Goal: Task Accomplishment & Management: Complete application form

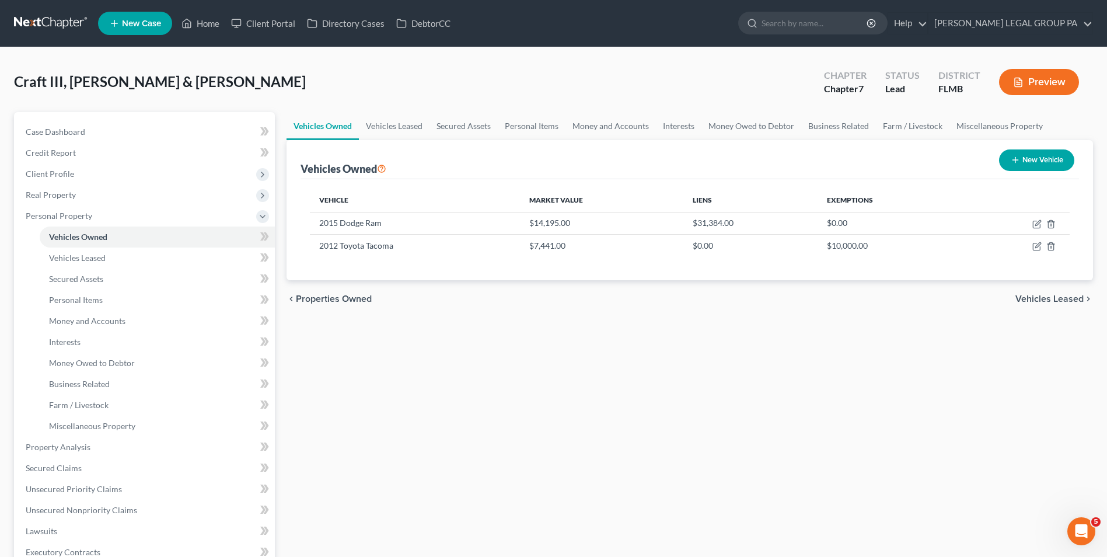
click at [59, 20] on link at bounding box center [51, 23] width 75 height 21
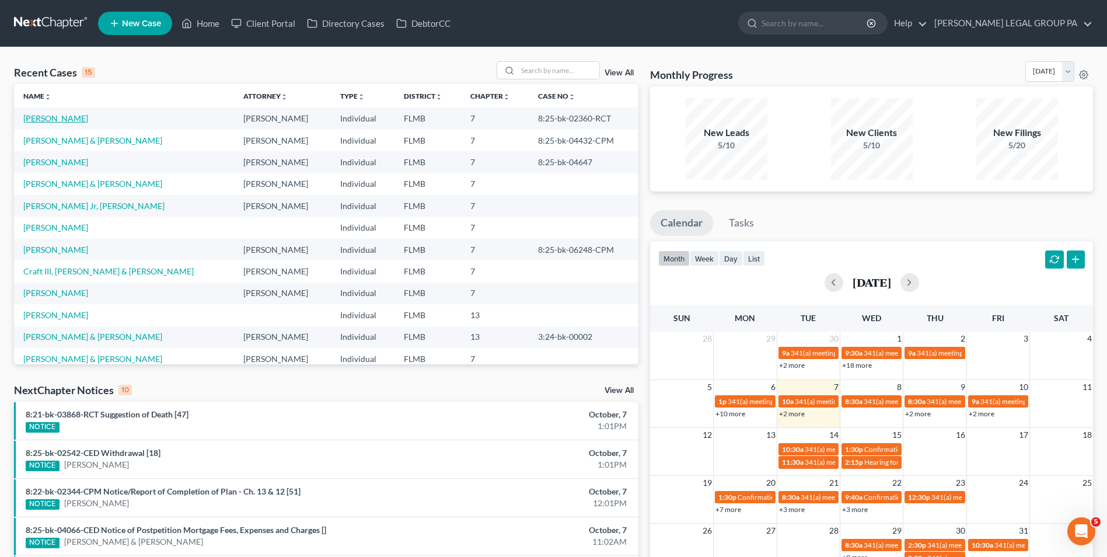
click at [49, 120] on link "[PERSON_NAME]" at bounding box center [55, 118] width 65 height 10
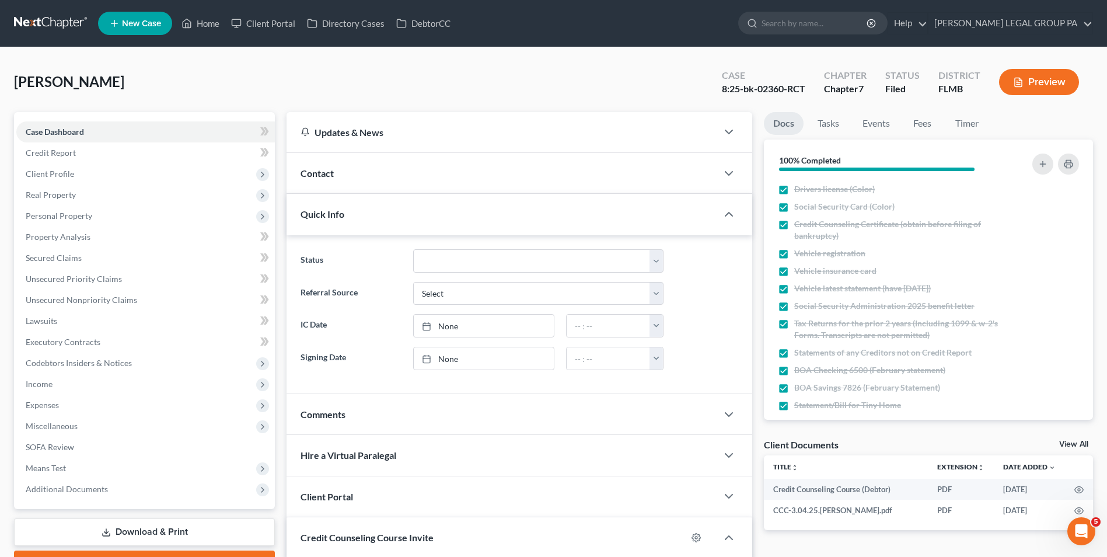
click at [70, 30] on link at bounding box center [51, 23] width 75 height 21
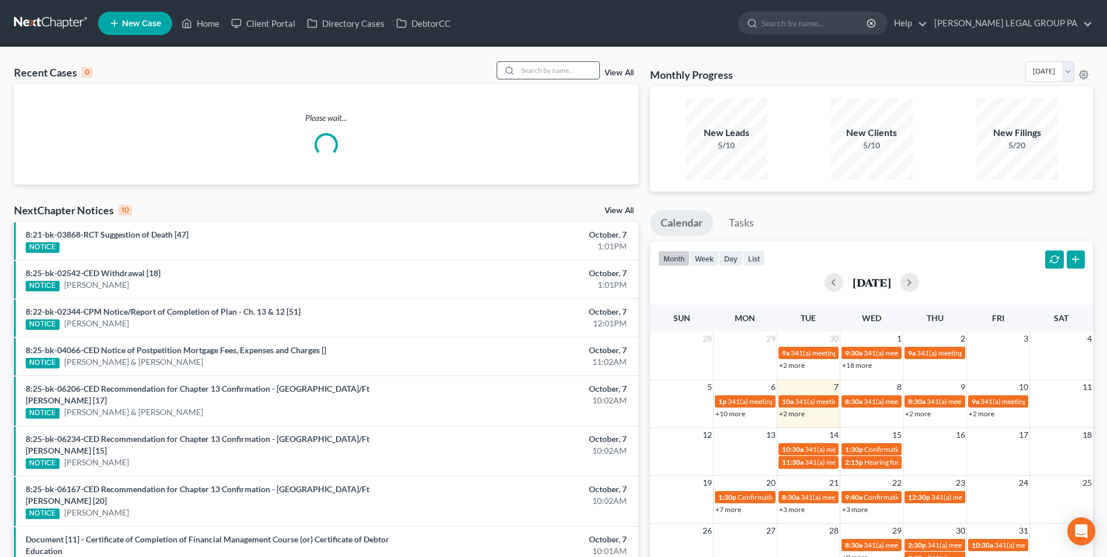
click at [562, 73] on input "search" at bounding box center [559, 70] width 82 height 17
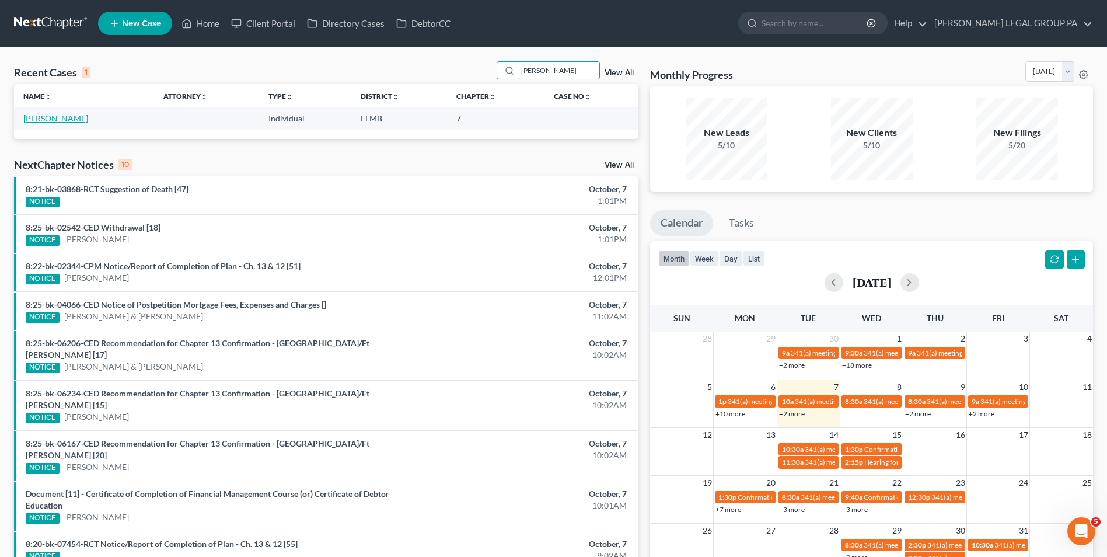
type input "tavares"
click at [46, 123] on link "[PERSON_NAME]" at bounding box center [55, 118] width 65 height 10
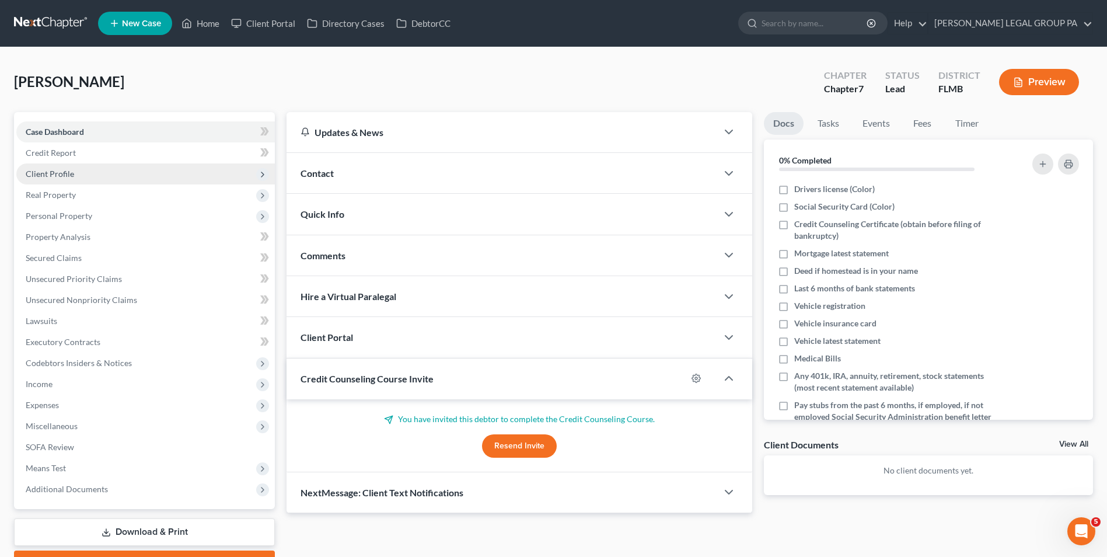
click at [114, 168] on span "Client Profile" at bounding box center [145, 173] width 259 height 21
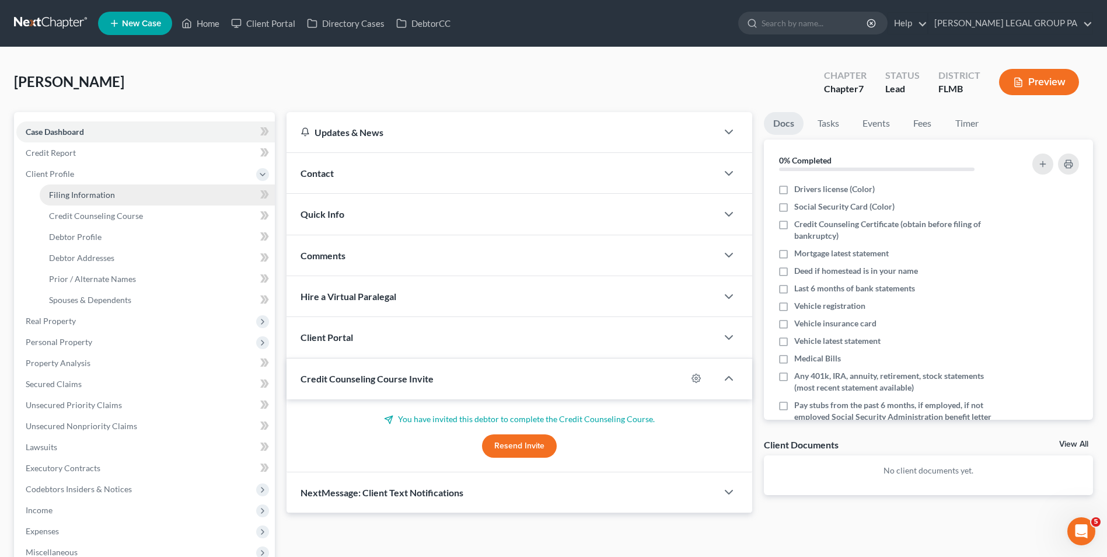
click at [102, 200] on link "Filing Information" at bounding box center [157, 194] width 235 height 21
select select "1"
select select "0"
select select "9"
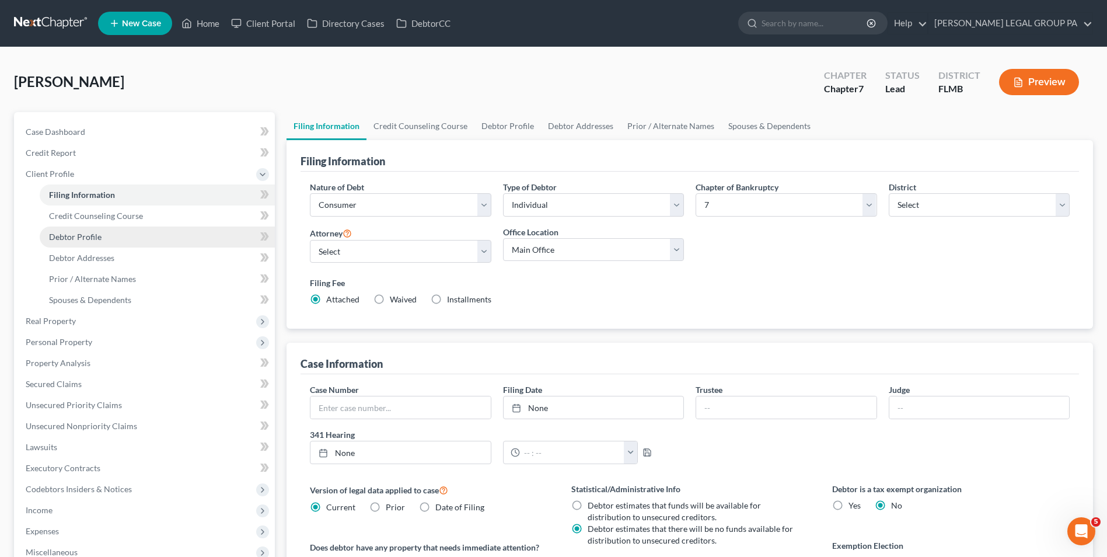
click at [116, 232] on link "Debtor Profile" at bounding box center [157, 236] width 235 height 21
select select "0"
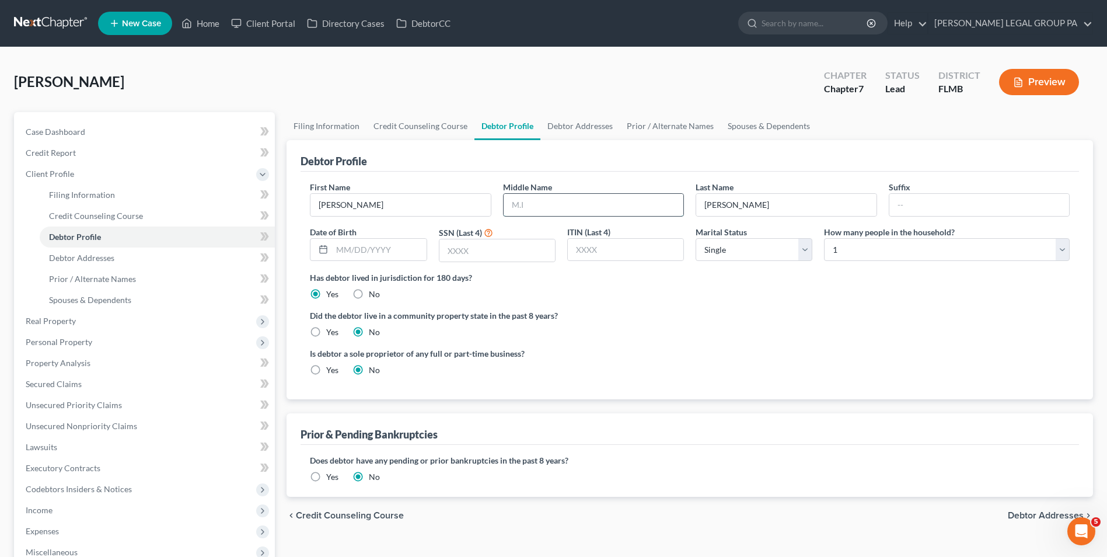
click at [539, 204] on input "text" at bounding box center [594, 205] width 180 height 22
drag, startPoint x: 339, startPoint y: 248, endPoint x: 382, endPoint y: 233, distance: 45.6
click at [339, 248] on input "text" at bounding box center [379, 250] width 94 height 22
type input "07/11/1982"
click at [752, 258] on select "Select Single Married Separated Divorced Widowed" at bounding box center [754, 249] width 117 height 23
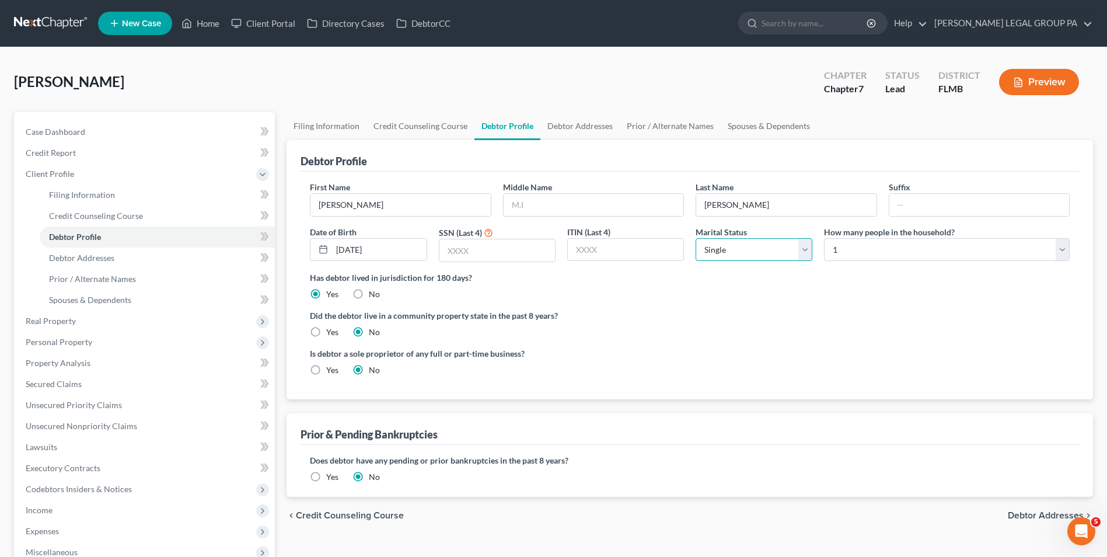
click at [696, 238] on select "Select Single Married Separated Divorced Widowed" at bounding box center [754, 249] width 117 height 23
click at [206, 258] on link "Debtor Addresses" at bounding box center [157, 257] width 235 height 21
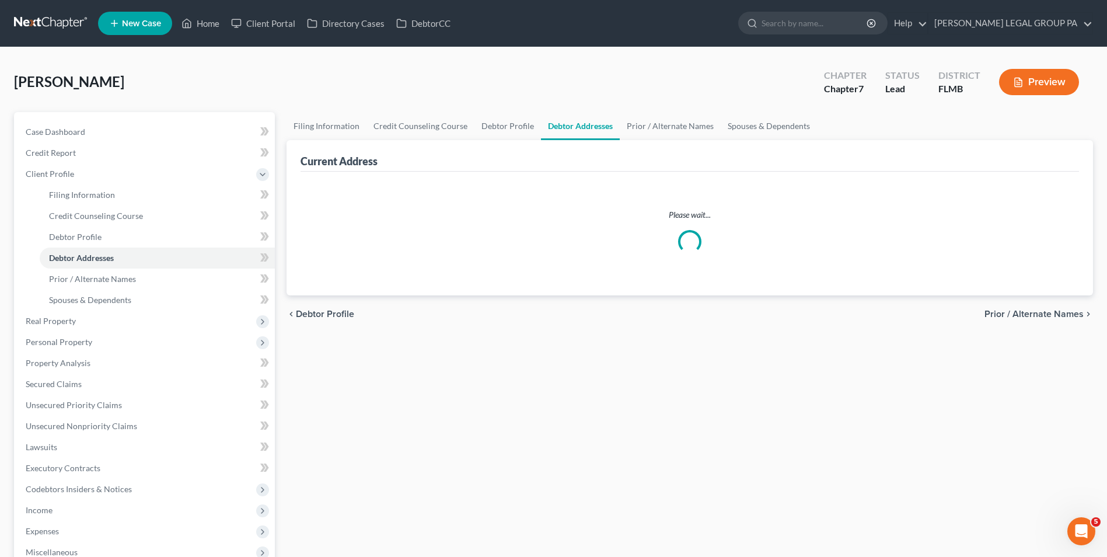
select select "0"
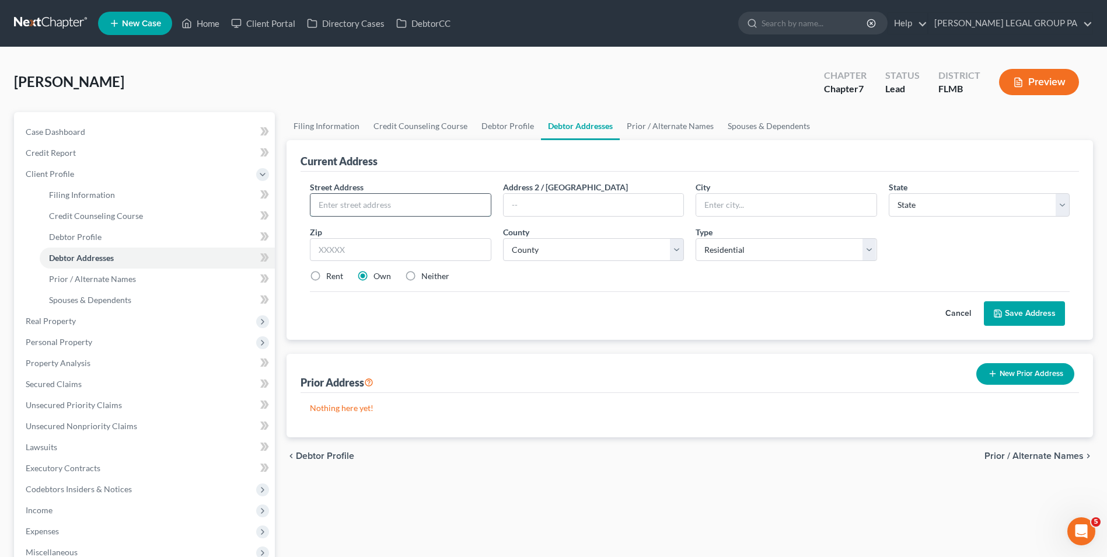
click at [415, 215] on input "text" at bounding box center [401, 205] width 180 height 22
drag, startPoint x: 409, startPoint y: 198, endPoint x: 406, endPoint y: 176, distance: 23.0
click at [409, 198] on input "text" at bounding box center [401, 205] width 180 height 22
type input "4014 E Paris St"
click at [355, 255] on input "text" at bounding box center [400, 249] width 181 height 23
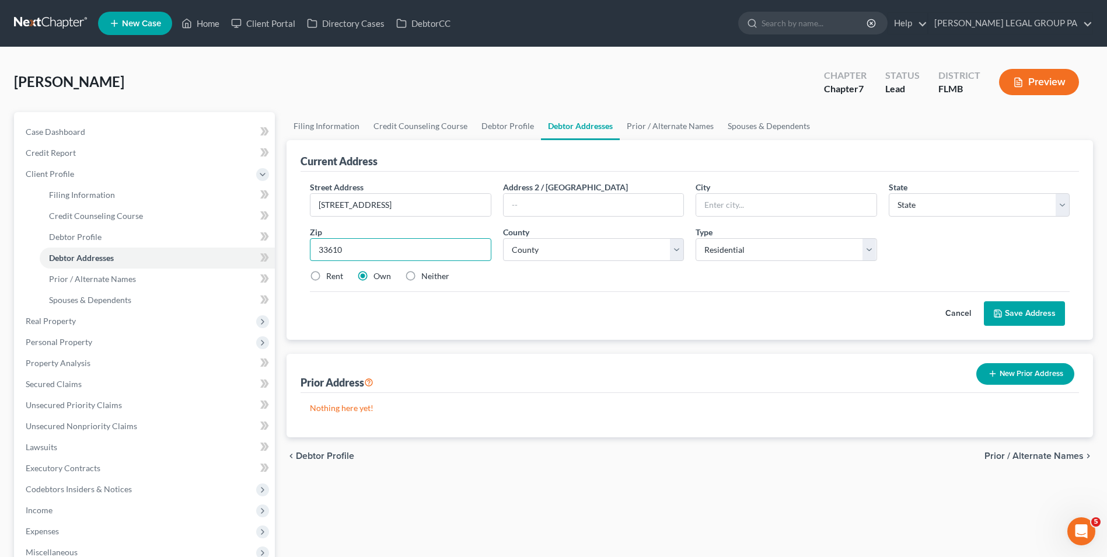
type input "33610"
type input "Tampa"
select select "9"
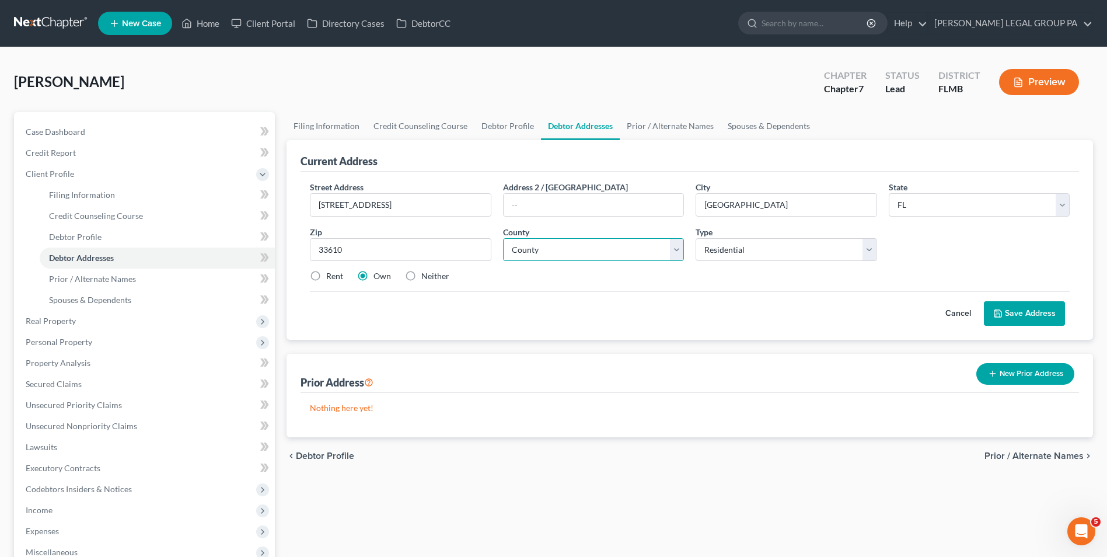
click at [546, 255] on select "County" at bounding box center [593, 249] width 181 height 23
select select "27"
click at [503, 238] on select "County Alachua County Baker County Bay County Bradford County Brevard County Br…" at bounding box center [593, 249] width 181 height 23
click at [1054, 305] on button "Save Address" at bounding box center [1024, 313] width 81 height 25
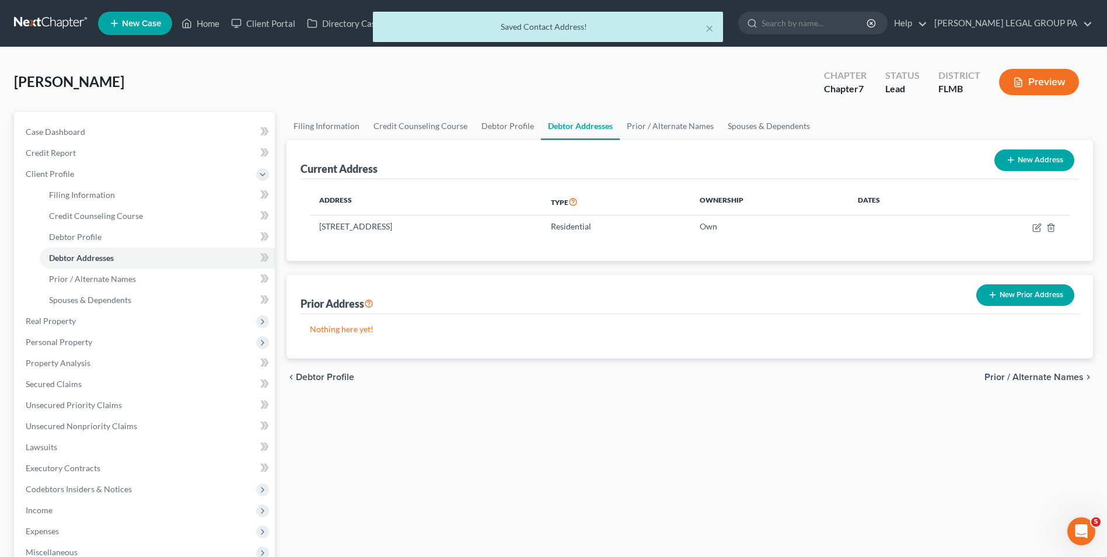
click at [997, 287] on button "New Prior Address" at bounding box center [1026, 295] width 98 height 22
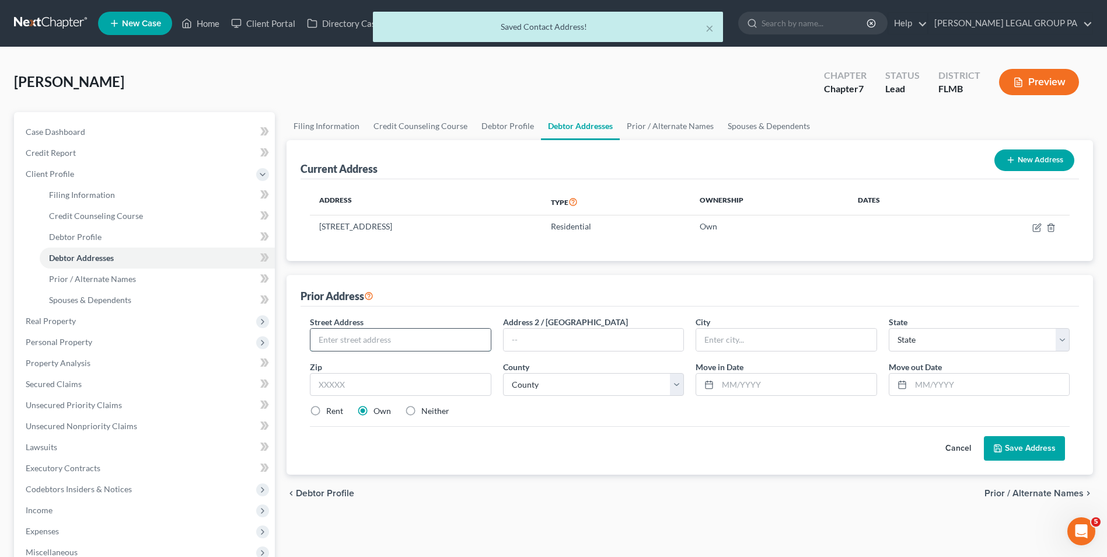
click at [383, 338] on input "text" at bounding box center [401, 340] width 180 height 22
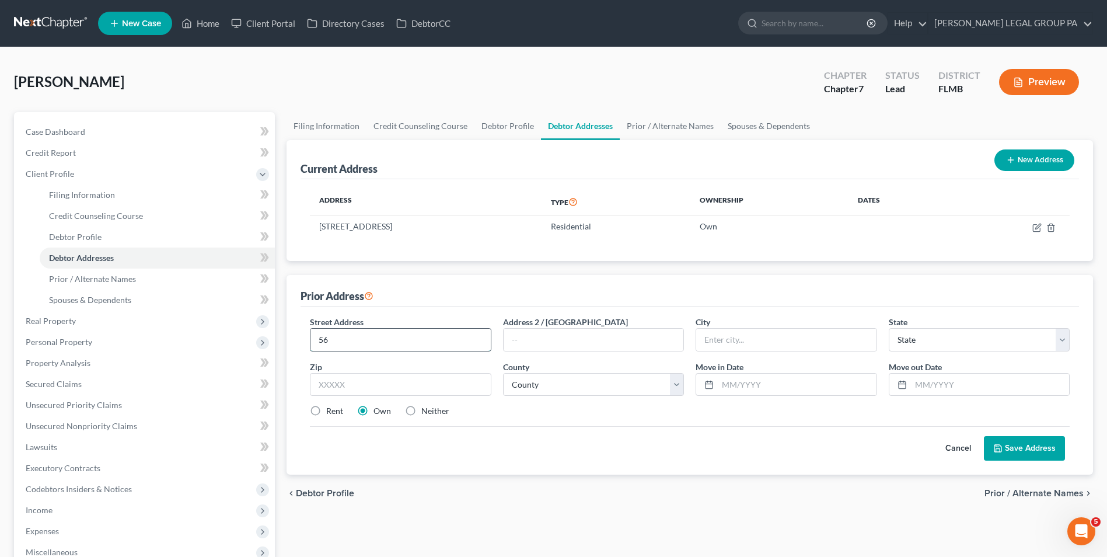
type input "5"
type input "6205 N 9th Street"
click at [391, 386] on input "text" at bounding box center [400, 384] width 181 height 23
type input "33604"
type input "Tampa"
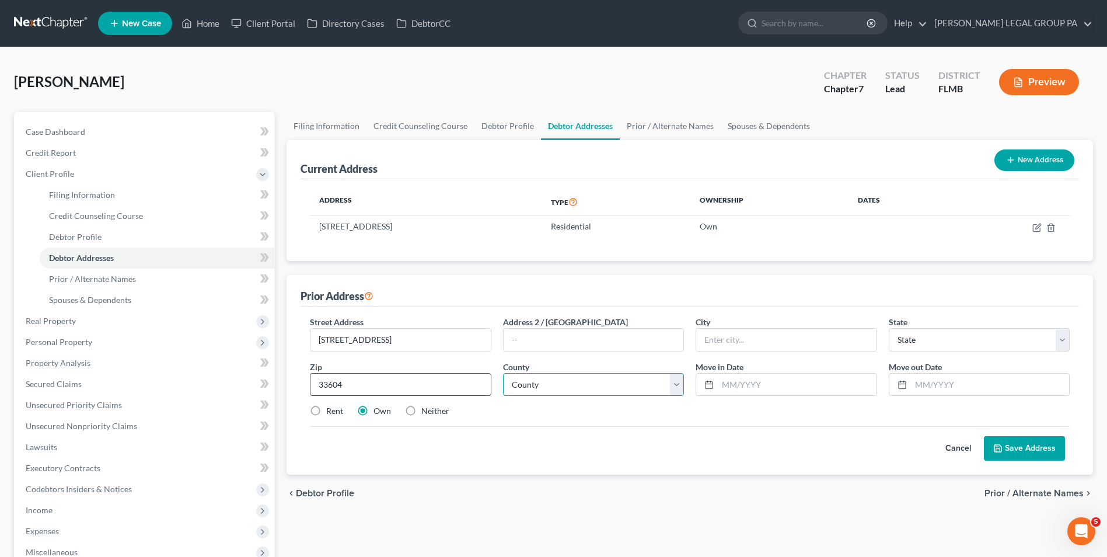
select select "9"
click at [559, 384] on select "County" at bounding box center [593, 384] width 181 height 23
select select "27"
click at [503, 373] on select "County Alachua County Baker County Bay County Bradford County Brevard County Br…" at bounding box center [593, 384] width 181 height 23
click at [735, 389] on input "text" at bounding box center [797, 385] width 158 height 22
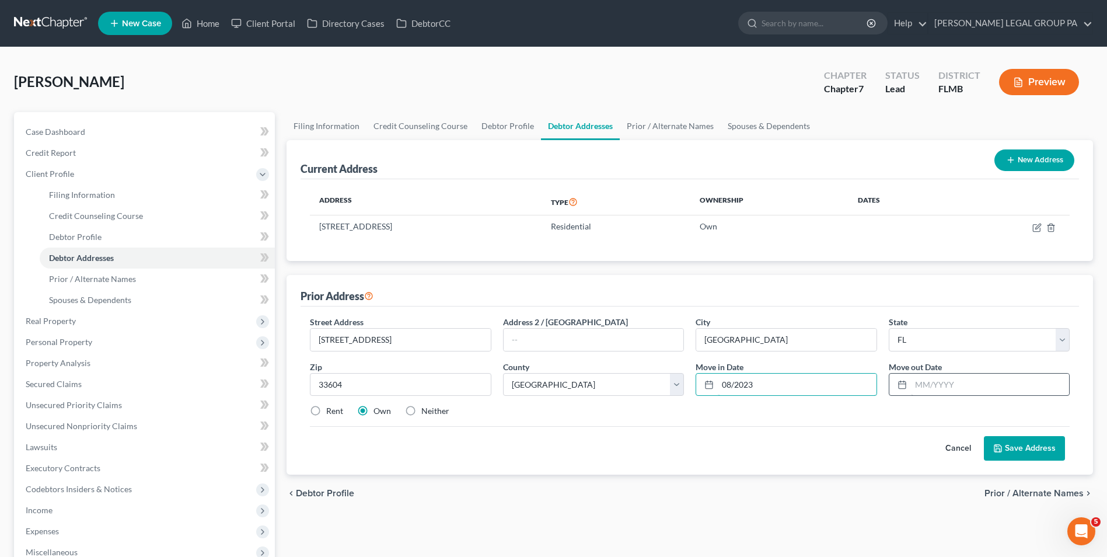
type input "08/2023"
click at [938, 389] on input "text" at bounding box center [990, 385] width 158 height 22
type input "04/2024"
click at [1010, 454] on button "Save Address" at bounding box center [1024, 448] width 81 height 25
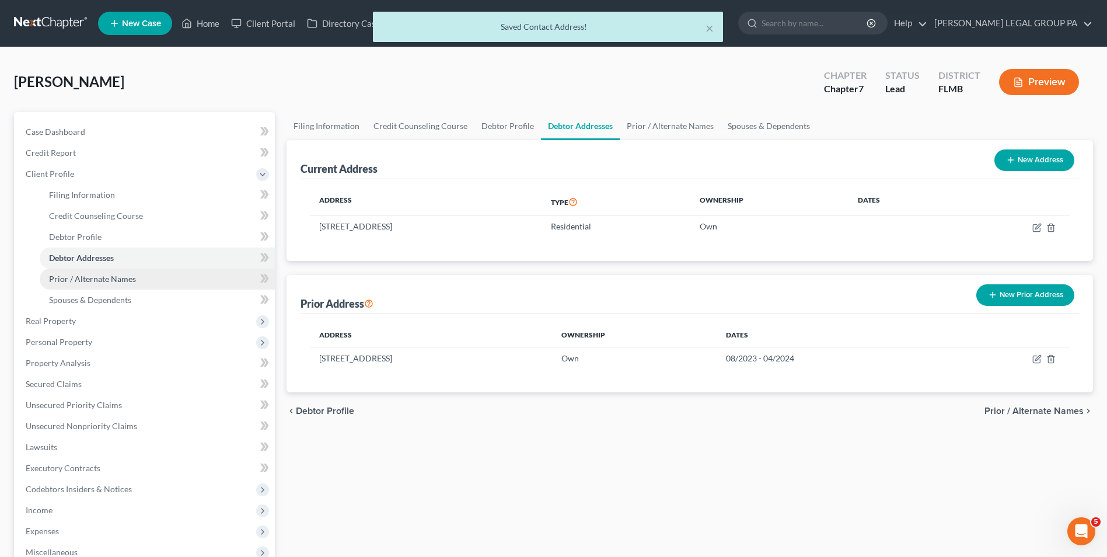
click at [180, 272] on link "Prior / Alternate Names" at bounding box center [157, 279] width 235 height 21
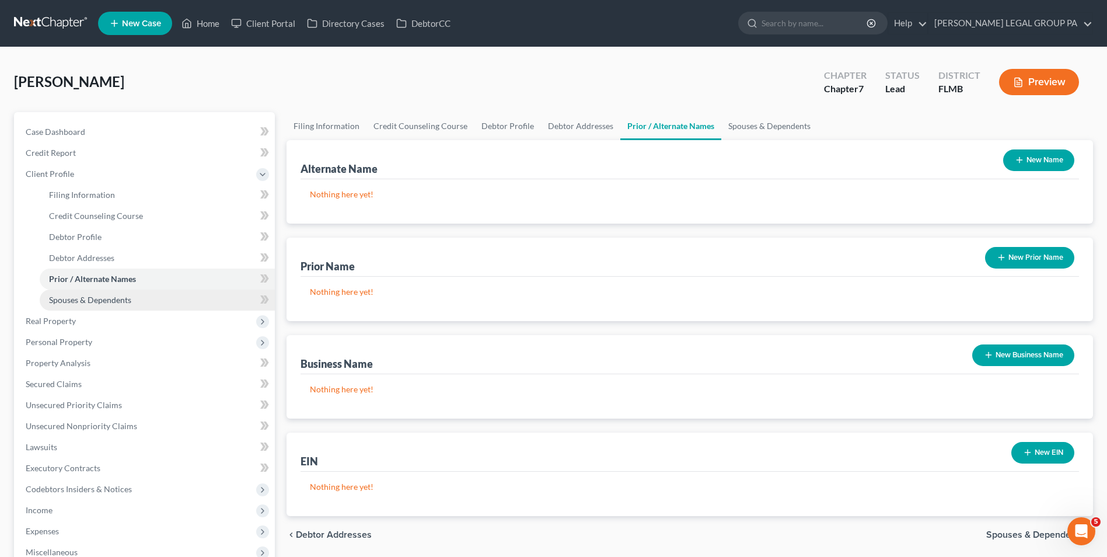
click at [104, 306] on link "Spouses & Dependents" at bounding box center [157, 300] width 235 height 21
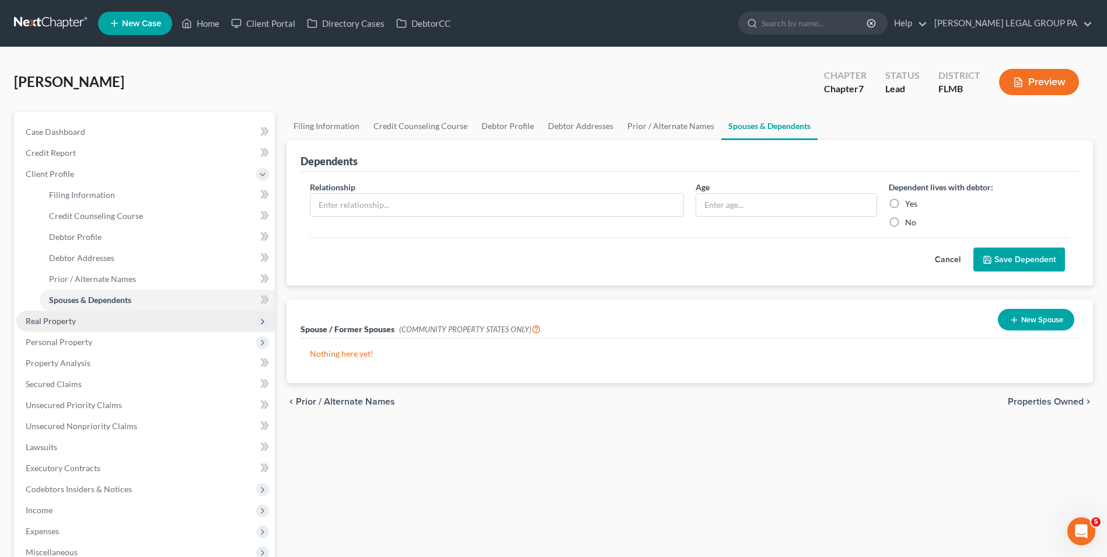
click at [99, 320] on span "Real Property" at bounding box center [145, 321] width 259 height 21
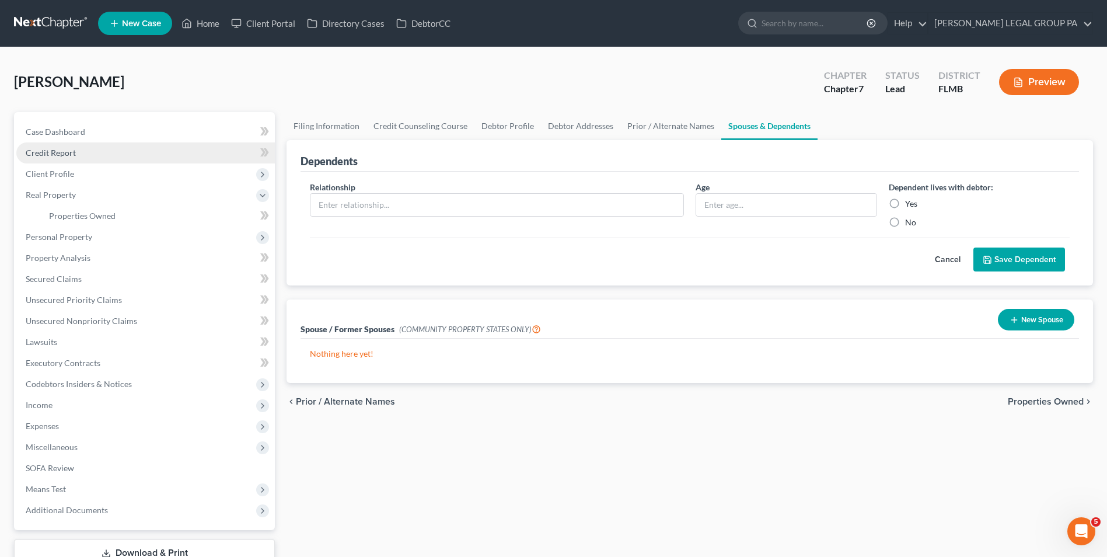
click at [75, 155] on span "Credit Report" at bounding box center [51, 153] width 50 height 10
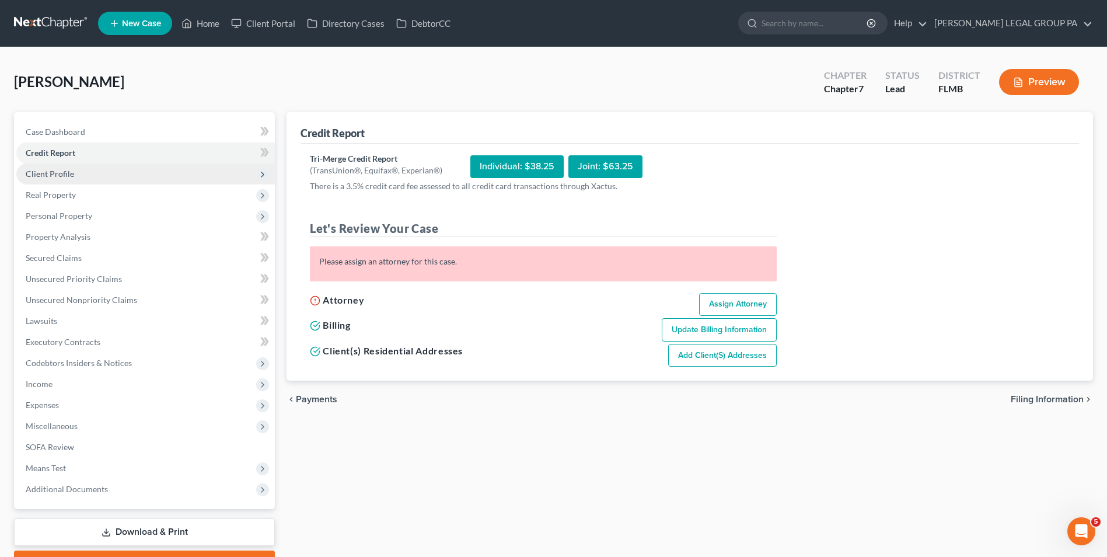
click at [89, 180] on span "Client Profile" at bounding box center [145, 173] width 259 height 21
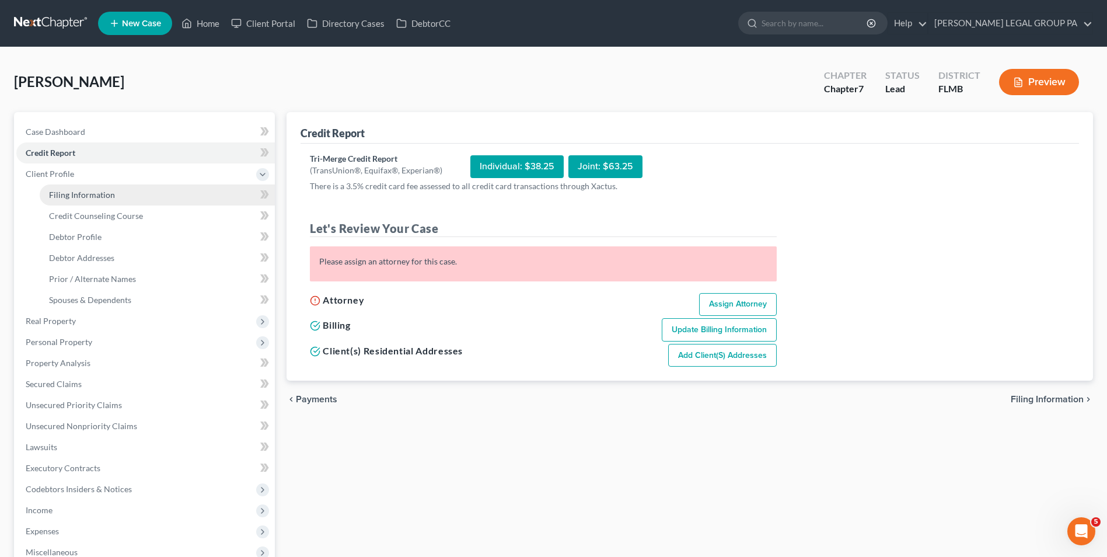
click at [91, 190] on span "Filing Information" at bounding box center [82, 195] width 66 height 10
select select "1"
select select "0"
select select "15"
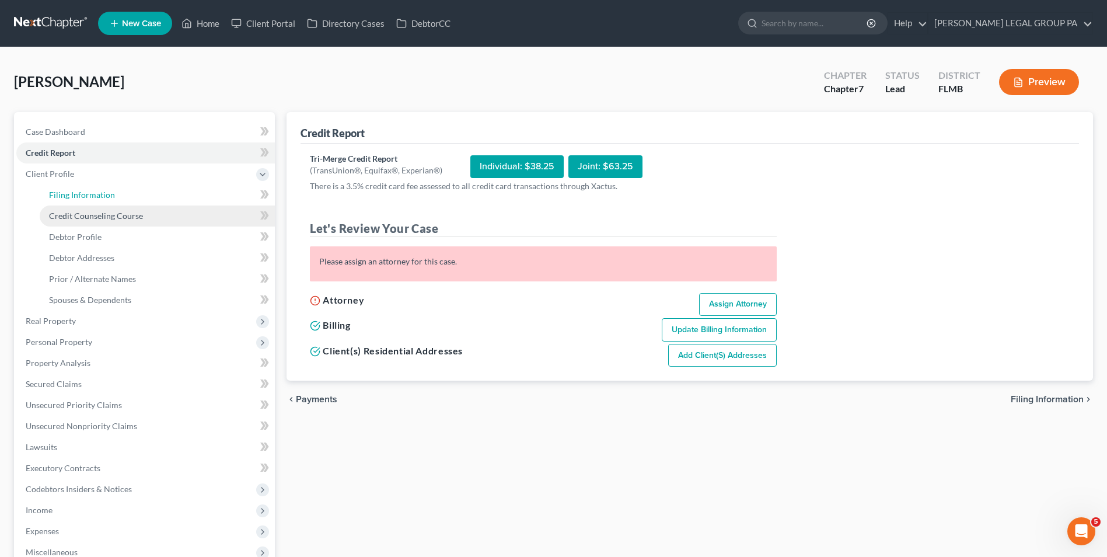
select select "9"
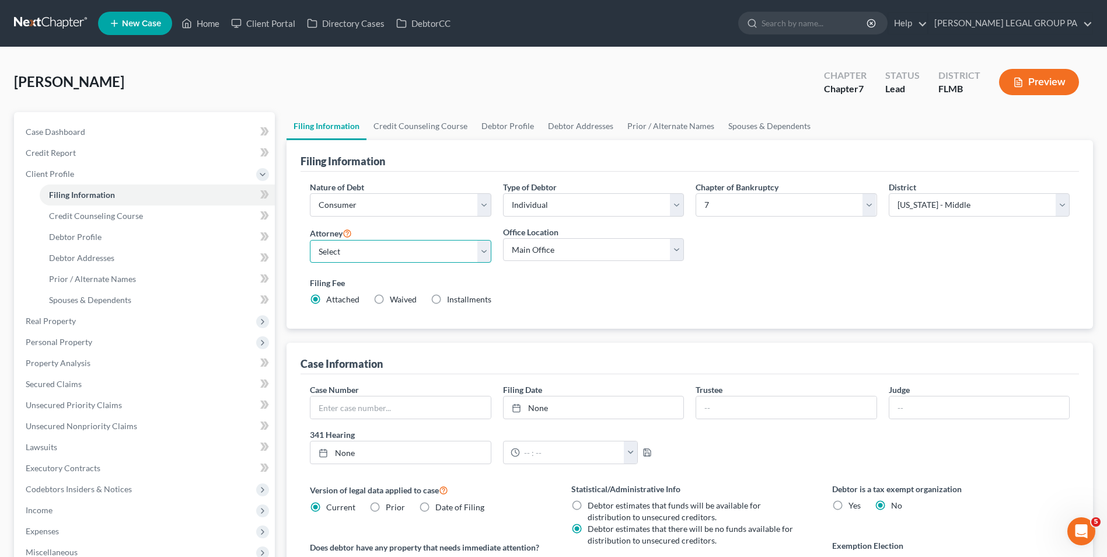
click at [416, 253] on select "Select JAY WELLER - FLMB JAY WELLER - FLMB" at bounding box center [400, 251] width 181 height 23
select select "0"
click at [310, 240] on select "Select JAY WELLER - FLMB JAY WELLER - FLMB" at bounding box center [400, 251] width 181 height 23
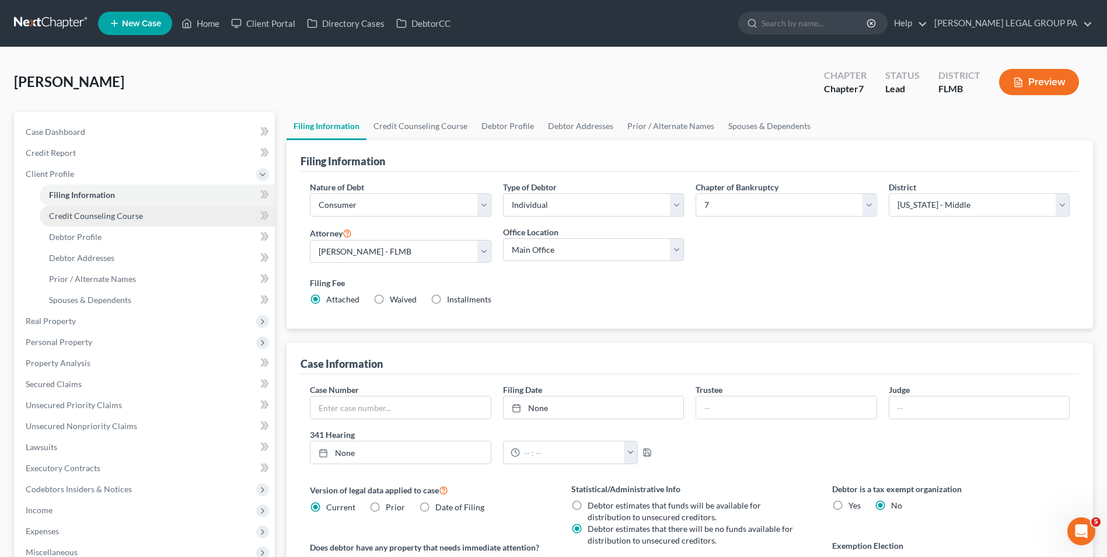
click at [151, 217] on link "Credit Counseling Course" at bounding box center [157, 215] width 235 height 21
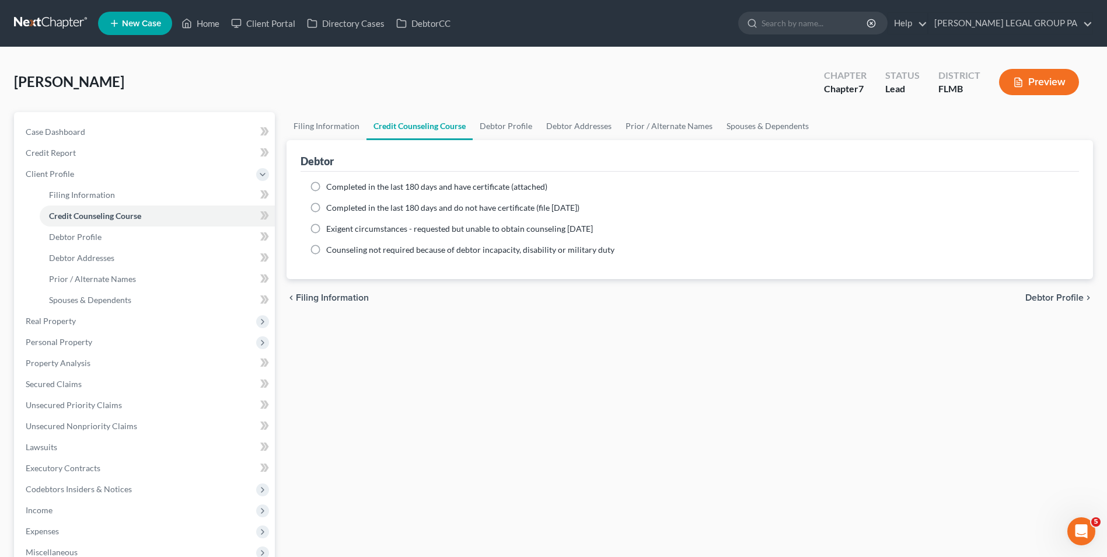
click at [326, 182] on label "Completed in the last 180 days and have certificate (attached)" at bounding box center [436, 187] width 221 height 12
click at [331, 182] on input "Completed in the last 180 days and have certificate (attached)" at bounding box center [335, 185] width 8 height 8
radio input "true"
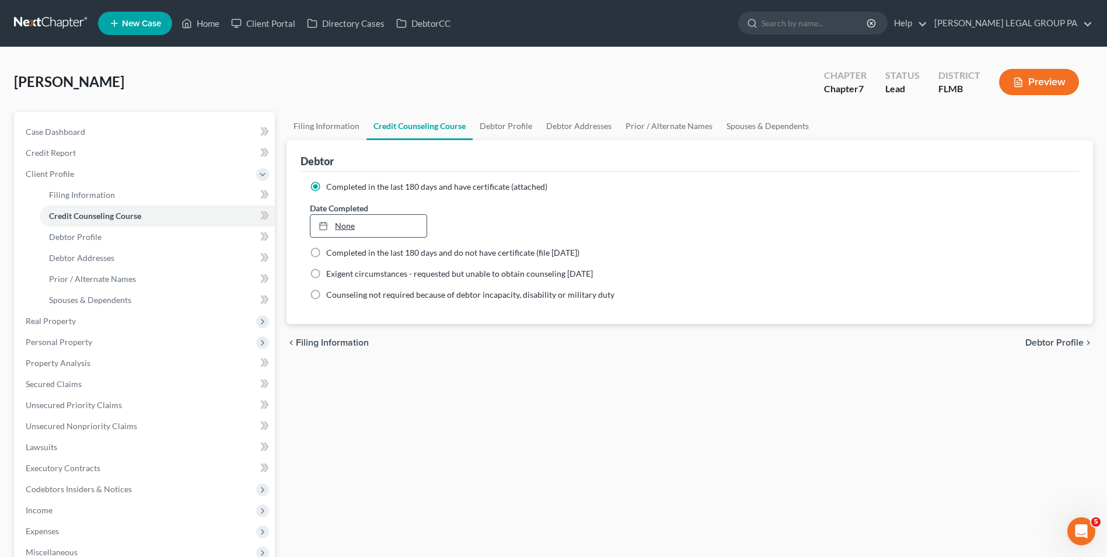
click at [374, 226] on link "None" at bounding box center [369, 226] width 116 height 22
type input "10/7/2025"
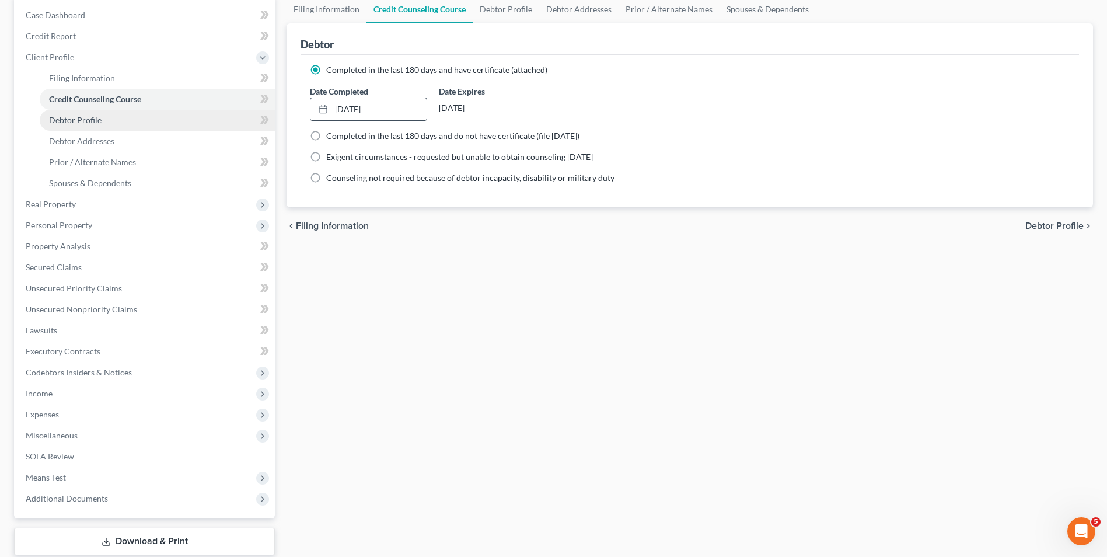
click at [108, 120] on link "Debtor Profile" at bounding box center [157, 120] width 235 height 21
select select "0"
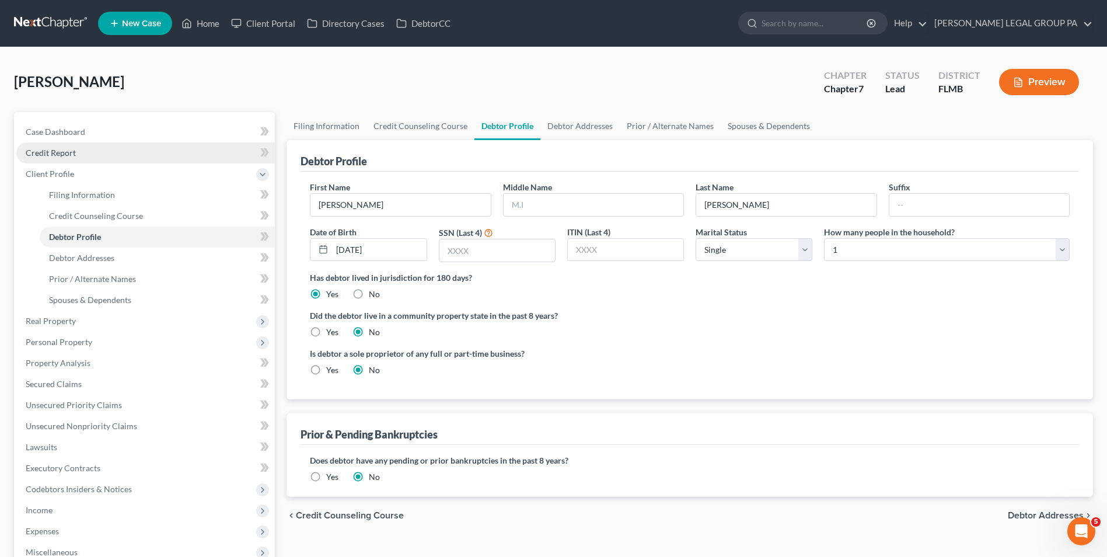
click at [102, 161] on link "Credit Report" at bounding box center [145, 152] width 259 height 21
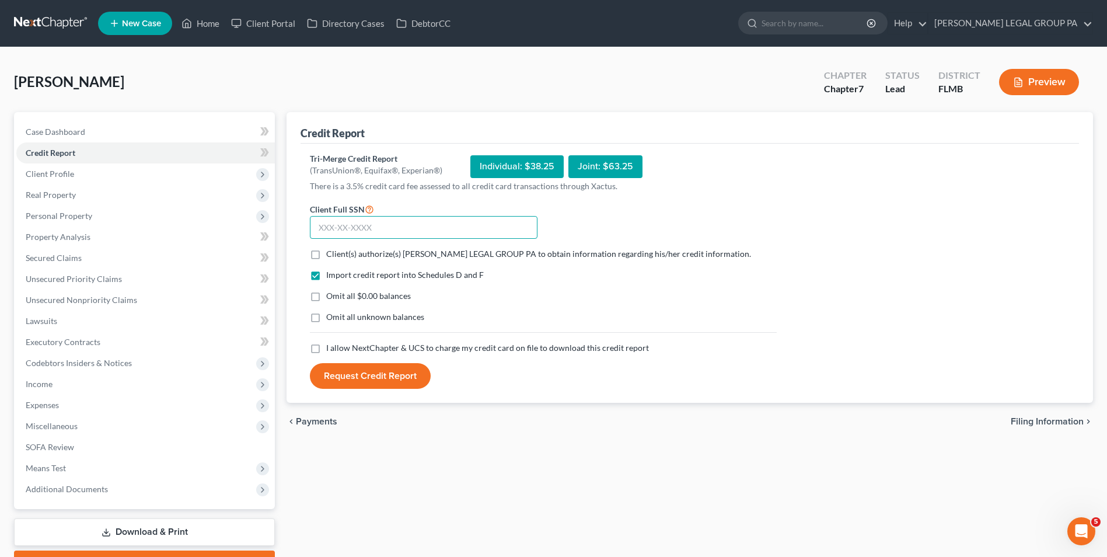
click at [401, 231] on input "text" at bounding box center [424, 227] width 228 height 23
click at [330, 257] on span "Client(s) authorize(s) WELLER LEGAL GROUP PA to obtain information regarding hi…" at bounding box center [538, 254] width 425 height 10
click at [331, 256] on input "Client(s) authorize(s) WELLER LEGAL GROUP PA to obtain information regarding hi…" at bounding box center [335, 252] width 8 height 8
checkbox input "true"
click at [326, 348] on label "I allow NextChapter & UCS to charge my credit card on file to download this cre…" at bounding box center [487, 348] width 323 height 12
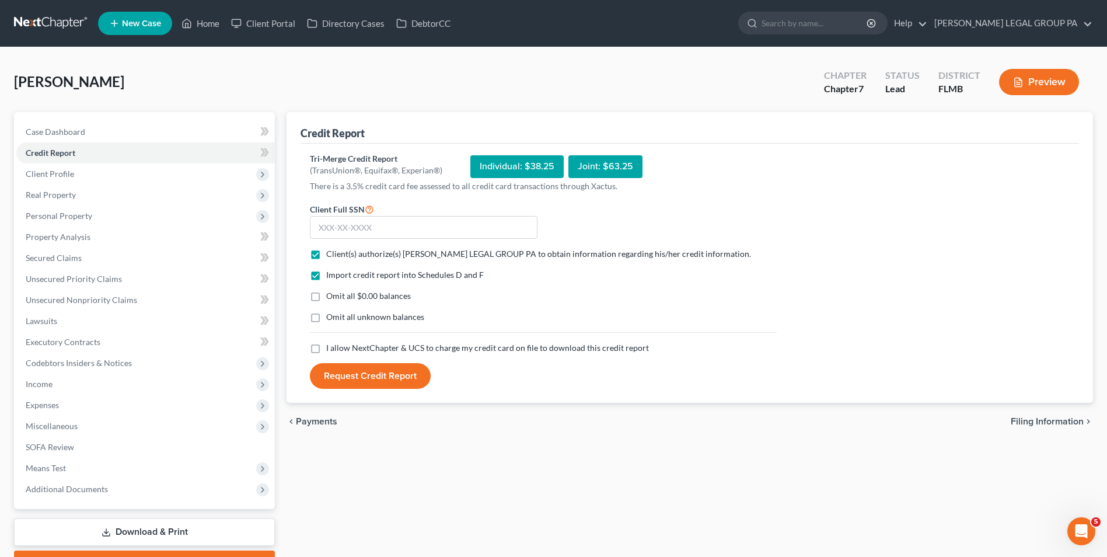
click at [331, 348] on input "I allow NextChapter & UCS to charge my credit card on file to download this cre…" at bounding box center [335, 346] width 8 height 8
checkbox input "true"
click at [446, 230] on input "text" at bounding box center [424, 227] width 228 height 23
type input "153-84-5579"
click at [372, 378] on button "Request Credit Report" at bounding box center [370, 376] width 121 height 26
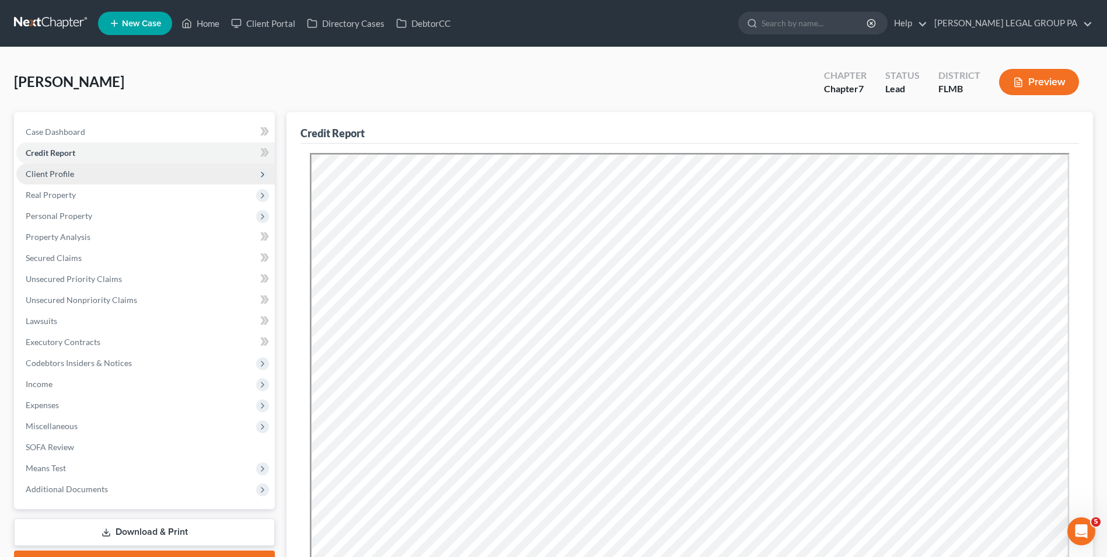
click at [105, 183] on span "Client Profile" at bounding box center [145, 173] width 259 height 21
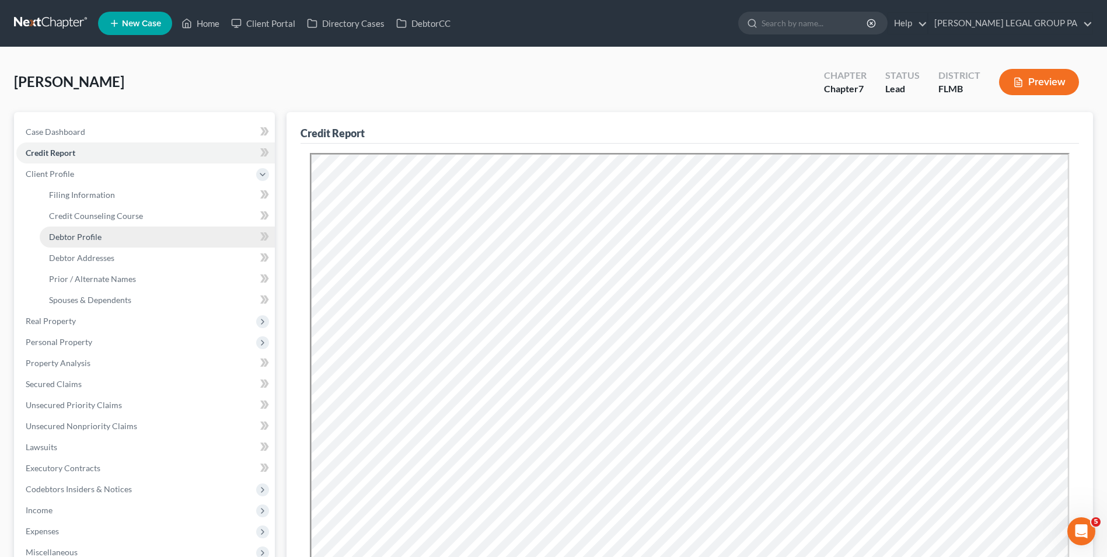
click at [169, 246] on link "Debtor Profile" at bounding box center [157, 236] width 235 height 21
select select "0"
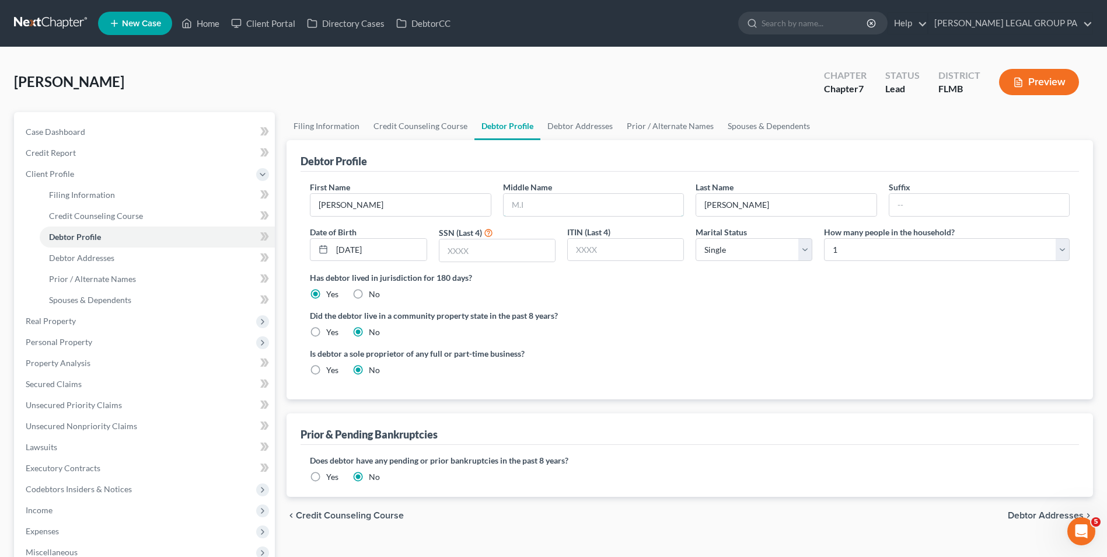
drag, startPoint x: 577, startPoint y: 210, endPoint x: 654, endPoint y: 156, distance: 93.9
click at [577, 210] on input "text" at bounding box center [594, 205] width 180 height 22
type input "Marie"
click at [655, 313] on label "Did the debtor live in a community property state in the past 8 years?" at bounding box center [690, 315] width 760 height 12
click at [110, 151] on link "Credit Report" at bounding box center [145, 152] width 259 height 21
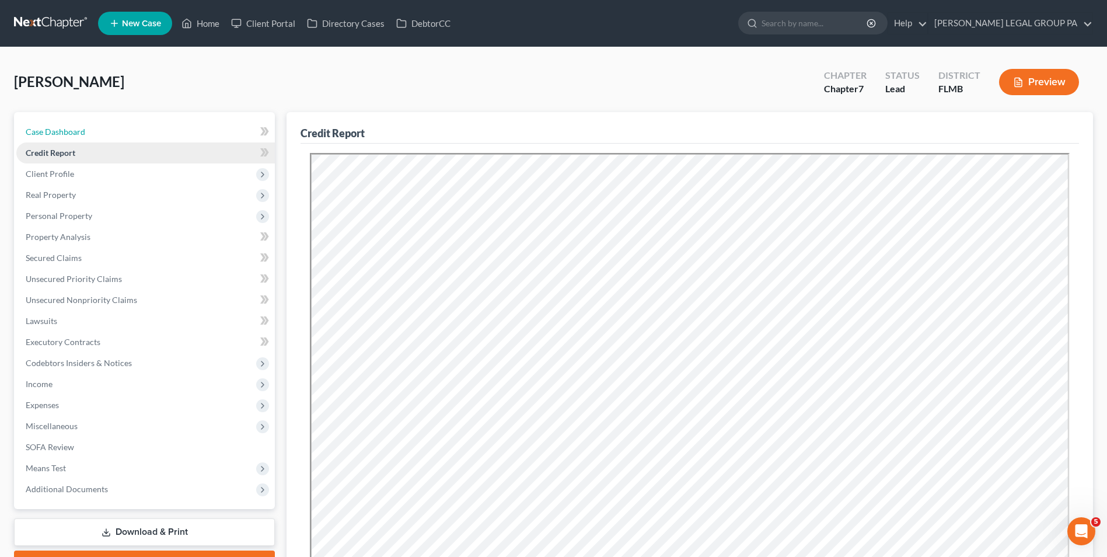
drag, startPoint x: 92, startPoint y: 124, endPoint x: 162, endPoint y: 150, distance: 74.8
click at [92, 124] on link "Case Dashboard" at bounding box center [145, 131] width 259 height 21
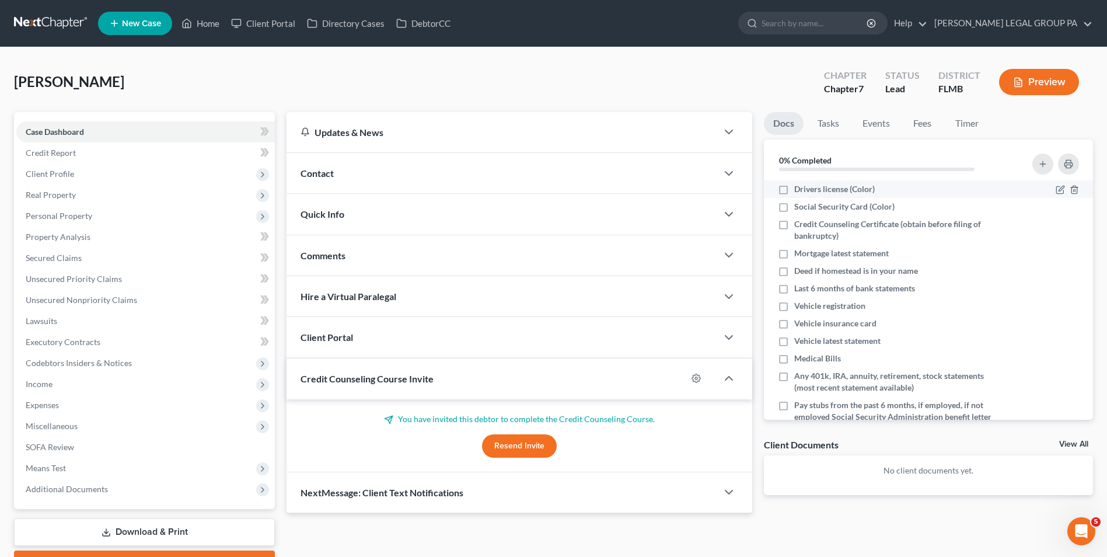
click at [813, 187] on span "Drivers license (Color)" at bounding box center [834, 189] width 81 height 12
click at [807, 187] on input "Drivers license (Color)" at bounding box center [803, 187] width 8 height 8
checkbox input "true"
click at [811, 205] on span "Social Security Card (Color)" at bounding box center [844, 207] width 100 height 12
click at [807, 205] on input "Social Security Card (Color)" at bounding box center [803, 205] width 8 height 8
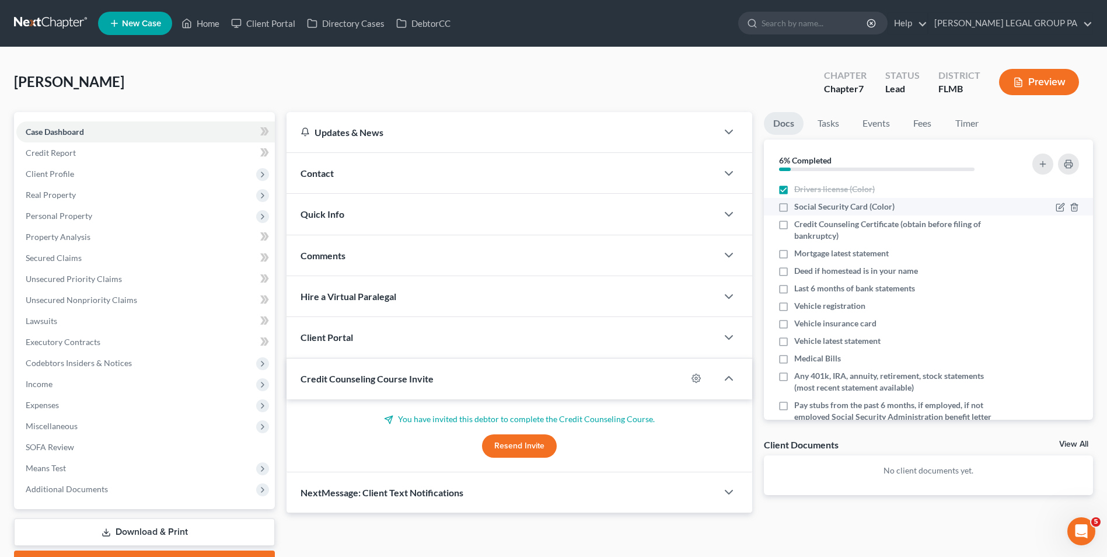
checkbox input "true"
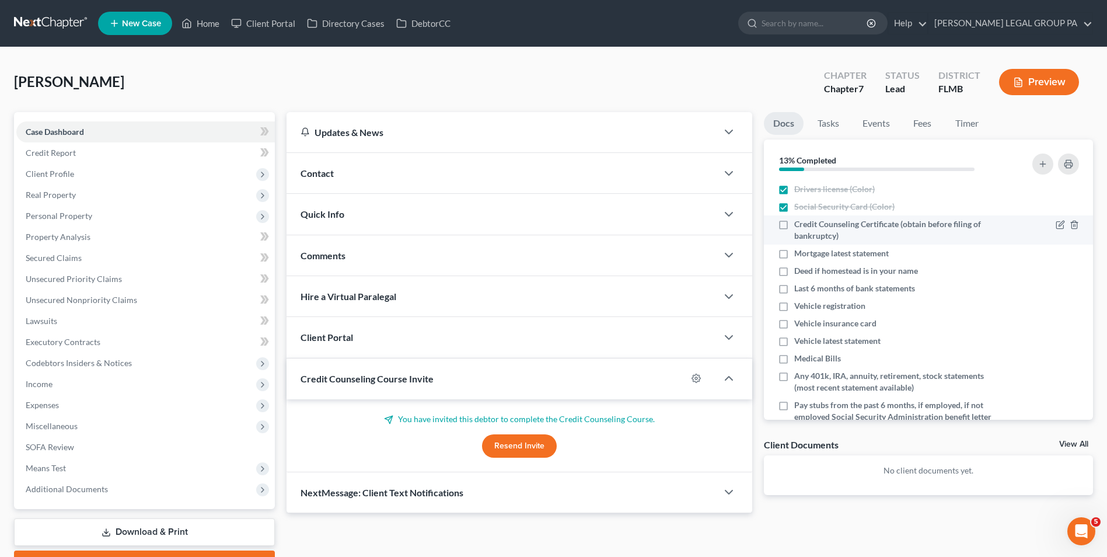
click at [812, 225] on span "Credit Counseling Certificate (obtain before filing of bankruptcy)" at bounding box center [897, 229] width 207 height 23
click at [807, 225] on input "Credit Counseling Certificate (obtain before filing of bankruptcy)" at bounding box center [803, 222] width 8 height 8
checkbox input "true"
click at [834, 254] on span "Mortgage latest statement" at bounding box center [841, 253] width 95 height 12
click at [807, 254] on input "Mortgage latest statement" at bounding box center [803, 251] width 8 height 8
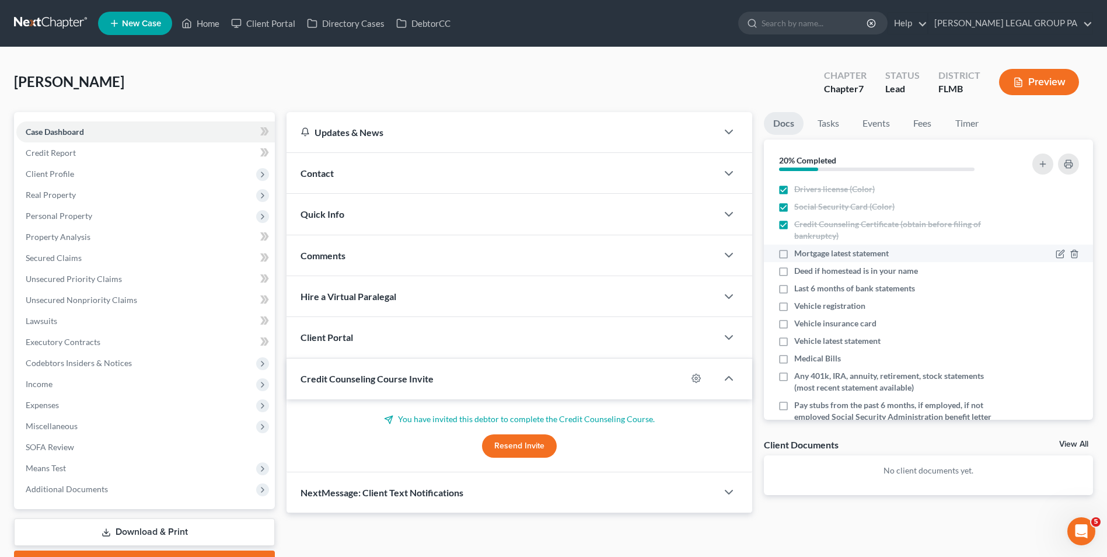
checkbox input "true"
click at [854, 294] on span "Last 6 months of bank statements" at bounding box center [854, 289] width 121 height 12
click at [807, 290] on input "Last 6 months of bank statements" at bounding box center [803, 287] width 8 height 8
checkbox input "true"
click at [866, 340] on span "Vehicle latest statement" at bounding box center [837, 341] width 86 height 12
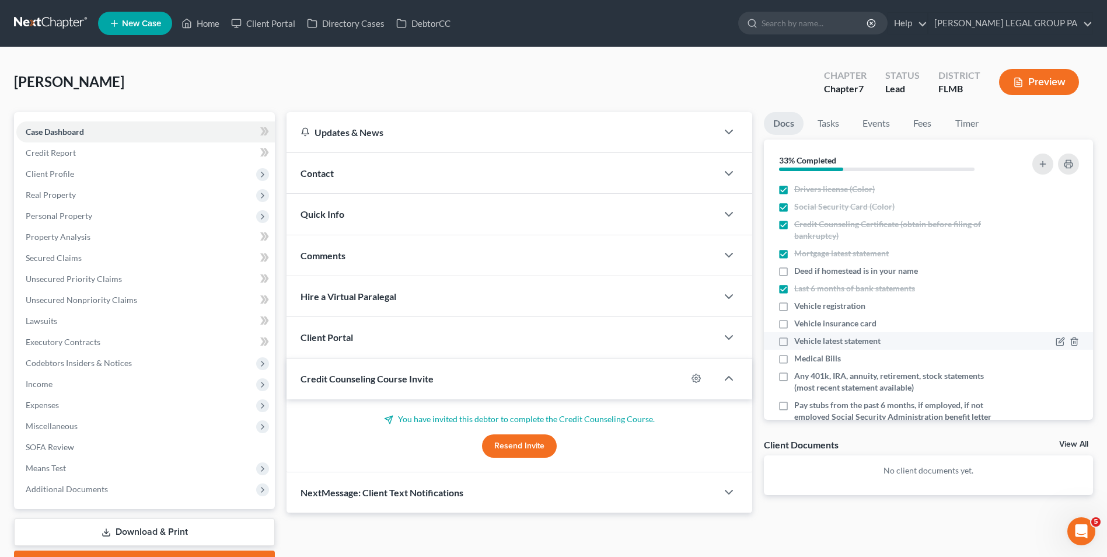
click at [807, 340] on input "Vehicle latest statement" at bounding box center [803, 339] width 8 height 8
checkbox input "true"
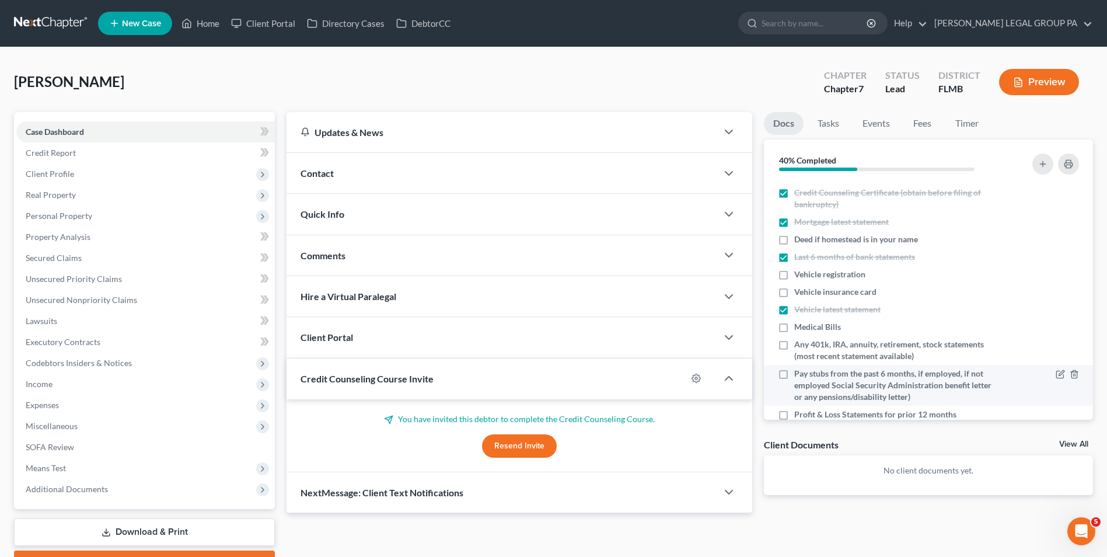
scroll to position [58, 0]
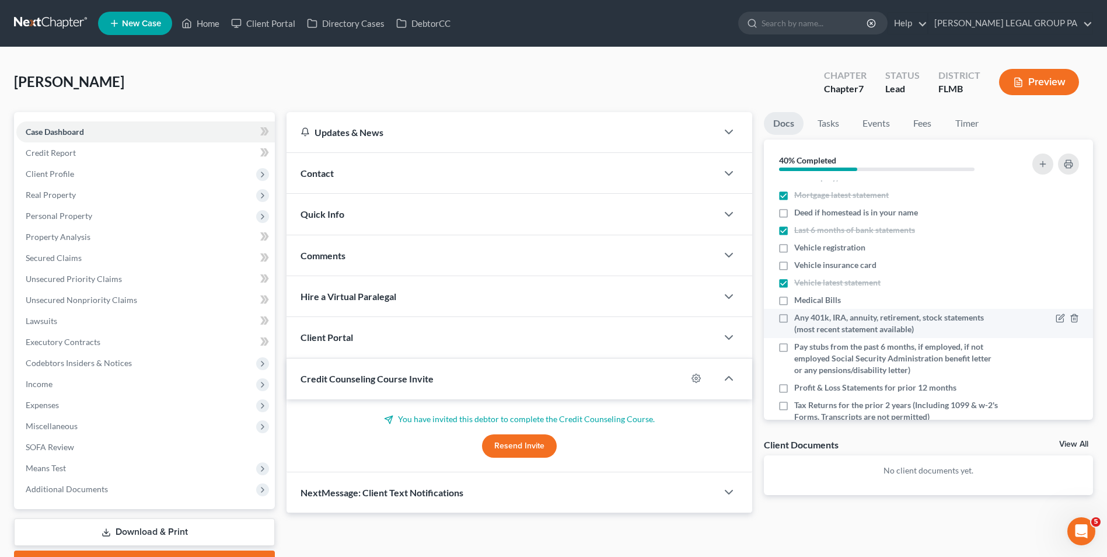
click at [850, 321] on span "Any 401k, IRA, annuity, retirement, stock statements (most recent statement ava…" at bounding box center [897, 323] width 207 height 23
click at [807, 319] on input "Any 401k, IRA, annuity, retirement, stock statements (most recent statement ava…" at bounding box center [803, 316] width 8 height 8
checkbox input "true"
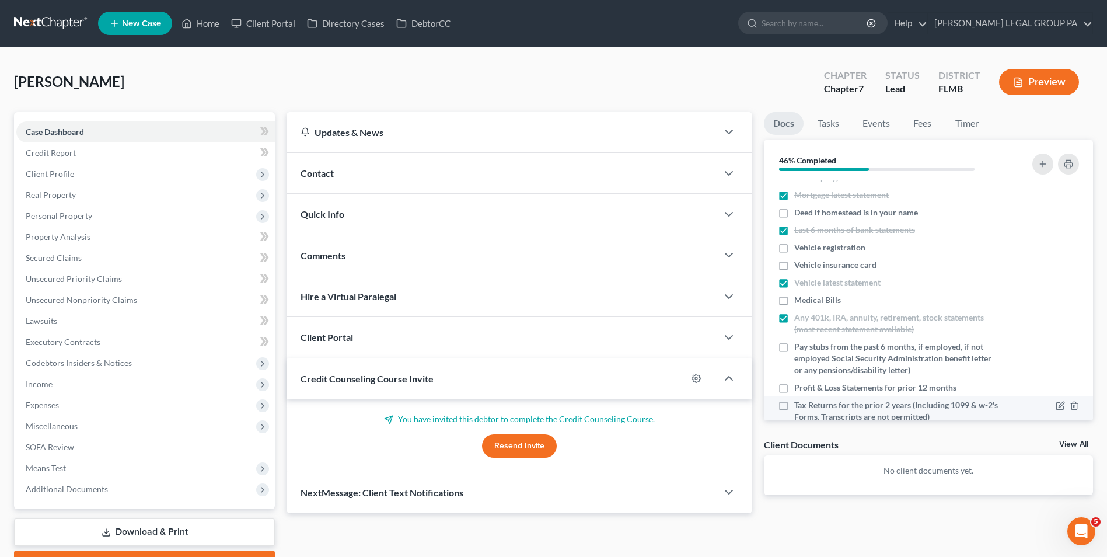
click at [888, 403] on span "Tax Returns for the prior 2 years (Including 1099 & w-2's Forms. Transcripts ar…" at bounding box center [897, 410] width 207 height 23
click at [807, 403] on input "Tax Returns for the prior 2 years (Including 1099 & w-2's Forms. Transcripts ar…" at bounding box center [803, 403] width 8 height 8
checkbox input "true"
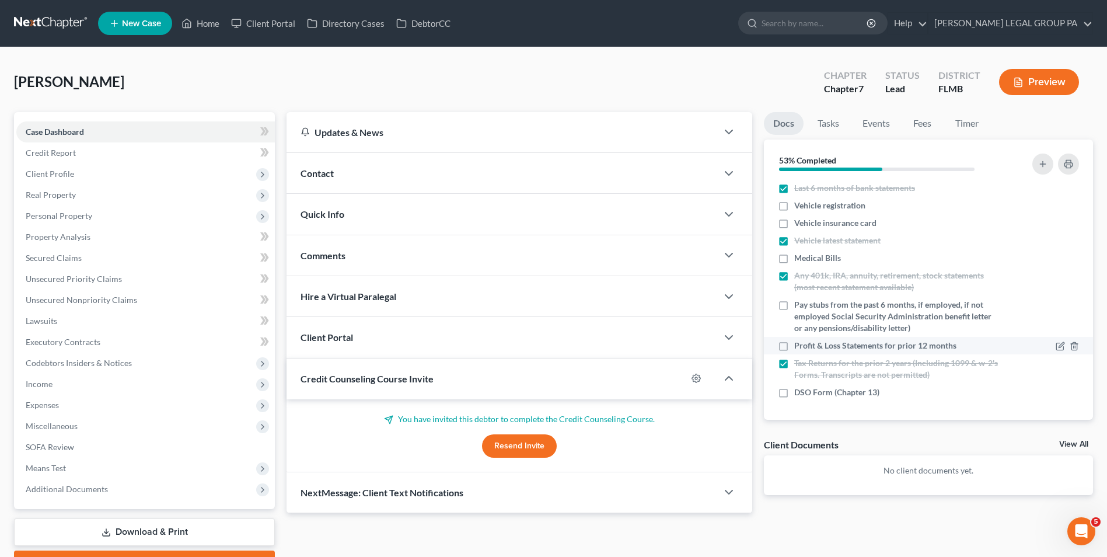
click at [829, 347] on span "Profit & Loss Statements for prior 12 months" at bounding box center [875, 346] width 162 height 12
click at [807, 347] on input "Profit & Loss Statements for prior 12 months" at bounding box center [803, 344] width 8 height 8
checkbox input "true"
click at [845, 389] on span "DSO Form (Chapter 13)" at bounding box center [836, 392] width 85 height 12
click at [807, 389] on input "DSO Form (Chapter 13)" at bounding box center [803, 390] width 8 height 8
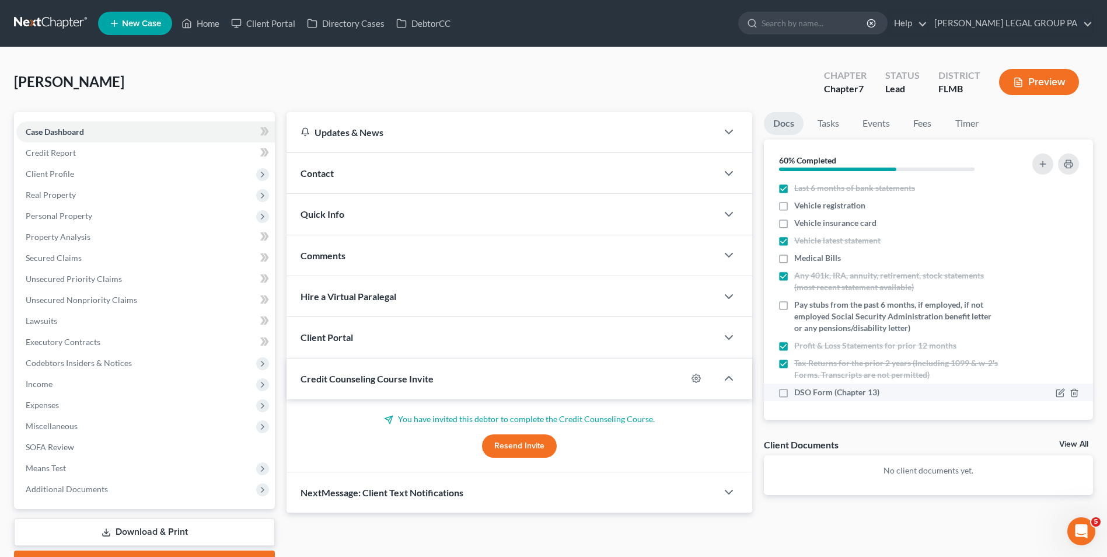
checkbox input "true"
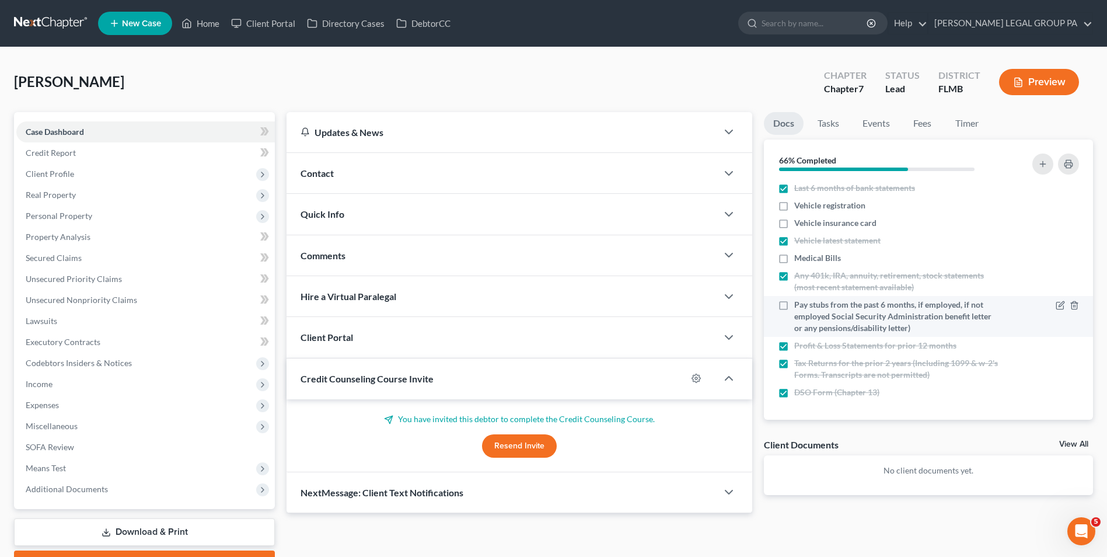
click at [841, 308] on span "Pay stubs from the past 6 months, if employed, if not employed Social Security …" at bounding box center [897, 316] width 207 height 35
click at [807, 306] on input "Pay stubs from the past 6 months, if employed, if not employed Social Security …" at bounding box center [803, 303] width 8 height 8
checkbox input "true"
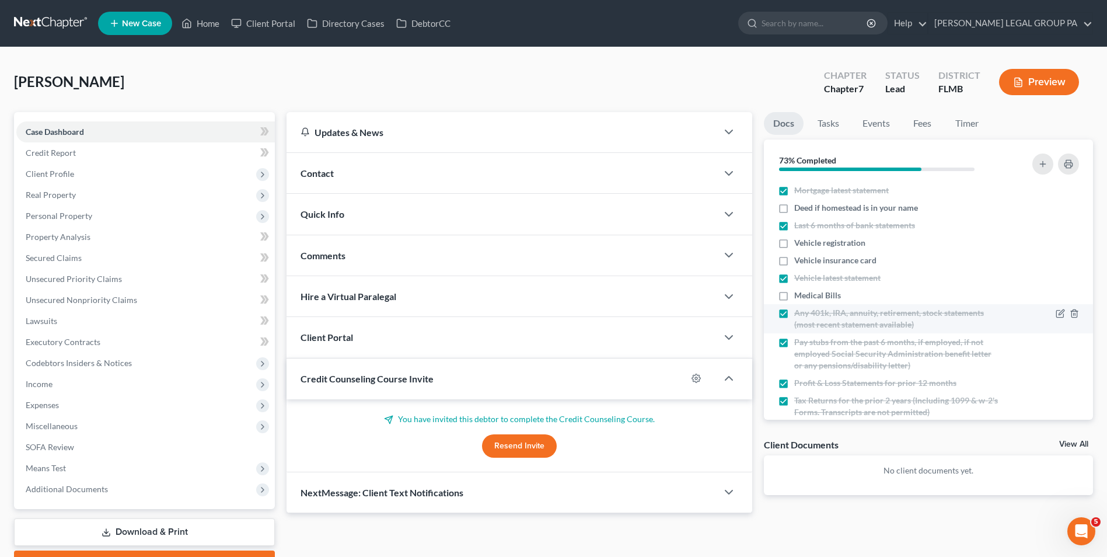
scroll to position [0, 0]
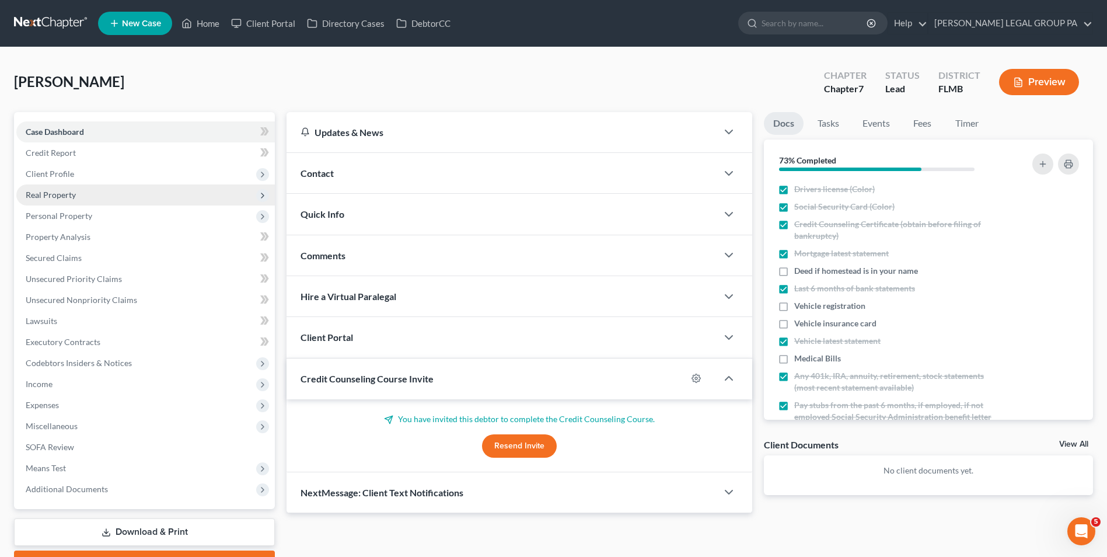
click at [103, 189] on span "Real Property" at bounding box center [145, 194] width 259 height 21
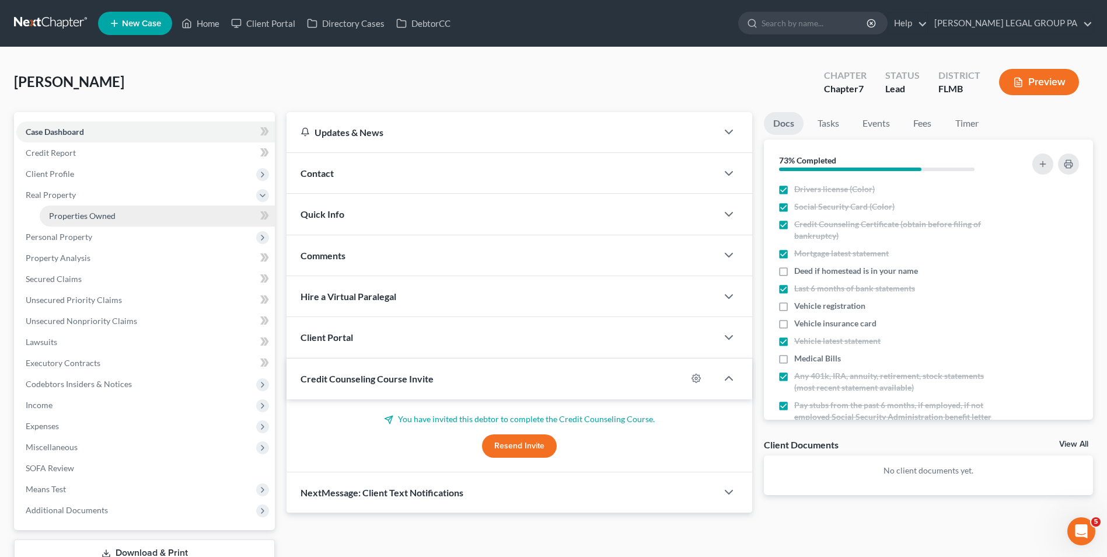
click at [97, 211] on span "Properties Owned" at bounding box center [82, 216] width 67 height 10
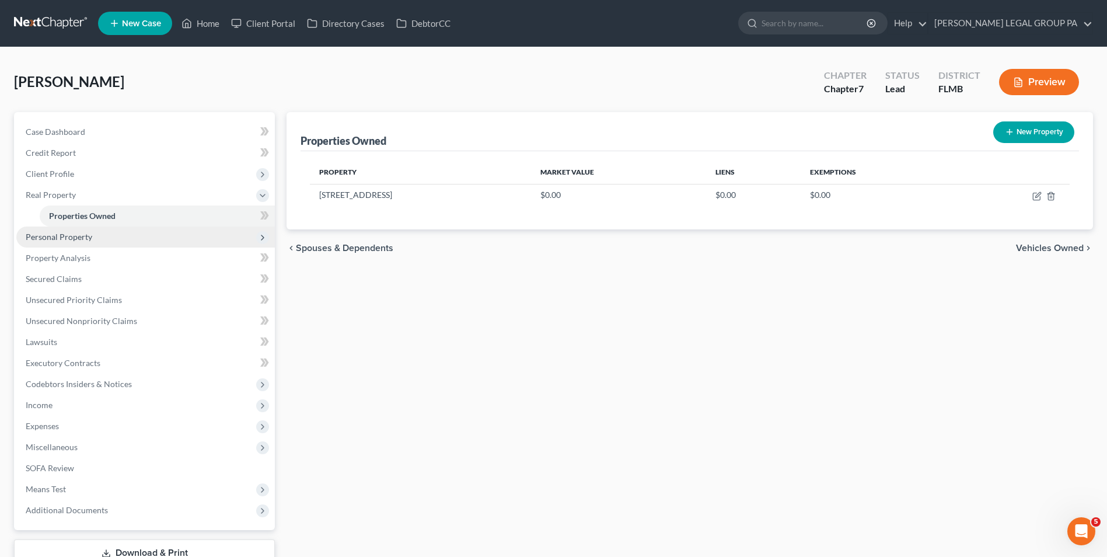
click at [86, 245] on span "Personal Property" at bounding box center [145, 236] width 259 height 21
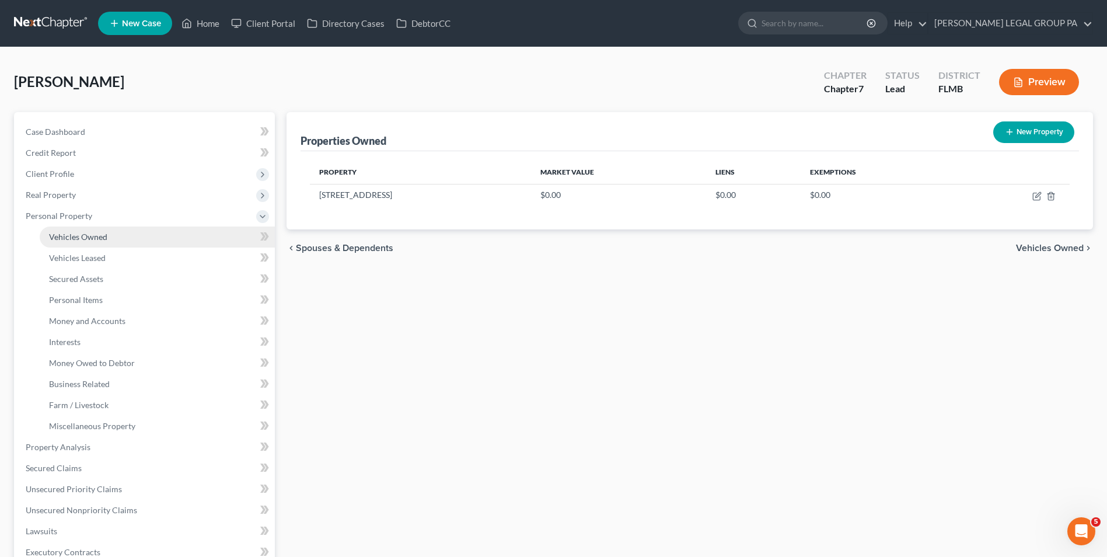
click at [86, 242] on link "Vehicles Owned" at bounding box center [157, 236] width 235 height 21
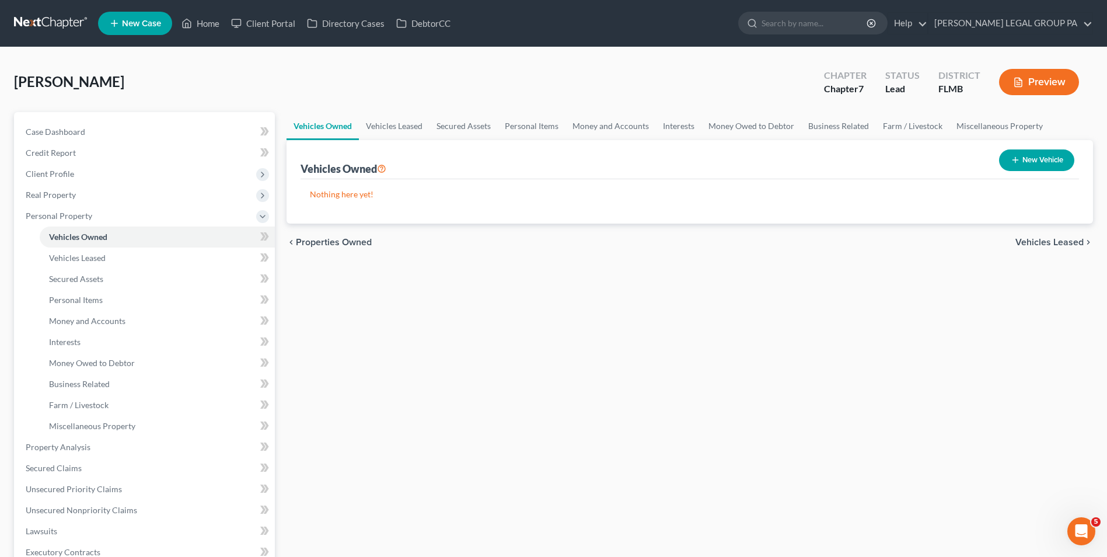
click at [1033, 155] on button "New Vehicle" at bounding box center [1036, 160] width 75 height 22
select select "0"
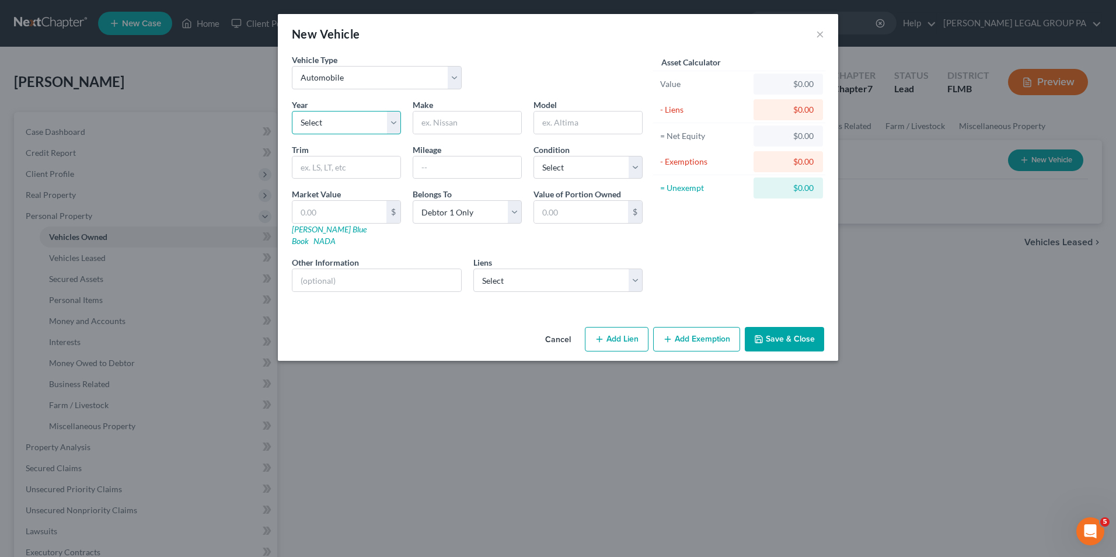
click at [375, 120] on select "Select 2026 2025 2024 2023 2022 2021 2020 2019 2018 2017 2016 2015 2014 2013 20…" at bounding box center [346, 122] width 109 height 23
select select "11"
click at [292, 111] on select "Select 2026 2025 2024 2023 2022 2021 2020 2019 2018 2017 2016 2015 2014 2013 20…" at bounding box center [346, 122] width 109 height 23
drag, startPoint x: 457, startPoint y: 122, endPoint x: 658, endPoint y: 85, distance: 204.7
click at [457, 122] on input "text" at bounding box center [467, 122] width 108 height 22
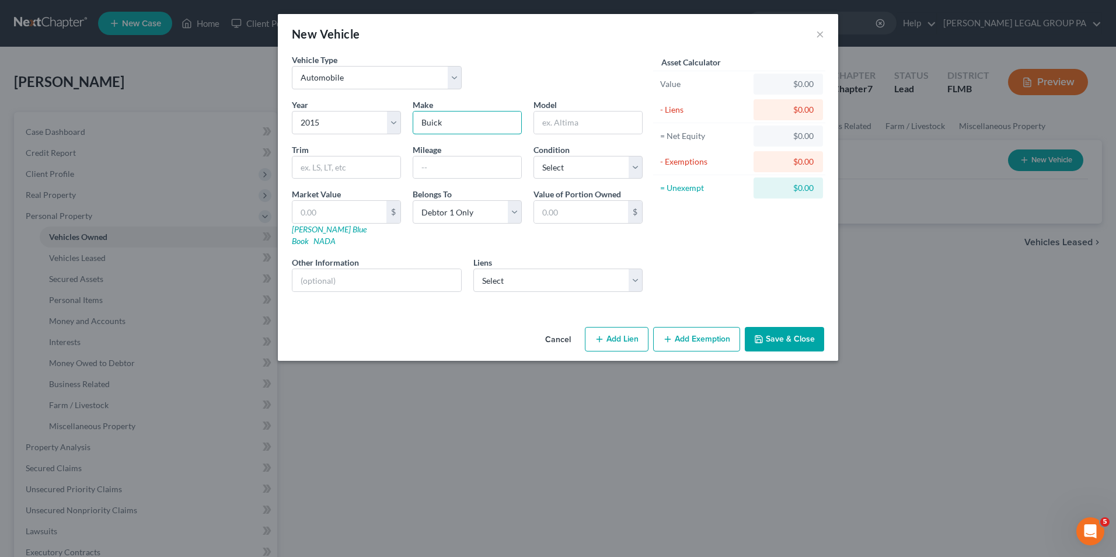
type input "Buick"
type input "Verano"
drag, startPoint x: 480, startPoint y: 172, endPoint x: 484, endPoint y: 166, distance: 7.5
click at [480, 172] on input "text" at bounding box center [467, 167] width 108 height 22
type input "139000"
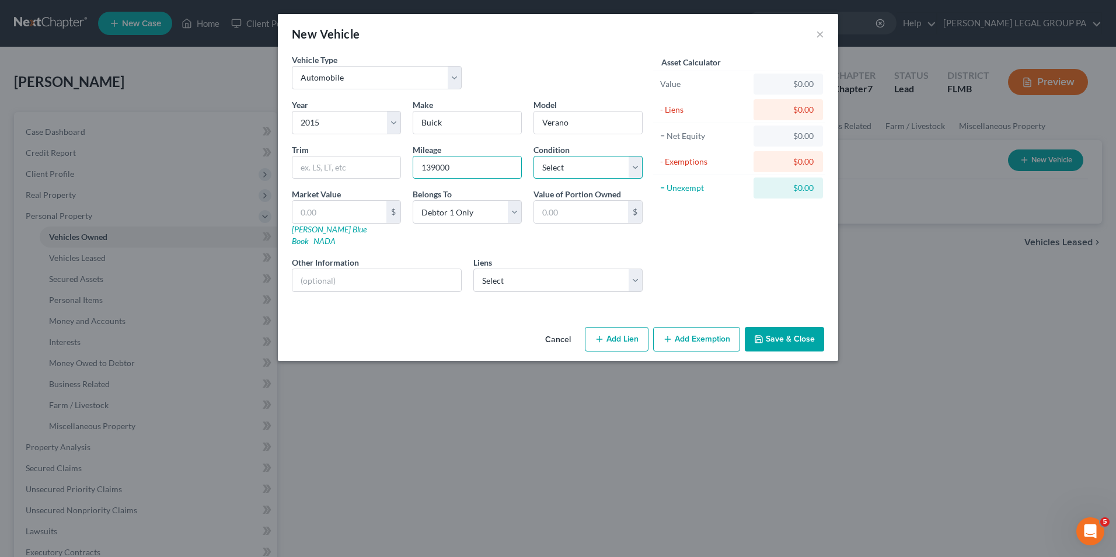
click at [574, 170] on select "Select Excellent Very Good Good Fair Poor" at bounding box center [588, 167] width 109 height 23
select select "2"
click at [534, 156] on select "Select Excellent Very Good Good Fair Poor" at bounding box center [588, 167] width 109 height 23
click at [503, 271] on select "Select Servicemac - $276,058.00 Amerihom Mtg - $0.00 Bk Of Amer - $0.00 Guild M…" at bounding box center [558, 280] width 170 height 23
click at [473, 269] on select "Select Servicemac - $276,058.00 Amerihom Mtg - $0.00 Bk Of Amer - $0.00 Guild M…" at bounding box center [558, 280] width 170 height 23
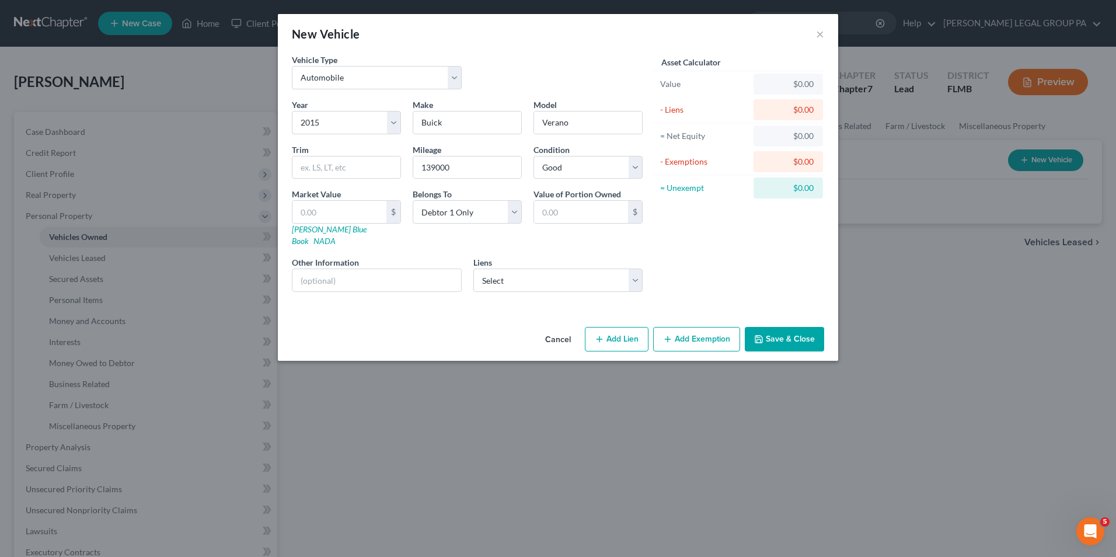
click at [776, 327] on button "Save & Close" at bounding box center [784, 339] width 79 height 25
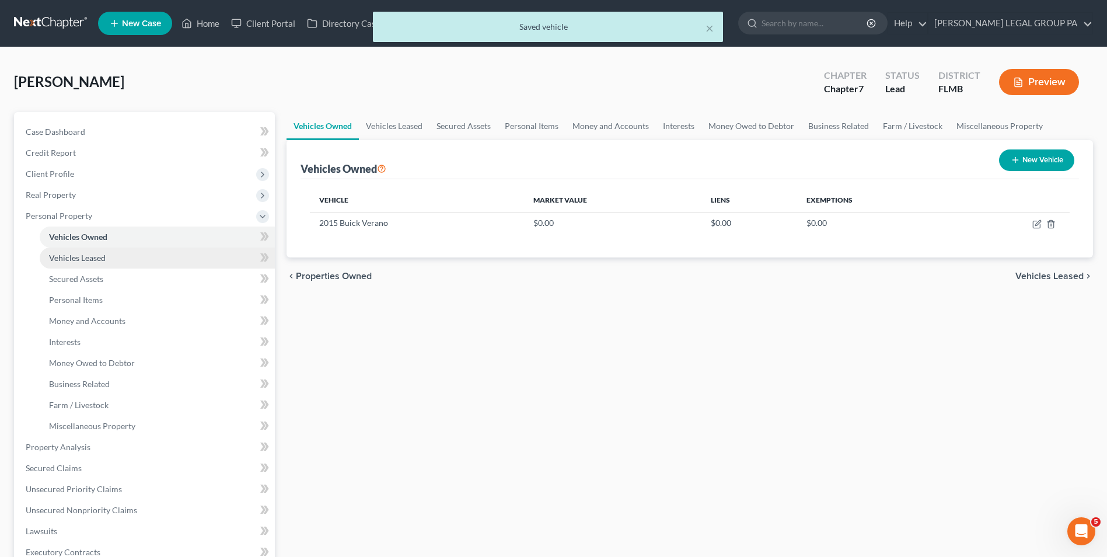
click at [117, 259] on link "Vehicles Leased" at bounding box center [157, 257] width 235 height 21
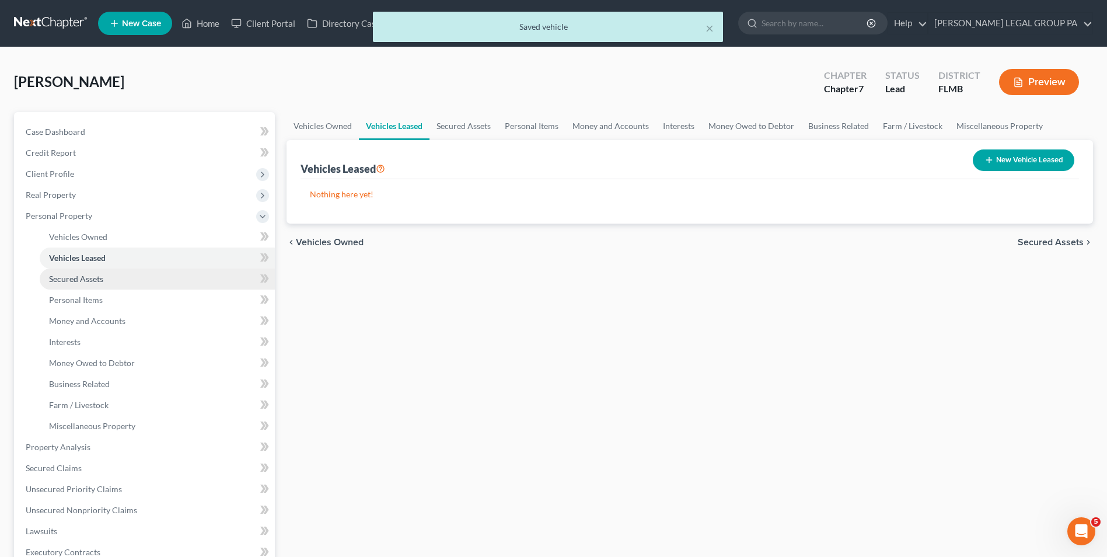
click at [112, 281] on link "Secured Assets" at bounding box center [157, 279] width 235 height 21
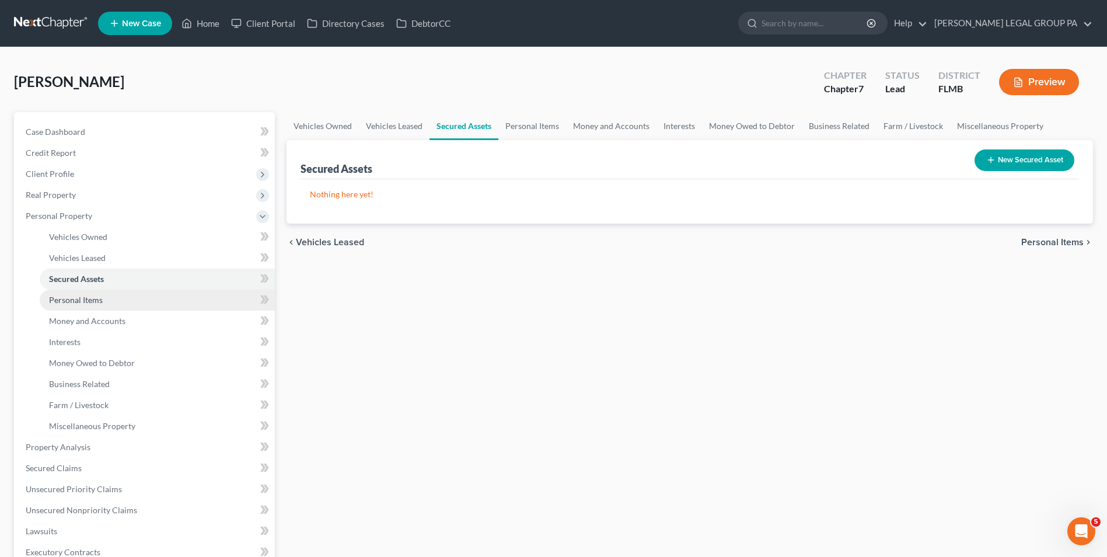
click at [91, 304] on span "Personal Items" at bounding box center [76, 300] width 54 height 10
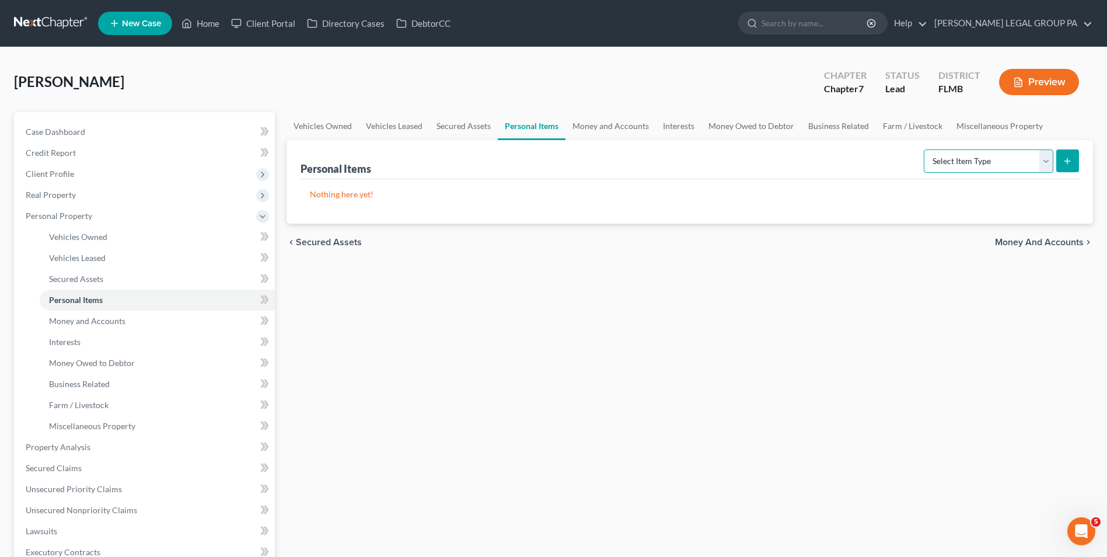
click at [1009, 164] on select "Select Item Type Clothing Collectibles Of Value Electronics Firearms Household …" at bounding box center [989, 160] width 130 height 23
select select "clothing"
click at [925, 149] on select "Select Item Type Clothing Collectibles Of Value Electronics Firearms Household …" at bounding box center [989, 160] width 130 height 23
click at [1077, 161] on button "submit" at bounding box center [1068, 160] width 23 height 23
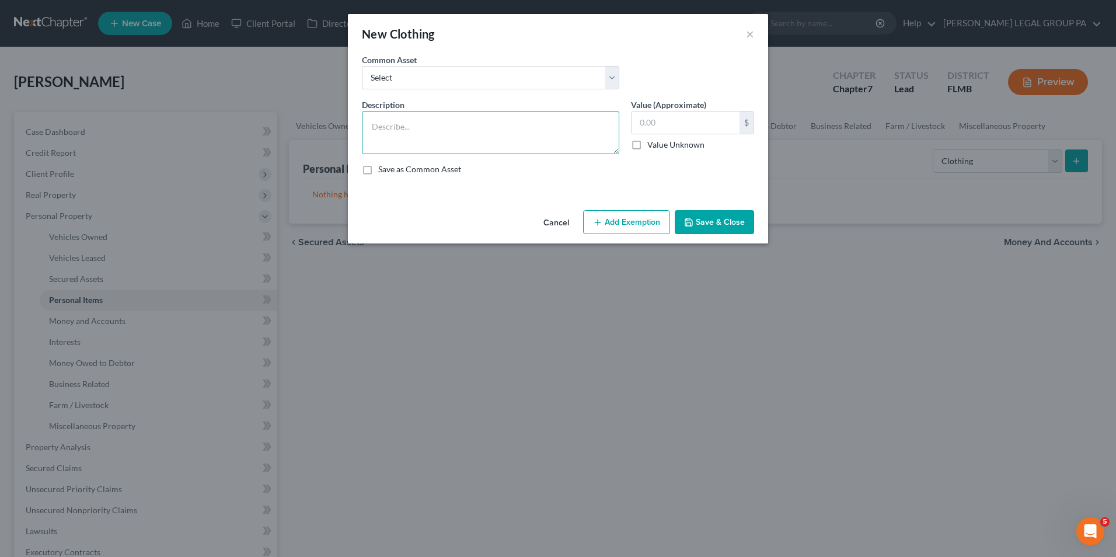
click at [493, 147] on textarea at bounding box center [490, 132] width 257 height 43
type textarea "All clothing"
click at [704, 121] on input "text" at bounding box center [686, 122] width 108 height 22
type input "600.00"
click at [735, 216] on button "Save & Close" at bounding box center [714, 222] width 79 height 25
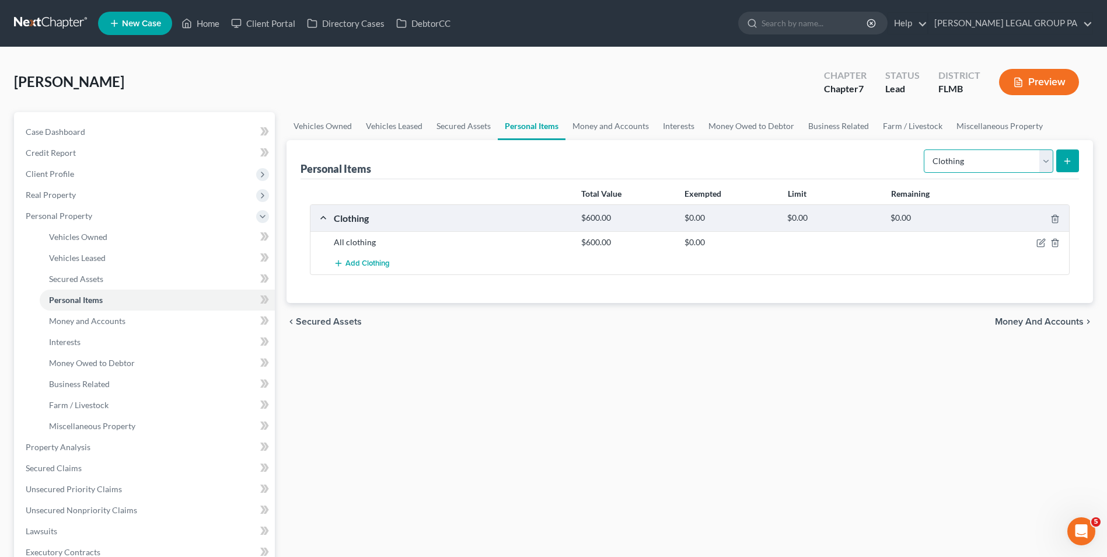
click at [1027, 159] on select "Select Item Type Clothing Collectibles Of Value Electronics Firearms Household …" at bounding box center [989, 160] width 130 height 23
click at [723, 323] on div "chevron_left Secured Assets Money and Accounts chevron_right" at bounding box center [690, 321] width 807 height 37
click at [1039, 242] on icon "button" at bounding box center [1041, 242] width 9 height 9
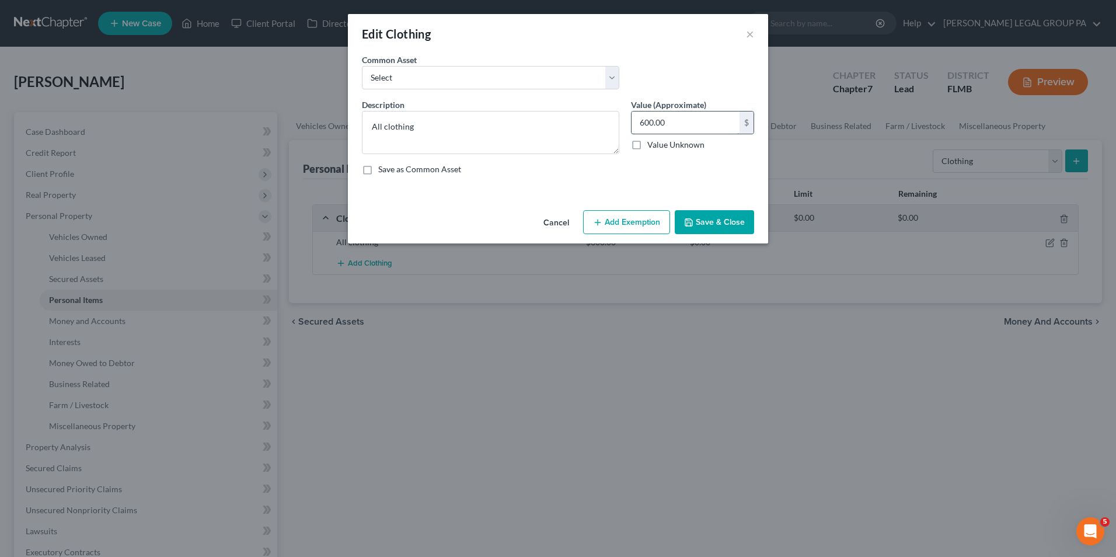
click at [644, 124] on input "600.00" at bounding box center [686, 122] width 108 height 22
type input "500.00"
click at [704, 217] on button "Save & Close" at bounding box center [714, 222] width 79 height 25
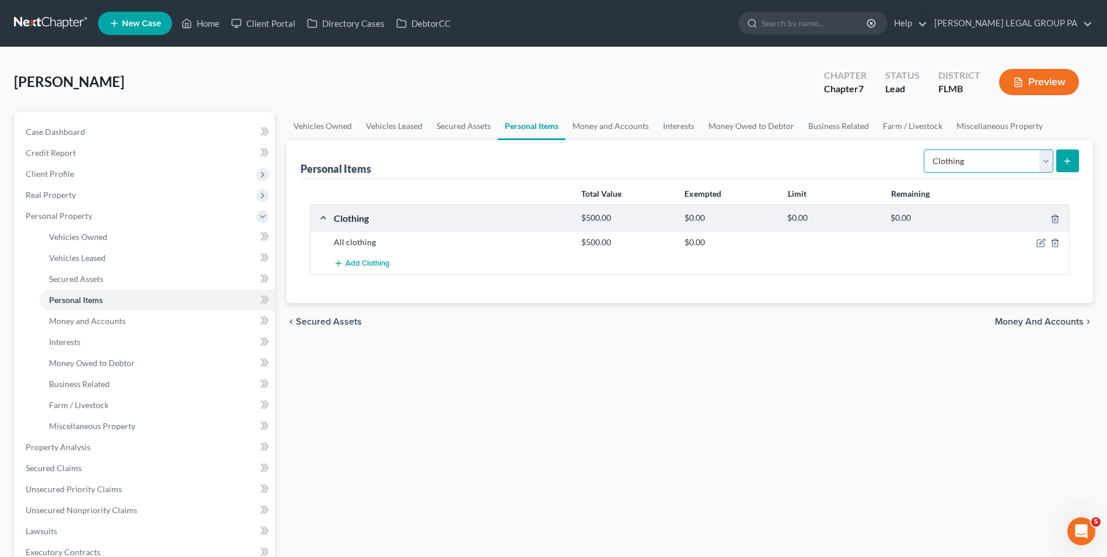
click at [1010, 159] on select "Select Item Type Clothing Collectibles Of Value Electronics Firearms Household …" at bounding box center [989, 160] width 130 height 23
select select "electronics"
click at [925, 149] on select "Select Item Type Clothing Collectibles Of Value Electronics Firearms Household …" at bounding box center [989, 160] width 130 height 23
click at [974, 172] on select "Select Item Type Clothing Collectibles Of Value Electronics Firearms Household …" at bounding box center [989, 160] width 130 height 23
click at [925, 149] on select "Select Item Type Clothing Collectibles Of Value Electronics Firearms Household …" at bounding box center [989, 160] width 130 height 23
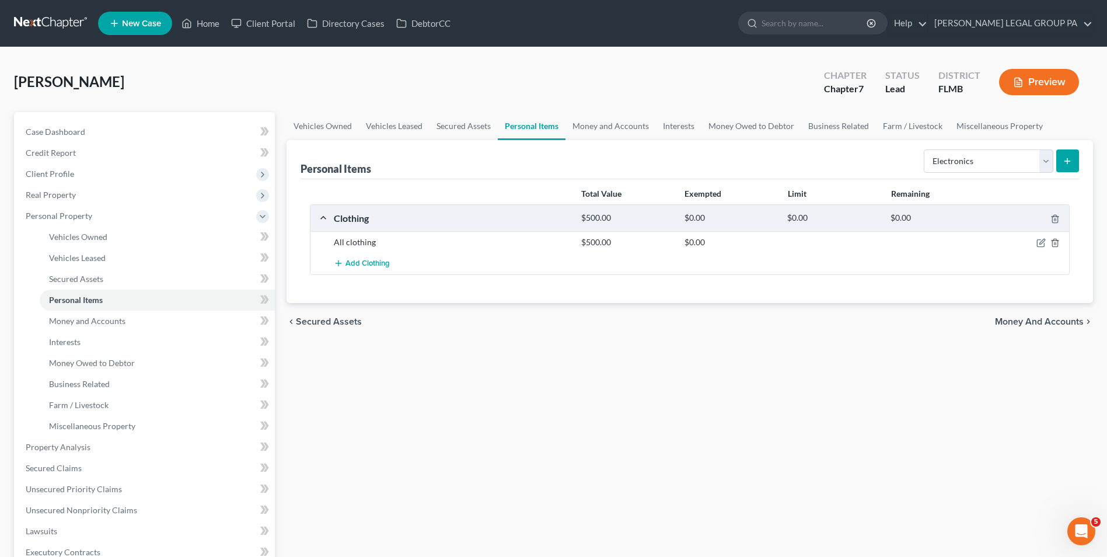
click at [1062, 166] on button "submit" at bounding box center [1068, 160] width 23 height 23
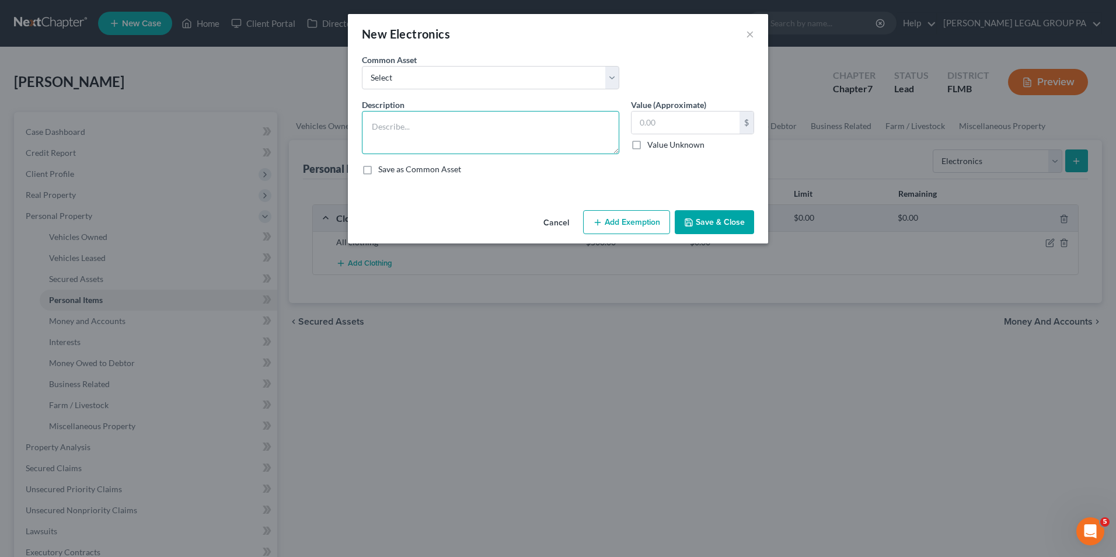
click at [486, 131] on textarea at bounding box center [490, 132] width 257 height 43
type textarea "1 Tv and 1 laptop"
click at [670, 126] on input "text" at bounding box center [686, 122] width 108 height 22
type input "100.00"
click at [717, 228] on button "Save & Close" at bounding box center [714, 222] width 79 height 25
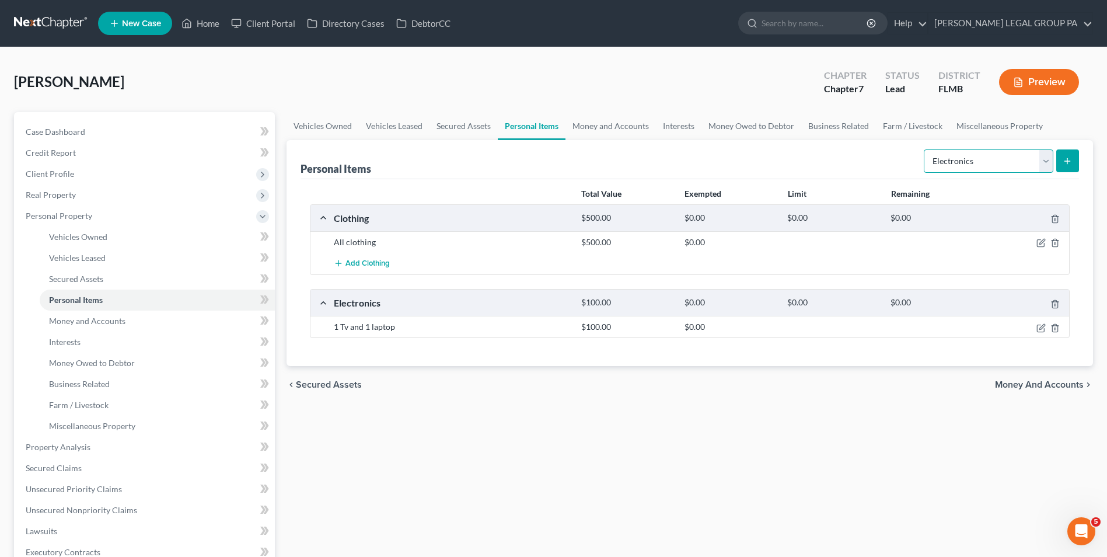
click at [986, 165] on select "Select Item Type Clothing Collectibles Of Value Electronics Firearms Household …" at bounding box center [989, 160] width 130 height 23
click at [925, 149] on select "Select Item Type Clothing Collectibles Of Value Electronics Firearms Household …" at bounding box center [989, 160] width 130 height 23
drag, startPoint x: 1000, startPoint y: 158, endPoint x: 1007, endPoint y: 166, distance: 9.9
click at [1000, 158] on select "Select Item Type Clothing Collectibles Of Value Electronics Firearms Household …" at bounding box center [989, 160] width 130 height 23
select select "household_goods"
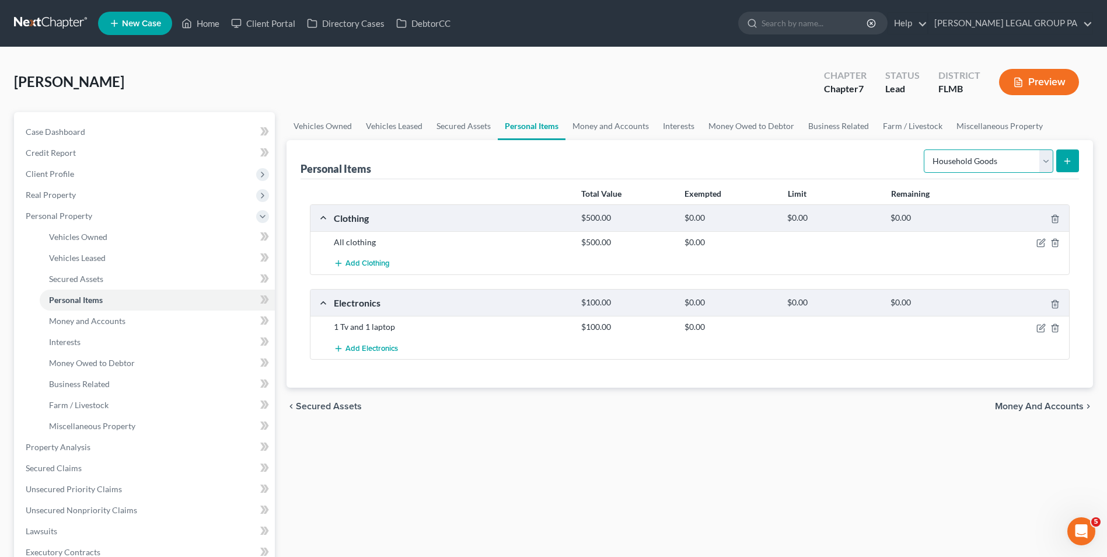
click at [925, 149] on select "Select Item Type Clothing Collectibles Of Value Electronics Firearms Household …" at bounding box center [989, 160] width 130 height 23
click at [1057, 162] on button "submit" at bounding box center [1068, 160] width 23 height 23
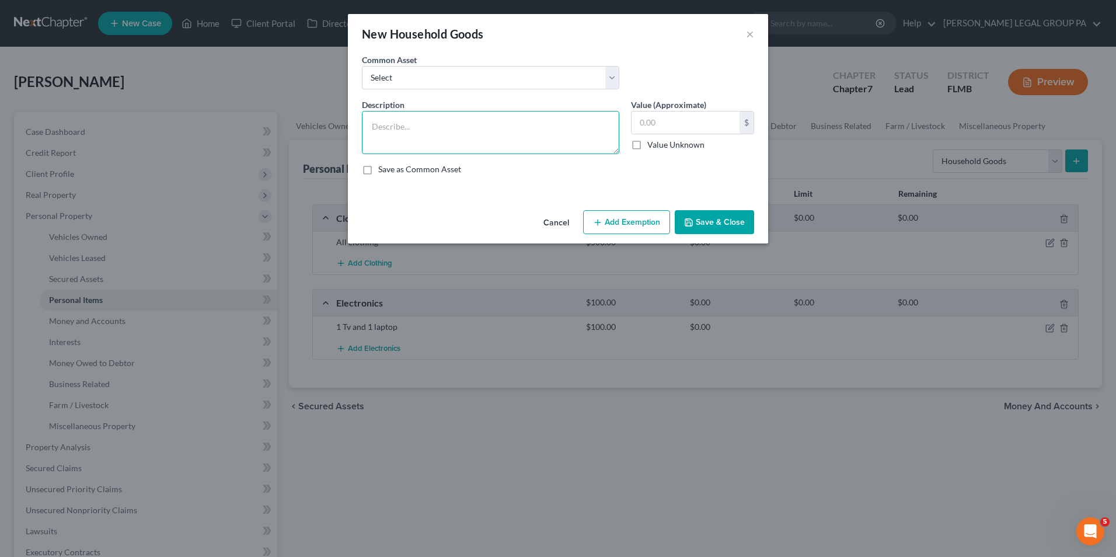
click at [451, 131] on textarea at bounding box center [490, 132] width 257 height 43
click at [604, 128] on textarea "2 bedroom sets, Office desk, office chair, cabinet, coffee table and two couche…" at bounding box center [490, 132] width 257 height 43
type textarea "2 bedroom sets, Office desk, office chair, cabinet, coffee table, two couches, …"
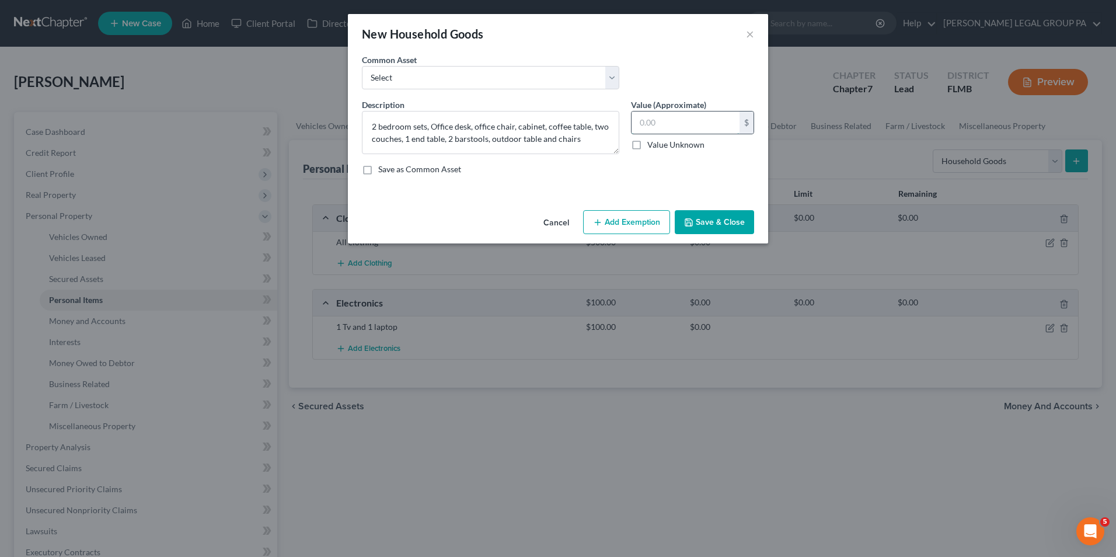
click at [650, 126] on input "text" at bounding box center [686, 122] width 108 height 22
type input "300.00"
click at [712, 217] on button "Save & Close" at bounding box center [714, 222] width 79 height 25
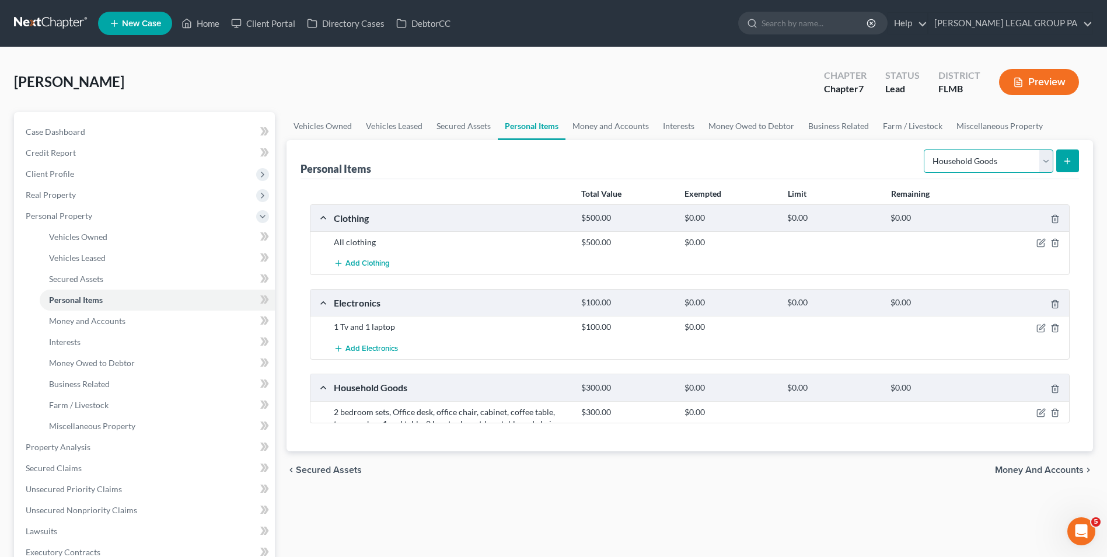
click at [984, 158] on select "Select Item Type Clothing Collectibles Of Value Electronics Firearms Household …" at bounding box center [989, 160] width 130 height 23
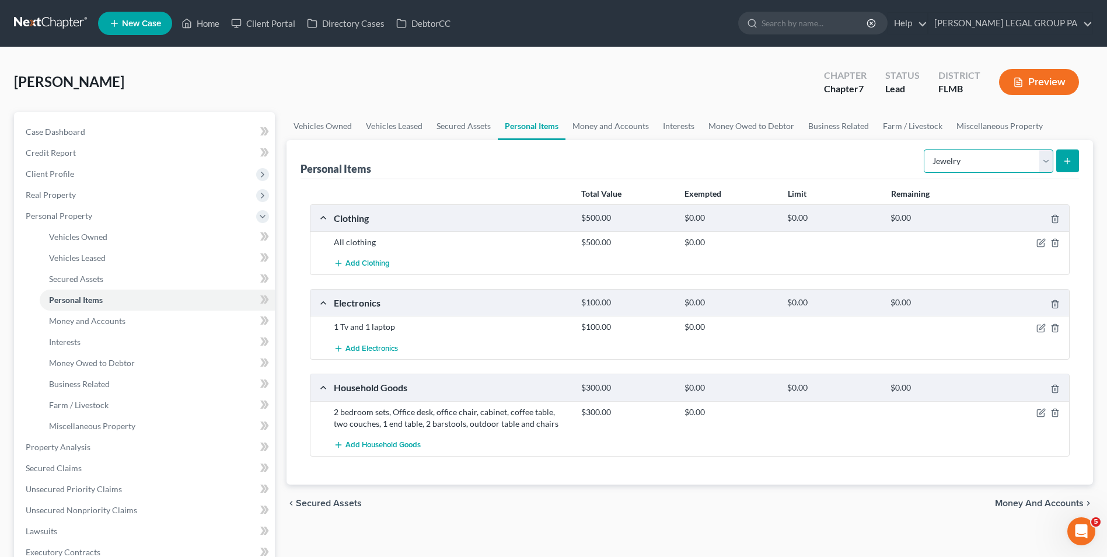
click at [925, 149] on select "Select Item Type Clothing Collectibles Of Value Electronics Firearms Household …" at bounding box center [989, 160] width 130 height 23
click at [979, 164] on select "Select Item Type Clothing Collectibles Of Value Electronics Firearms Household …" at bounding box center [989, 160] width 130 height 23
click at [925, 149] on select "Select Item Type Clothing Collectibles Of Value Electronics Firearms Household …" at bounding box center [989, 160] width 130 height 23
click at [969, 149] on select "Select Item Type Clothing Collectibles Of Value Electronics Firearms Household …" at bounding box center [989, 160] width 130 height 23
select select "sports_and_hobby_equipment"
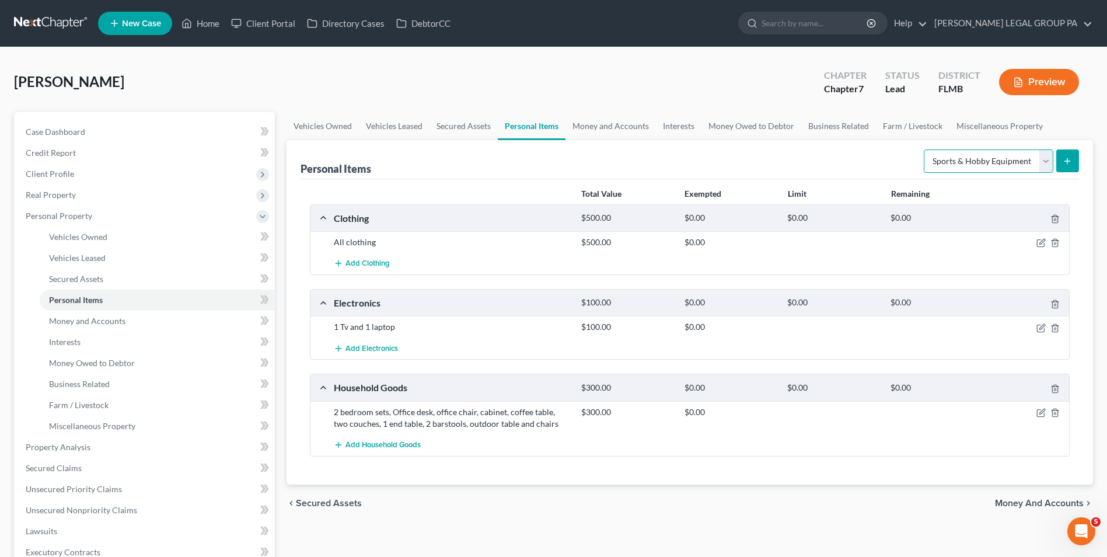
click at [925, 149] on select "Select Item Type Clothing Collectibles Of Value Electronics Firearms Household …" at bounding box center [989, 160] width 130 height 23
click at [836, 161] on div "Personal Items Select Item Type Clothing Collectibles Of Value Electronics Fire…" at bounding box center [690, 159] width 779 height 39
click at [1072, 172] on button "submit" at bounding box center [1068, 160] width 23 height 23
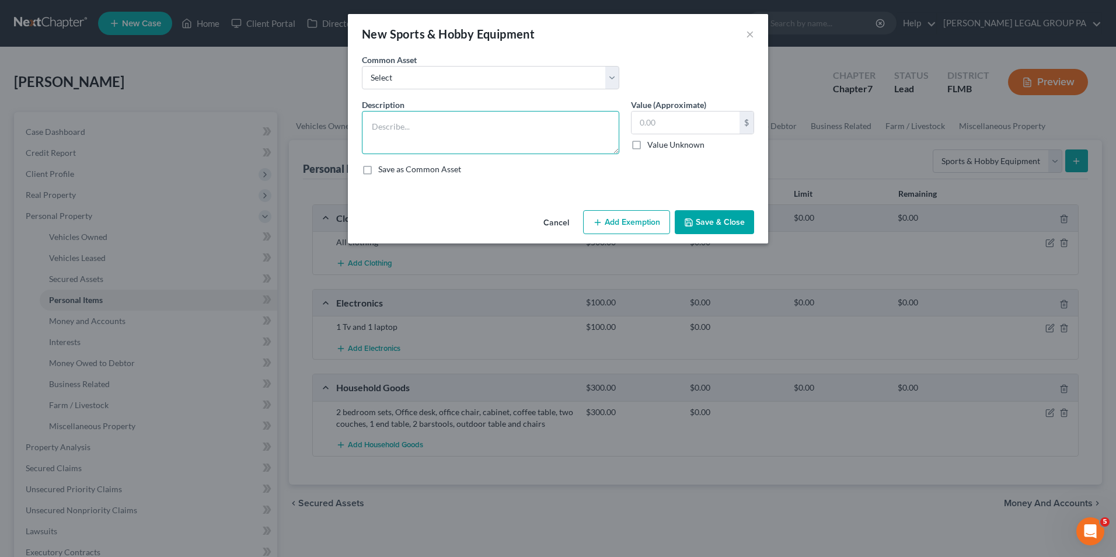
click at [459, 135] on textarea at bounding box center [490, 132] width 257 height 43
type textarea "Softball bat and glove"
click at [711, 130] on input "text" at bounding box center [686, 122] width 108 height 22
type input "25.00"
click at [723, 222] on button "Save & Close" at bounding box center [714, 222] width 79 height 25
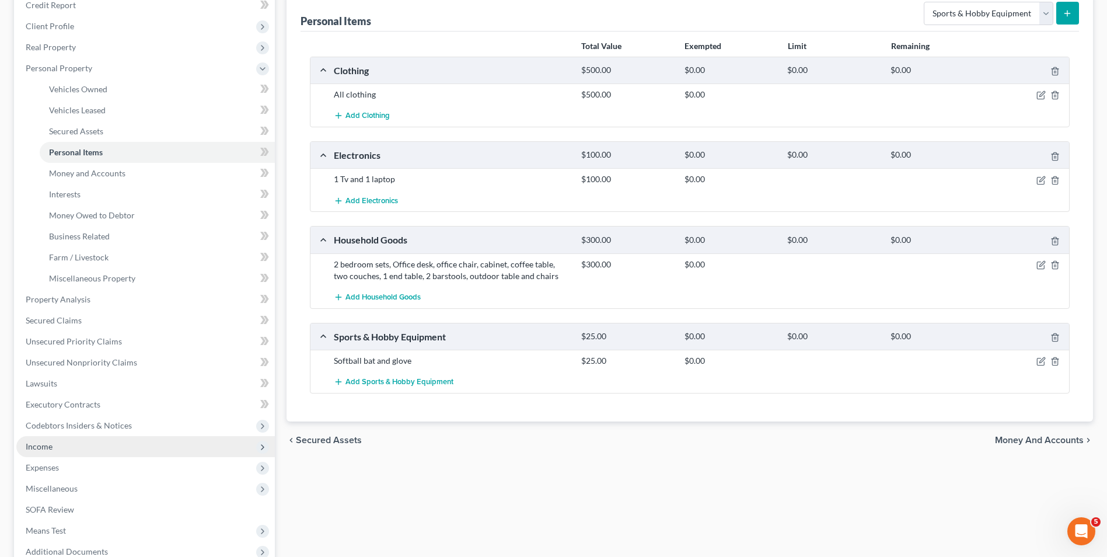
scroll to position [233, 0]
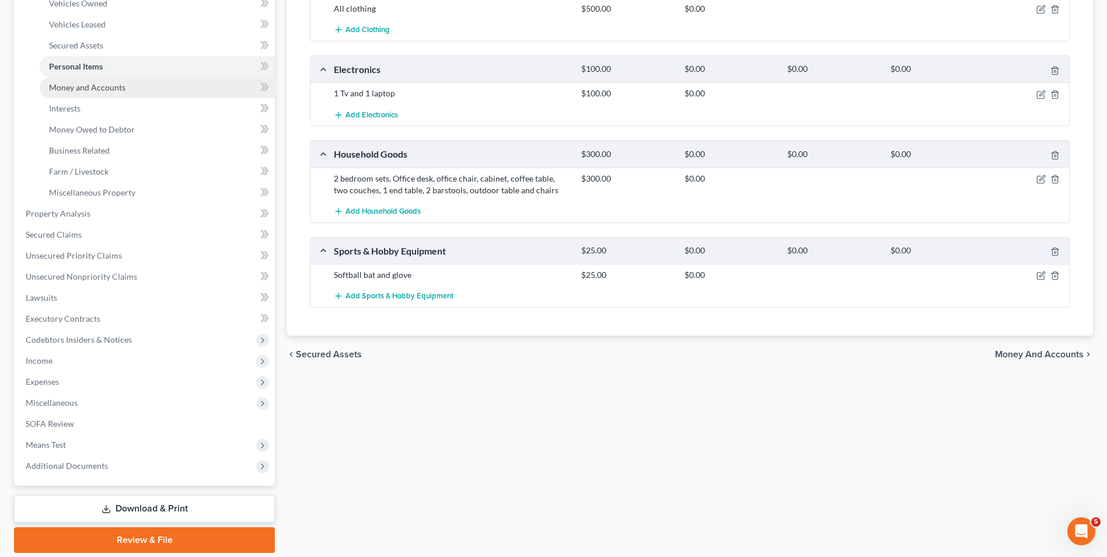
click at [161, 89] on link "Money and Accounts" at bounding box center [157, 87] width 235 height 21
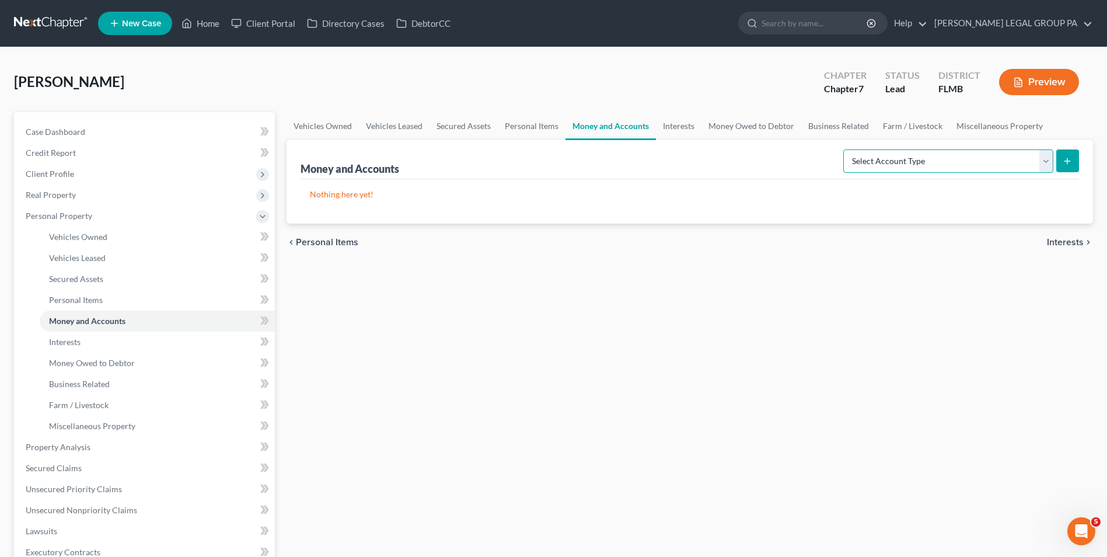
click at [991, 158] on select "Select Account Type Brokerage Cash on Hand Certificates of Deposit Checking Acc…" at bounding box center [948, 160] width 210 height 23
select select "checking"
click at [846, 149] on select "Select Account Type Brokerage Cash on Hand Certificates of Deposit Checking Acc…" at bounding box center [948, 160] width 210 height 23
click at [1073, 160] on button "submit" at bounding box center [1068, 160] width 23 height 23
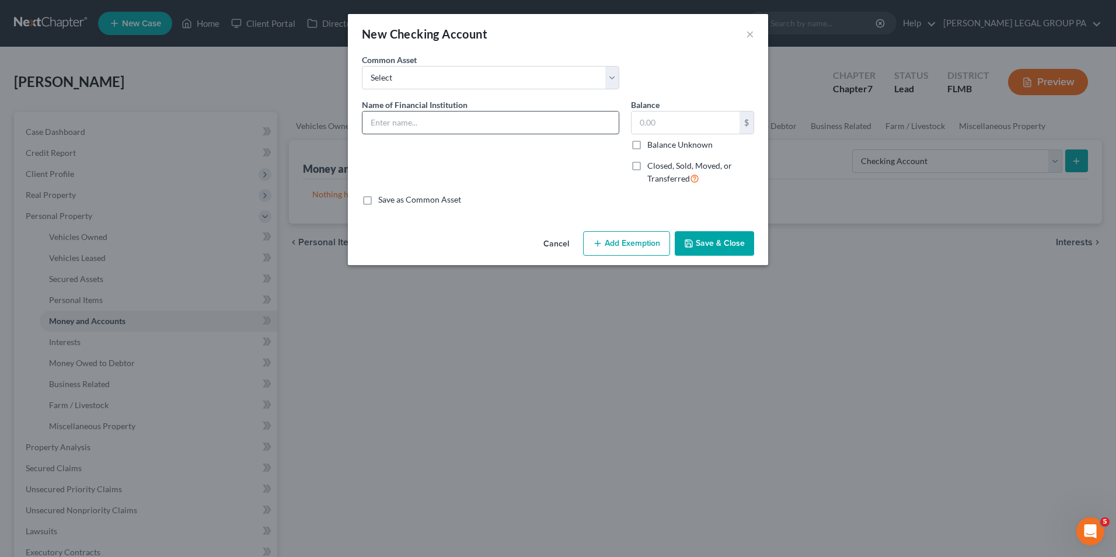
click at [510, 114] on input "text" at bounding box center [490, 122] width 256 height 22
type input "USAA Account: 7143"
click at [727, 240] on button "Save & Close" at bounding box center [714, 243] width 79 height 25
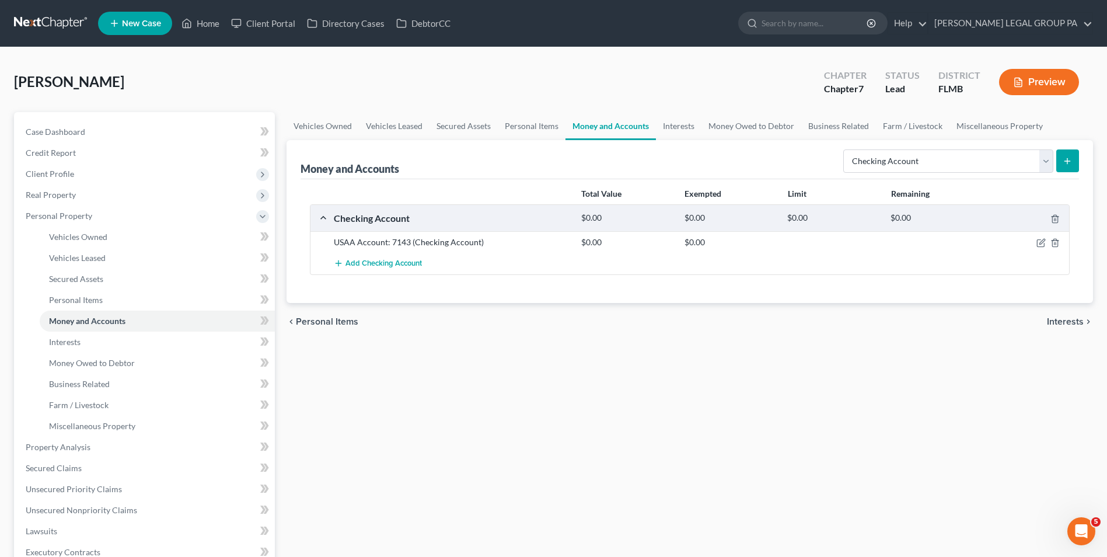
click at [1073, 161] on button "submit" at bounding box center [1068, 160] width 23 height 23
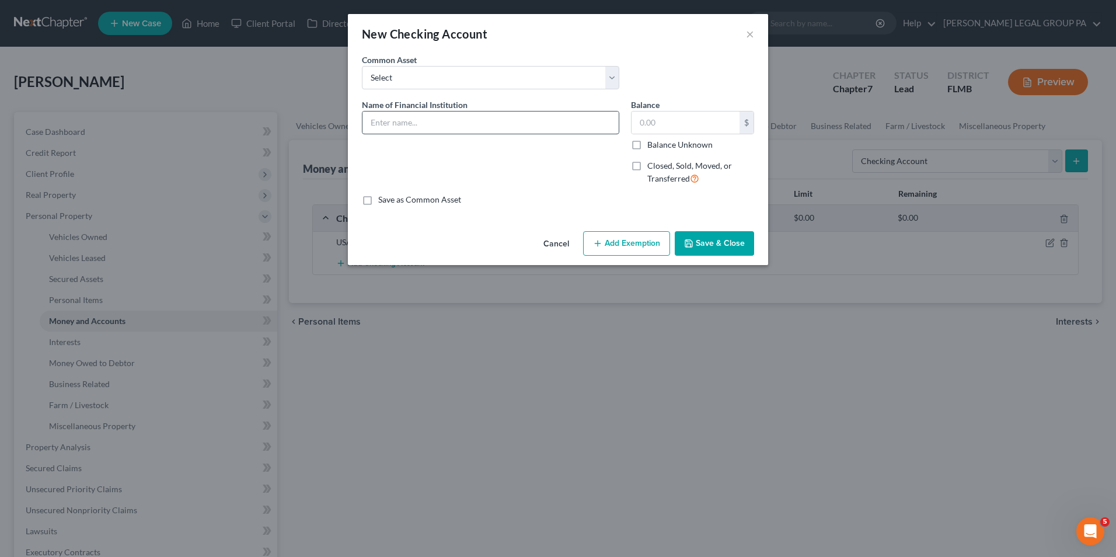
click at [482, 128] on input "text" at bounding box center [490, 122] width 256 height 22
type input "Fidelity Acct:"
click at [688, 245] on polyline "button" at bounding box center [689, 245] width 4 height 3
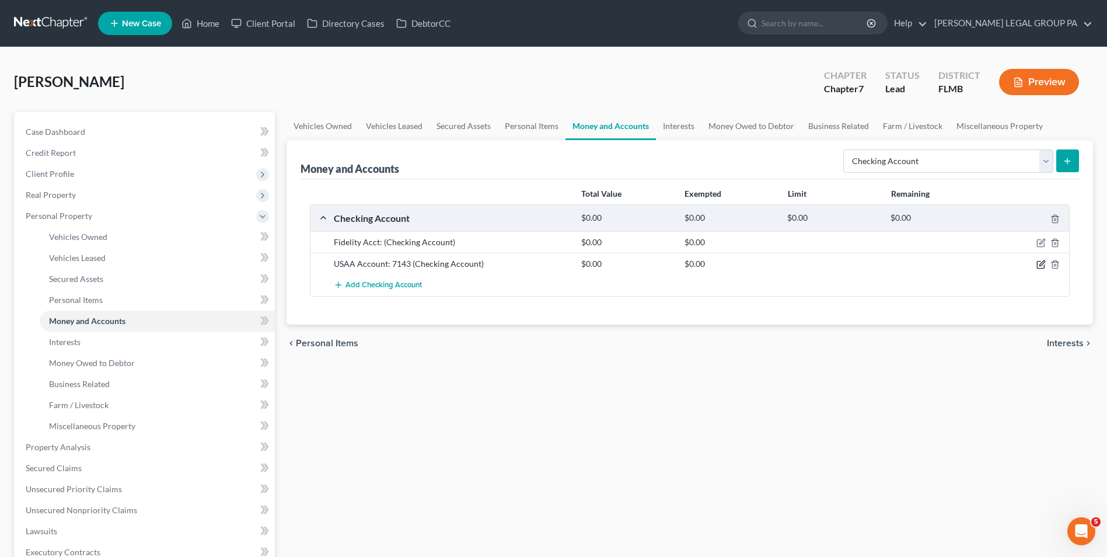
click at [1037, 265] on icon "button" at bounding box center [1041, 264] width 9 height 9
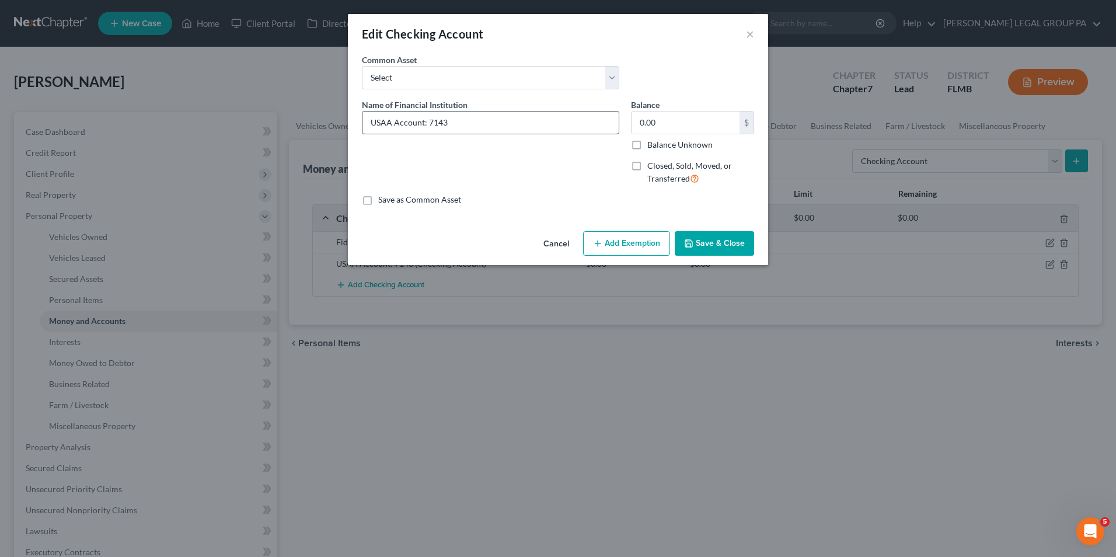
click at [415, 122] on input "USAA Account: 7143" at bounding box center [490, 122] width 256 height 22
type input "USAA Acct: 7143"
click at [702, 239] on button "Save & Close" at bounding box center [714, 243] width 79 height 25
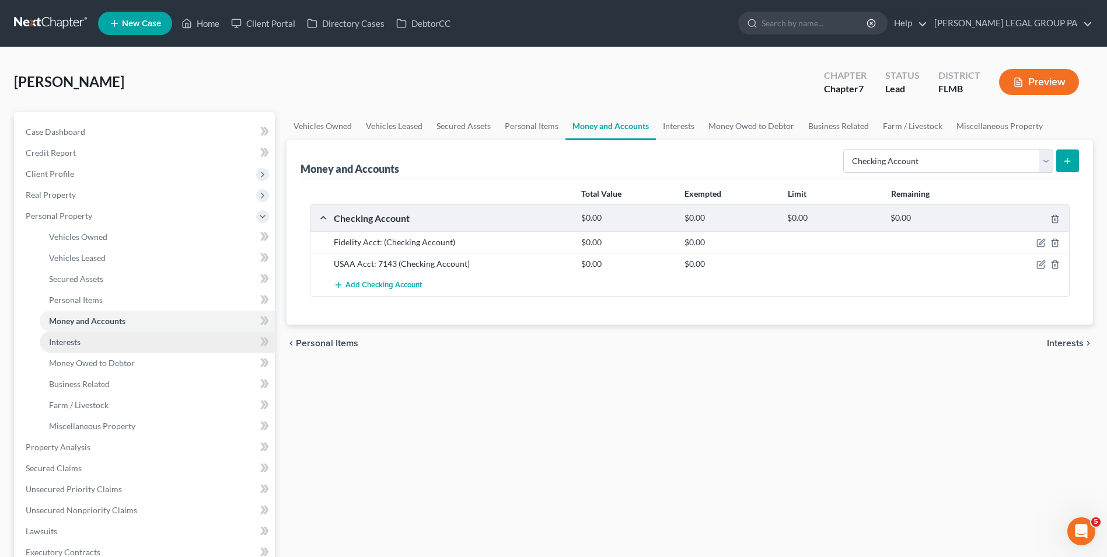
click at [118, 336] on link "Interests" at bounding box center [157, 342] width 235 height 21
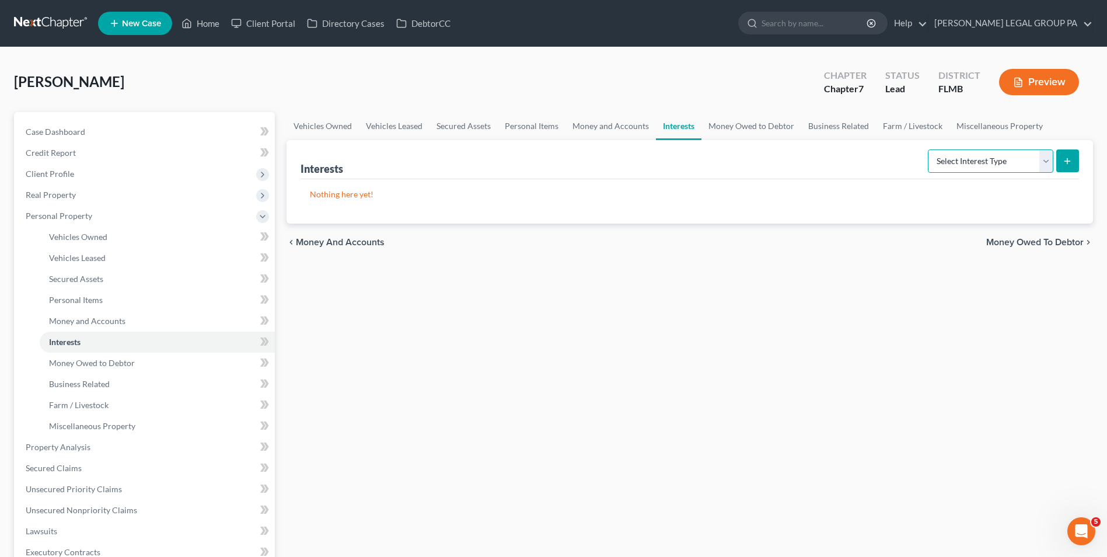
click at [984, 165] on select "Select Interest Type 401K Annuity Bond Education IRA Government Bond Government…" at bounding box center [991, 160] width 126 height 23
select select "401k"
click at [929, 149] on select "Select Interest Type 401K Annuity Bond Education IRA Government Bond Government…" at bounding box center [991, 160] width 126 height 23
click at [1061, 159] on button "submit" at bounding box center [1068, 160] width 23 height 23
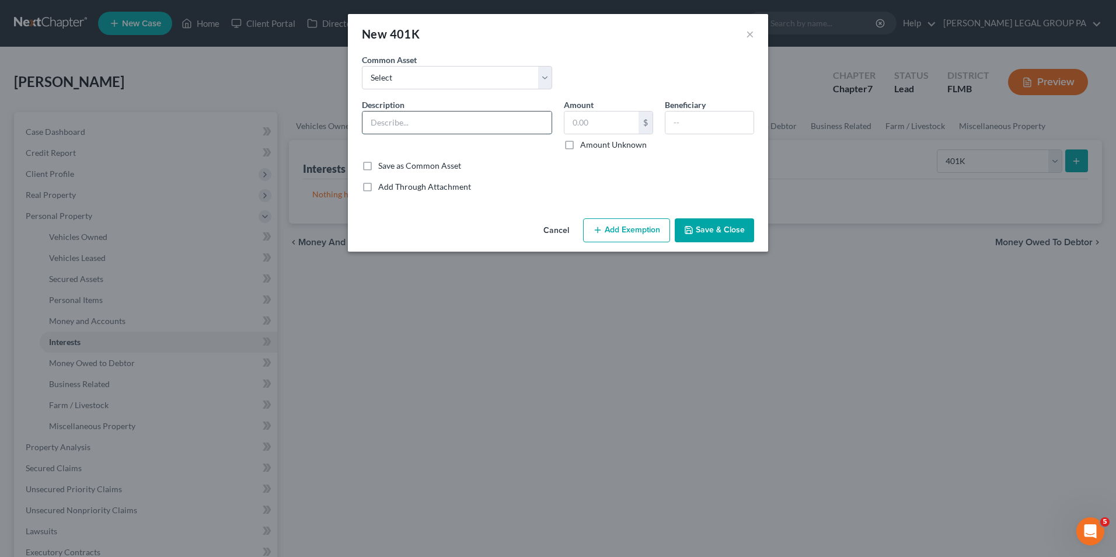
click at [461, 130] on input "text" at bounding box center [456, 122] width 189 height 22
type input "401(k) Through employment"
click at [598, 133] on input "text" at bounding box center [601, 122] width 74 height 22
type input "112,420.73"
click at [709, 226] on button "Save & Close" at bounding box center [714, 230] width 79 height 25
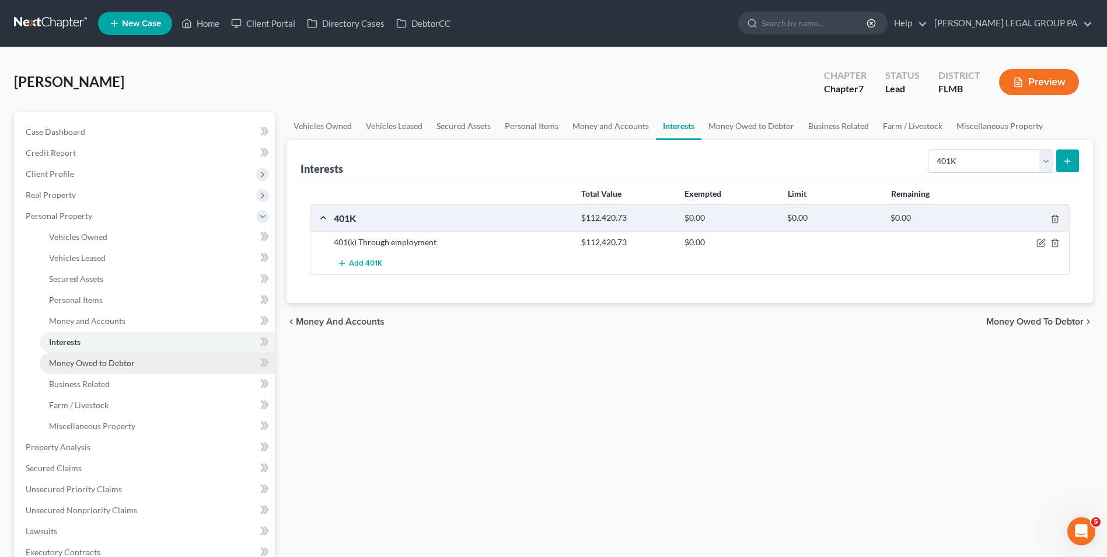
click at [131, 369] on link "Money Owed to Debtor" at bounding box center [157, 363] width 235 height 21
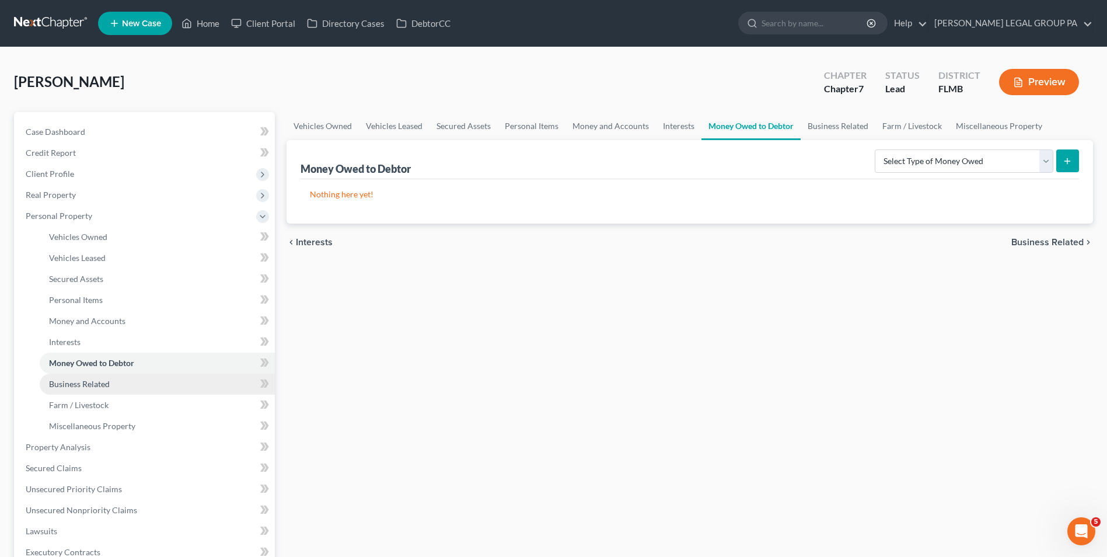
click at [141, 385] on link "Business Related" at bounding box center [157, 384] width 235 height 21
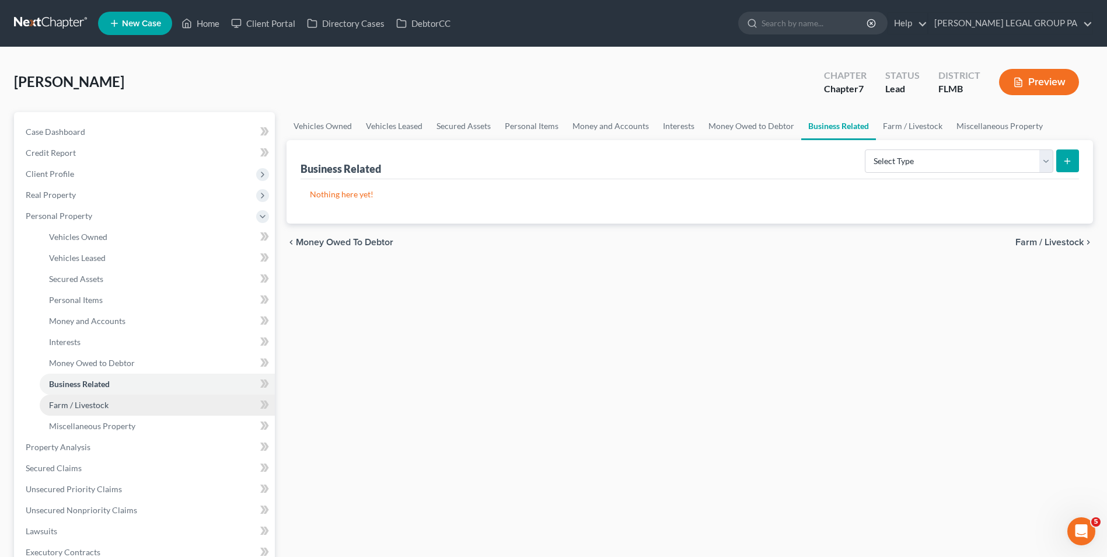
click at [129, 413] on link "Farm / Livestock" at bounding box center [157, 405] width 235 height 21
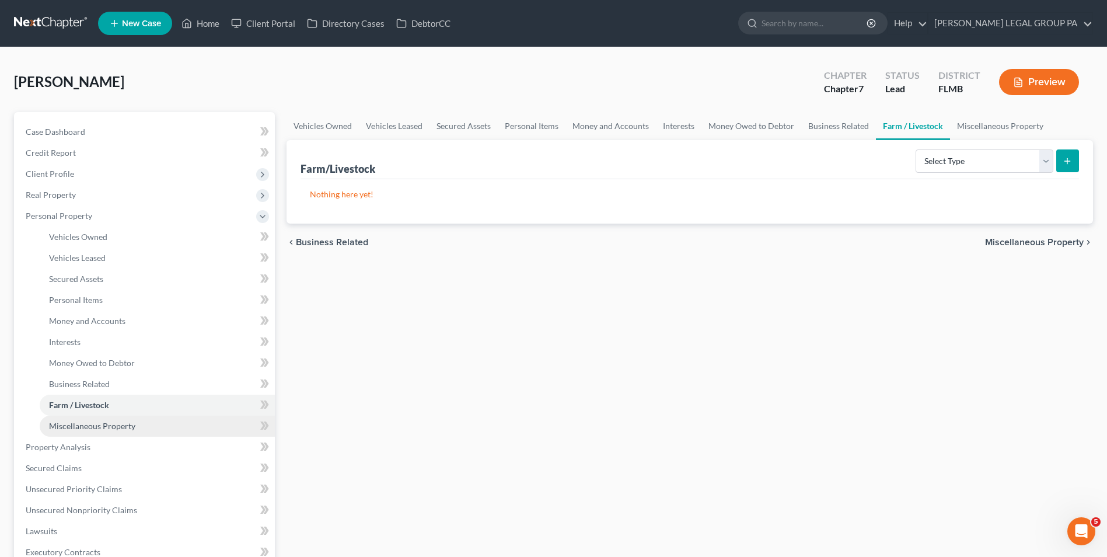
click at [126, 428] on span "Miscellaneous Property" at bounding box center [92, 426] width 86 height 10
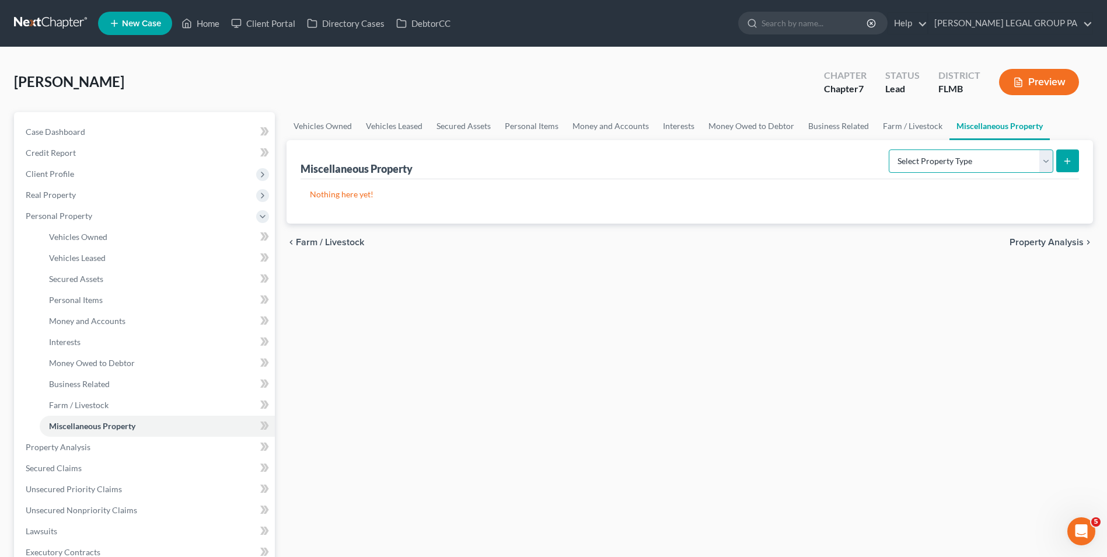
click at [934, 158] on select "Select Property Type Assigned for Creditor Benefit Within 1 Year Holding for An…" at bounding box center [971, 160] width 165 height 23
click at [111, 440] on link "Property Analysis" at bounding box center [145, 447] width 259 height 21
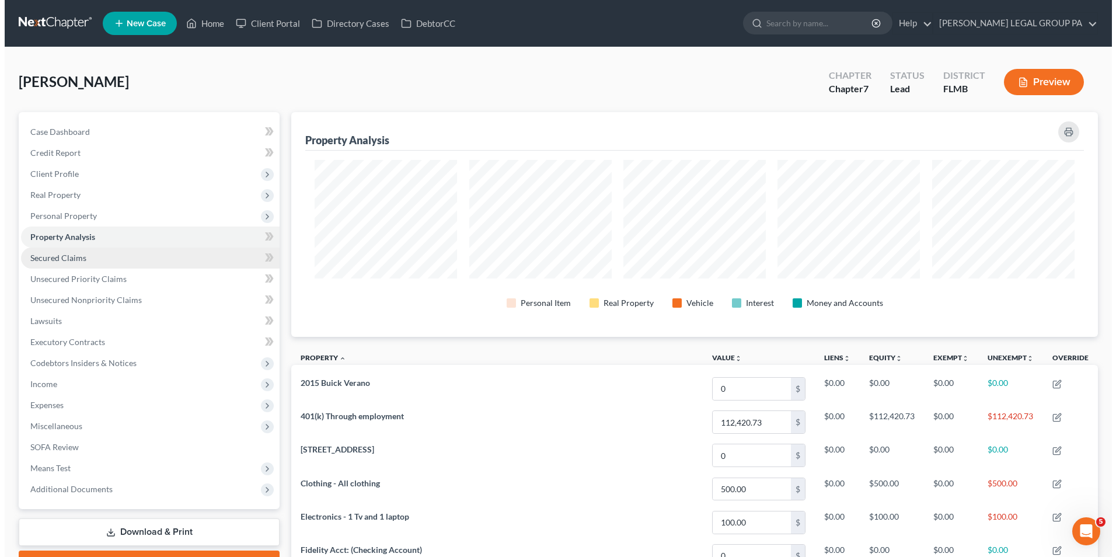
scroll to position [225, 807]
click at [90, 263] on link "Secured Claims" at bounding box center [145, 257] width 259 height 21
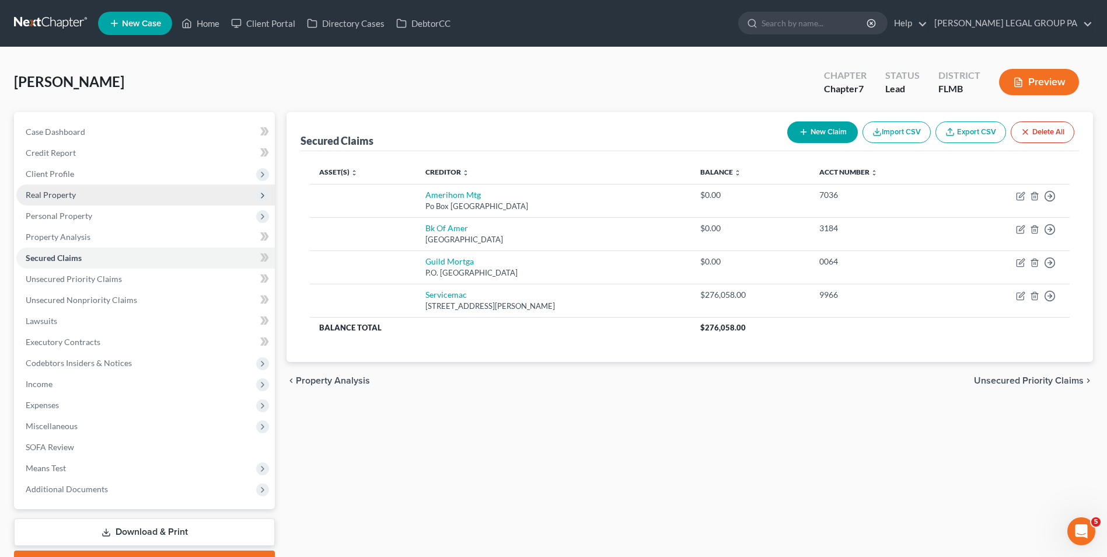
click at [156, 195] on span "Real Property" at bounding box center [145, 194] width 259 height 21
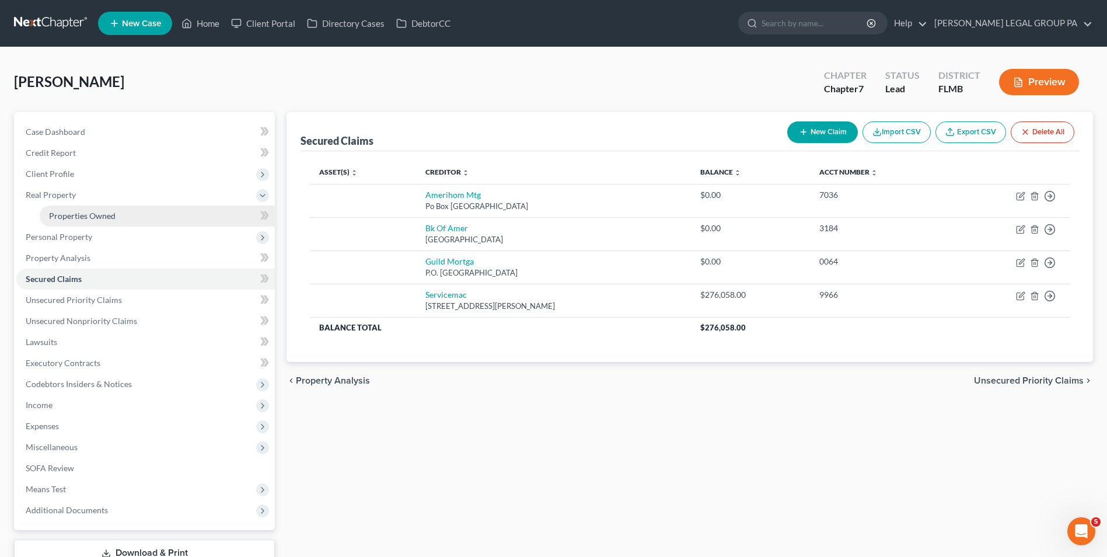
click at [156, 214] on link "Properties Owned" at bounding box center [157, 215] width 235 height 21
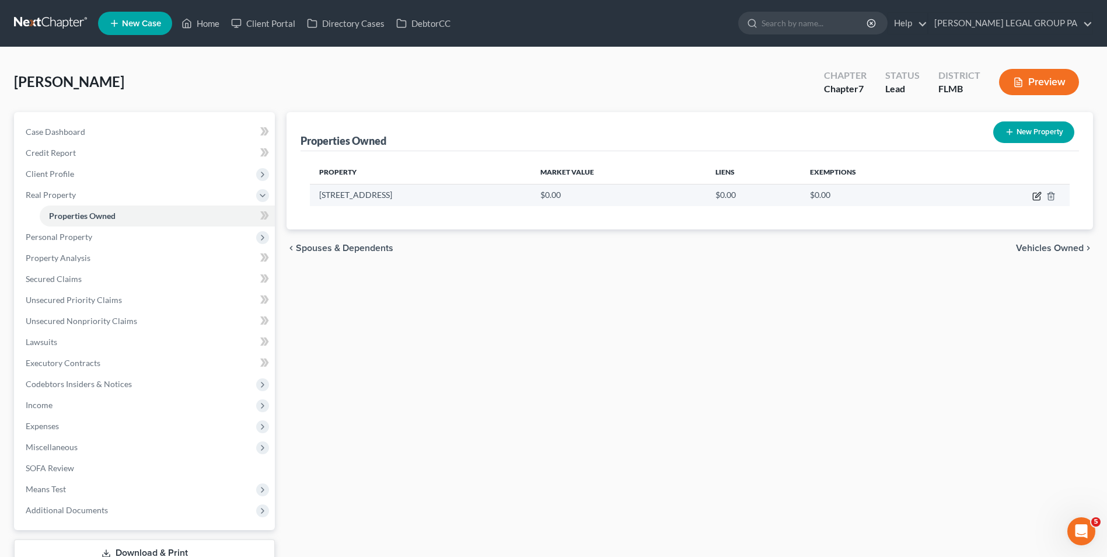
click at [1040, 198] on icon "button" at bounding box center [1037, 195] width 9 height 9
select select "9"
select select "27"
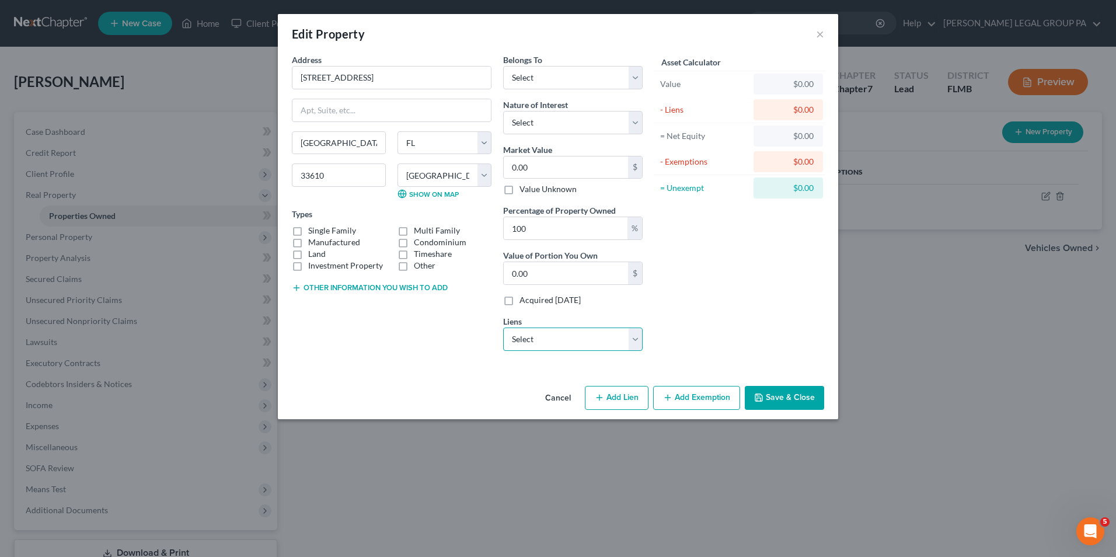
click at [570, 337] on select "Select Servicemac - $276,058.00 Amerihom Mtg - $0.00 Bk Of Amer - $0.00 Guild M…" at bounding box center [573, 338] width 140 height 23
click at [503, 327] on select "Select Servicemac - $276,058.00 Amerihom Mtg - $0.00 Bk Of Amer - $0.00 Guild M…" at bounding box center [573, 338] width 140 height 23
click at [560, 339] on select "Select Servicemac - $276,058.00 Amerihom Mtg - $0.00 Bk Of Amer - $0.00 Guild M…" at bounding box center [573, 338] width 140 height 23
select select "0"
click at [503, 327] on select "Select Servicemac - $276,058.00 Amerihom Mtg - $0.00 Bk Of Amer - $0.00 Guild M…" at bounding box center [573, 338] width 140 height 23
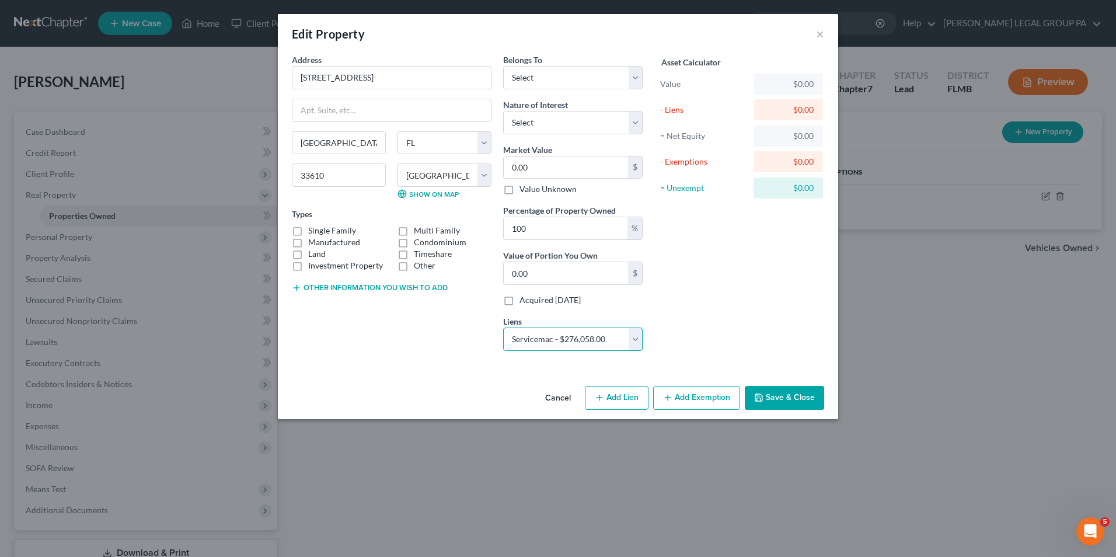
select select
select select "42"
select select "0"
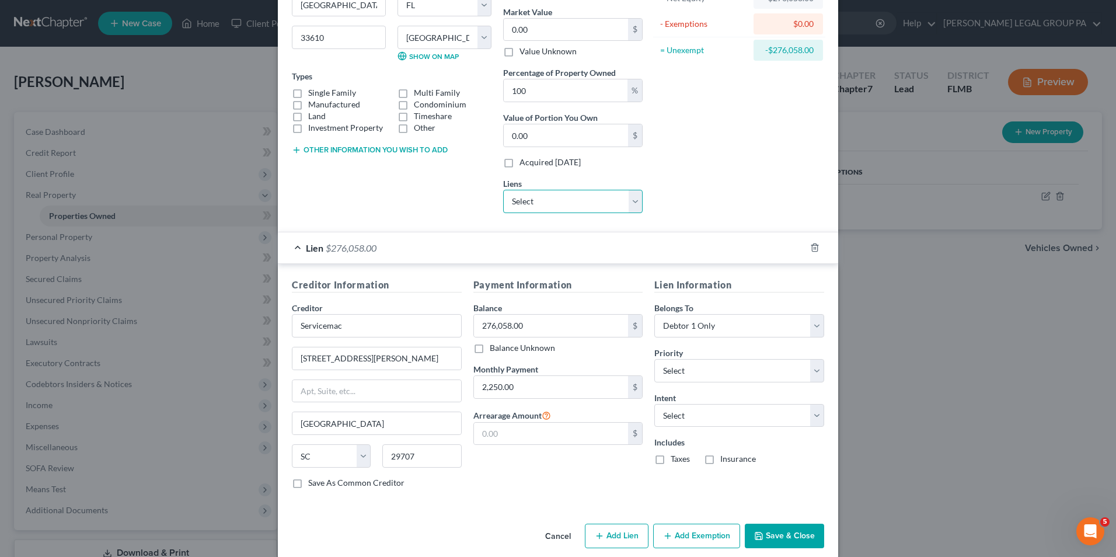
scroll to position [152, 0]
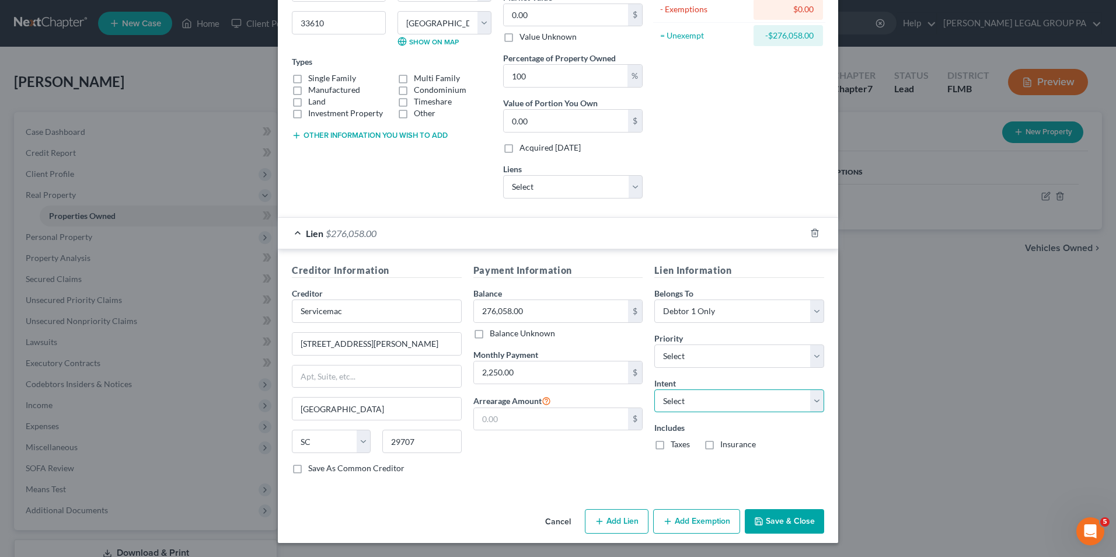
click at [699, 398] on select "Select Surrender Redeem Reaffirm Avoid Other" at bounding box center [739, 400] width 170 height 23
select select "2"
click at [654, 389] on select "Select Surrender Redeem Reaffirm Avoid Other" at bounding box center [739, 400] width 170 height 23
click at [764, 513] on button "Save & Close" at bounding box center [784, 521] width 79 height 25
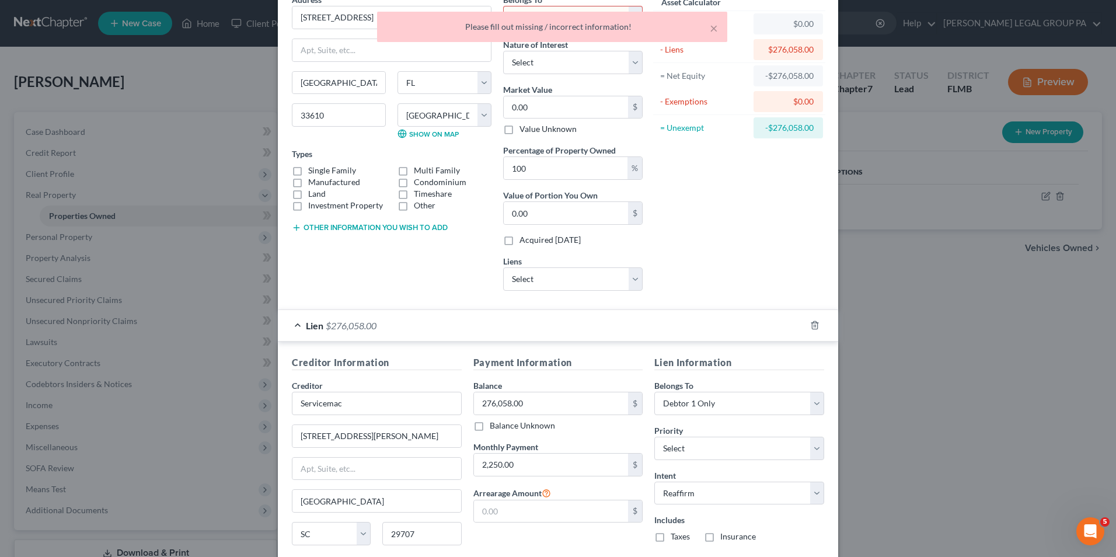
scroll to position [0, 0]
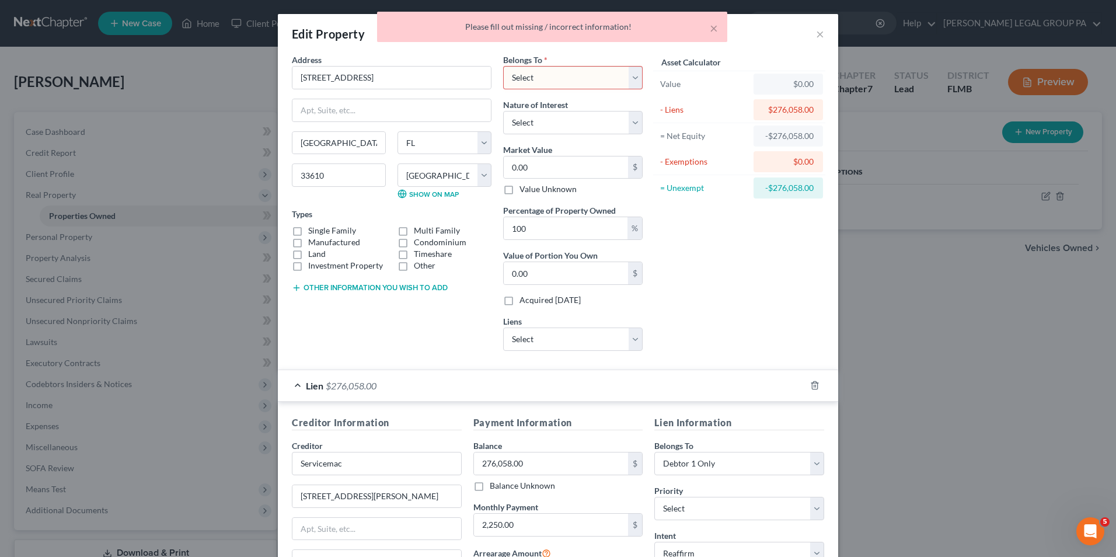
click at [599, 69] on select "Select Debtor 1 Only Debtor 2 Only Debtor 1 And Debtor 2 Only At Least One Of T…" at bounding box center [573, 77] width 140 height 23
select select "0"
click at [503, 66] on select "Select Debtor 1 Only Debtor 2 Only Debtor 1 And Debtor 2 Only At Least One Of T…" at bounding box center [573, 77] width 140 height 23
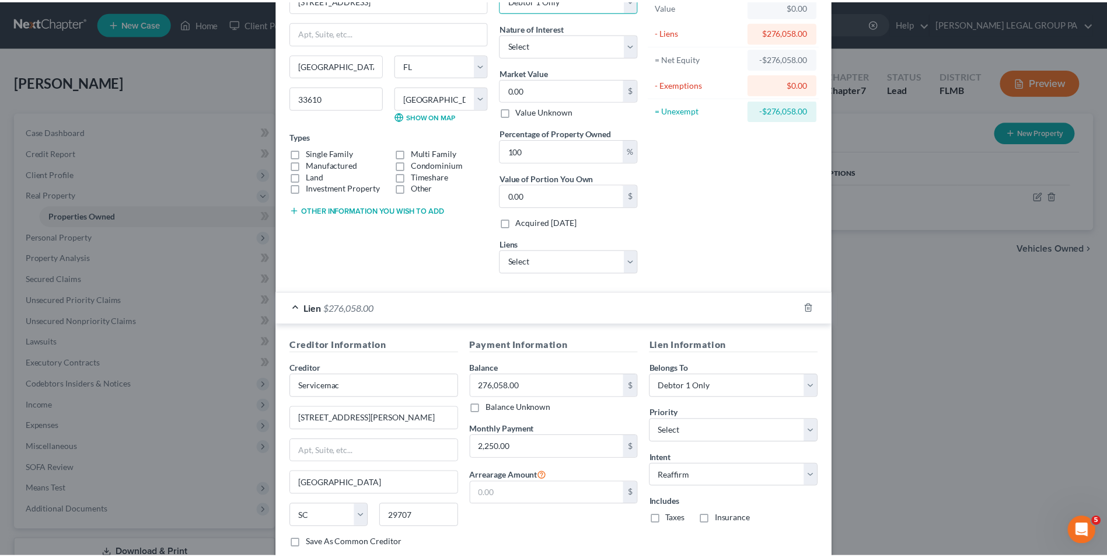
scroll to position [152, 0]
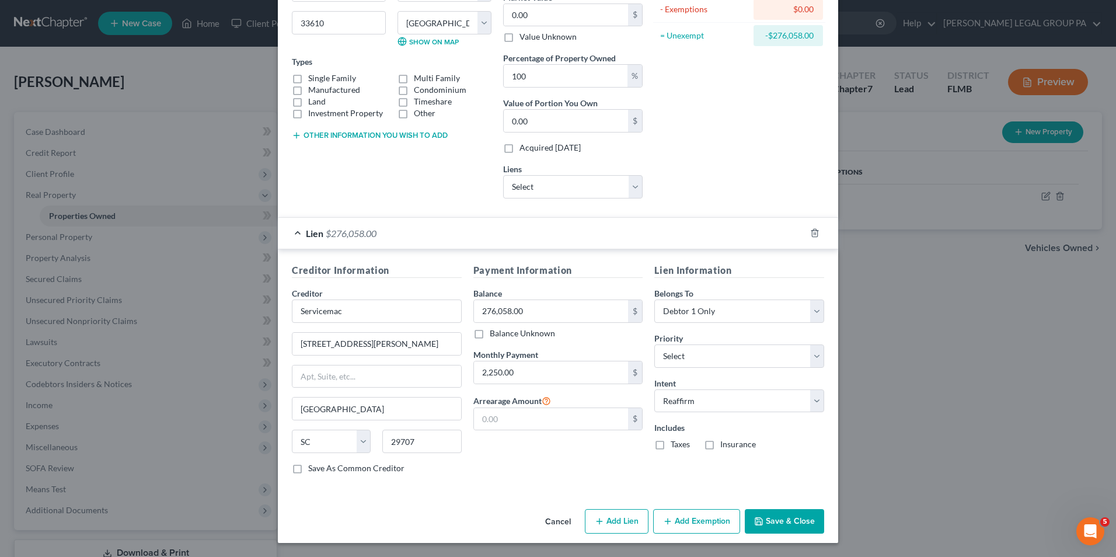
click at [757, 515] on button "Save & Close" at bounding box center [784, 521] width 79 height 25
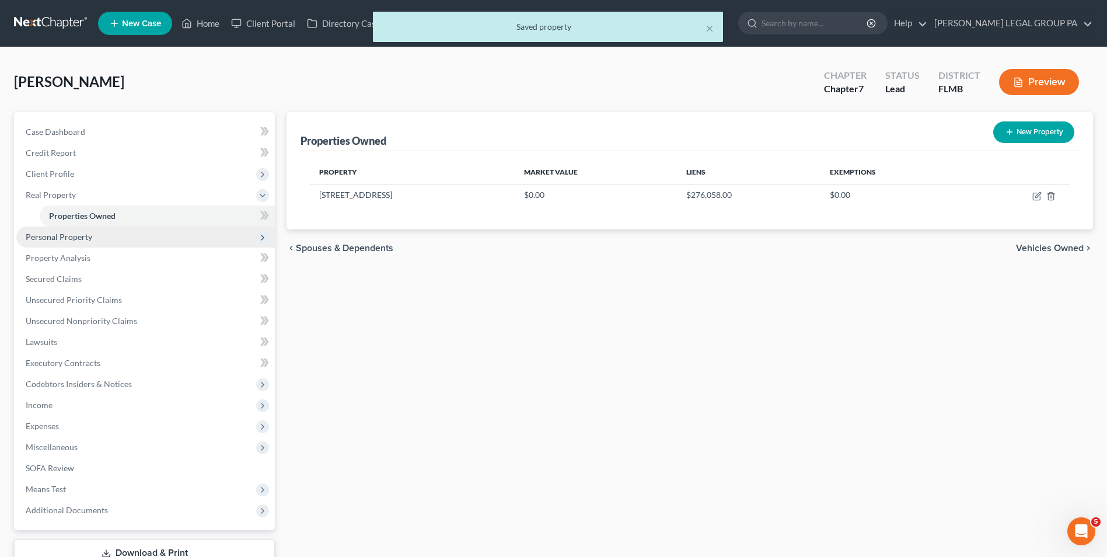
click at [118, 244] on span "Personal Property" at bounding box center [145, 236] width 259 height 21
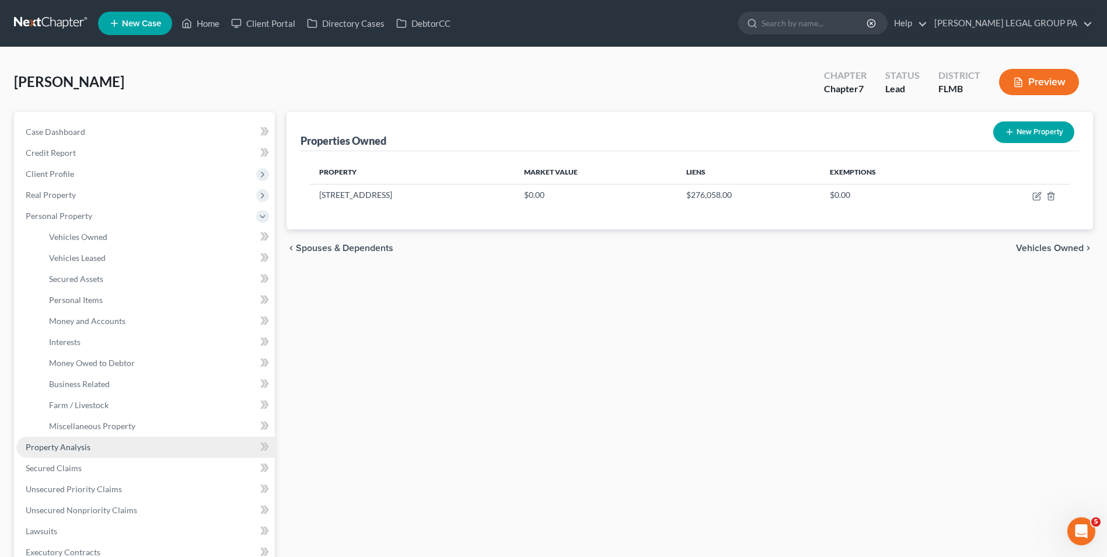
click at [104, 450] on link "Property Analysis" at bounding box center [145, 447] width 259 height 21
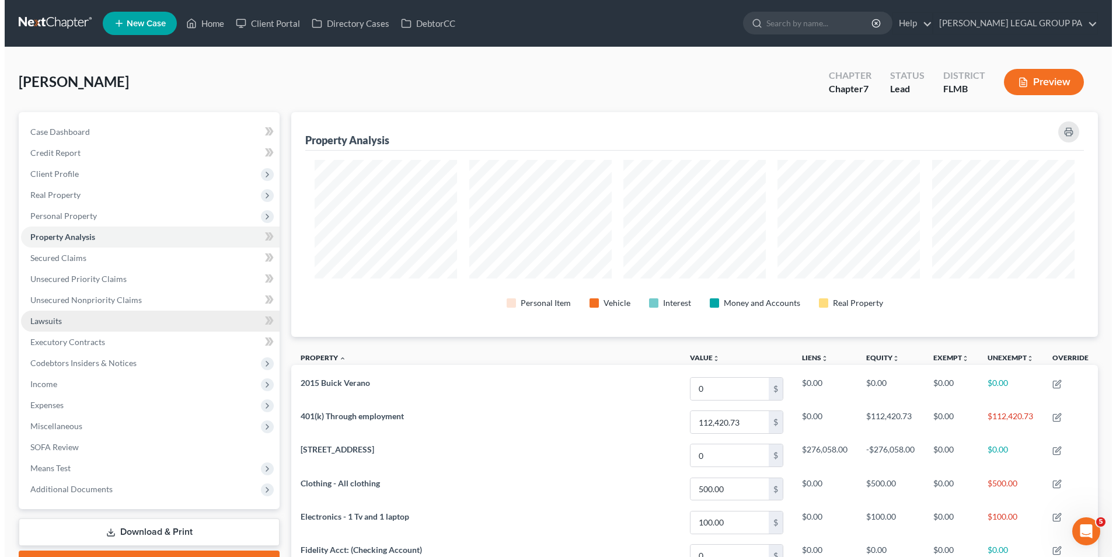
scroll to position [225, 807]
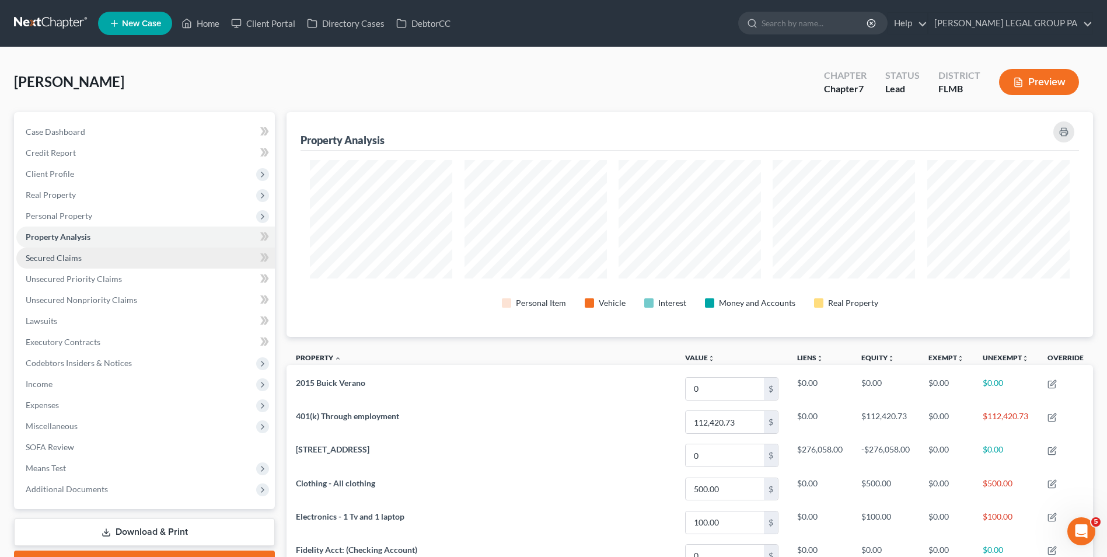
click at [81, 256] on link "Secured Claims" at bounding box center [145, 257] width 259 height 21
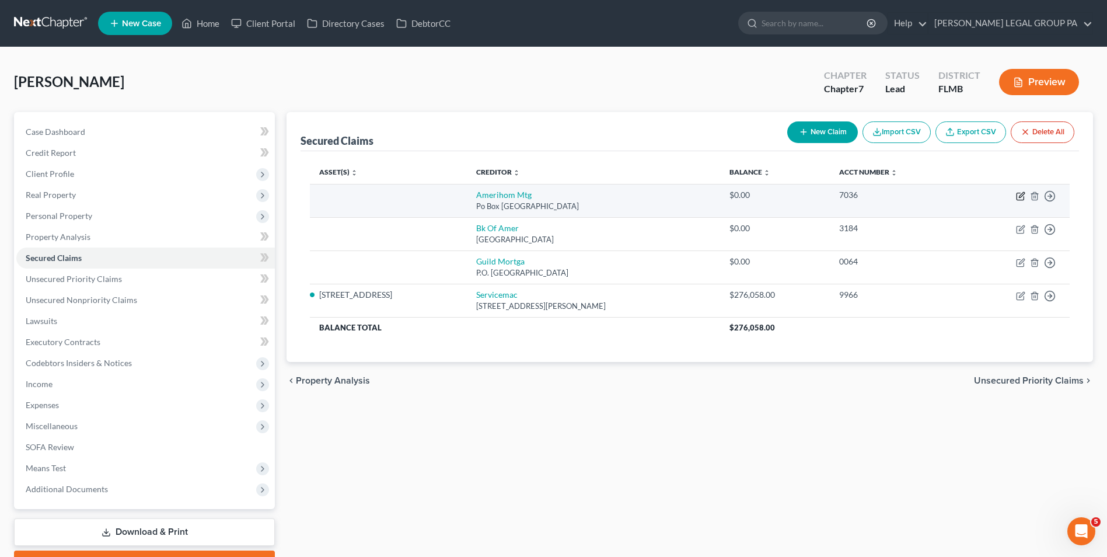
click at [1023, 200] on icon "button" at bounding box center [1020, 196] width 7 height 7
select select "33"
select select "0"
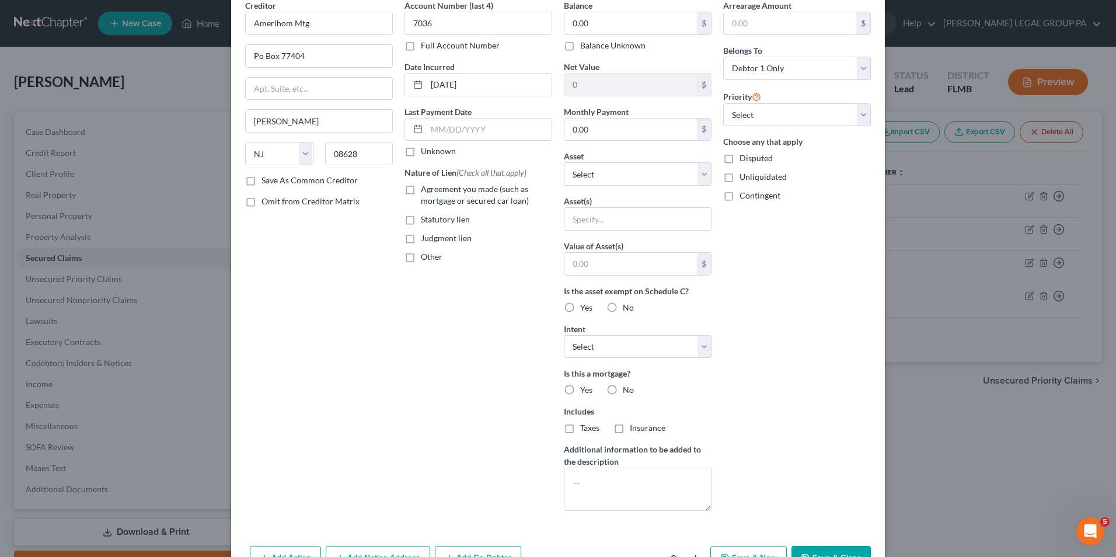
scroll to position [125, 0]
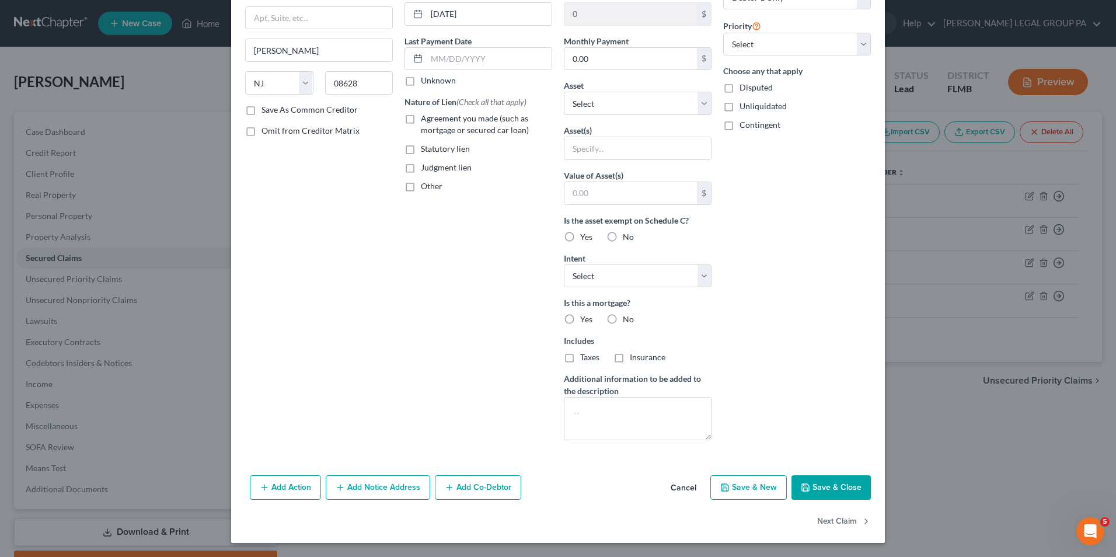
click at [811, 479] on button "Save & Close" at bounding box center [831, 487] width 79 height 25
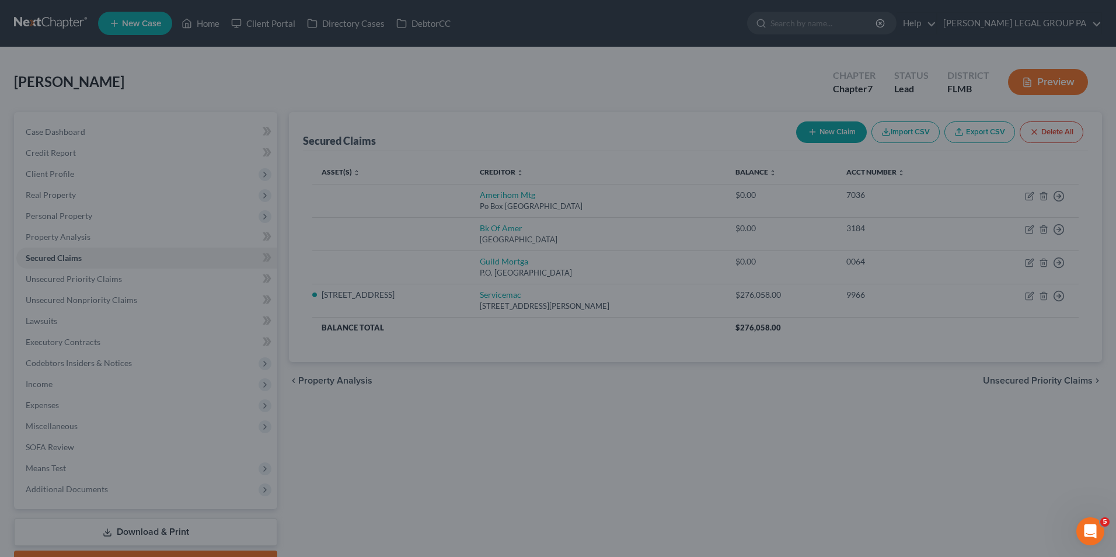
scroll to position [0, 0]
type input "0"
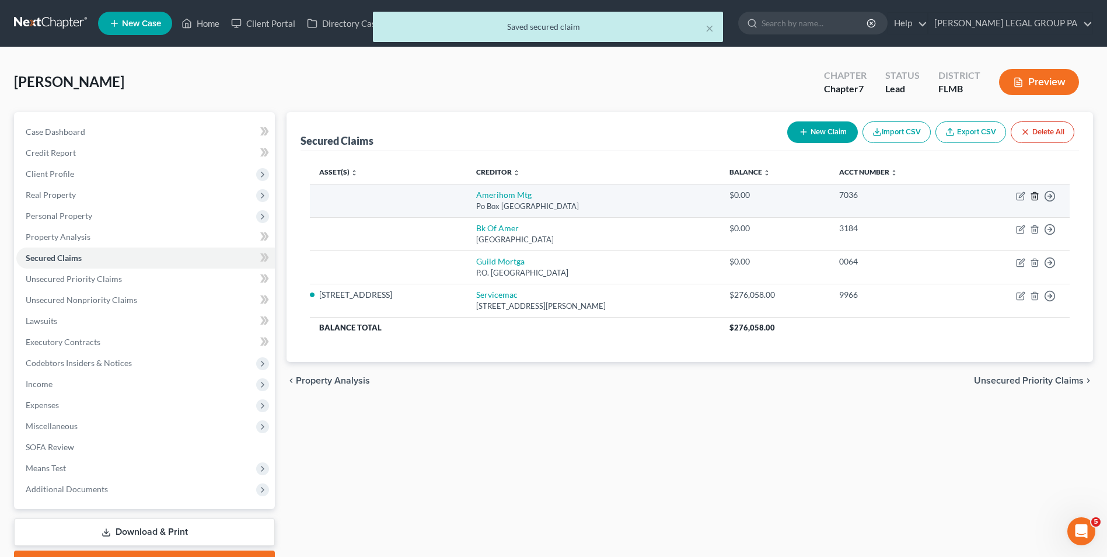
click at [1037, 198] on icon "button" at bounding box center [1034, 195] width 9 height 9
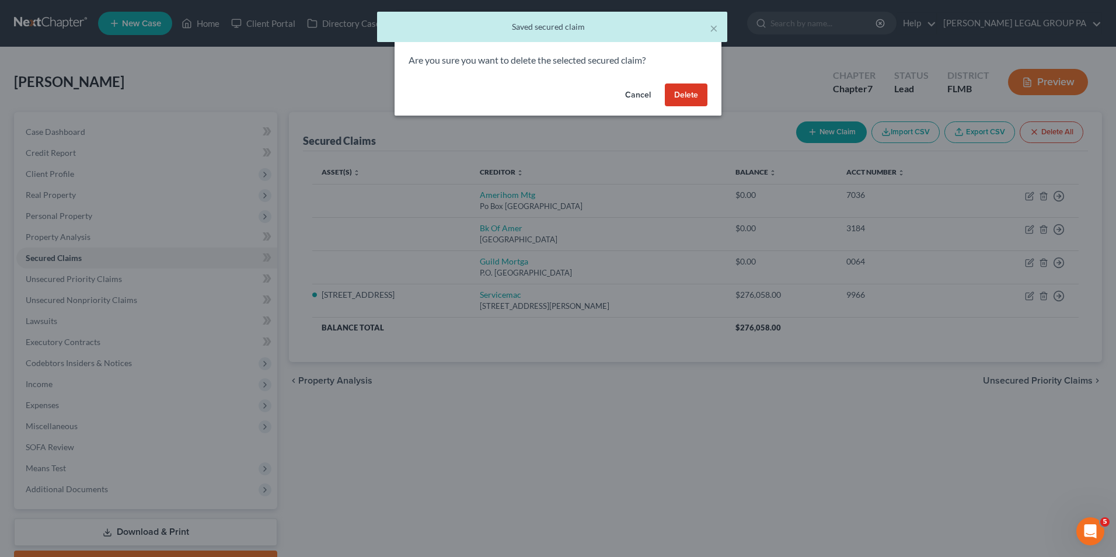
click at [685, 99] on button "Delete" at bounding box center [686, 94] width 43 height 23
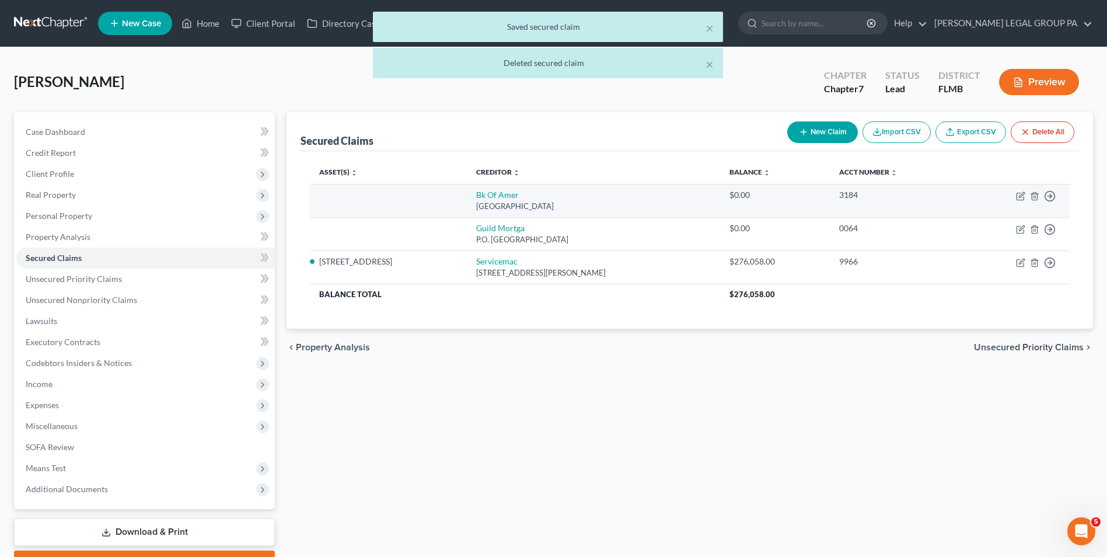
click at [1021, 201] on td "Move to E Move to F Move to G Move to Notice Only" at bounding box center [1016, 200] width 108 height 33
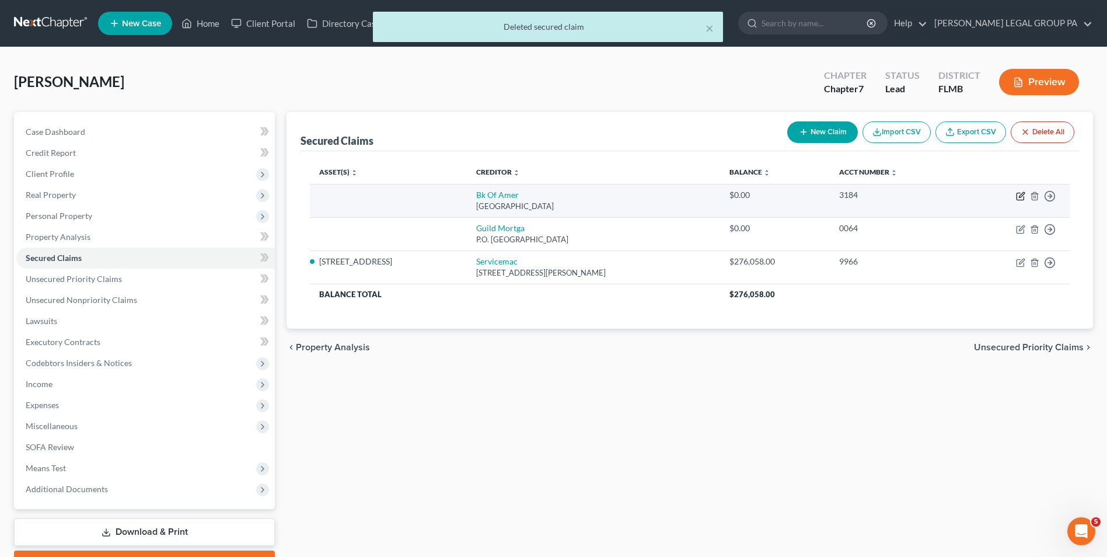
click at [1021, 198] on icon "button" at bounding box center [1020, 195] width 9 height 9
select select "9"
select select "0"
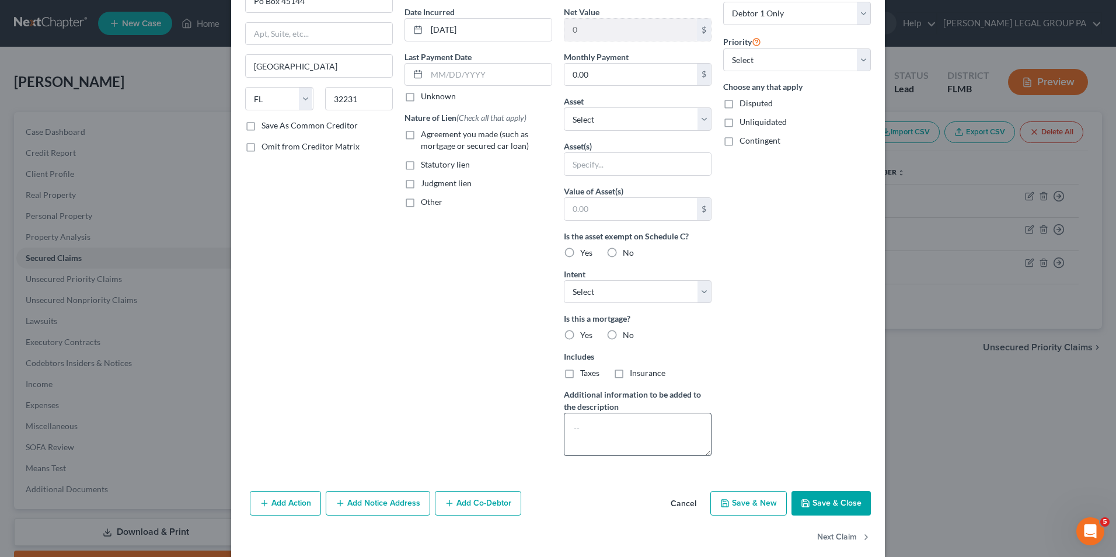
scroll to position [125, 0]
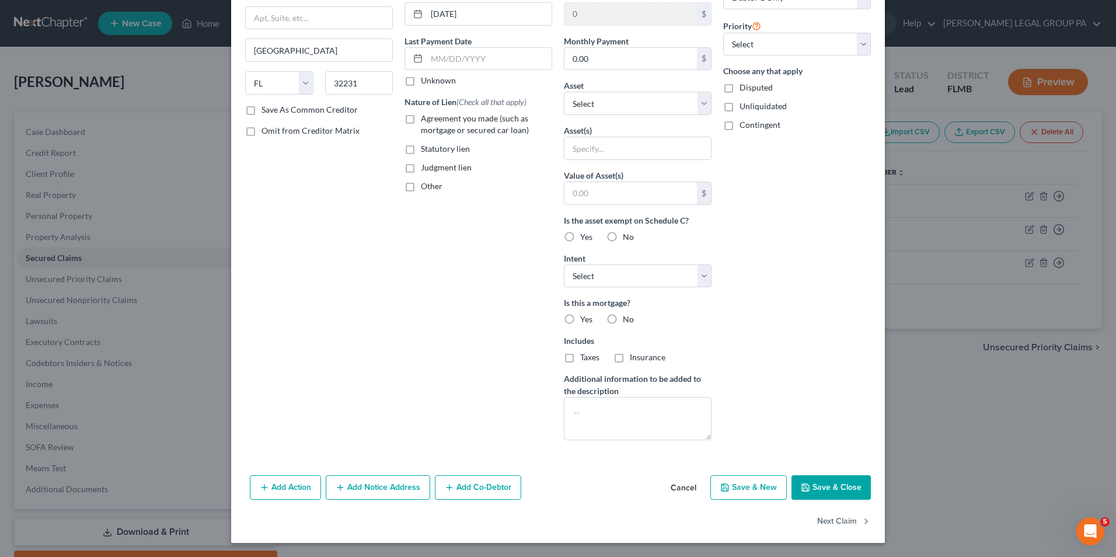
click at [828, 494] on button "Save & Close" at bounding box center [831, 487] width 79 height 25
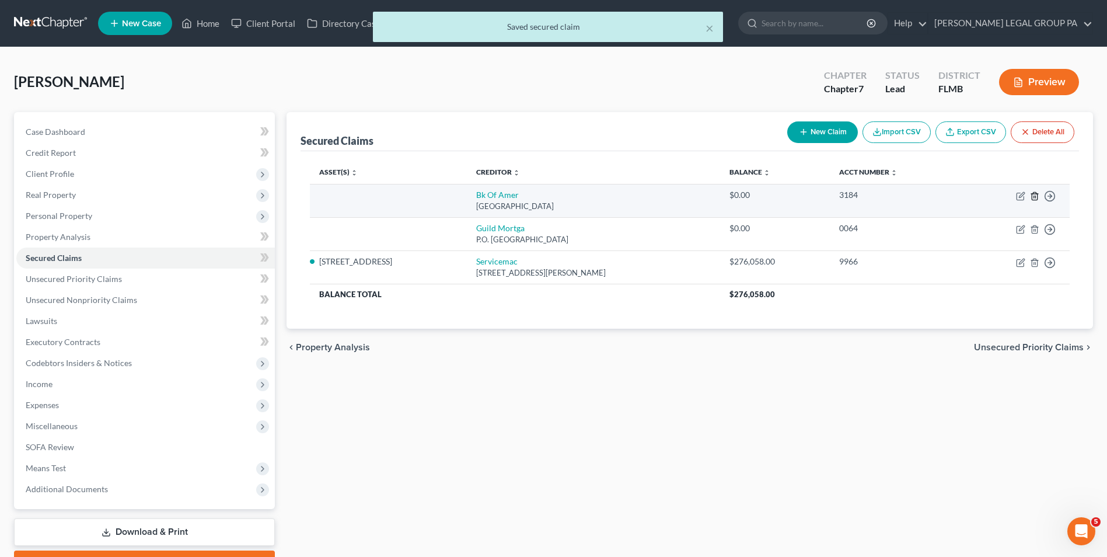
click at [1037, 198] on icon "button" at bounding box center [1034, 196] width 5 height 8
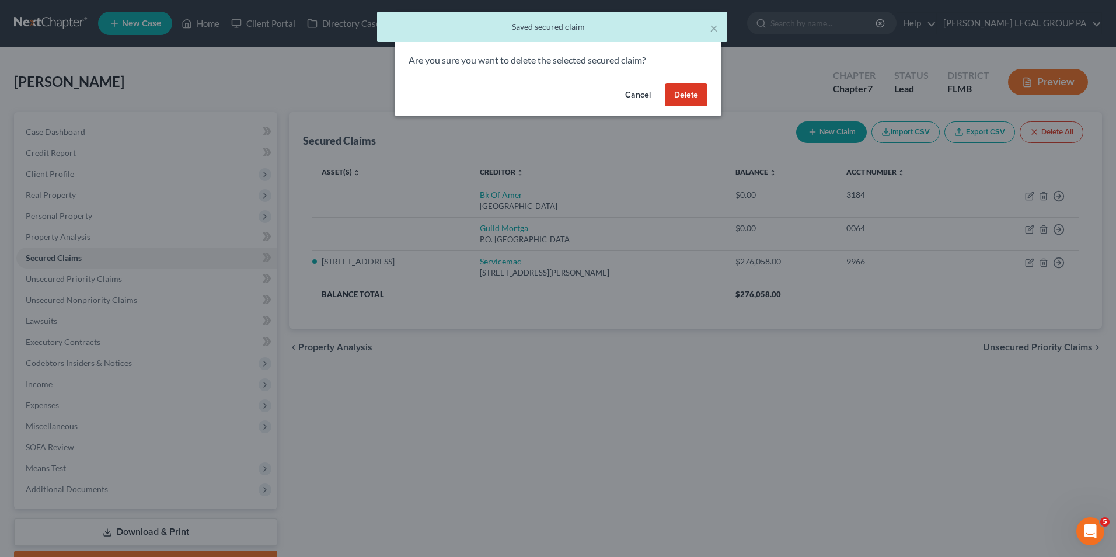
click at [698, 96] on button "Delete" at bounding box center [686, 94] width 43 height 23
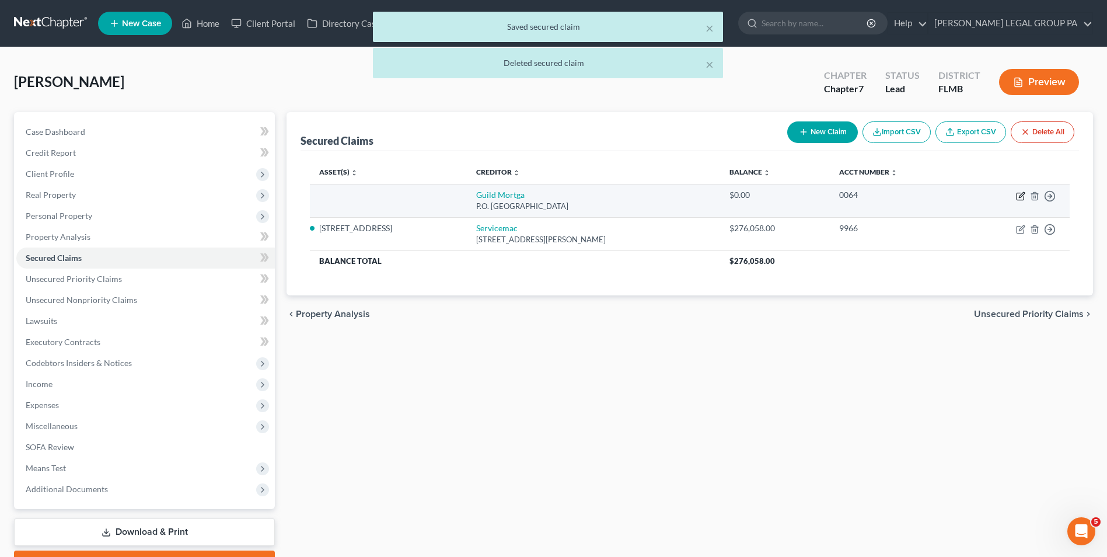
click at [1020, 196] on icon "button" at bounding box center [1021, 194] width 5 height 5
select select "4"
select select "0"
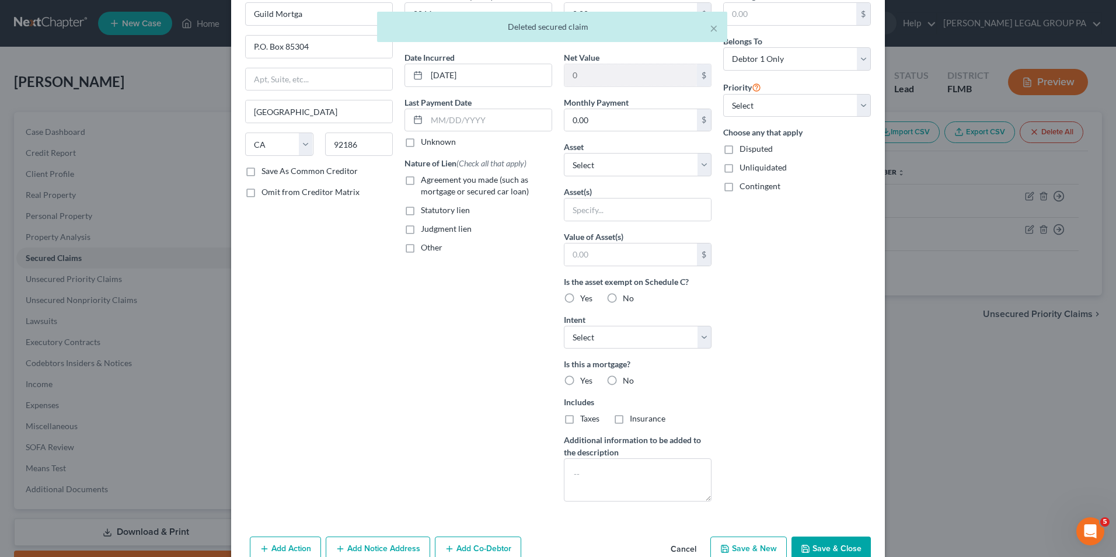
scroll to position [125, 0]
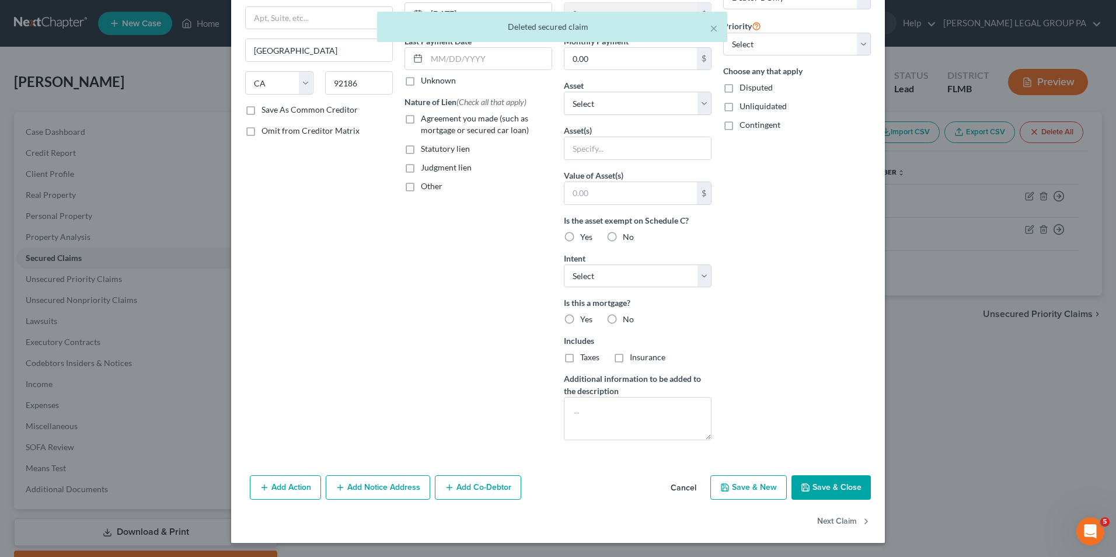
click at [811, 493] on button "Save & Close" at bounding box center [831, 487] width 79 height 25
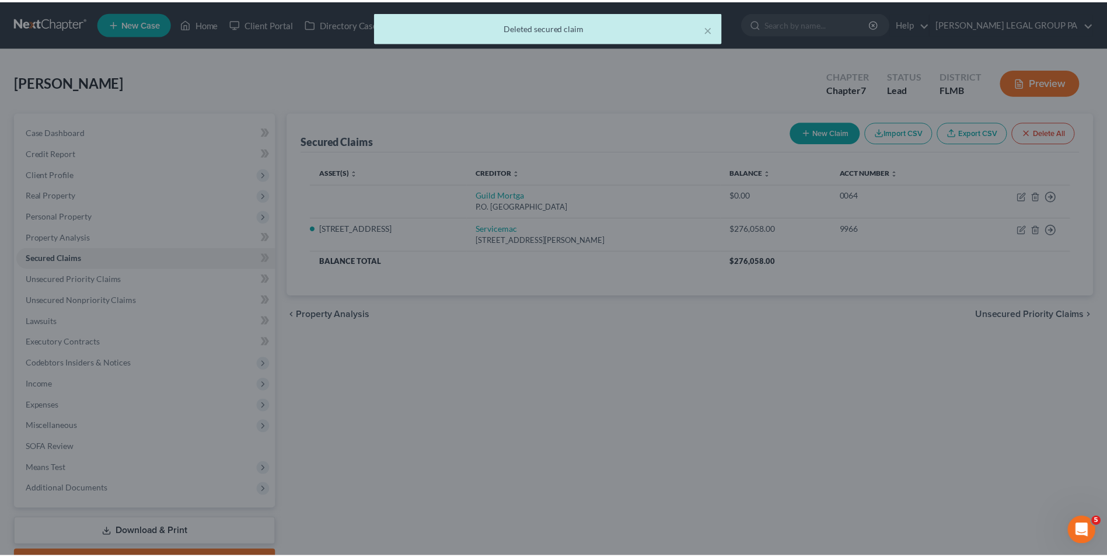
scroll to position [0, 0]
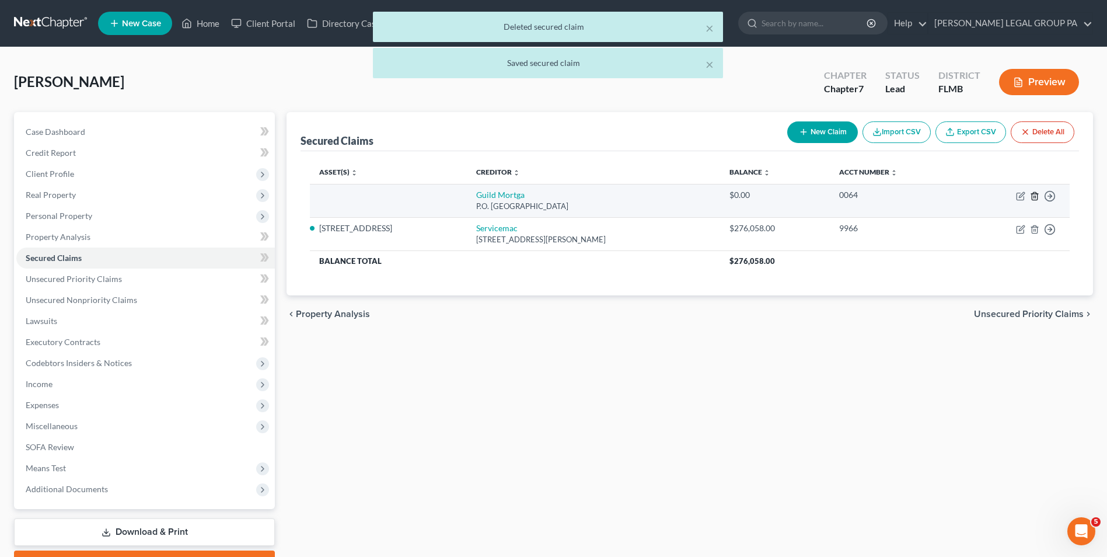
click at [1037, 197] on icon "button" at bounding box center [1034, 195] width 9 height 9
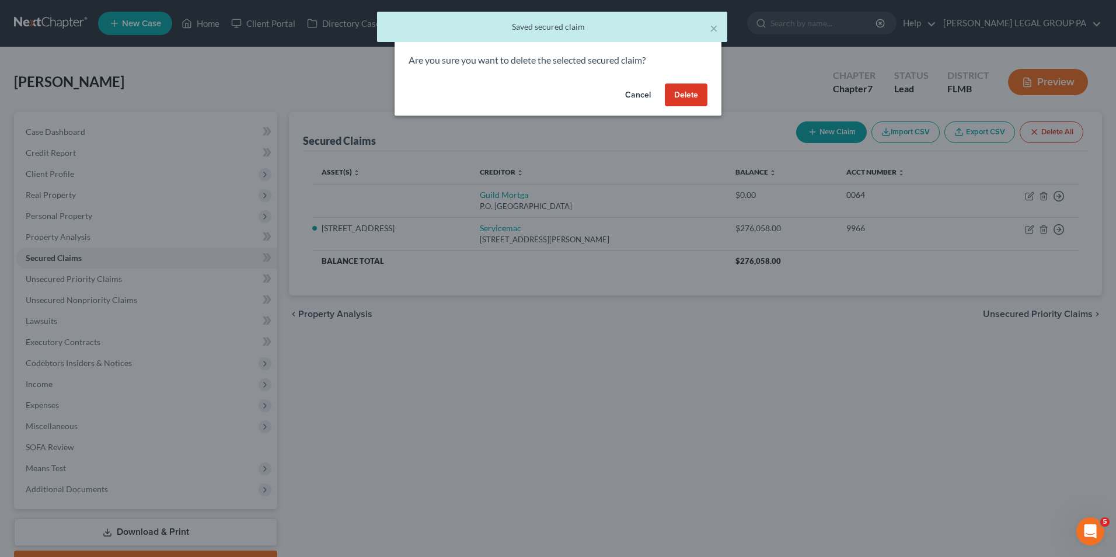
click at [685, 93] on button "Delete" at bounding box center [686, 94] width 43 height 23
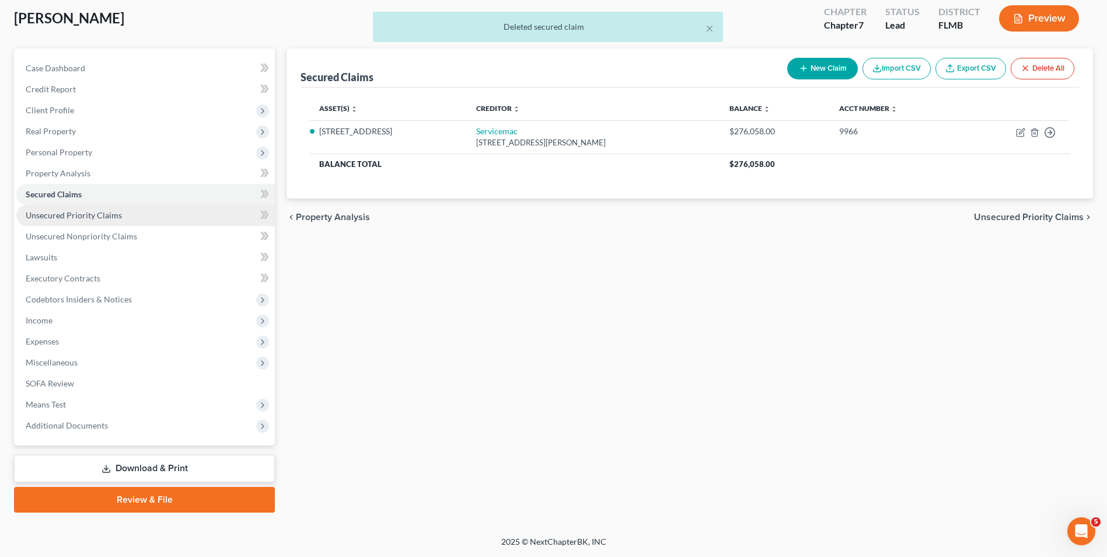
click at [149, 222] on link "Unsecured Priority Claims" at bounding box center [145, 215] width 259 height 21
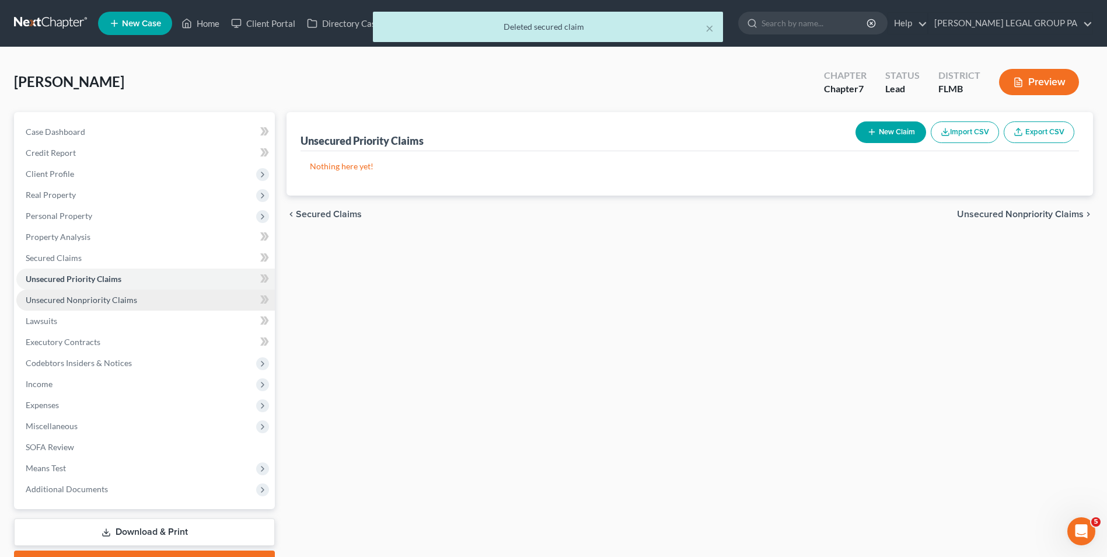
click at [128, 302] on span "Unsecured Nonpriority Claims" at bounding box center [81, 300] width 111 height 10
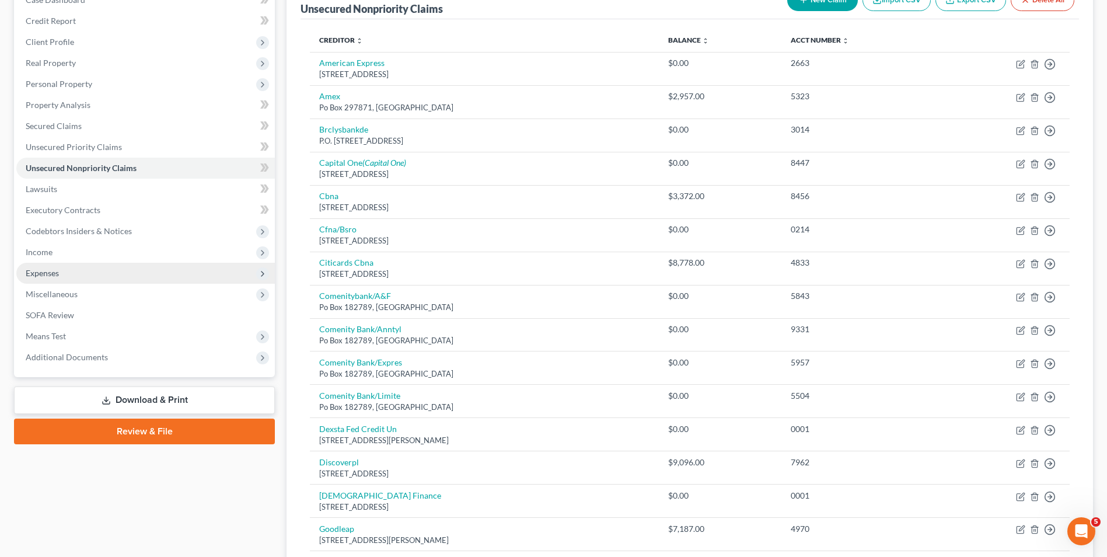
scroll to position [117, 0]
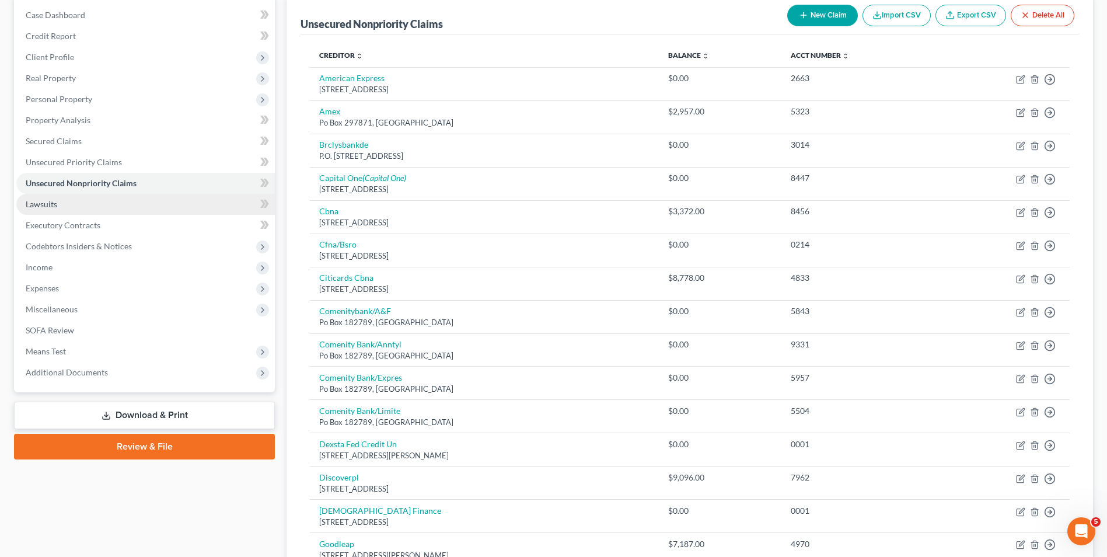
click at [104, 210] on link "Lawsuits" at bounding box center [145, 204] width 259 height 21
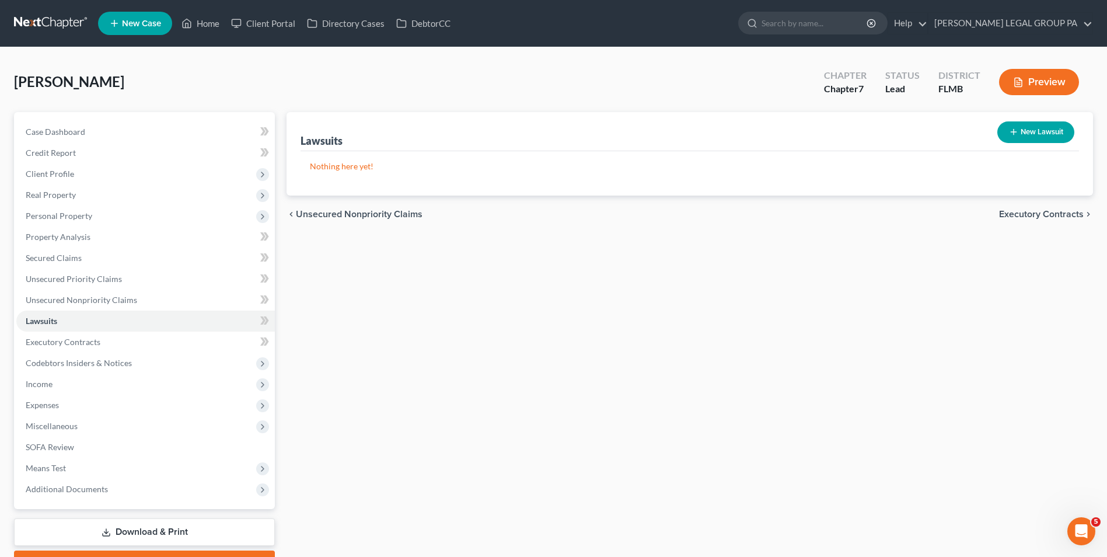
click at [1052, 133] on button "New Lawsuit" at bounding box center [1036, 132] width 77 height 22
select select "0"
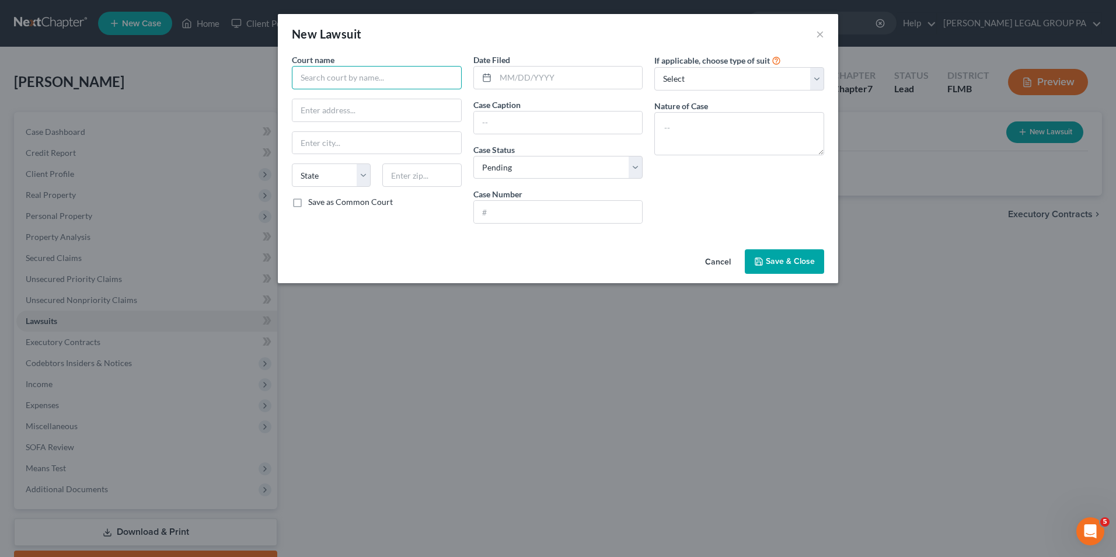
click at [386, 80] on input "text" at bounding box center [377, 77] width 170 height 23
type input "1 Lawsuit Capital one"
click at [768, 260] on span "Save & Close" at bounding box center [790, 261] width 49 height 10
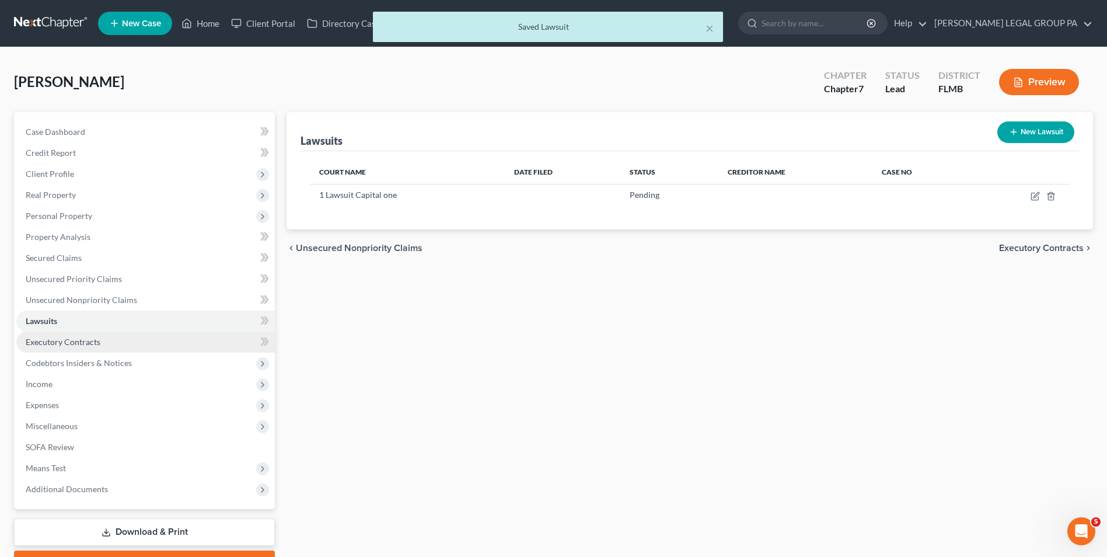
click at [72, 339] on span "Executory Contracts" at bounding box center [63, 342] width 75 height 10
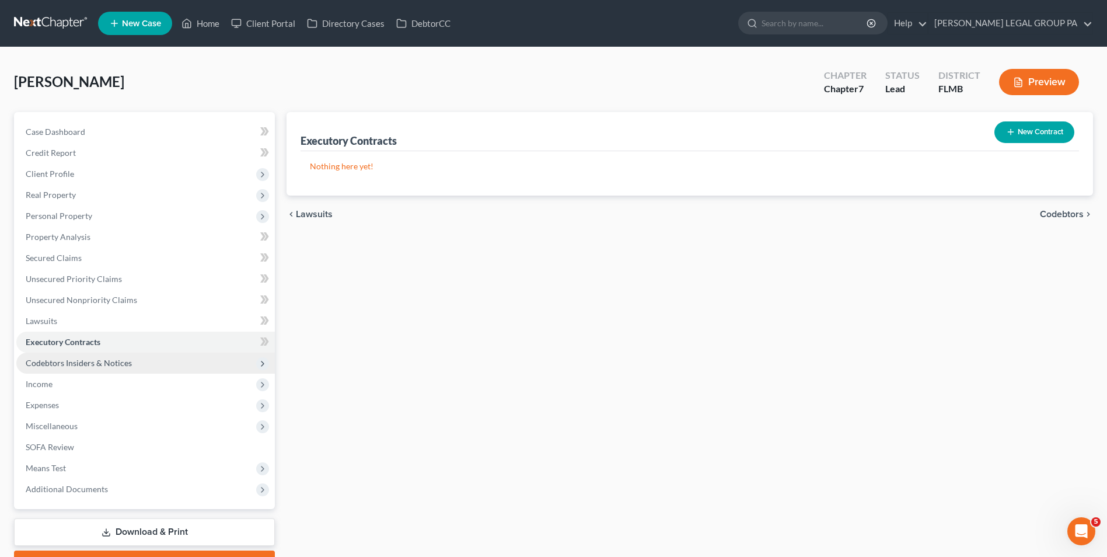
click at [63, 360] on span "Codebtors Insiders & Notices" at bounding box center [79, 363] width 106 height 10
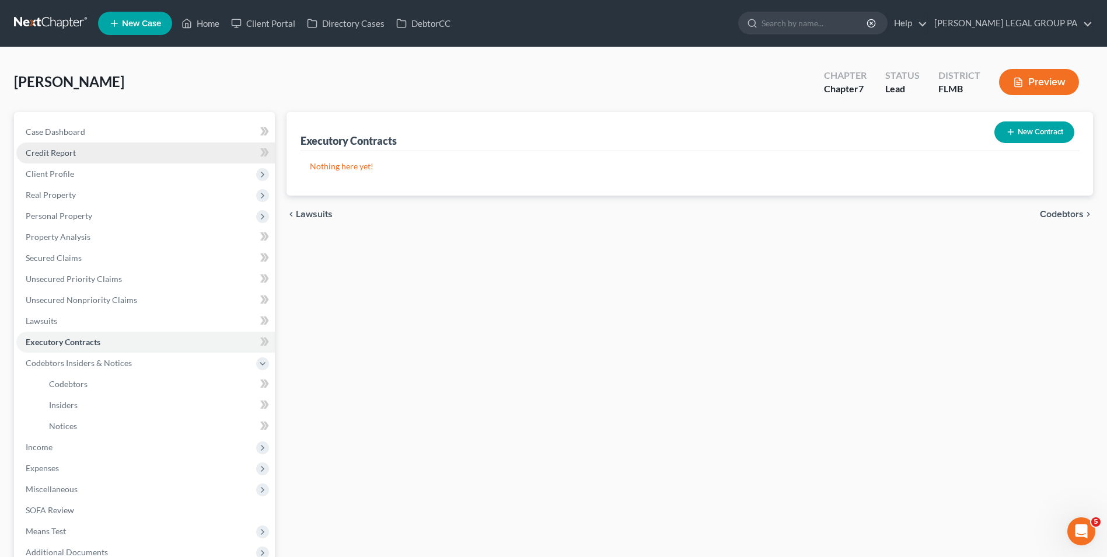
click at [103, 158] on link "Credit Report" at bounding box center [145, 152] width 259 height 21
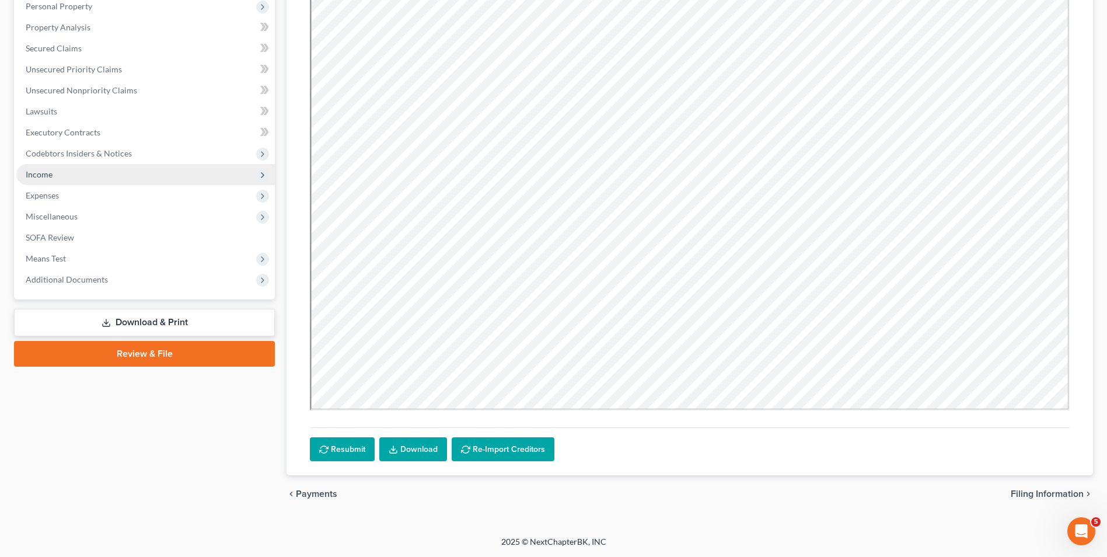
click at [102, 176] on span "Income" at bounding box center [145, 174] width 259 height 21
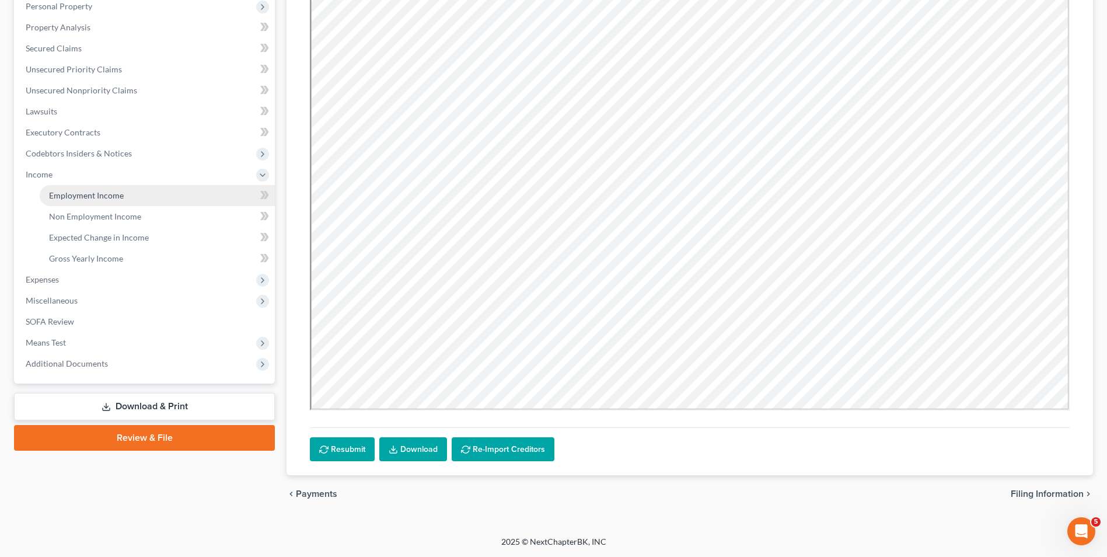
click at [104, 187] on link "Employment Income" at bounding box center [157, 195] width 235 height 21
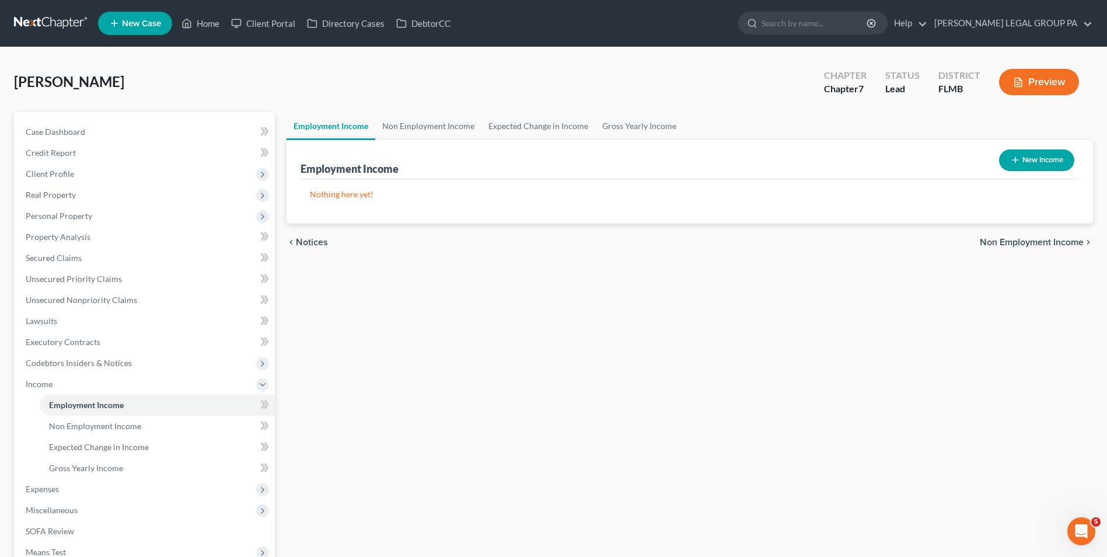
click at [1006, 160] on button "New Income" at bounding box center [1036, 160] width 75 height 22
select select "0"
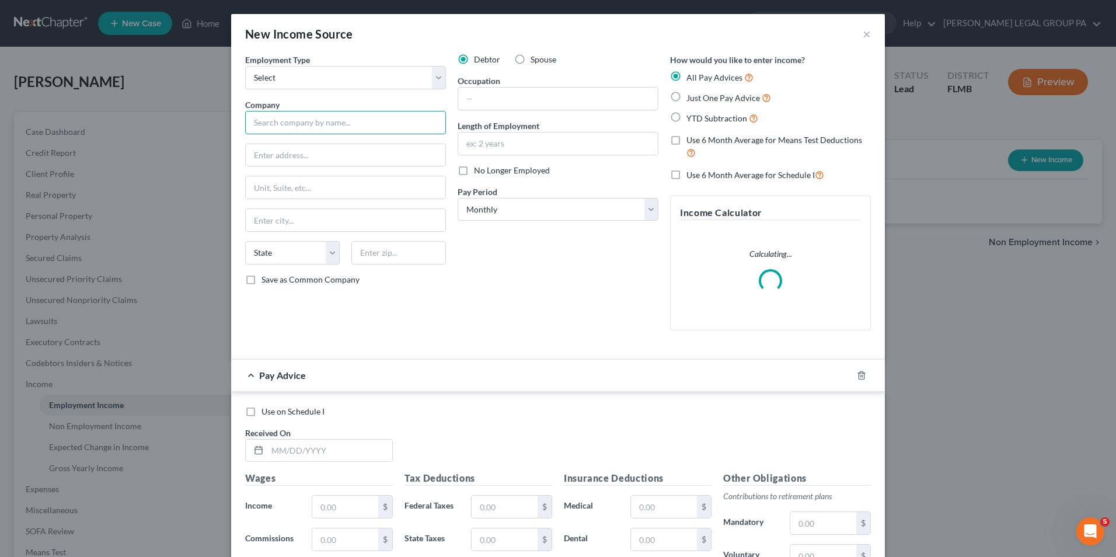
click at [351, 129] on input "text" at bounding box center [345, 122] width 201 height 23
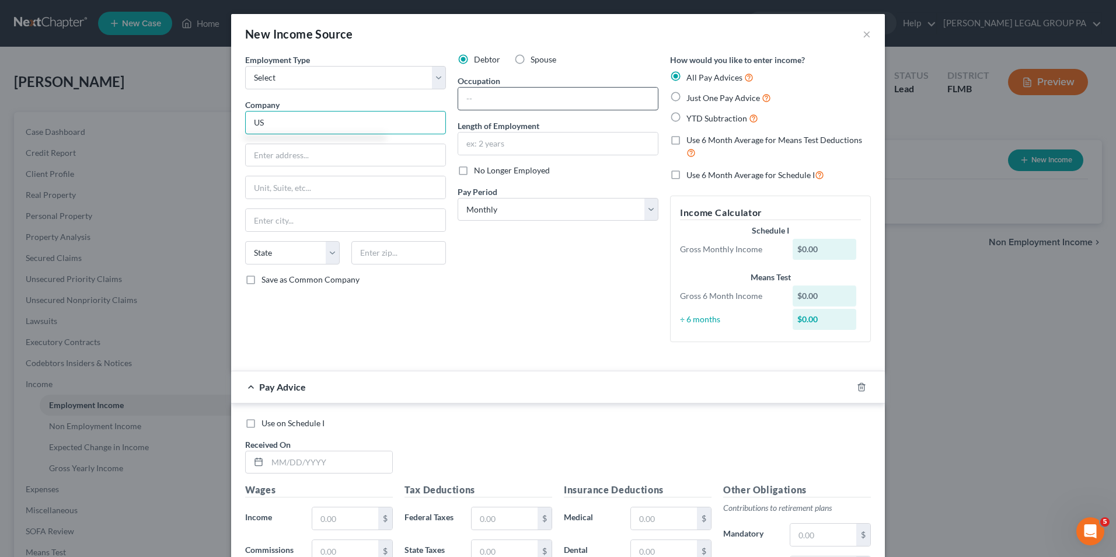
type input "U"
type input "Department of Veteran's Affairs"
click at [529, 106] on input "text" at bounding box center [558, 99] width 200 height 22
type input "Contracting Officer"
click at [529, 153] on input "text" at bounding box center [558, 144] width 200 height 22
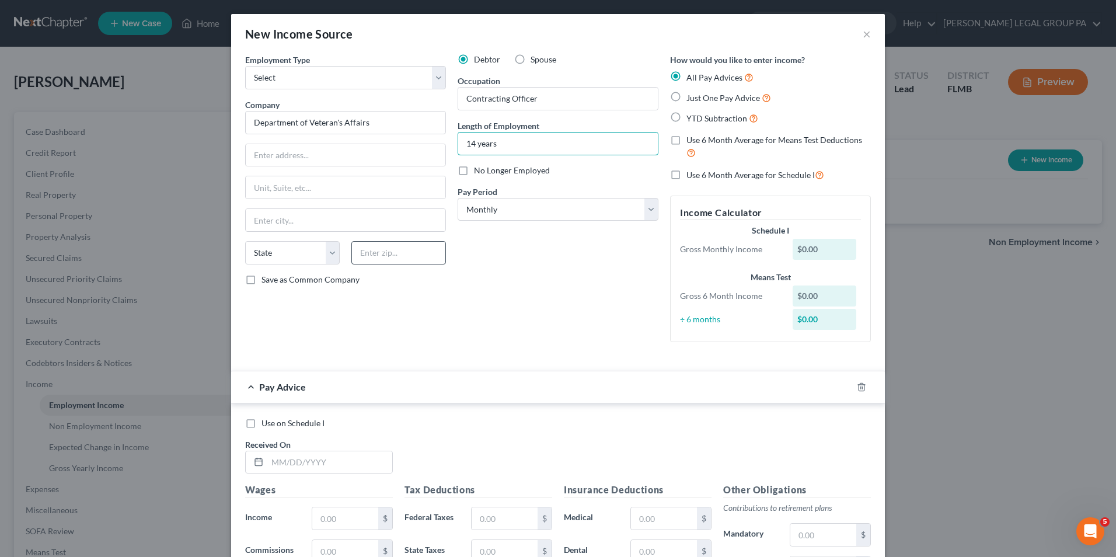
type input "14 years"
click at [391, 257] on input "text" at bounding box center [398, 252] width 95 height 23
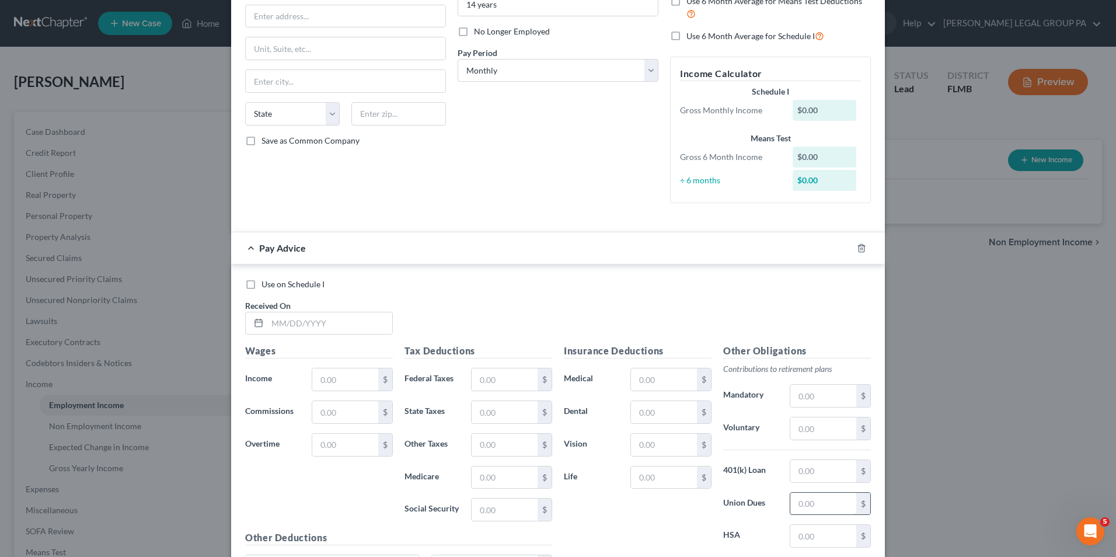
scroll to position [262, 0]
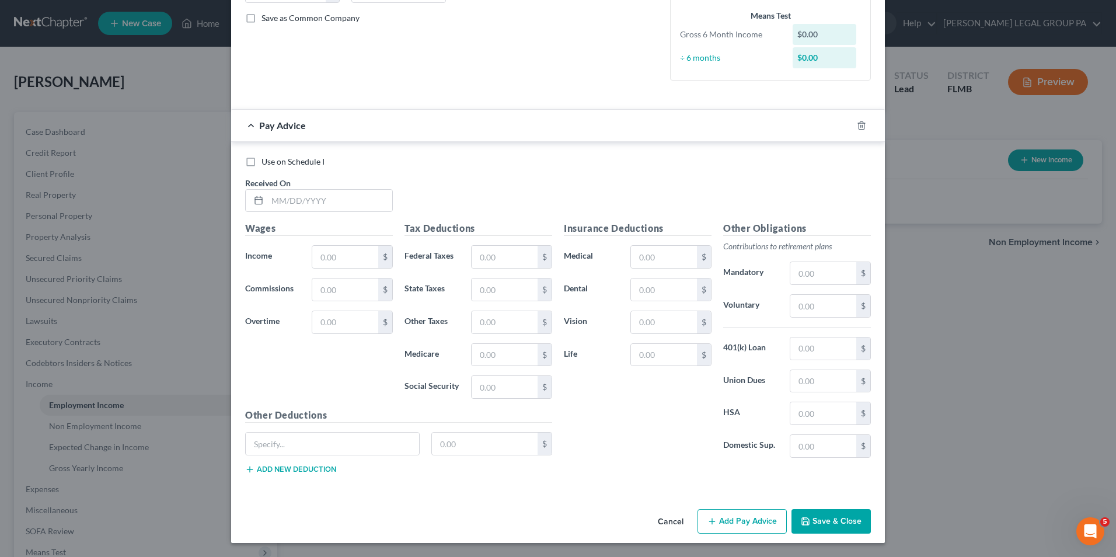
click at [852, 125] on div at bounding box center [868, 125] width 33 height 19
click at [857, 127] on icon "button" at bounding box center [861, 125] width 9 height 9
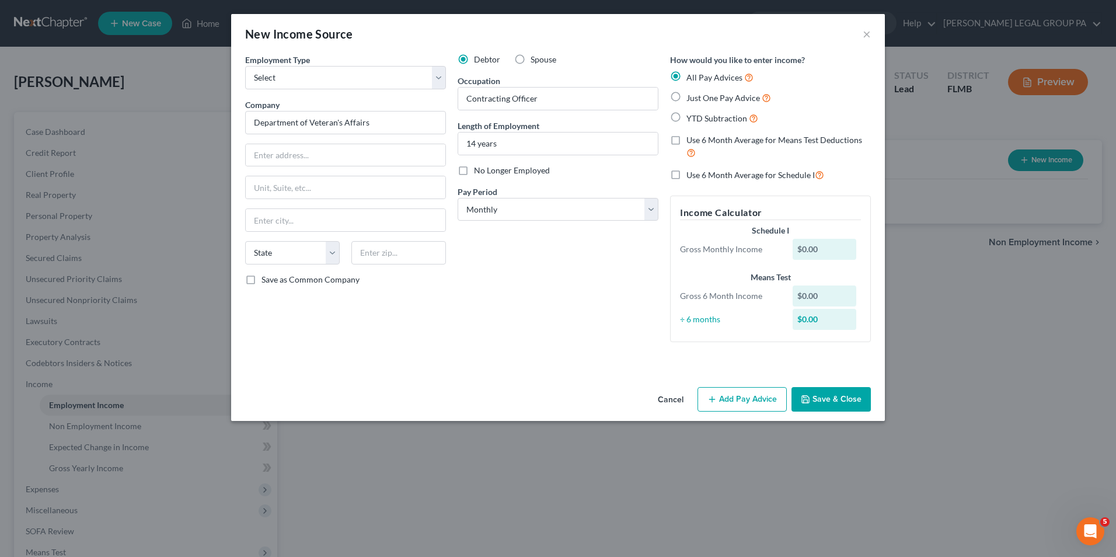
scroll to position [0, 0]
click at [822, 402] on button "Save & Close" at bounding box center [831, 399] width 79 height 25
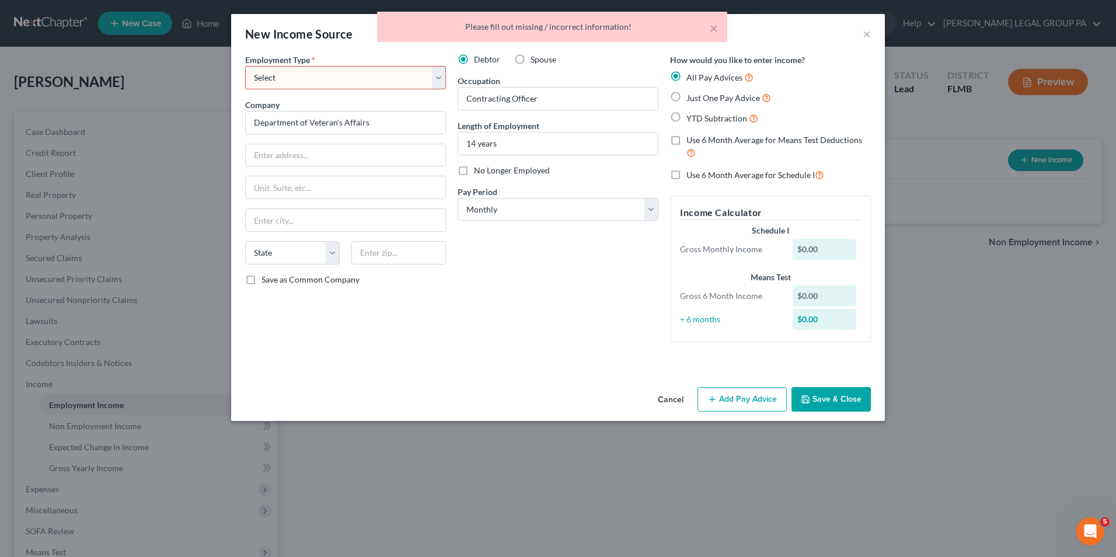
click at [324, 73] on select "Select Full or Part Time Employment Self Employment" at bounding box center [345, 77] width 201 height 23
select select "0"
click at [245, 66] on select "Select Full or Part Time Employment Self Employment" at bounding box center [345, 77] width 201 height 23
click at [841, 396] on button "Save & Close" at bounding box center [831, 399] width 79 height 25
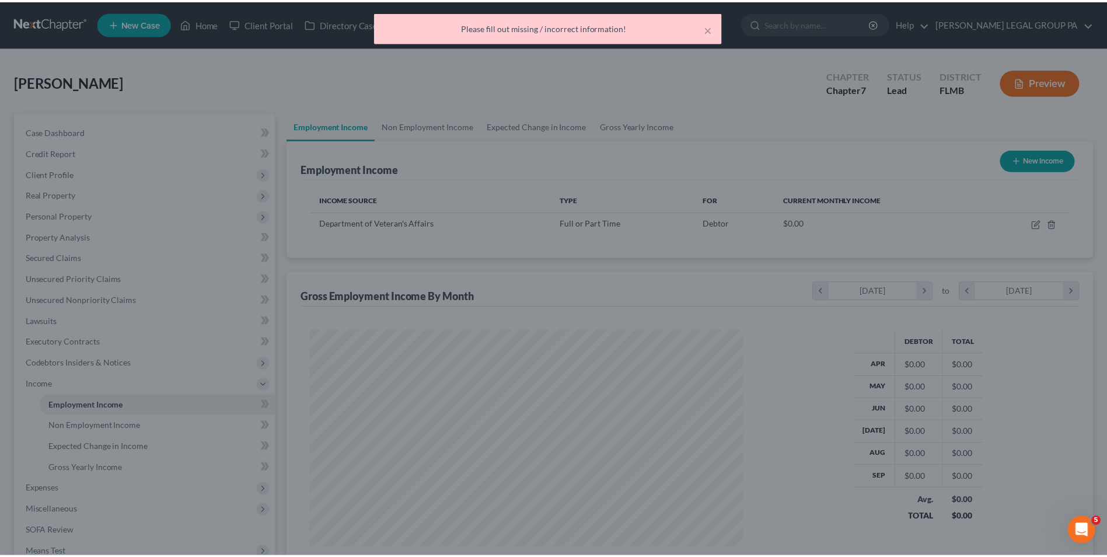
scroll to position [217, 456]
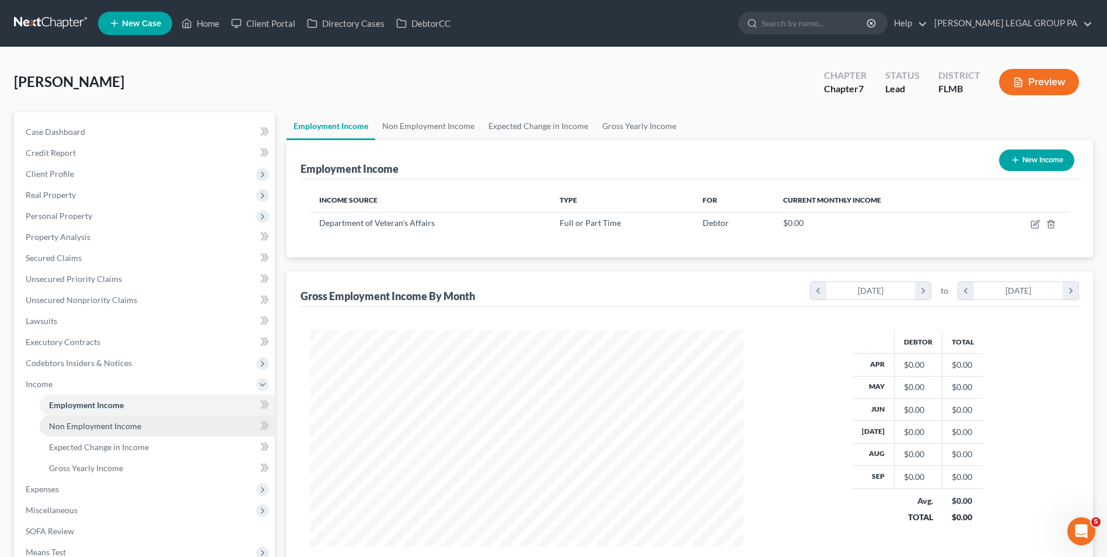
click at [69, 424] on span "Non Employment Income" at bounding box center [95, 426] width 92 height 10
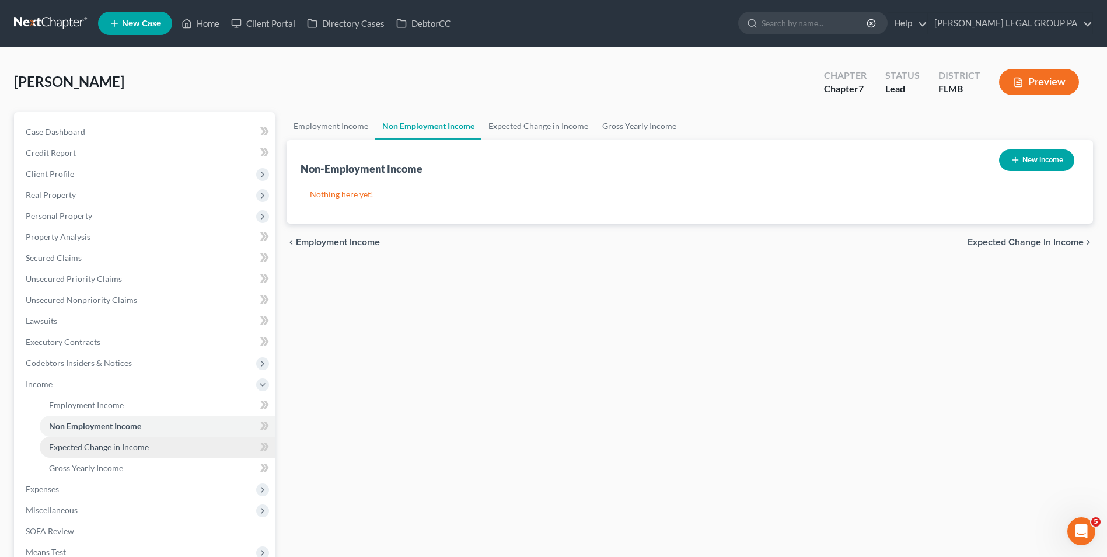
click at [121, 448] on span "Expected Change in Income" at bounding box center [99, 447] width 100 height 10
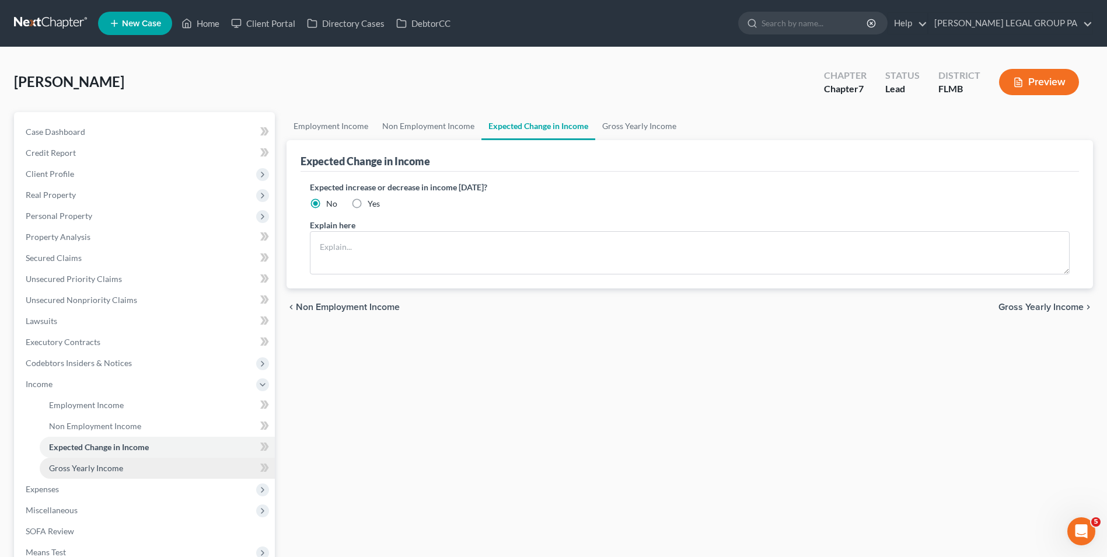
click at [113, 468] on span "Gross Yearly Income" at bounding box center [86, 468] width 74 height 10
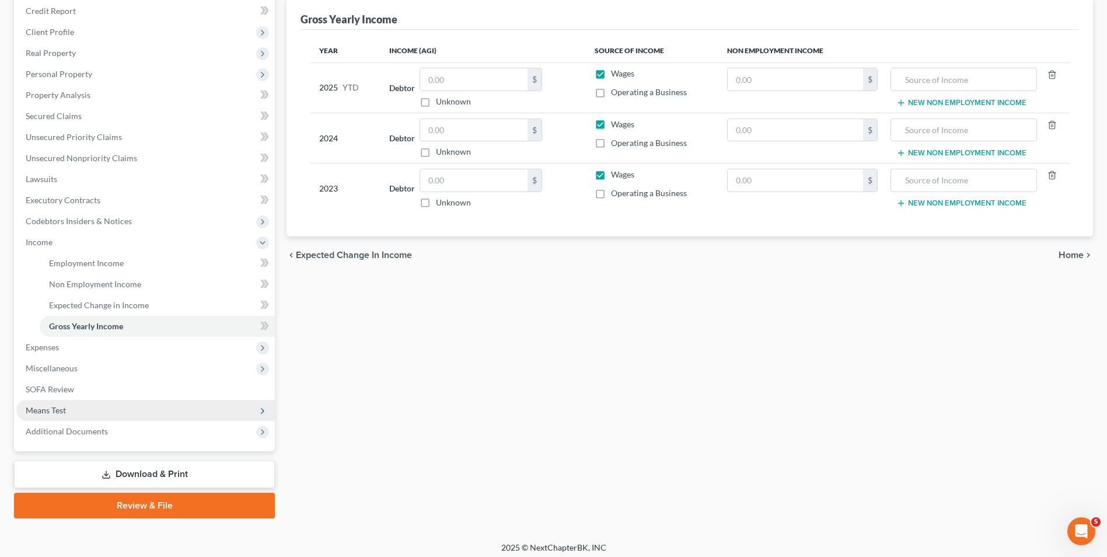
scroll to position [148, 0]
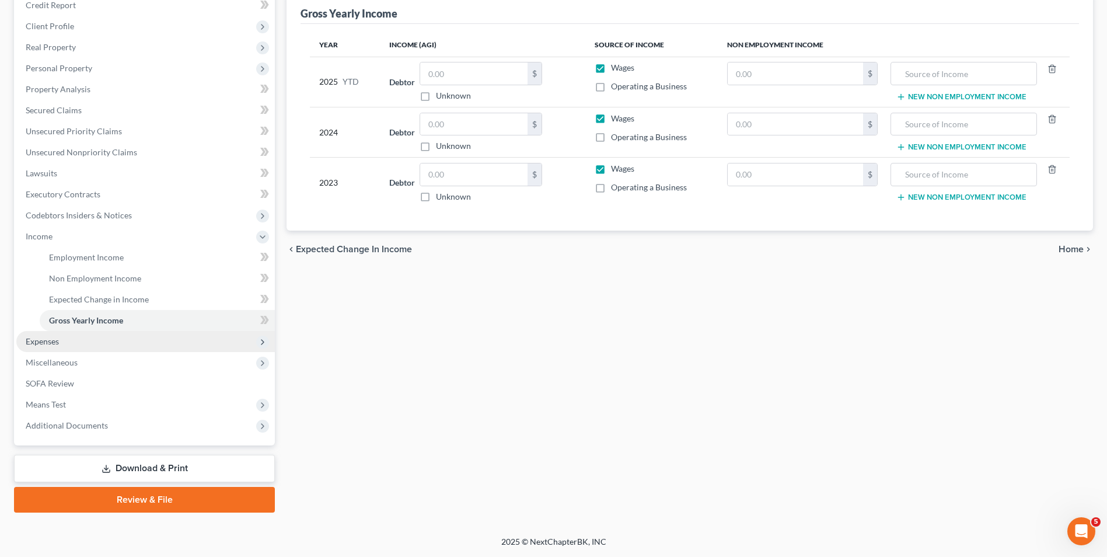
click at [60, 341] on span "Expenses" at bounding box center [145, 341] width 259 height 21
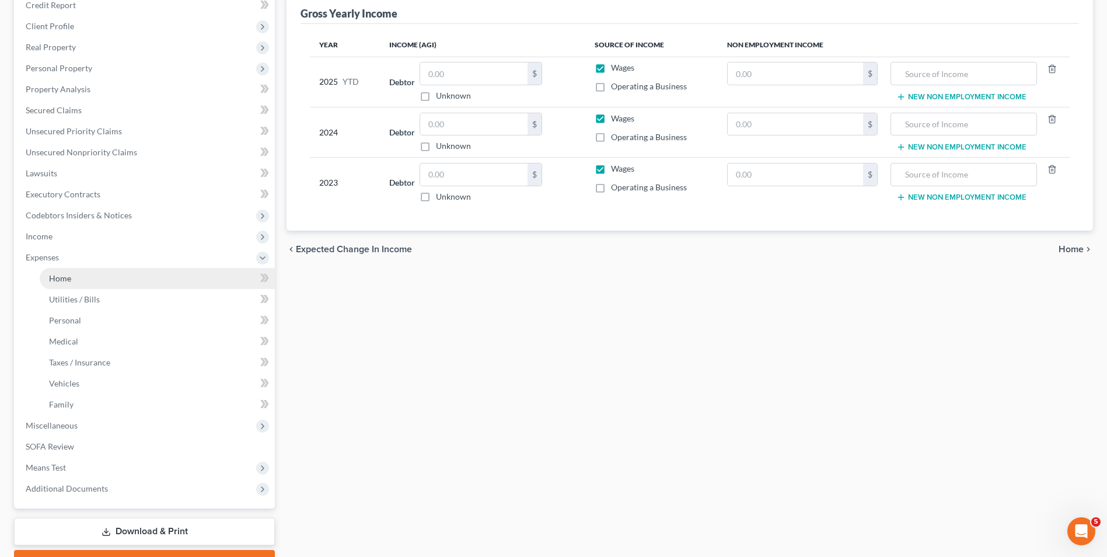
click at [62, 282] on span "Home" at bounding box center [60, 278] width 22 height 10
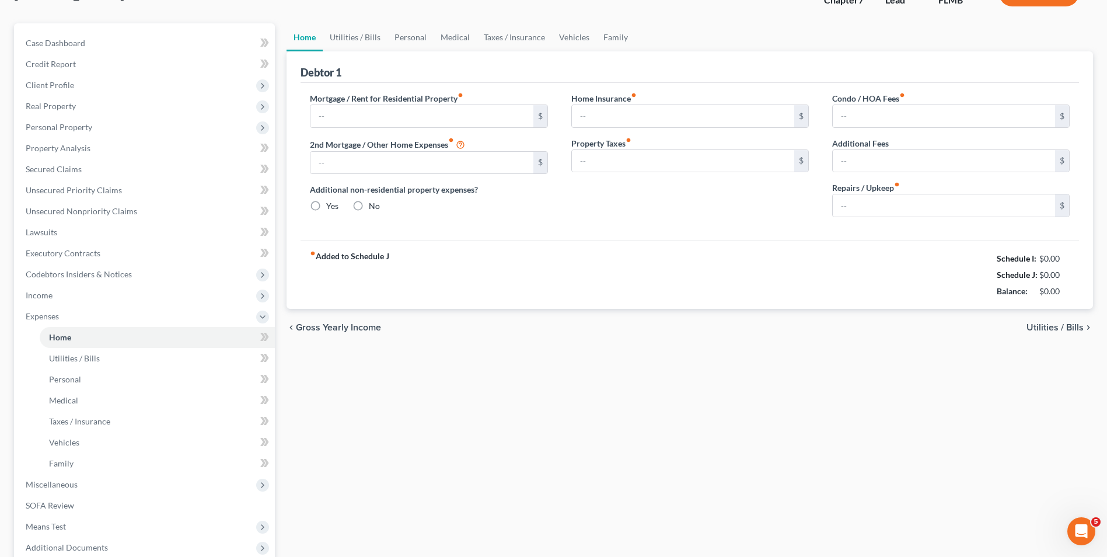
type input "0.00"
radio input "true"
type input "0.00"
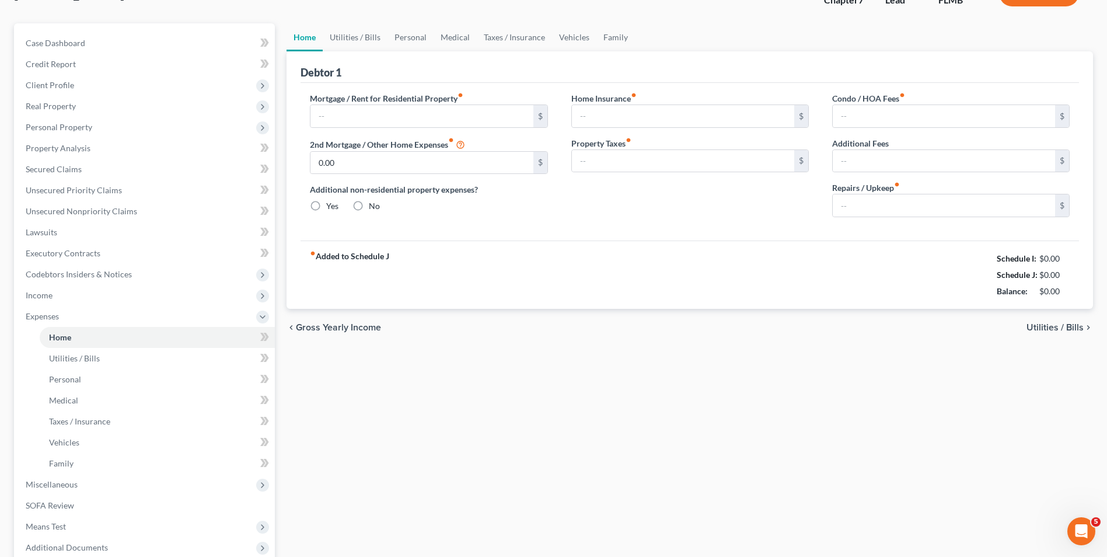
type input "0.00"
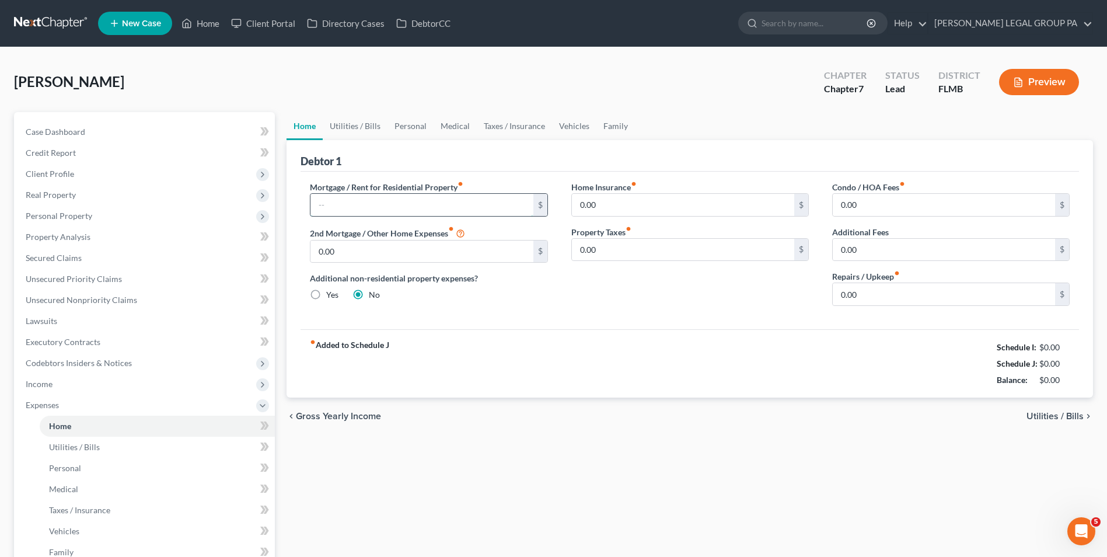
click at [382, 205] on input "text" at bounding box center [422, 205] width 222 height 22
type input "2,250.00"
click at [871, 206] on input "0.00" at bounding box center [944, 205] width 222 height 22
click at [870, 293] on input "0.00" at bounding box center [944, 294] width 222 height 22
type input "75.00"
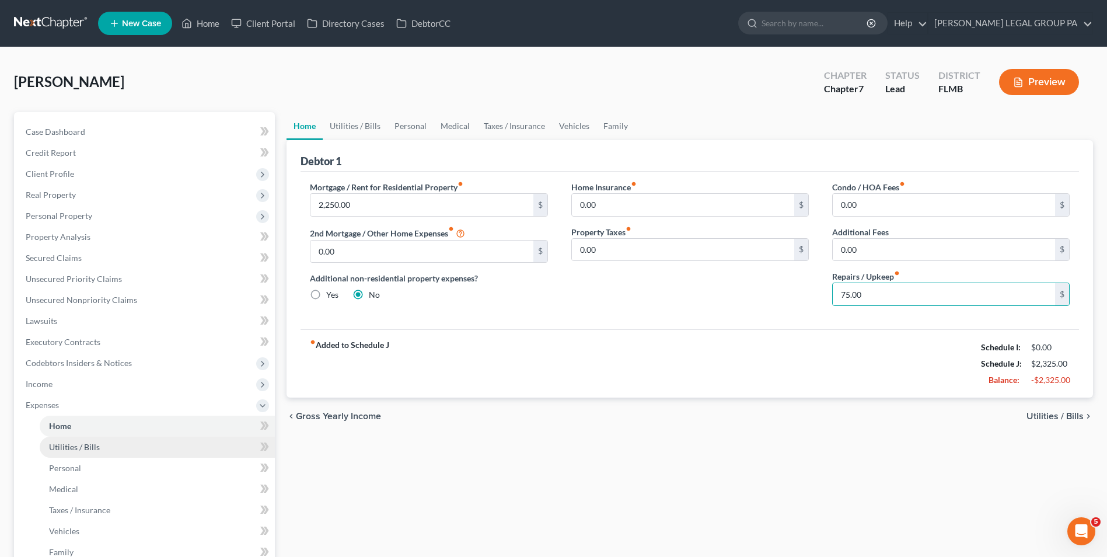
click at [134, 440] on link "Utilities / Bills" at bounding box center [157, 447] width 235 height 21
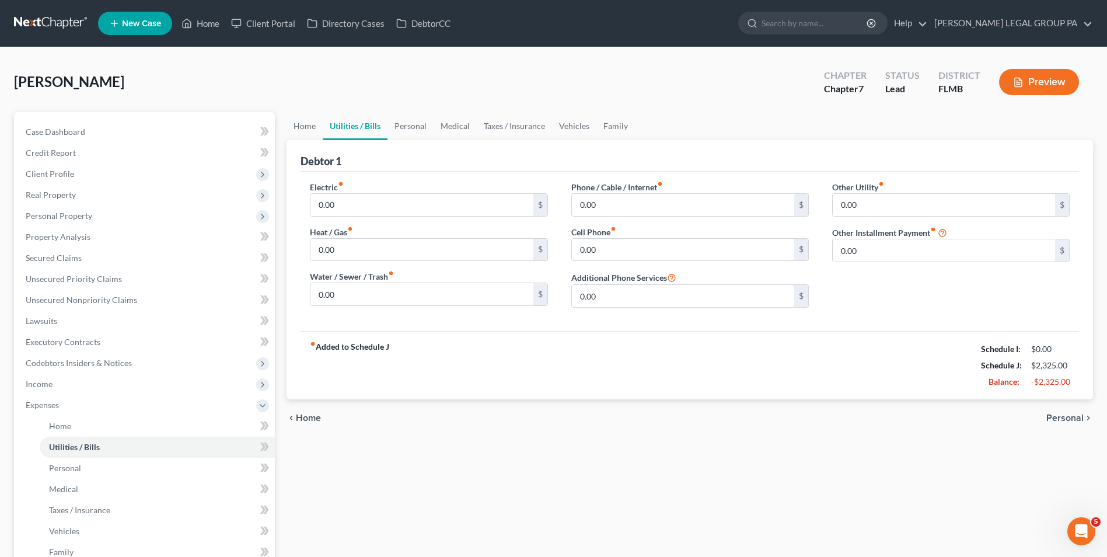
click at [374, 217] on div "Electric fiber_manual_record 0.00 $ Heat / Gas fiber_manual_record 0.00 $ Water…" at bounding box center [428, 249] width 261 height 136
click at [374, 211] on input "0.00" at bounding box center [422, 205] width 222 height 22
type input "160.00"
click at [601, 202] on input "0.00" at bounding box center [683, 205] width 222 height 22
type input "55.00"
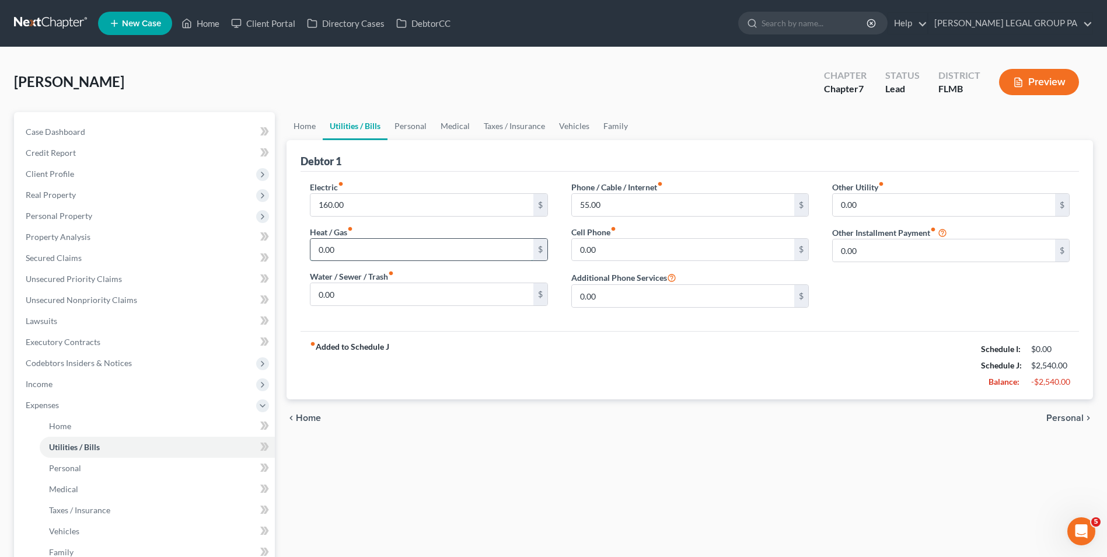
click at [355, 251] on input "0.00" at bounding box center [422, 250] width 222 height 22
click at [583, 248] on input "0.00" at bounding box center [683, 250] width 222 height 22
type input "30.00"
click at [373, 298] on input "0.00" at bounding box center [422, 294] width 222 height 22
type input "65.00"
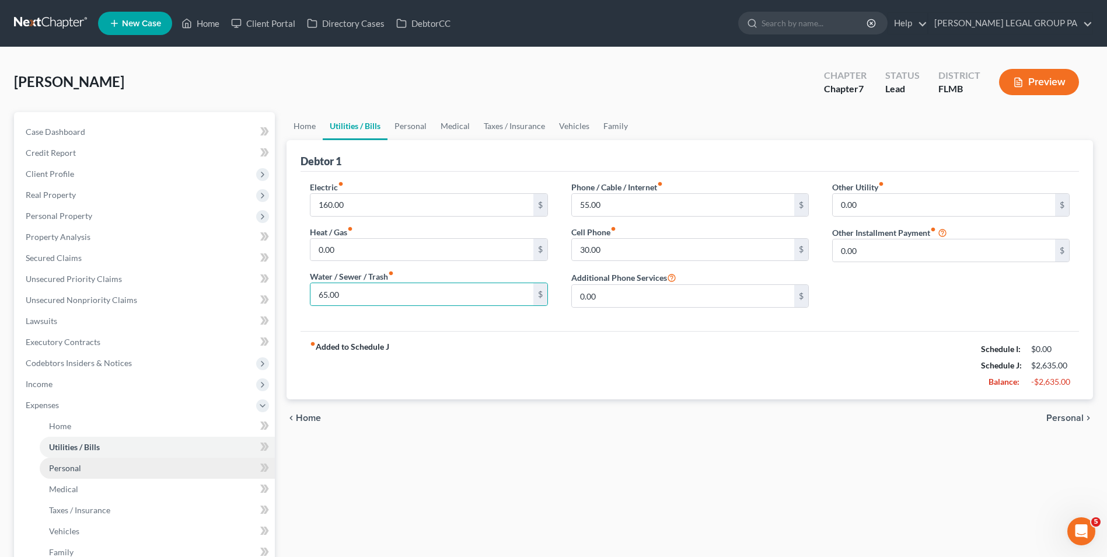
click at [123, 476] on link "Personal" at bounding box center [157, 468] width 235 height 21
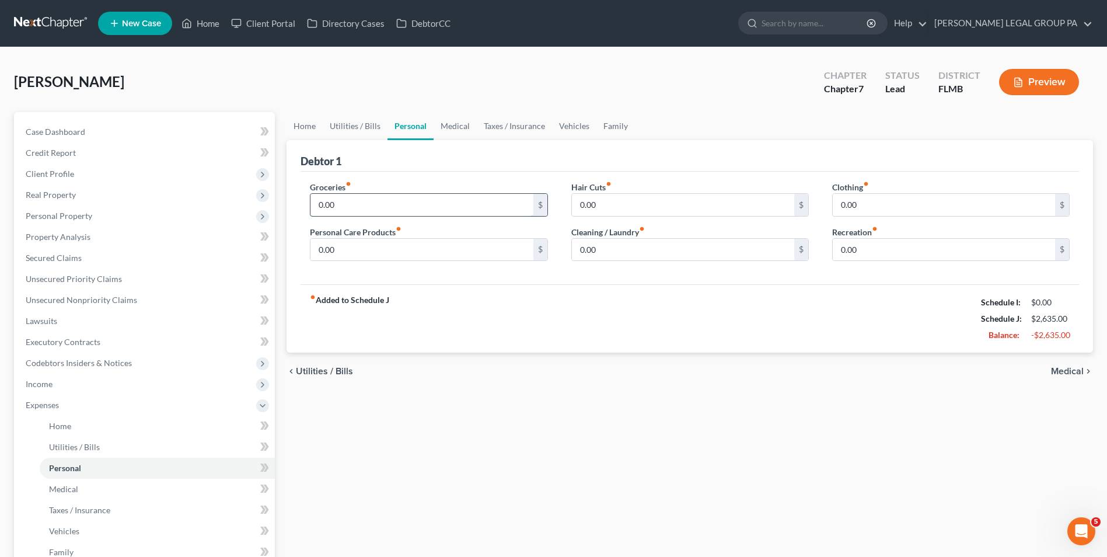
click at [399, 212] on input "0.00" at bounding box center [422, 205] width 222 height 22
type input "400.00"
click at [641, 208] on input "0.00" at bounding box center [683, 205] width 222 height 22
click at [641, 208] on input "10.00" at bounding box center [683, 205] width 222 height 22
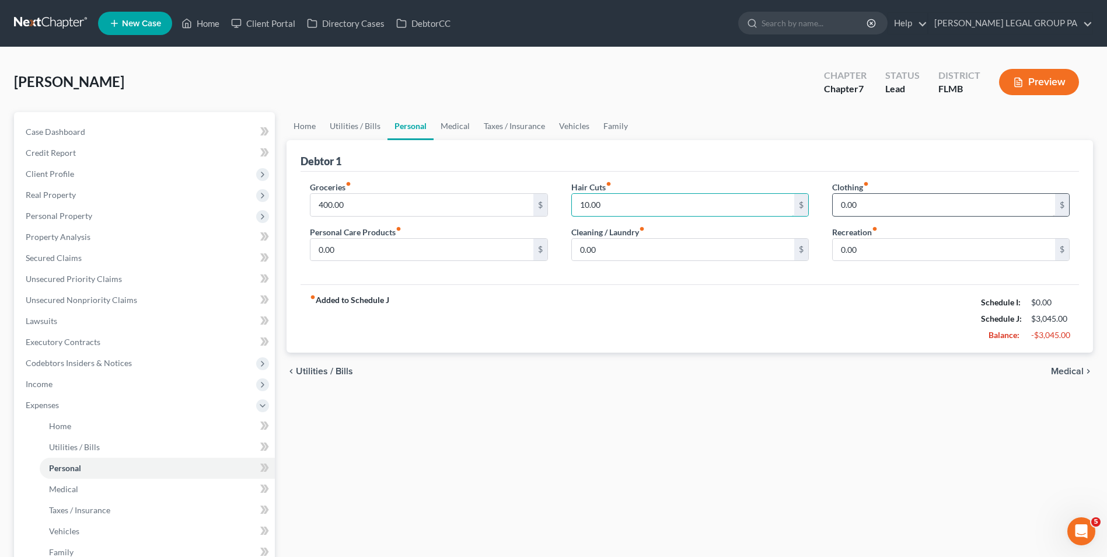
type input "10.00"
click at [860, 211] on input "0.00" at bounding box center [944, 205] width 222 height 22
type input "50.00"
click at [432, 253] on input "0.00" at bounding box center [422, 250] width 222 height 22
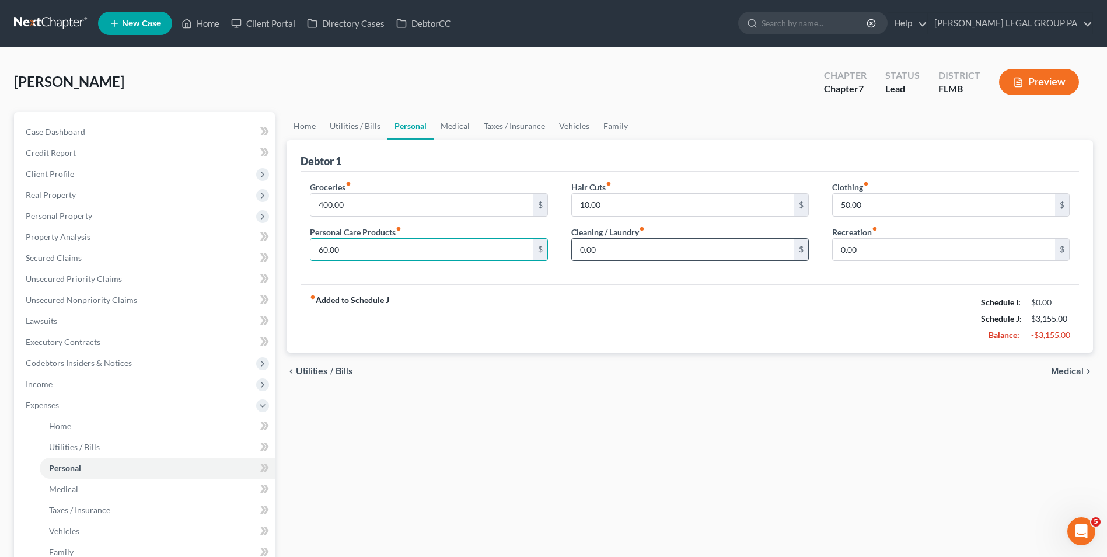
type input "60.00"
click at [646, 250] on input "0.00" at bounding box center [683, 250] width 222 height 22
type input "40.00"
click at [921, 255] on input "0.00" at bounding box center [944, 250] width 222 height 22
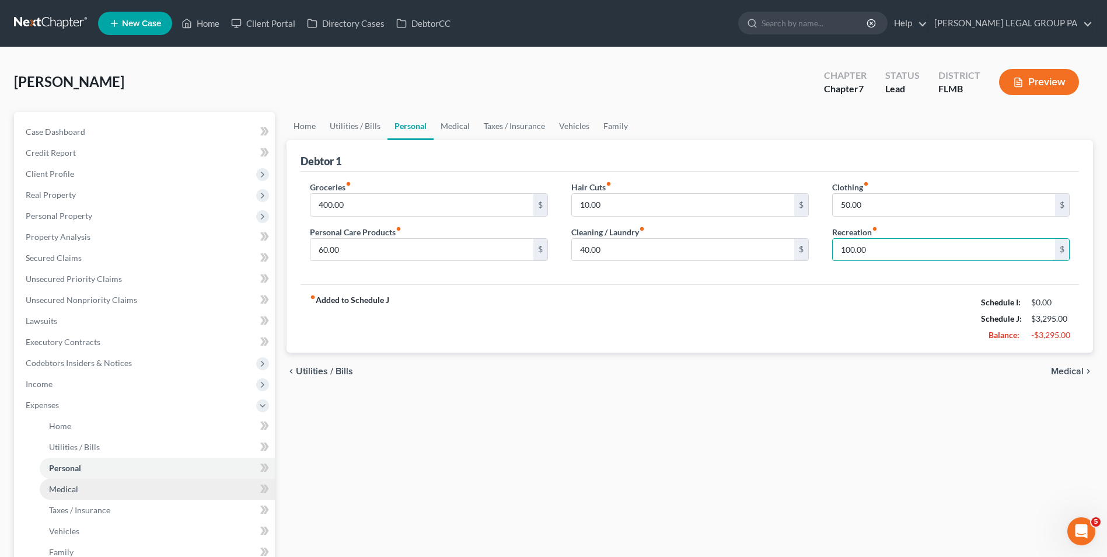
type input "100.00"
click at [131, 490] on link "Medical" at bounding box center [157, 489] width 235 height 21
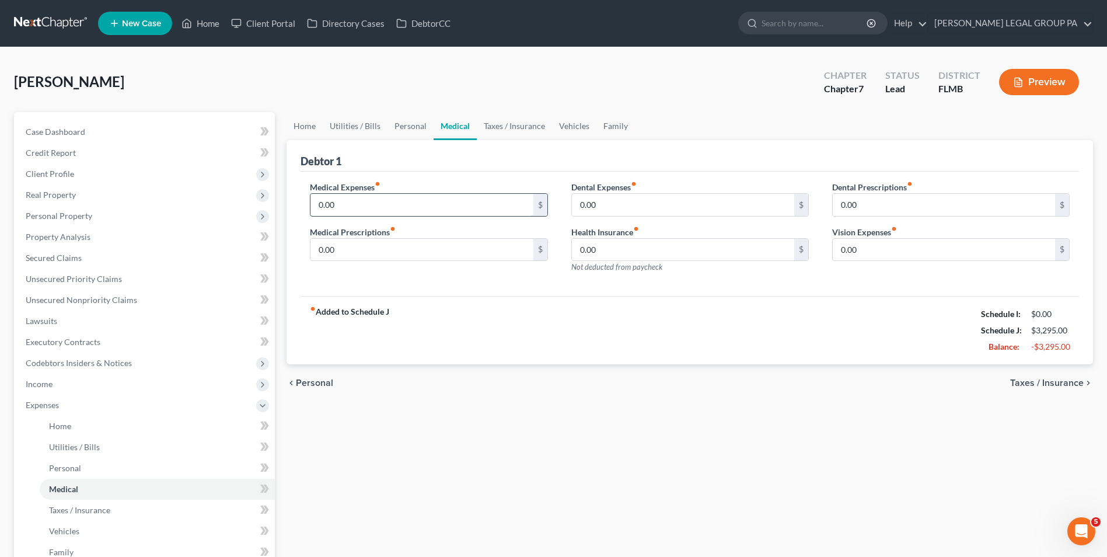
click at [371, 205] on input "0.00" at bounding box center [422, 205] width 222 height 22
type input "70.00"
click at [671, 212] on input "0.00" at bounding box center [683, 205] width 222 height 22
click at [378, 263] on div "Medical Expenses fiber_manual_record 70.00 $ Medical Prescriptions fiber_manual…" at bounding box center [428, 232] width 261 height 102
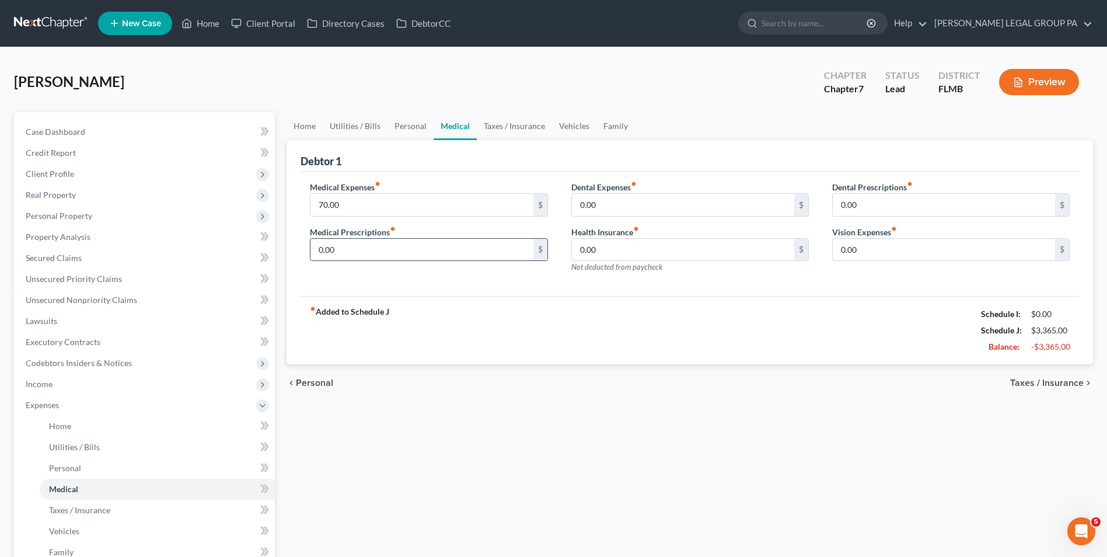
click at [377, 256] on input "0.00" at bounding box center [422, 250] width 222 height 22
type input "5.00"
click at [636, 247] on input "0.00" at bounding box center [683, 250] width 222 height 22
click at [929, 245] on input "0.00" at bounding box center [944, 250] width 222 height 22
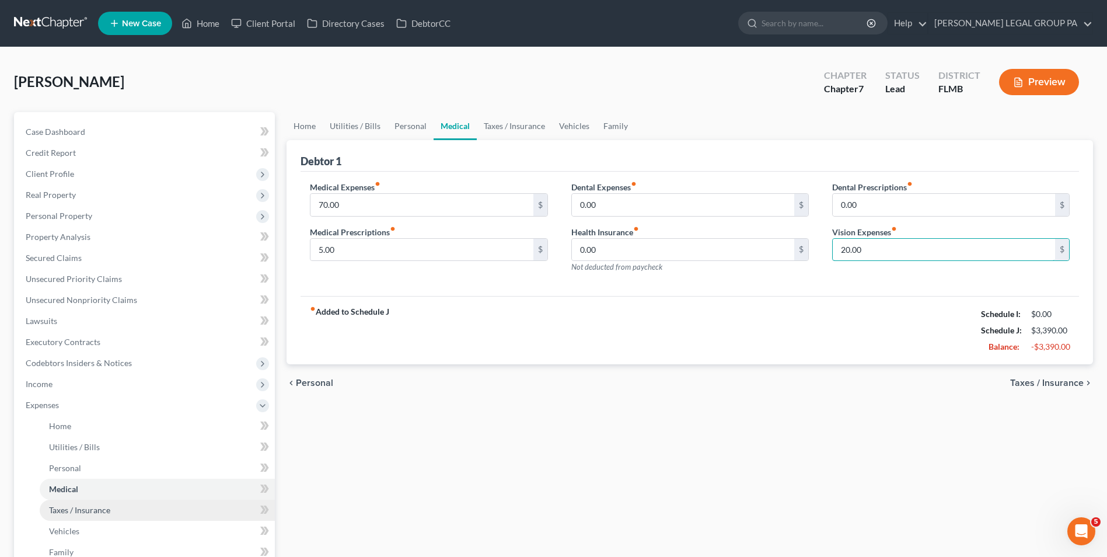
type input "20.00"
click at [119, 513] on link "Taxes / Insurance" at bounding box center [157, 510] width 235 height 21
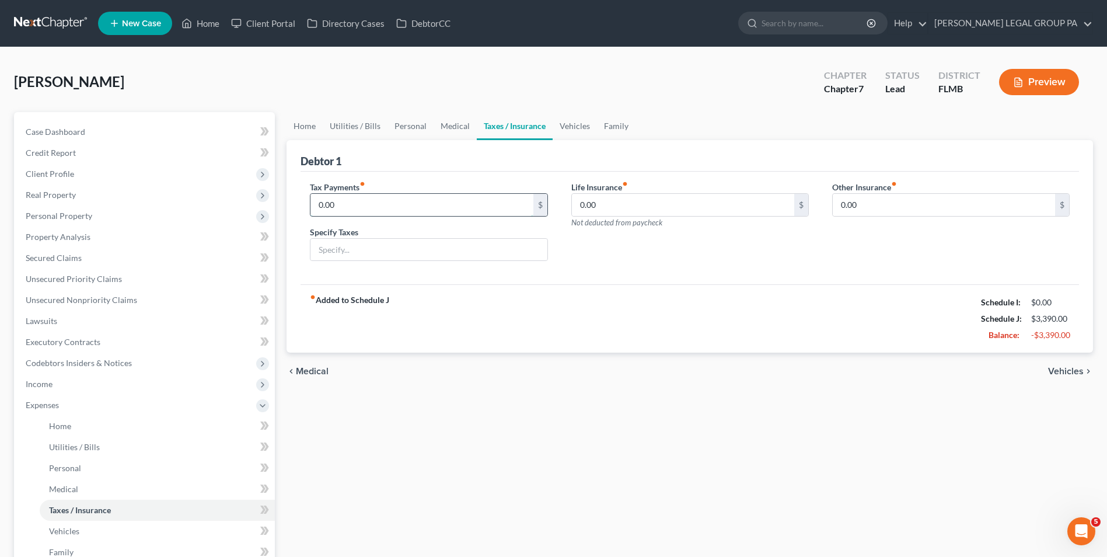
click at [400, 207] on input "0.00" at bounding box center [422, 205] width 222 height 22
click at [611, 208] on input "0.00" at bounding box center [683, 205] width 222 height 22
type input "50.00"
click at [69, 529] on span "Vehicles" at bounding box center [64, 531] width 30 height 10
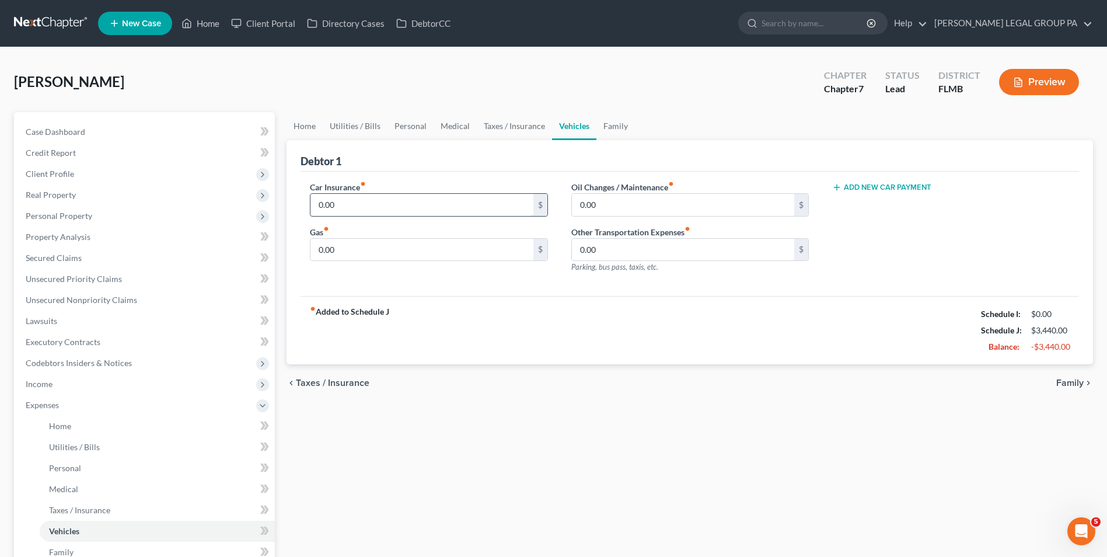
click at [403, 211] on input "0.00" at bounding box center [422, 205] width 222 height 22
type input "150.00"
click at [598, 208] on input "0.00" at bounding box center [683, 205] width 222 height 22
type input "26.00"
click at [377, 249] on input "0.00" at bounding box center [422, 250] width 222 height 22
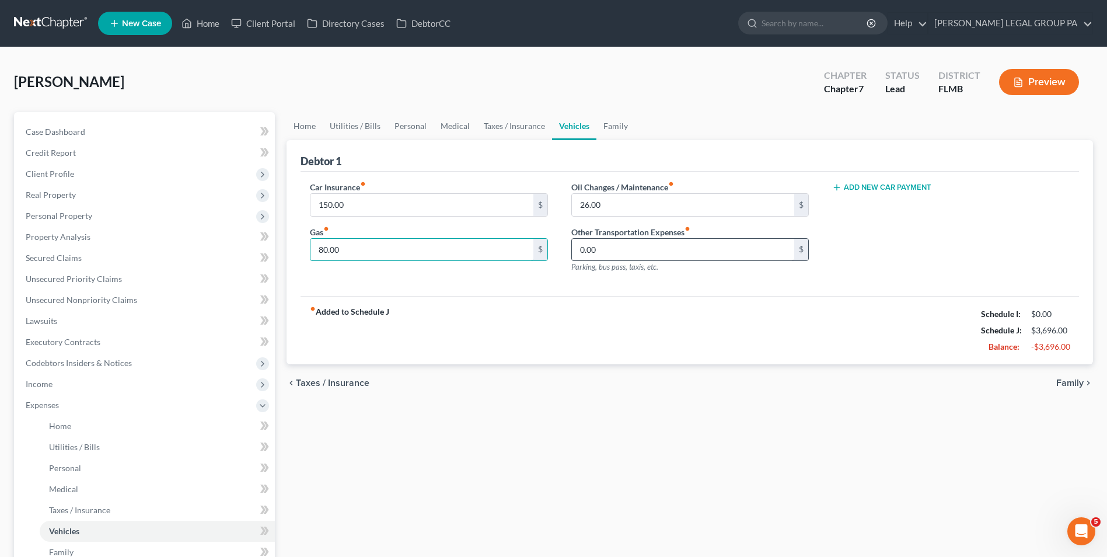
type input "80.00"
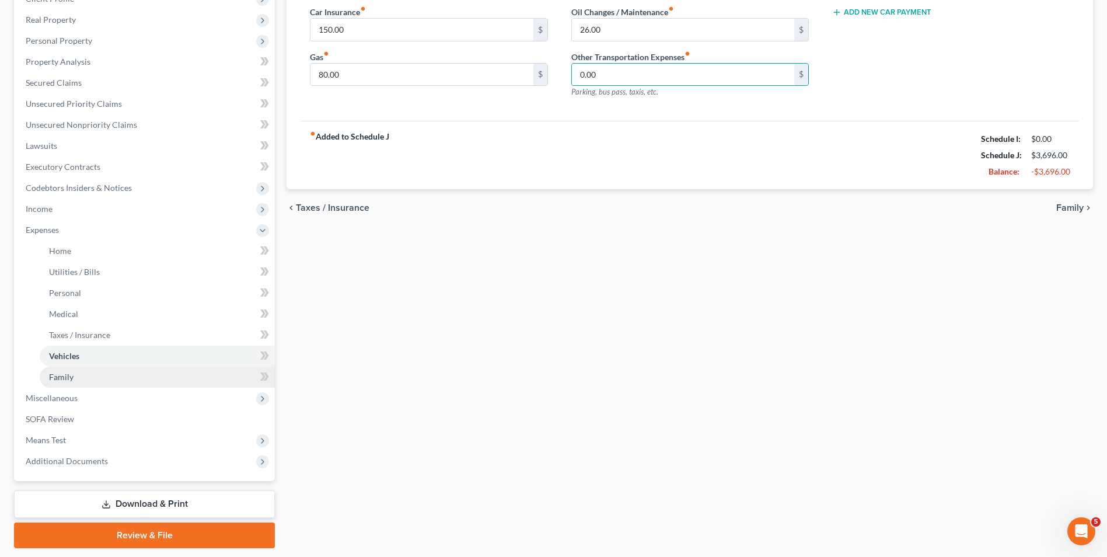
click at [121, 373] on link "Family" at bounding box center [157, 377] width 235 height 21
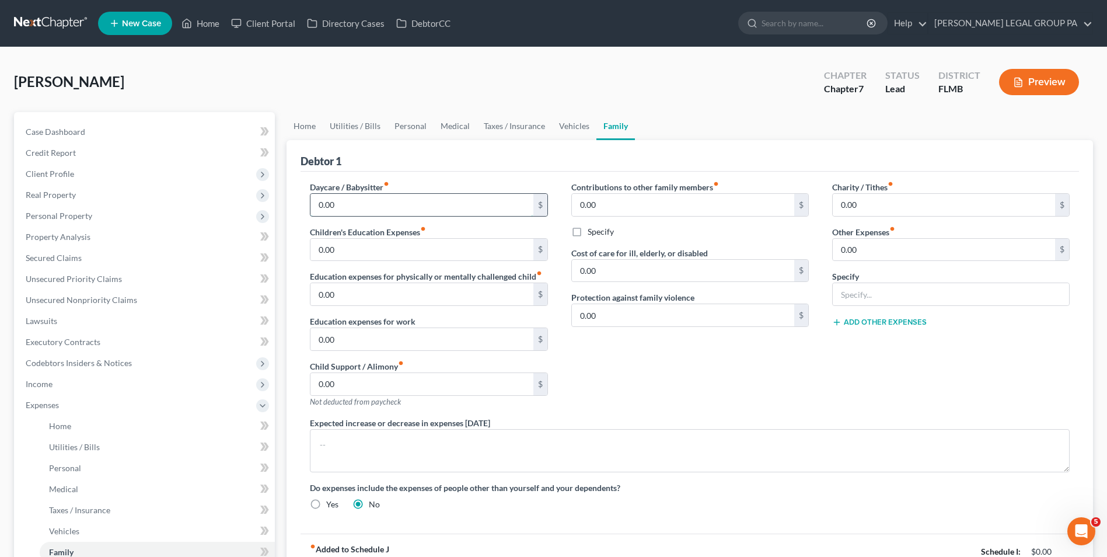
click at [354, 203] on input "0.00" at bounding box center [422, 205] width 222 height 22
click at [628, 323] on input "0.00" at bounding box center [683, 315] width 222 height 22
click at [895, 212] on input "0.00" at bounding box center [944, 205] width 222 height 22
click at [615, 312] on input "60.00" at bounding box center [683, 315] width 222 height 22
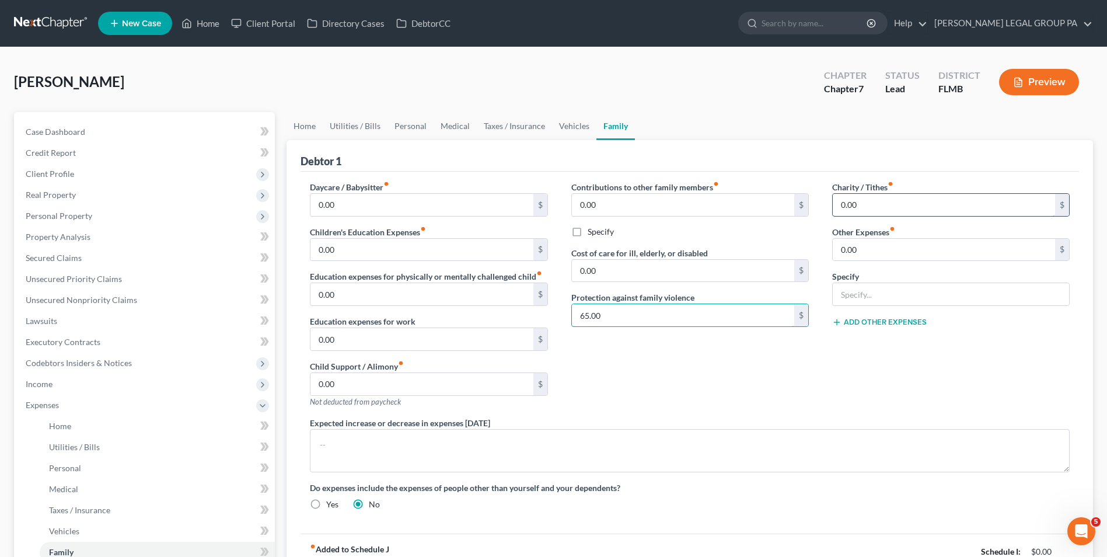
type input "65.00"
click at [868, 205] on input "0.00" at bounding box center [944, 205] width 222 height 22
type input "5.00"
click at [881, 298] on input "text" at bounding box center [951, 294] width 236 height 22
type input "Pet Expenses"
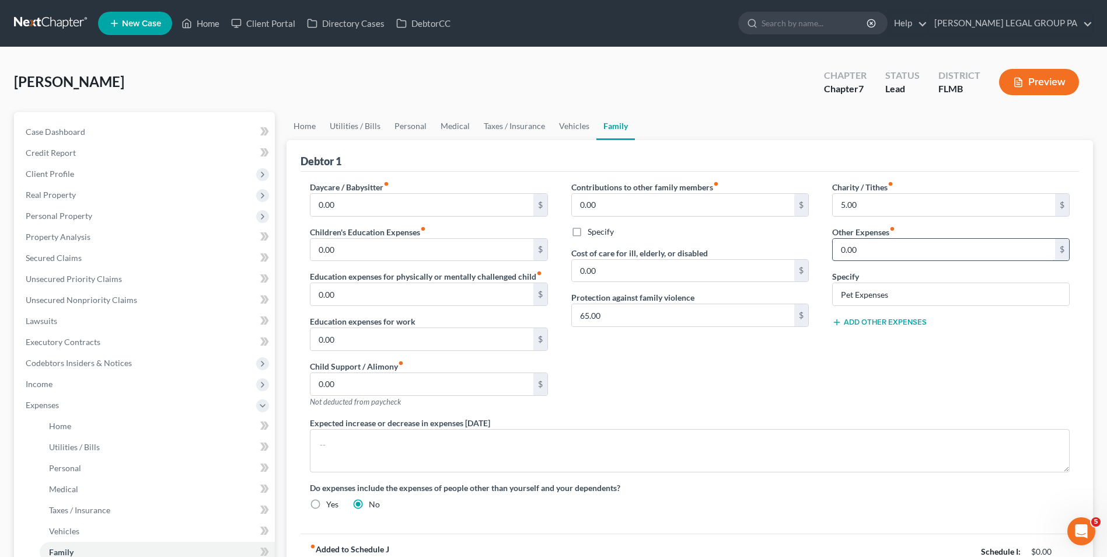
click at [911, 253] on input "0.00" at bounding box center [944, 250] width 222 height 22
type input "20.00"
click at [918, 320] on button "Add Other Expenses" at bounding box center [879, 322] width 95 height 9
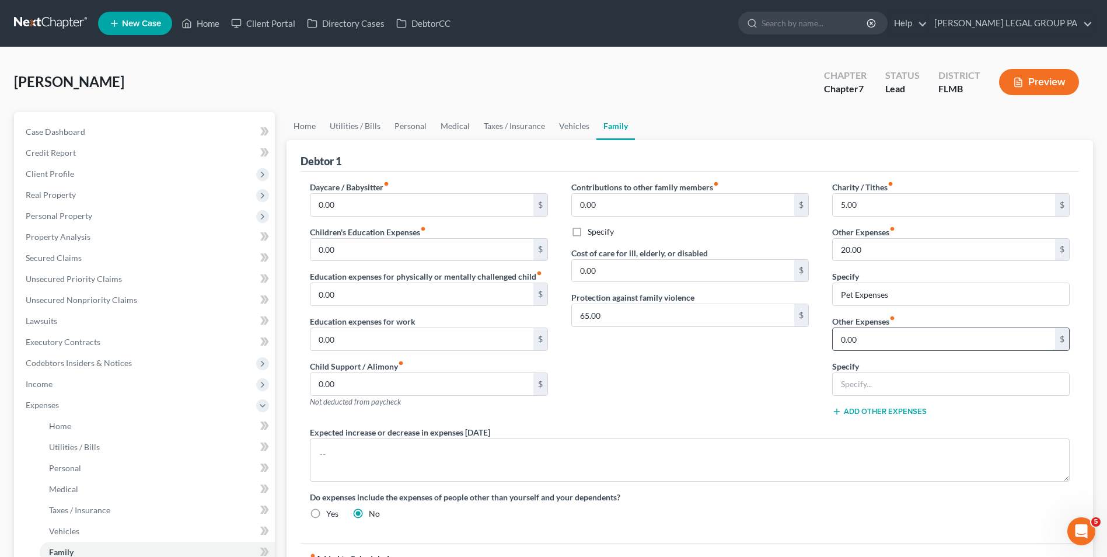
click at [898, 341] on input "0.00" at bounding box center [944, 339] width 222 height 22
click at [928, 395] on div at bounding box center [951, 383] width 238 height 23
click at [930, 390] on input "text" at bounding box center [951, 384] width 236 height 22
type input "Gym membership and Busch gardnes"
click at [929, 348] on input "0.00" at bounding box center [944, 339] width 222 height 22
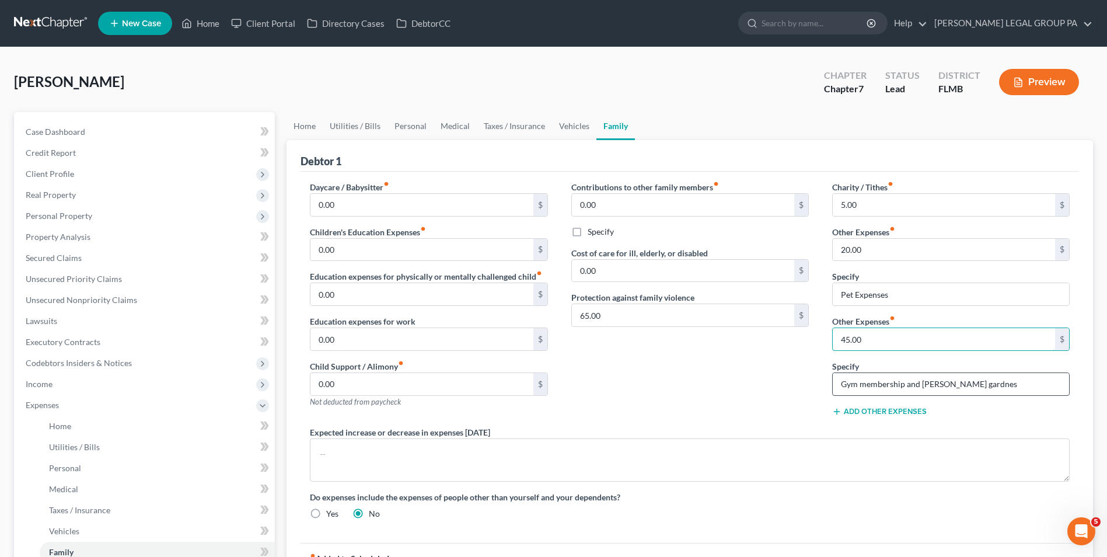
type input "45.00"
click at [983, 385] on input "Gym membership and Busch gardnes" at bounding box center [951, 384] width 236 height 22
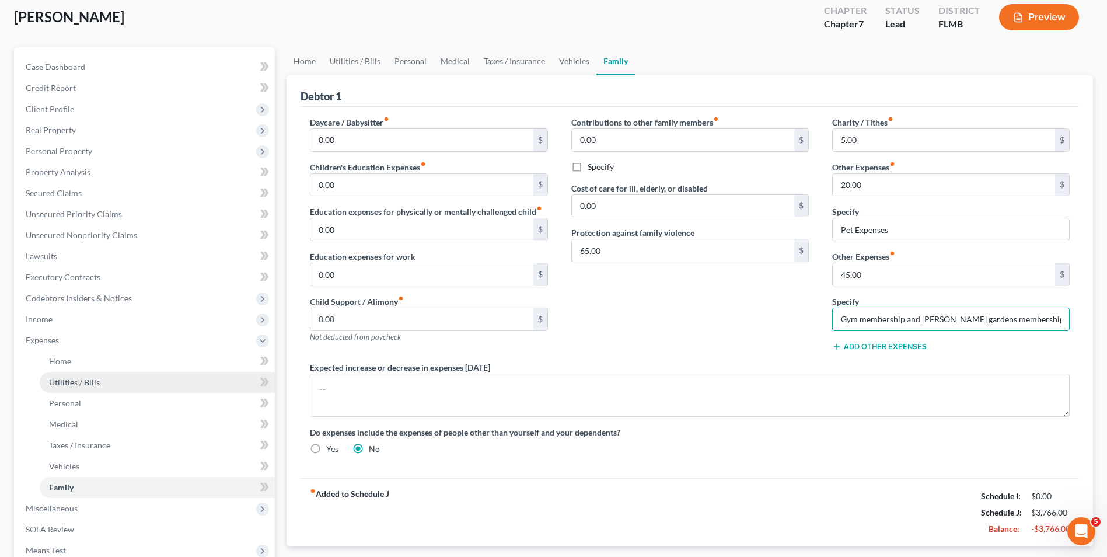
scroll to position [211, 0]
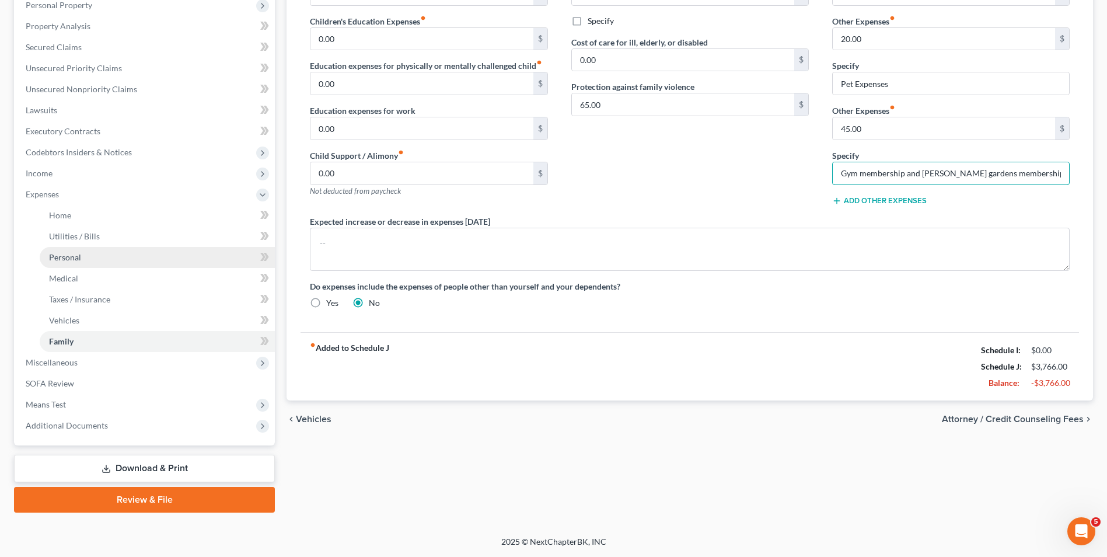
type input "Gym membership and Busch gardens membership"
click at [81, 260] on link "Personal" at bounding box center [157, 257] width 235 height 21
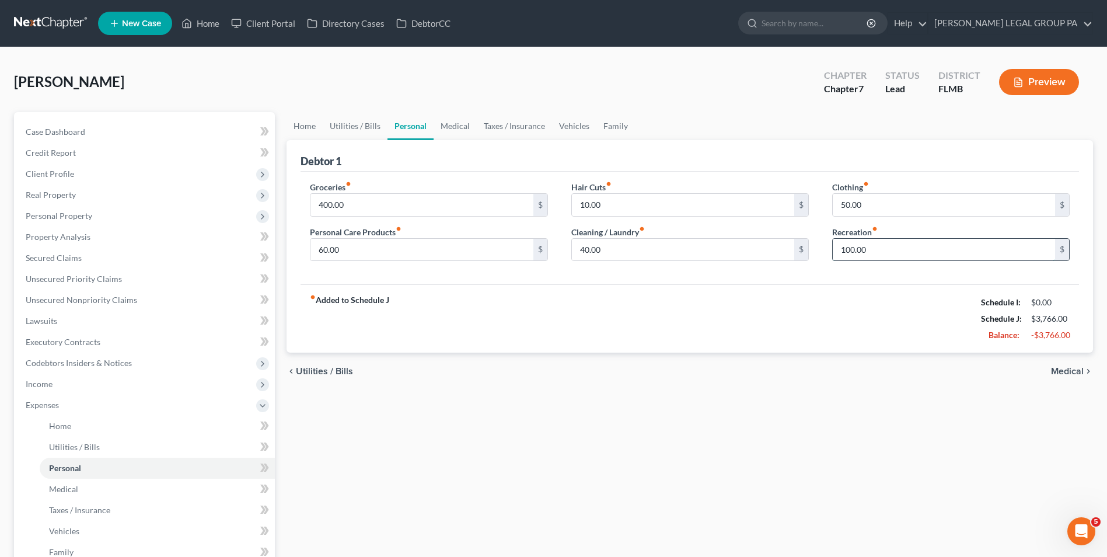
click at [908, 250] on input "100.00" at bounding box center [944, 250] width 222 height 22
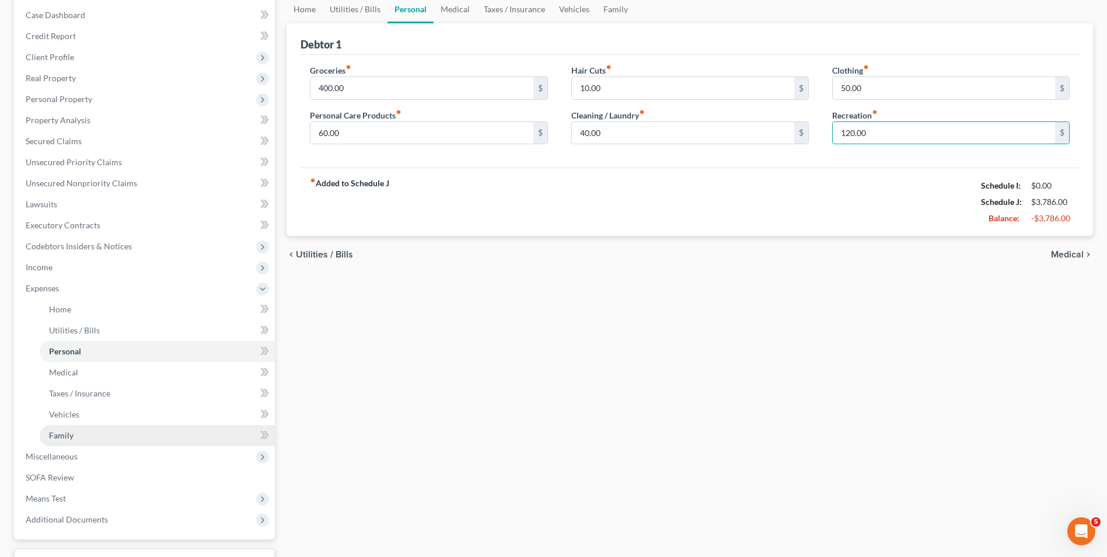
type input "120.00"
click at [100, 434] on link "Family" at bounding box center [157, 435] width 235 height 21
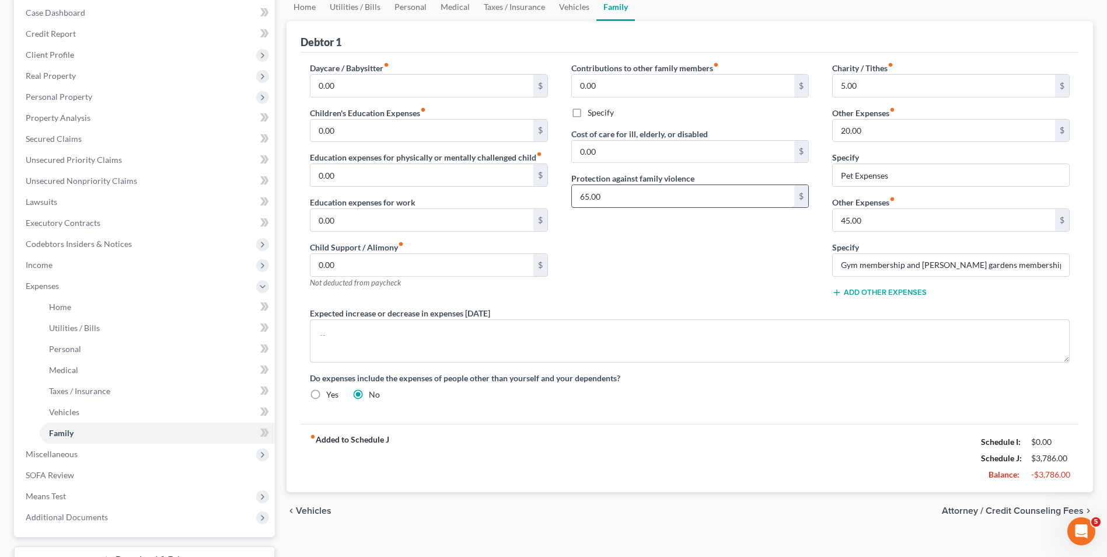
scroll to position [94, 0]
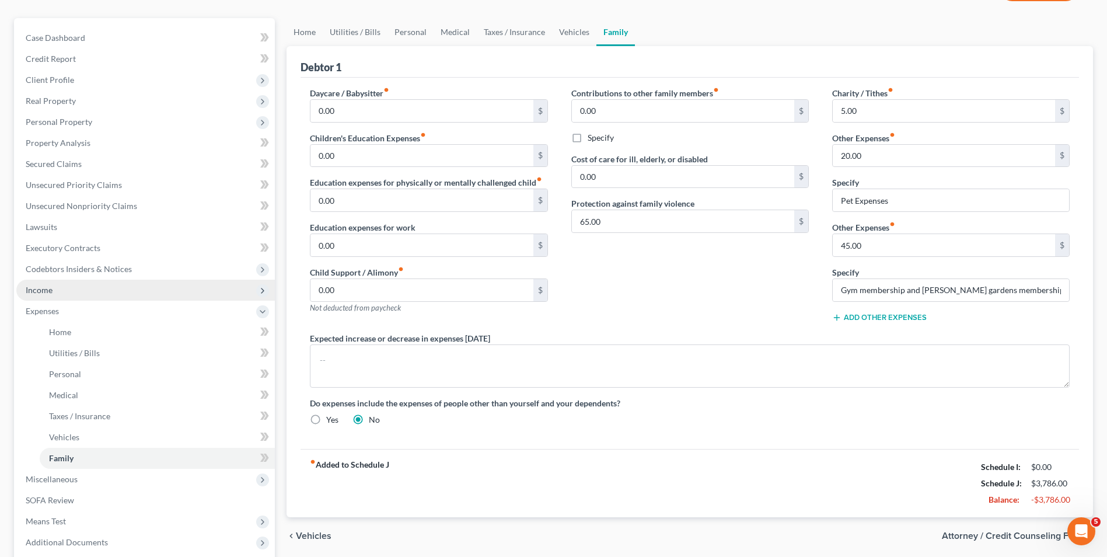
click at [51, 292] on span "Income" at bounding box center [39, 290] width 27 height 10
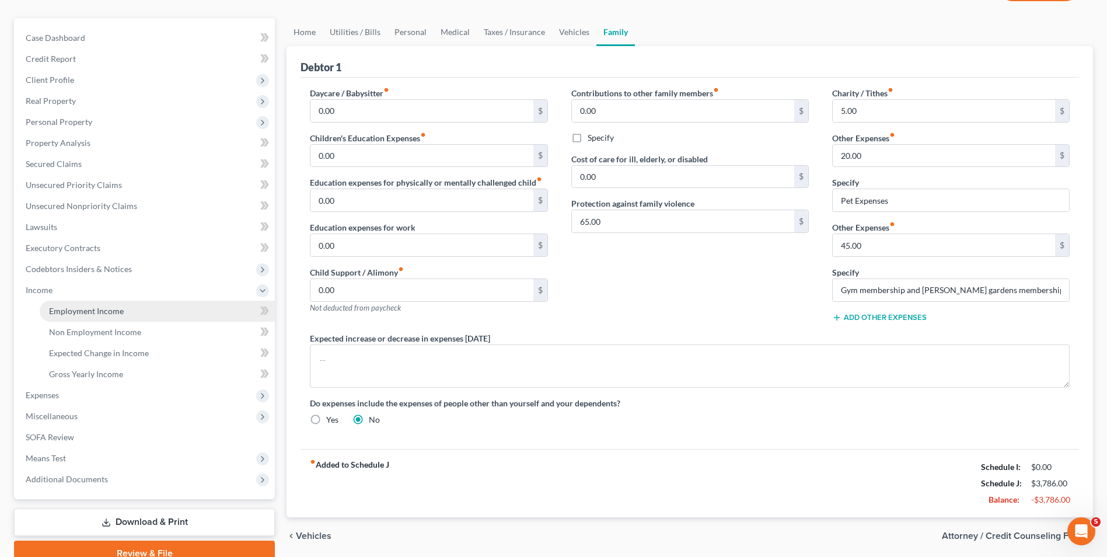
click at [90, 313] on span "Employment Income" at bounding box center [86, 311] width 75 height 10
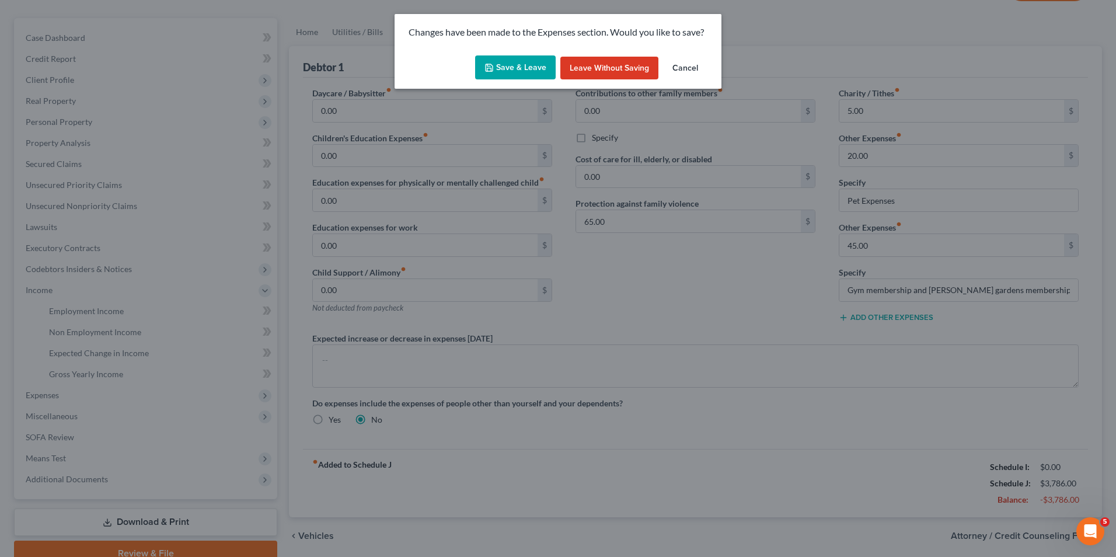
click at [506, 82] on div "Save & Leave Leave without Saving Cancel" at bounding box center [558, 70] width 327 height 39
click at [512, 64] on button "Save & Leave" at bounding box center [515, 67] width 81 height 25
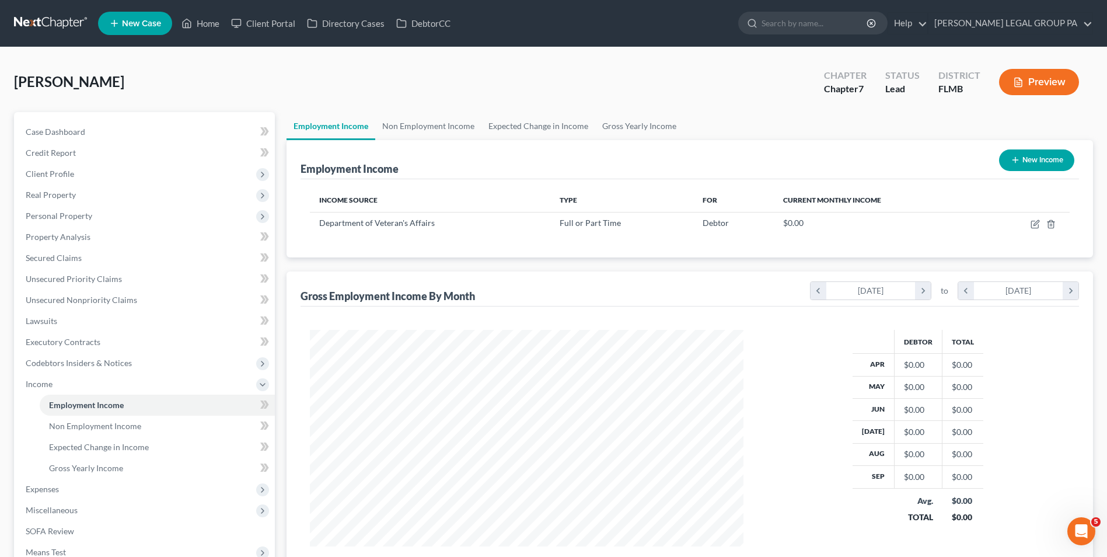
scroll to position [217, 456]
click at [139, 217] on span "Personal Property" at bounding box center [145, 215] width 259 height 21
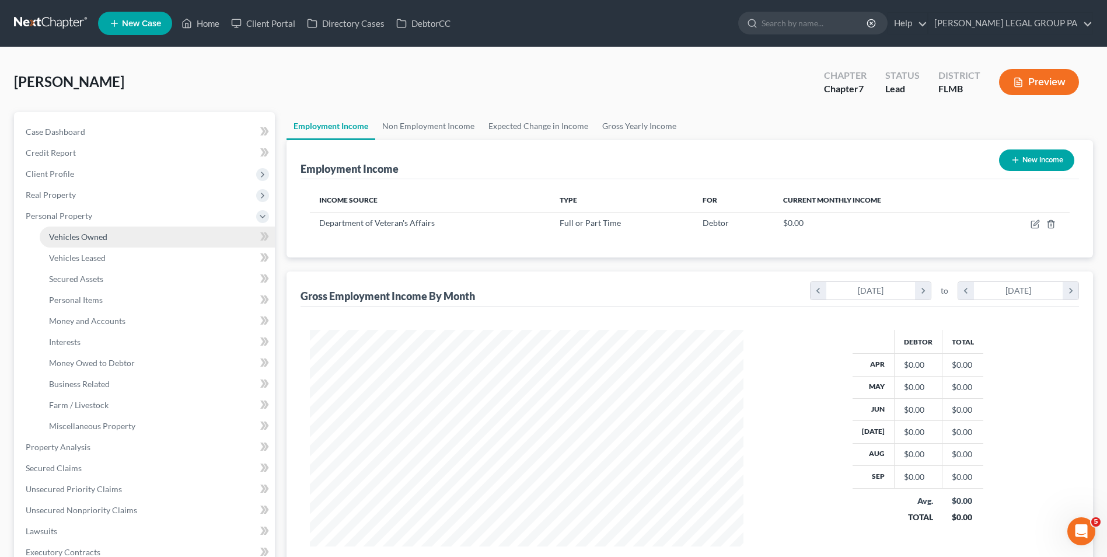
click at [142, 235] on link "Vehicles Owned" at bounding box center [157, 236] width 235 height 21
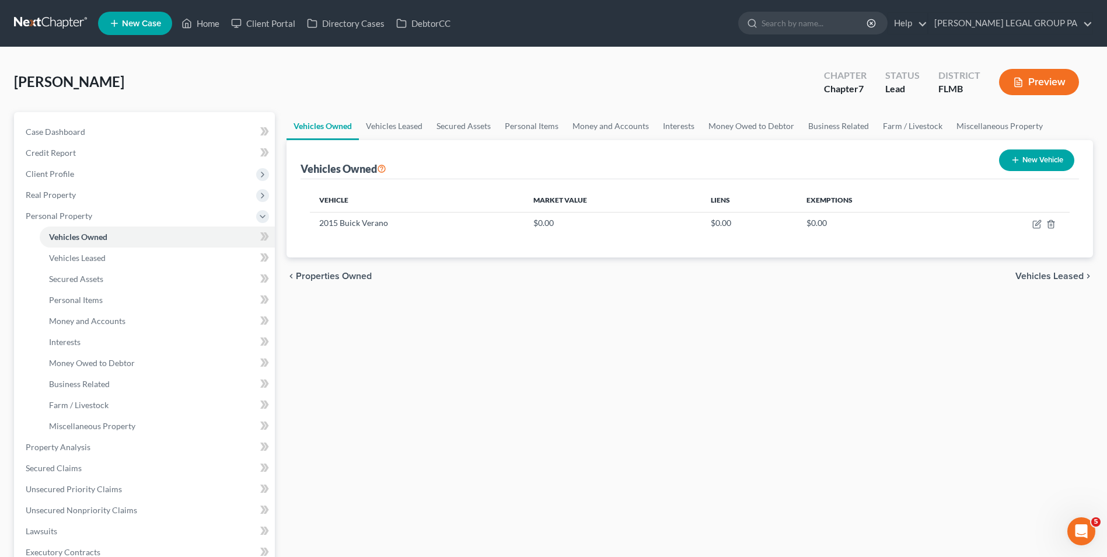
click at [62, 32] on link at bounding box center [51, 23] width 75 height 21
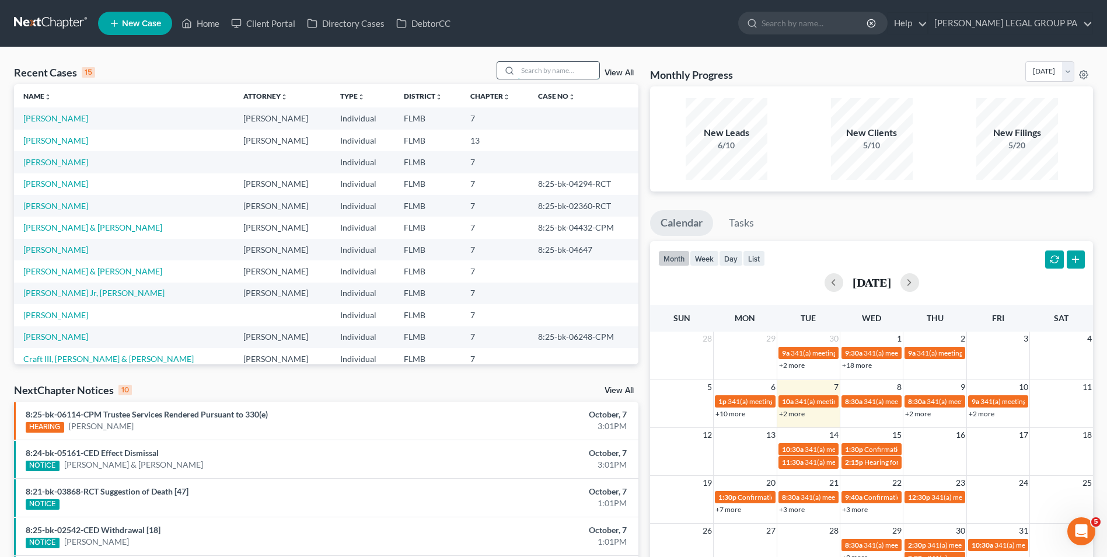
click at [543, 64] on input "search" at bounding box center [559, 70] width 82 height 17
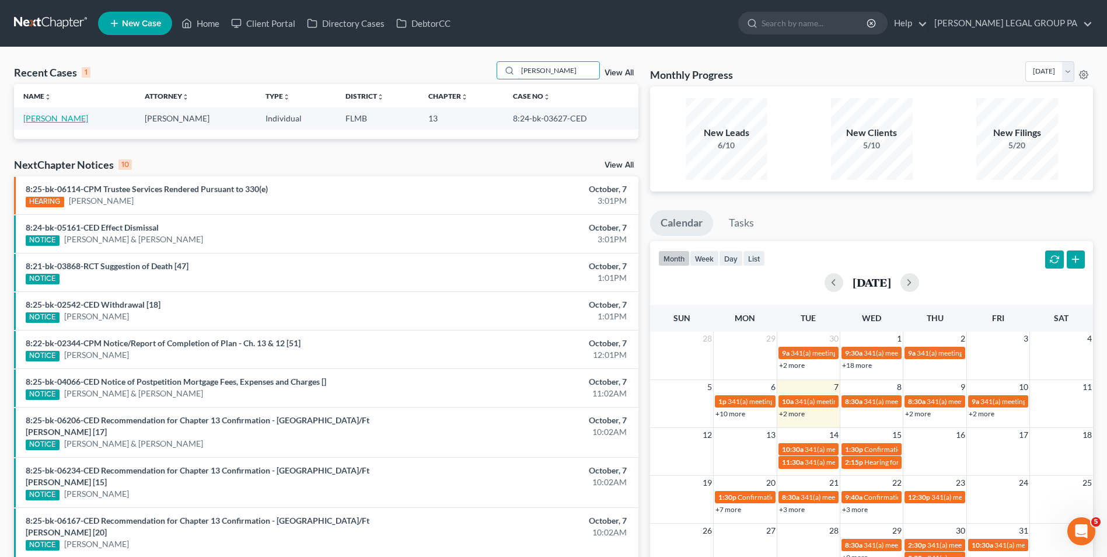
type input "acosta"
click at [62, 123] on link "[PERSON_NAME]" at bounding box center [55, 118] width 65 height 10
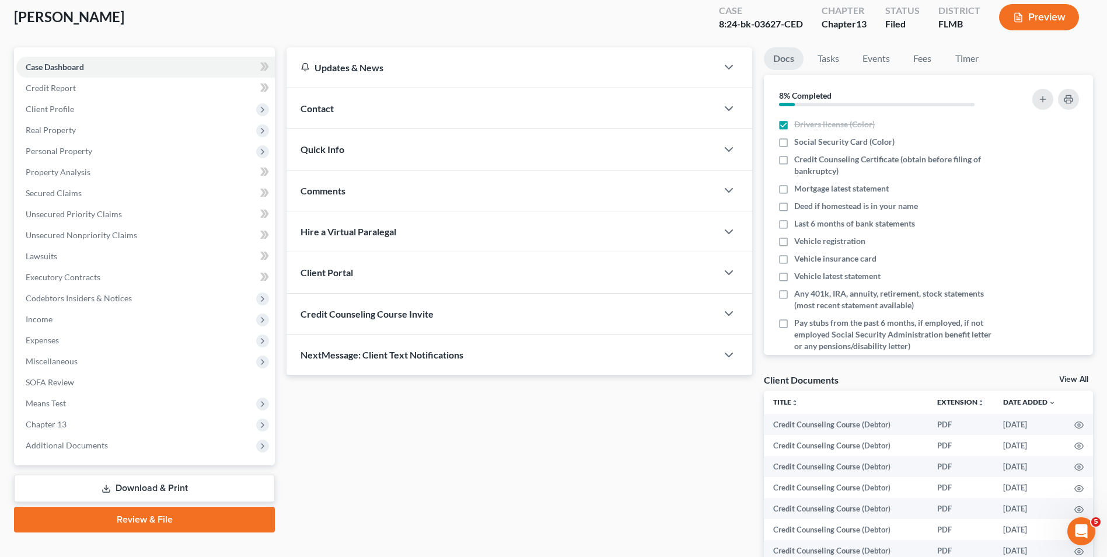
scroll to position [117, 0]
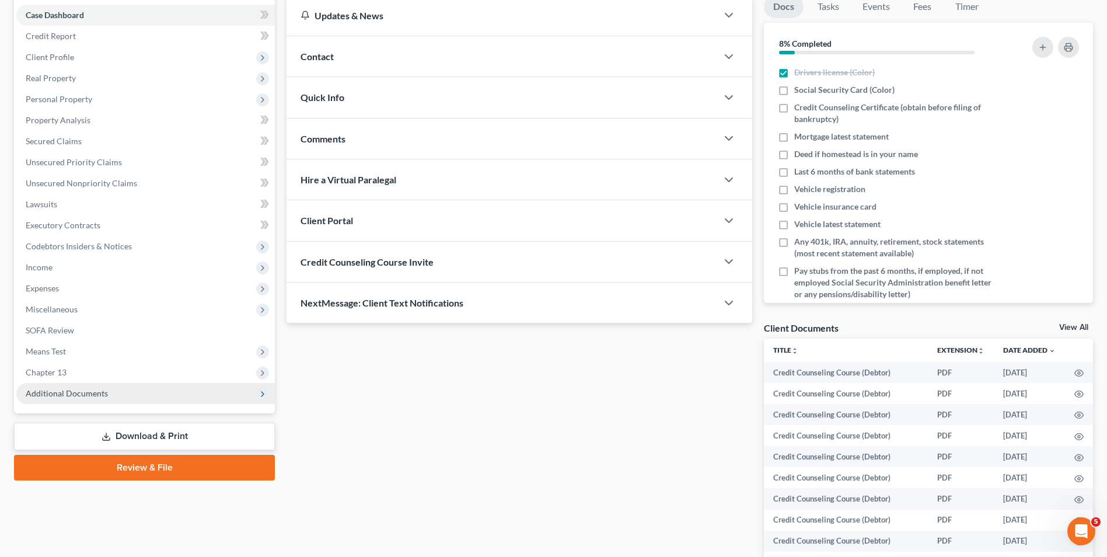
click at [97, 390] on span "Additional Documents" at bounding box center [67, 393] width 82 height 10
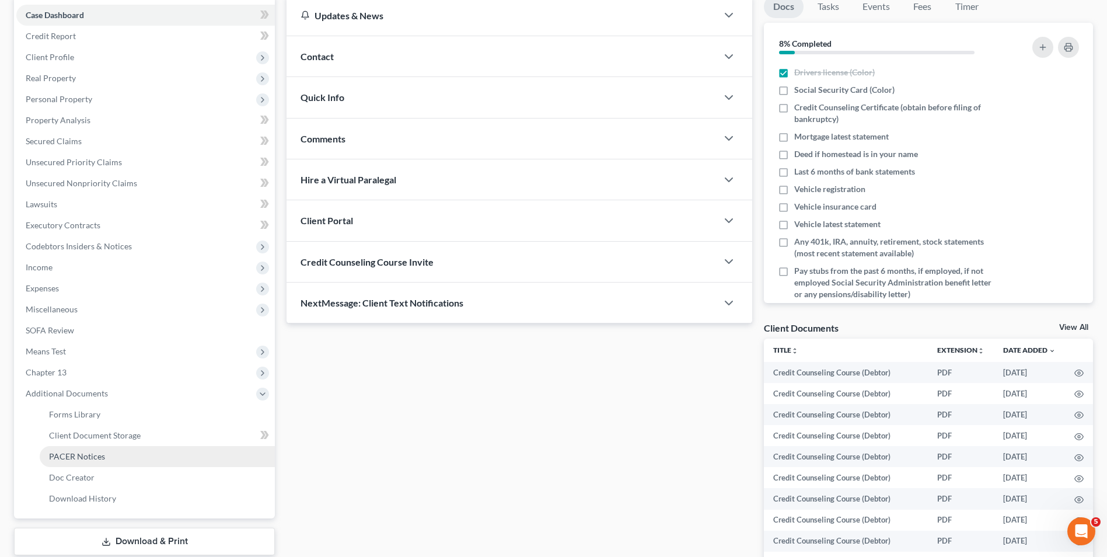
click at [100, 449] on link "PACER Notices" at bounding box center [157, 456] width 235 height 21
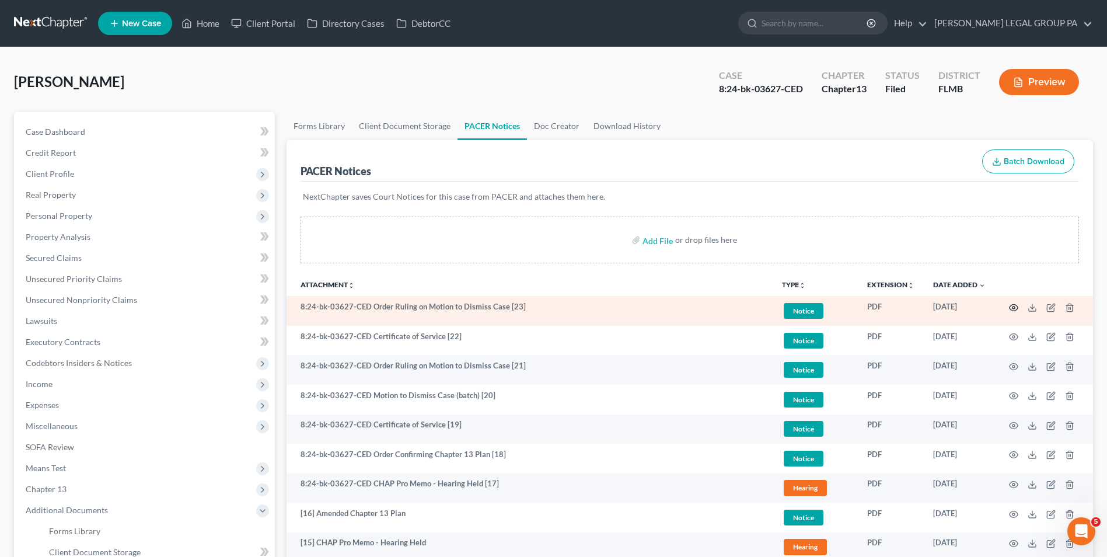
click at [1014, 305] on icon "button" at bounding box center [1013, 307] width 9 height 9
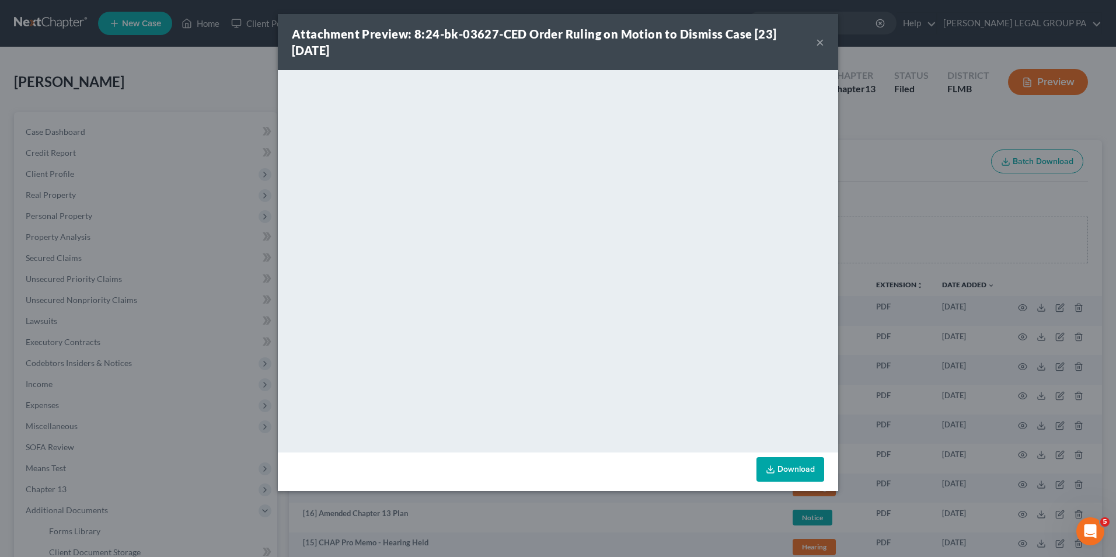
click at [820, 42] on button "×" at bounding box center [820, 42] width 8 height 14
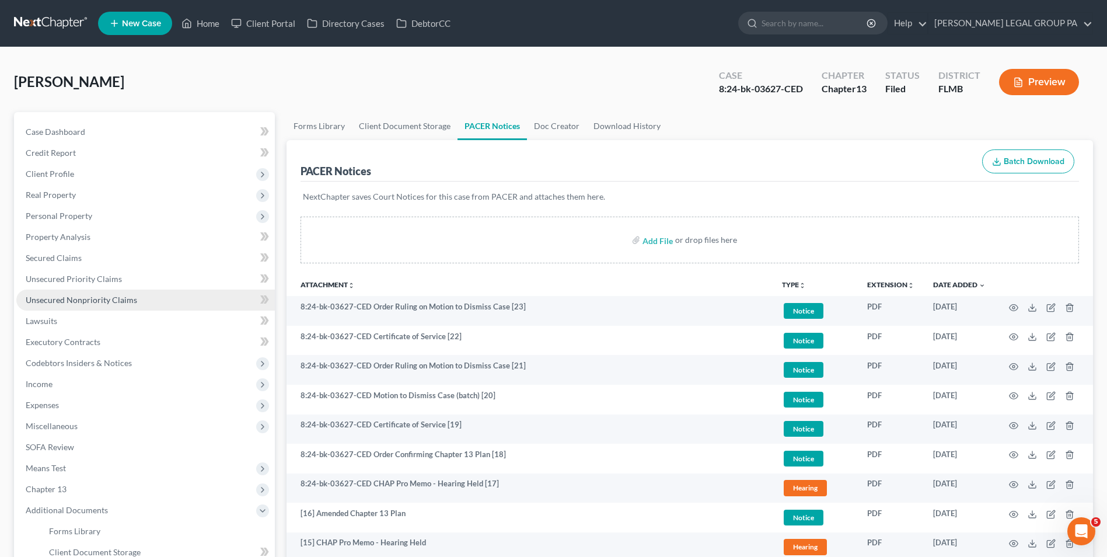
click at [86, 299] on span "Unsecured Nonpriority Claims" at bounding box center [81, 300] width 111 height 10
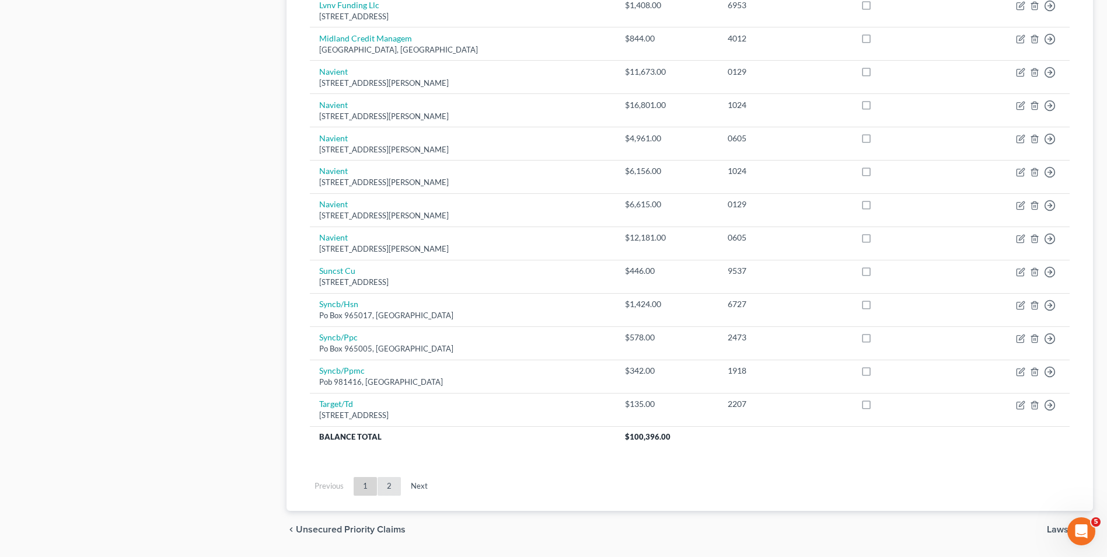
click at [386, 477] on link "2" at bounding box center [389, 486] width 23 height 19
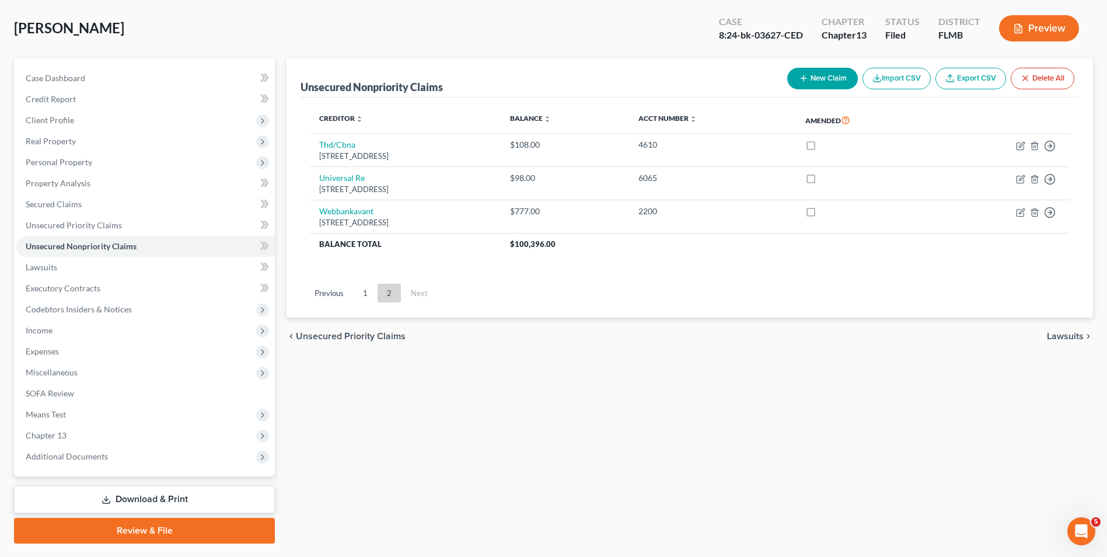
scroll to position [26, 0]
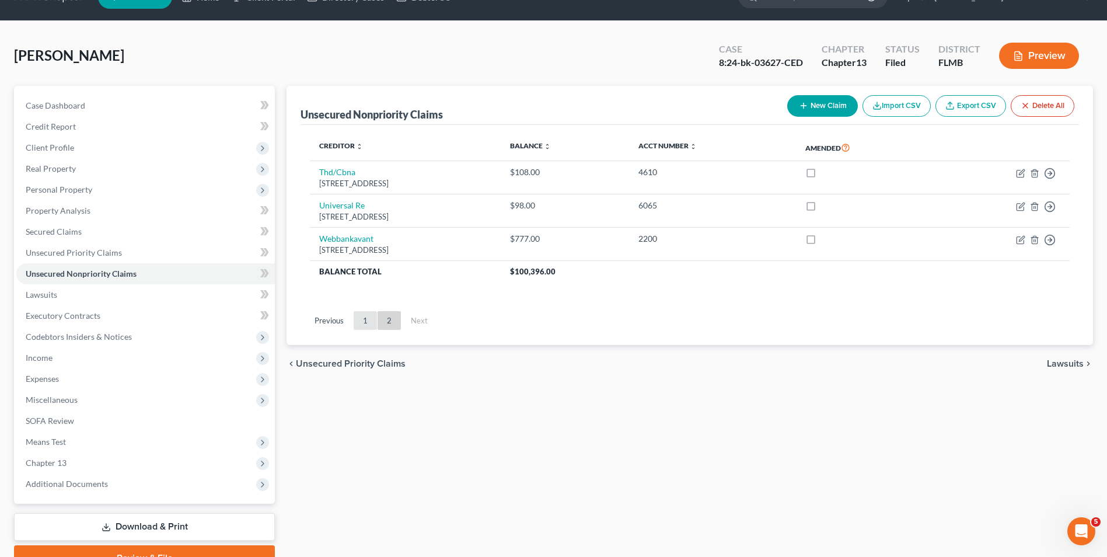
click at [367, 327] on link "1" at bounding box center [365, 320] width 23 height 19
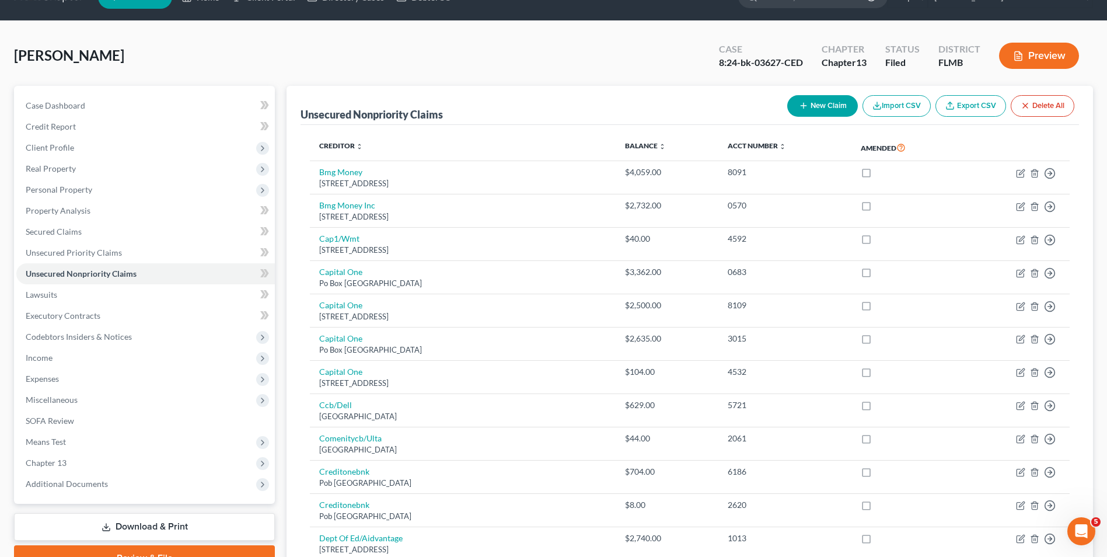
click at [829, 103] on button "New Claim" at bounding box center [822, 106] width 71 height 22
select select "0"
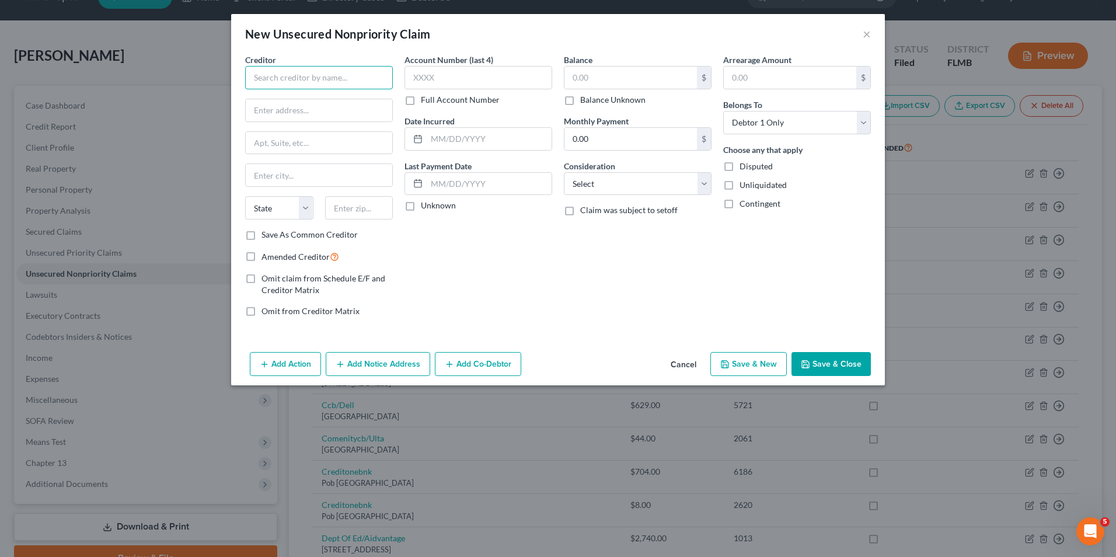
click at [340, 81] on input "text" at bounding box center [319, 77] width 148 height 23
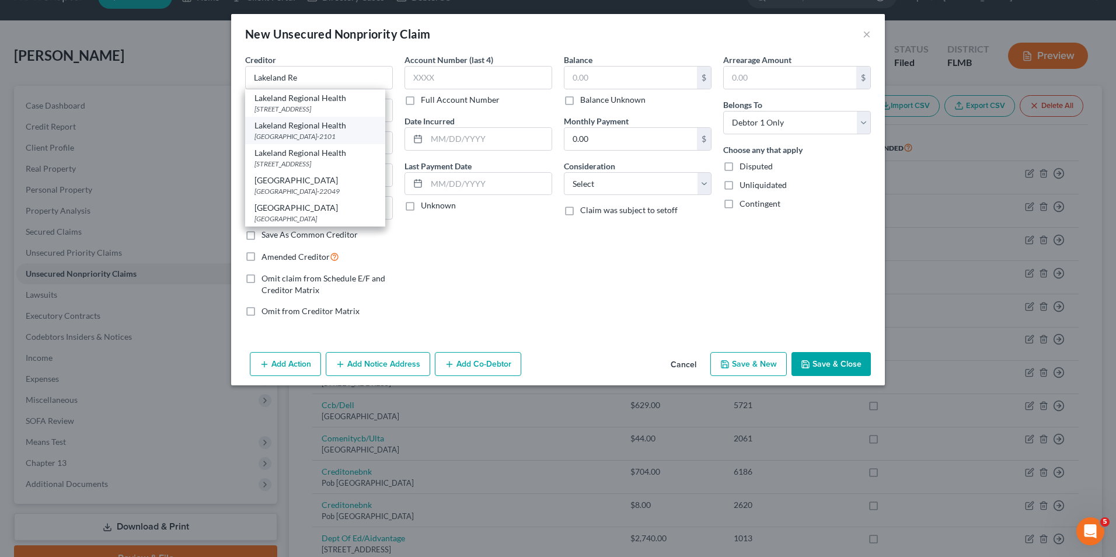
click at [337, 141] on div "[GEOGRAPHIC_DATA]-2101" at bounding box center [315, 136] width 121 height 10
type input "Lakeland Regional Health"
type input "PO Box 102101"
type input "[GEOGRAPHIC_DATA]"
select select "10"
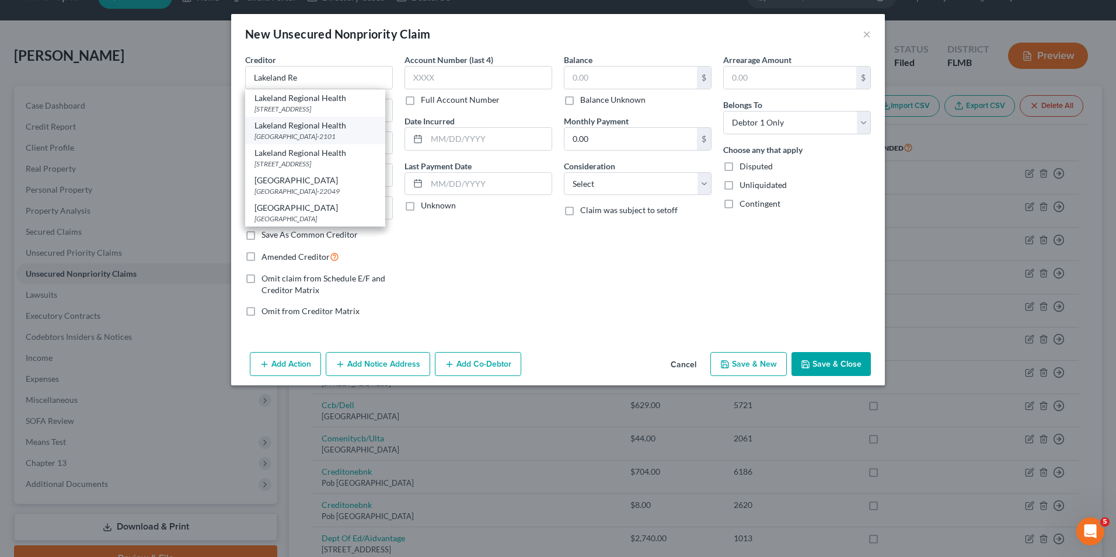
type input "30368-2101"
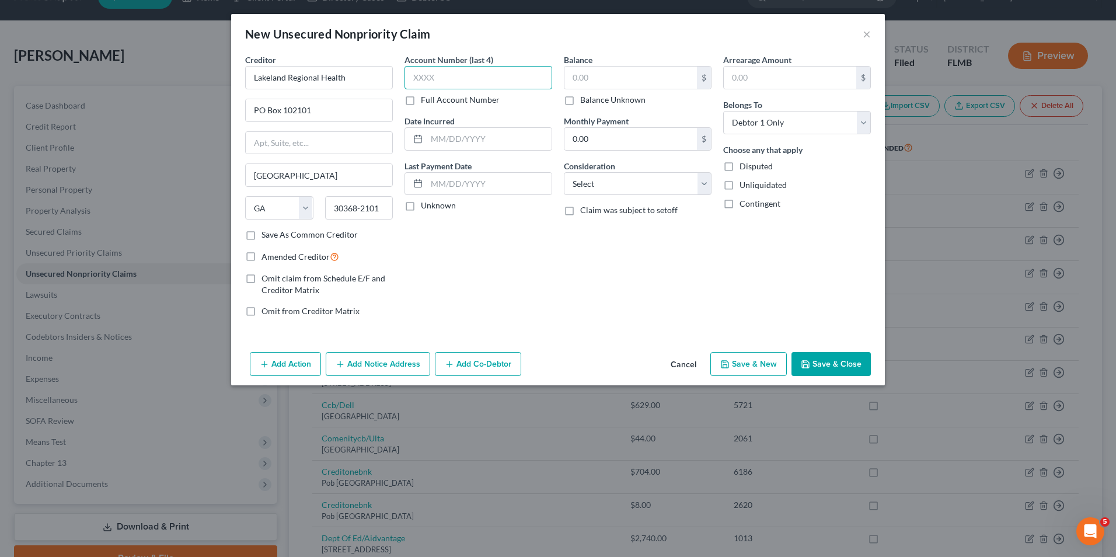
click at [435, 76] on input "text" at bounding box center [479, 77] width 148 height 23
type input "9945"
click at [607, 83] on input "text" at bounding box center [630, 78] width 133 height 22
type input "350.40"
click at [836, 364] on button "Save & Close" at bounding box center [831, 364] width 79 height 25
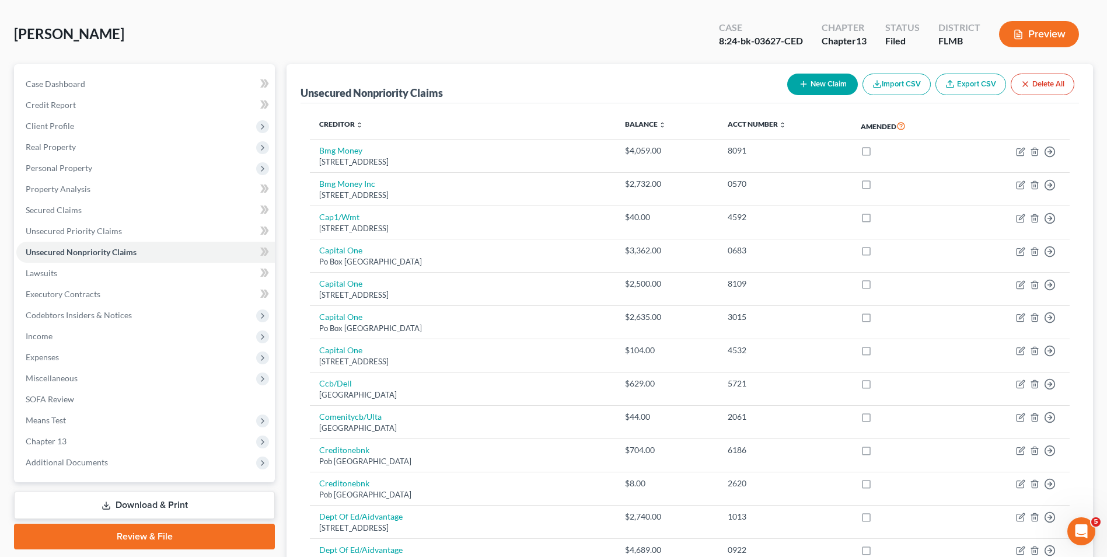
scroll to position [0, 0]
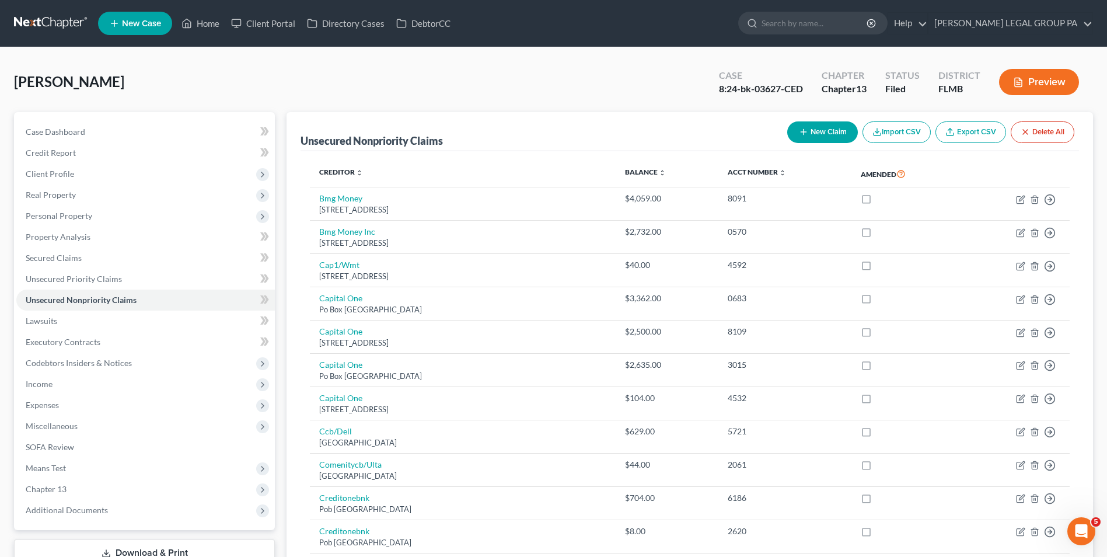
click at [845, 139] on button "New Claim" at bounding box center [822, 132] width 71 height 22
select select "0"
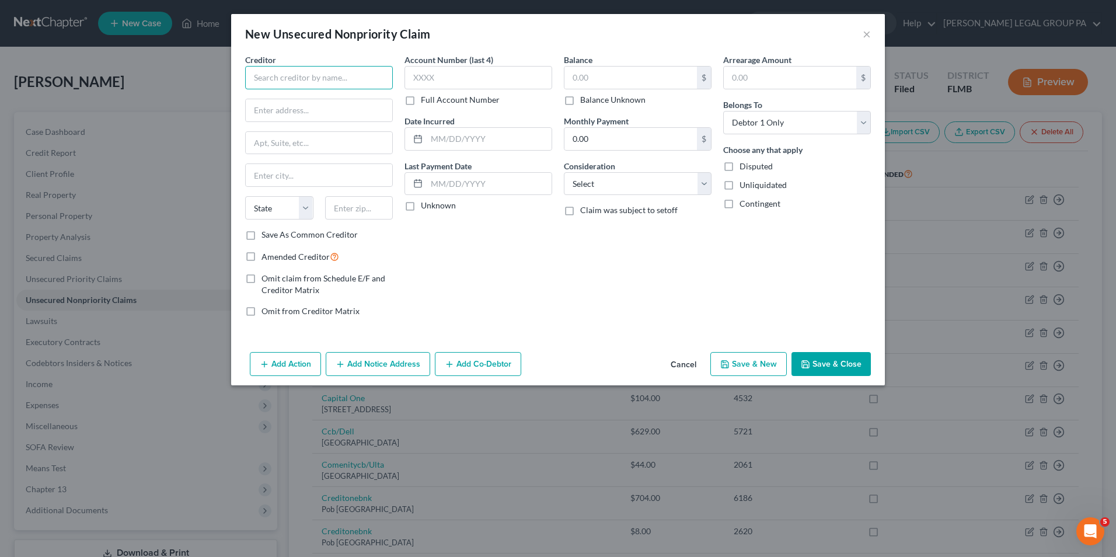
click at [334, 79] on input "text" at bounding box center [319, 77] width 148 height 23
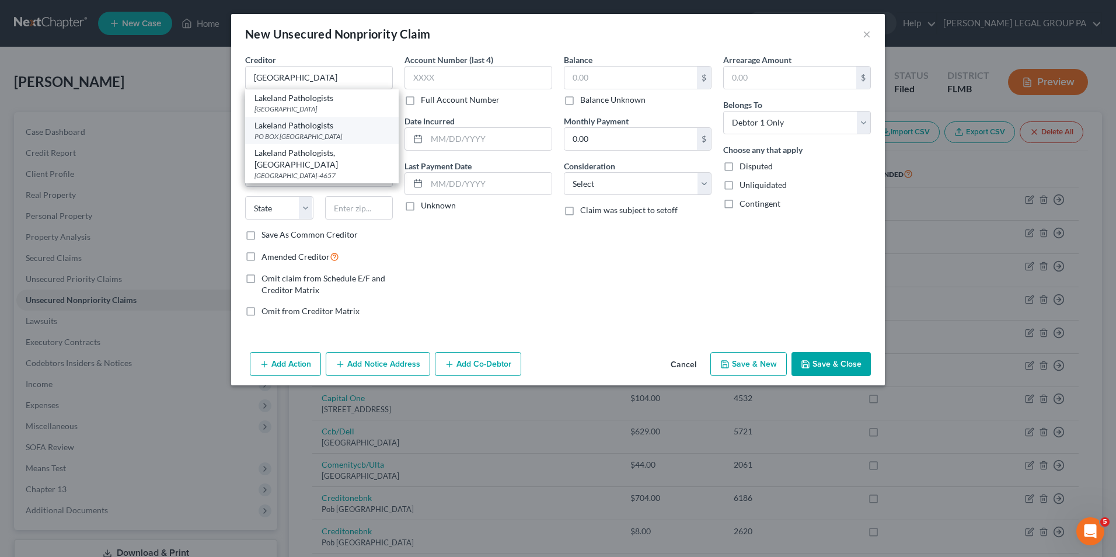
click at [349, 131] on div "PO BOX 24657, Tampa, FL 33623" at bounding box center [322, 136] width 135 height 10
type input "Lakeland Pathologists"
type input "PO BOX 24657"
type input "Tampa"
select select "9"
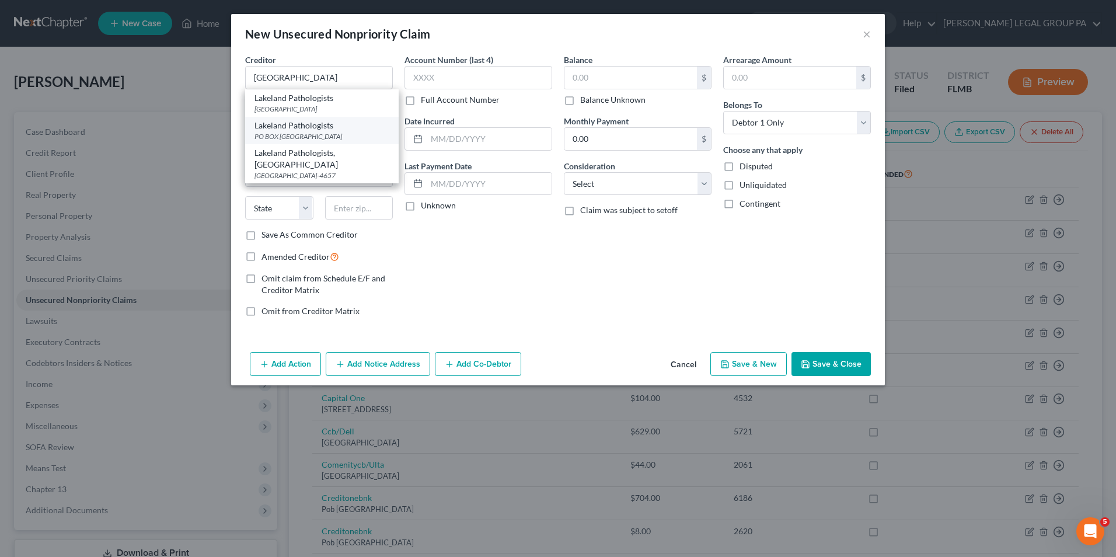
type input "33623"
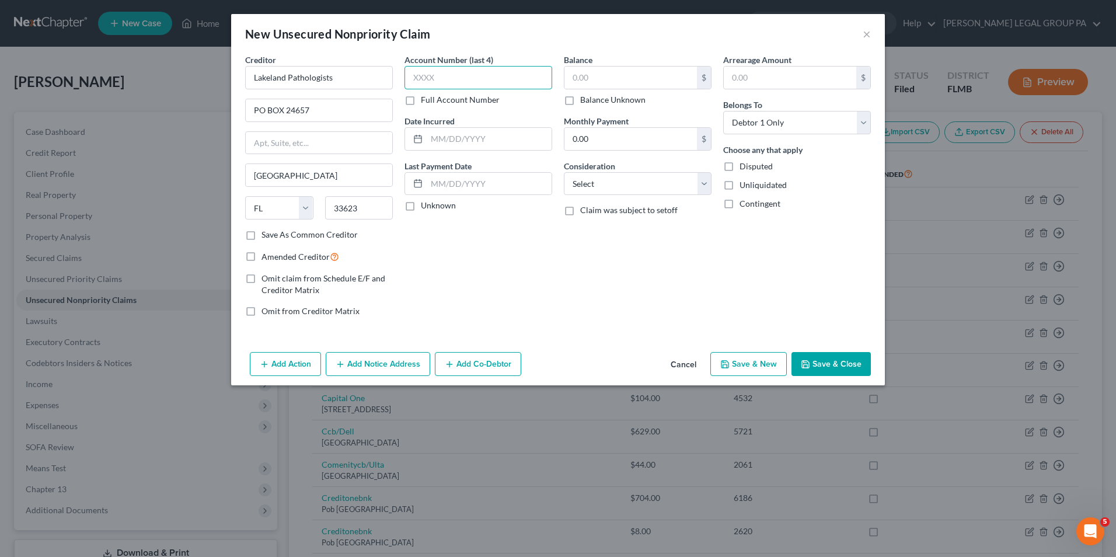
click at [478, 78] on input "text" at bounding box center [479, 77] width 148 height 23
type input "1623"
click at [602, 71] on input "text" at bounding box center [630, 78] width 133 height 22
type input "442.00"
click at [827, 367] on button "Save & Close" at bounding box center [831, 364] width 79 height 25
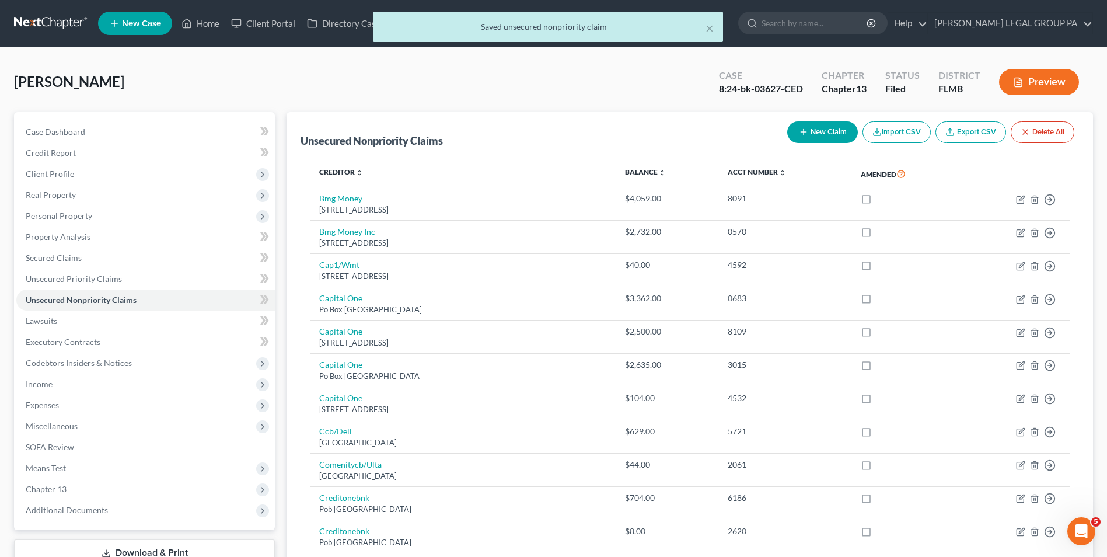
click at [806, 132] on button "New Claim" at bounding box center [822, 132] width 71 height 22
select select "0"
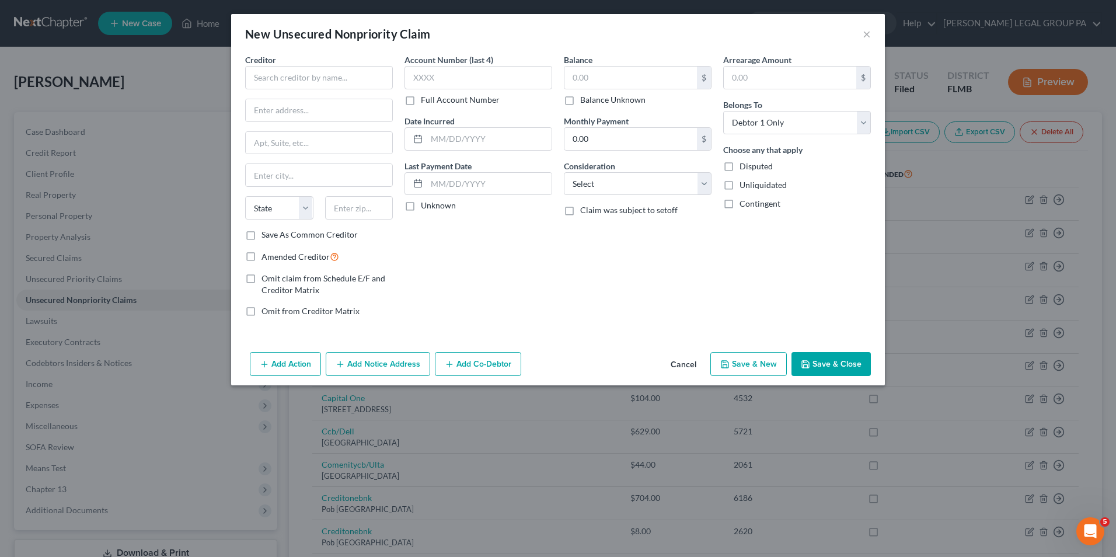
click at [693, 362] on button "Cancel" at bounding box center [683, 364] width 44 height 23
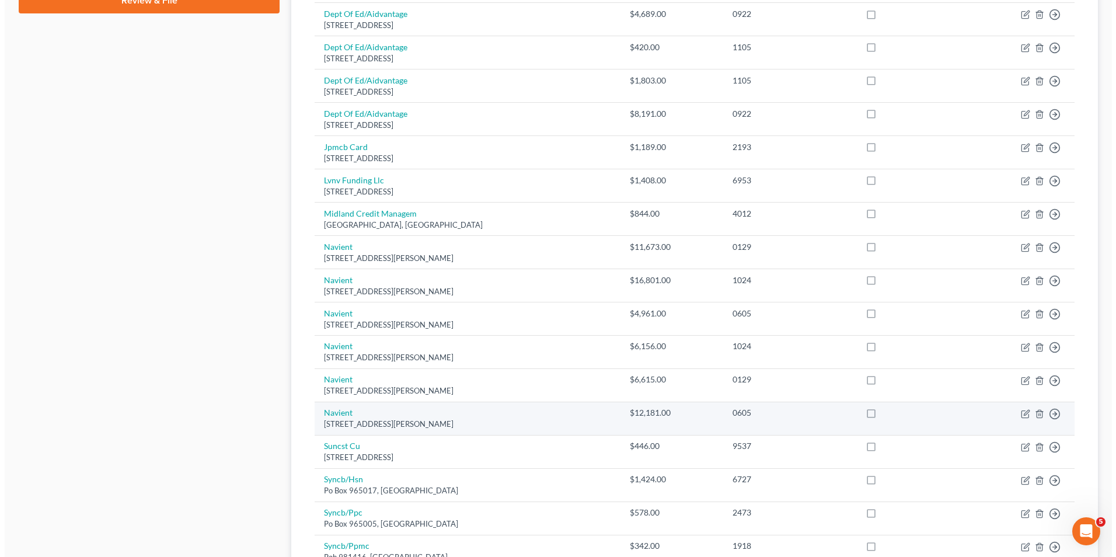
scroll to position [817, 0]
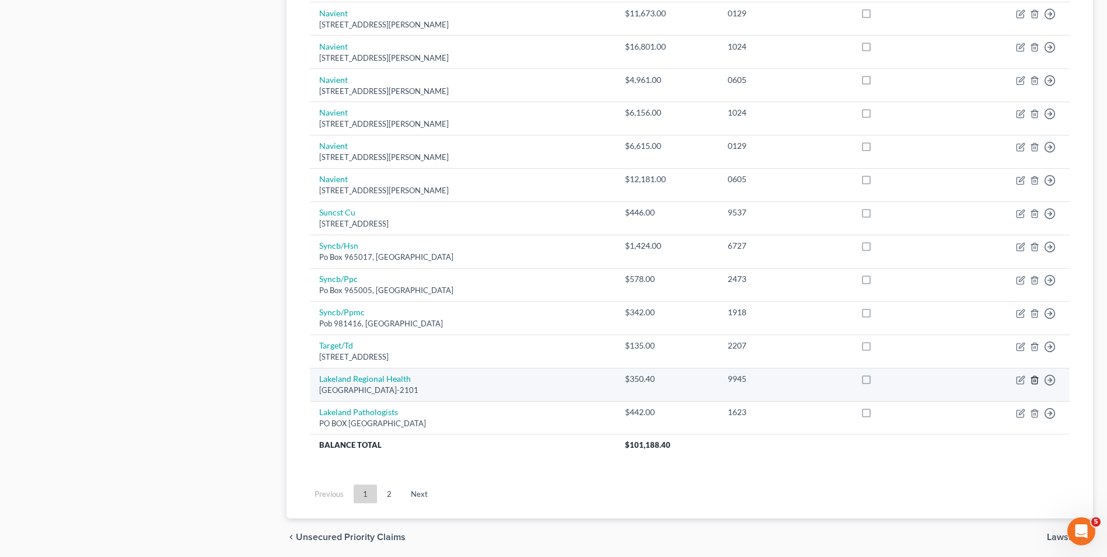
click at [1034, 379] on icon "button" at bounding box center [1034, 379] width 9 height 9
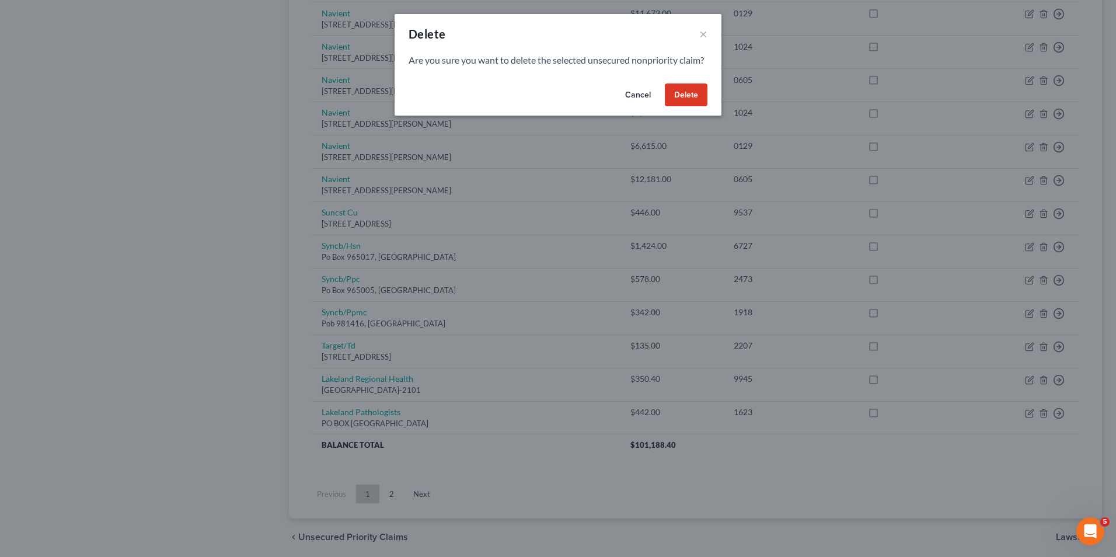
click at [682, 107] on button "Delete" at bounding box center [686, 94] width 43 height 23
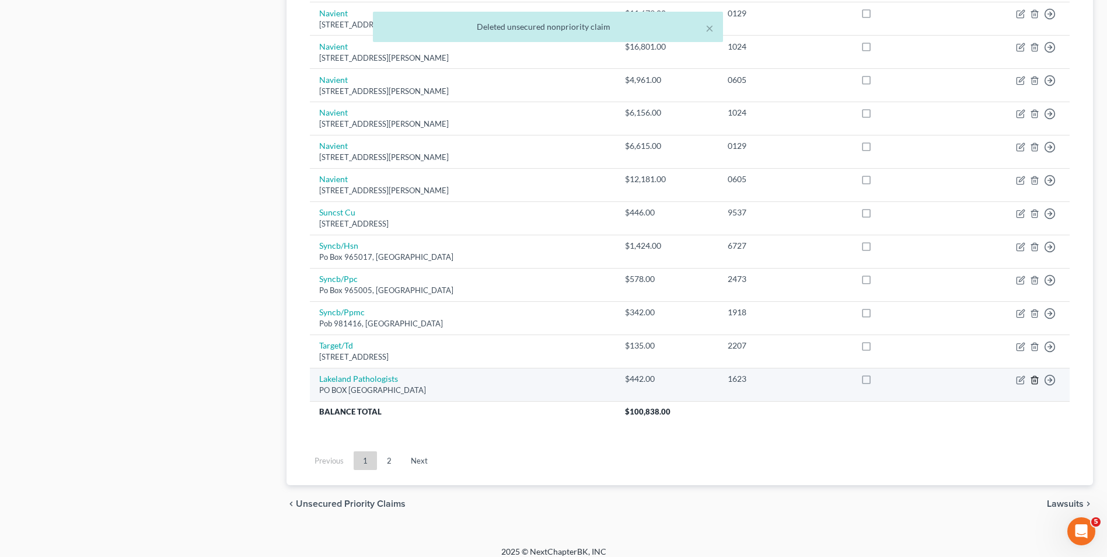
click at [1037, 377] on icon "button" at bounding box center [1034, 379] width 9 height 9
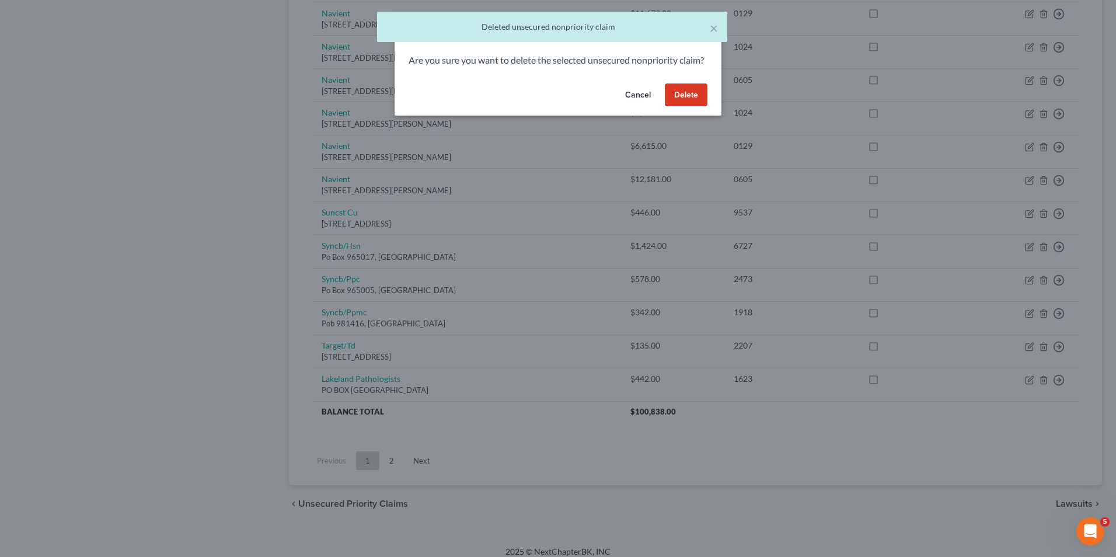
click at [689, 107] on button "Delete" at bounding box center [686, 94] width 43 height 23
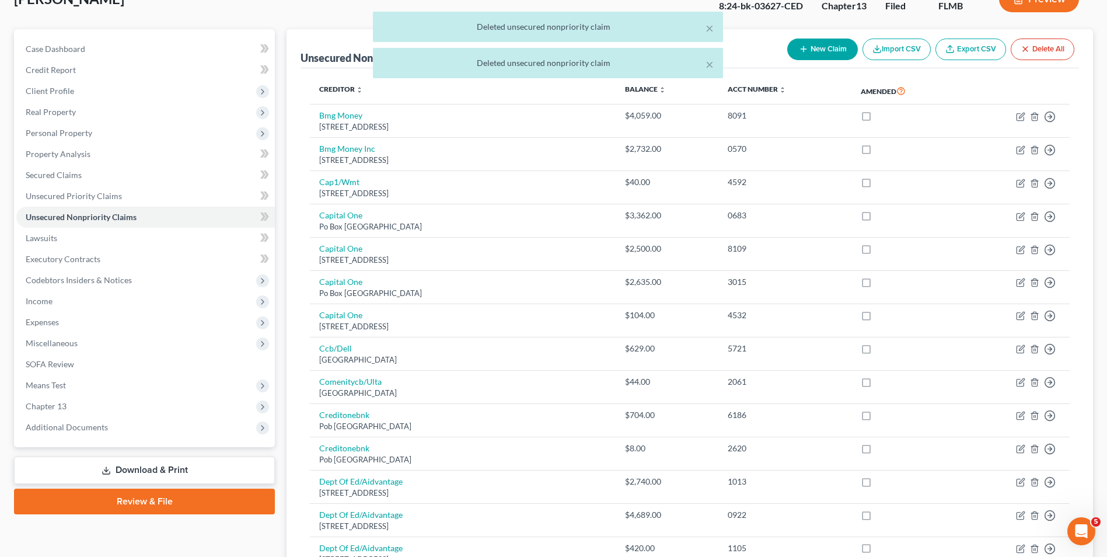
scroll to position [0, 0]
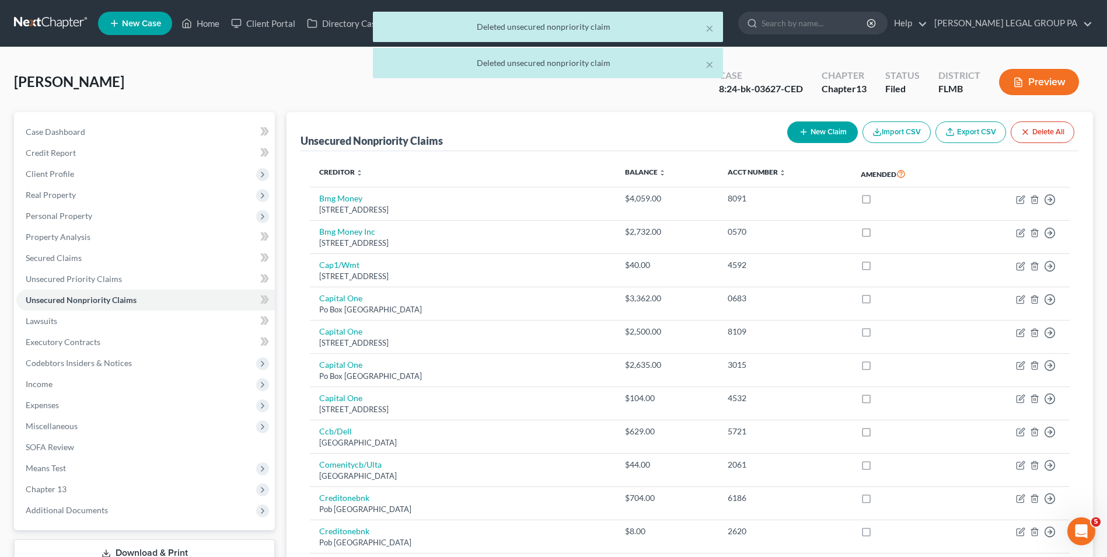
click at [37, 27] on div "× Deleted unsecured nonpriority claim × Deleted unsecured nonpriority claim" at bounding box center [547, 48] width 1107 height 72
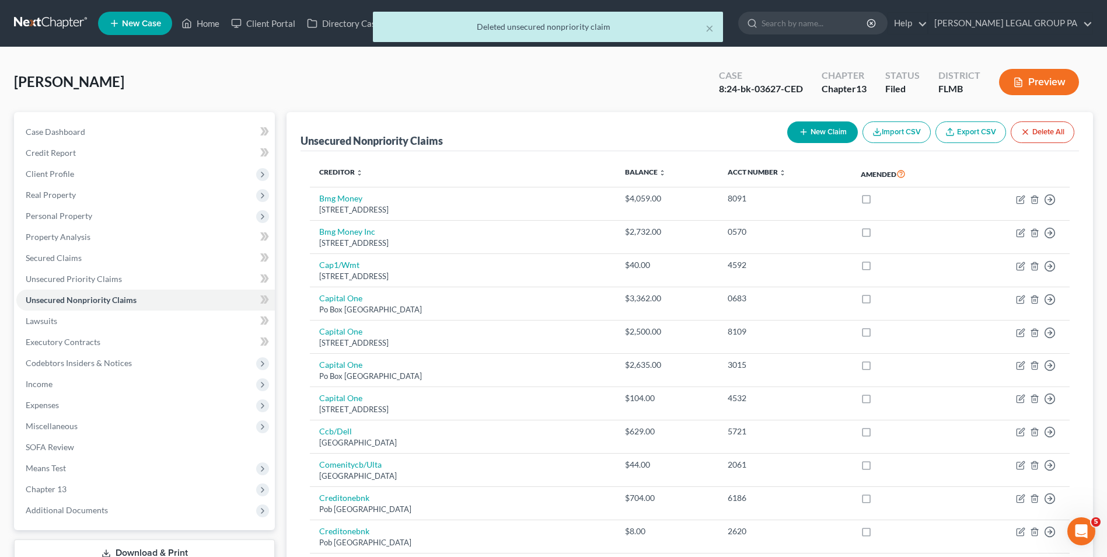
click at [39, 27] on div "× Deleted unsecured nonpriority claim" at bounding box center [547, 30] width 1107 height 36
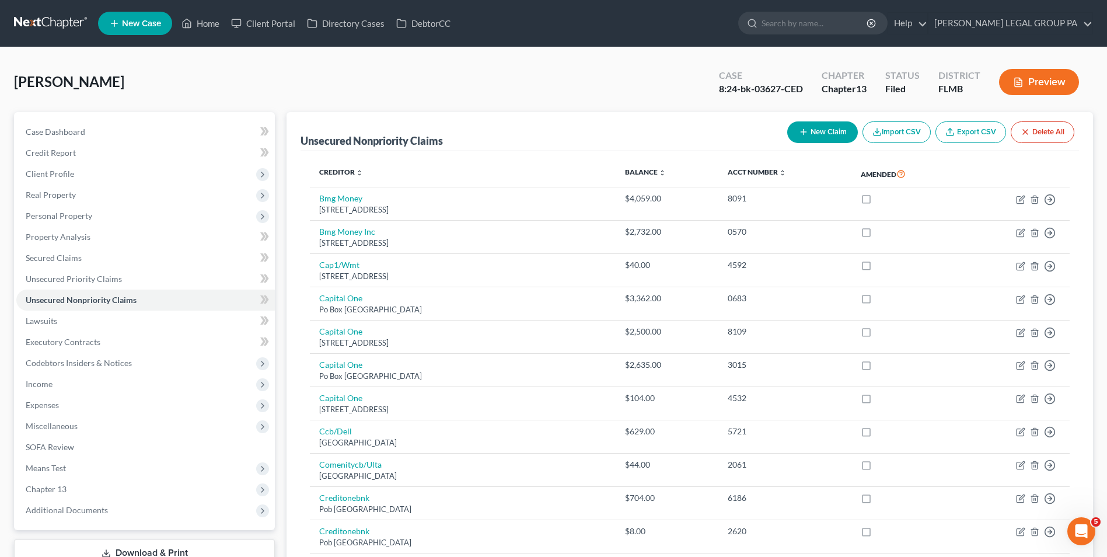
click at [574, 74] on div "Acosta, Serene Upgraded Case 8:24-bk-03627-CED Chapter Chapter 13 Status Filed …" at bounding box center [553, 86] width 1079 height 51
click at [46, 29] on link at bounding box center [51, 23] width 75 height 21
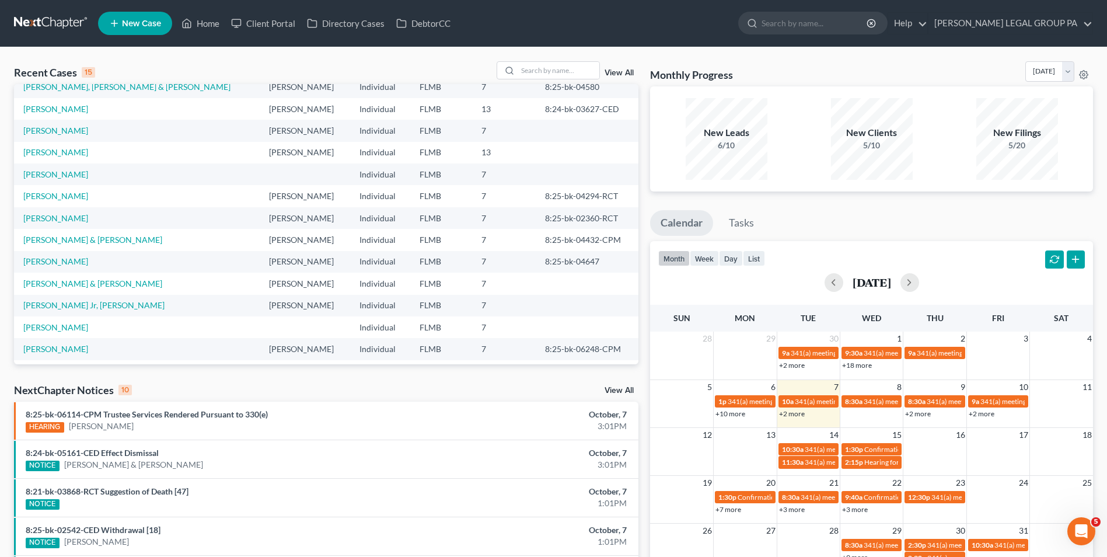
scroll to position [58, 0]
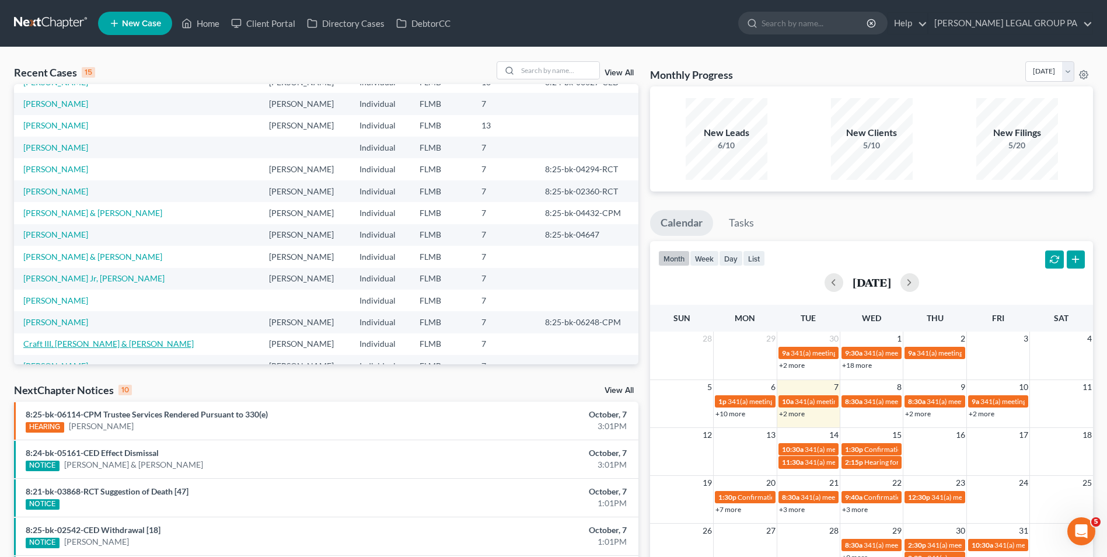
click at [79, 341] on link "Craft III, [PERSON_NAME] & [PERSON_NAME]" at bounding box center [108, 344] width 170 height 10
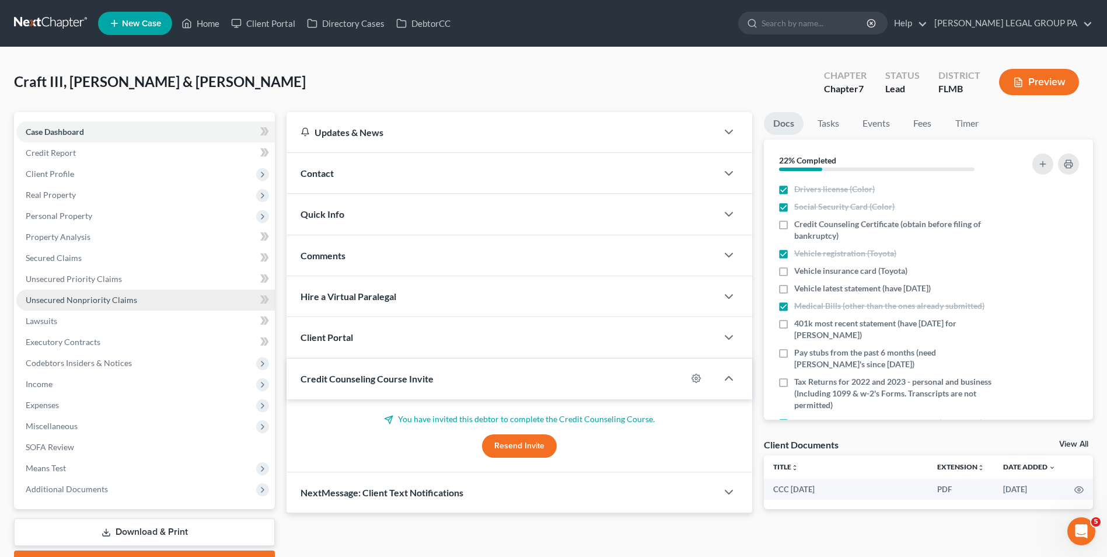
click at [133, 295] on span "Unsecured Nonpriority Claims" at bounding box center [81, 300] width 111 height 10
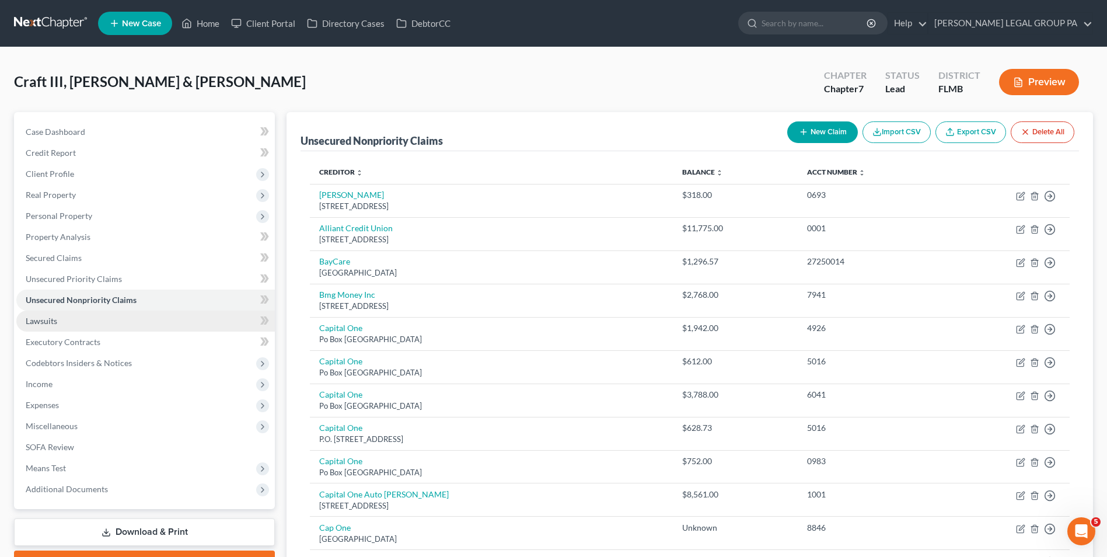
click at [79, 319] on link "Lawsuits" at bounding box center [145, 321] width 259 height 21
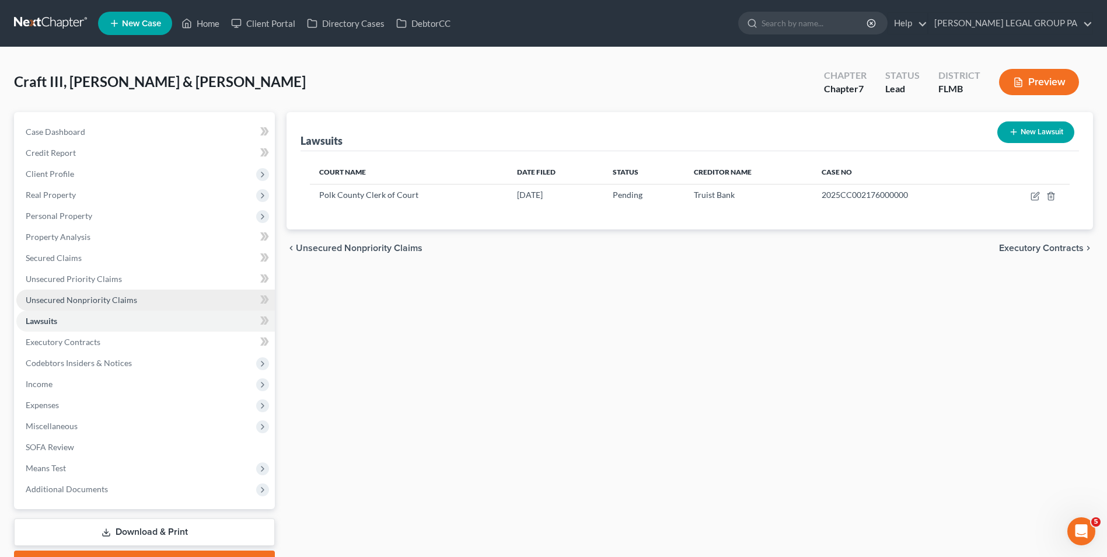
drag, startPoint x: 95, startPoint y: 296, endPoint x: 60, endPoint y: 308, distance: 36.4
click at [95, 296] on span "Unsecured Nonpriority Claims" at bounding box center [81, 300] width 111 height 10
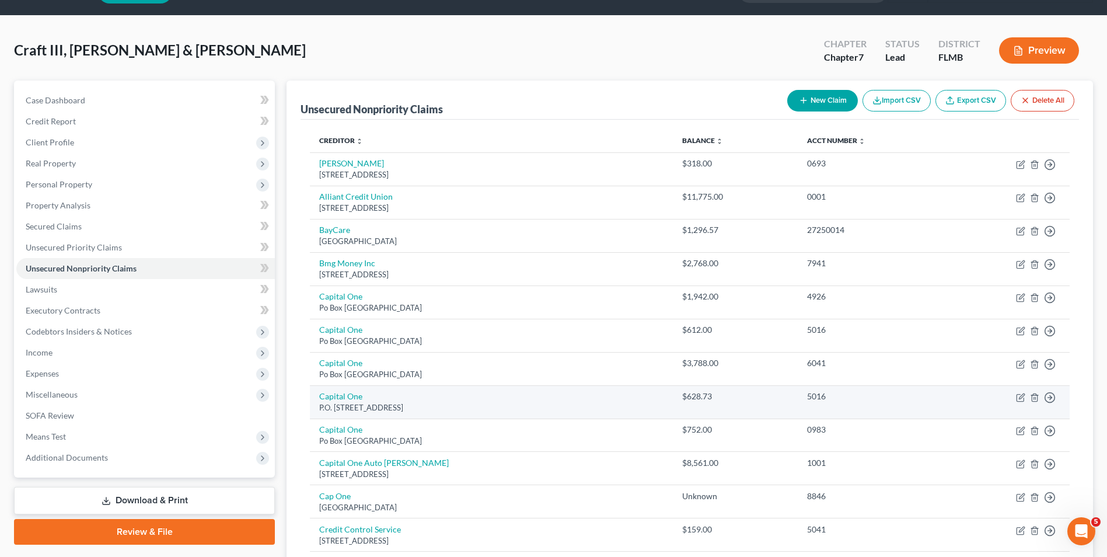
scroll to position [58, 0]
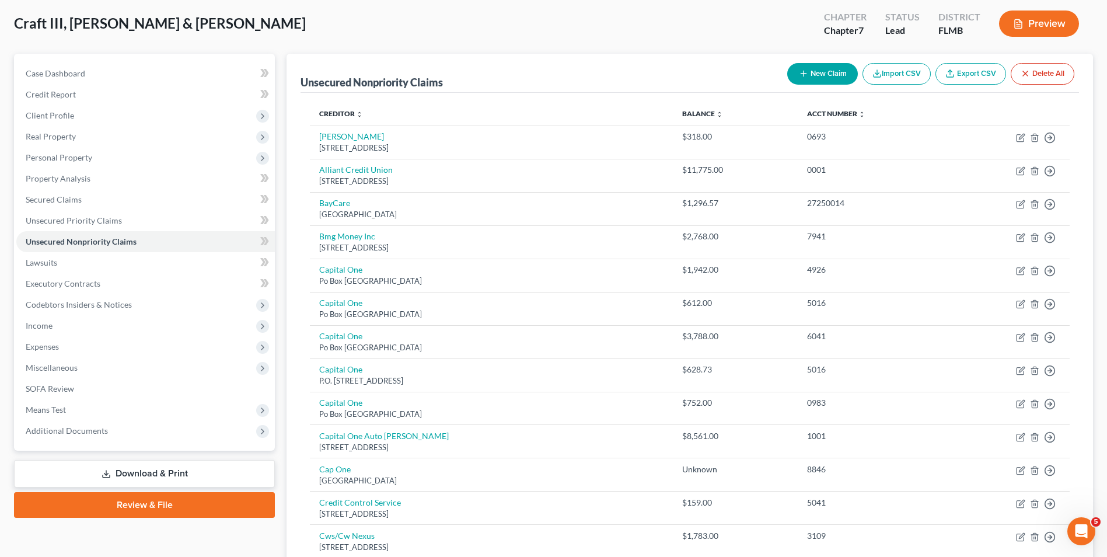
click at [811, 80] on button "New Claim" at bounding box center [822, 74] width 71 height 22
select select "2"
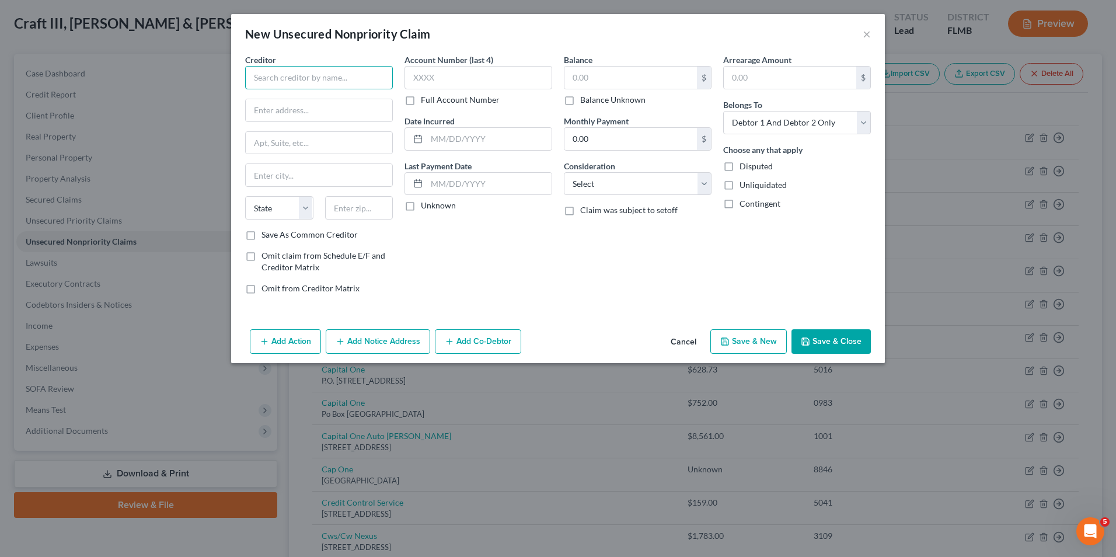
click at [344, 85] on input "text" at bounding box center [319, 77] width 148 height 23
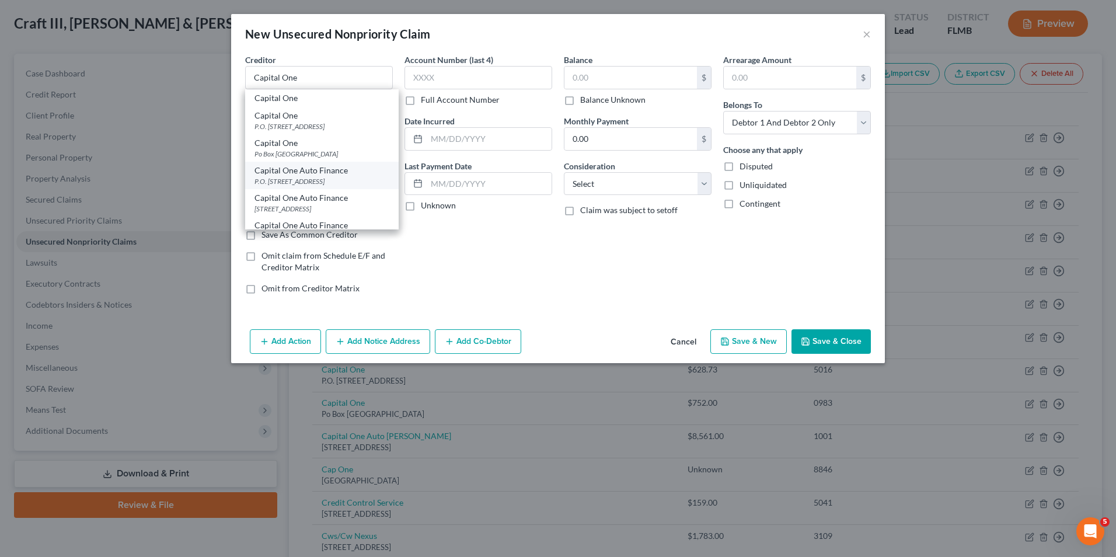
click at [350, 187] on div "Capital One Auto Finance P.O. Box 259407, Plano, TX 75025" at bounding box center [322, 175] width 154 height 27
type input "Capital One Auto Finance"
type input "P.O. Box 259407"
type input "Plano"
select select "45"
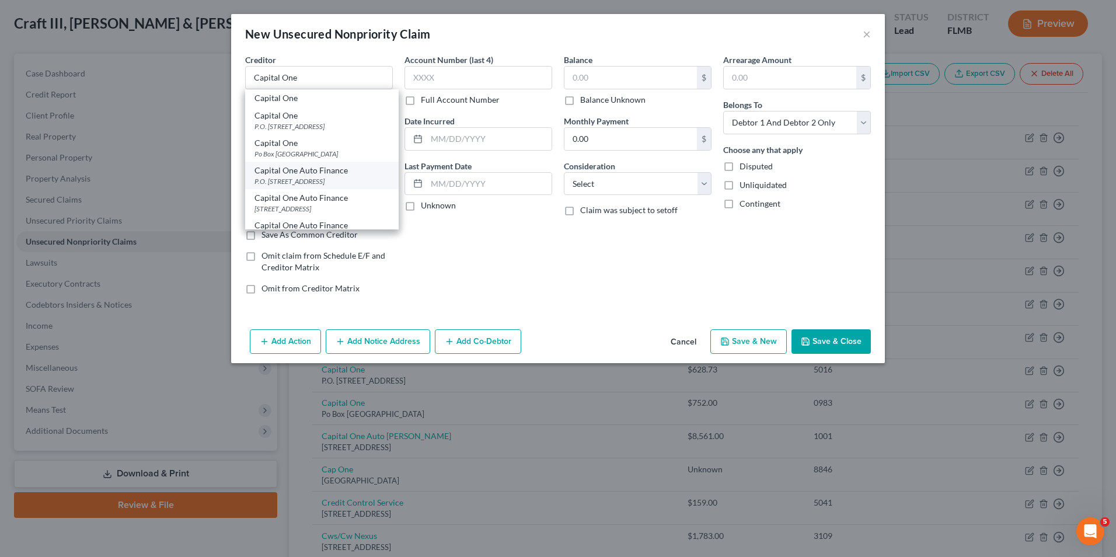
type input "75025"
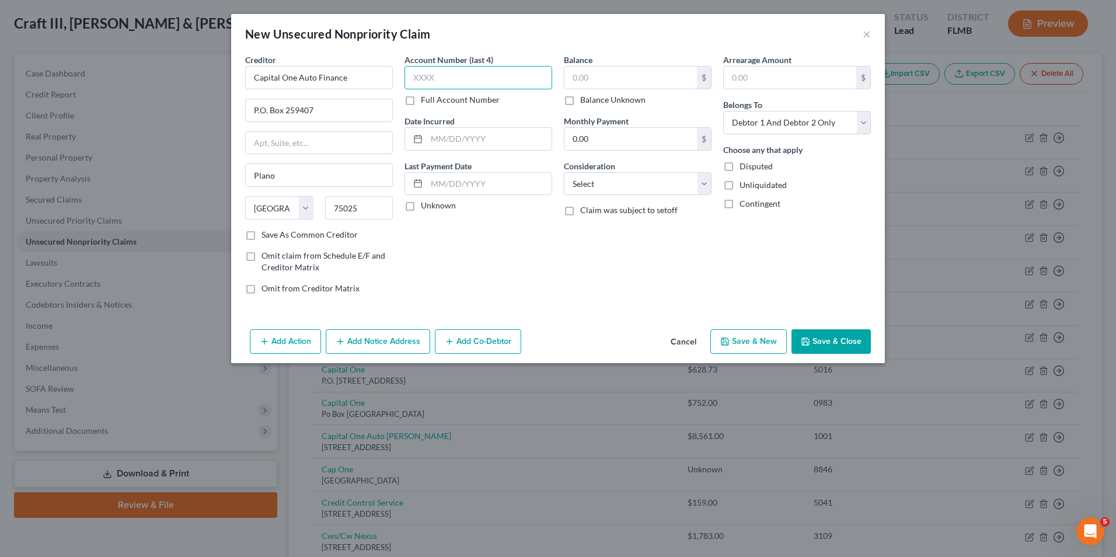
click at [428, 82] on input "text" at bounding box center [479, 77] width 148 height 23
type input "1669"
click at [594, 71] on input "text" at bounding box center [630, 78] width 133 height 22
type input "1,124.03"
click at [822, 126] on select "Select Debtor 1 Only Debtor 2 Only Debtor 1 And Debtor 2 Only At Least One Of T…" at bounding box center [797, 122] width 148 height 23
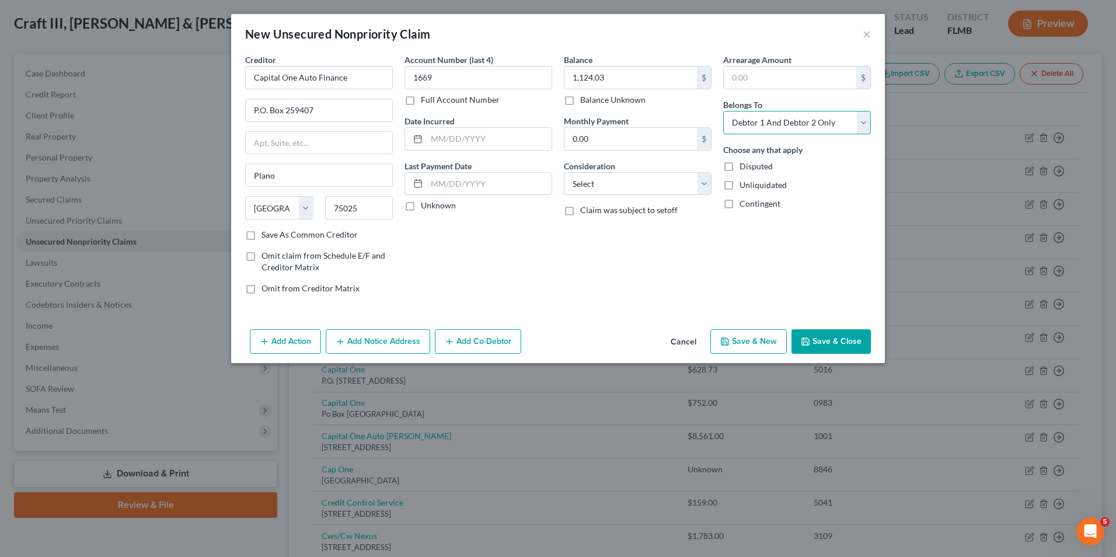
select select "1"
click at [723, 111] on select "Select Debtor 1 Only Debtor 2 Only Debtor 1 And Debtor 2 Only At Least One Of T…" at bounding box center [797, 122] width 148 height 23
click at [834, 341] on button "Save & Close" at bounding box center [831, 341] width 79 height 25
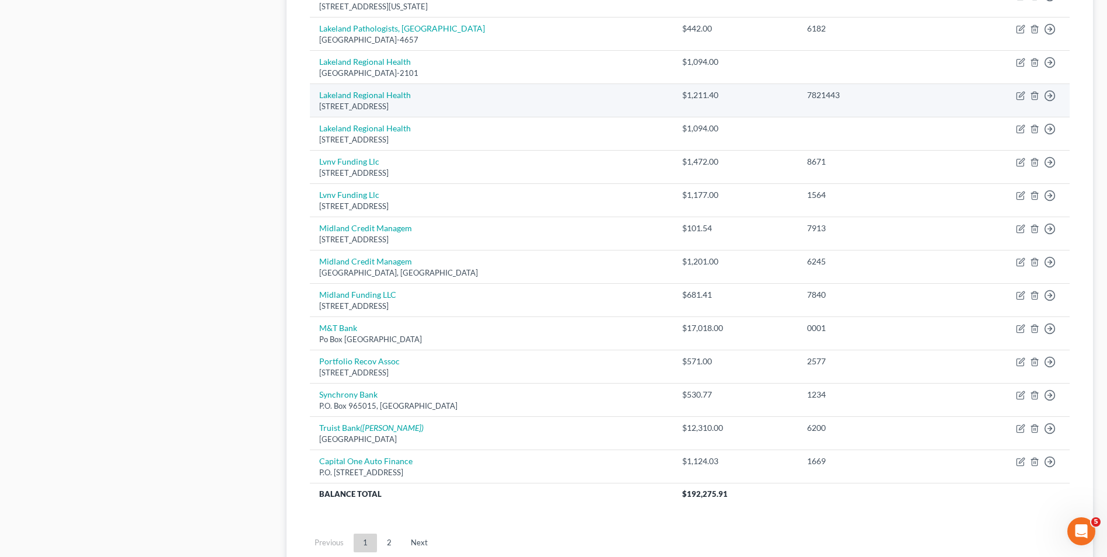
scroll to position [759, 0]
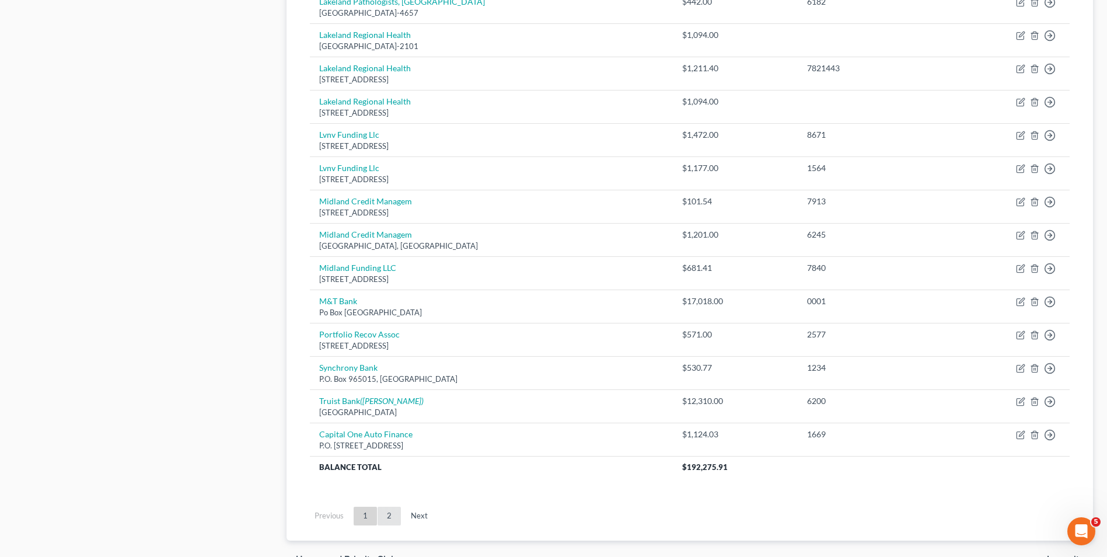
click at [378, 510] on link "2" at bounding box center [389, 516] width 23 height 19
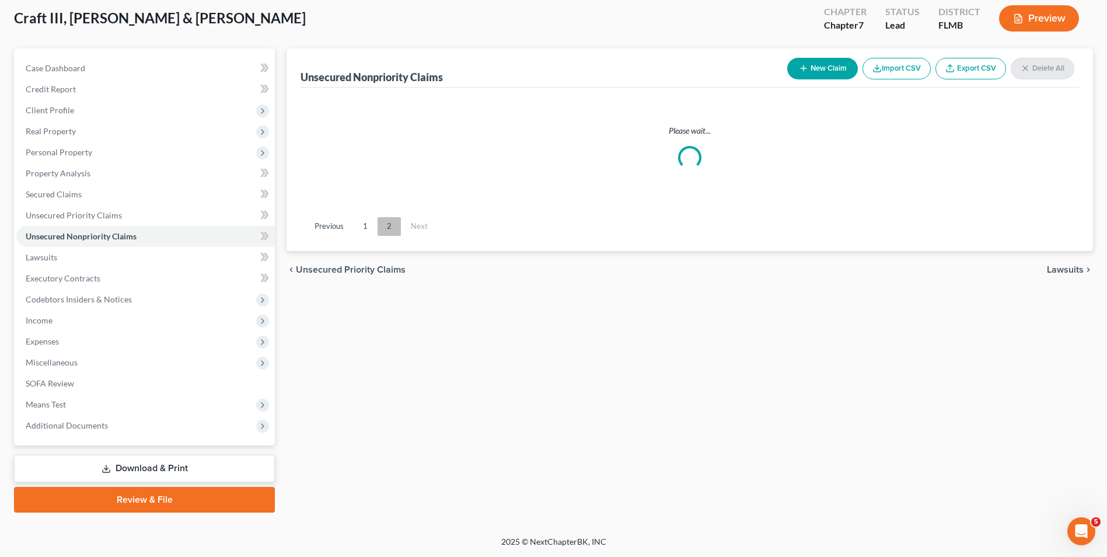
scroll to position [64, 0]
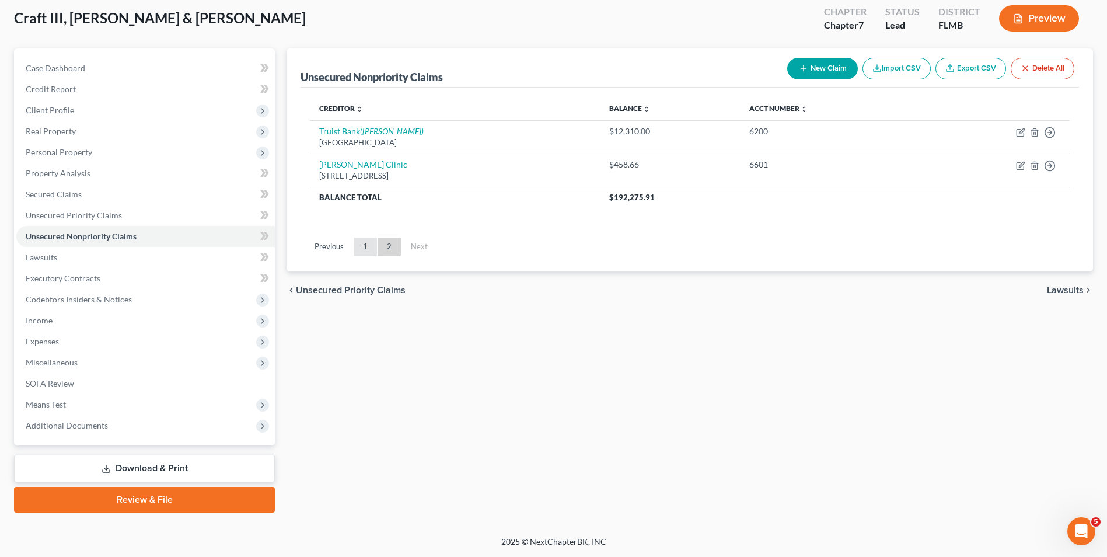
click at [365, 242] on link "1" at bounding box center [365, 247] width 23 height 19
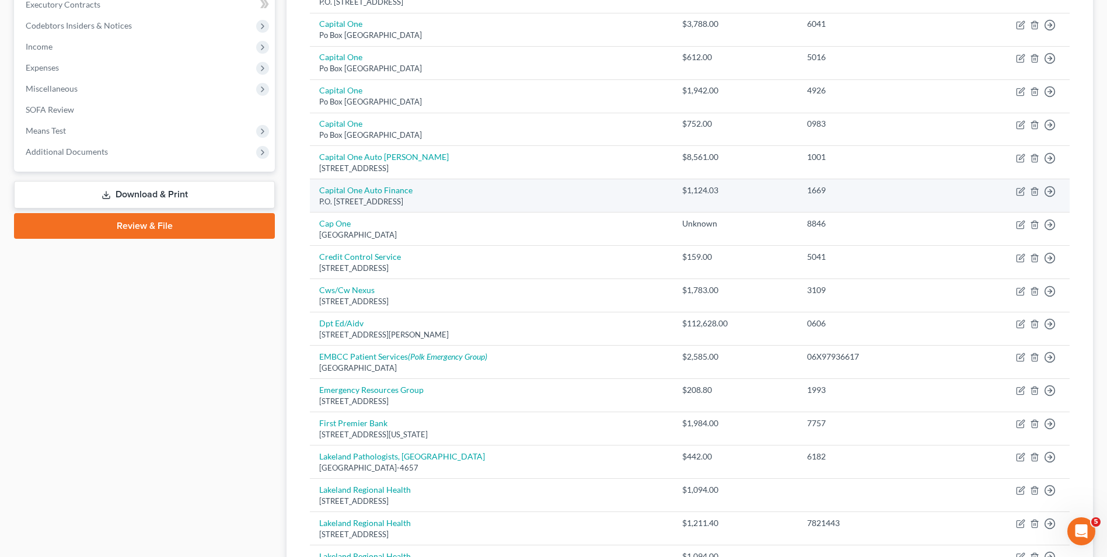
scroll to position [414, 0]
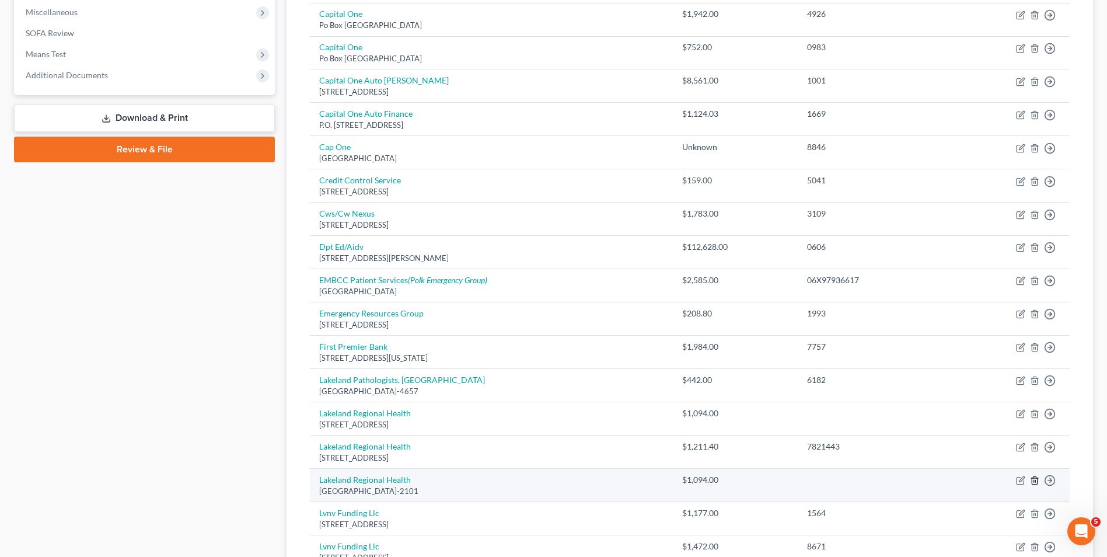
click at [1036, 480] on icon "button" at bounding box center [1034, 480] width 9 height 9
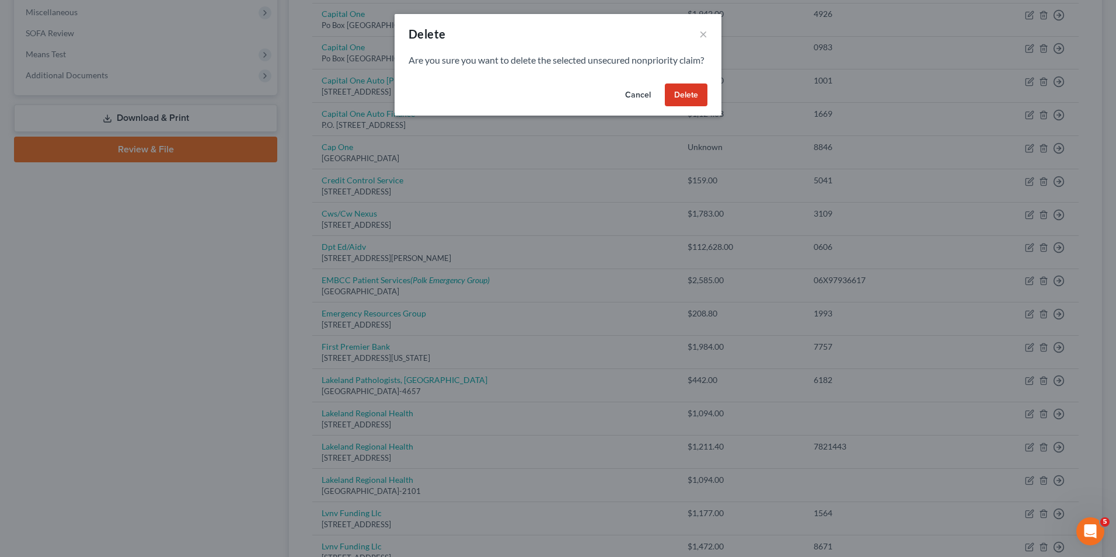
click at [679, 107] on button "Delete" at bounding box center [686, 94] width 43 height 23
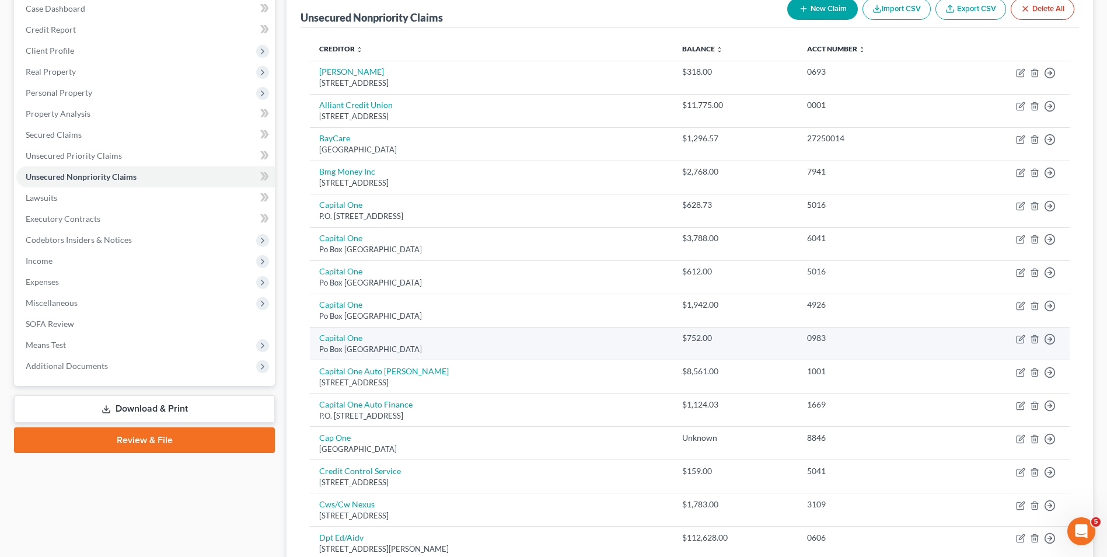
scroll to position [0, 0]
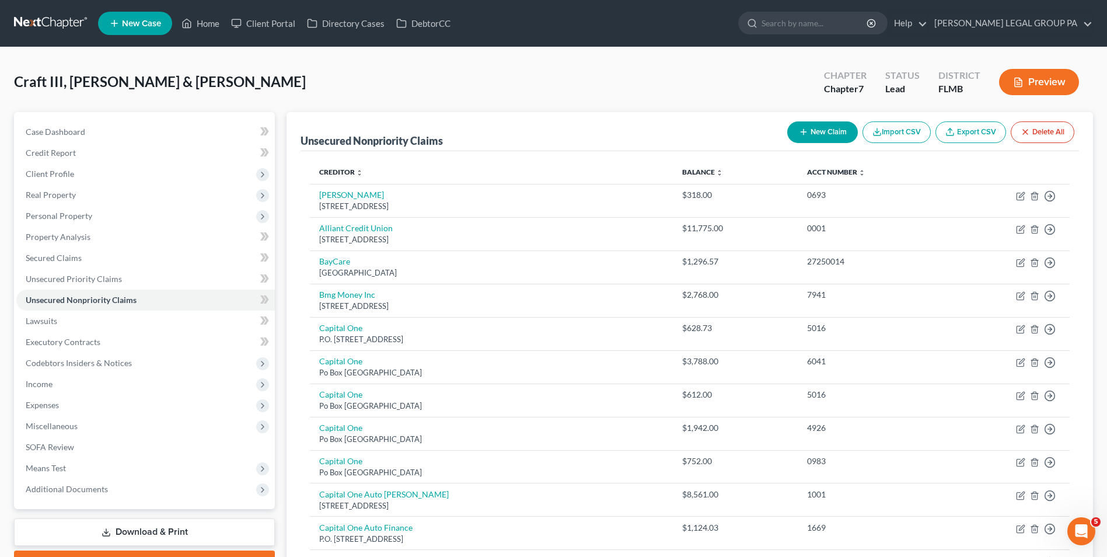
click at [822, 135] on button "New Claim" at bounding box center [822, 132] width 71 height 22
select select "2"
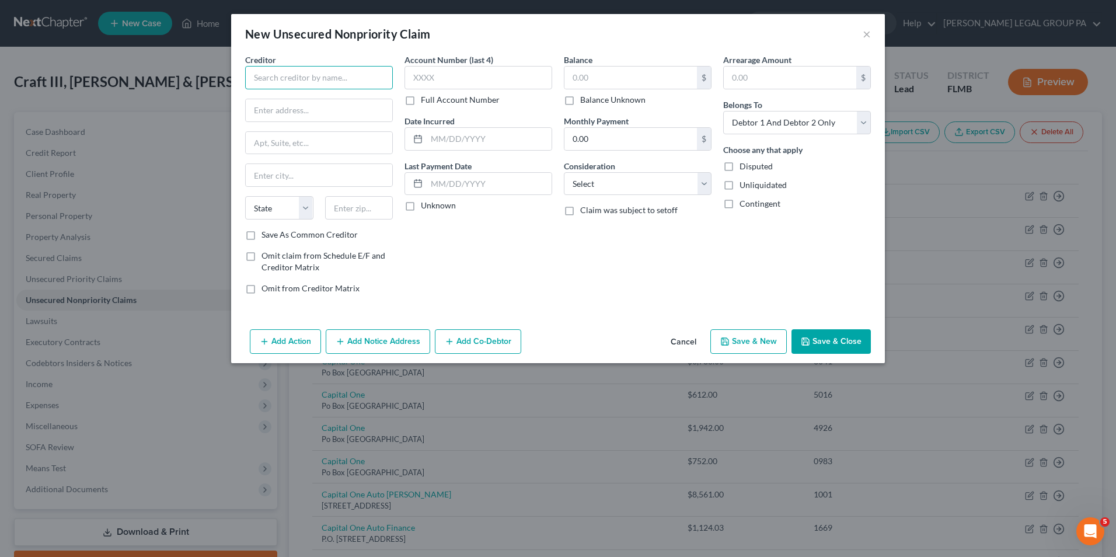
click at [322, 76] on input "text" at bounding box center [319, 77] width 148 height 23
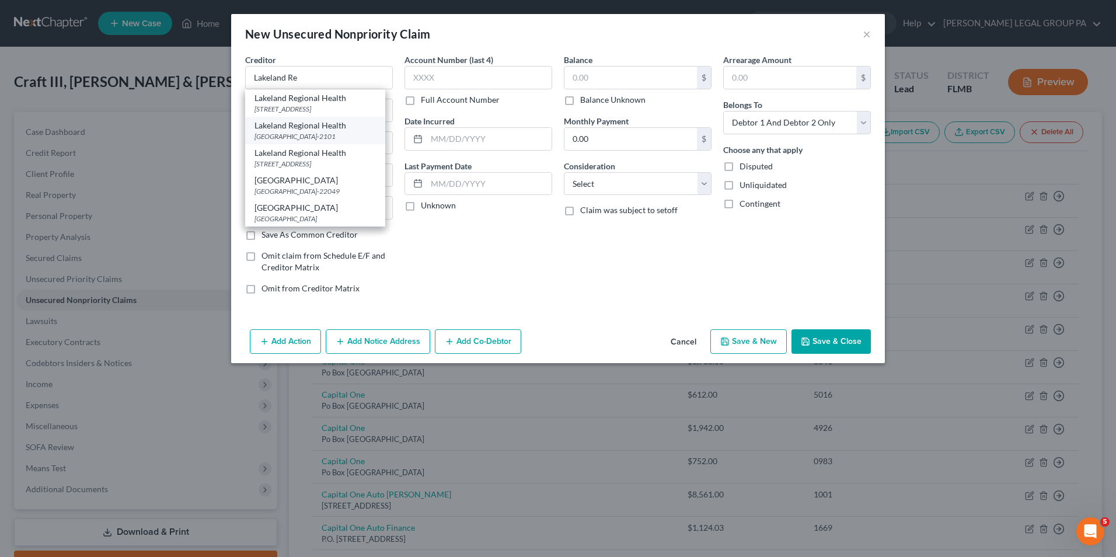
click at [330, 131] on div "Lakeland Regional Health" at bounding box center [315, 126] width 121 height 12
type input "Lakeland Regional Health"
type input "PO Box 102101"
type input "[GEOGRAPHIC_DATA]"
select select "10"
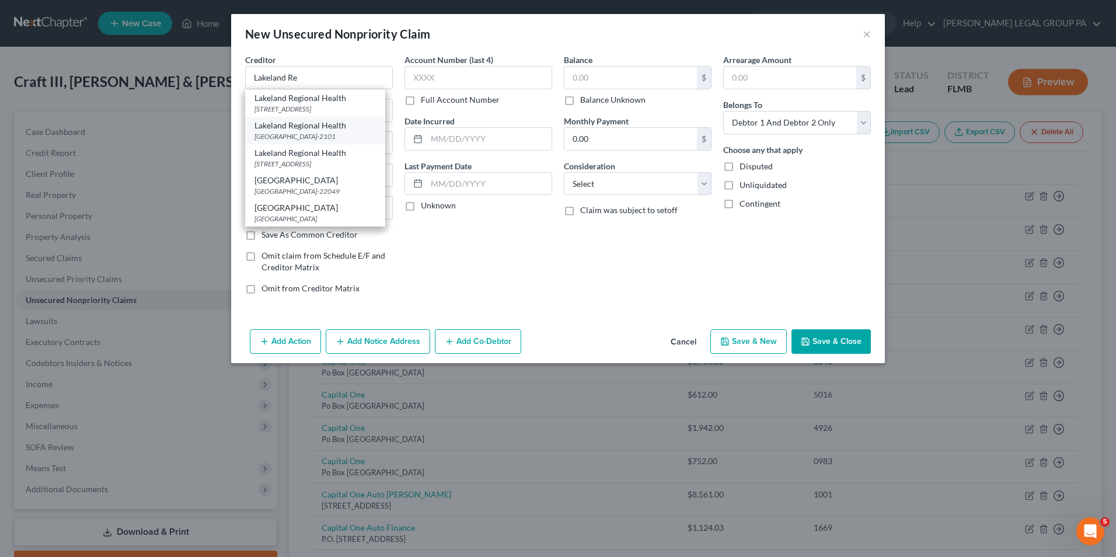
type input "30368-2101"
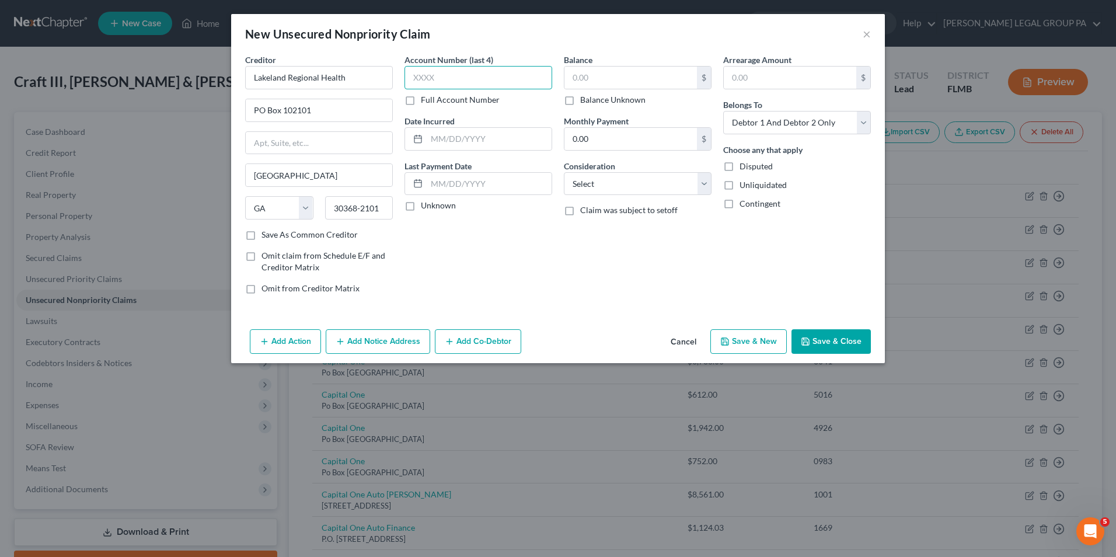
click at [420, 72] on input "text" at bounding box center [479, 77] width 148 height 23
type input "9945"
click at [594, 85] on input "text" at bounding box center [630, 78] width 133 height 22
type input "350.40"
click at [806, 121] on select "Select Debtor 1 Only Debtor 2 Only Debtor 1 And Debtor 2 Only At Least One Of T…" at bounding box center [797, 122] width 148 height 23
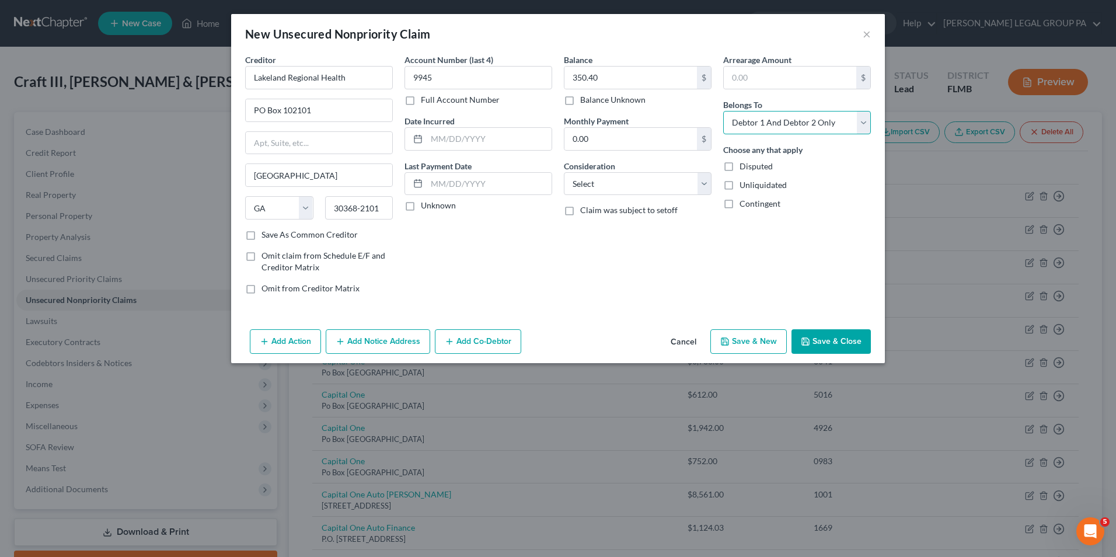
select select "0"
click at [723, 111] on select "Select Debtor 1 Only Debtor 2 Only Debtor 1 And Debtor 2 Only At Least One Of T…" at bounding box center [797, 122] width 148 height 23
click at [827, 343] on button "Save & Close" at bounding box center [831, 341] width 79 height 25
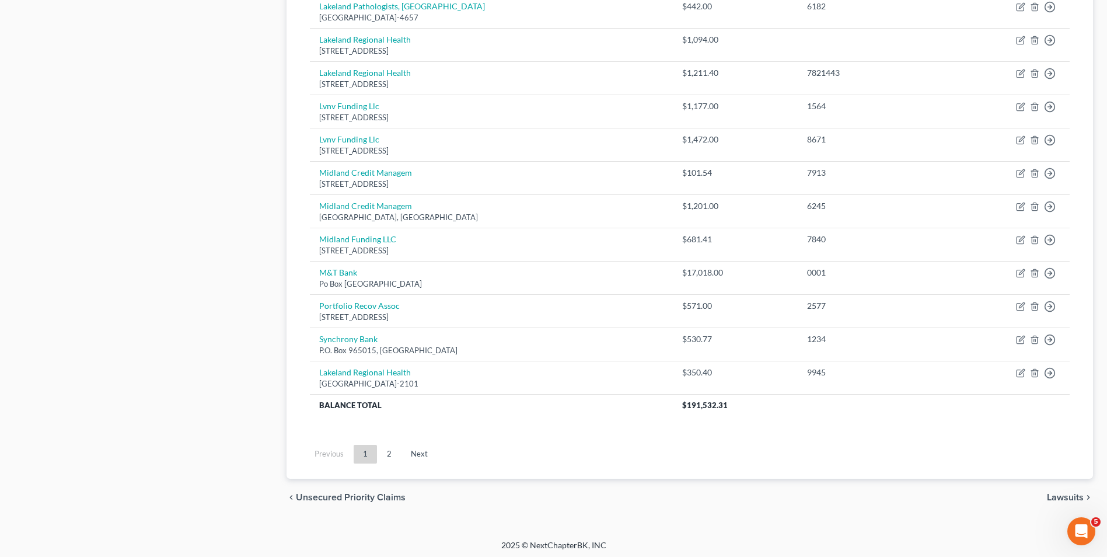
scroll to position [791, 0]
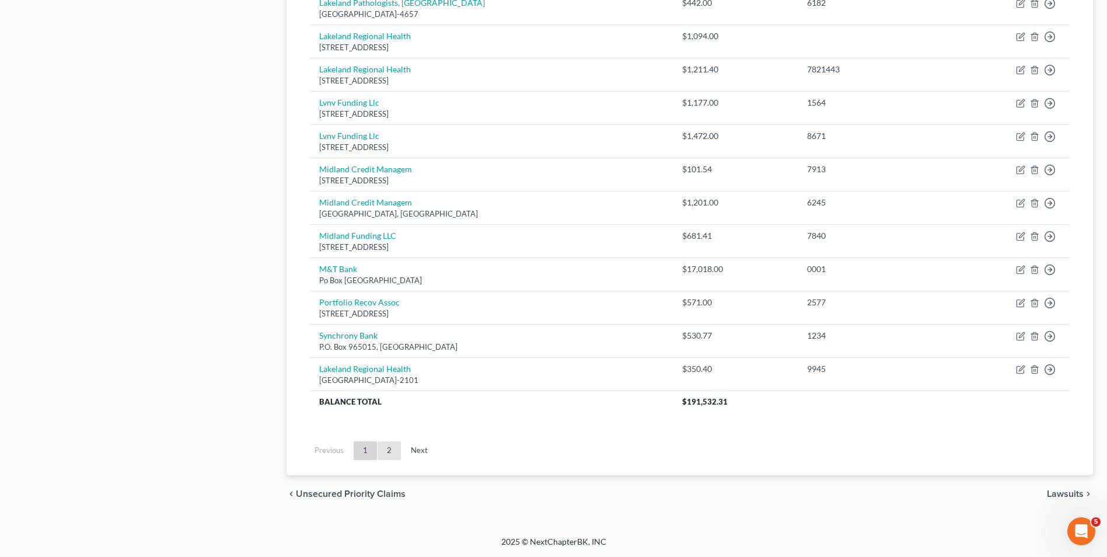
click at [391, 454] on link "2" at bounding box center [389, 450] width 23 height 19
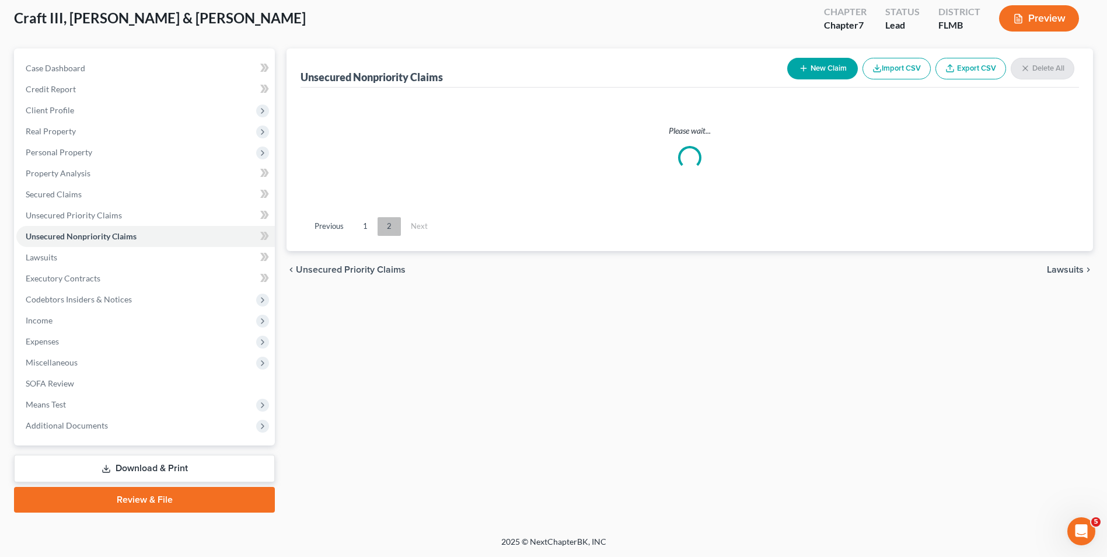
scroll to position [64, 0]
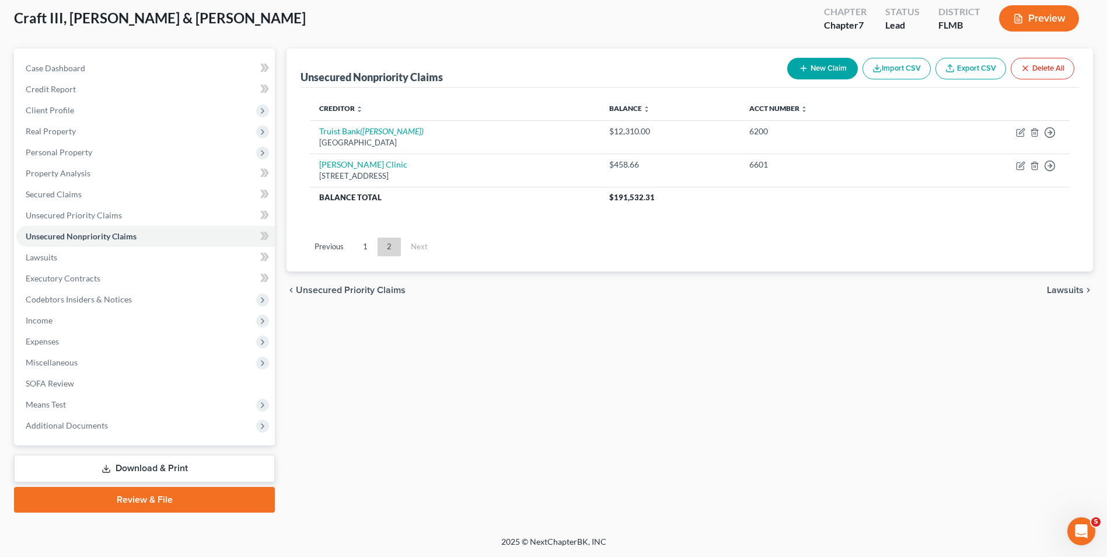
click at [369, 258] on ul "Previous 1 2 Next" at bounding box center [690, 247] width 779 height 30
click at [371, 253] on link "1" at bounding box center [365, 247] width 23 height 19
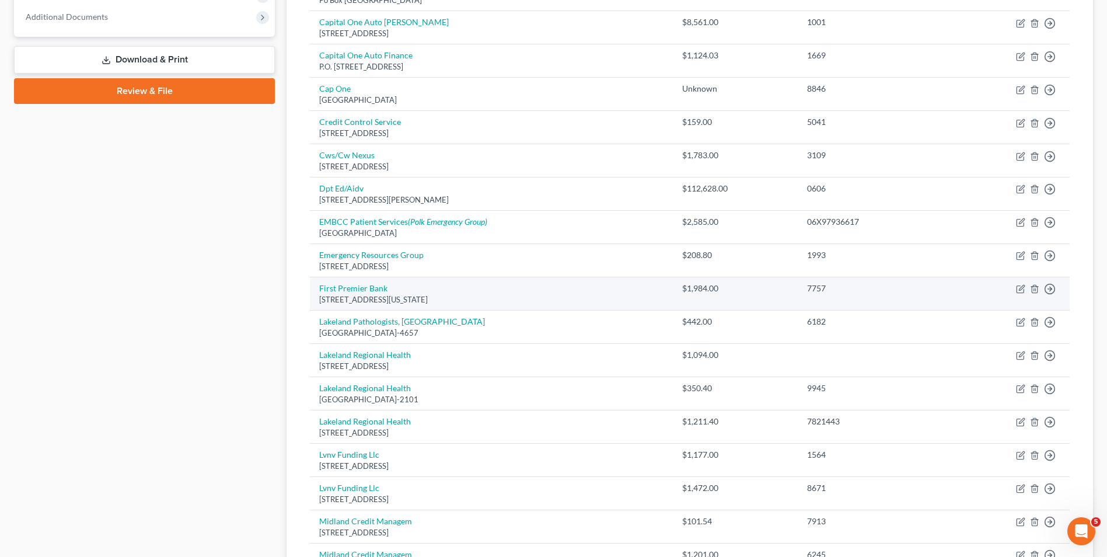
scroll to position [414, 0]
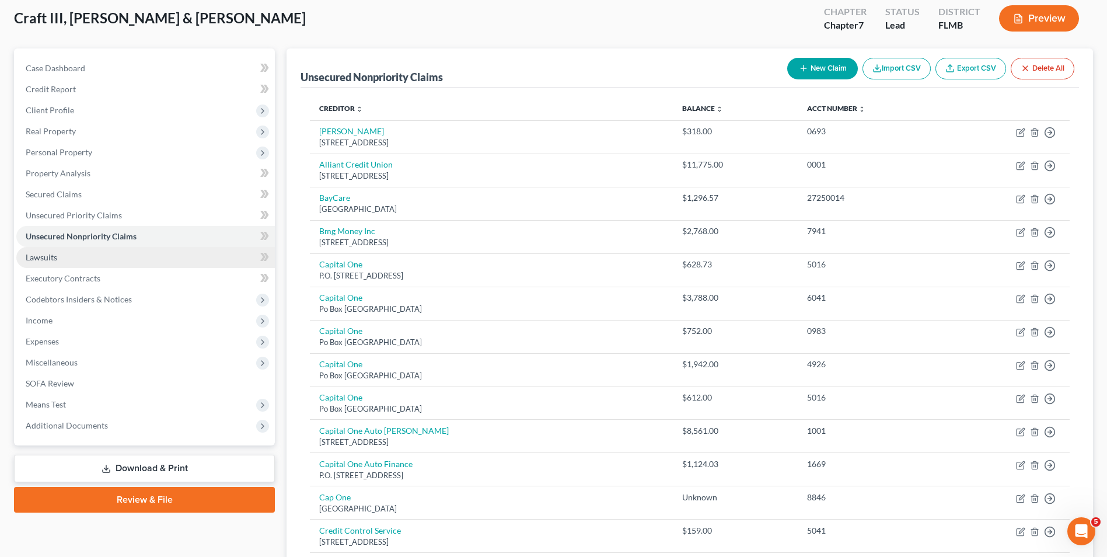
click at [89, 260] on link "Lawsuits" at bounding box center [145, 257] width 259 height 21
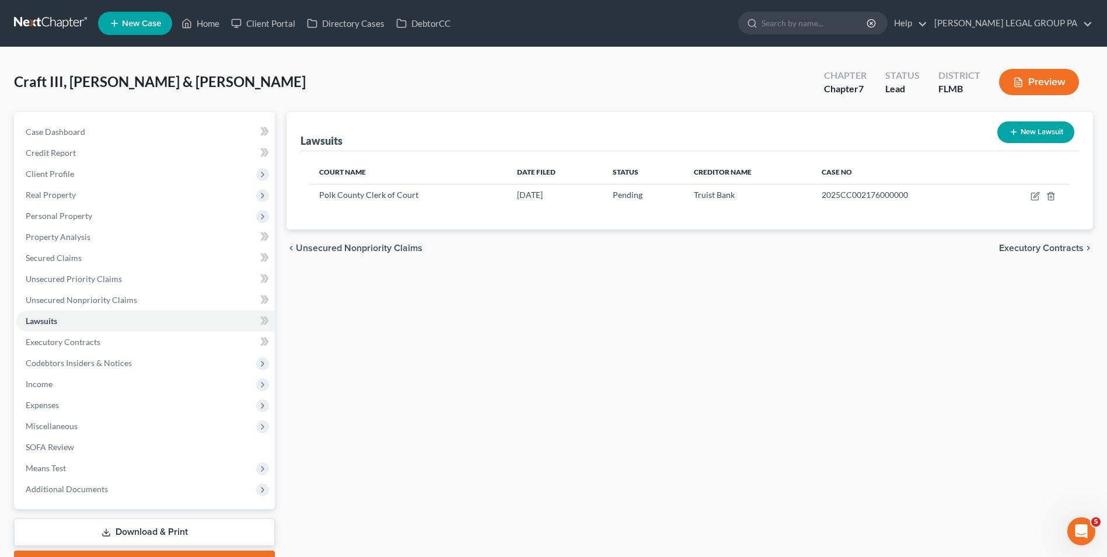
click at [1036, 134] on button "New Lawsuit" at bounding box center [1036, 132] width 77 height 22
select select "0"
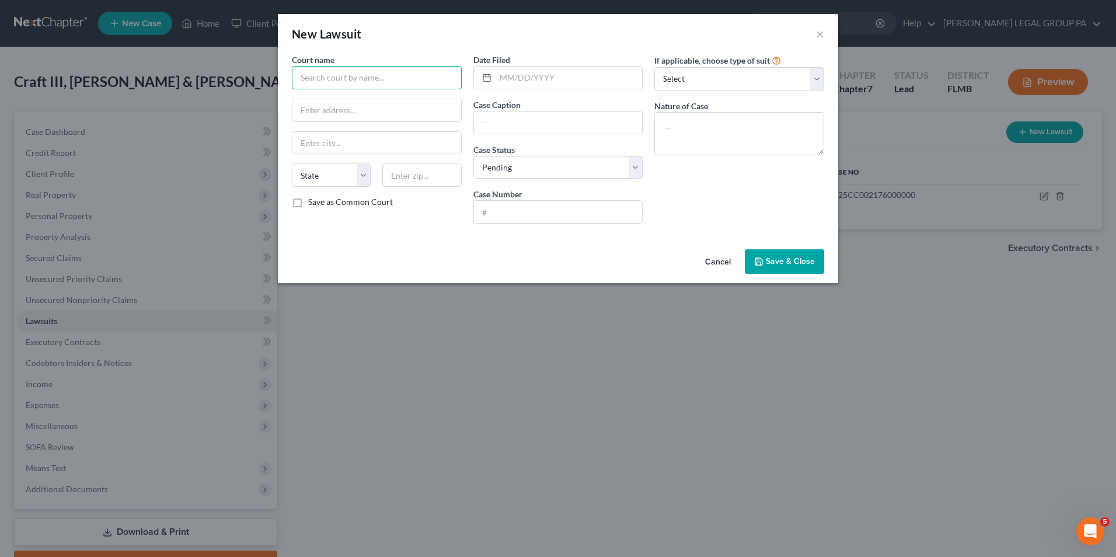
click at [378, 85] on input "text" at bounding box center [377, 77] width 170 height 23
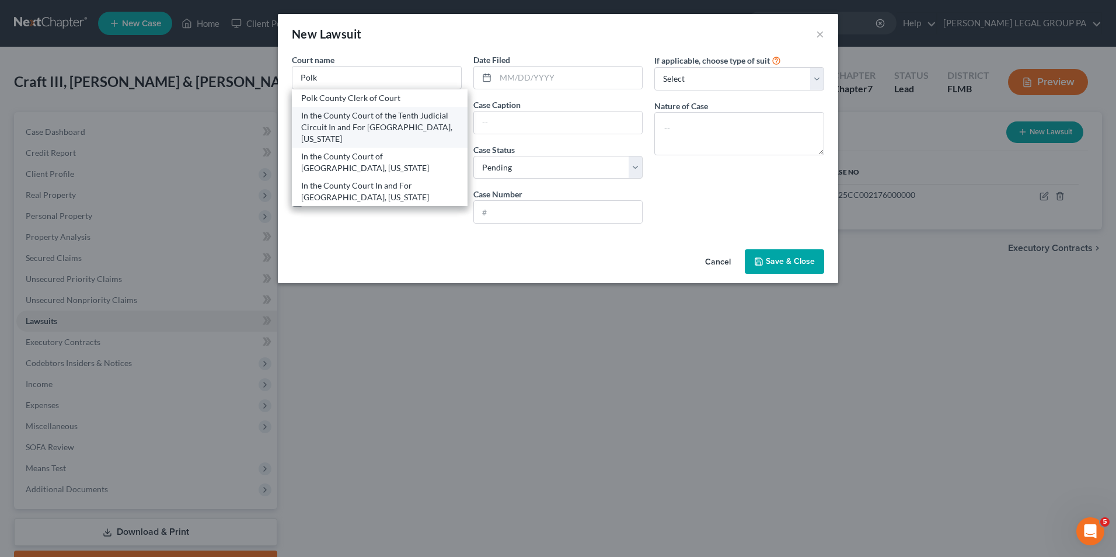
click at [395, 124] on div "In the County Court of the Tenth Judicial Circuit In and For Polk County, Flori…" at bounding box center [379, 127] width 157 height 35
type input "In the County Court of the Tenth Judicial Circuit In and For Polk County, Flori…"
type input "255 N Broadway Ave"
type input "Bartow"
select select "9"
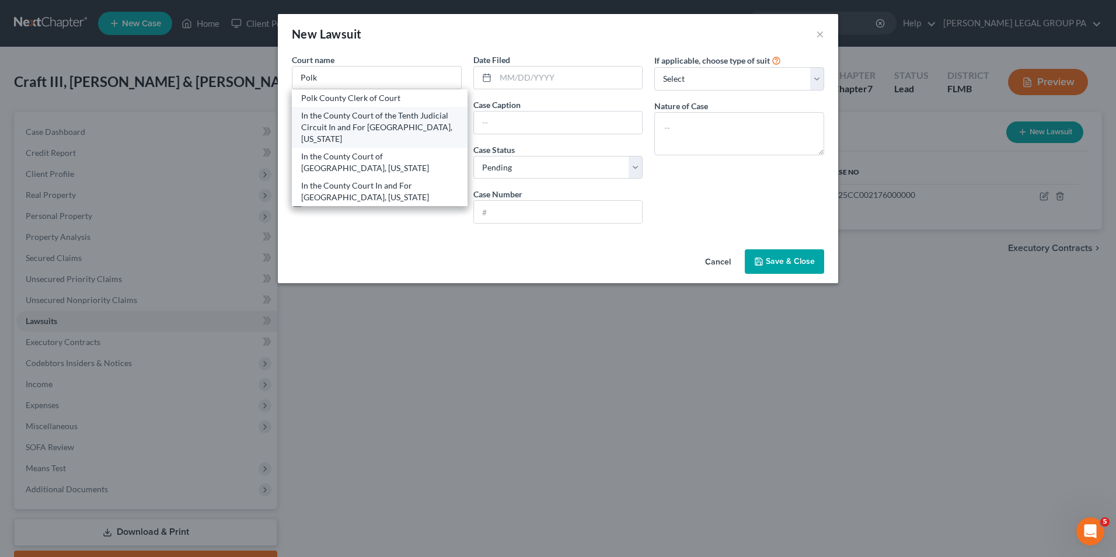
type input "33830"
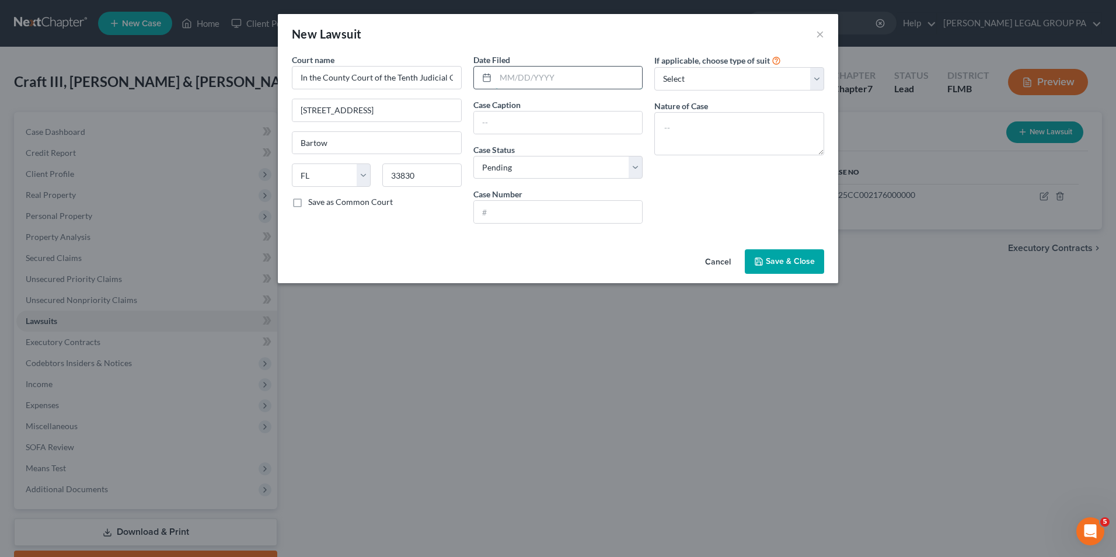
click at [532, 79] on input "text" at bounding box center [569, 78] width 147 height 22
click at [489, 116] on input "text" at bounding box center [558, 122] width 169 height 22
type input "Midland Credit Management, INC v. Scarvers, Chiquita L"
click at [571, 162] on select "Select Pending On Appeal Concluded" at bounding box center [558, 167] width 170 height 23
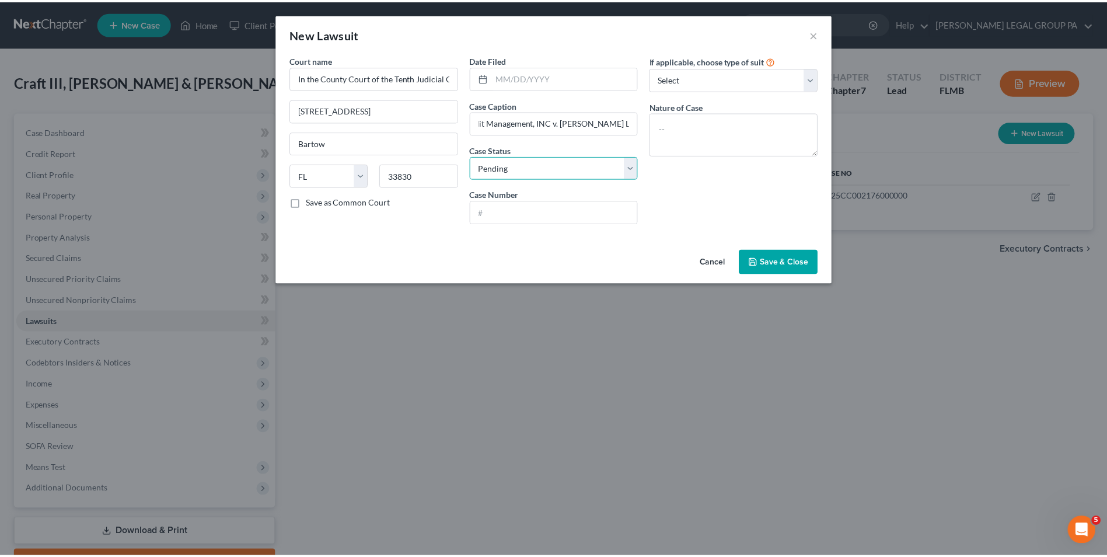
scroll to position [0, 0]
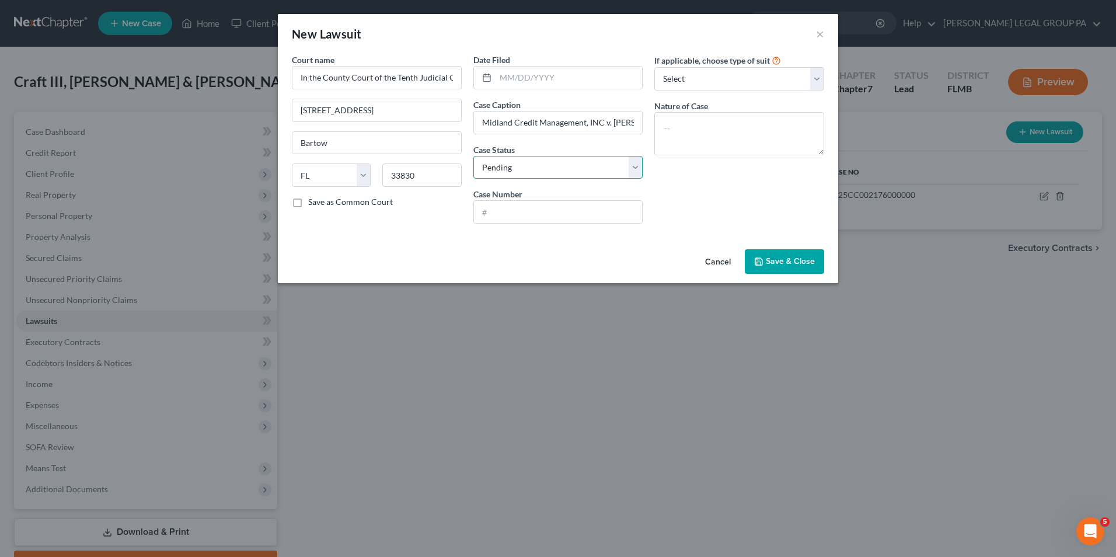
click at [473, 156] on select "Select Pending On Appeal Concluded" at bounding box center [558, 167] width 170 height 23
click at [534, 220] on input "text" at bounding box center [558, 212] width 169 height 22
type input "2025SC012657"
click at [701, 122] on textarea at bounding box center [739, 133] width 170 height 43
type textarea "DMGS - Damages (SC)"
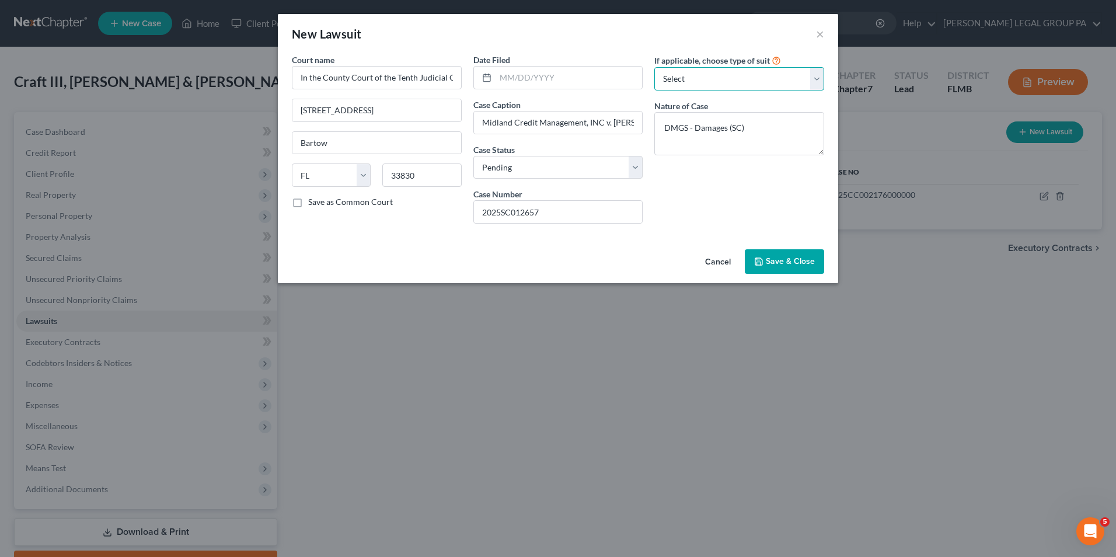
click at [722, 89] on select "Select Repossession Garnishment Foreclosure Attached, Seized, Or Levied Other" at bounding box center [739, 78] width 170 height 23
select select "4"
click at [654, 67] on select "Select Repossession Garnishment Foreclosure Attached, Seized, Or Levied Other" at bounding box center [739, 78] width 170 height 23
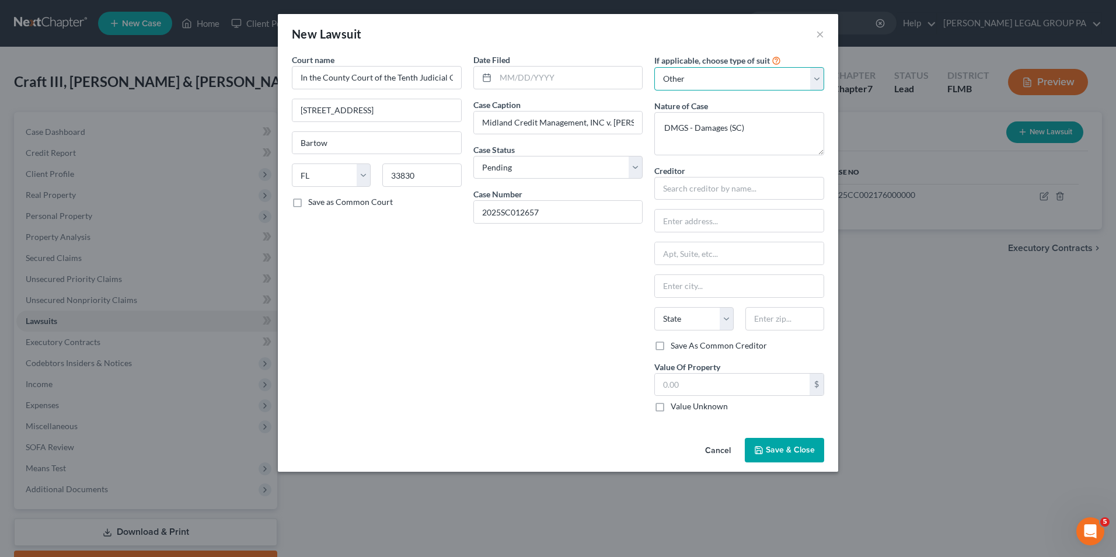
click at [767, 69] on select "Select Repossession Garnishment Foreclosure Attached, Seized, Or Levied Other" at bounding box center [739, 78] width 170 height 23
select select
click at [654, 67] on select "Select Repossession Garnishment Foreclosure Attached, Seized, Or Levied Other" at bounding box center [739, 78] width 170 height 23
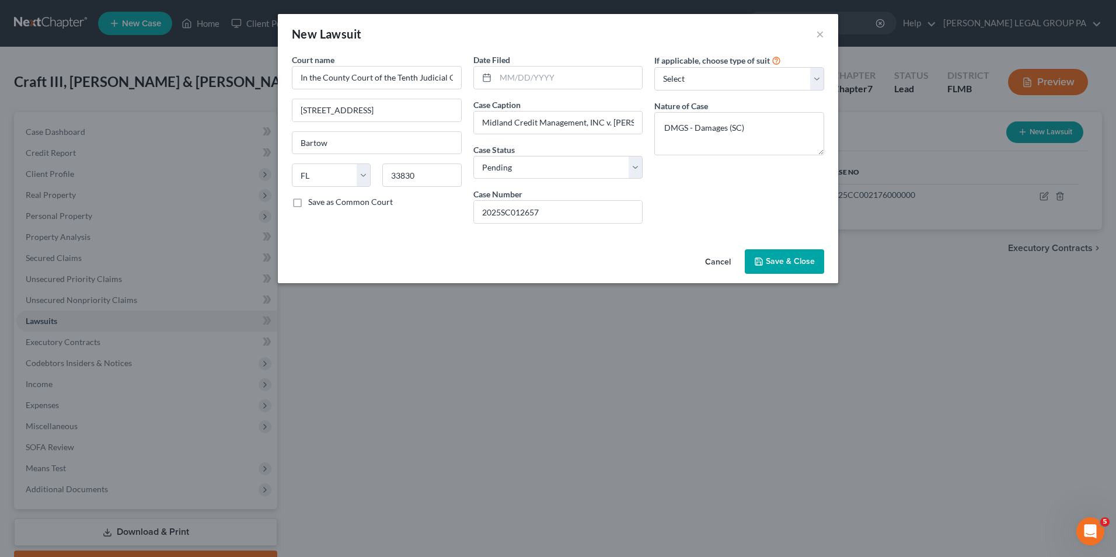
click at [790, 256] on span "Save & Close" at bounding box center [790, 261] width 49 height 10
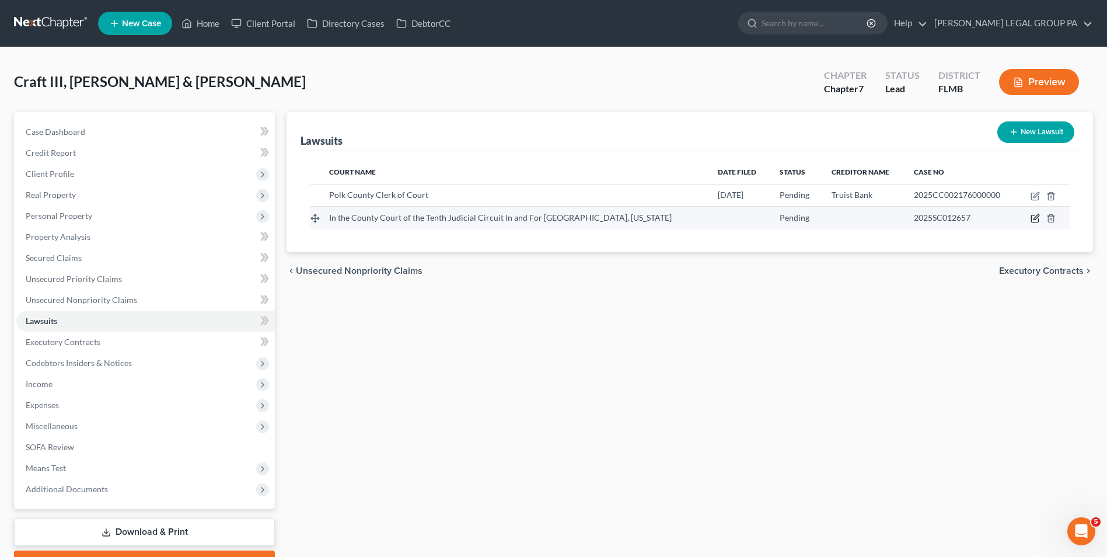
click at [1033, 220] on icon "button" at bounding box center [1035, 218] width 9 height 9
select select "9"
select select "0"
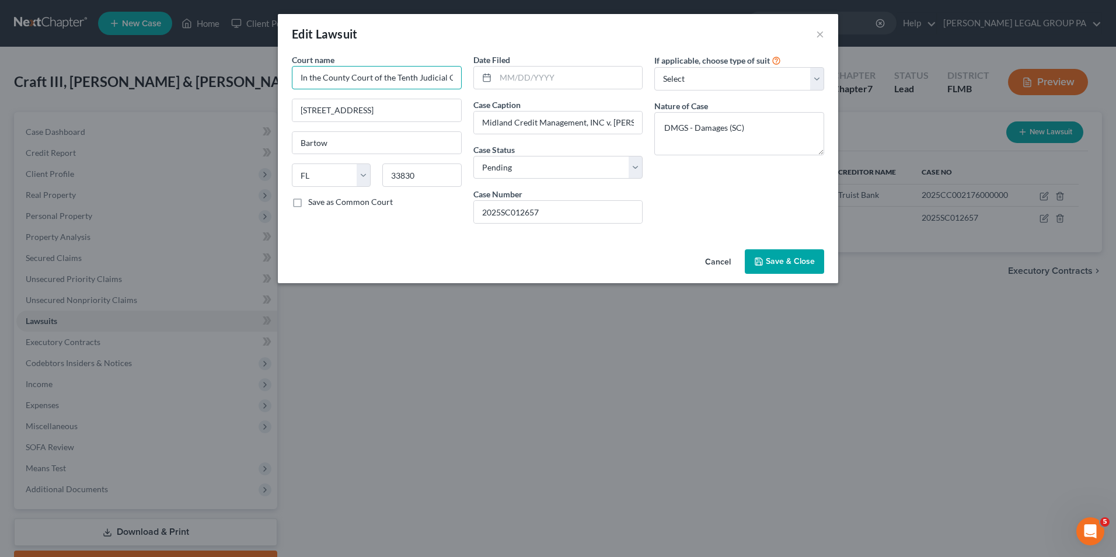
drag, startPoint x: 319, startPoint y: 77, endPoint x: 254, endPoint y: 69, distance: 65.9
click at [256, 72] on div "Edit Lawsuit × Court name * In the County Court of the Tenth Judicial Circuit I…" at bounding box center [558, 278] width 1116 height 557
type input "County Court of the Tenth Judicial Circuit In and For Polk County, Florida"
click at [550, 79] on input "text" at bounding box center [569, 78] width 147 height 22
type input "08/22/2025"
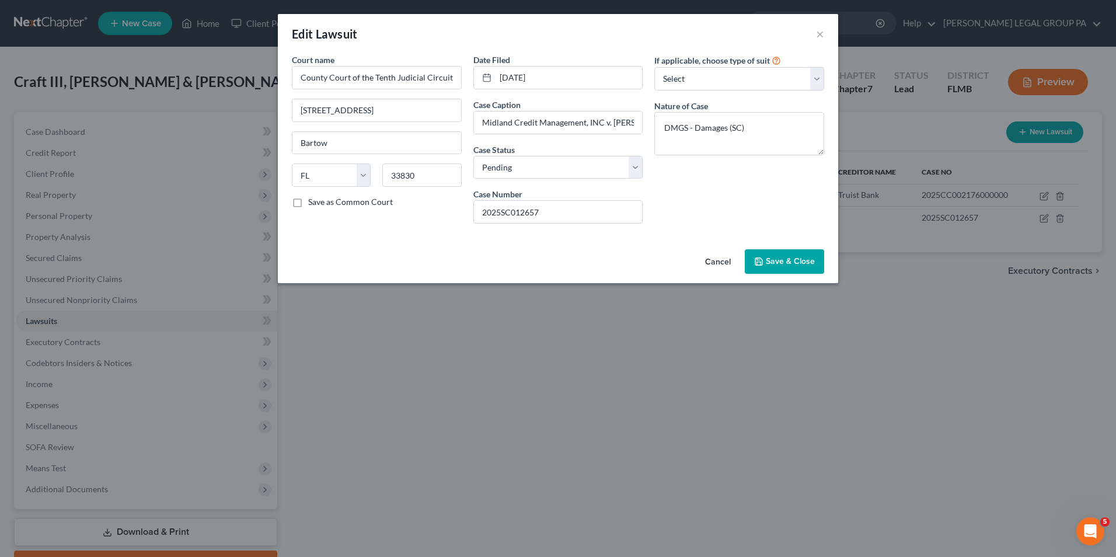
click at [788, 259] on span "Save & Close" at bounding box center [790, 261] width 49 height 10
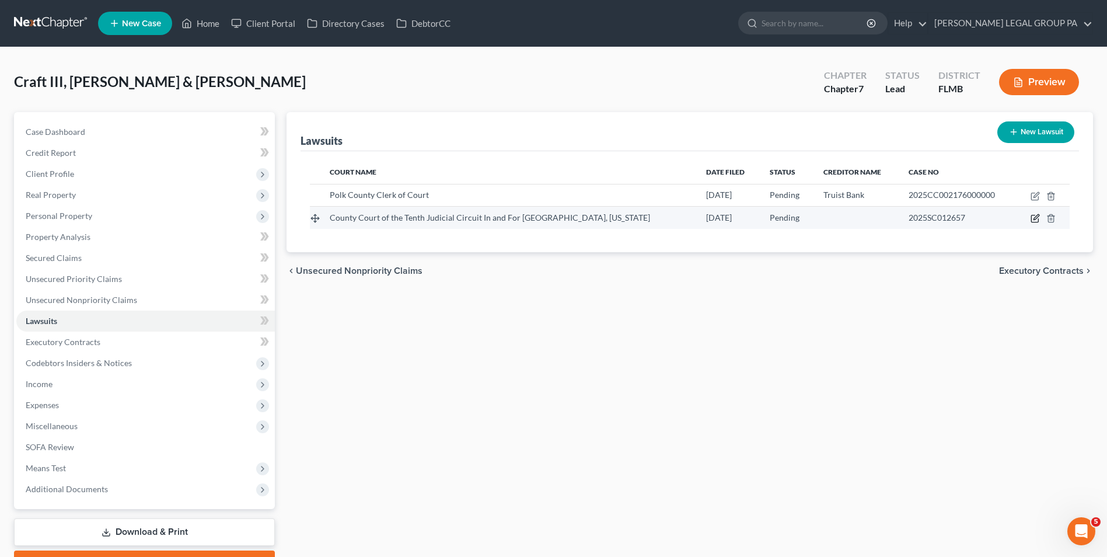
click at [1037, 218] on icon "button" at bounding box center [1036, 217] width 5 height 5
select select "9"
select select "0"
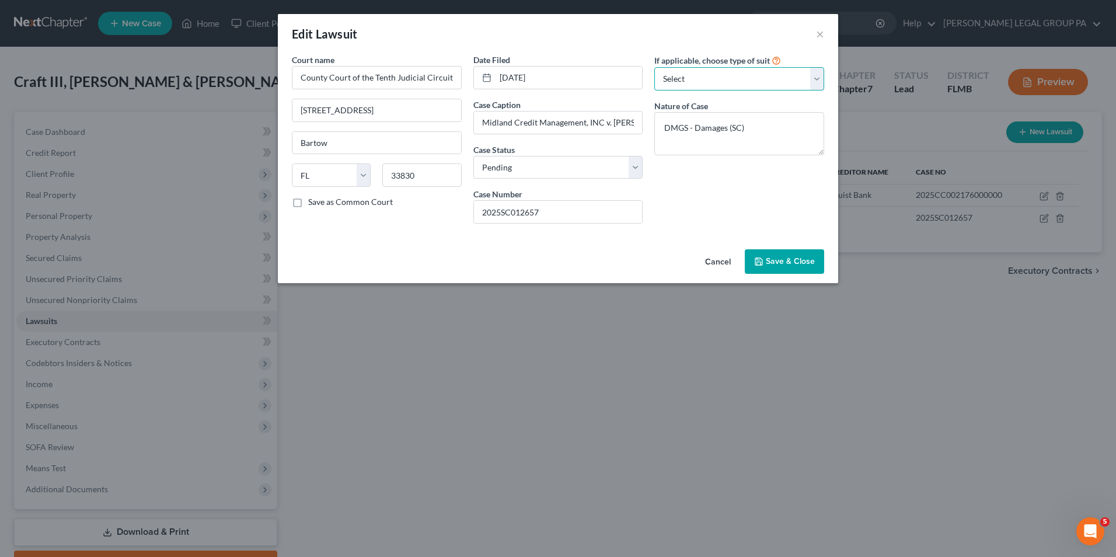
click at [782, 70] on select "Select Repossession Garnishment Foreclosure Attached, Seized, Or Levied Other" at bounding box center [739, 78] width 170 height 23
select select "4"
click at [654, 67] on select "Select Repossession Garnishment Foreclosure Attached, Seized, Or Levied Other" at bounding box center [739, 78] width 170 height 23
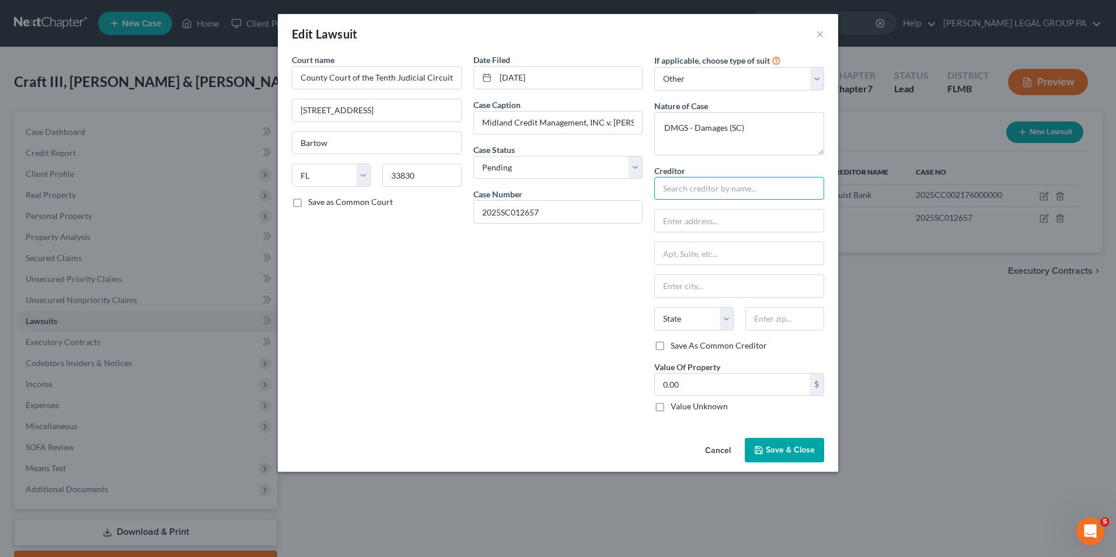
click at [695, 195] on input "text" at bounding box center [739, 188] width 170 height 23
click at [759, 190] on input "text" at bounding box center [739, 188] width 170 height 23
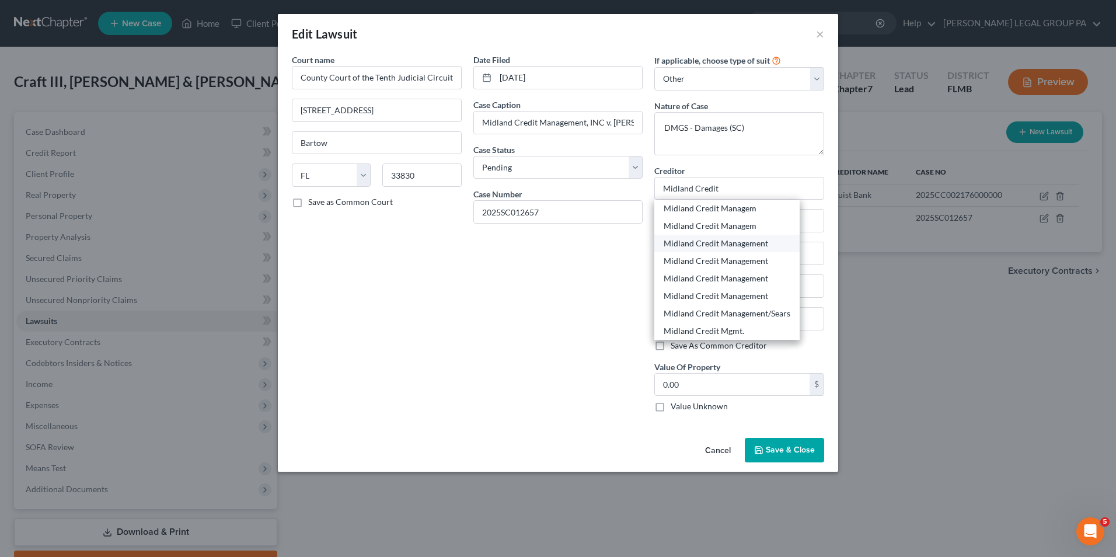
click at [748, 245] on div "Midland Credit Management" at bounding box center [727, 244] width 127 height 12
type input "Midland Credit Management"
type input "C/O Credit One Bank"
type input "[STREET_ADDRESS] Ste 300"
type input "[PERSON_NAME]"
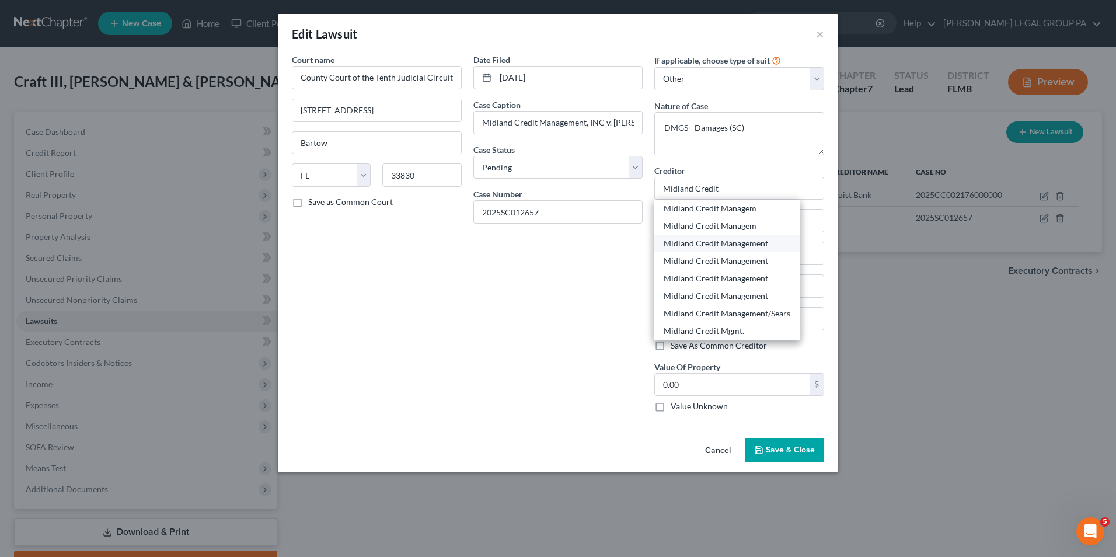
select select "23"
type input "48083"
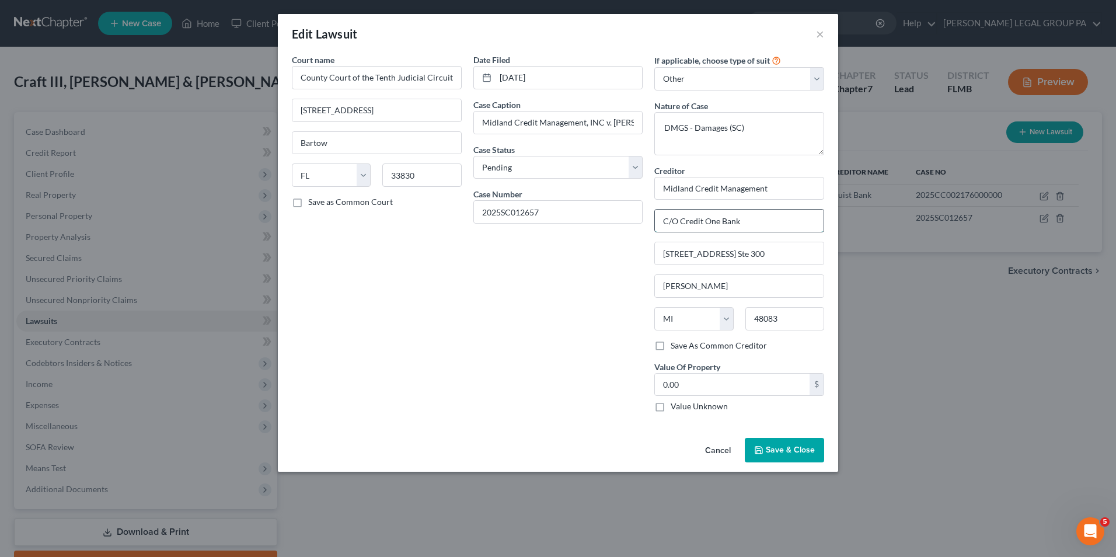
drag, startPoint x: 749, startPoint y: 221, endPoint x: 684, endPoint y: 229, distance: 65.9
click at [684, 229] on input "C/O Credit One Bank" at bounding box center [739, 221] width 169 height 22
type input "C/O Johan A . Green"
click at [758, 257] on input "[STREET_ADDRESS] Ste 300" at bounding box center [739, 253] width 169 height 22
click at [784, 321] on input "48083" at bounding box center [784, 318] width 79 height 23
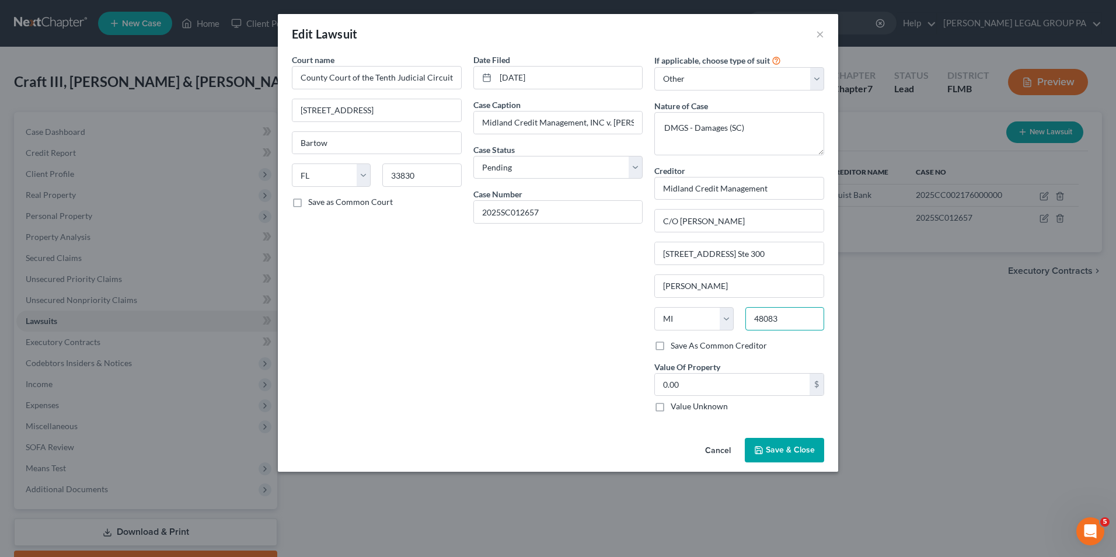
click at [784, 321] on input "48083" at bounding box center [784, 318] width 79 height 23
type input "48090"
type input "Warren"
click at [741, 252] on input "[STREET_ADDRESS] Ste 300" at bounding box center [739, 253] width 169 height 22
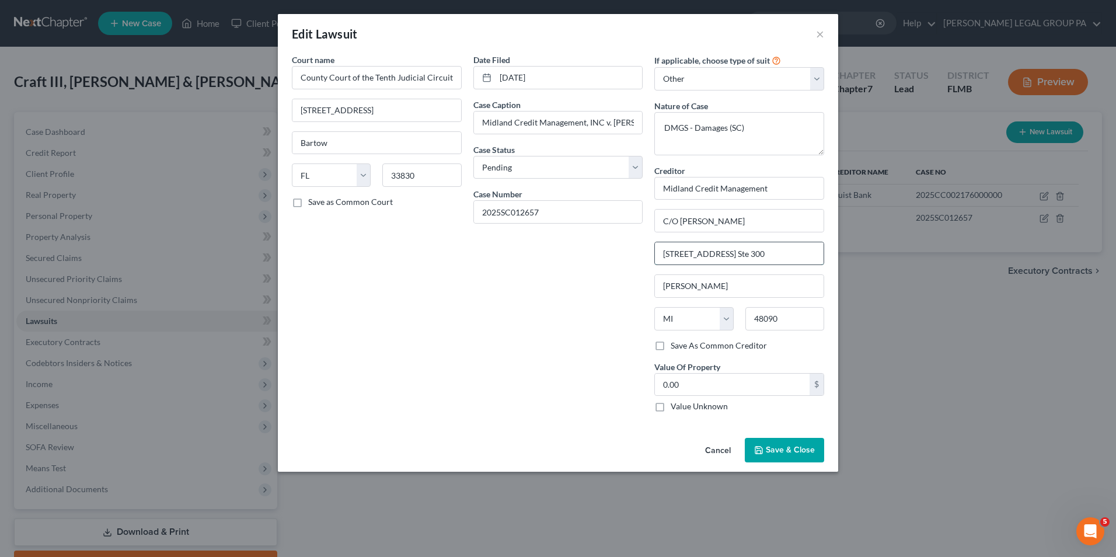
click at [741, 252] on input "[STREET_ADDRESS] Ste 300" at bounding box center [739, 253] width 169 height 22
type input "PO BOX 2121"
click at [759, 220] on input "C/O Johan A . Green" at bounding box center [739, 221] width 169 height 22
type input "C/O Johan A . Green, Esq."
click at [769, 455] on span "Save & Close" at bounding box center [790, 450] width 49 height 10
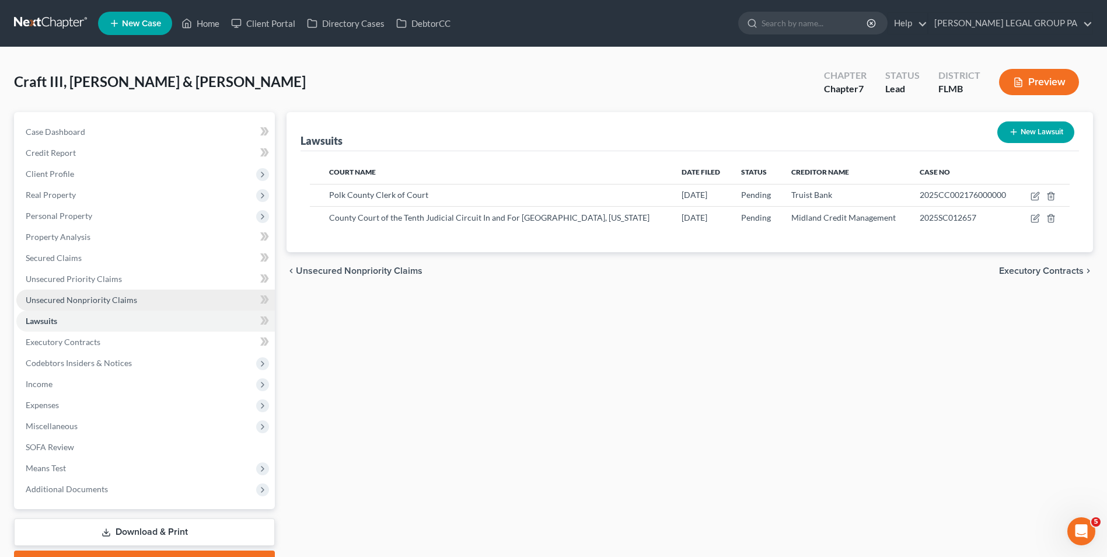
click at [127, 301] on span "Unsecured Nonpriority Claims" at bounding box center [81, 300] width 111 height 10
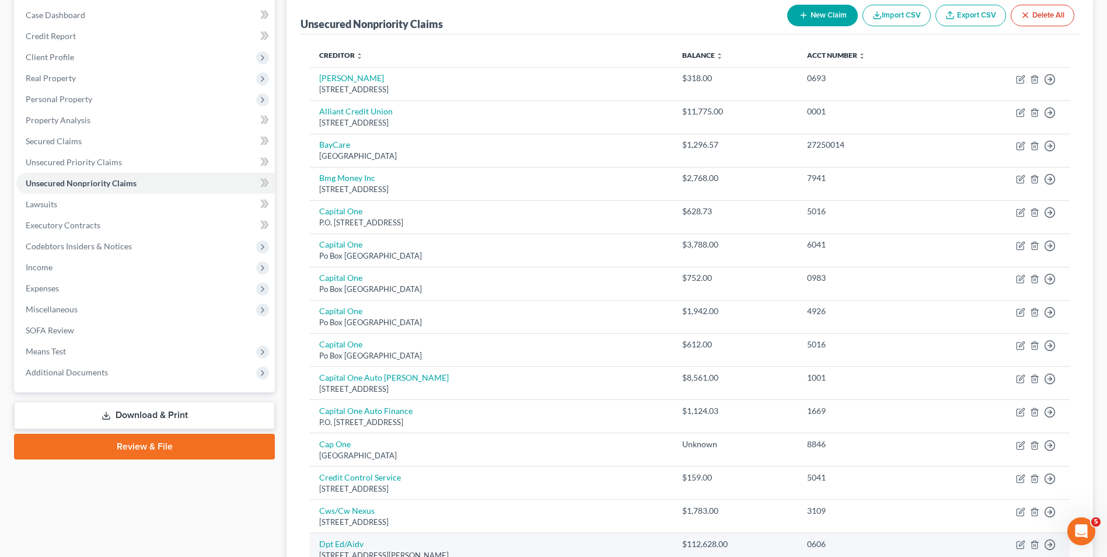
scroll to position [58, 0]
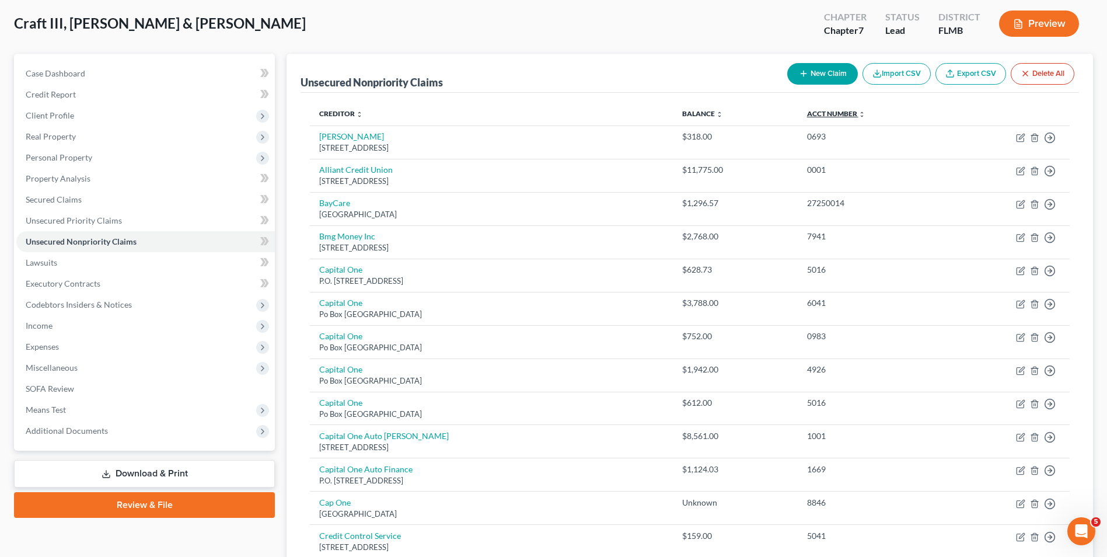
click at [833, 116] on link "Acct Number expand_more expand_less unfold_more" at bounding box center [836, 113] width 58 height 9
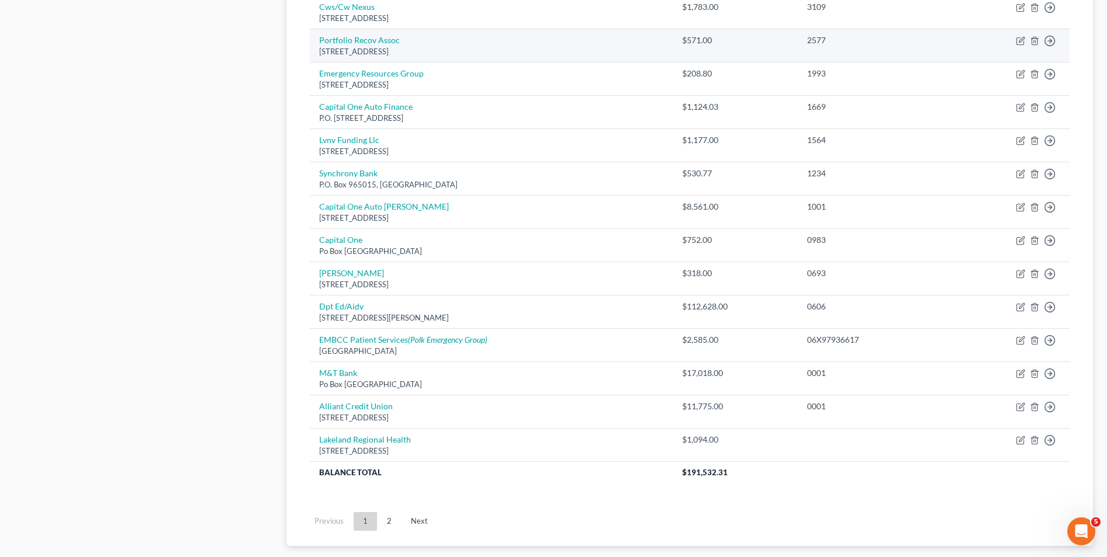
scroll to position [791, 0]
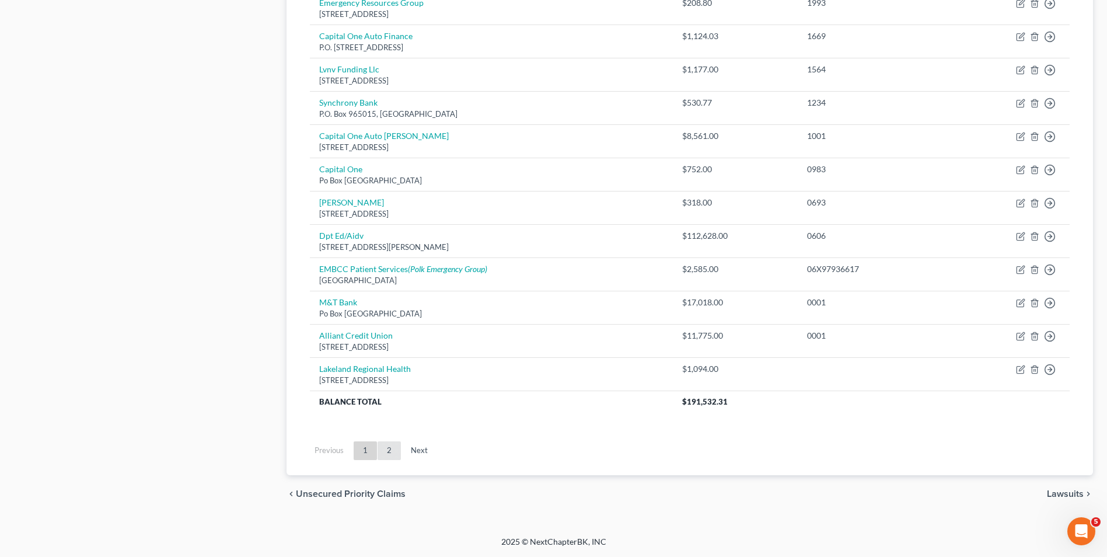
click at [392, 448] on link "2" at bounding box center [389, 450] width 23 height 19
click at [386, 454] on link "2" at bounding box center [389, 450] width 23 height 19
click at [330, 451] on link "Previous" at bounding box center [329, 450] width 48 height 19
click at [386, 447] on link "2" at bounding box center [389, 450] width 23 height 19
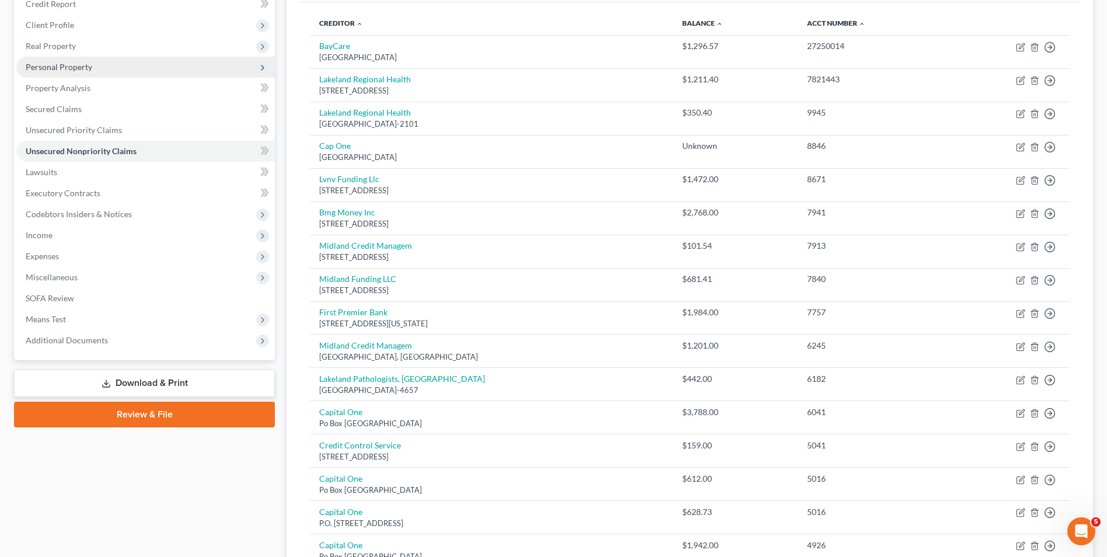
scroll to position [0, 0]
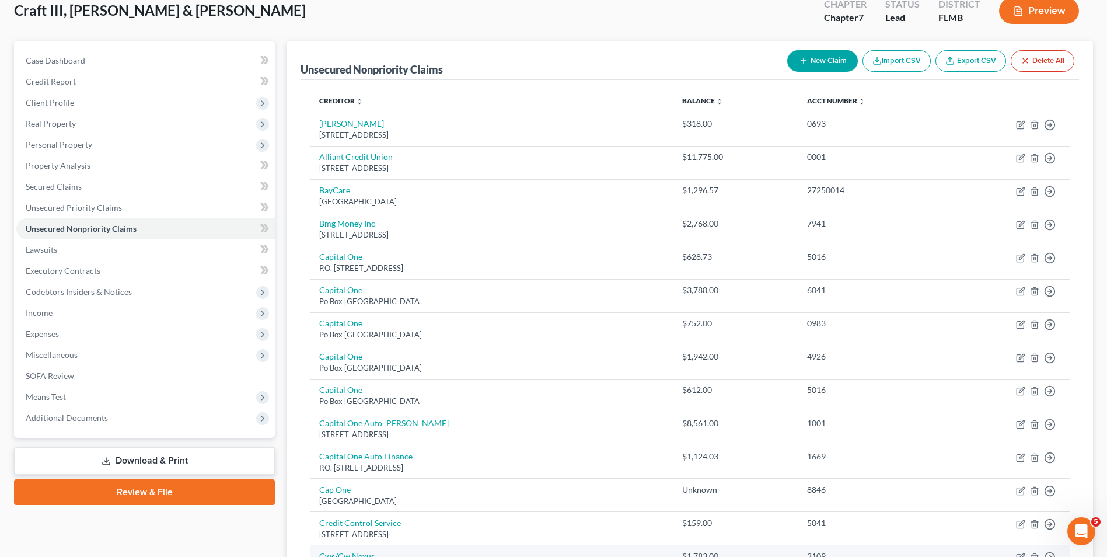
scroll to position [292, 0]
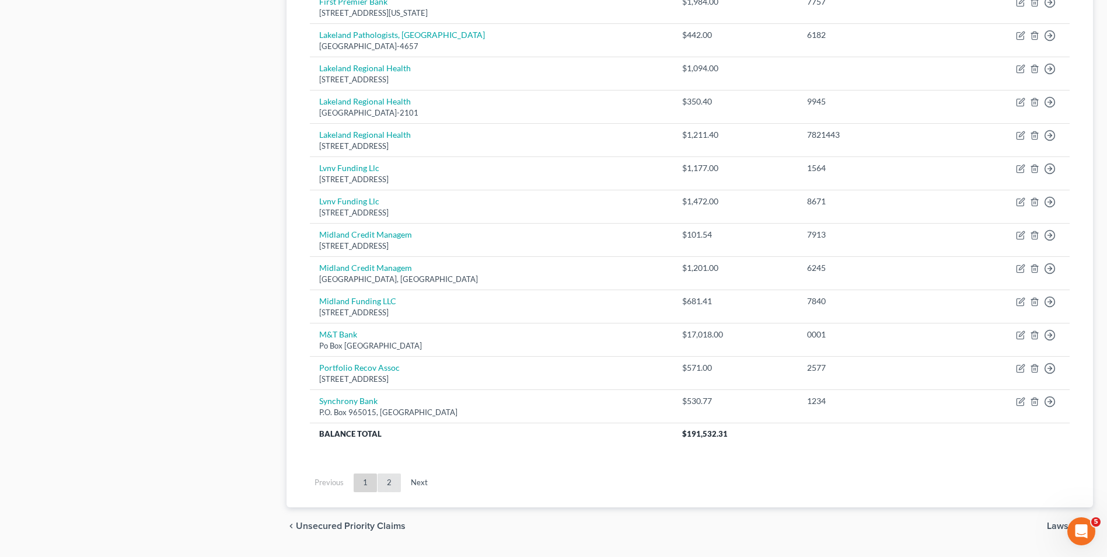
click at [399, 477] on link "2" at bounding box center [389, 482] width 23 height 19
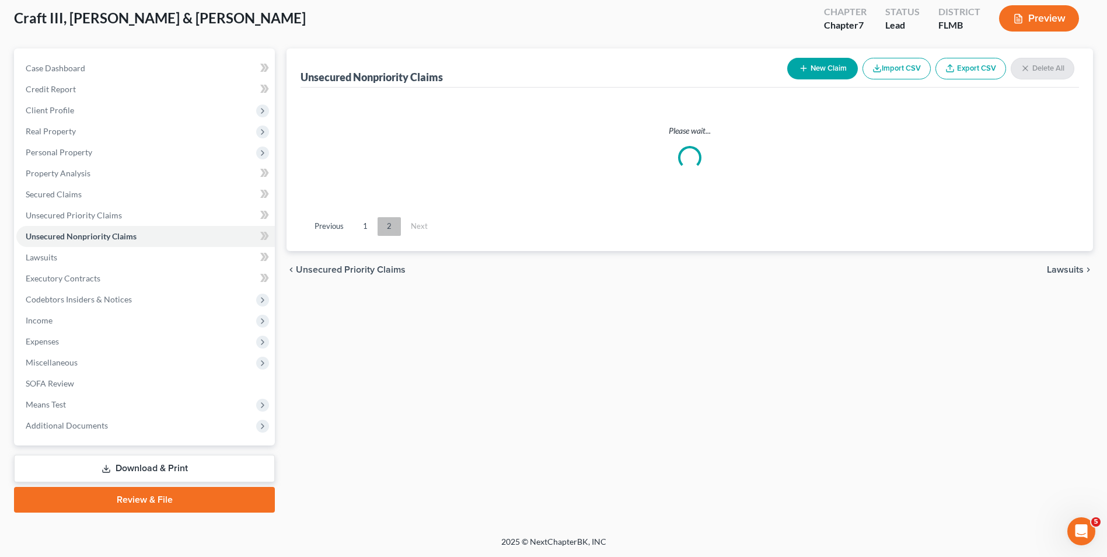
scroll to position [64, 0]
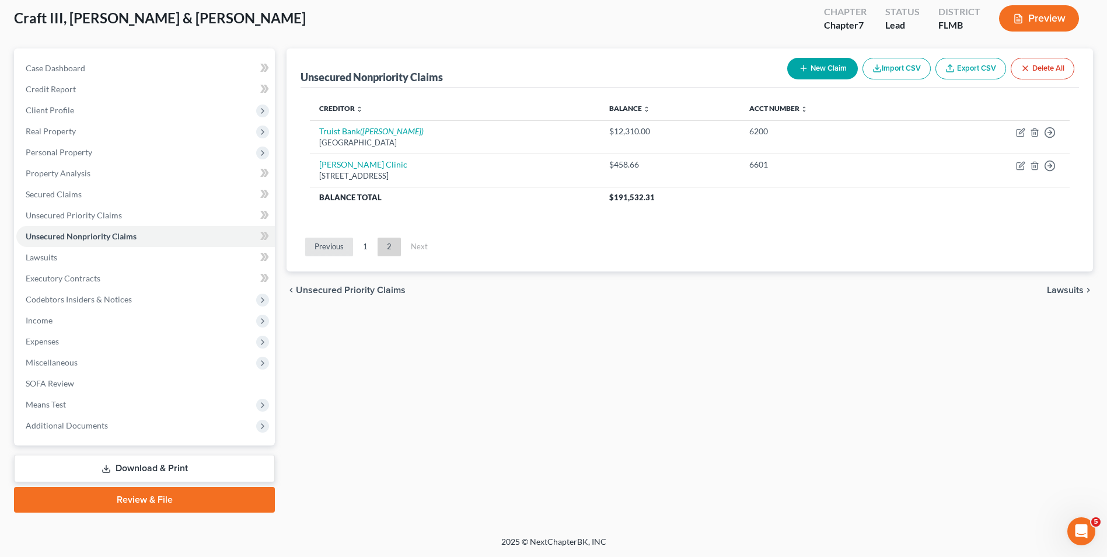
click at [351, 239] on link "Previous" at bounding box center [329, 247] width 48 height 19
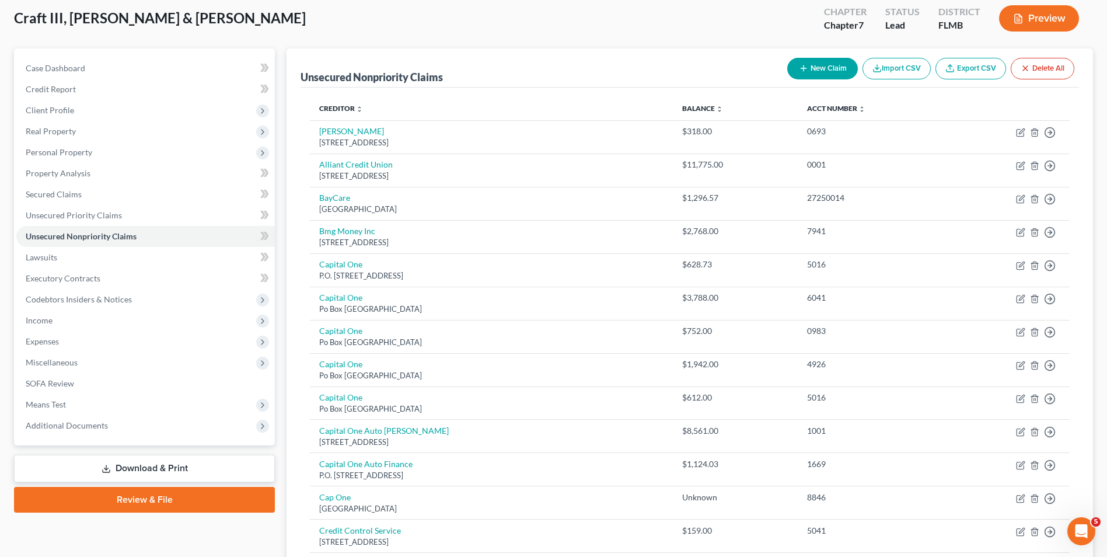
click at [829, 70] on button "New Claim" at bounding box center [822, 69] width 71 height 22
select select "2"
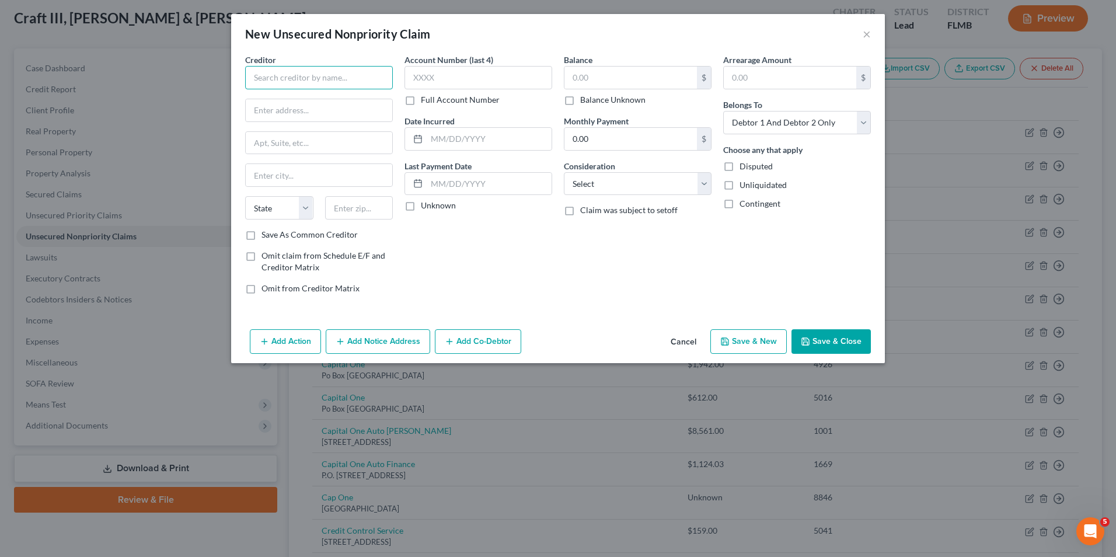
click at [358, 78] on input "text" at bounding box center [319, 77] width 148 height 23
click at [570, 256] on div "Balance $ Balance Unknown Balance Undetermined $ Balance Unknown Monthly Paymen…" at bounding box center [637, 179] width 159 height 250
click at [332, 82] on input "text" at bounding box center [319, 77] width 148 height 23
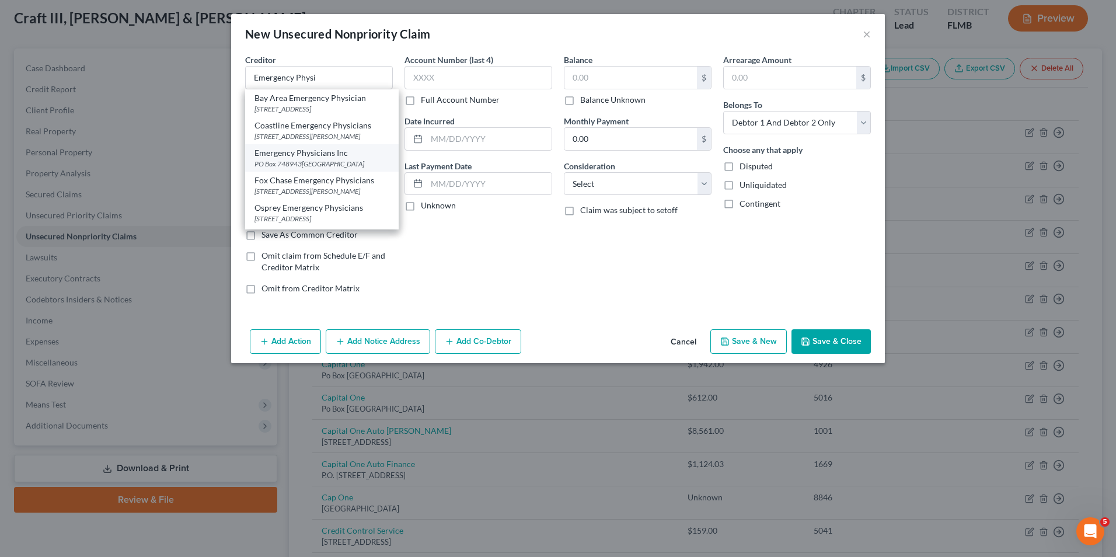
click at [342, 157] on div "Emergency Physicians Inc" at bounding box center [322, 153] width 135 height 12
type input "Emergency Physicians Inc"
type input "PO Box 748943"
type input "[GEOGRAPHIC_DATA]"
select select "10"
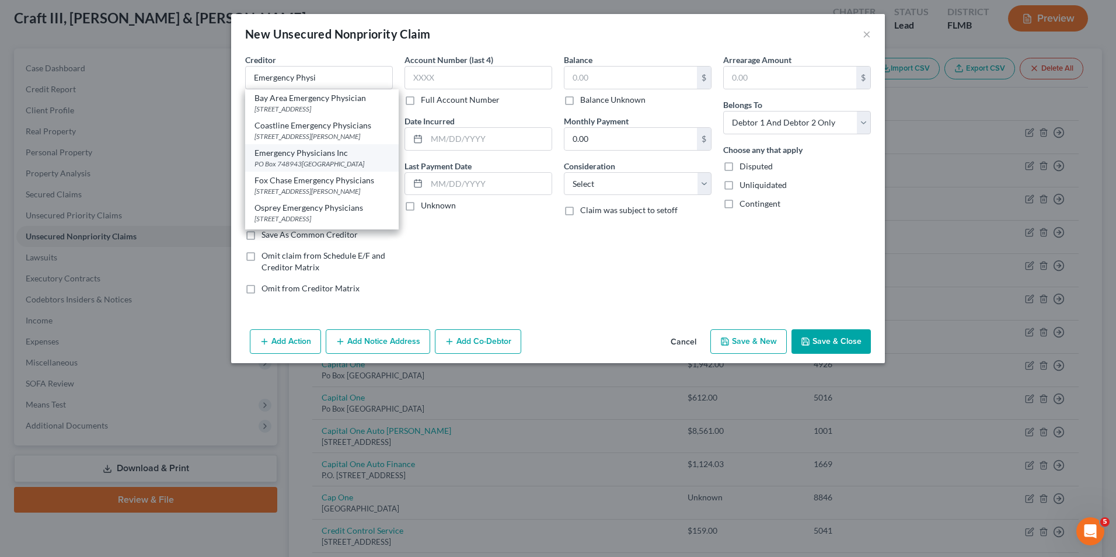
type input "30374"
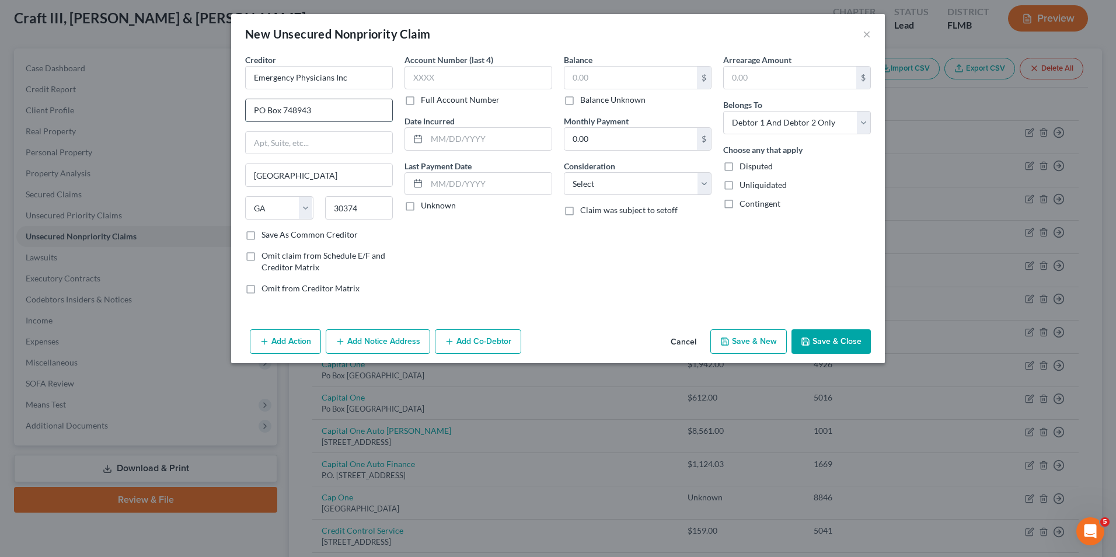
click at [335, 114] on input "PO Box 748943" at bounding box center [319, 110] width 147 height 22
type input "PO Box 1259, Department #165956"
click at [374, 212] on input "30374" at bounding box center [359, 207] width 68 height 23
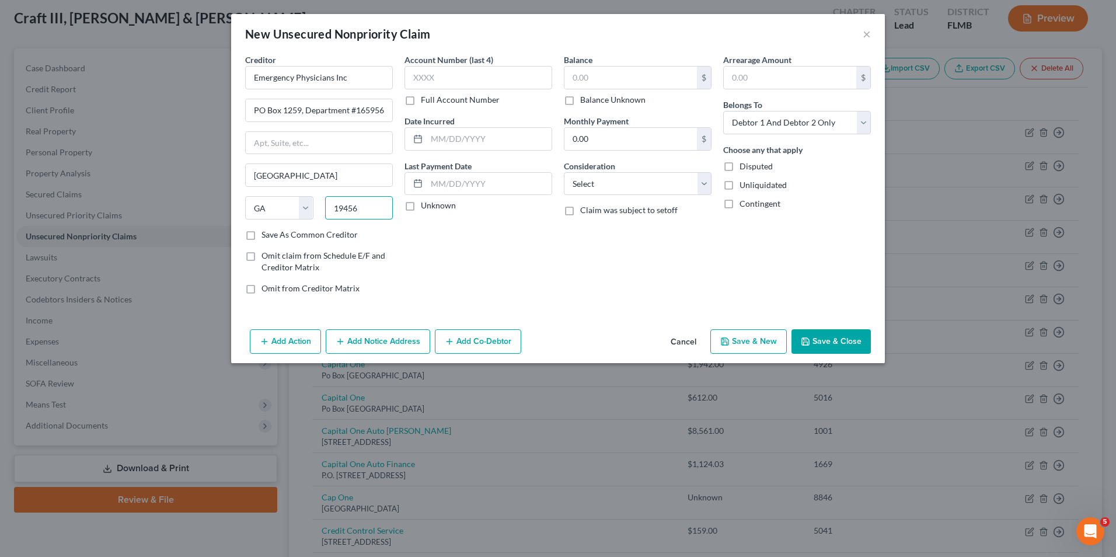
type input "19456"
type input "Oaks"
select select "39"
click at [491, 85] on input "text" at bounding box center [479, 77] width 148 height 23
type input "ERG1"
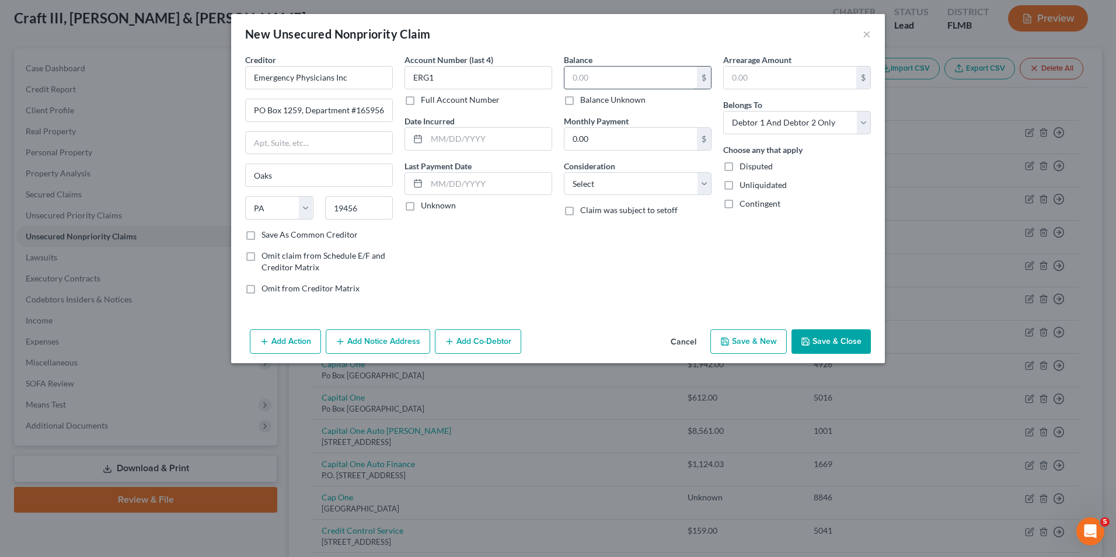
click at [590, 82] on input "text" at bounding box center [630, 78] width 133 height 22
click at [825, 123] on select "Select Debtor 1 Only Debtor 2 Only Debtor 1 And Debtor 2 Only At Least One Of T…" at bounding box center [797, 122] width 148 height 23
select select "1"
click at [723, 111] on select "Select Debtor 1 Only Debtor 2 Only Debtor 1 And Debtor 2 Only At Least One Of T…" at bounding box center [797, 122] width 148 height 23
click at [628, 83] on input "text" at bounding box center [630, 78] width 133 height 22
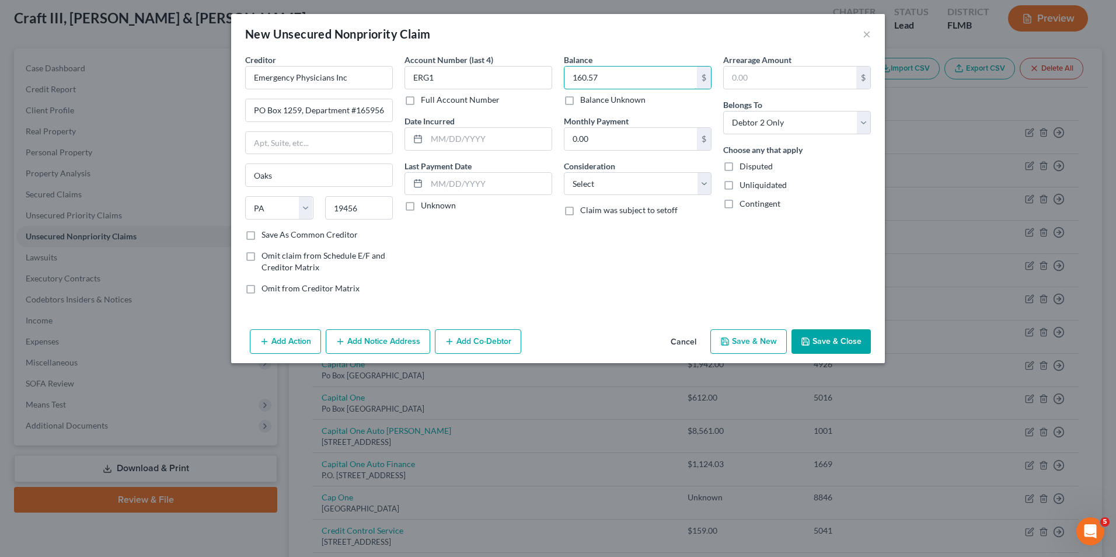
type input "160.57"
click at [814, 346] on button "Save & Close" at bounding box center [831, 341] width 79 height 25
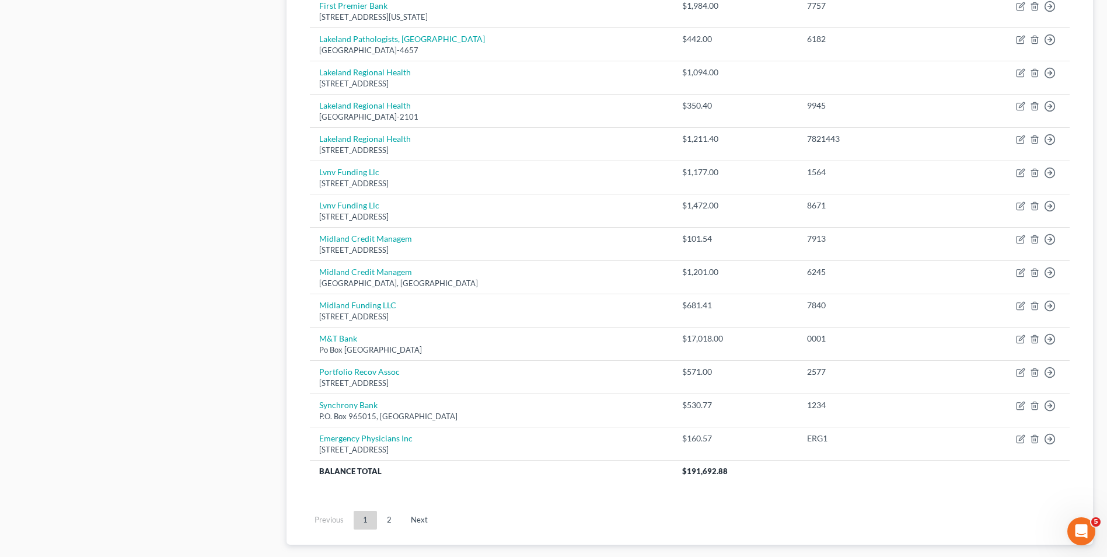
scroll to position [822, 0]
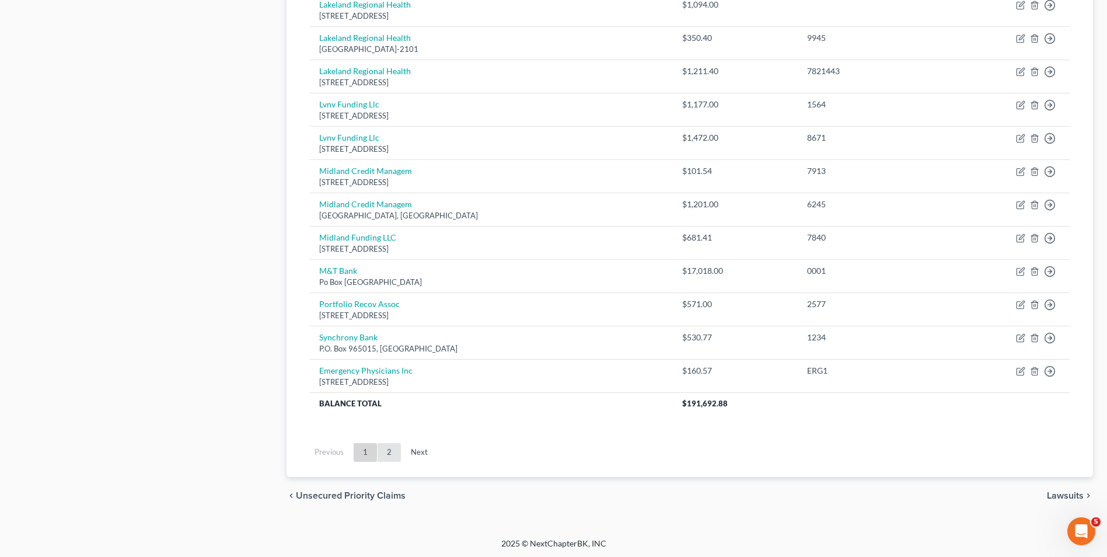
click at [383, 456] on link "2" at bounding box center [389, 452] width 23 height 19
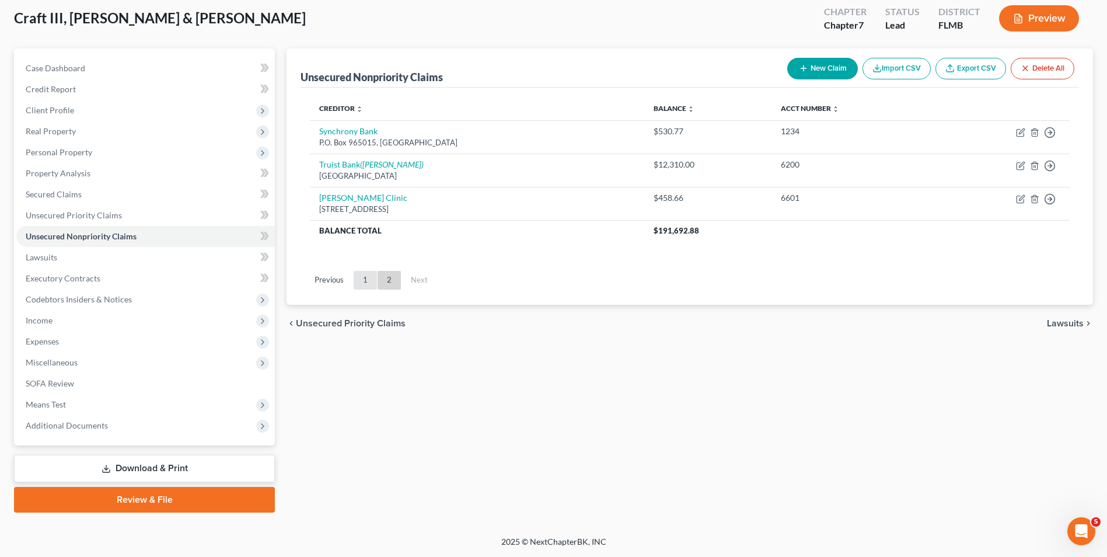
click at [369, 286] on link "1" at bounding box center [365, 280] width 23 height 19
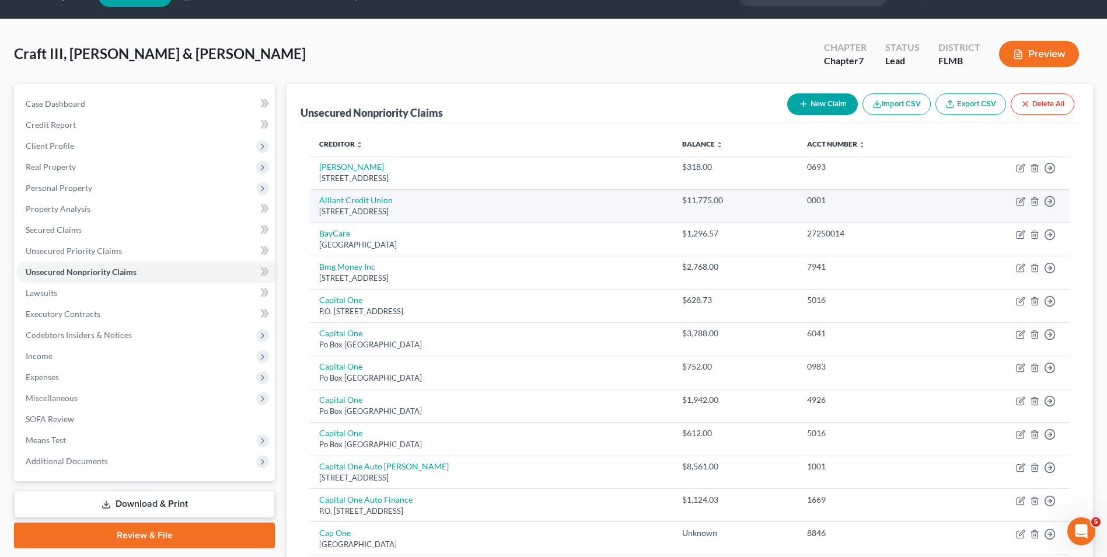
scroll to position [0, 0]
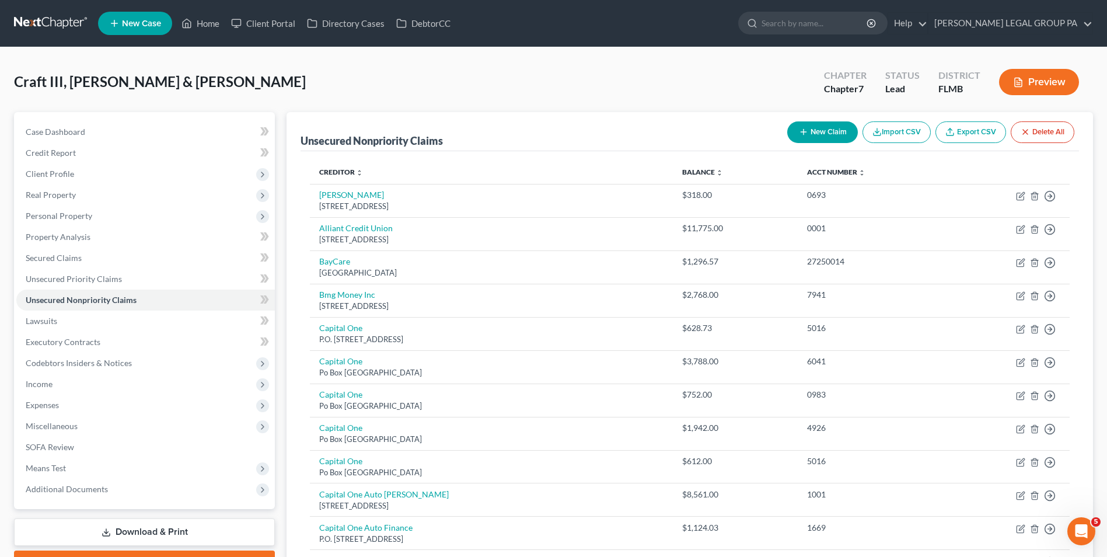
click at [805, 138] on button "New Claim" at bounding box center [822, 132] width 71 height 22
select select "2"
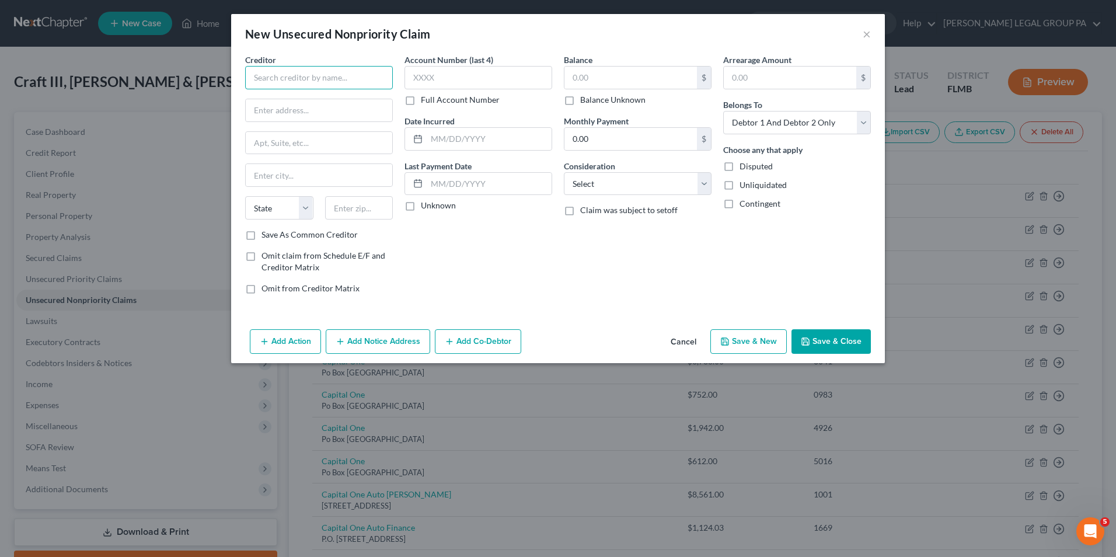
click at [334, 81] on input "text" at bounding box center [319, 77] width 148 height 23
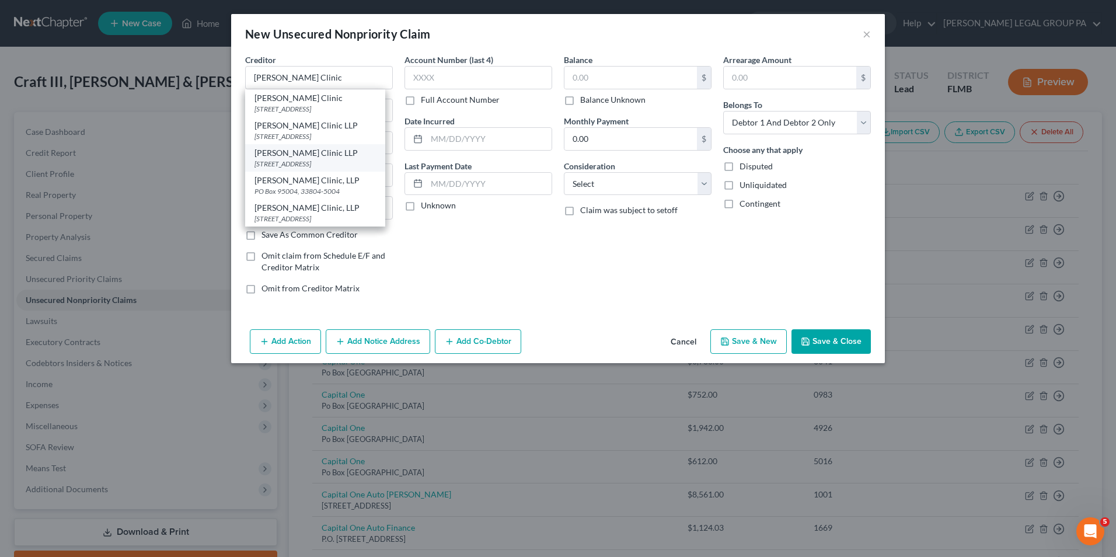
click at [342, 162] on div "PO Box 95004, Lakeland, FL 33804" at bounding box center [315, 164] width 121 height 10
type input "Watson Clinic LLP"
type input "PO Box 95004"
type input "Lakeland"
select select "9"
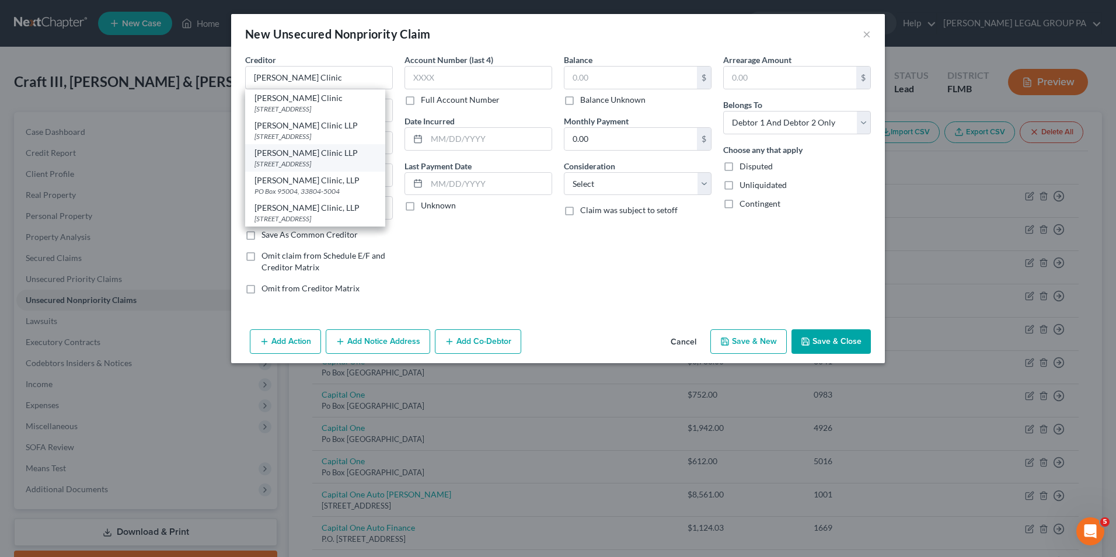
type input "33804"
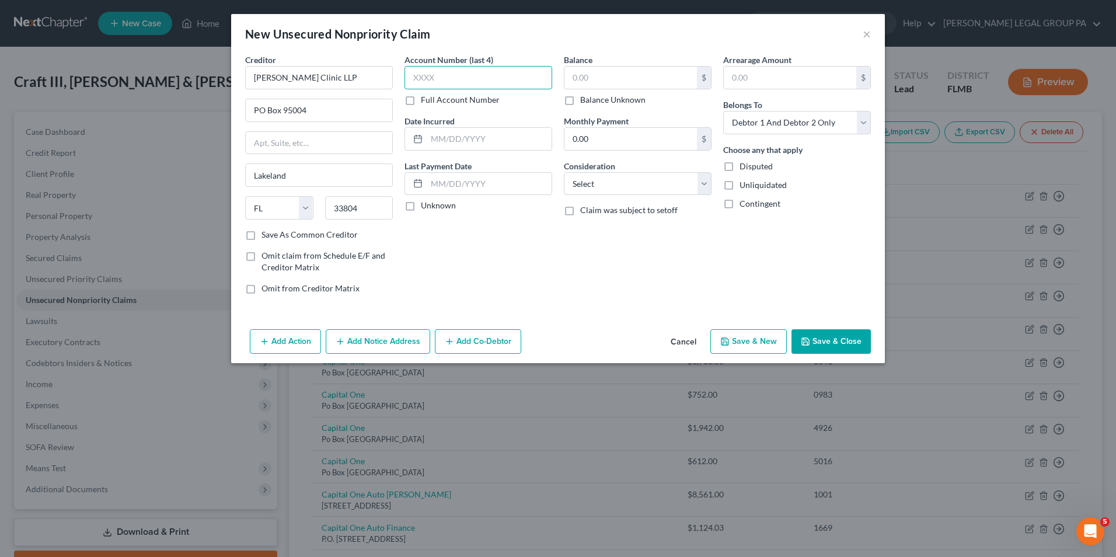
click at [469, 70] on input "text" at bounding box center [479, 77] width 148 height 23
type input "7913"
click at [650, 76] on input "text" at bounding box center [630, 78] width 133 height 22
type input "101.54"
click at [783, 126] on select "Select Debtor 1 Only Debtor 2 Only Debtor 1 And Debtor 2 Only At Least One Of T…" at bounding box center [797, 122] width 148 height 23
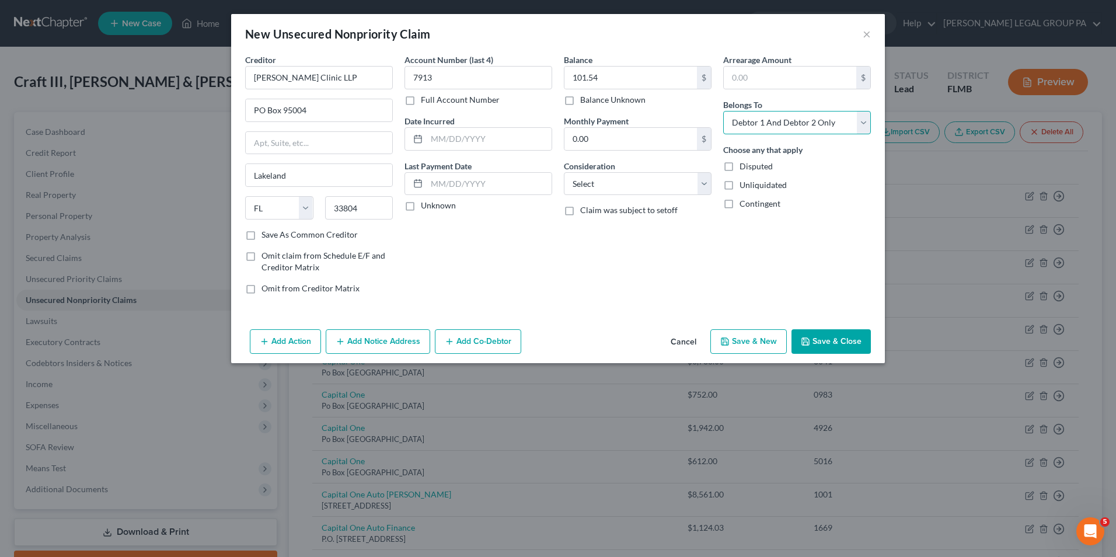
click at [723, 111] on select "Select Debtor 1 Only Debtor 2 Only Debtor 1 And Debtor 2 Only At Least One Of T…" at bounding box center [797, 122] width 148 height 23
click at [827, 336] on button "Save & Close" at bounding box center [831, 341] width 79 height 25
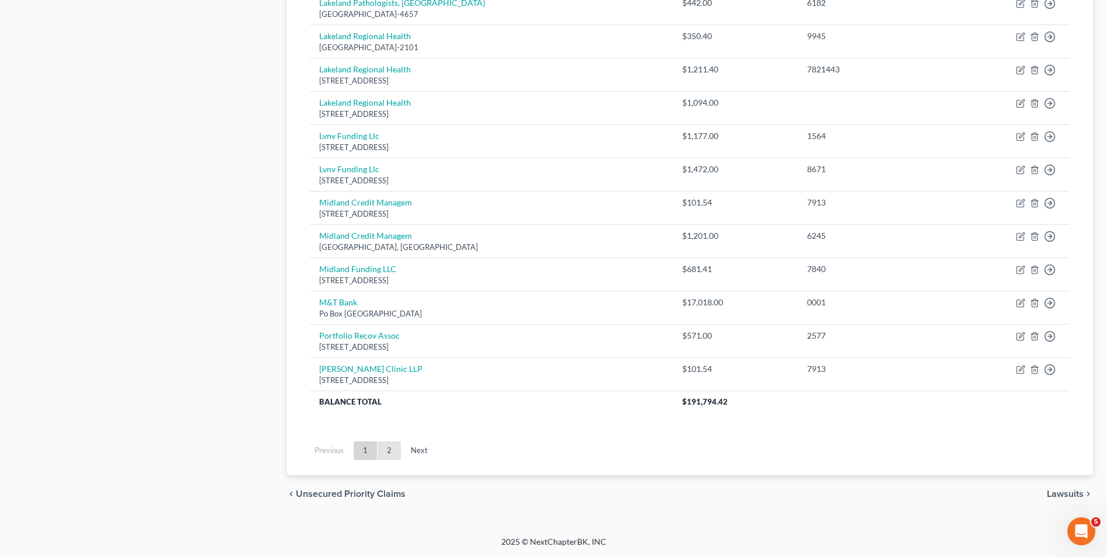
click at [392, 452] on link "2" at bounding box center [389, 450] width 23 height 19
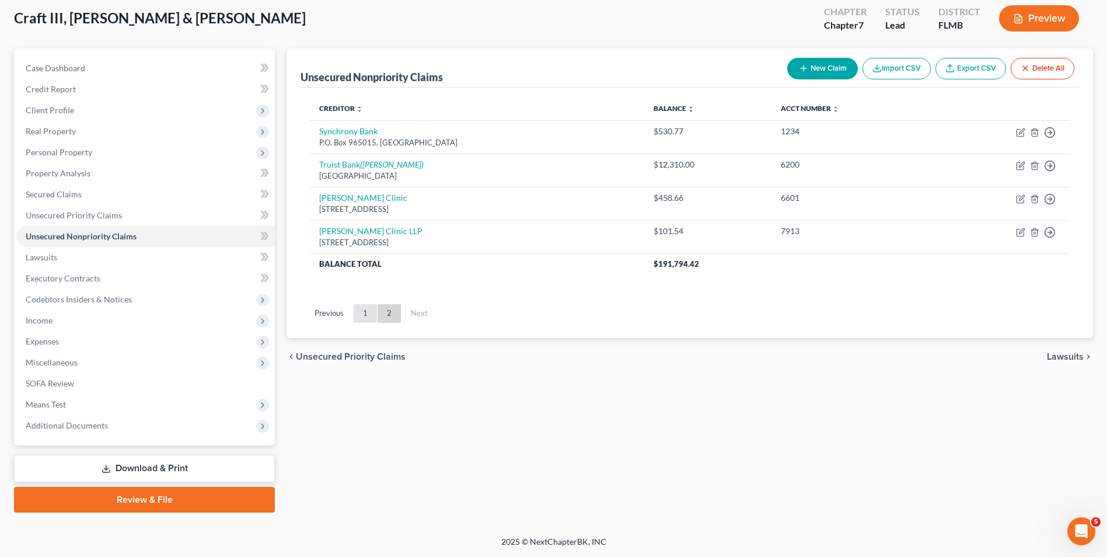
click at [360, 312] on link "1" at bounding box center [365, 313] width 23 height 19
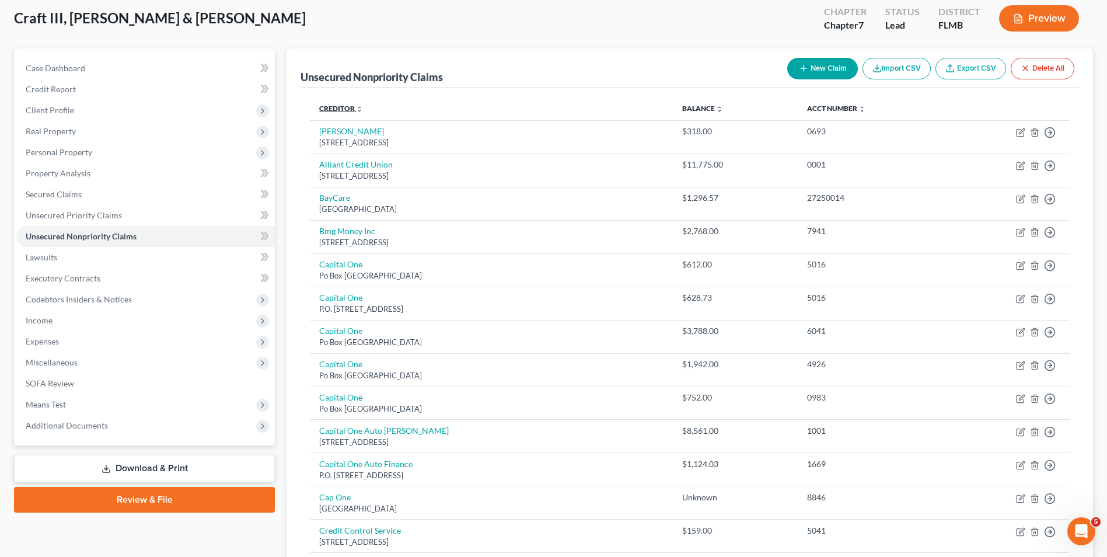
click at [340, 104] on link "Creditor expand_more expand_less unfold_more" at bounding box center [341, 108] width 44 height 9
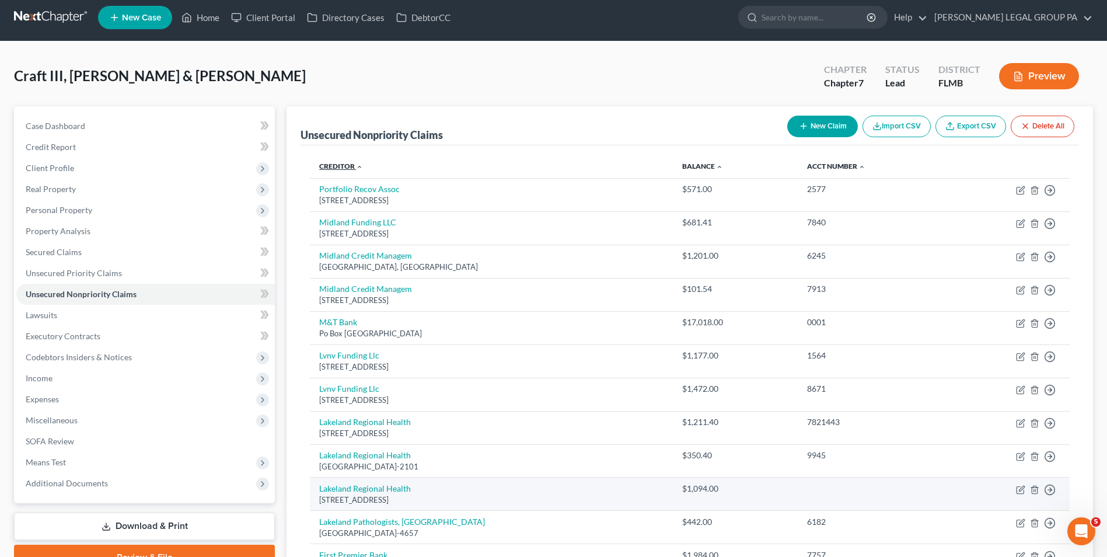
scroll to position [5, 0]
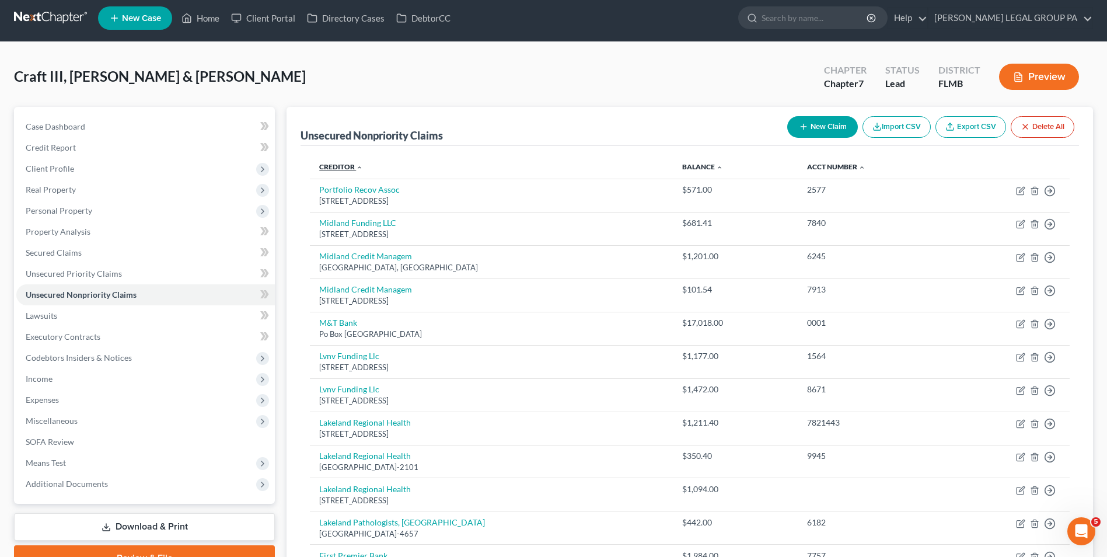
click at [350, 165] on link "Creditor expand_more expand_less unfold_more" at bounding box center [341, 166] width 44 height 9
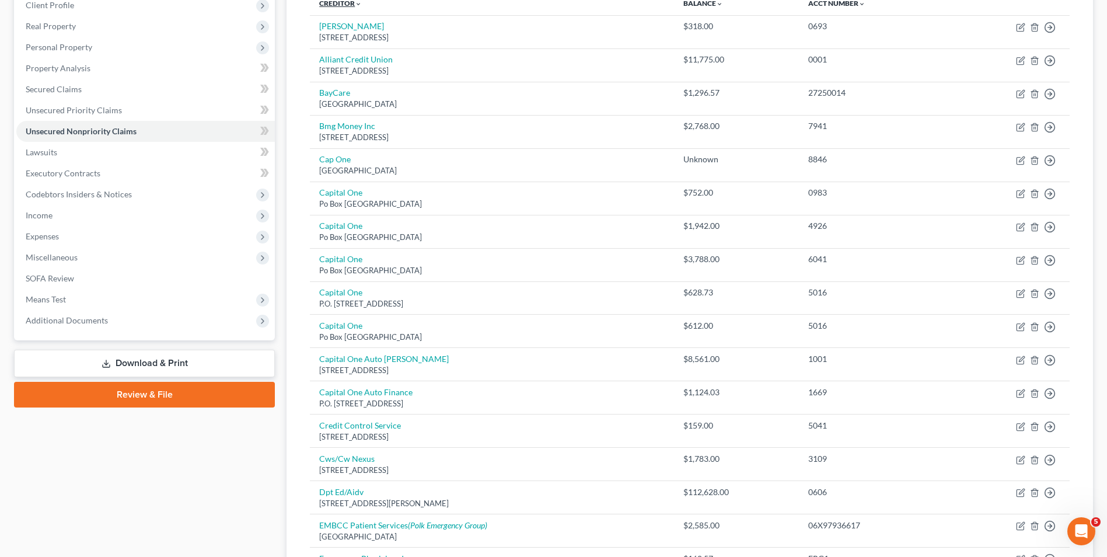
scroll to position [64, 0]
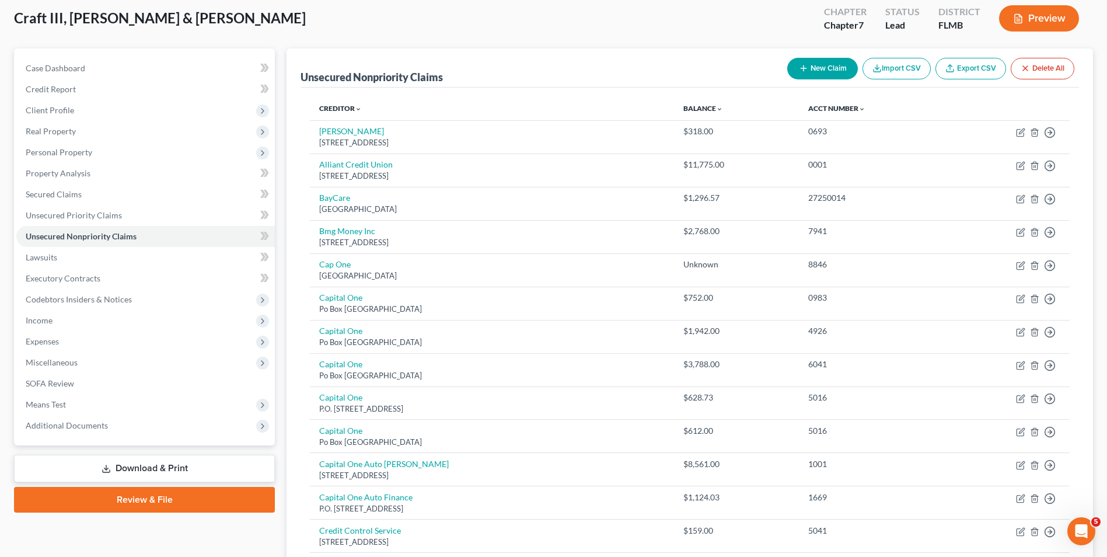
click at [790, 67] on button "New Claim" at bounding box center [822, 69] width 71 height 22
select select "2"
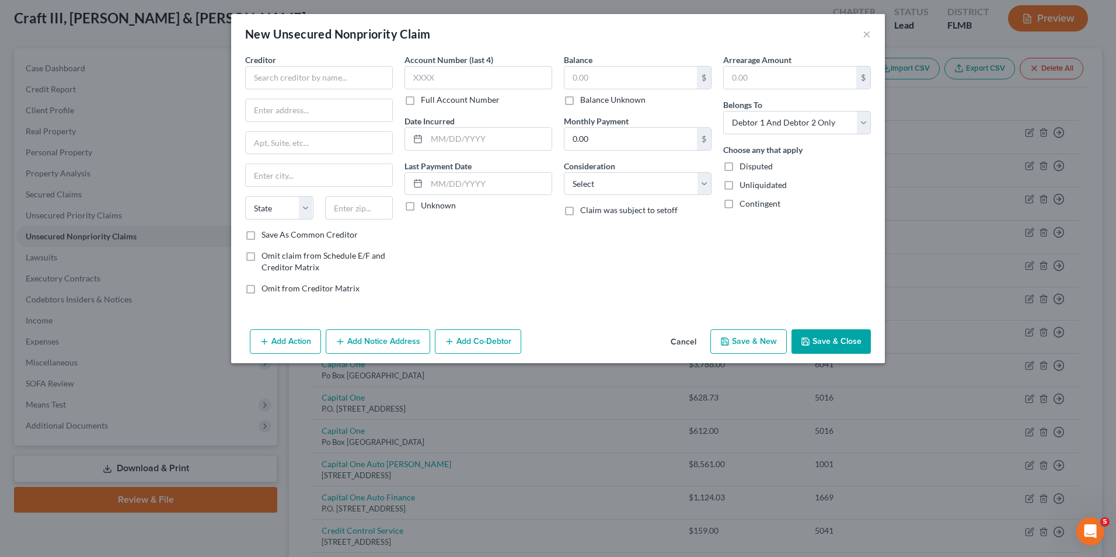
click at [676, 343] on button "Cancel" at bounding box center [683, 341] width 44 height 23
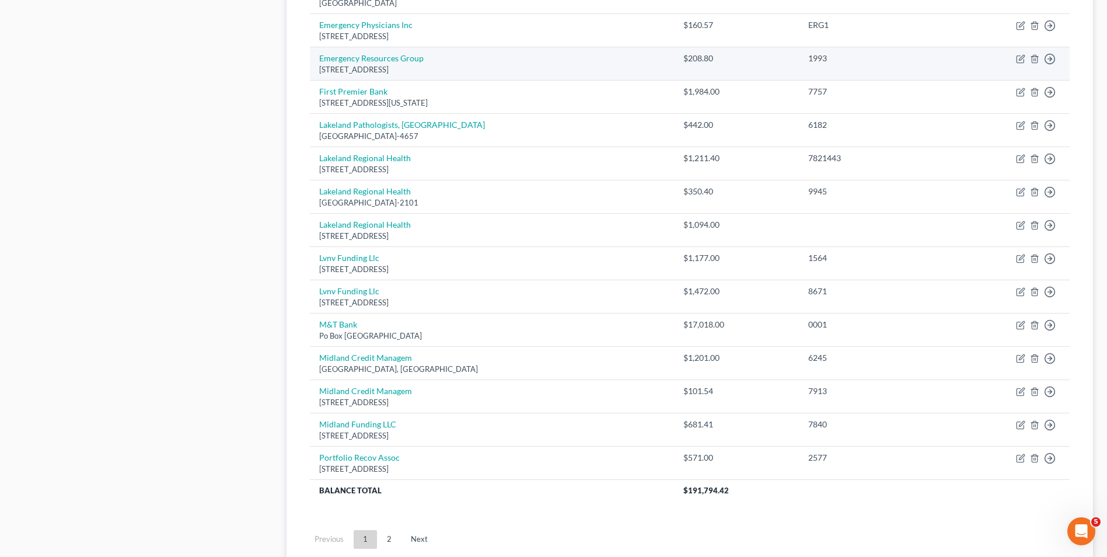
scroll to position [706, 0]
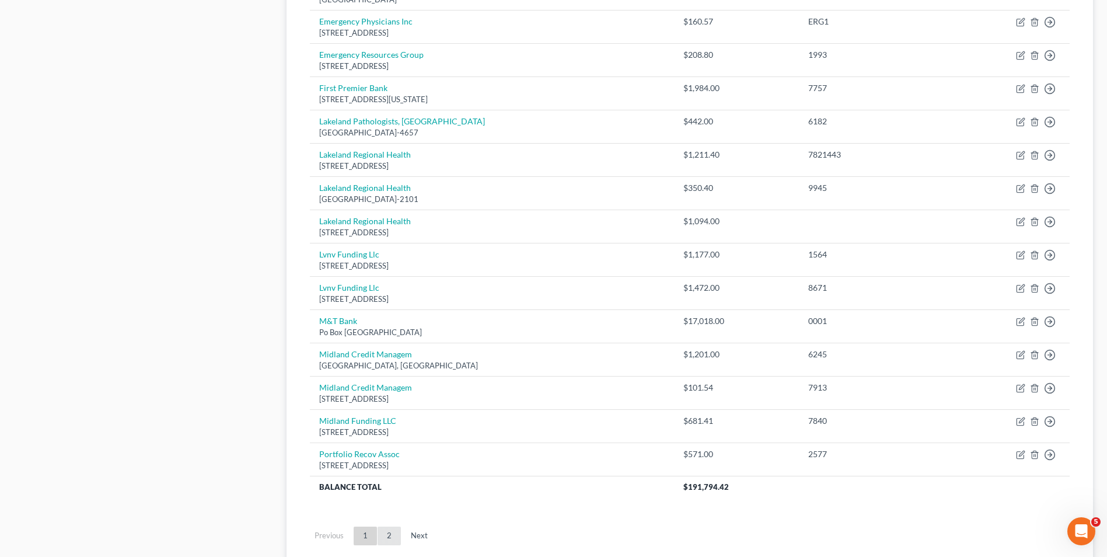
click at [391, 530] on link "2" at bounding box center [389, 536] width 23 height 19
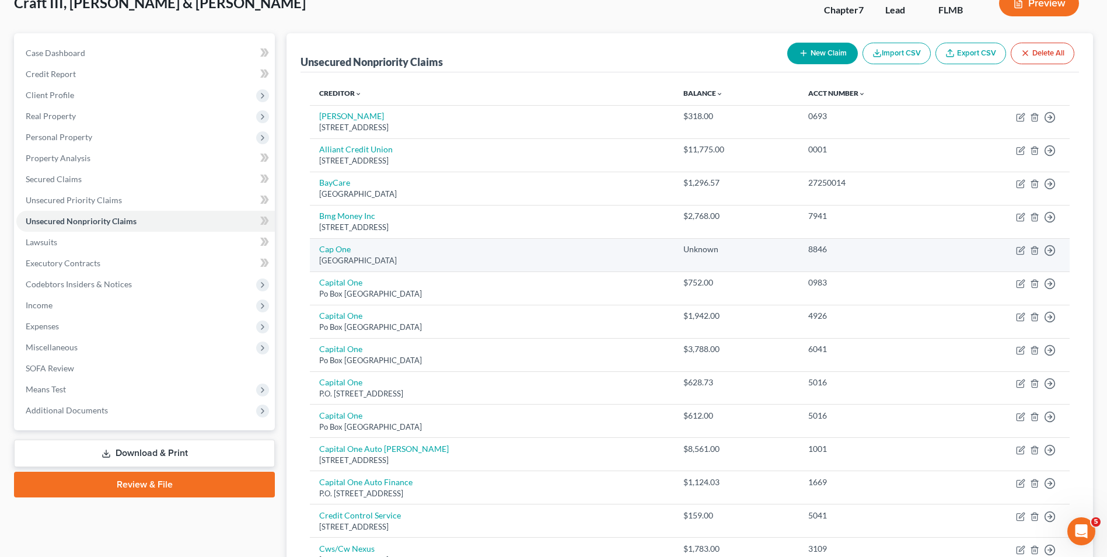
scroll to position [0, 0]
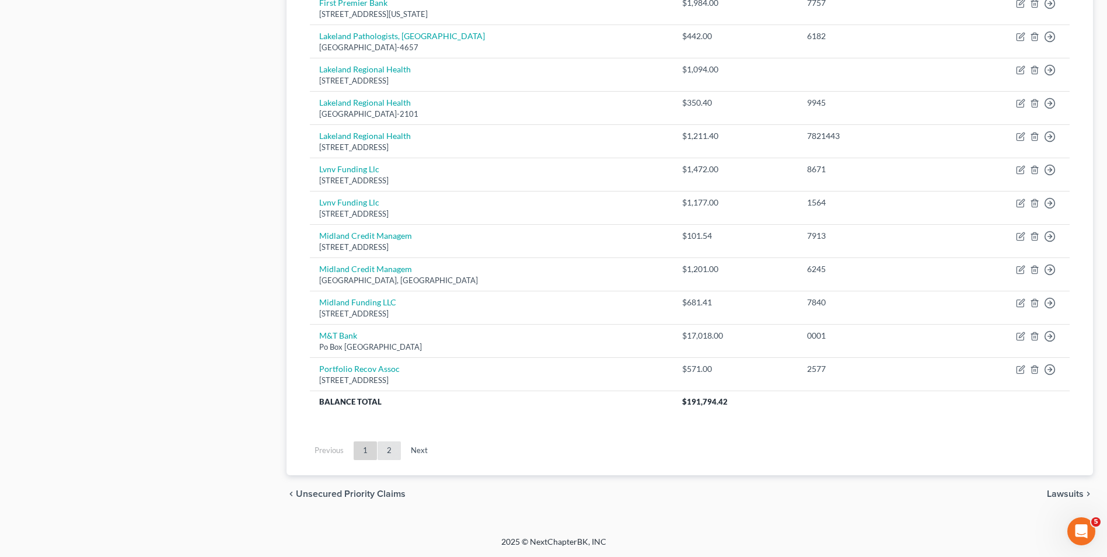
click at [380, 449] on link "2" at bounding box center [389, 450] width 23 height 19
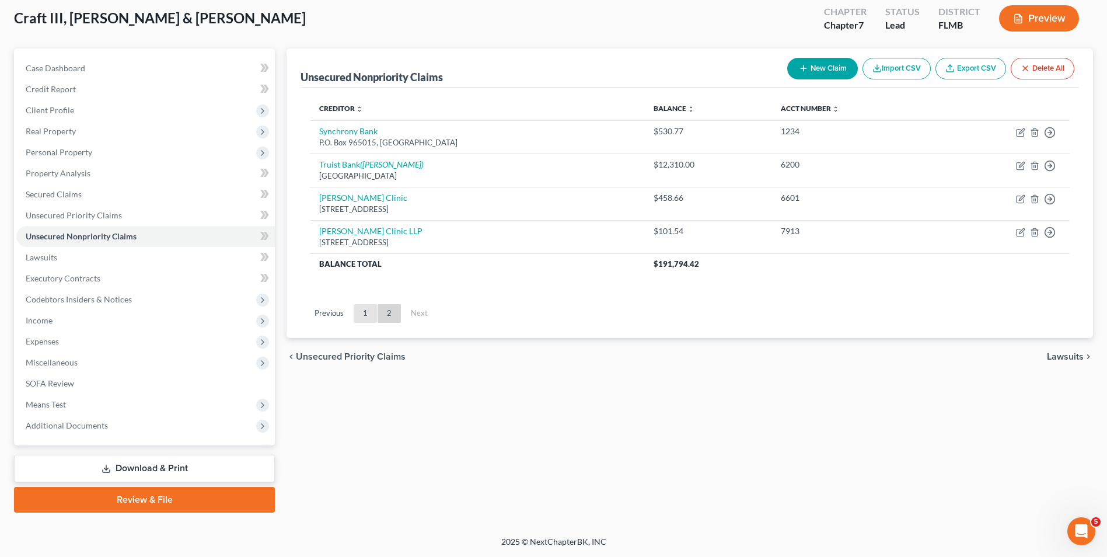
click at [369, 318] on link "1" at bounding box center [365, 313] width 23 height 19
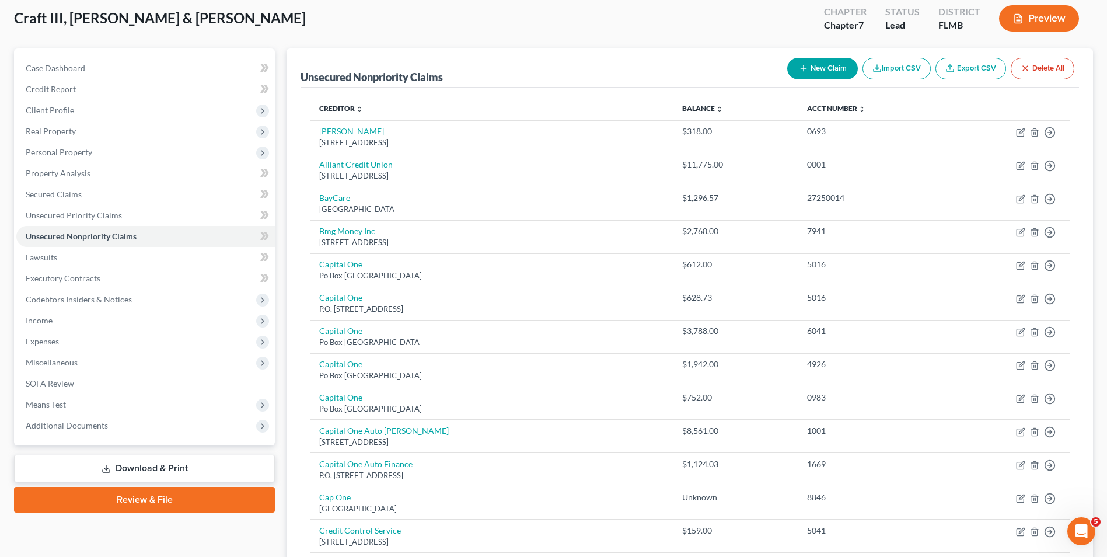
click at [827, 72] on button "New Claim" at bounding box center [822, 69] width 71 height 22
select select "2"
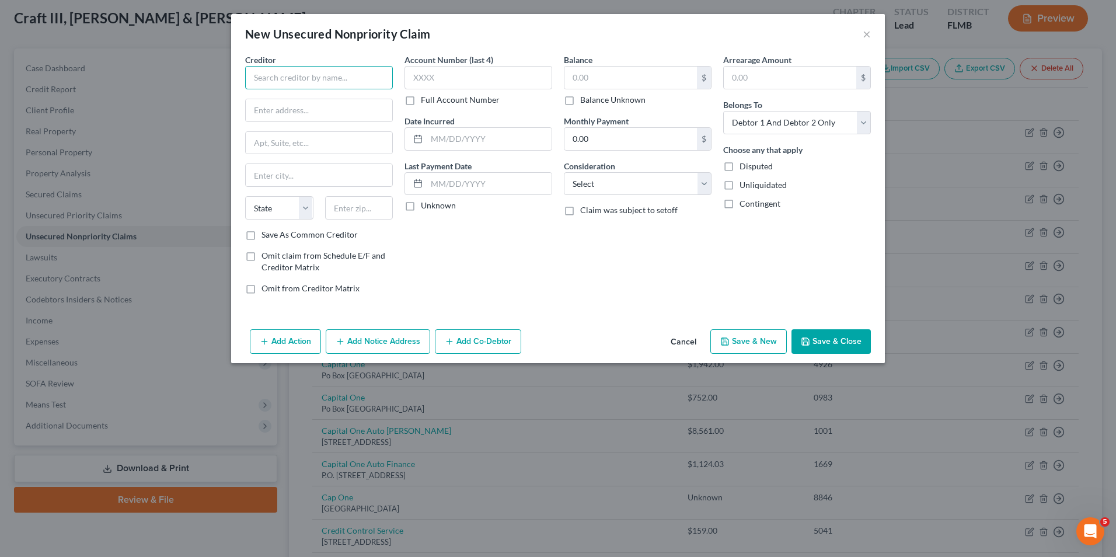
click at [308, 71] on input "text" at bounding box center [319, 77] width 148 height 23
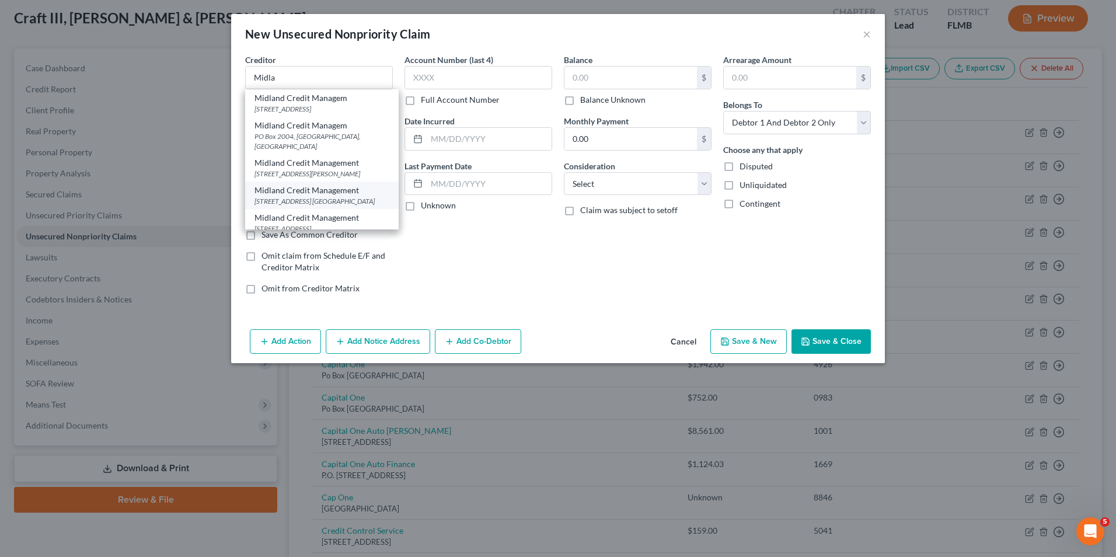
click at [333, 206] on div "[STREET_ADDRESS] [GEOGRAPHIC_DATA]" at bounding box center [322, 201] width 135 height 10
type input "Midland Credit Management"
type input "[STREET_ADDRESS] Ste 300"
type input "[PERSON_NAME]"
select select "23"
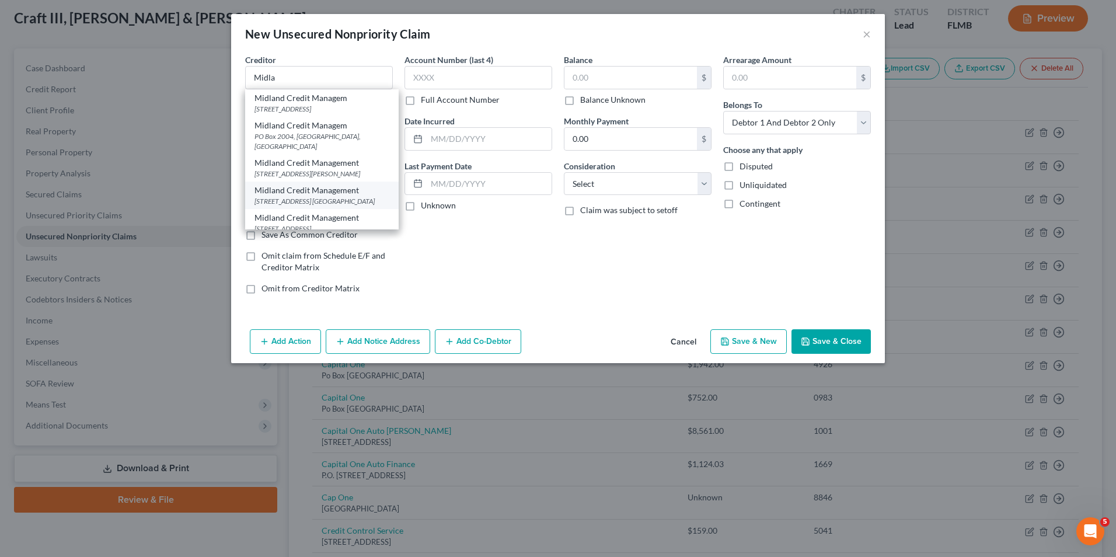
type input "48083"
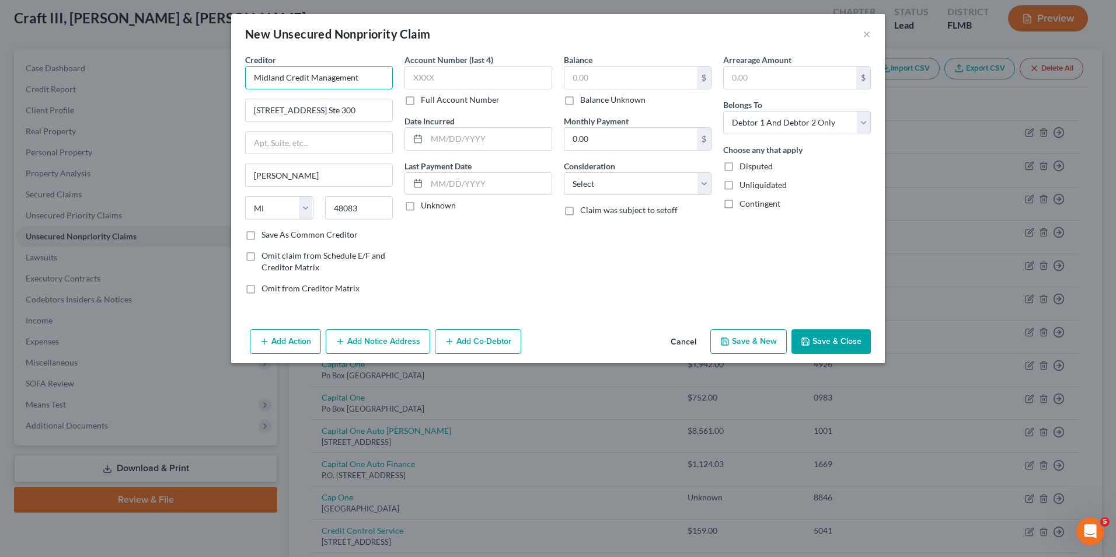
click at [368, 81] on input "Midland Credit Management" at bounding box center [319, 77] width 148 height 23
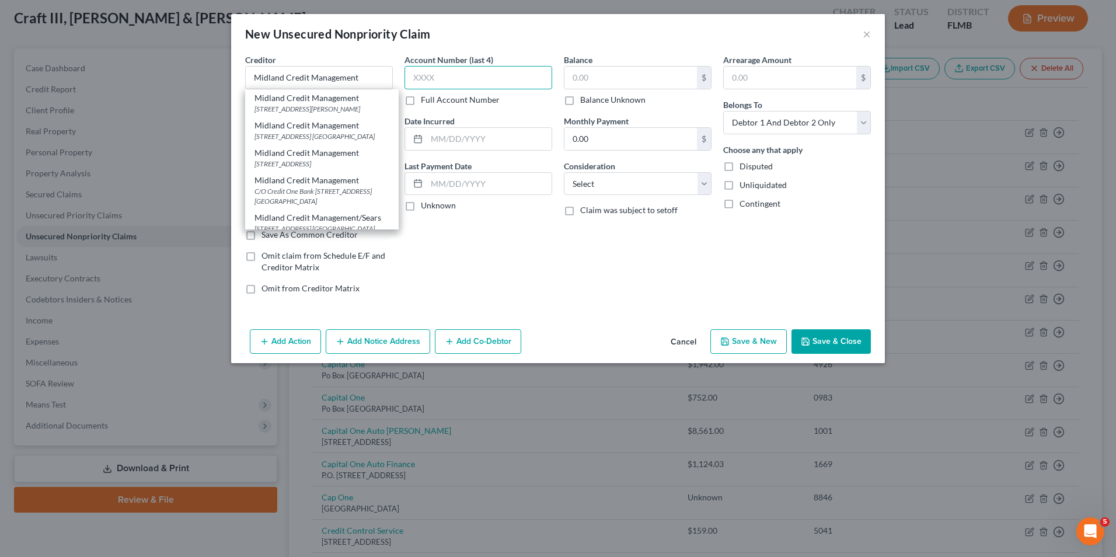
click at [441, 83] on input "text" at bounding box center [479, 77] width 148 height 23
type input "Midland Credit Management"
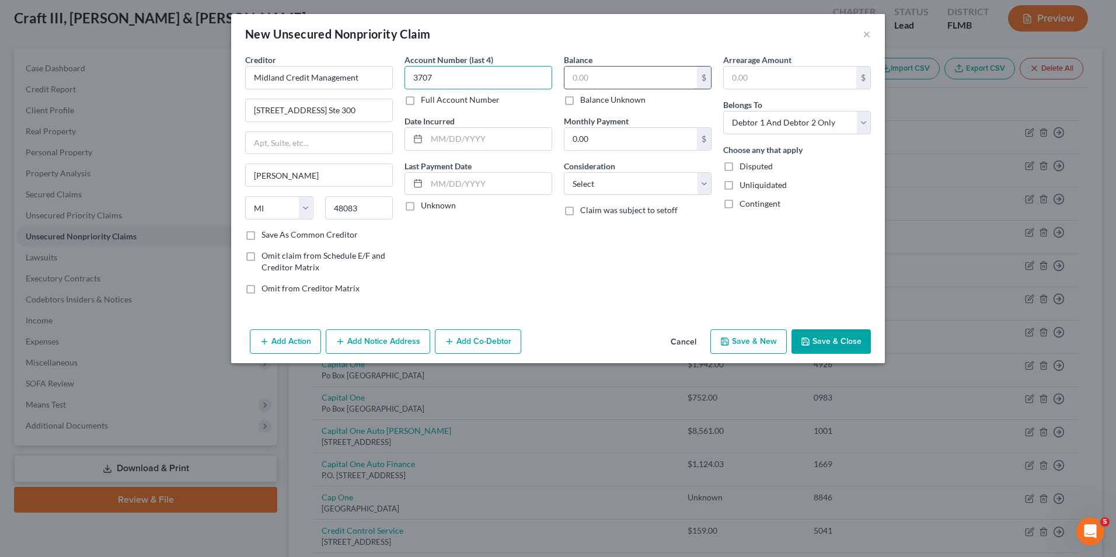
type input "3707"
click at [591, 72] on input "text" at bounding box center [630, 78] width 133 height 22
type input "681.41"
click at [775, 125] on select "Select Debtor 1 Only Debtor 2 Only Debtor 1 And Debtor 2 Only At Least One Of T…" at bounding box center [797, 122] width 148 height 23
select select "1"
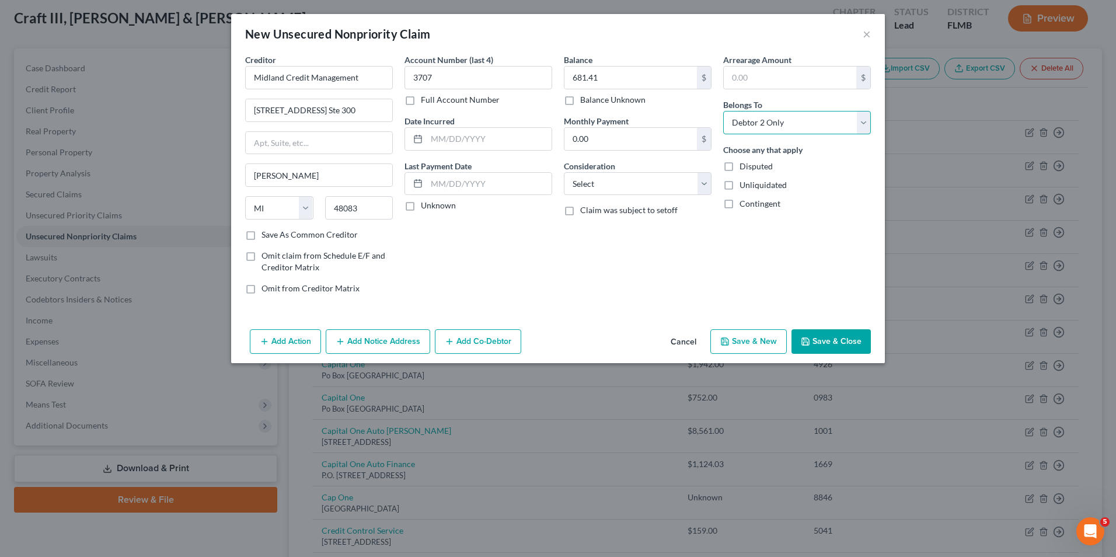
click at [723, 111] on select "Select Debtor 1 Only Debtor 2 Only Debtor 1 And Debtor 2 Only At Least One Of T…" at bounding box center [797, 122] width 148 height 23
click at [469, 81] on input "3707" at bounding box center [479, 77] width 148 height 23
type input "7840"
click at [848, 337] on button "Save & Close" at bounding box center [831, 341] width 79 height 25
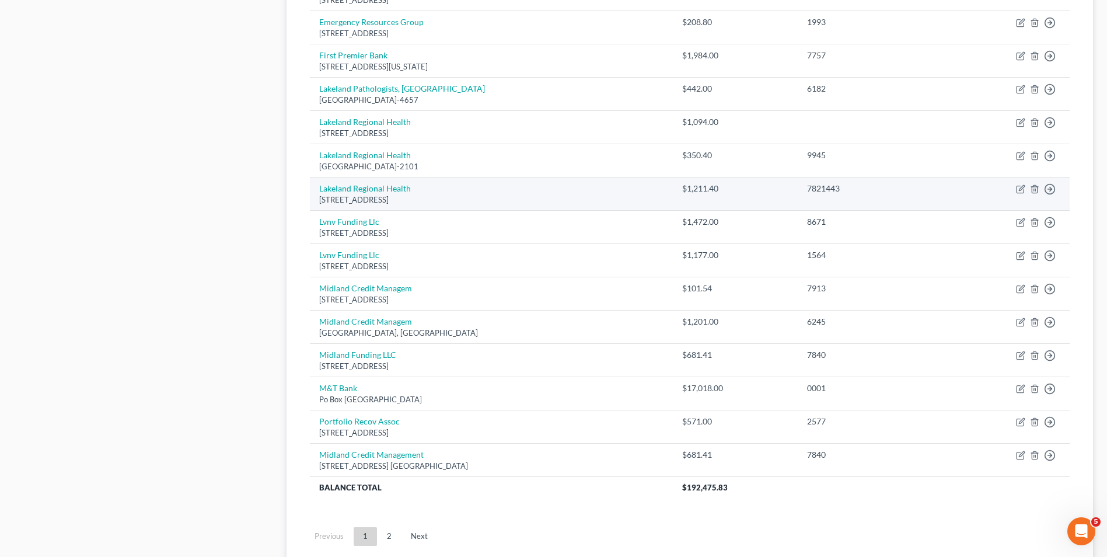
scroll to position [817, 0]
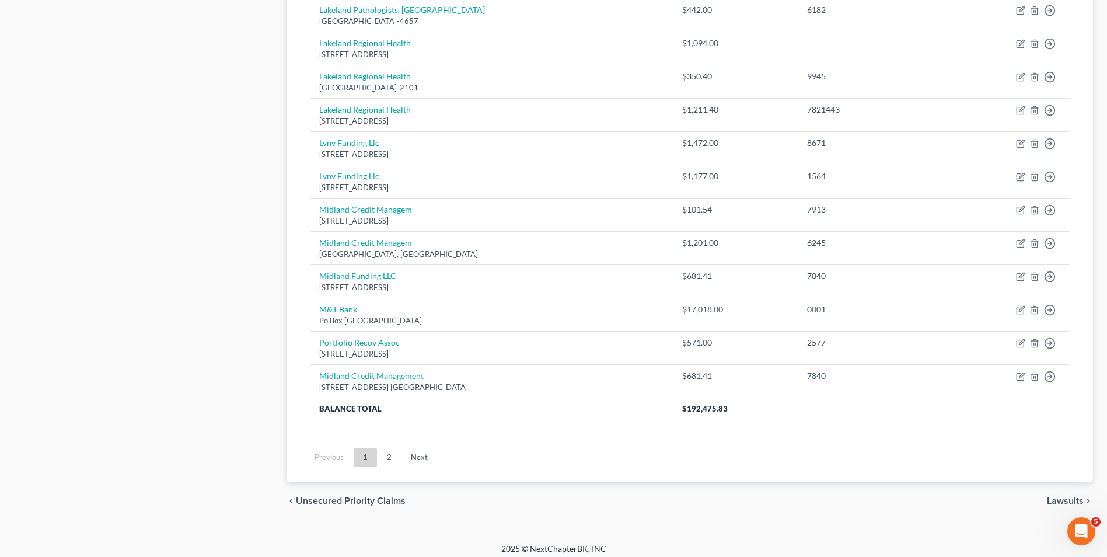
click at [391, 465] on link "2" at bounding box center [389, 457] width 23 height 19
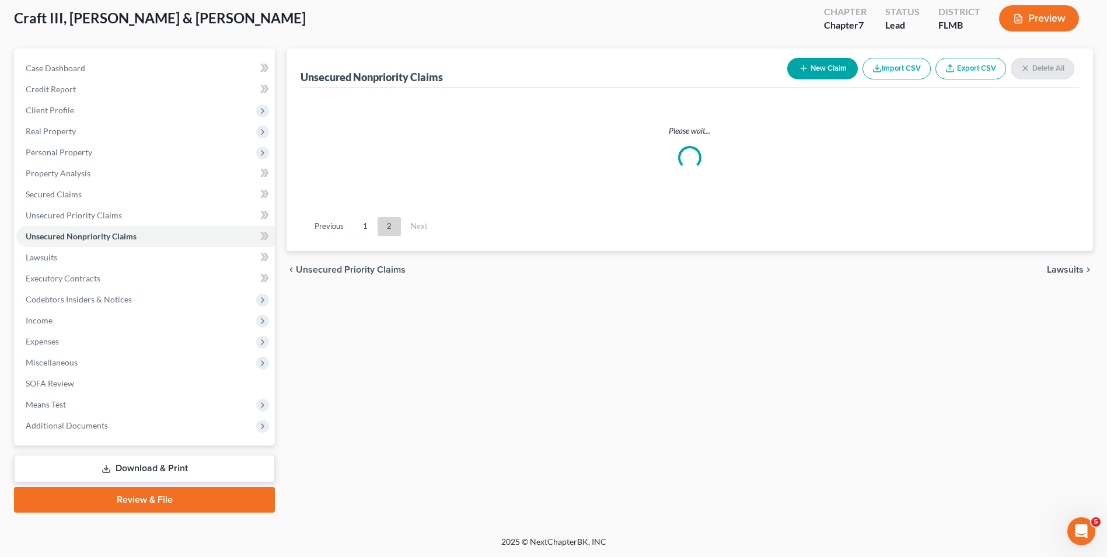
scroll to position [64, 0]
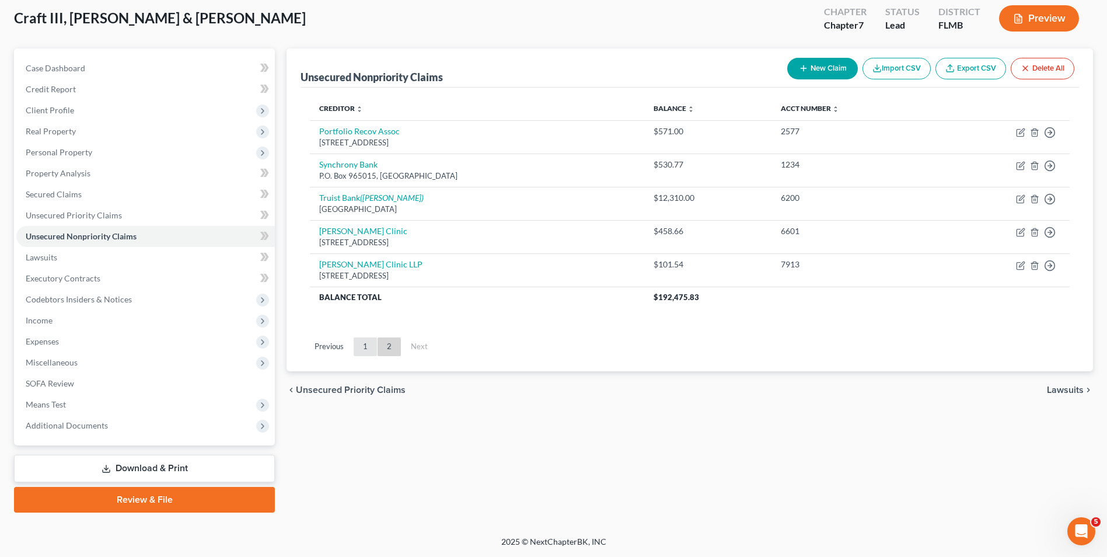
click at [359, 351] on link "1" at bounding box center [365, 346] width 23 height 19
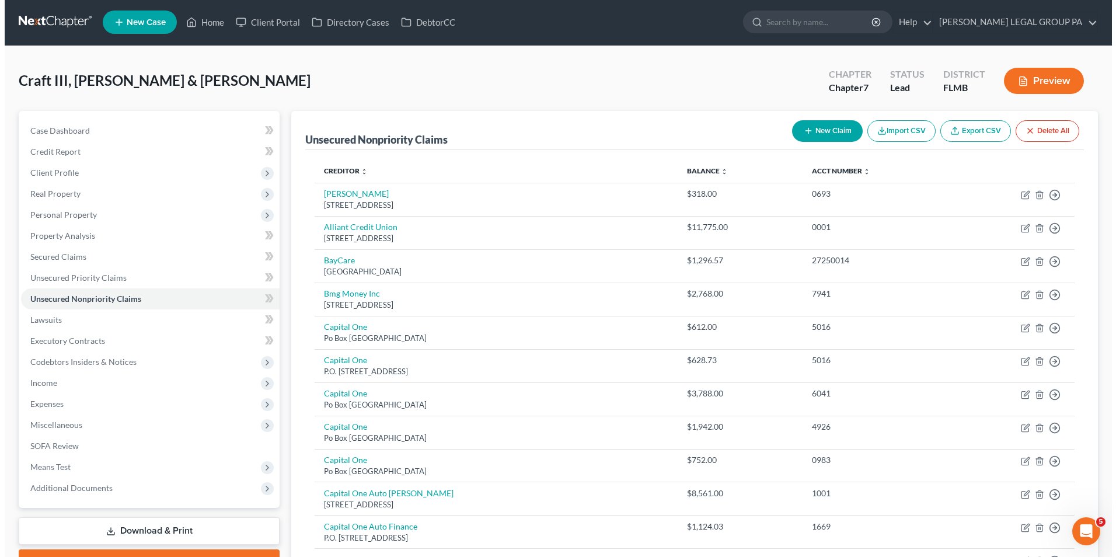
scroll to position [0, 0]
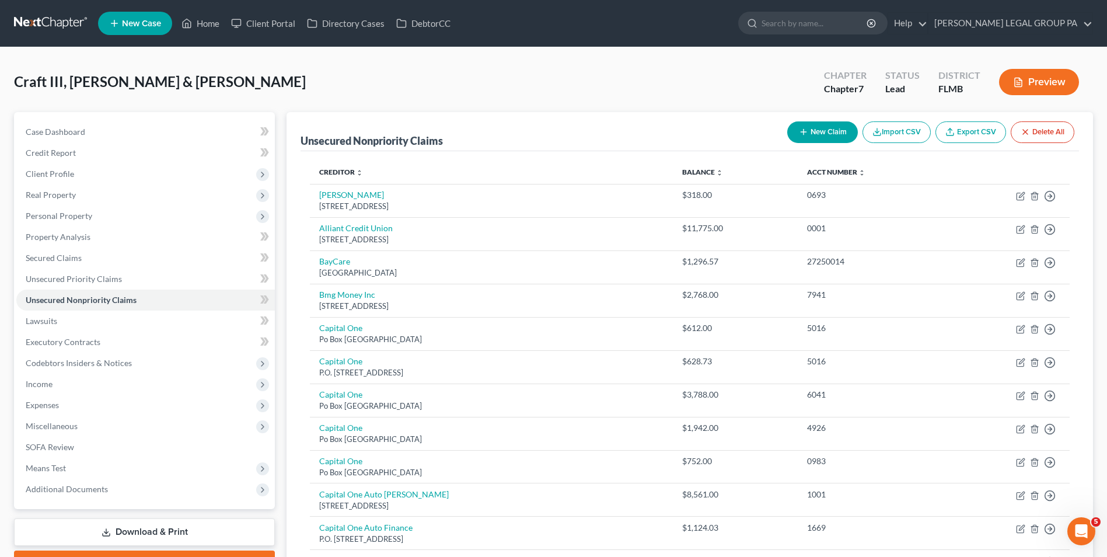
click at [832, 126] on button "New Claim" at bounding box center [822, 132] width 71 height 22
select select "2"
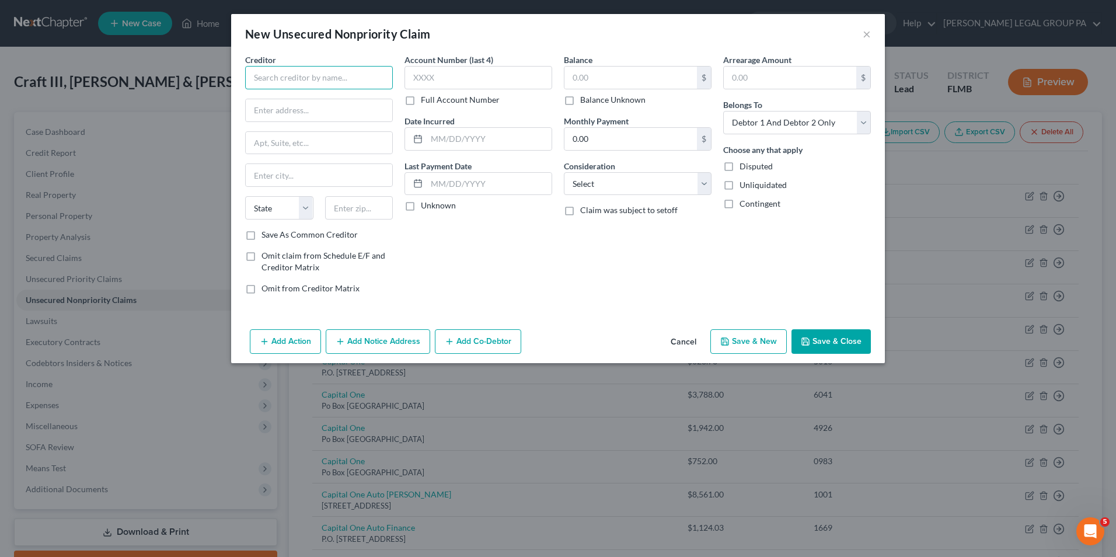
click at [366, 78] on input "text" at bounding box center [319, 77] width 148 height 23
type input "Synchrony Bank/myWalgreens Credit Card"
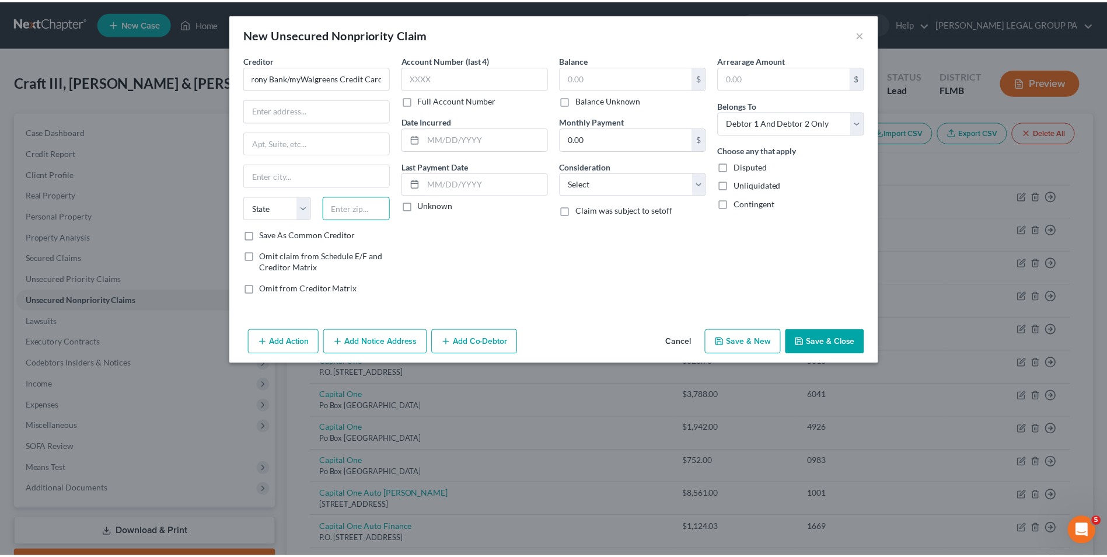
scroll to position [0, 0]
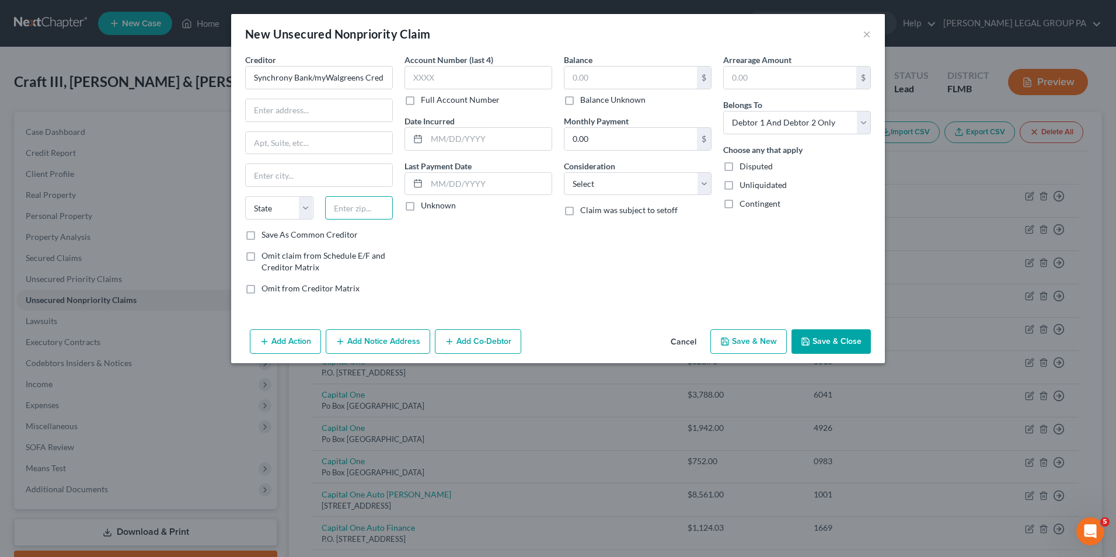
click at [349, 213] on input "text" at bounding box center [359, 207] width 68 height 23
click at [438, 238] on div "Account Number (last 4) Full Account Number Date Incurred Last Payment Date Unk…" at bounding box center [478, 179] width 159 height 250
click at [470, 129] on input "text" at bounding box center [489, 139] width 125 height 22
click at [372, 214] on input "19176" at bounding box center [359, 207] width 68 height 23
type input "19176"
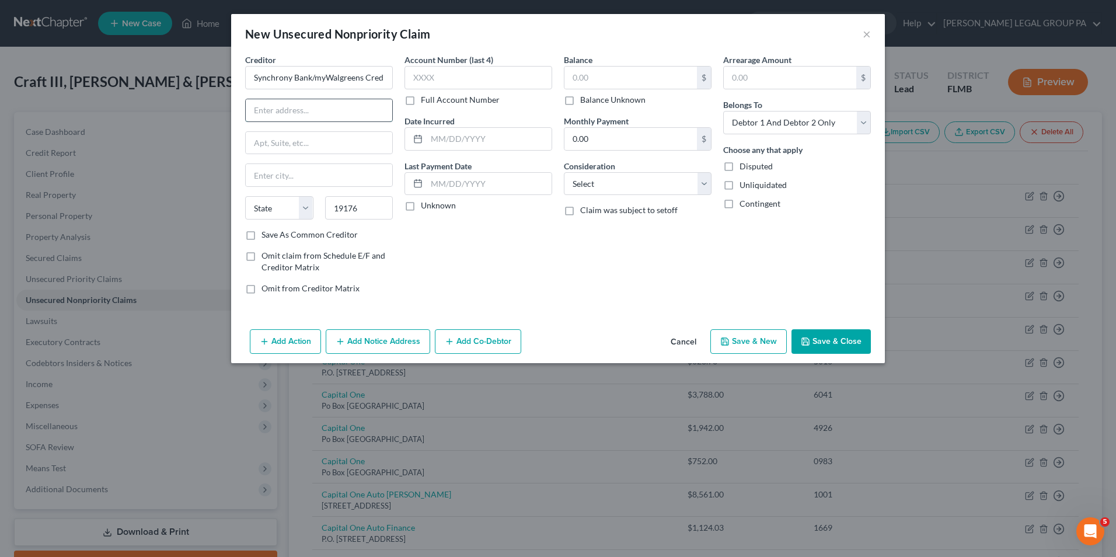
click at [329, 111] on input "text" at bounding box center [319, 110] width 147 height 22
click at [512, 285] on div "Account Number (last 4) Full Account Number Date Incurred Last Payment Date Unk…" at bounding box center [478, 179] width 159 height 250
click at [304, 119] on input "text" at bounding box center [319, 110] width 147 height 22
type input "PO Box 71710"
click at [318, 172] on input "text" at bounding box center [319, 175] width 147 height 22
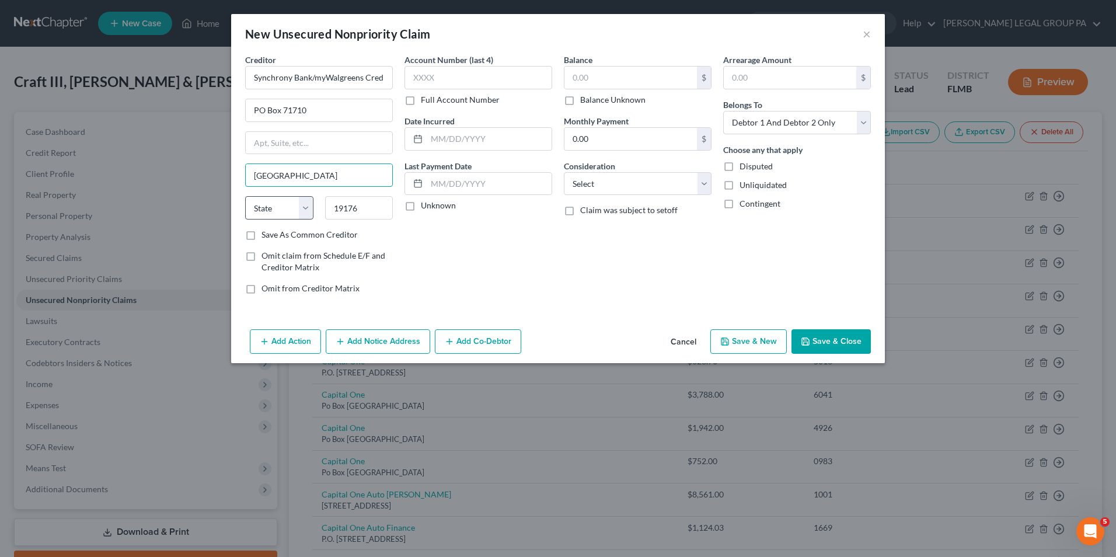
type input "[GEOGRAPHIC_DATA]"
click at [263, 210] on select "State [US_STATE] AK AR AZ CA CO CT DE DC [GEOGRAPHIC_DATA] [GEOGRAPHIC_DATA] GU…" at bounding box center [279, 207] width 68 height 23
select select "39"
click at [245, 196] on select "State [US_STATE] AK AR AZ CA CO CT DE DC [GEOGRAPHIC_DATA] [GEOGRAPHIC_DATA] GU…" at bounding box center [279, 207] width 68 height 23
click at [514, 235] on div "Account Number (last 4) Full Account Number Date Incurred Last Payment Date Unk…" at bounding box center [478, 179] width 159 height 250
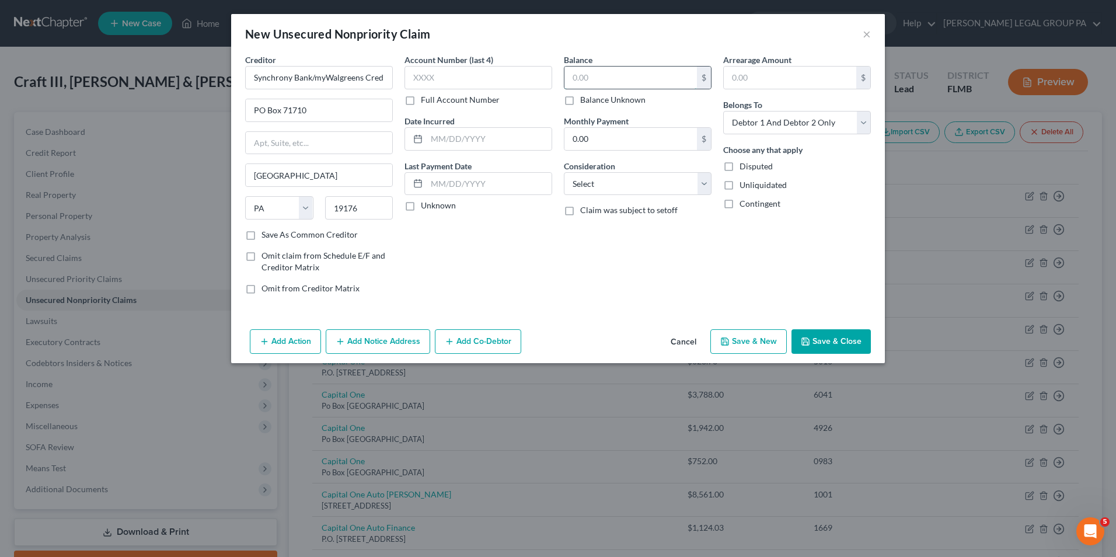
click at [581, 82] on input "text" at bounding box center [630, 78] width 133 height 22
type input "179.00"
click at [784, 133] on select "Select Debtor 1 Only Debtor 2 Only Debtor 1 And Debtor 2 Only At Least One Of T…" at bounding box center [797, 122] width 148 height 23
select select "1"
click at [723, 111] on select "Select Debtor 1 Only Debtor 2 Only Debtor 1 And Debtor 2 Only At Least One Of T…" at bounding box center [797, 122] width 148 height 23
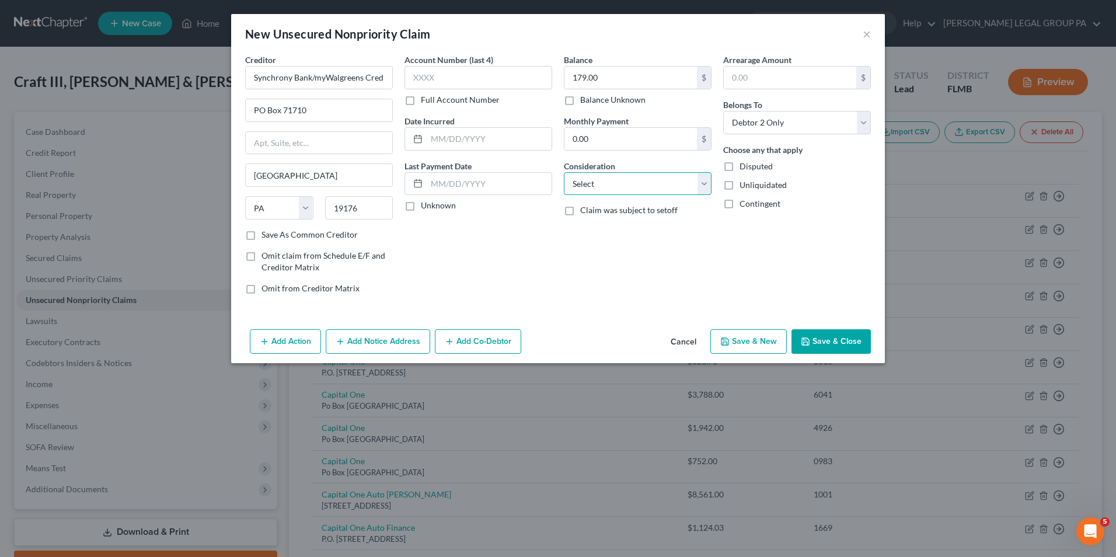
click at [661, 179] on select "Select Cable / Satellite Services Collection Agency Credit Card Debt Debt Couns…" at bounding box center [638, 183] width 148 height 23
click at [536, 226] on div "Account Number (last 4) Full Account Number Date Incurred Last Payment Date Unk…" at bounding box center [478, 179] width 159 height 250
click at [831, 346] on button "Save & Close" at bounding box center [831, 341] width 79 height 25
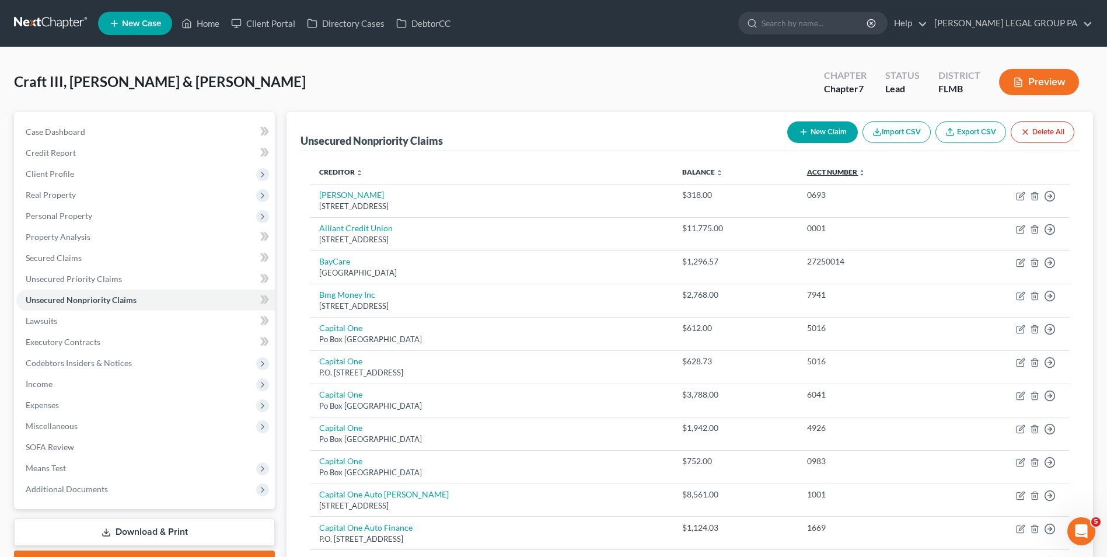
click at [839, 175] on link "Acct Number expand_more expand_less unfold_more" at bounding box center [836, 172] width 58 height 9
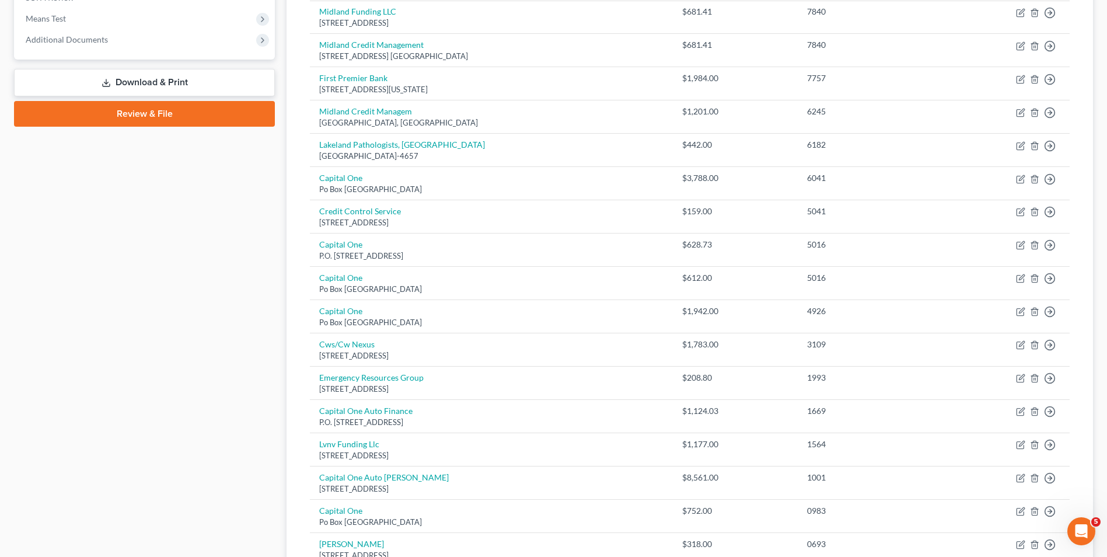
scroll to position [467, 0]
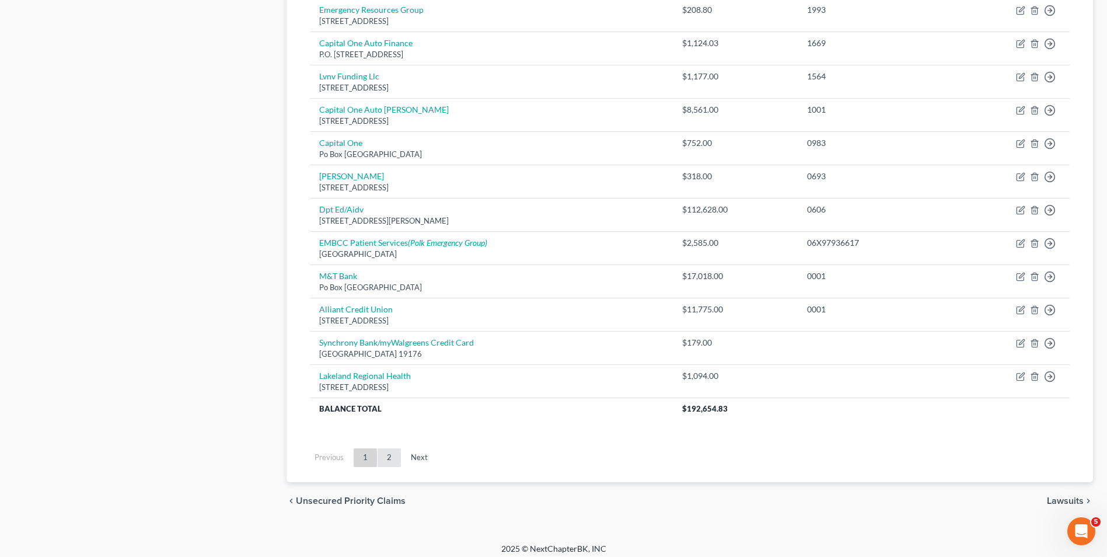
click at [388, 458] on link "2" at bounding box center [389, 457] width 23 height 19
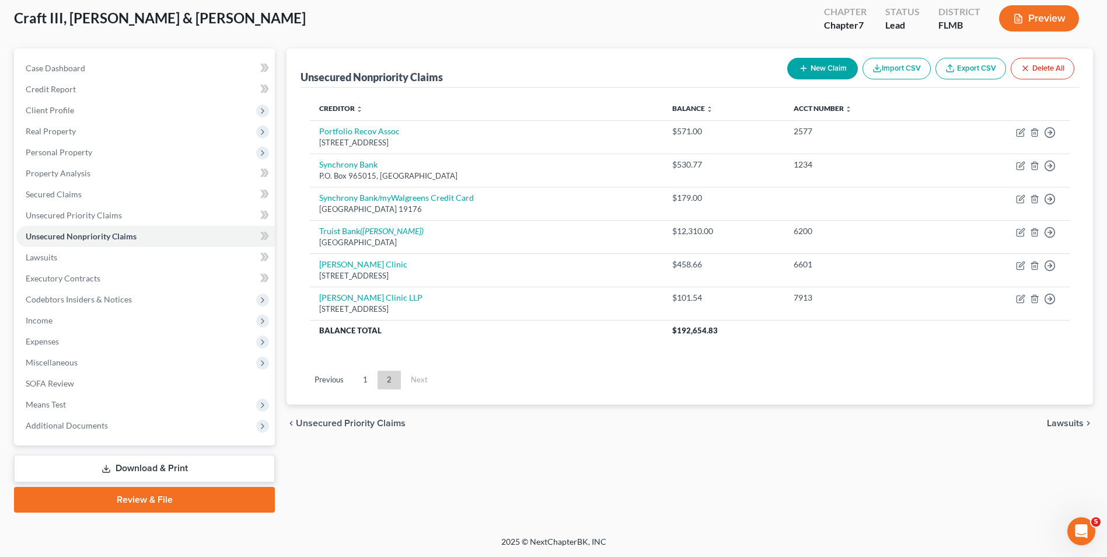
click at [827, 70] on button "New Claim" at bounding box center [822, 69] width 71 height 22
select select "2"
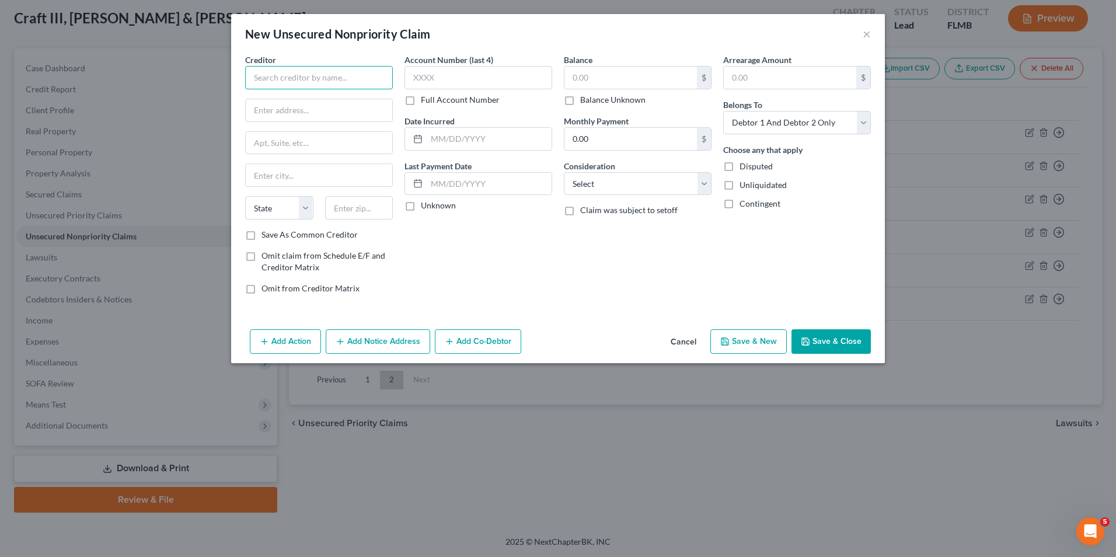
click at [369, 69] on input "text" at bounding box center [319, 77] width 148 height 23
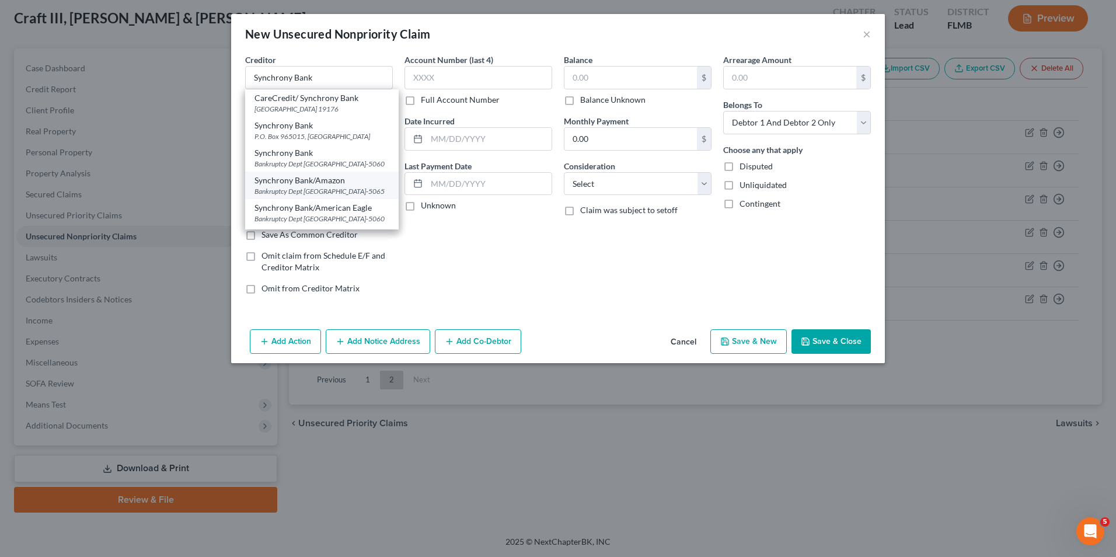
click at [355, 196] on div "Bankruptcy Dept PO Box 965065, Orlando, FL 32896-5065" at bounding box center [322, 191] width 135 height 10
type input "Synchrony Bank/Amazon"
type input "Bankruptcy Dept"
type input "PO Box 965065"
type input "Orlando"
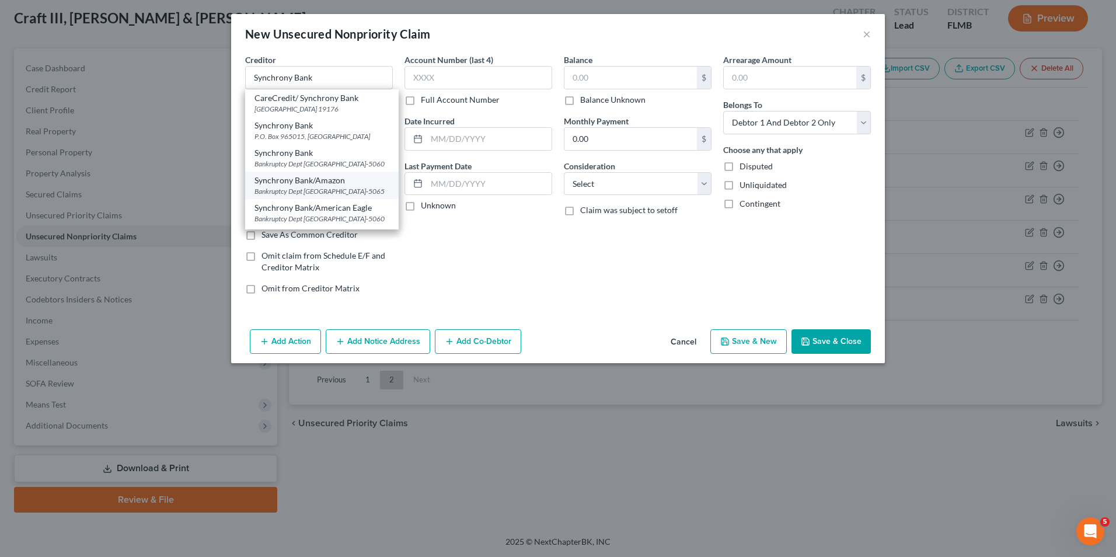
select select "9"
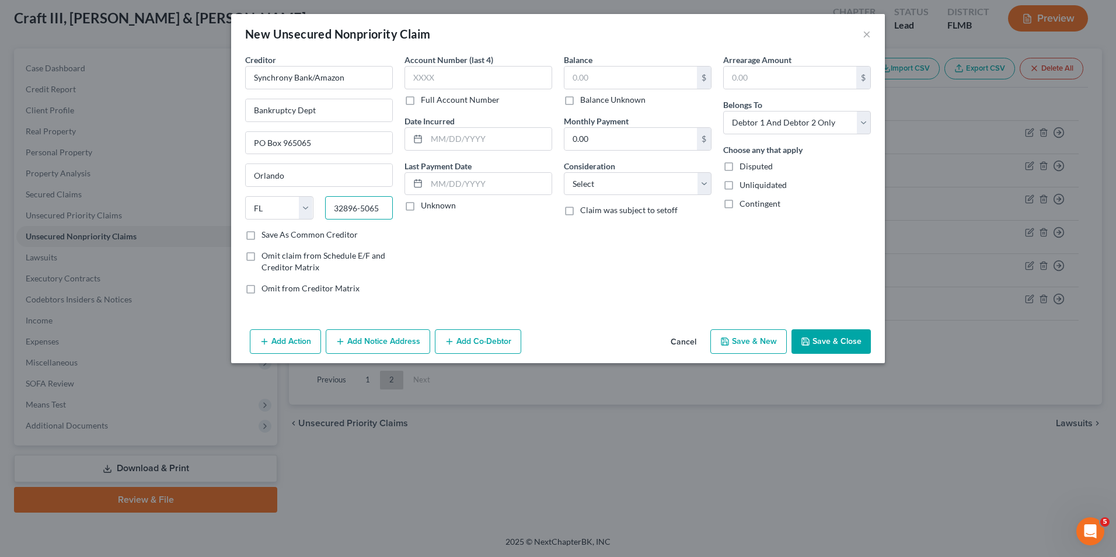
click at [373, 202] on input "32896-5065" at bounding box center [359, 207] width 68 height 23
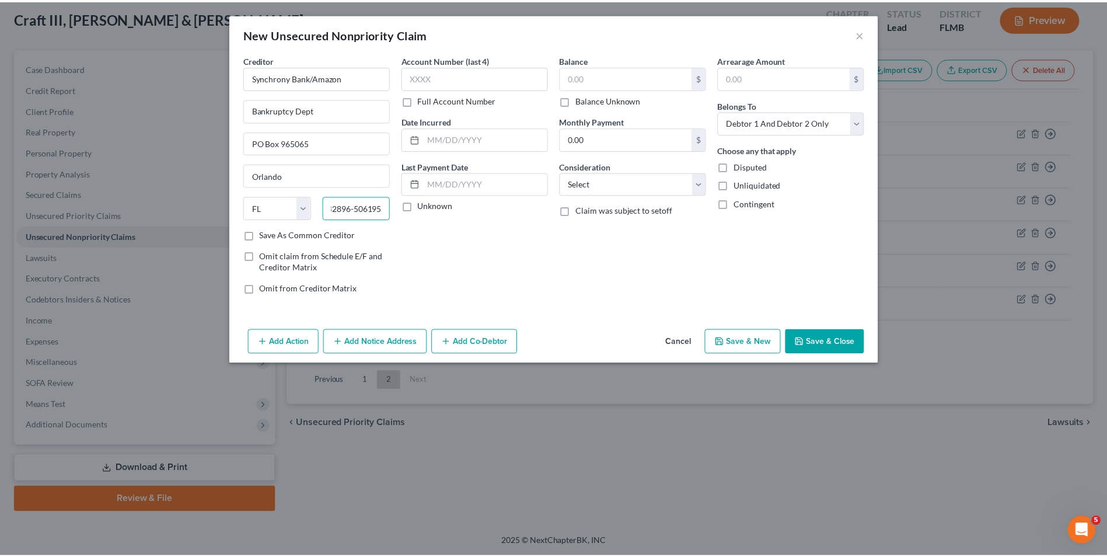
scroll to position [0, 0]
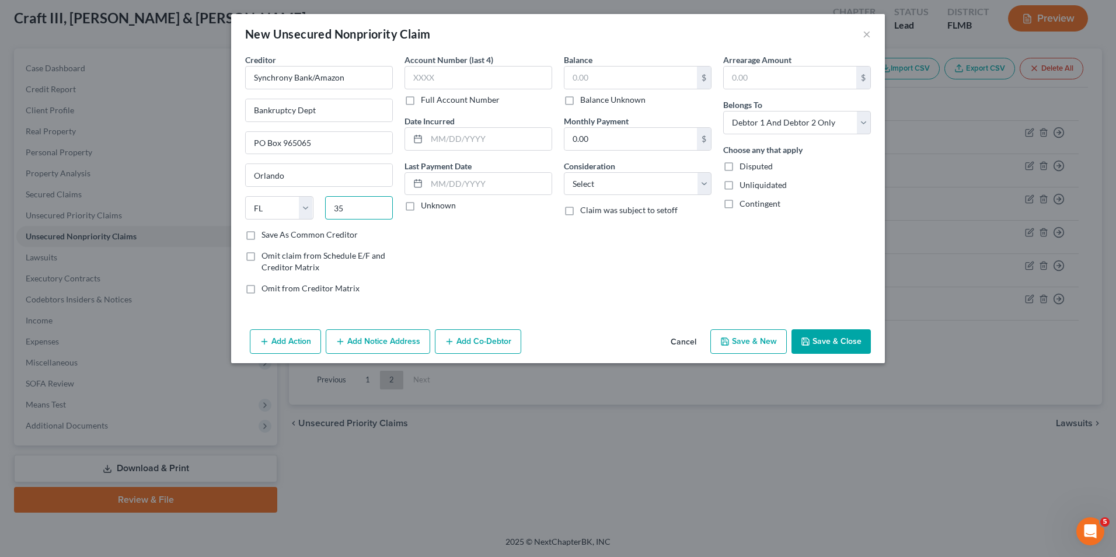
type input "5"
type input "19176"
click at [328, 114] on input "Bankruptcy Dept" at bounding box center [319, 110] width 147 height 22
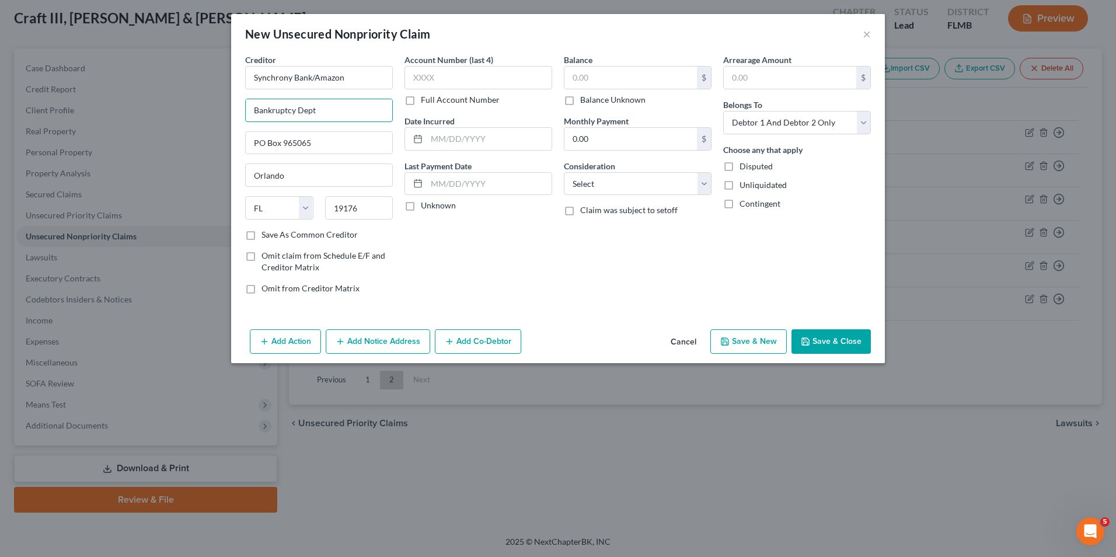
drag, startPoint x: 328, startPoint y: 114, endPoint x: 234, endPoint y: 112, distance: 94.0
click at [234, 112] on div "Creditor * Synchrony Bank/Amazon Bankruptcy Dept PO Box 965065 Orlando State AL…" at bounding box center [558, 189] width 654 height 271
click at [319, 138] on input "PO Box 965065" at bounding box center [319, 143] width 147 height 22
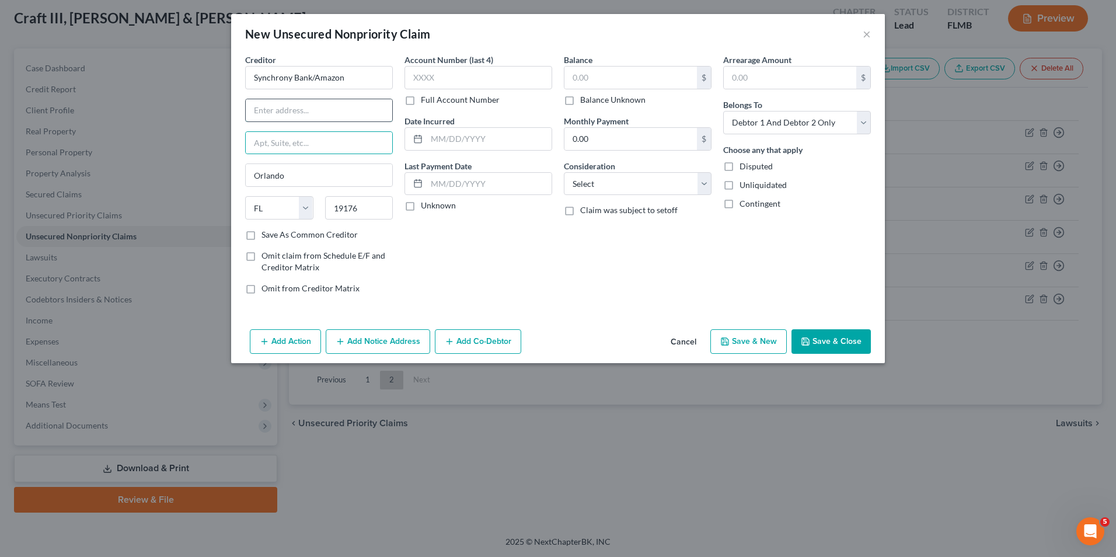
click at [321, 107] on input "text" at bounding box center [319, 110] width 147 height 22
type input "PO Box 71711"
click at [534, 265] on div "Account Number (last 4) Full Account Number Date Incurred Last Payment Date Unk…" at bounding box center [478, 179] width 159 height 250
click at [319, 187] on div "Orlando" at bounding box center [319, 174] width 148 height 23
click at [319, 183] on input "Orlando" at bounding box center [319, 175] width 147 height 22
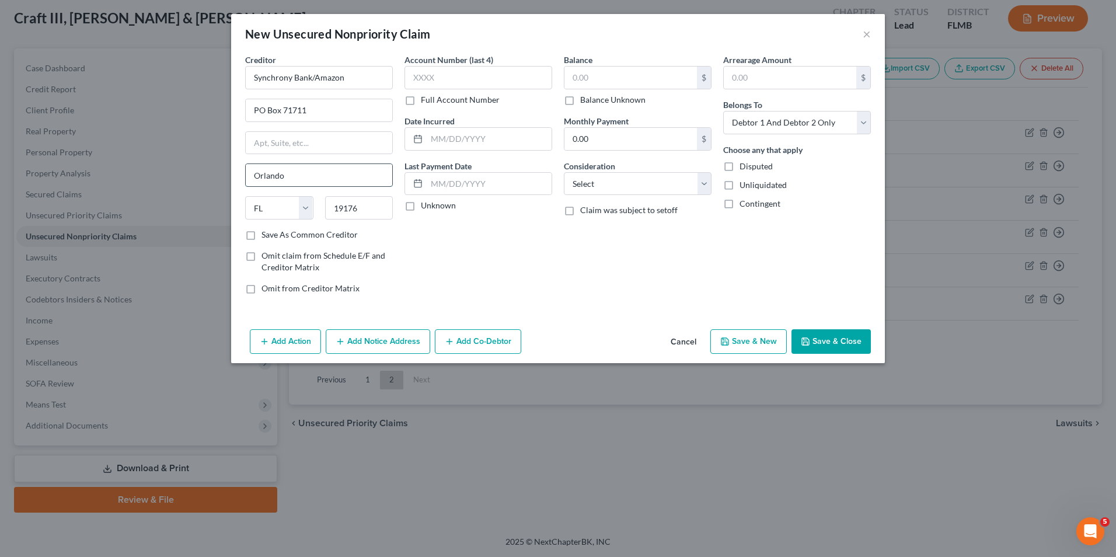
drag, startPoint x: 319, startPoint y: 179, endPoint x: 250, endPoint y: 177, distance: 68.9
click at [250, 177] on input "Orlando" at bounding box center [319, 175] width 147 height 22
type input "Philadelphia"
click at [259, 208] on select "State AL AK AR AZ CA CO CT DE DC FL GA GU HI ID IL IN IA KS KY LA ME MD MA MI M…" at bounding box center [279, 207] width 68 height 23
select select "39"
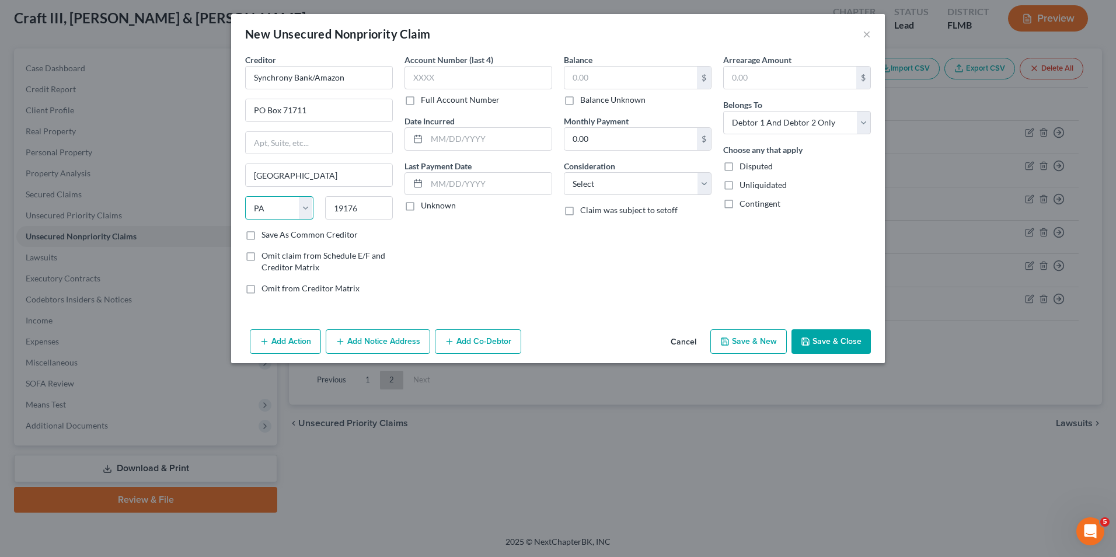
click at [245, 196] on select "State AL AK AR AZ CA CO CT DE DC FL GA GU HI ID IL IN IA KS KY LA ME MD MA MI M…" at bounding box center [279, 207] width 68 height 23
click at [498, 273] on div "Account Number (last 4) Full Account Number Date Incurred Last Payment Date Unk…" at bounding box center [478, 179] width 159 height 250
click at [444, 72] on input "text" at bounding box center [479, 77] width 148 height 23
type input "2577"
click at [600, 75] on input "text" at bounding box center [630, 78] width 133 height 22
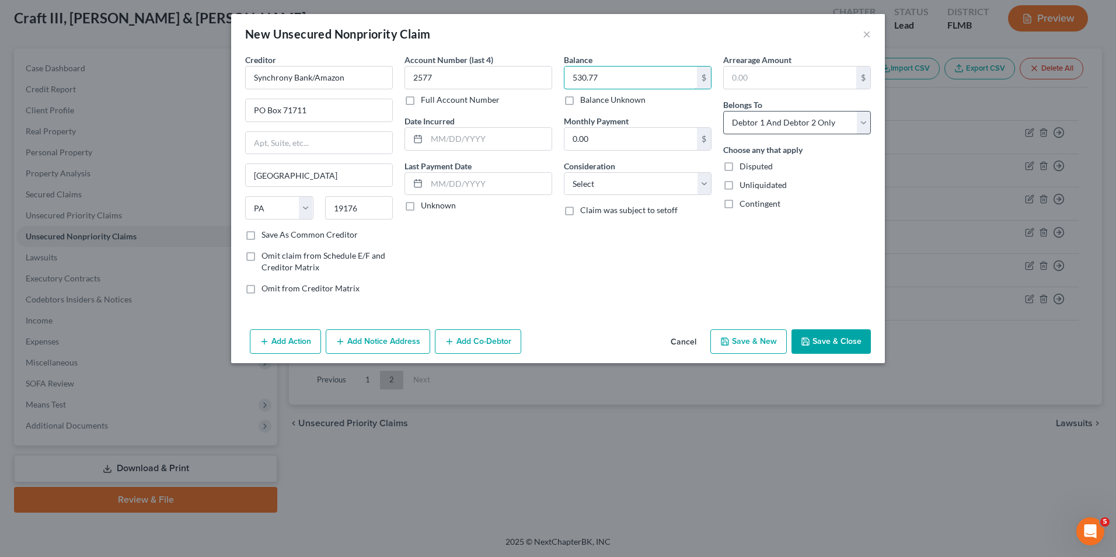
type input "530.77"
click at [802, 126] on select "Select Debtor 1 Only Debtor 2 Only Debtor 1 And Debtor 2 Only At Least One Of T…" at bounding box center [797, 122] width 148 height 23
select select "1"
click at [723, 111] on select "Select Debtor 1 Only Debtor 2 Only Debtor 1 And Debtor 2 Only At Least One Of T…" at bounding box center [797, 122] width 148 height 23
click at [839, 340] on button "Save & Close" at bounding box center [831, 341] width 79 height 25
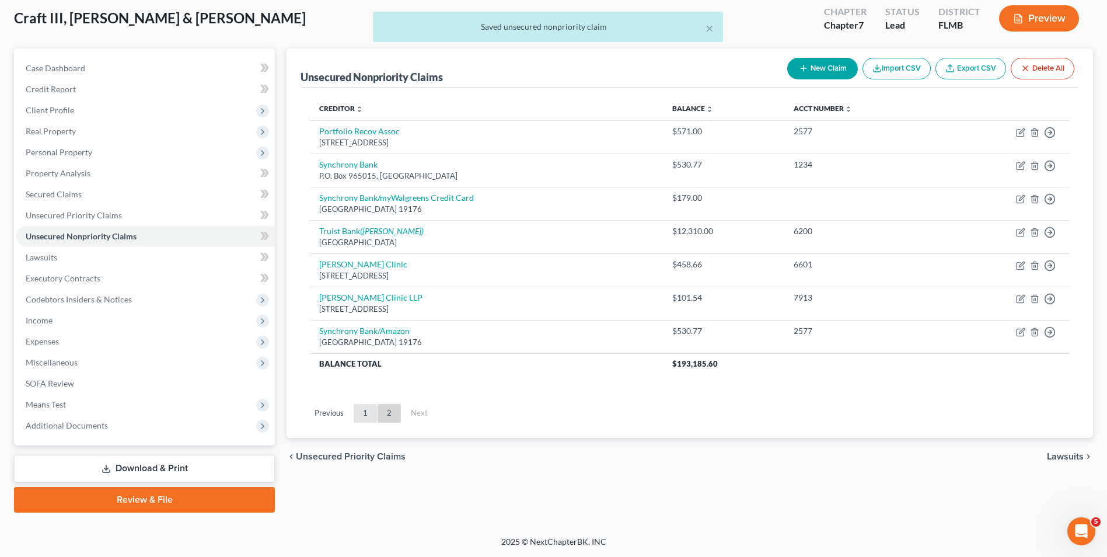
click at [367, 416] on link "1" at bounding box center [365, 413] width 23 height 19
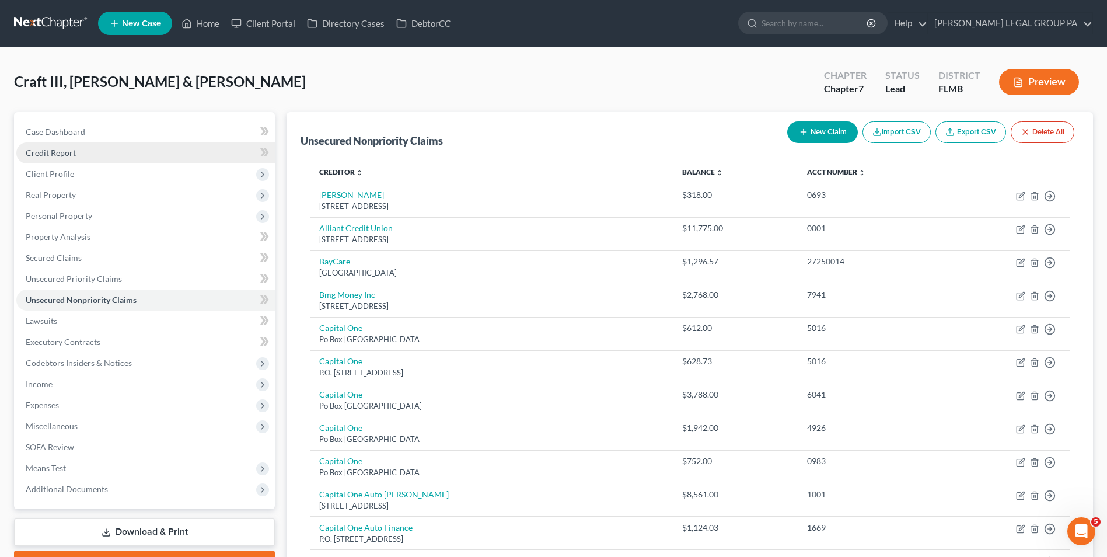
click at [91, 149] on link "Credit Report" at bounding box center [145, 152] width 259 height 21
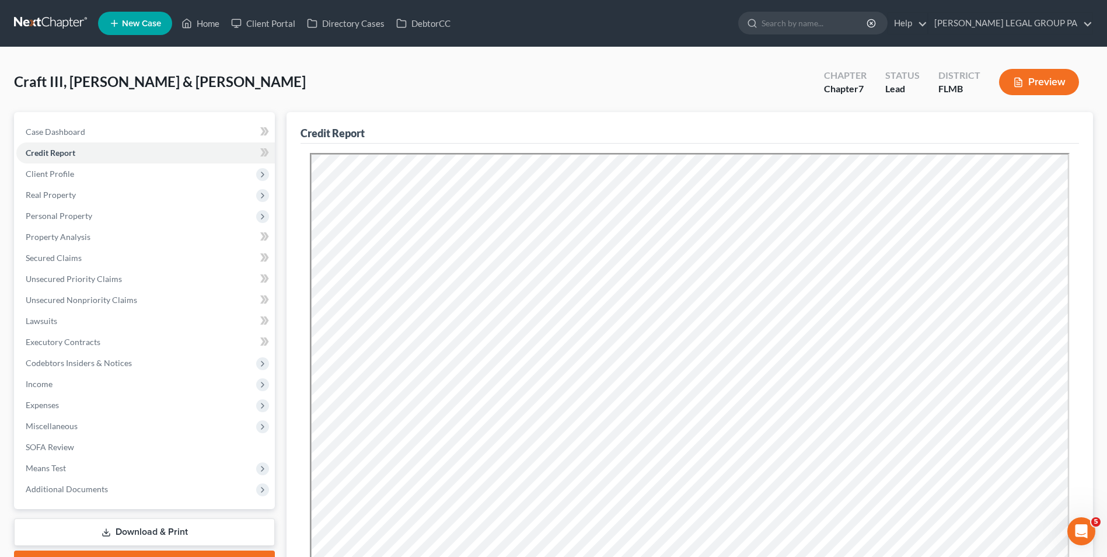
click at [47, 29] on link at bounding box center [51, 23] width 75 height 21
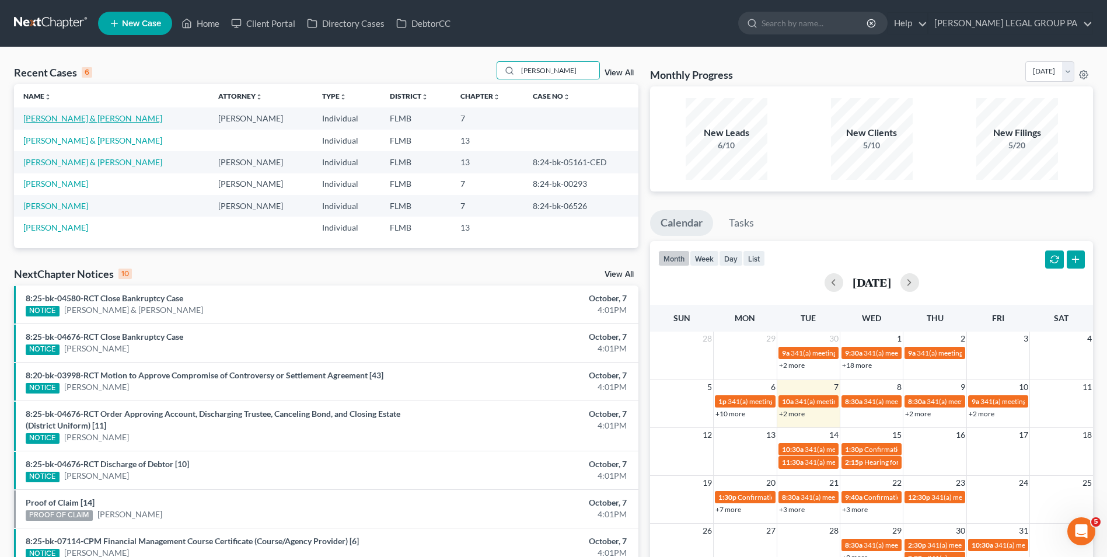
type input "[PERSON_NAME]"
click at [87, 121] on link "[PERSON_NAME] & [PERSON_NAME]" at bounding box center [92, 118] width 139 height 10
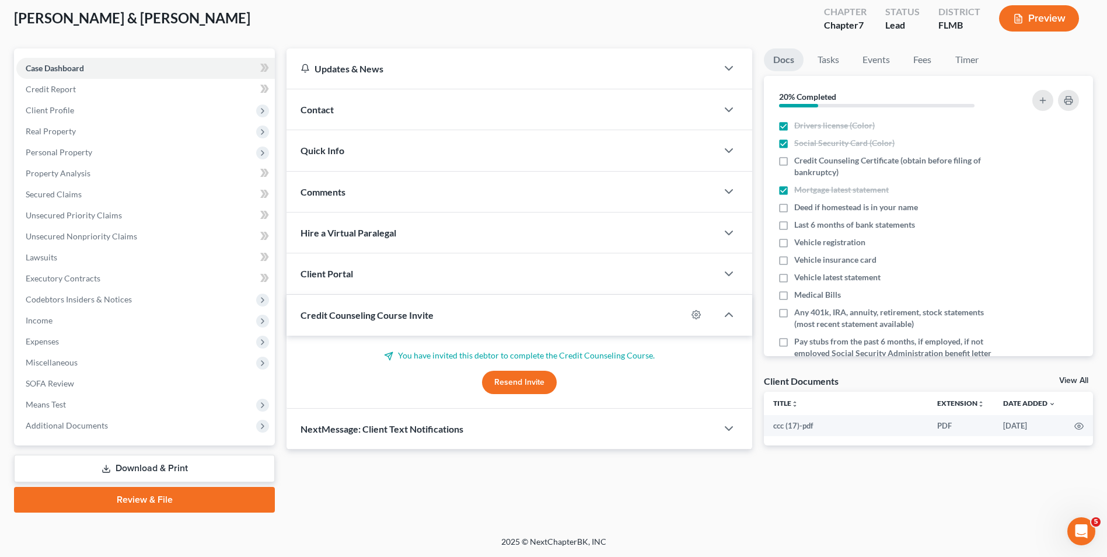
click at [148, 463] on link "Download & Print" at bounding box center [144, 468] width 261 height 27
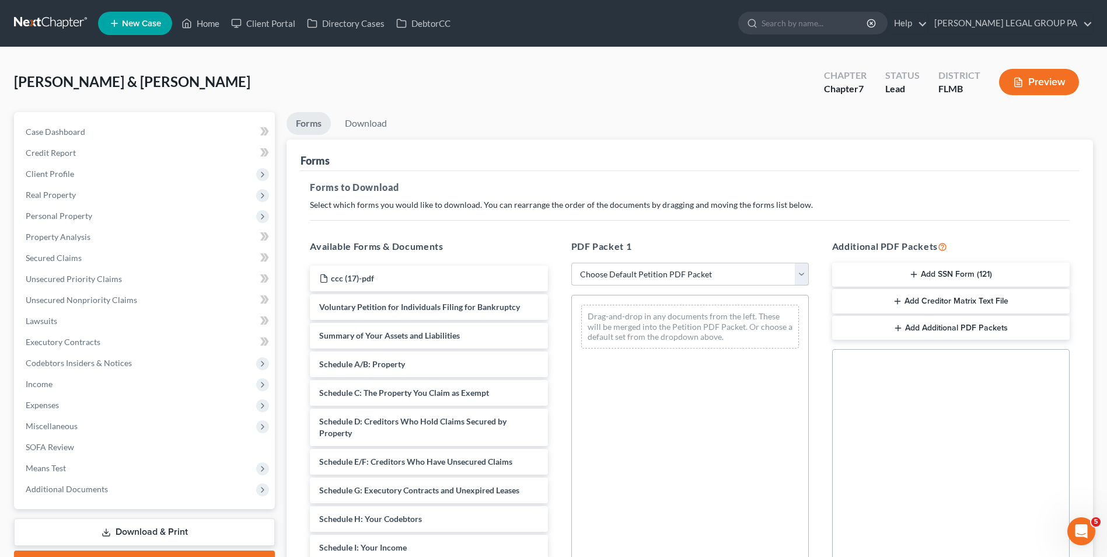
click at [651, 282] on select "Choose Default Petition PDF Packet Complete Bankruptcy Petition (all forms and …" at bounding box center [690, 274] width 238 height 23
select select "0"
click at [571, 263] on select "Choose Default Petition PDF Packet Complete Bankruptcy Petition (all forms and …" at bounding box center [690, 274] width 238 height 23
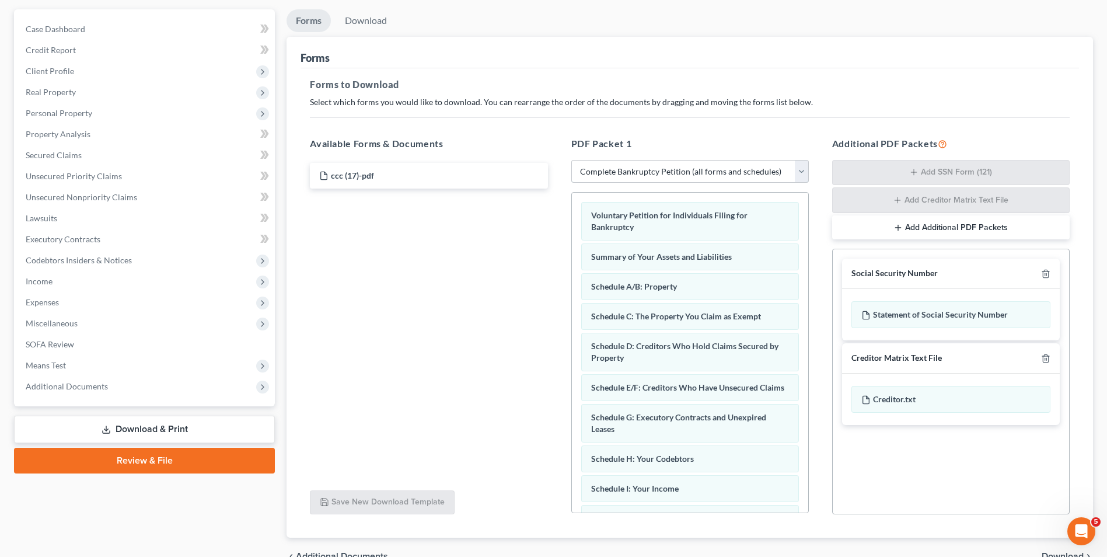
scroll to position [165, 0]
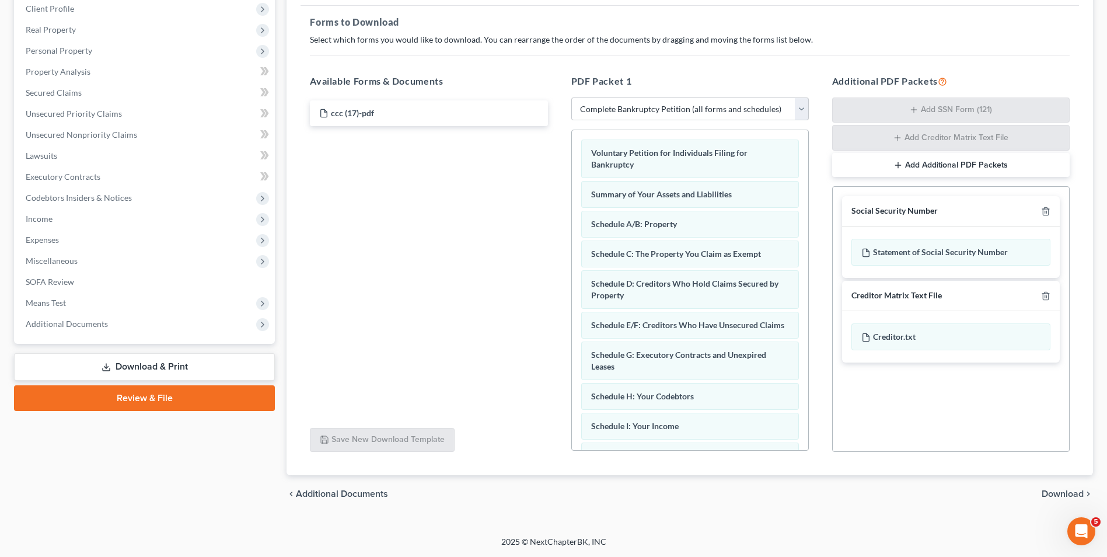
click at [1056, 489] on span "Download" at bounding box center [1063, 493] width 42 height 9
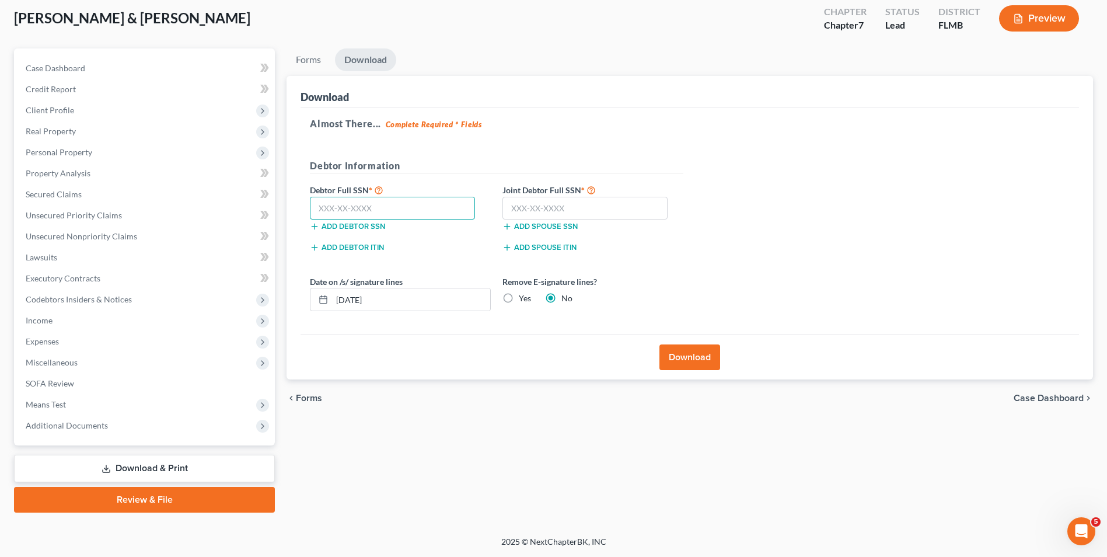
click at [419, 213] on input "text" at bounding box center [392, 208] width 165 height 23
type input "585-06-9930"
click at [569, 207] on input "text" at bounding box center [585, 208] width 165 height 23
type input "594-82-8671"
click at [705, 364] on button "Download" at bounding box center [690, 357] width 61 height 26
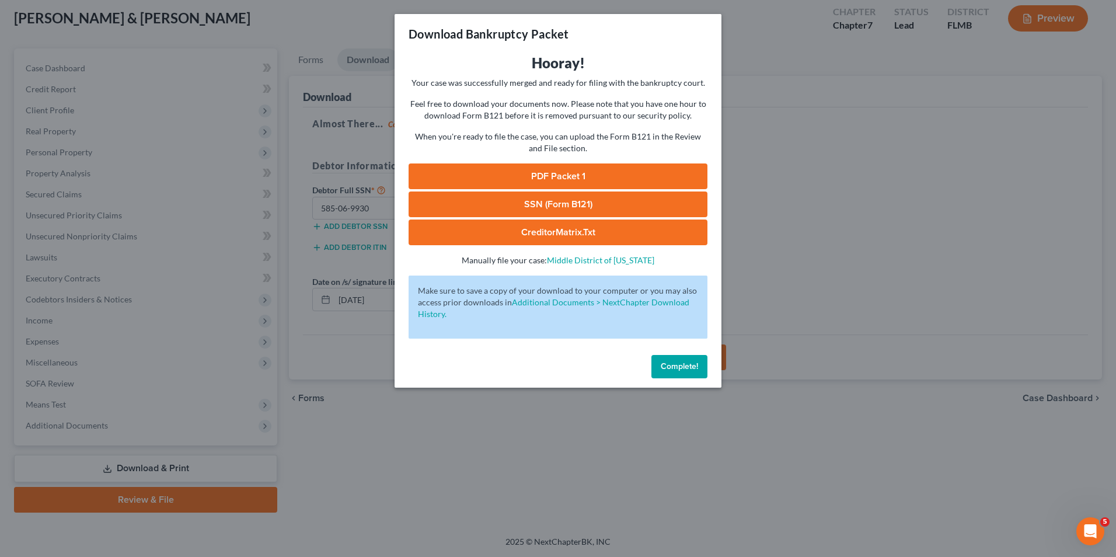
click at [533, 179] on link "PDF Packet 1" at bounding box center [558, 176] width 299 height 26
click at [514, 202] on link "SSN (Form B121)" at bounding box center [558, 204] width 299 height 26
click at [685, 366] on span "Complete!" at bounding box center [679, 366] width 37 height 10
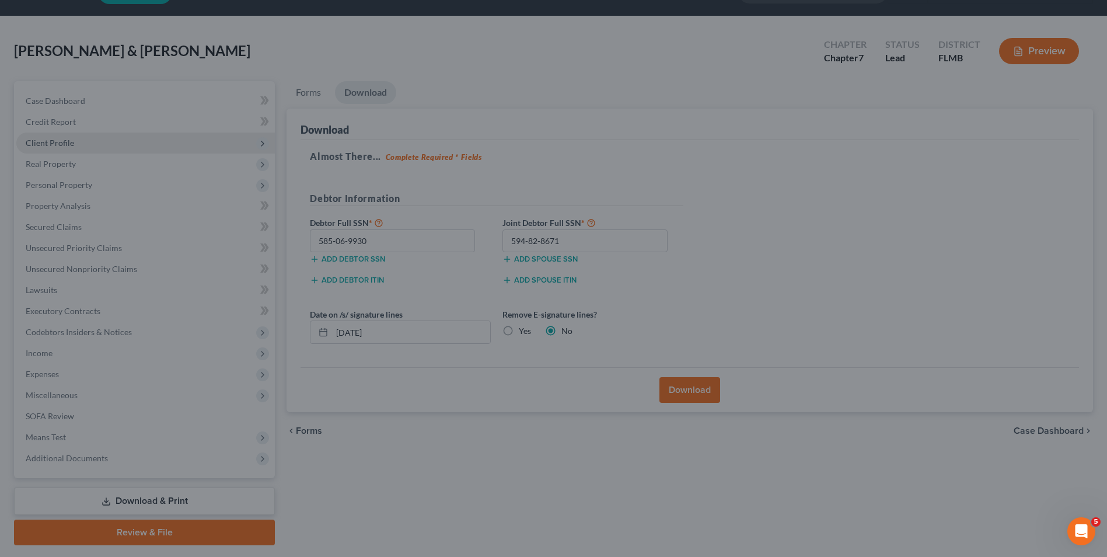
scroll to position [0, 0]
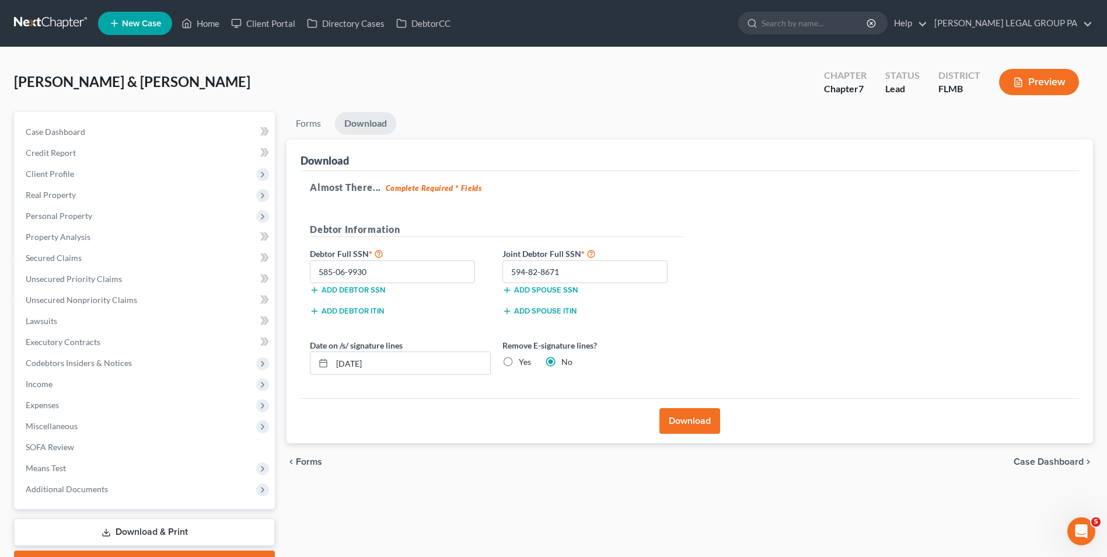
click at [31, 26] on link at bounding box center [51, 23] width 75 height 21
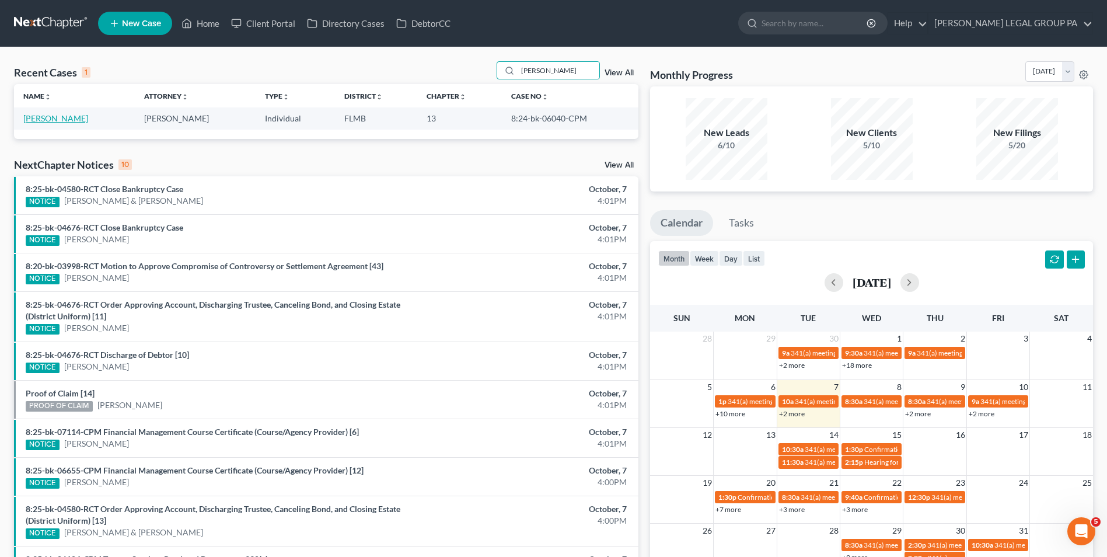
type input "porter"
click at [67, 121] on link "[PERSON_NAME]" at bounding box center [55, 118] width 65 height 10
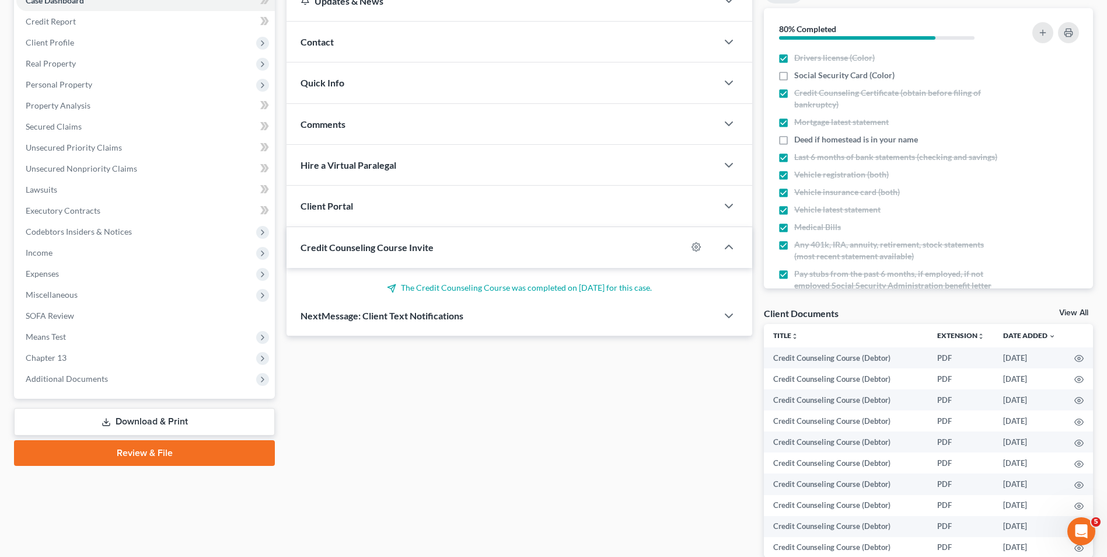
scroll to position [195, 0]
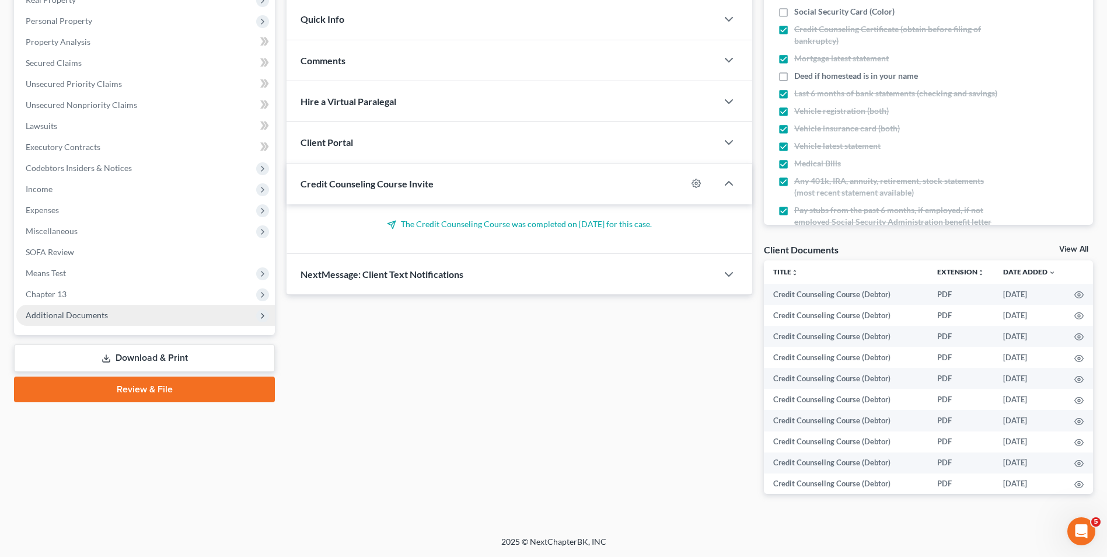
click at [96, 323] on span "Additional Documents" at bounding box center [145, 315] width 259 height 21
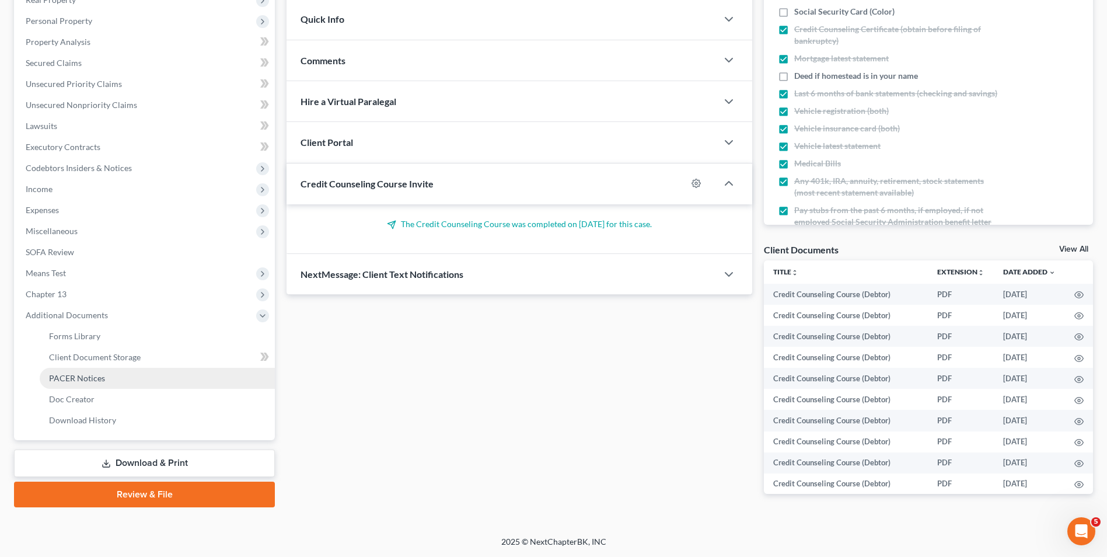
click at [120, 373] on link "PACER Notices" at bounding box center [157, 378] width 235 height 21
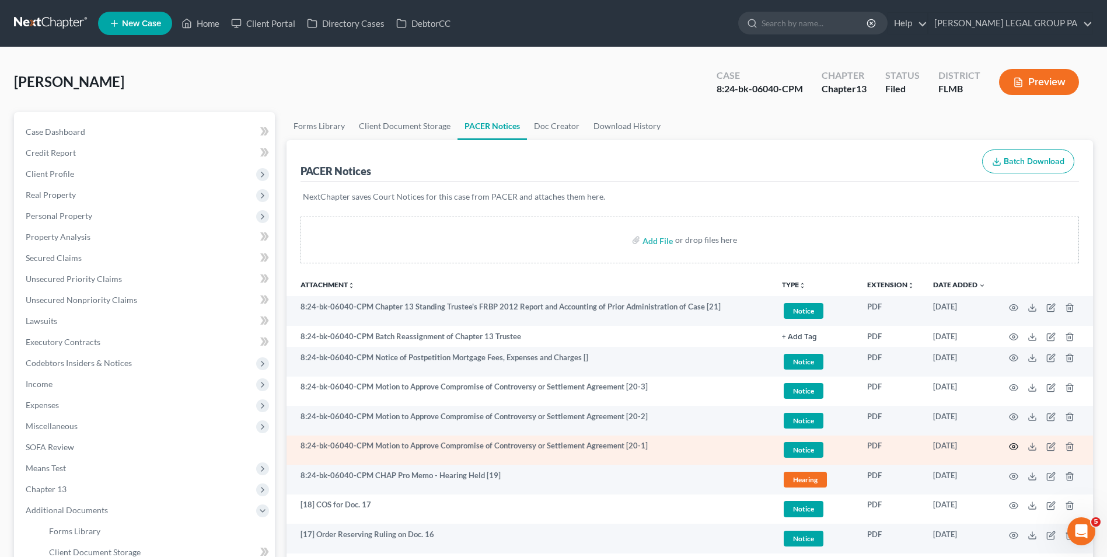
click at [1015, 446] on circle "button" at bounding box center [1014, 446] width 2 height 2
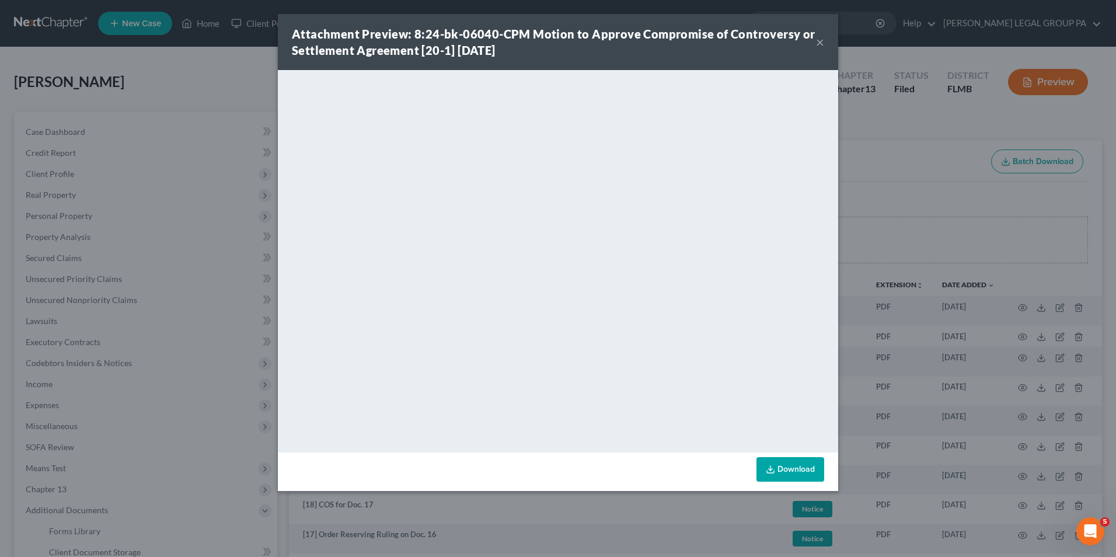
click at [820, 43] on button "×" at bounding box center [820, 42] width 8 height 14
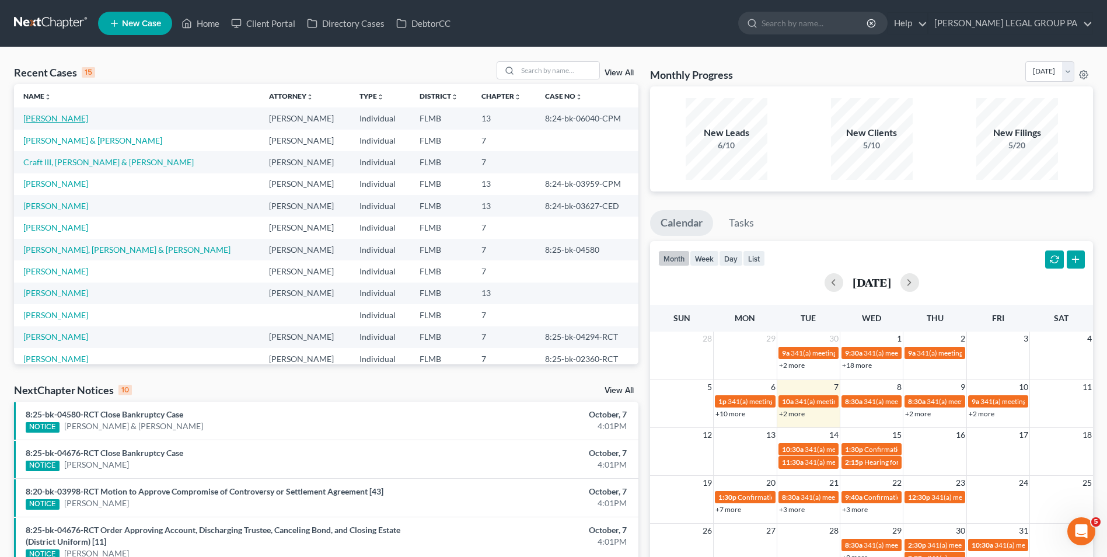
click at [49, 123] on link "[PERSON_NAME]" at bounding box center [55, 118] width 65 height 10
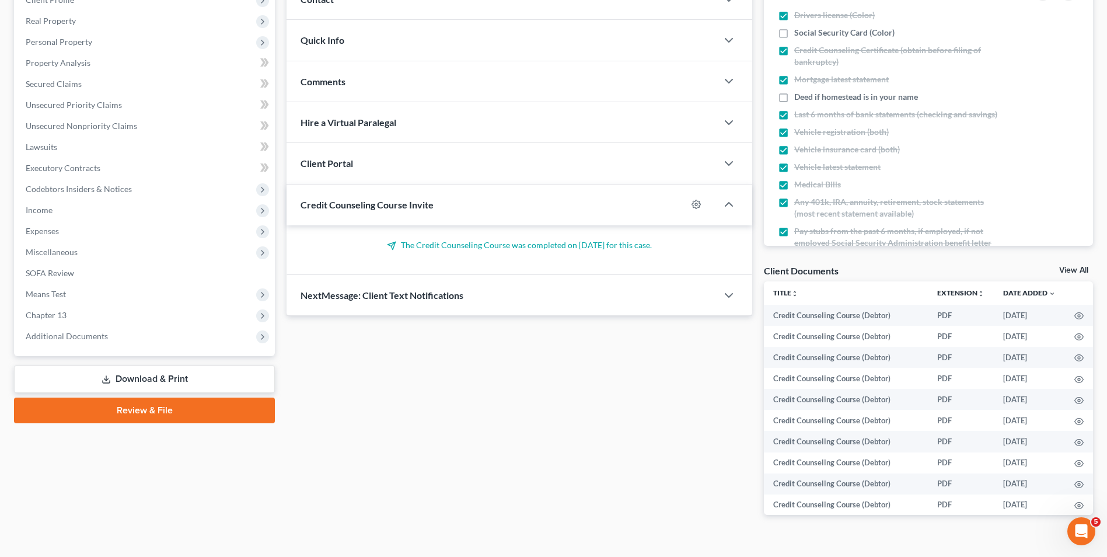
scroll to position [175, 0]
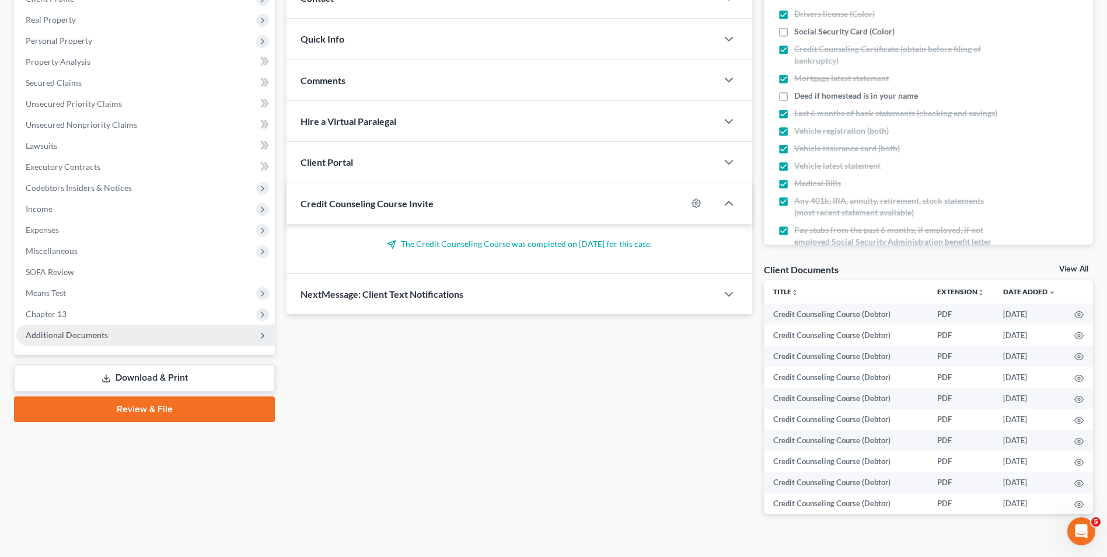
click at [97, 330] on span "Additional Documents" at bounding box center [67, 335] width 82 height 10
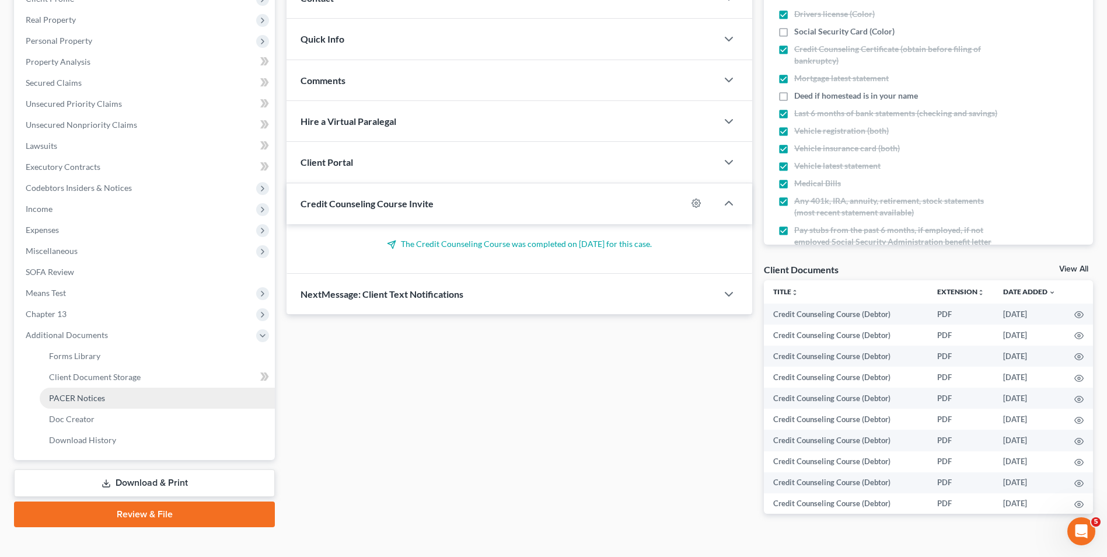
click at [110, 394] on link "PACER Notices" at bounding box center [157, 398] width 235 height 21
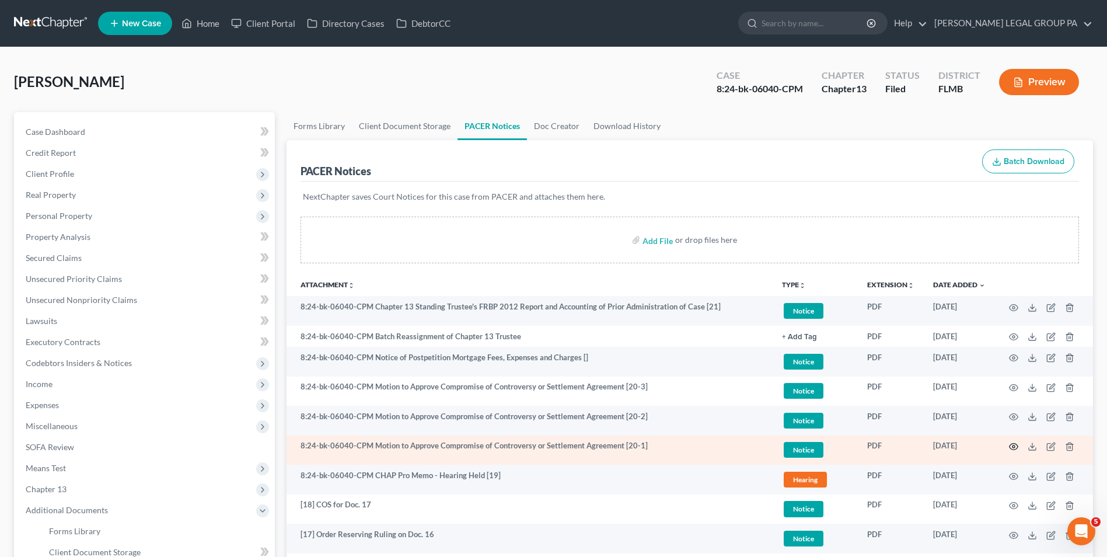
click at [1015, 445] on circle "button" at bounding box center [1014, 446] width 2 height 2
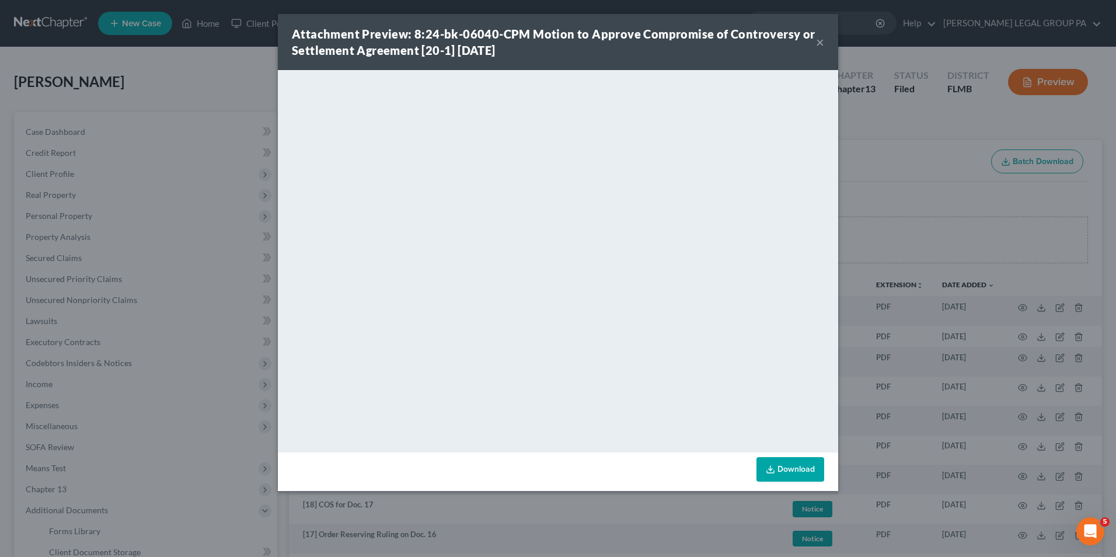
click at [825, 45] on div "Attachment Preview: 8:24-bk-06040-CPM Motion to Approve Compromise of Controver…" at bounding box center [558, 42] width 560 height 56
click at [821, 43] on button "×" at bounding box center [820, 42] width 8 height 14
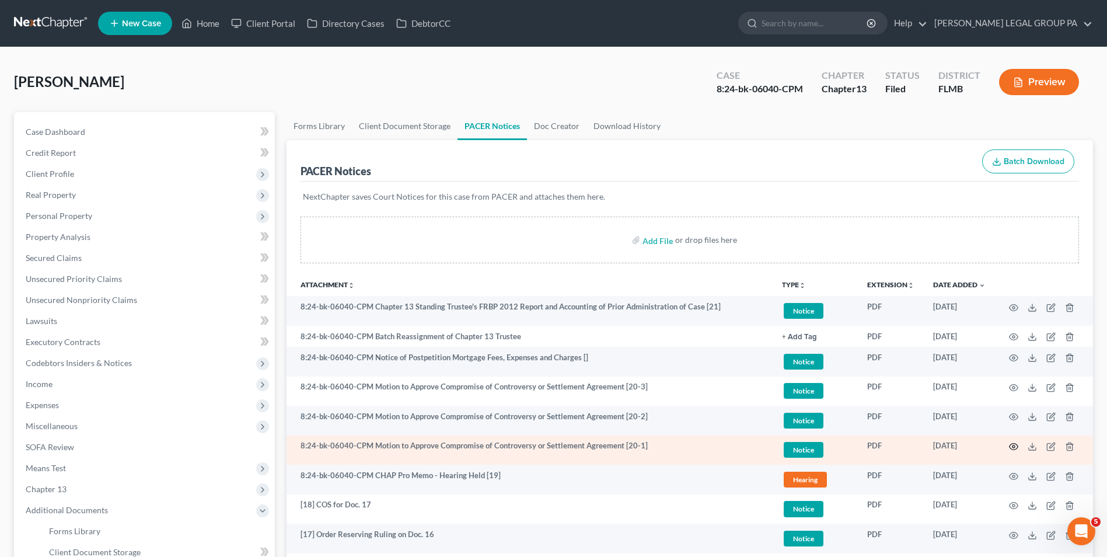
click at [1013, 444] on icon "button" at bounding box center [1014, 447] width 9 height 6
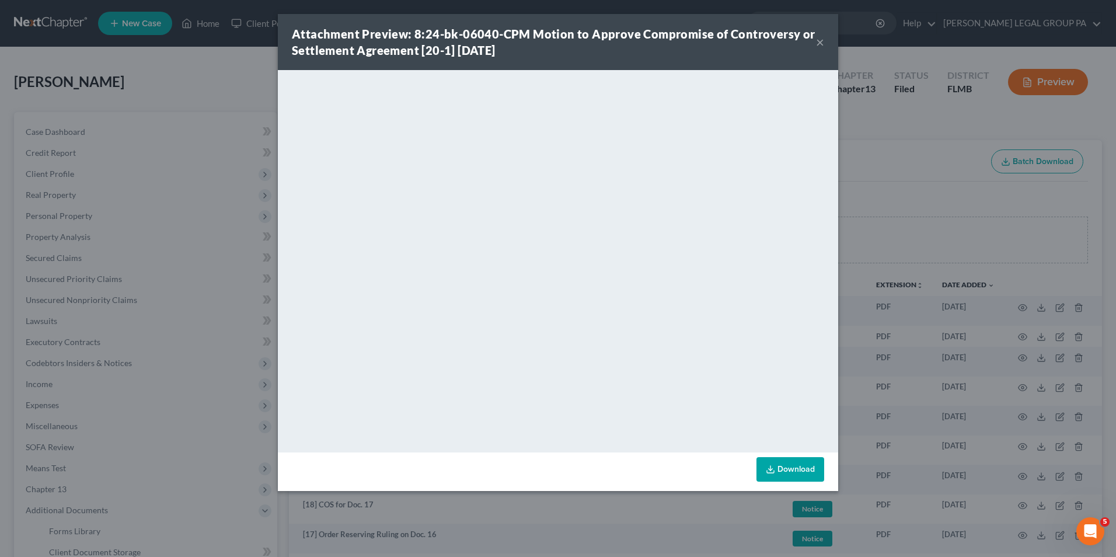
click at [803, 458] on link "Download" at bounding box center [791, 469] width 68 height 25
click at [818, 44] on button "×" at bounding box center [820, 42] width 8 height 14
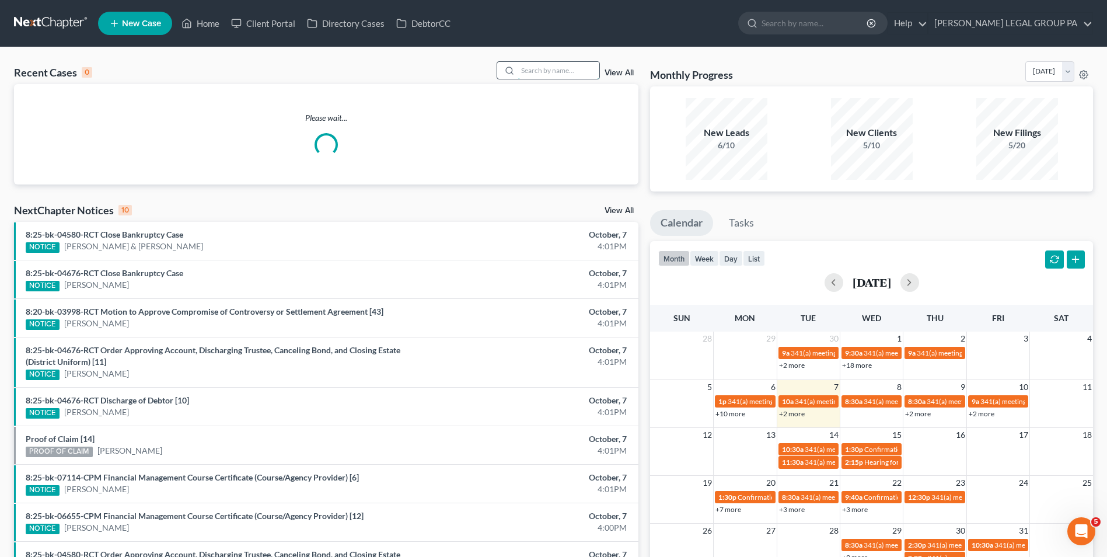
click at [557, 67] on input "search" at bounding box center [559, 70] width 82 height 17
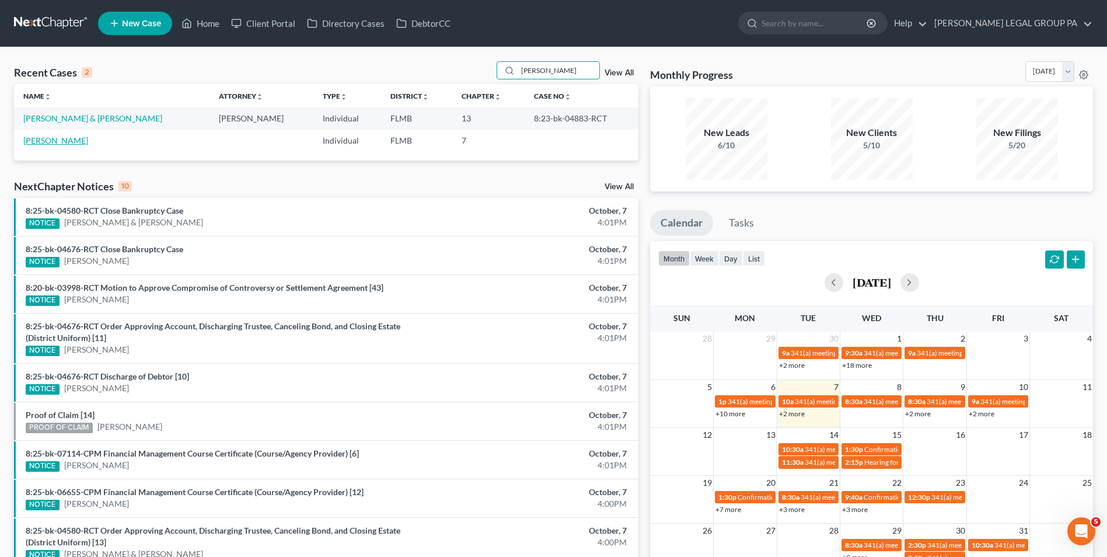
type input "[PERSON_NAME]"
click at [69, 142] on link "[PERSON_NAME]" at bounding box center [55, 140] width 65 height 10
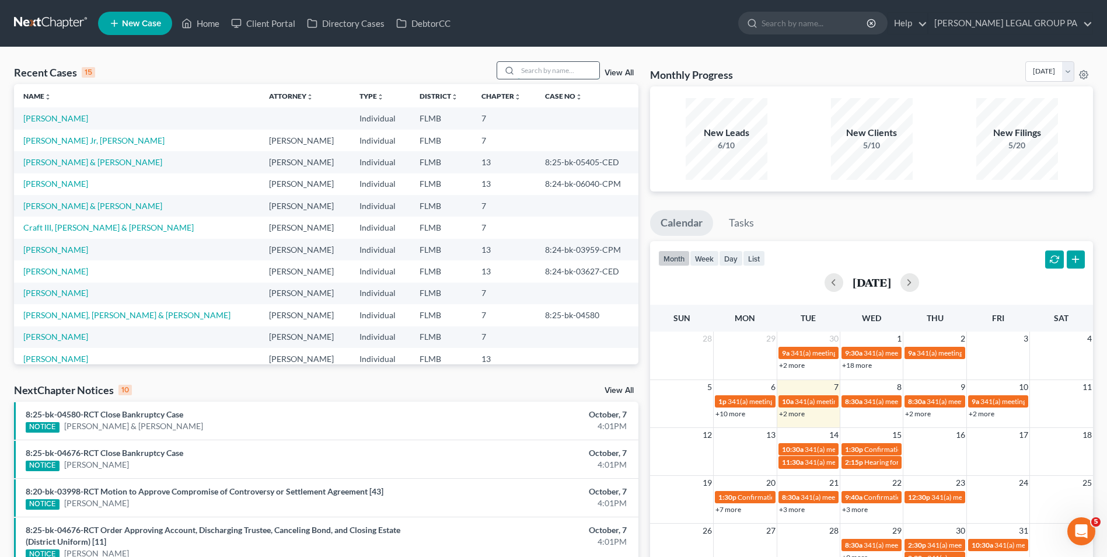
click at [539, 69] on input "search" at bounding box center [559, 70] width 82 height 17
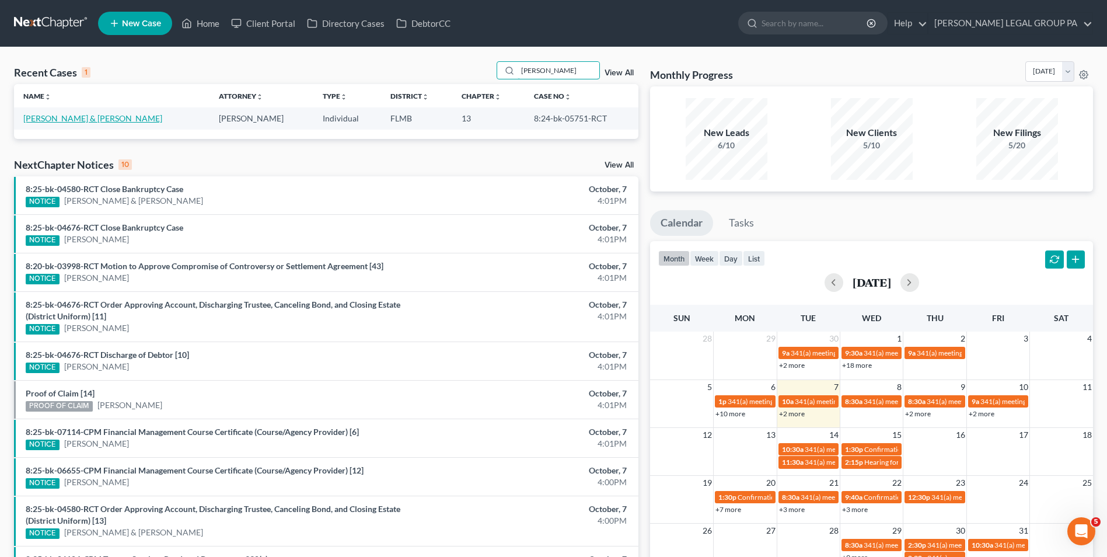
type input "boggs"
click at [69, 123] on link "[PERSON_NAME] & [PERSON_NAME]" at bounding box center [92, 118] width 139 height 10
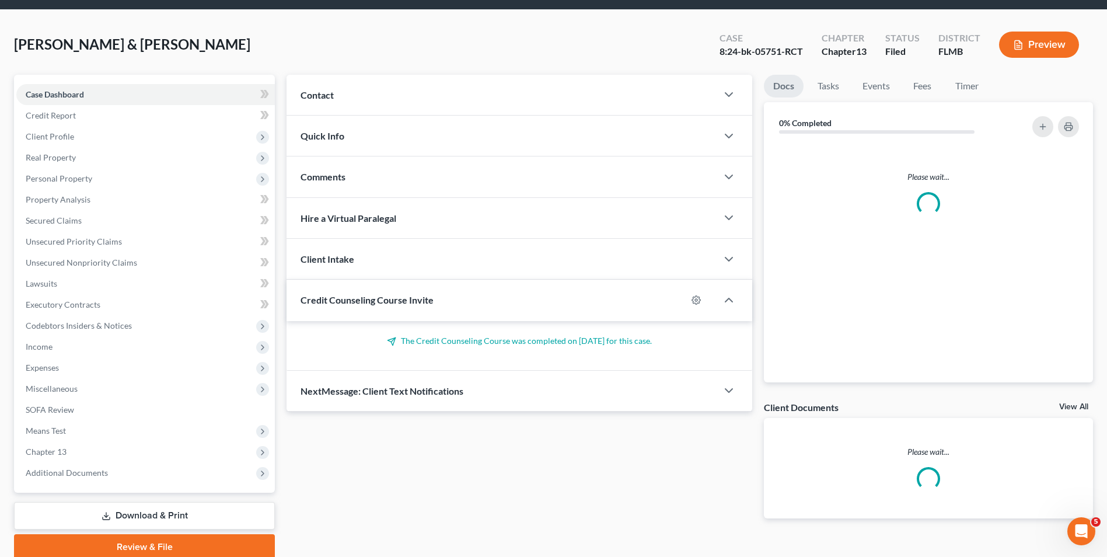
scroll to position [58, 0]
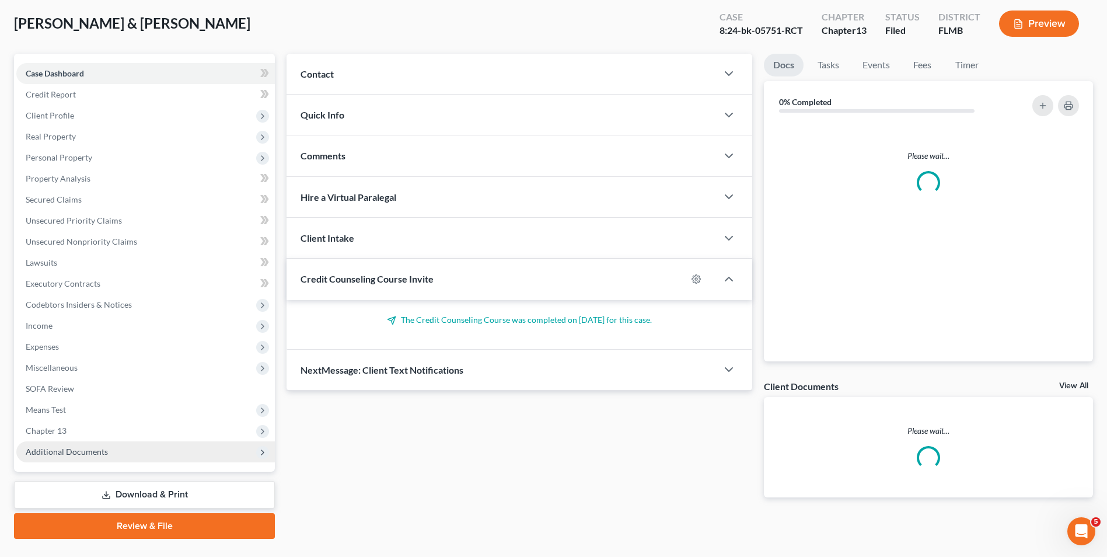
click at [95, 448] on span "Additional Documents" at bounding box center [67, 452] width 82 height 10
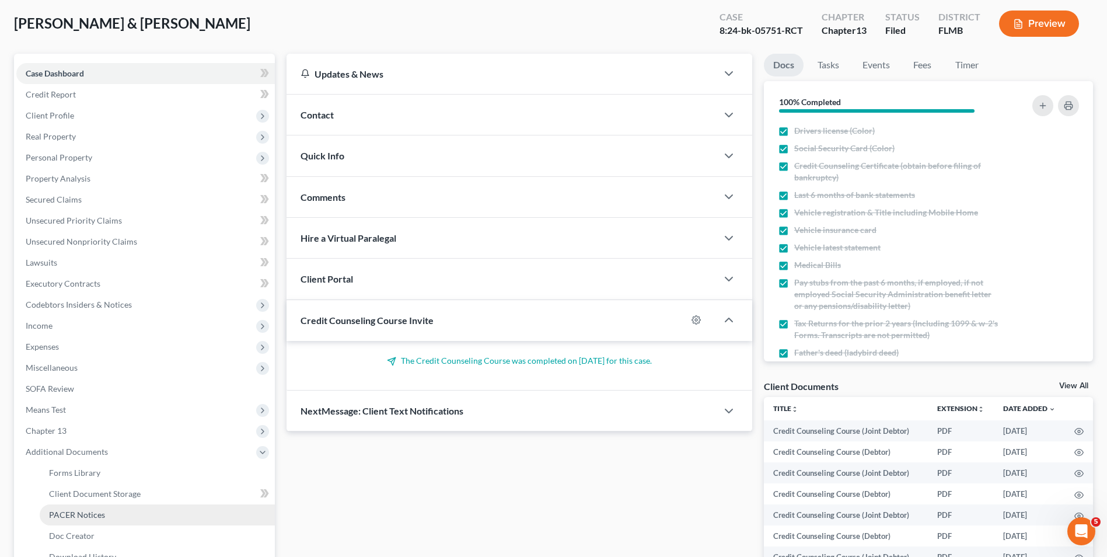
click at [103, 513] on span "PACER Notices" at bounding box center [77, 515] width 56 height 10
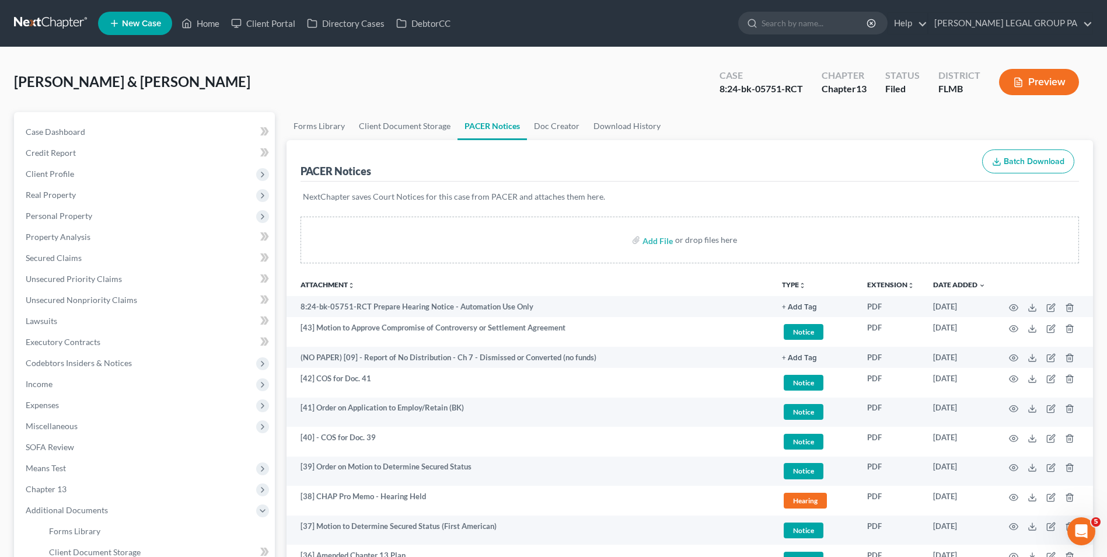
click at [75, 22] on link at bounding box center [51, 23] width 75 height 21
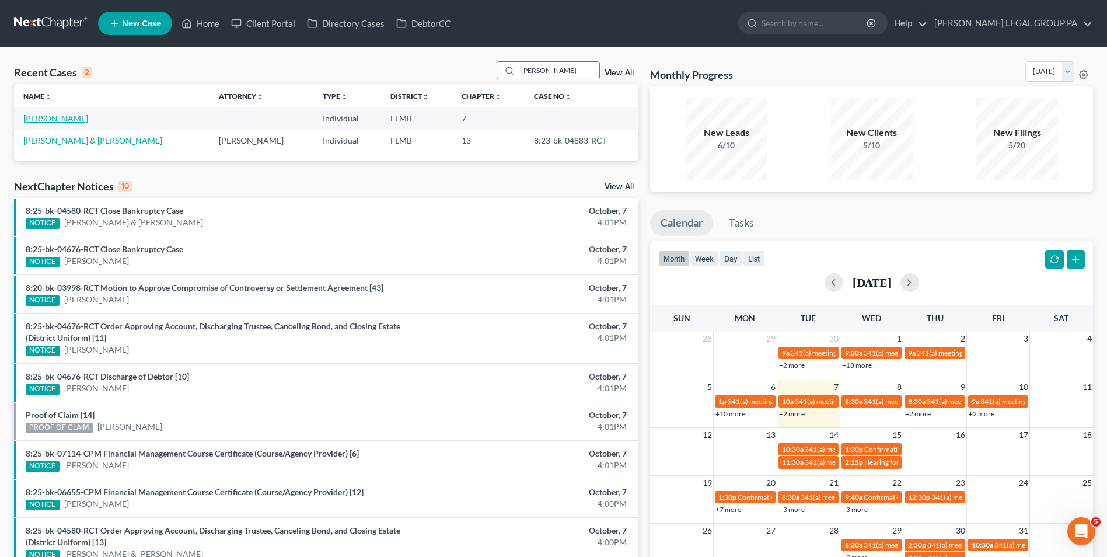
type input "[PERSON_NAME]"
click at [55, 118] on link "[PERSON_NAME]" at bounding box center [55, 118] width 65 height 10
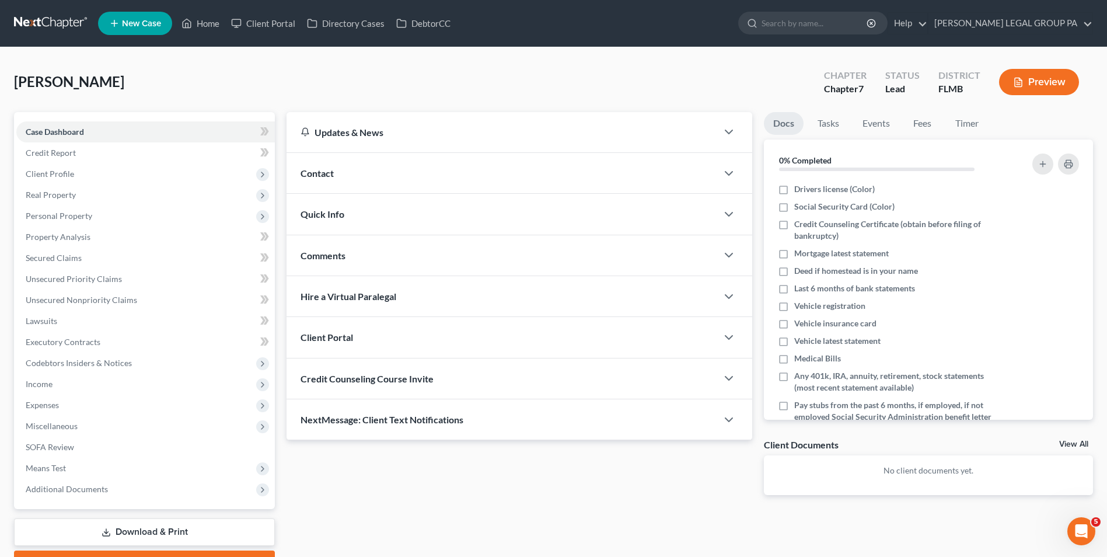
click at [46, 24] on link at bounding box center [51, 23] width 75 height 21
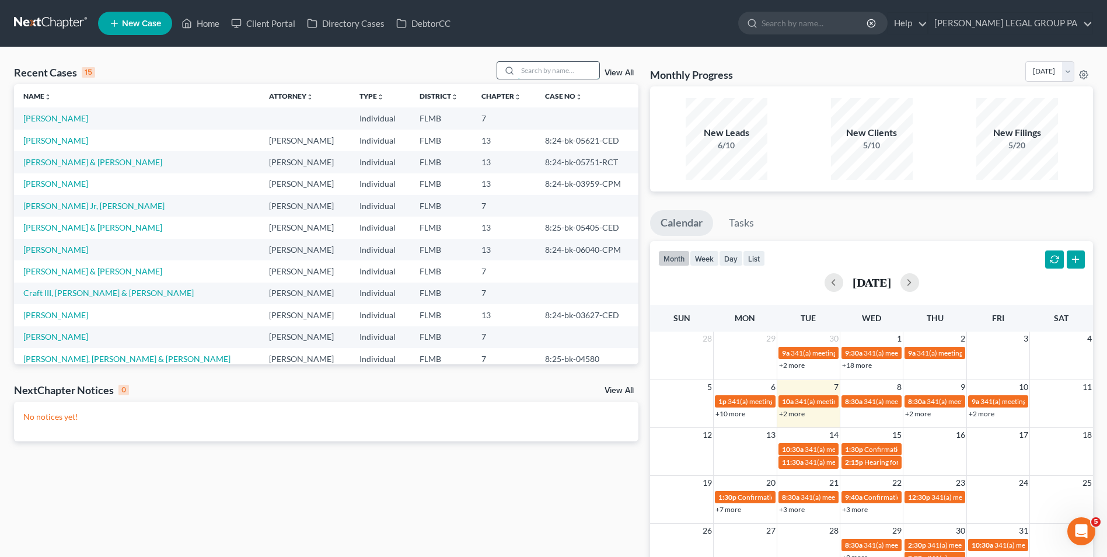
click at [548, 78] on input "search" at bounding box center [559, 70] width 82 height 17
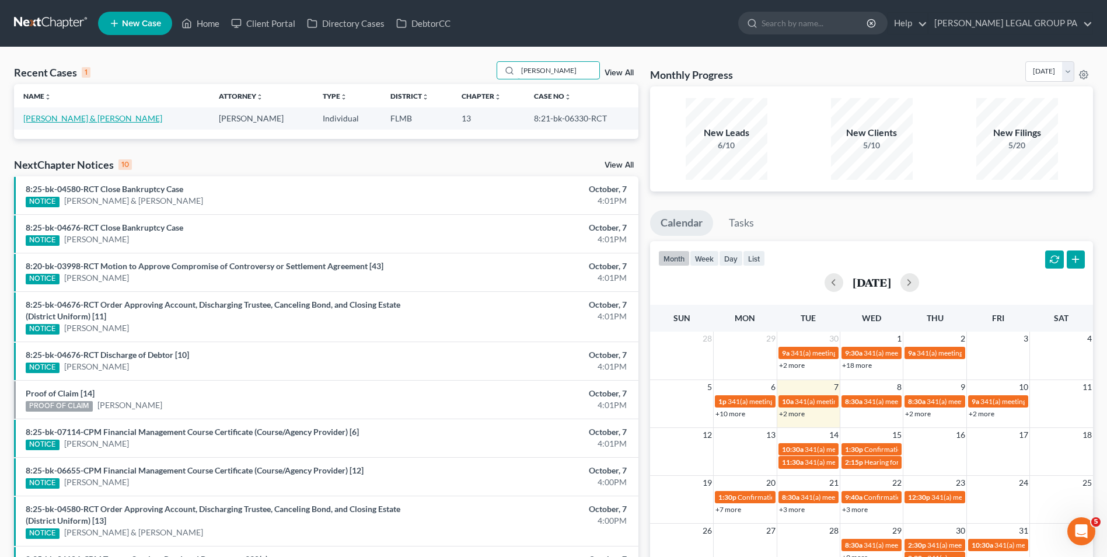
type input "[PERSON_NAME]"
click at [68, 115] on link "[PERSON_NAME] & [PERSON_NAME]" at bounding box center [92, 118] width 139 height 10
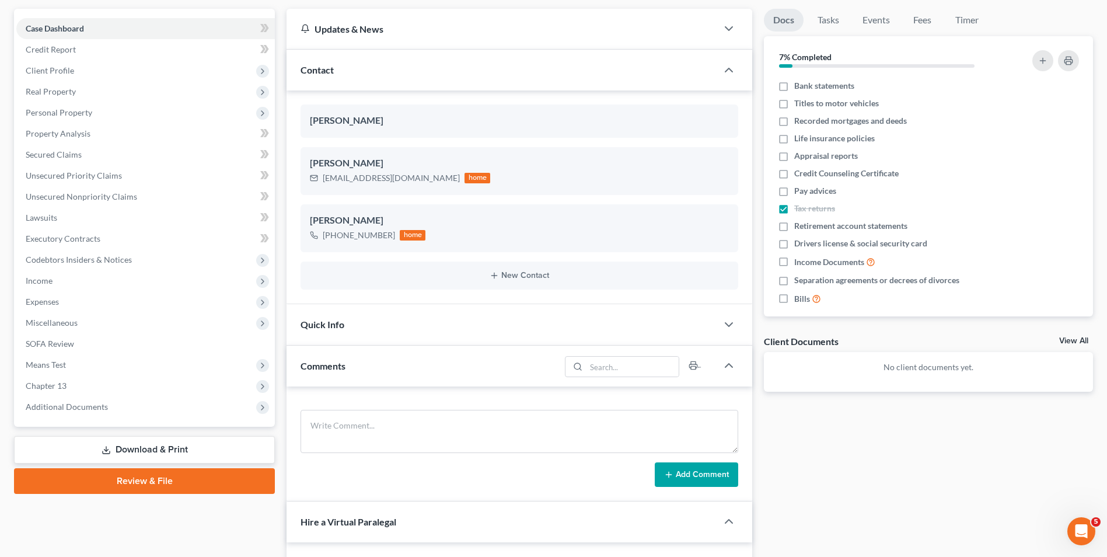
scroll to position [292, 0]
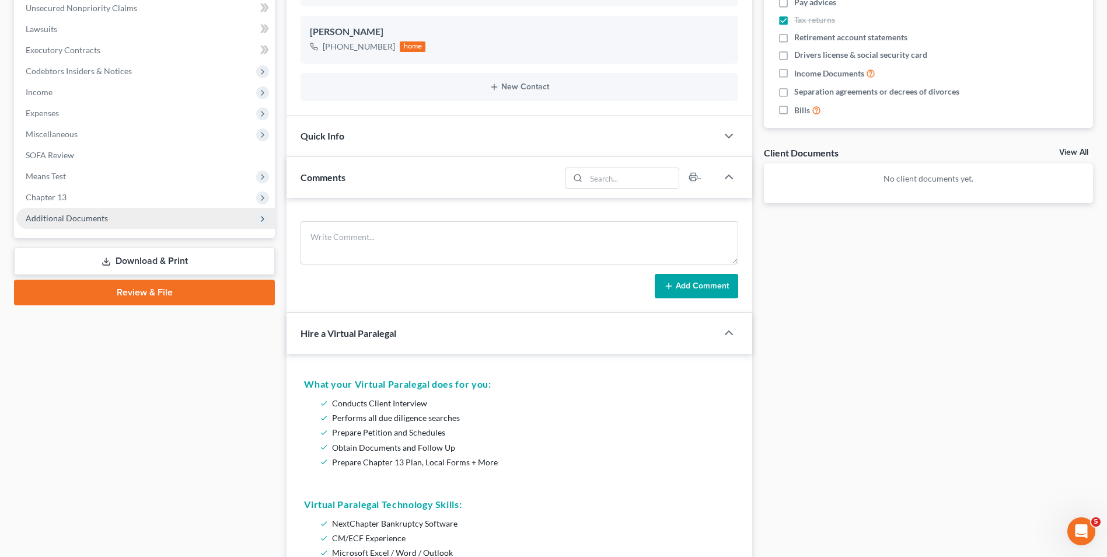
click at [99, 222] on span "Additional Documents" at bounding box center [67, 218] width 82 height 10
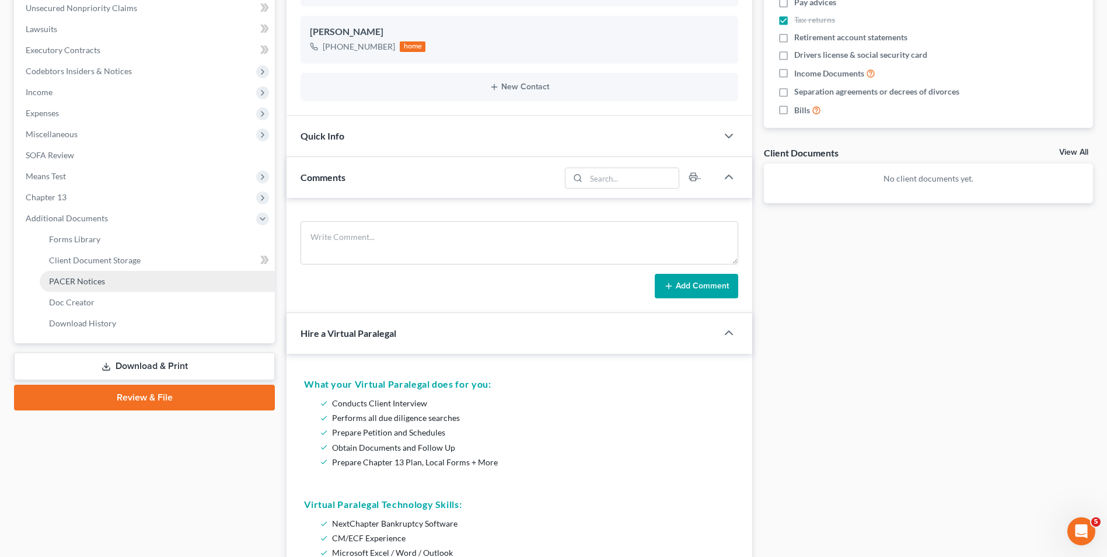
click at [97, 285] on span "PACER Notices" at bounding box center [77, 281] width 56 height 10
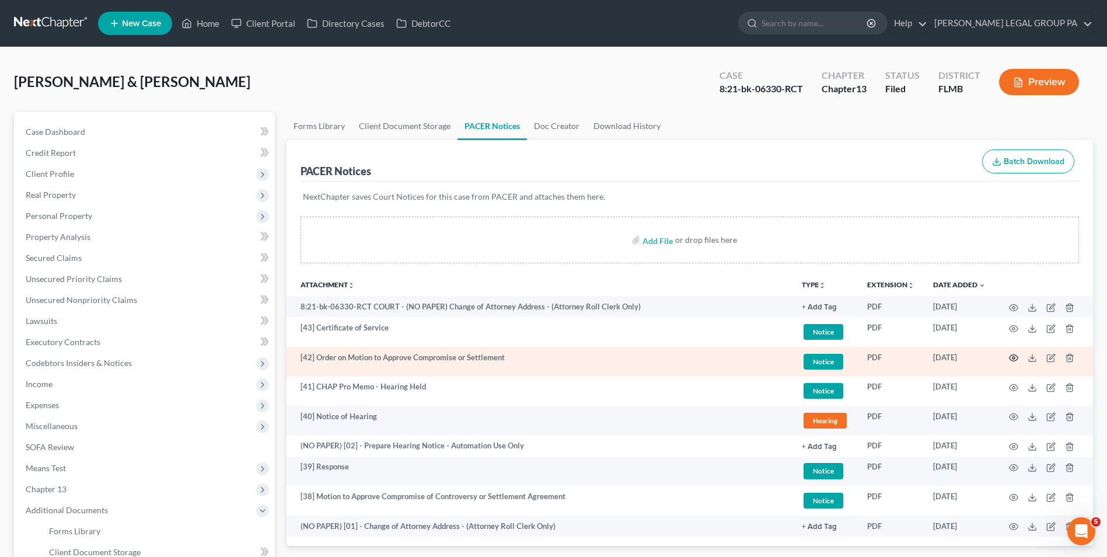
click at [1014, 358] on icon "button" at bounding box center [1013, 357] width 9 height 9
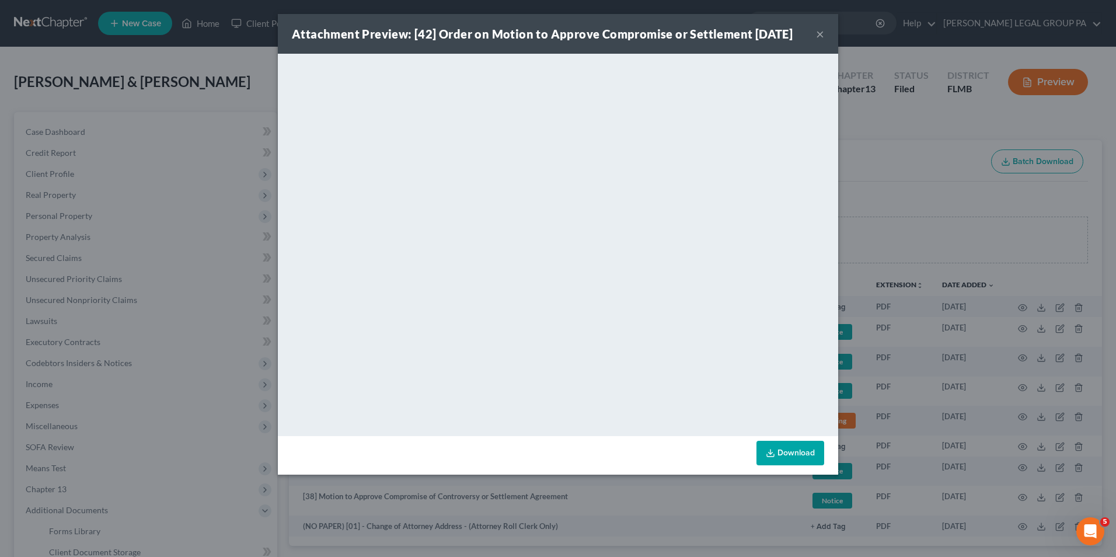
click at [820, 32] on button "×" at bounding box center [820, 34] width 8 height 14
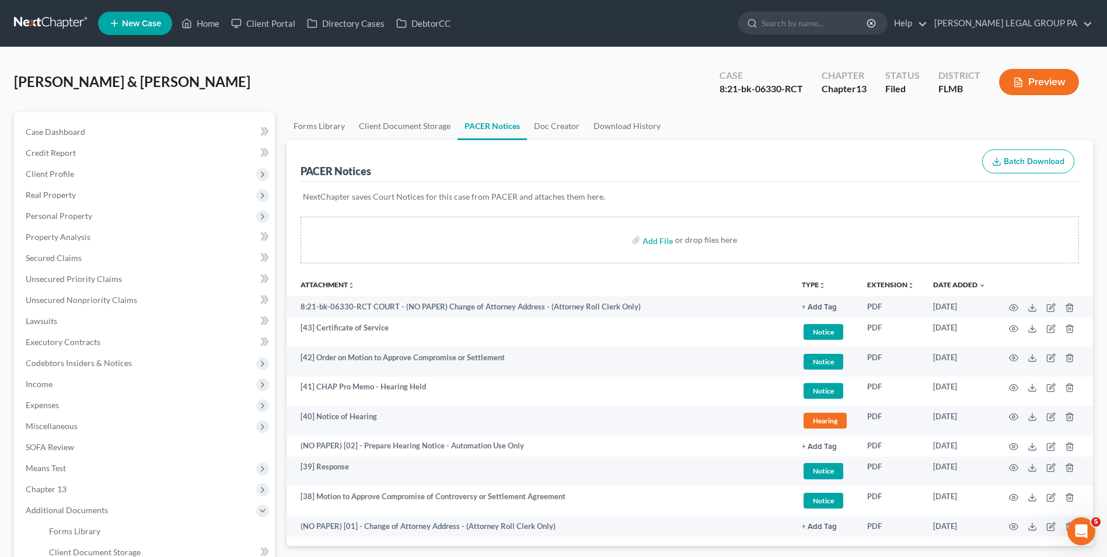
click at [71, 16] on link at bounding box center [51, 23] width 75 height 21
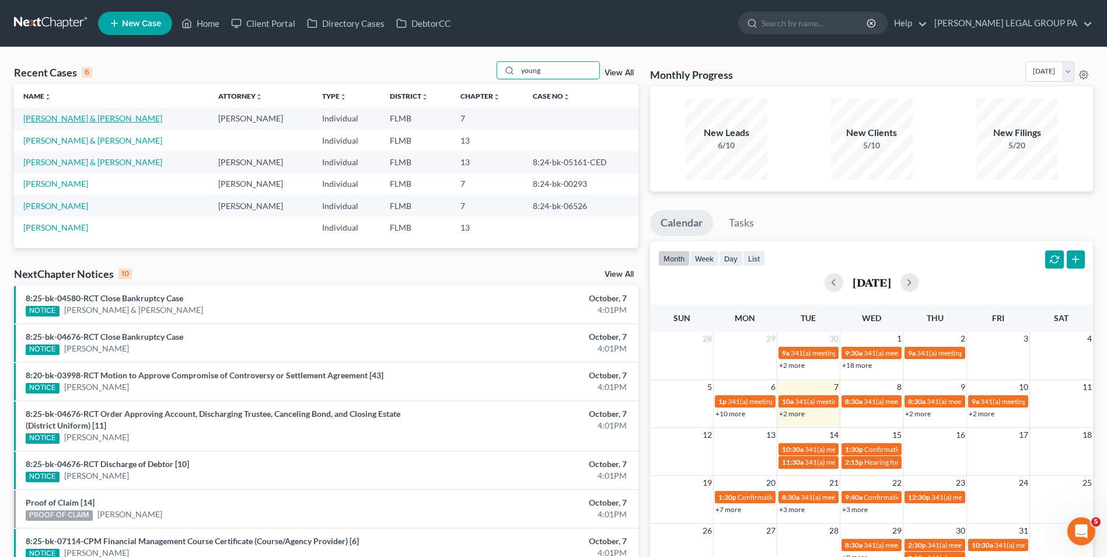
type input "young"
click at [52, 119] on link "[PERSON_NAME] & [PERSON_NAME]" at bounding box center [92, 118] width 139 height 10
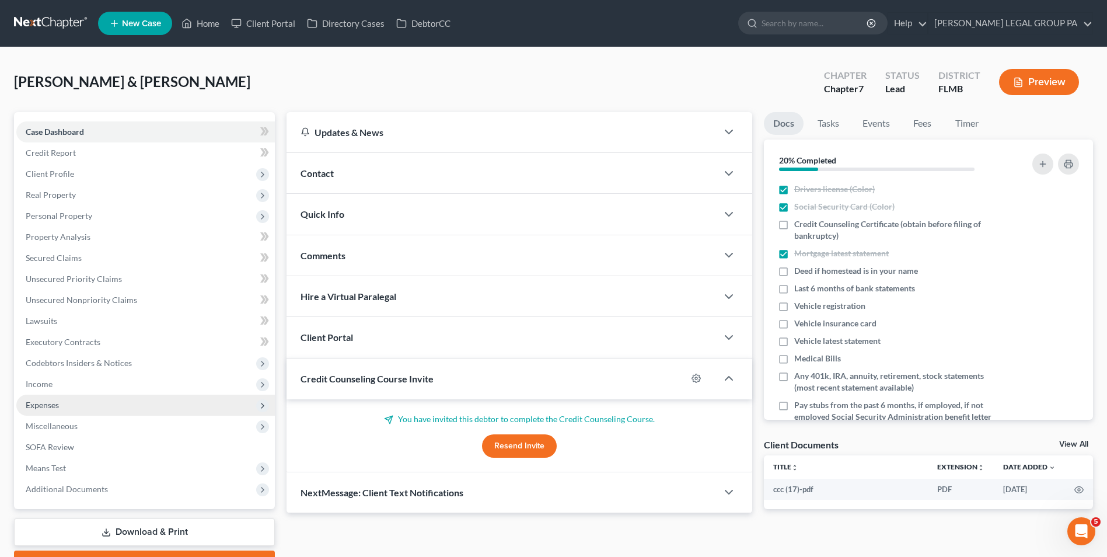
scroll to position [58, 0]
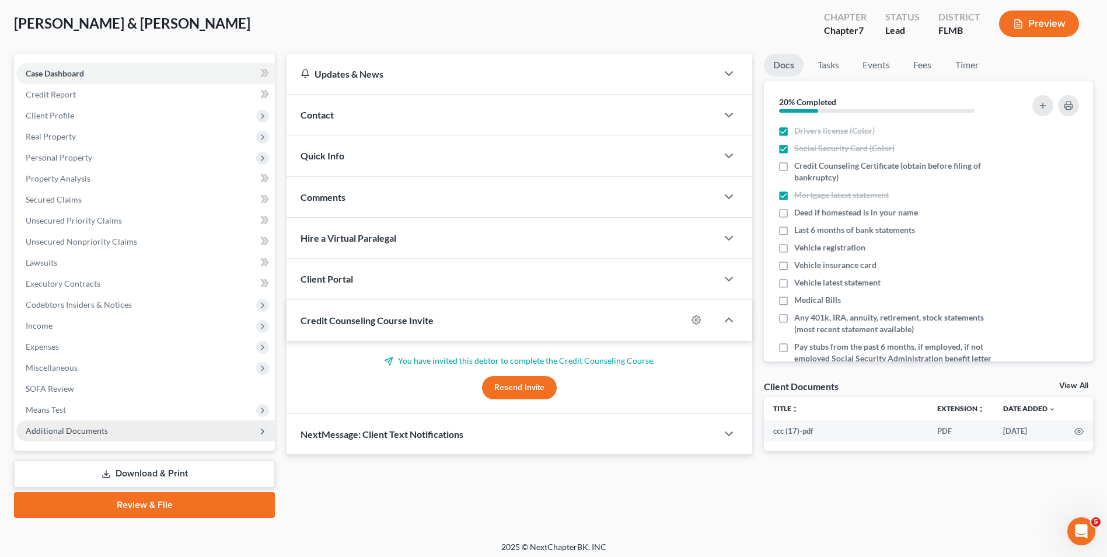
click at [127, 428] on span "Additional Documents" at bounding box center [145, 430] width 259 height 21
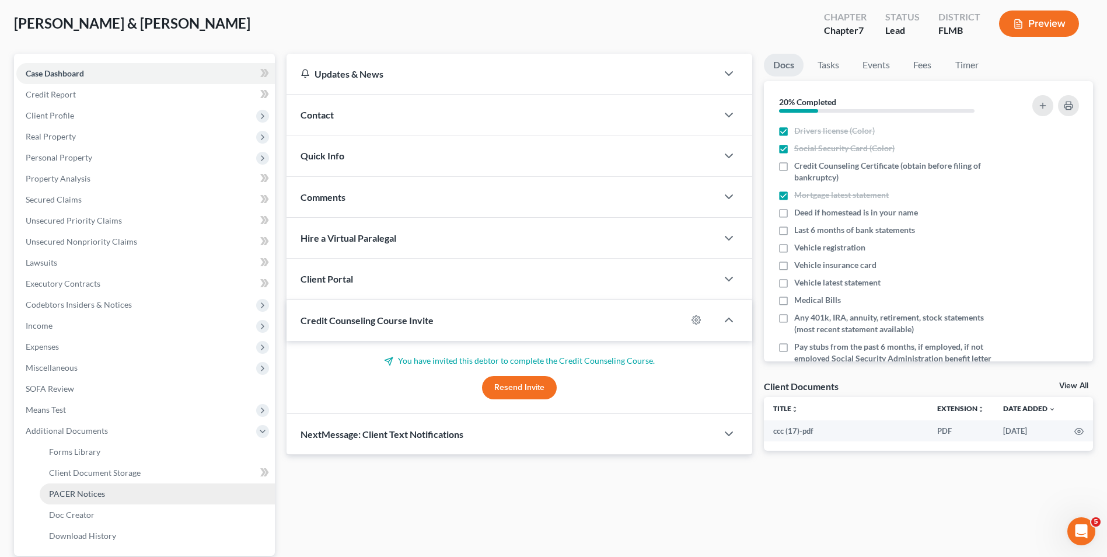
click at [123, 497] on link "PACER Notices" at bounding box center [157, 493] width 235 height 21
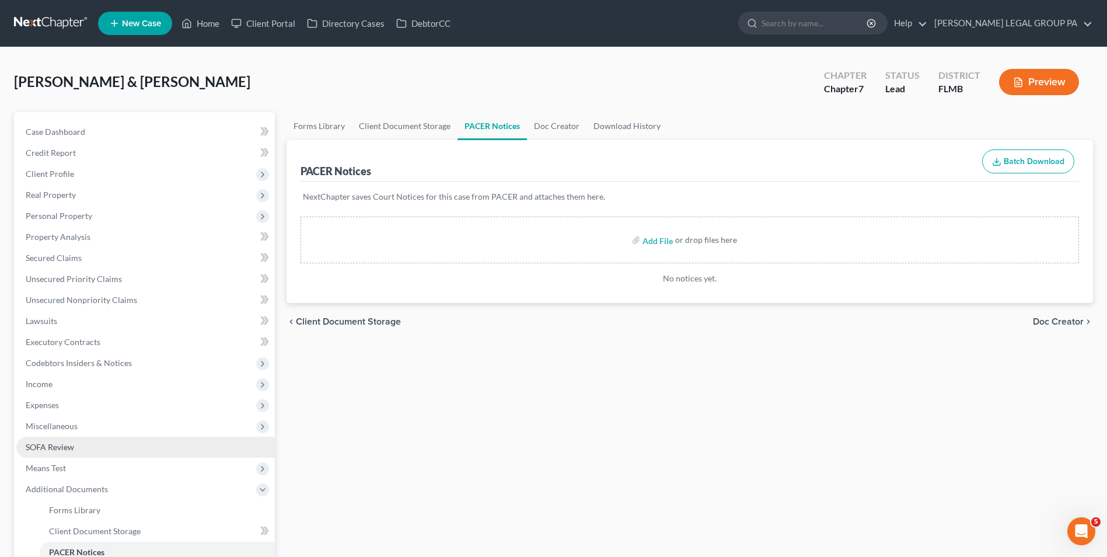
click at [76, 448] on link "SOFA Review" at bounding box center [145, 447] width 259 height 21
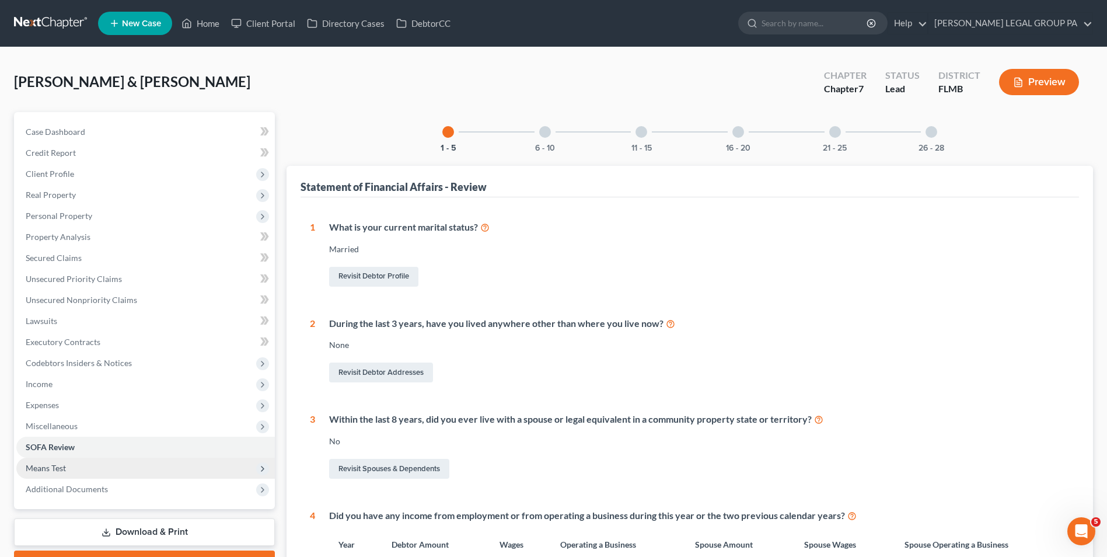
click at [60, 465] on span "Means Test" at bounding box center [46, 468] width 40 height 10
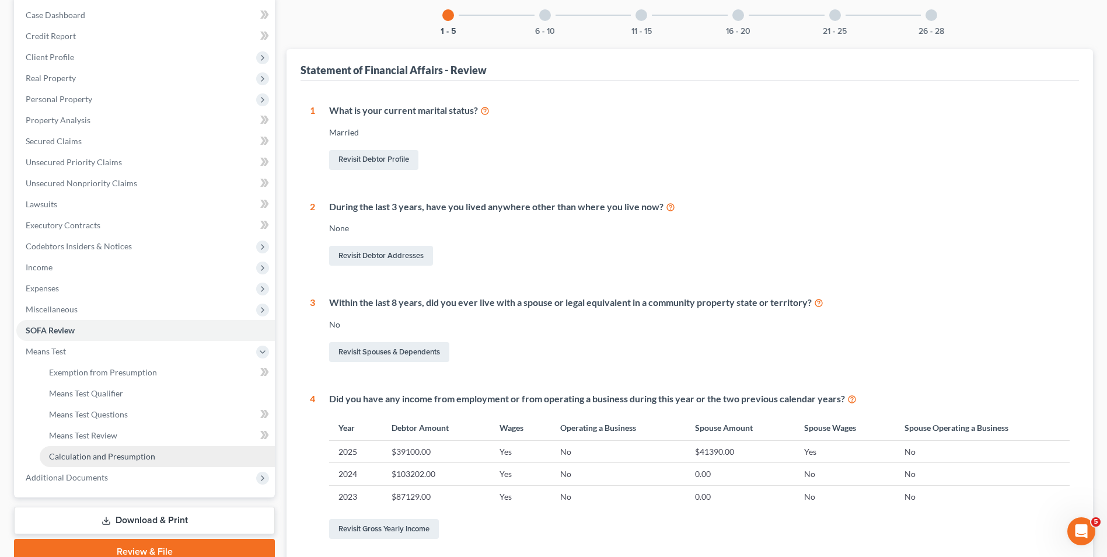
click at [117, 459] on span "Calculation and Presumption" at bounding box center [102, 456] width 106 height 10
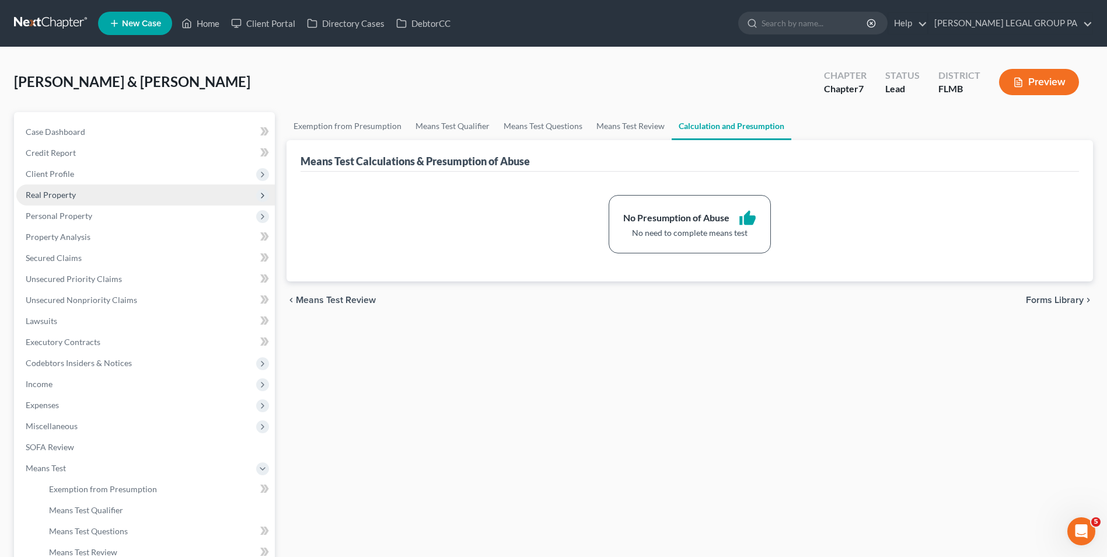
click at [118, 197] on span "Real Property" at bounding box center [145, 194] width 259 height 21
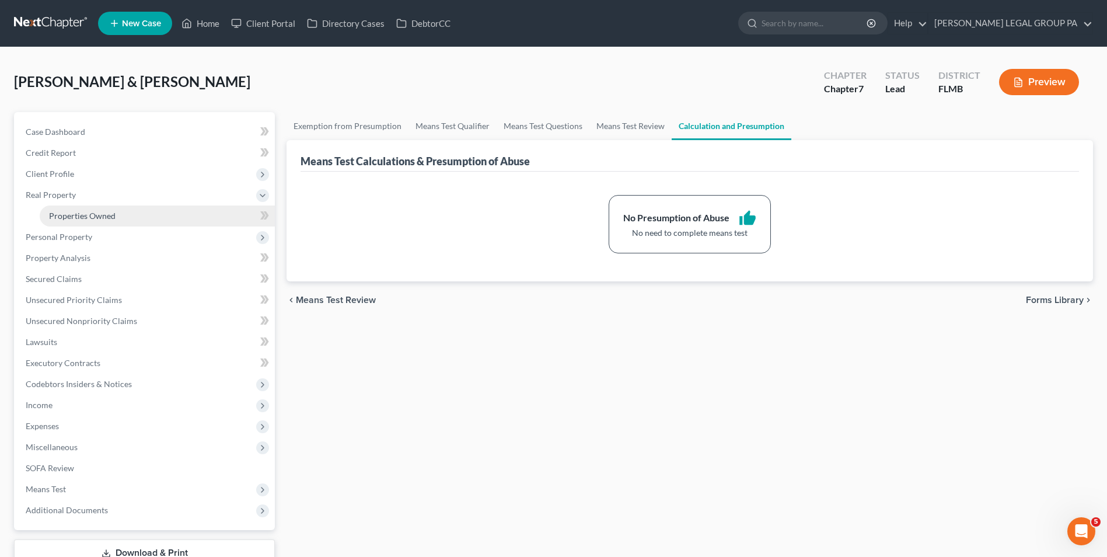
click at [120, 211] on link "Properties Owned" at bounding box center [157, 215] width 235 height 21
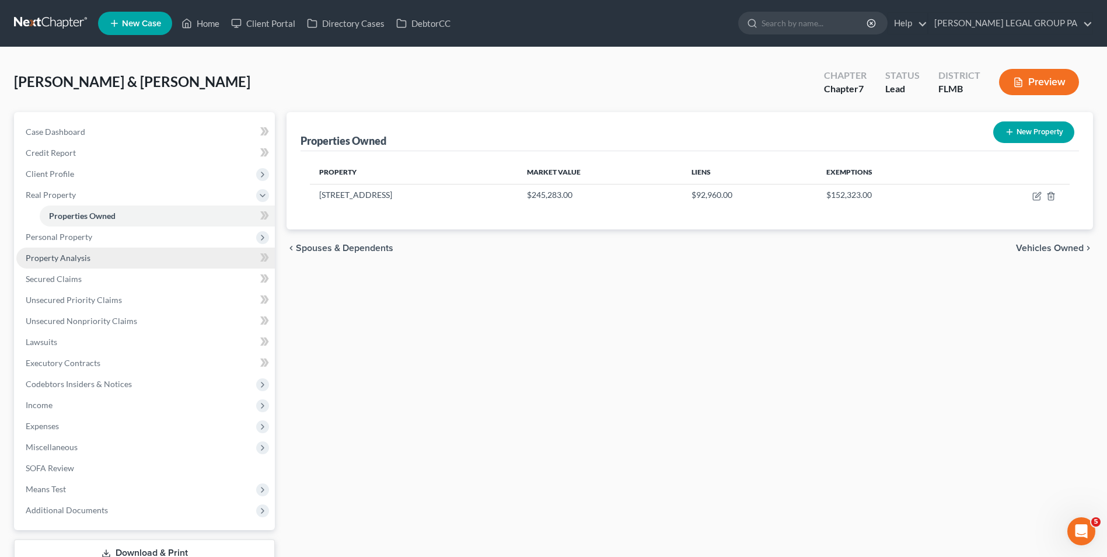
click at [77, 262] on span "Property Analysis" at bounding box center [58, 258] width 65 height 10
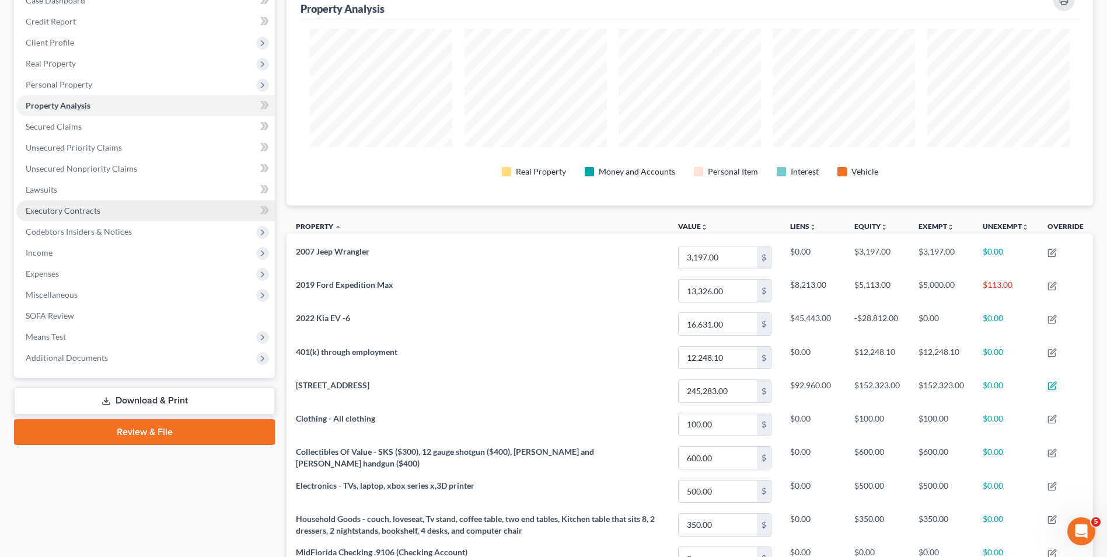
scroll to position [130, 0]
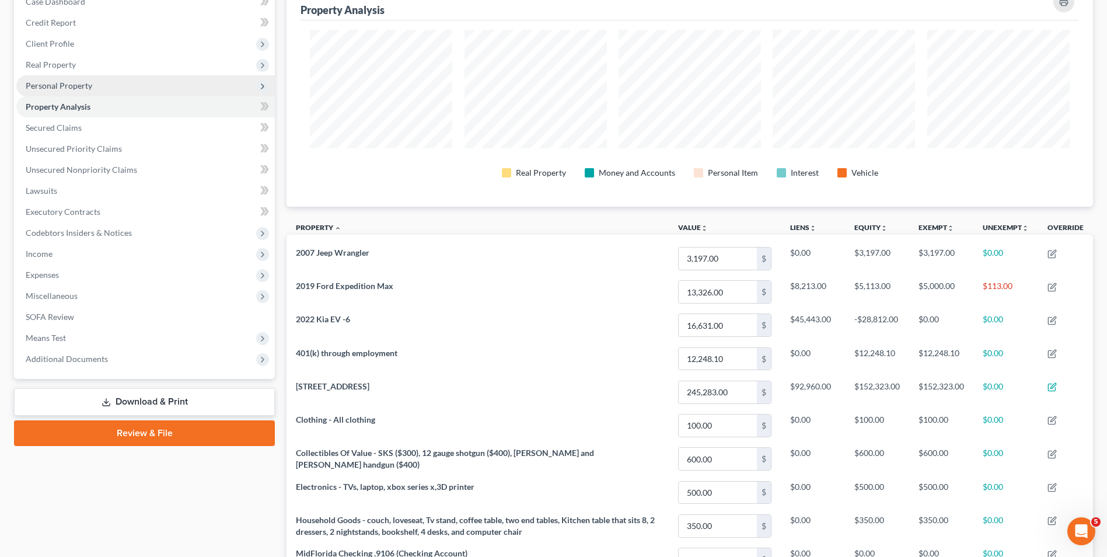
click at [55, 93] on span "Personal Property" at bounding box center [145, 85] width 259 height 21
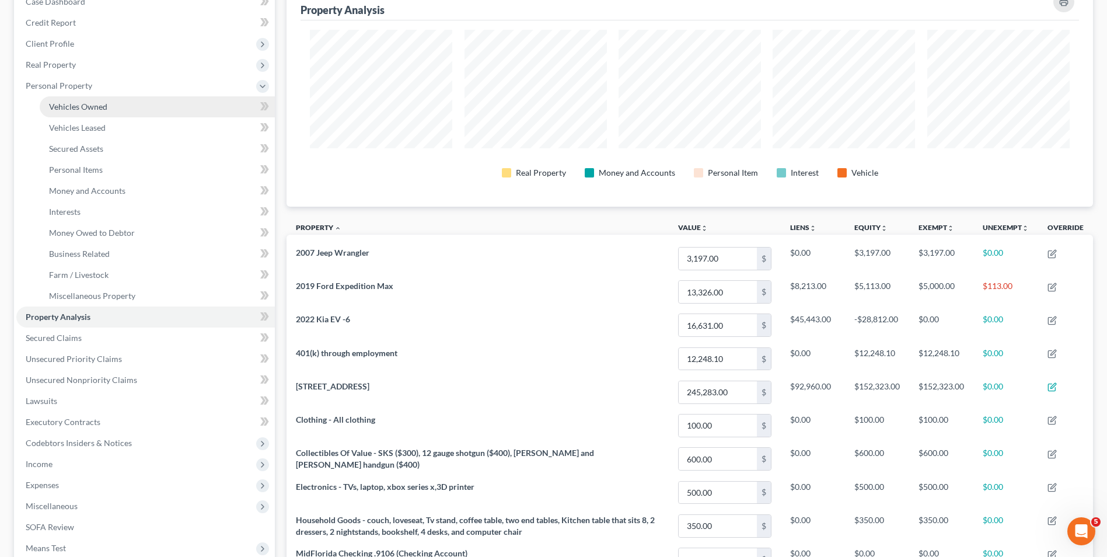
click at [72, 110] on span "Vehicles Owned" at bounding box center [78, 107] width 58 height 10
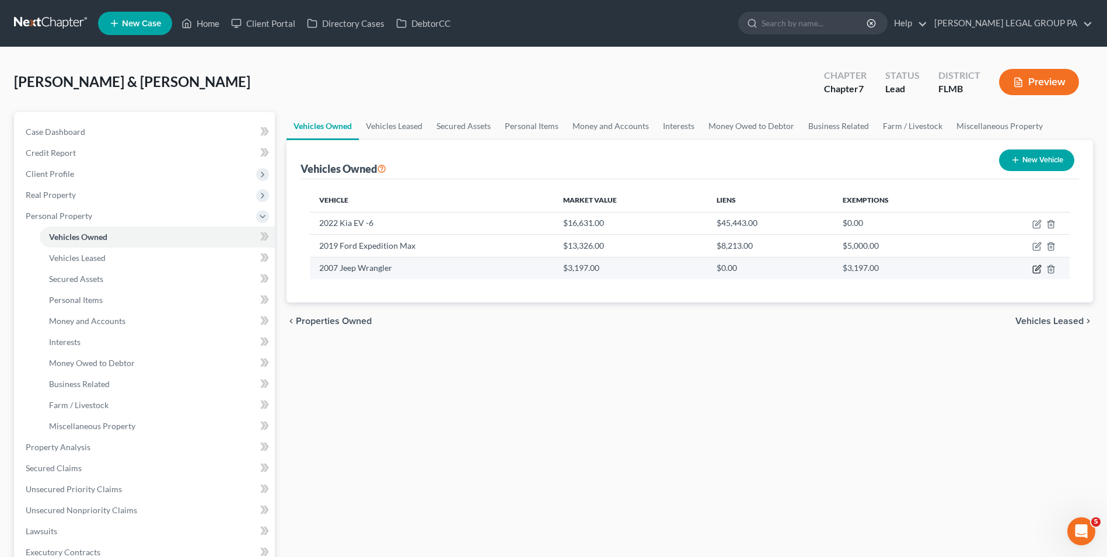
click at [1035, 270] on icon "button" at bounding box center [1037, 268] width 9 height 9
select select "0"
select select "19"
select select "4"
select select "0"
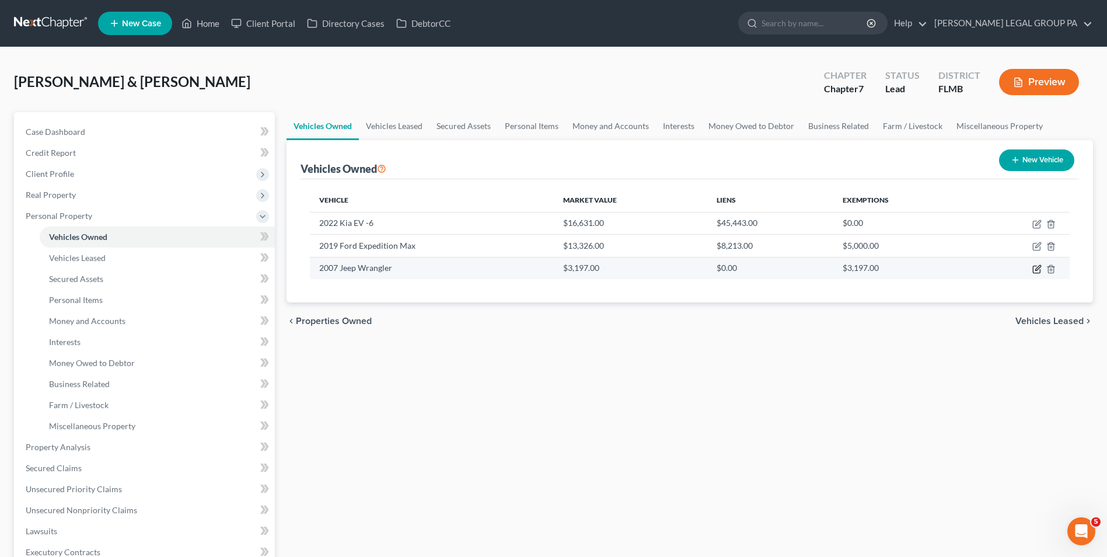
select select "2"
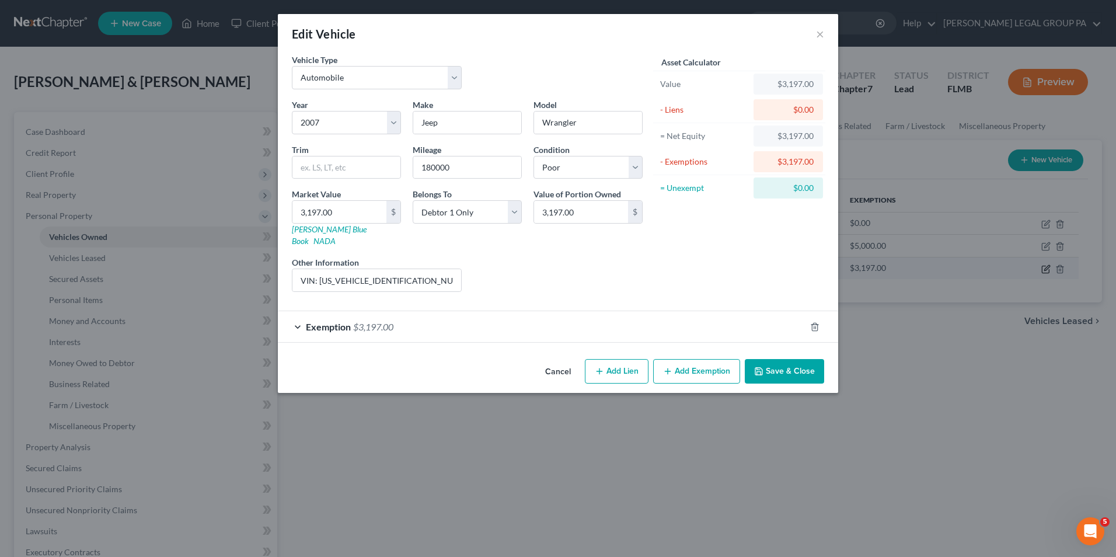
checkbox input "true"
click at [406, 317] on div "Exemption $3,197.00" at bounding box center [542, 326] width 528 height 31
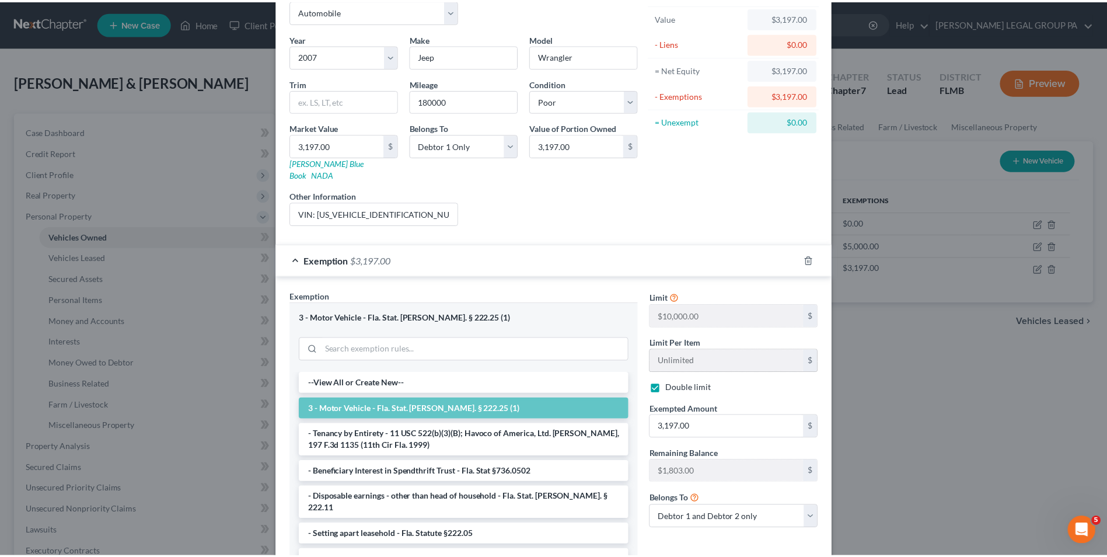
scroll to position [140, 0]
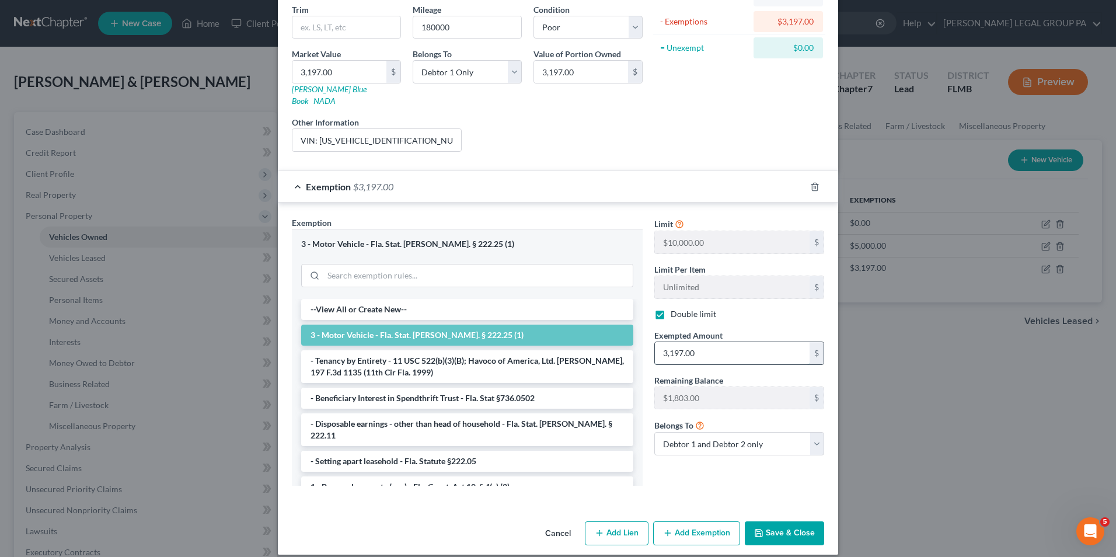
click at [689, 342] on input "3,197.00" at bounding box center [732, 353] width 155 height 22
type input "5,000.00"
click at [775, 521] on button "Save & Close" at bounding box center [784, 533] width 79 height 25
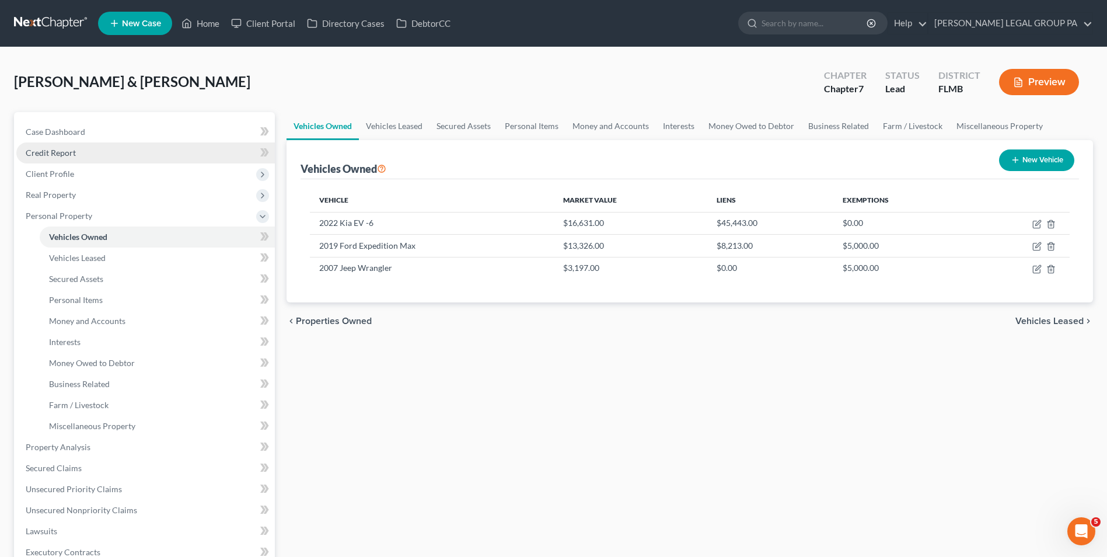
click at [68, 158] on link "Credit Report" at bounding box center [145, 152] width 259 height 21
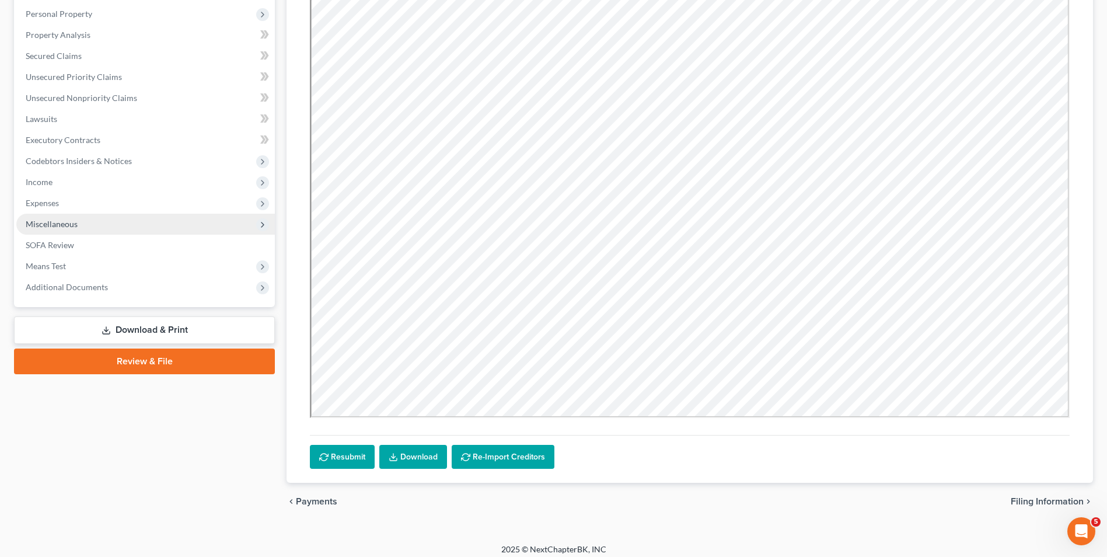
scroll to position [210, 0]
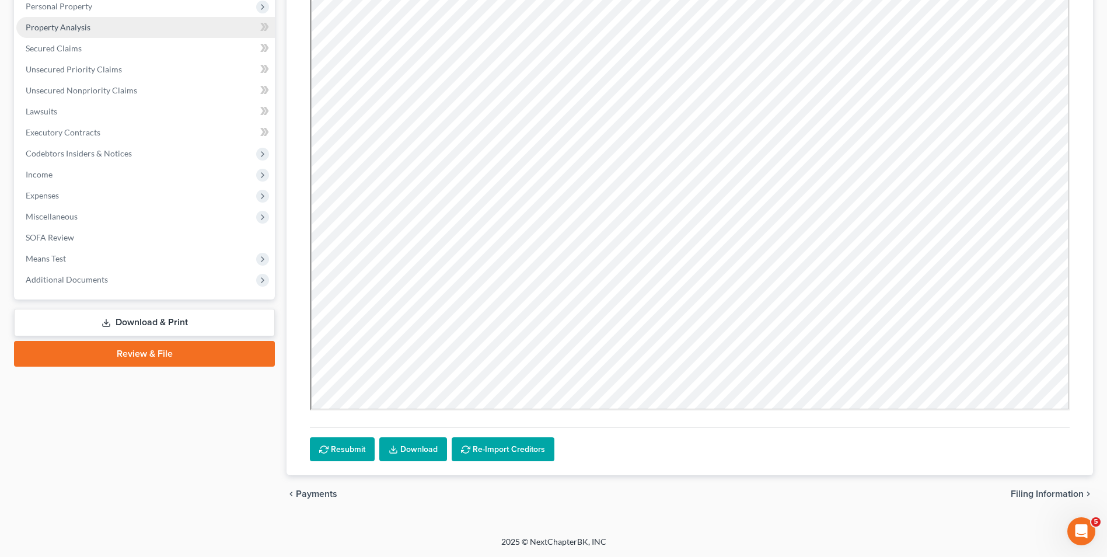
click at [85, 27] on span "Property Analysis" at bounding box center [58, 27] width 65 height 10
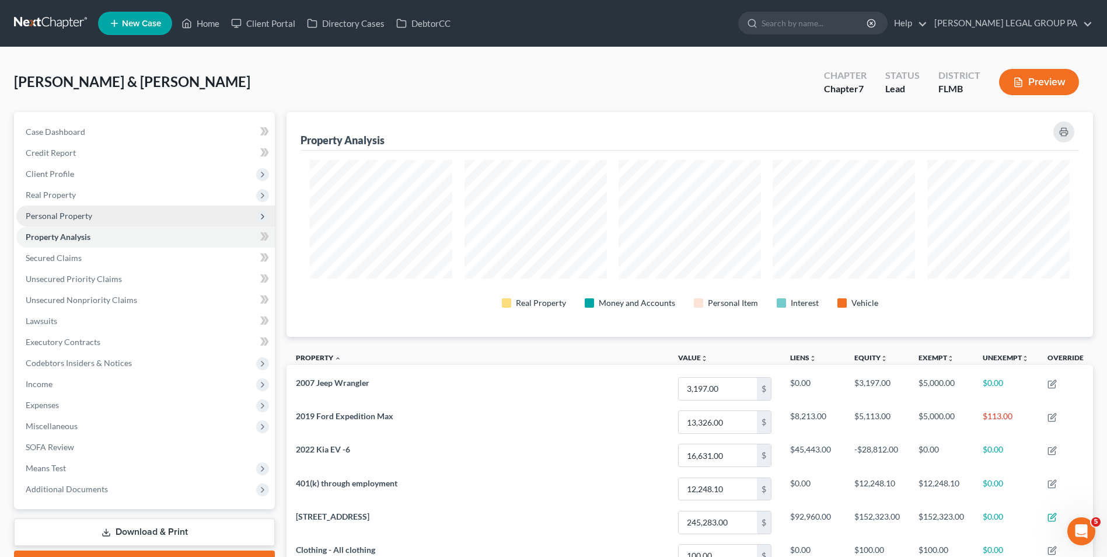
scroll to position [225, 807]
click at [117, 223] on span "Personal Property" at bounding box center [145, 215] width 259 height 21
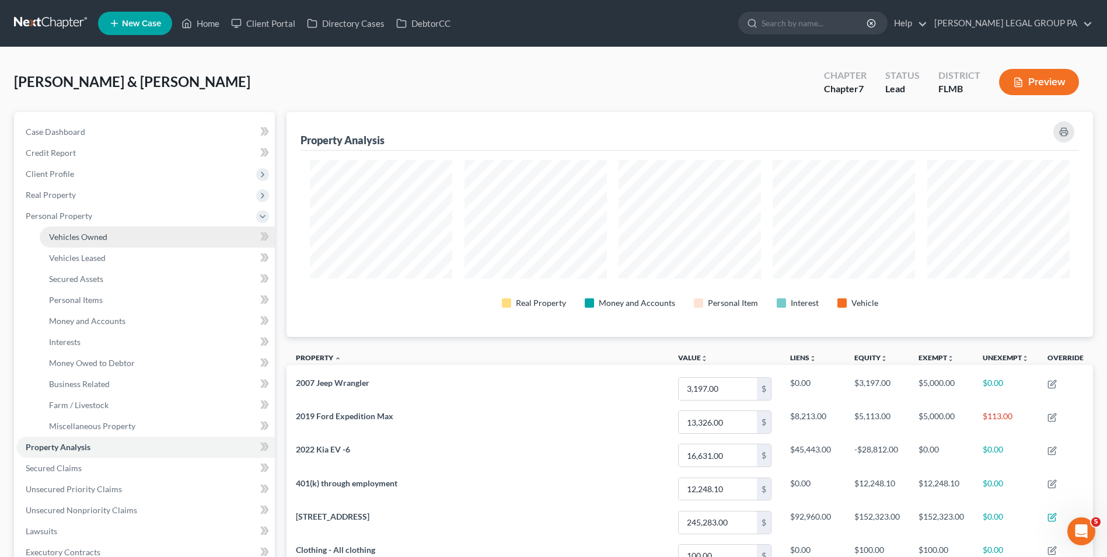
click at [121, 235] on link "Vehicles Owned" at bounding box center [157, 236] width 235 height 21
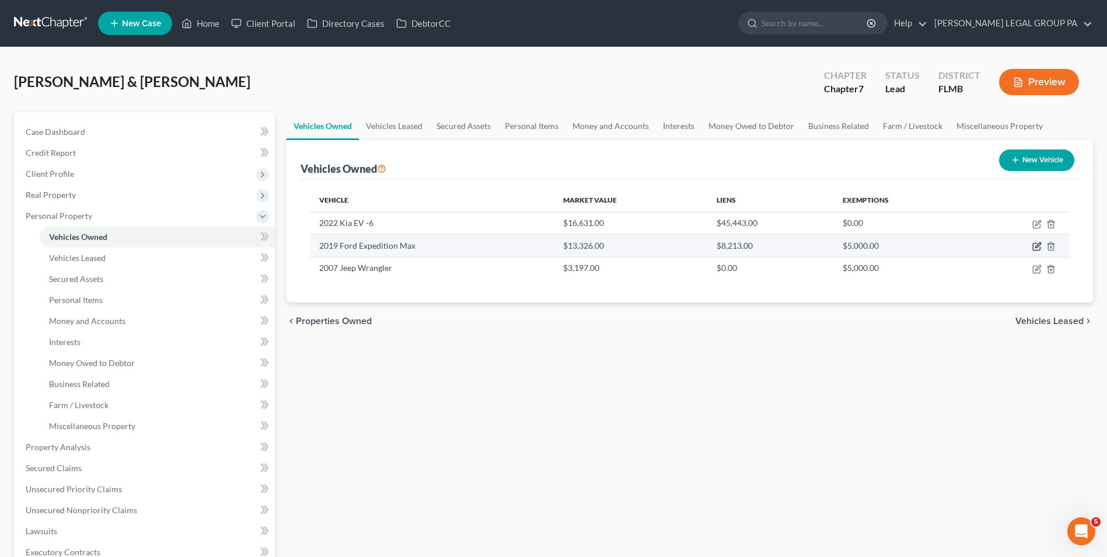
click at [1040, 246] on icon "button" at bounding box center [1037, 246] width 9 height 9
select select "0"
select select "7"
select select "3"
select select "2"
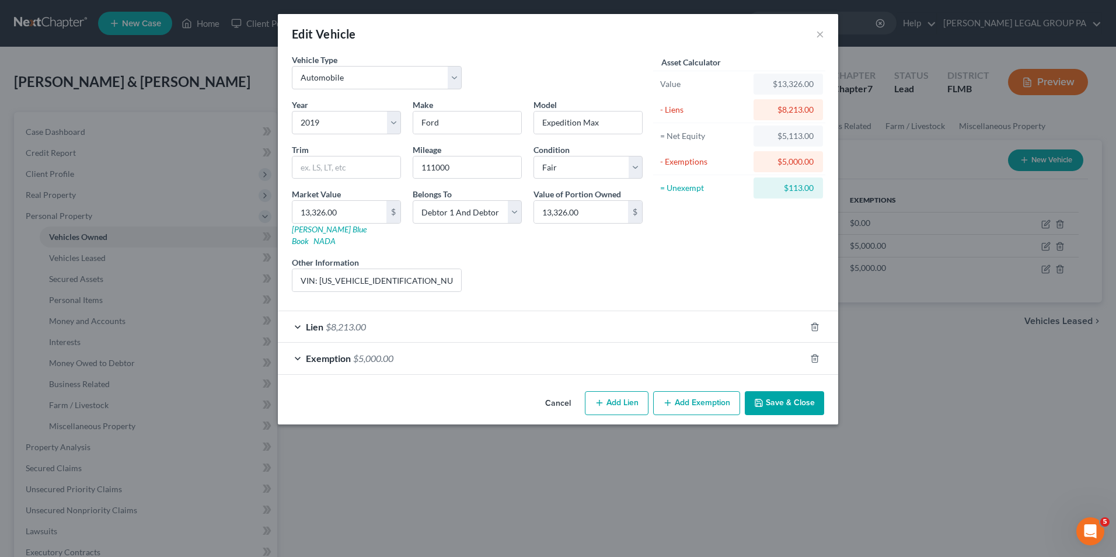
click at [703, 391] on button "Add Exemption" at bounding box center [696, 403] width 87 height 25
select select "2"
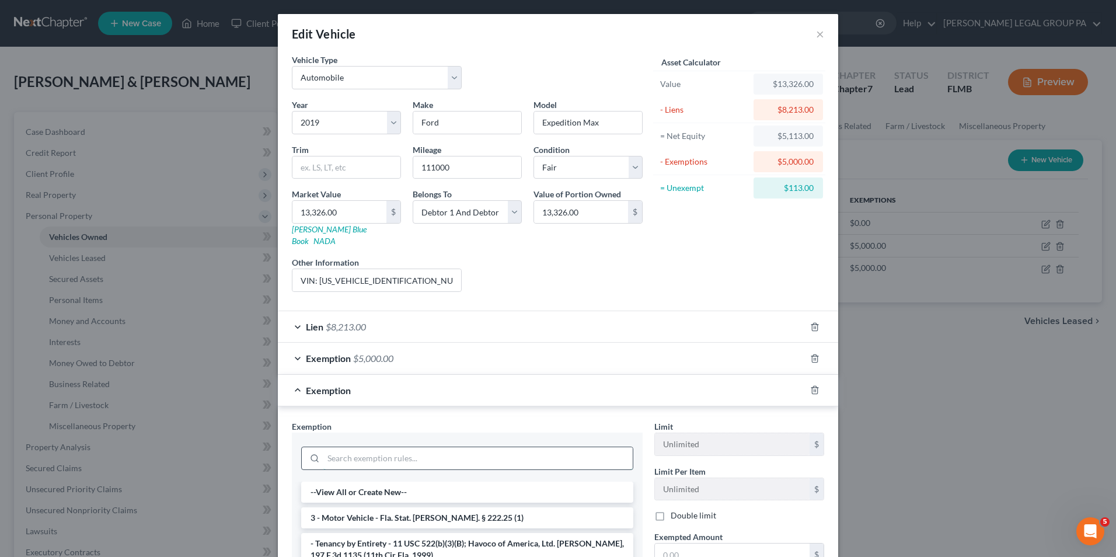
click at [532, 447] on input "search" at bounding box center [477, 458] width 309 height 22
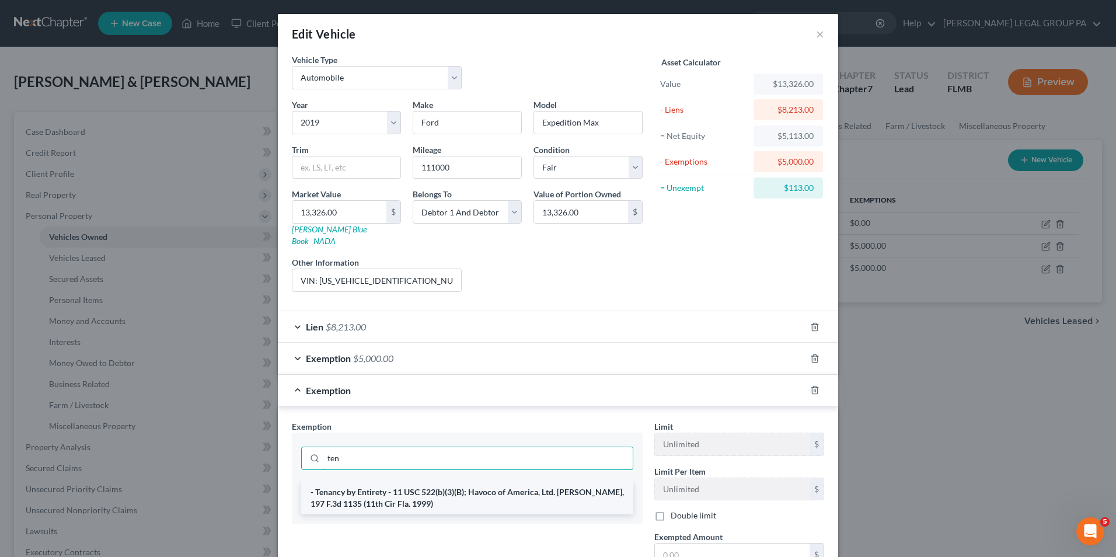
type input "ten"
click at [494, 482] on li "- Tenancy by Entirety - 11 USC 522(b)(3)(B); Havoco of America, Ltd. [PERSON_NA…" at bounding box center [467, 498] width 332 height 33
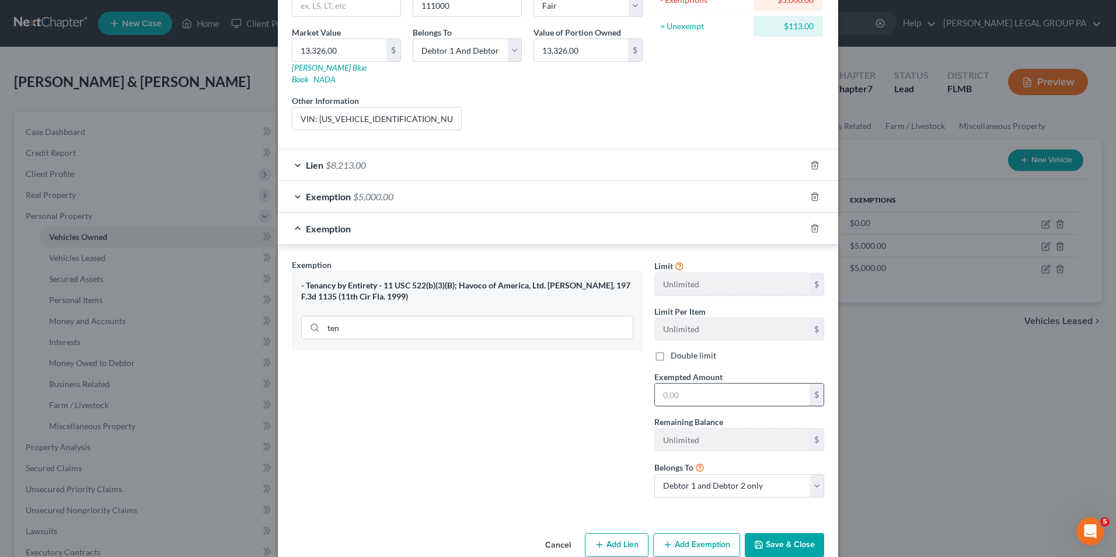
scroll to position [173, 0]
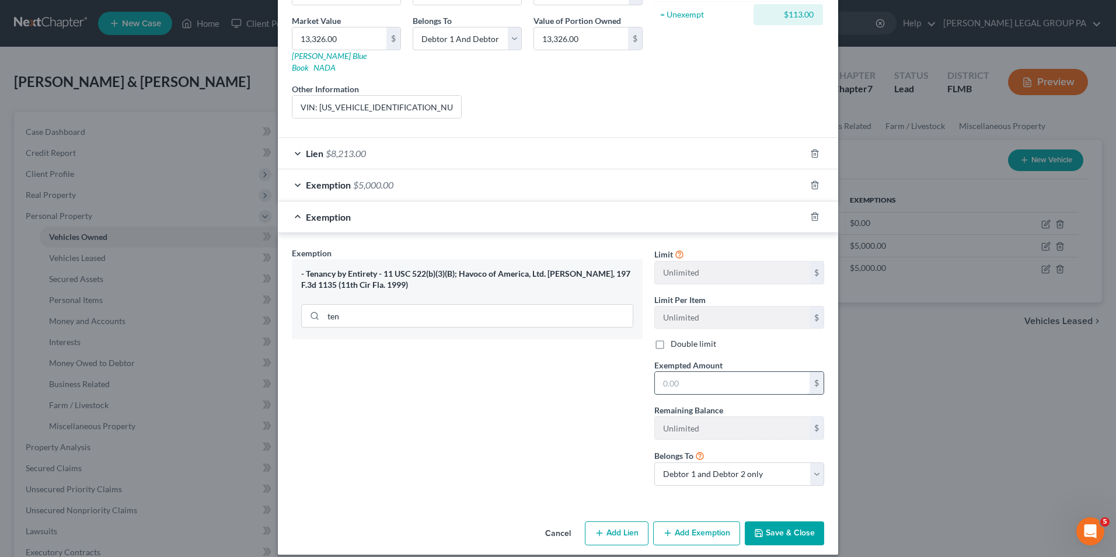
click at [697, 372] on input "text" at bounding box center [732, 383] width 155 height 22
type input "5,000.00"
click at [763, 521] on button "Save & Close" at bounding box center [784, 533] width 79 height 25
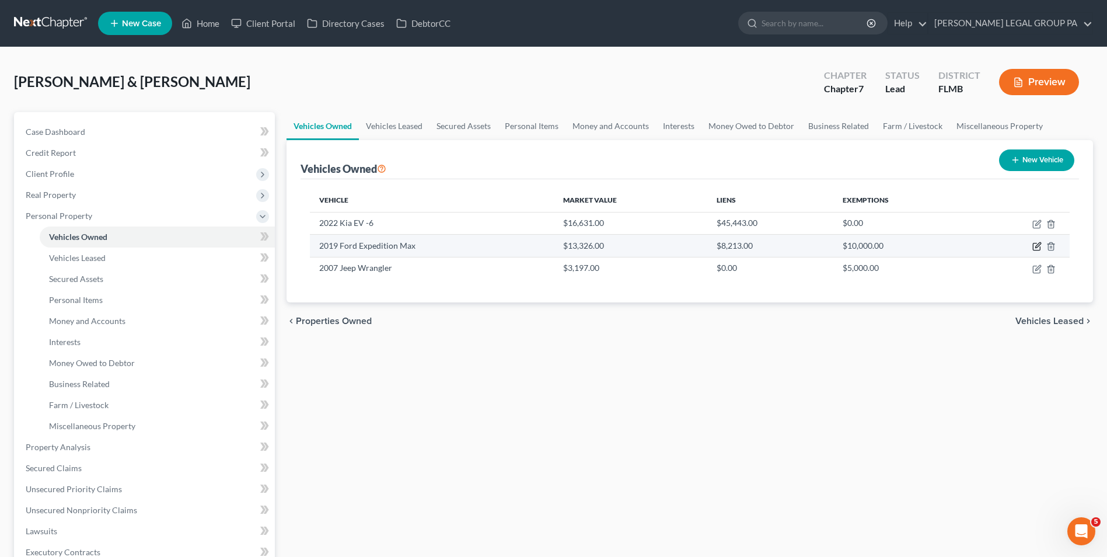
click at [1034, 245] on icon "button" at bounding box center [1036, 246] width 7 height 7
select select "0"
select select "7"
select select "3"
select select "2"
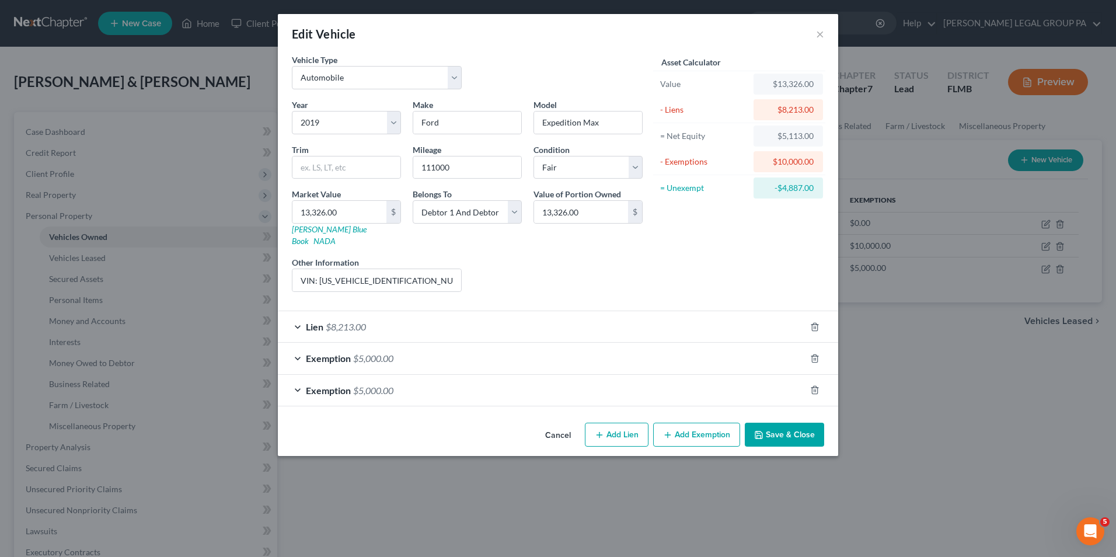
click at [750, 423] on button "Save & Close" at bounding box center [784, 435] width 79 height 25
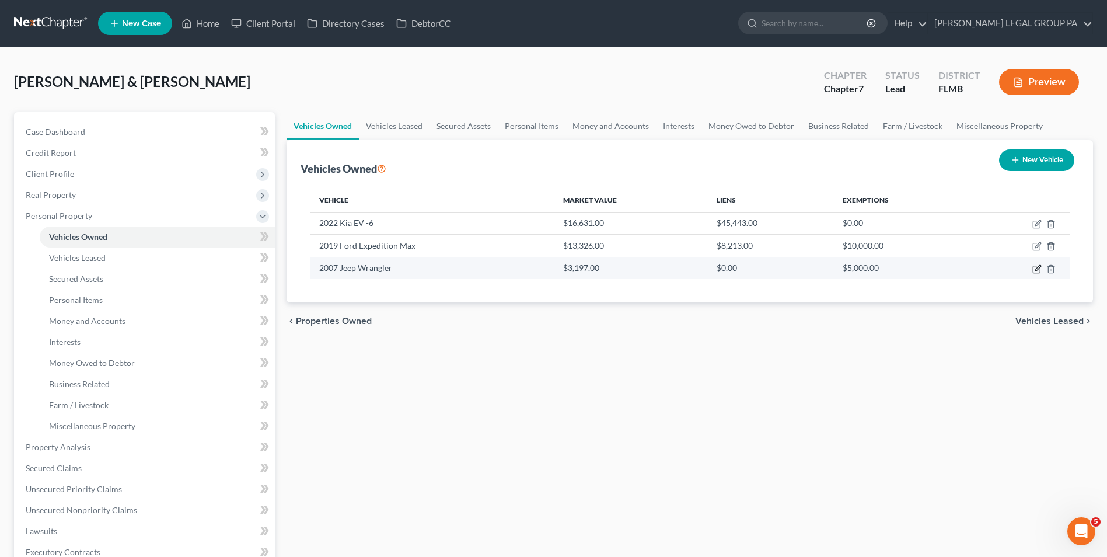
click at [1039, 266] on icon "button" at bounding box center [1038, 267] width 5 height 5
select select "0"
select select "19"
select select "4"
select select "0"
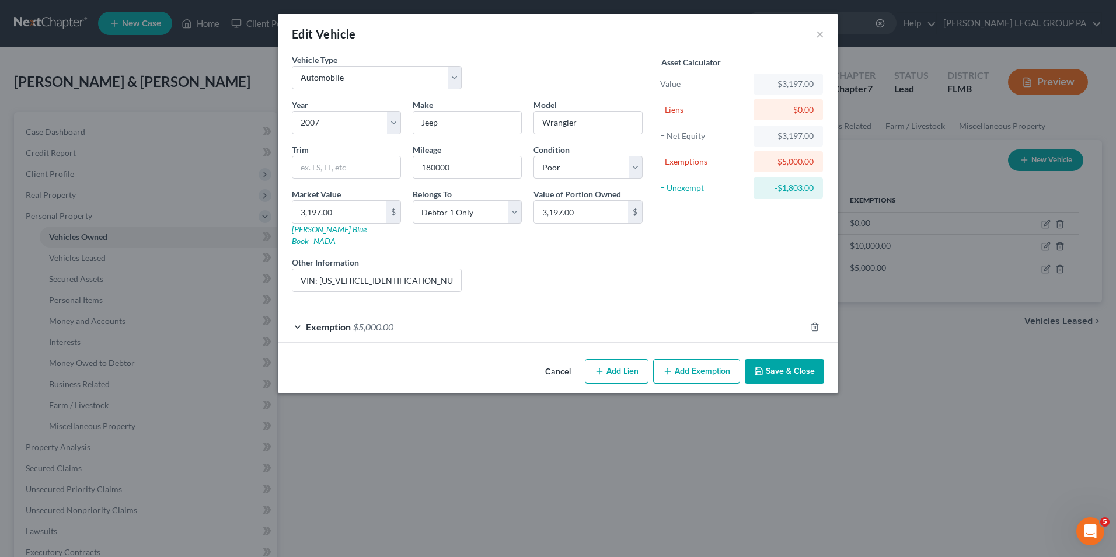
click at [696, 311] on div "Exemption $5,000.00" at bounding box center [542, 326] width 528 height 31
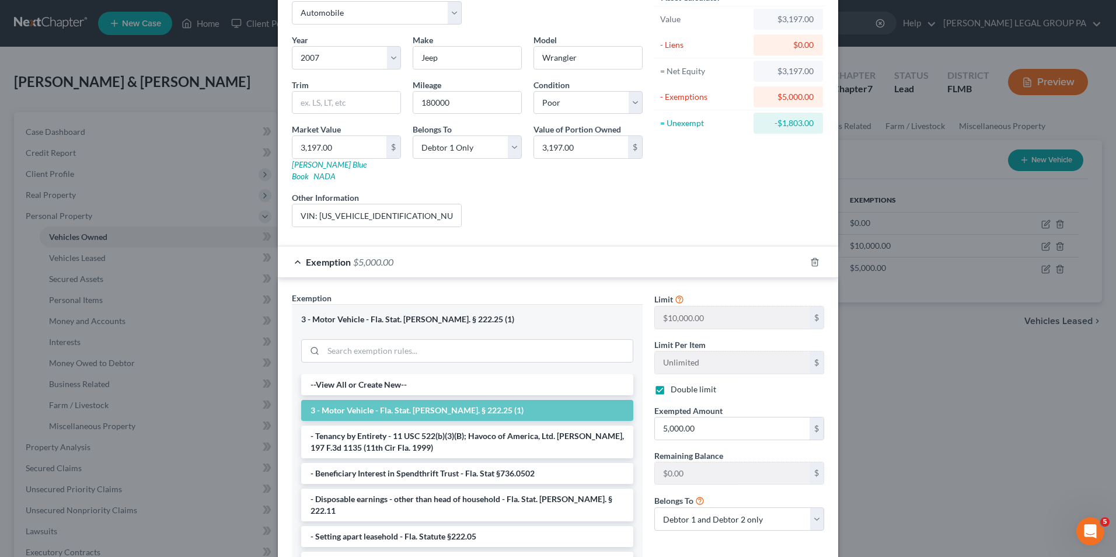
scroll to position [140, 0]
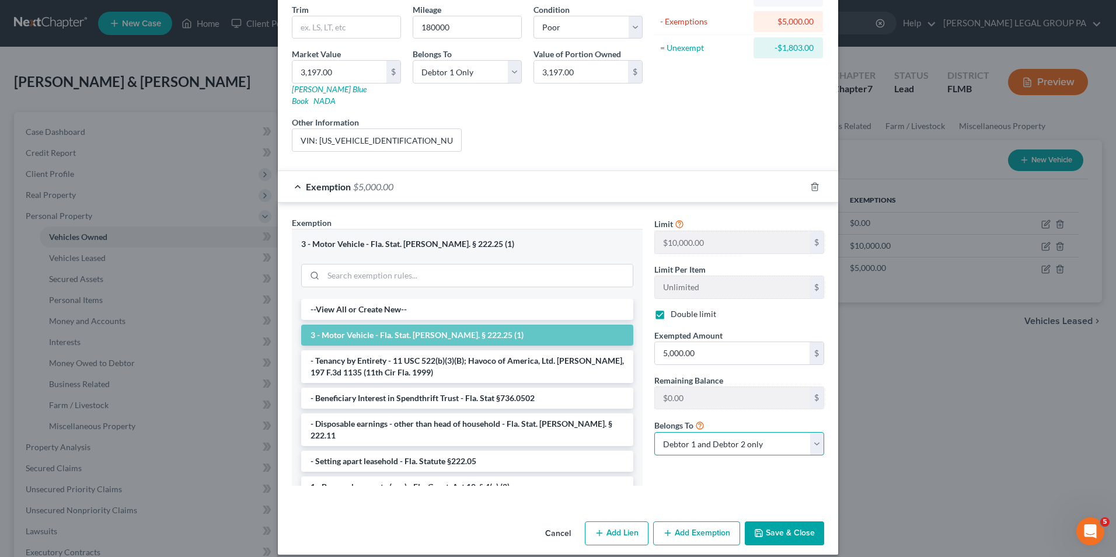
click at [725, 432] on select "Debtor 1 only Debtor 2 only Debtor 1 and Debtor 2 only" at bounding box center [739, 443] width 170 height 23
select select "1"
click at [654, 432] on select "Debtor 1 only Debtor 2 only Debtor 1 and Debtor 2 only" at bounding box center [739, 443] width 170 height 23
click at [757, 534] on polyline "button" at bounding box center [759, 535] width 4 height 3
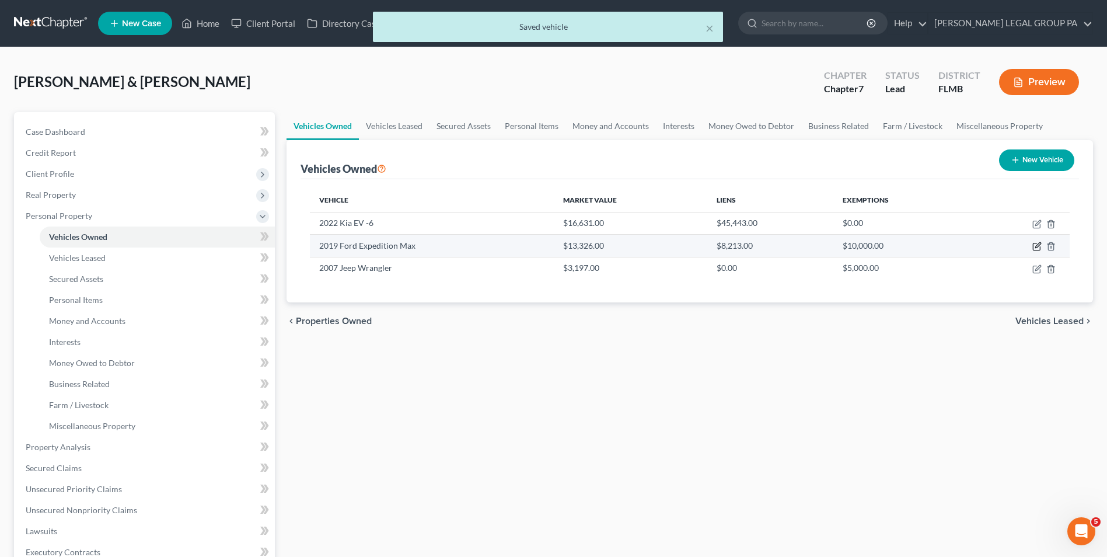
click at [1036, 247] on icon "button" at bounding box center [1037, 246] width 9 height 9
select select "0"
select select "7"
select select "3"
select select "2"
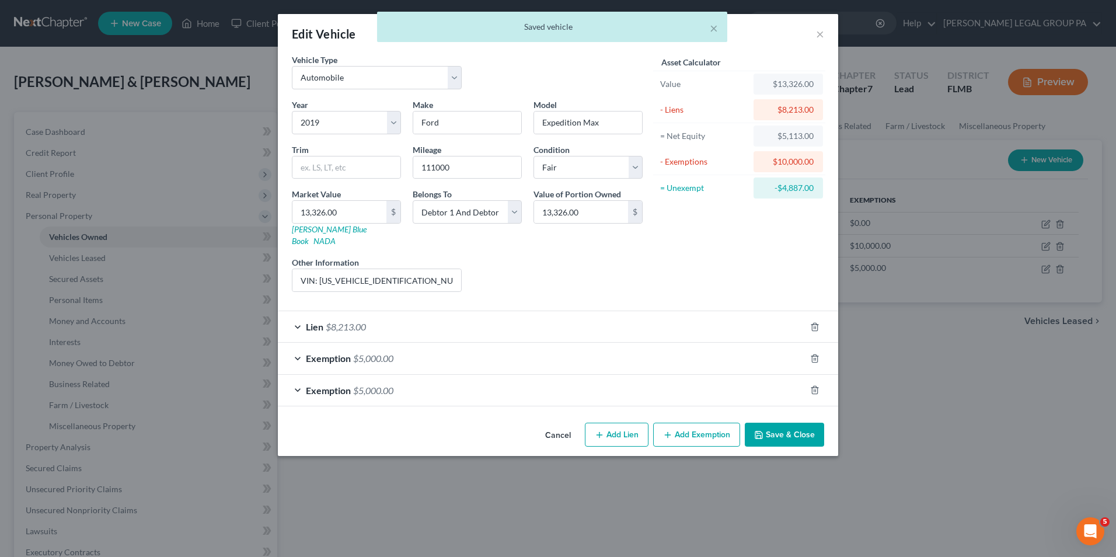
click at [702, 384] on div "Exemption $5,000.00" at bounding box center [542, 390] width 528 height 31
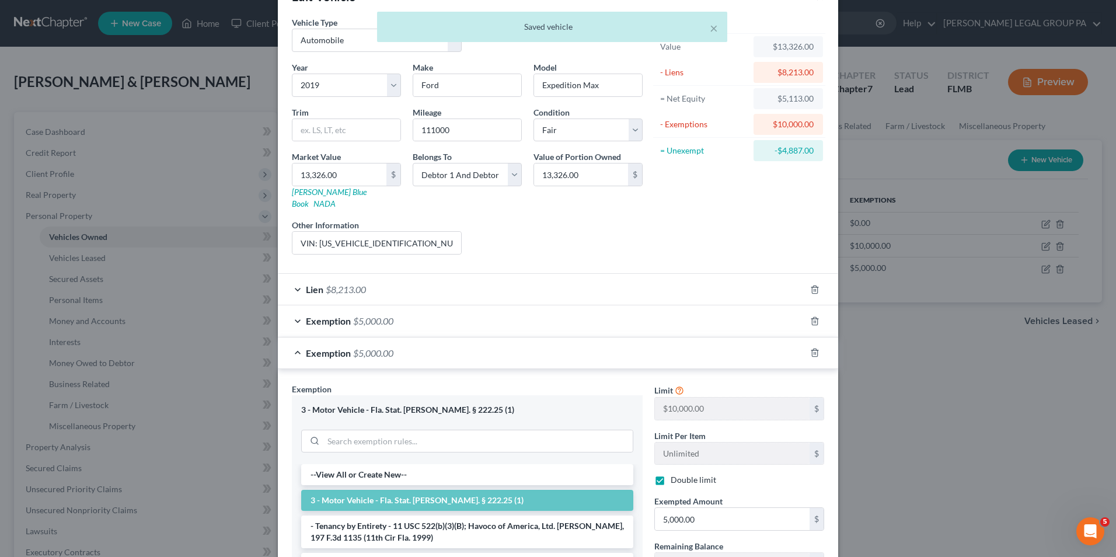
scroll to position [117, 0]
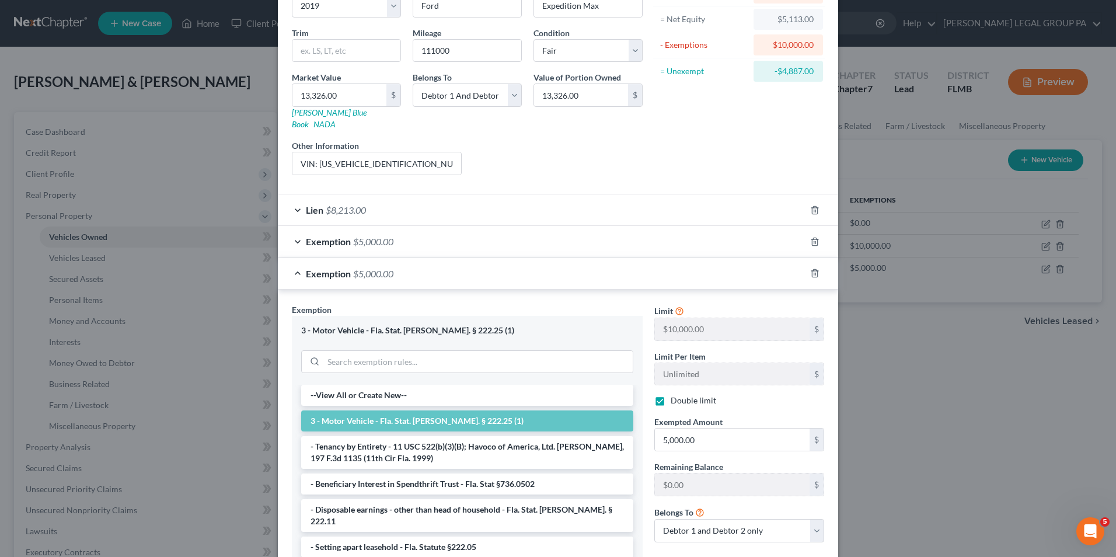
click at [674, 236] on div "Exemption $5,000.00" at bounding box center [542, 241] width 528 height 31
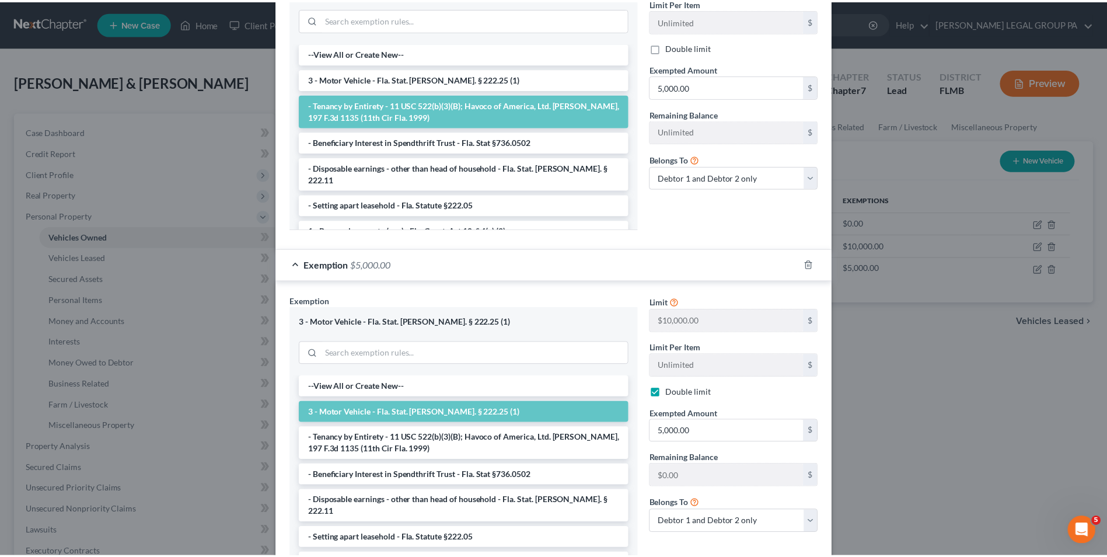
scroll to position [516, 0]
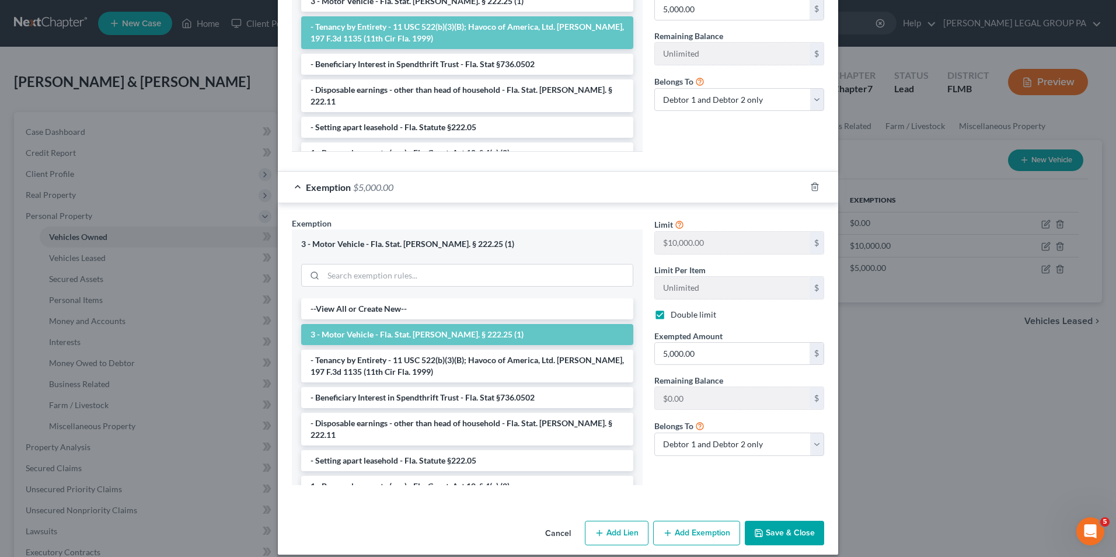
click at [779, 521] on button "Save & Close" at bounding box center [784, 533] width 79 height 25
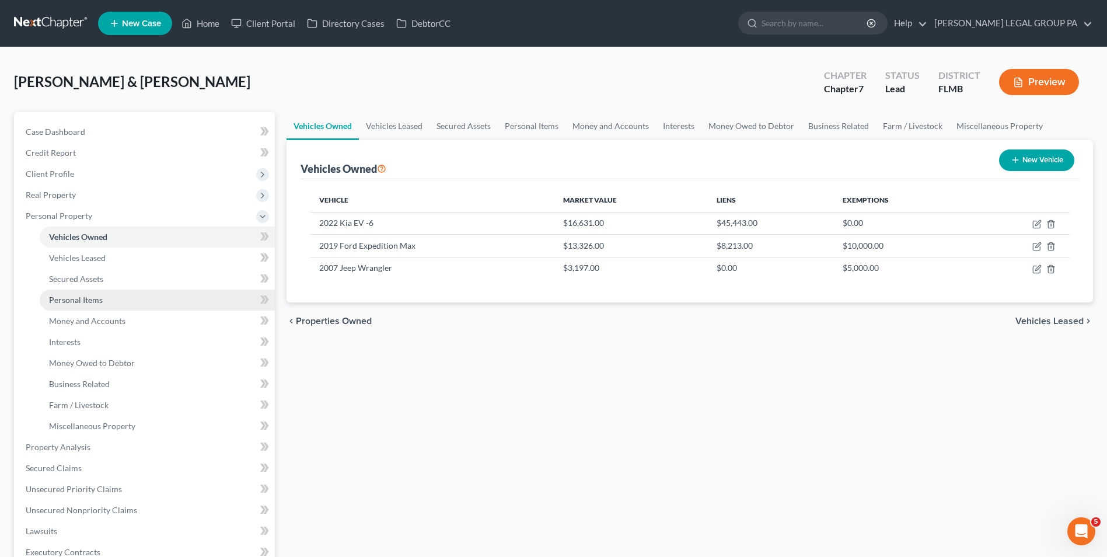
click at [124, 306] on link "Personal Items" at bounding box center [157, 300] width 235 height 21
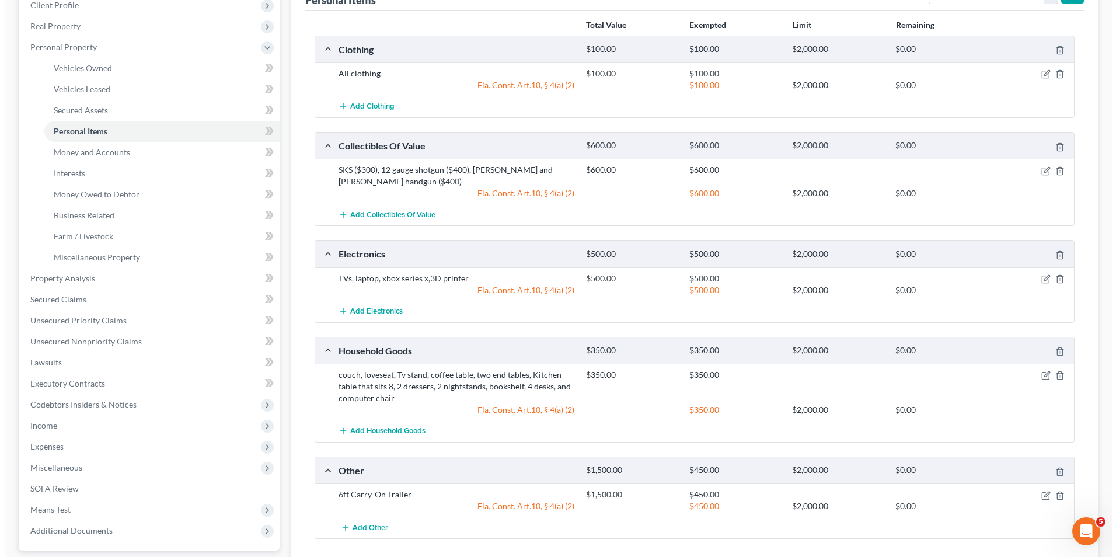
scroll to position [175, 0]
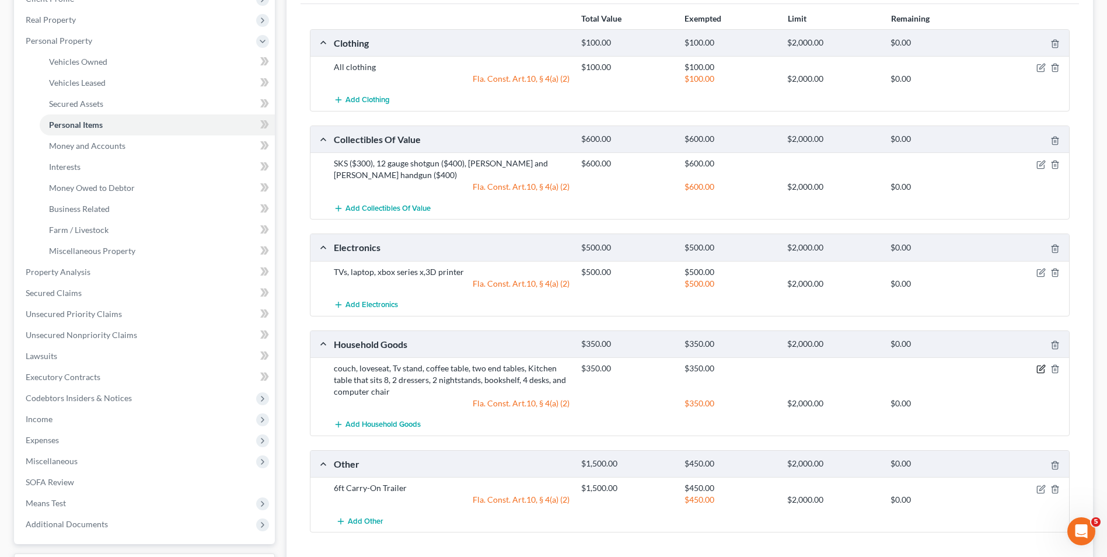
click at [1042, 368] on icon "button" at bounding box center [1041, 368] width 9 height 9
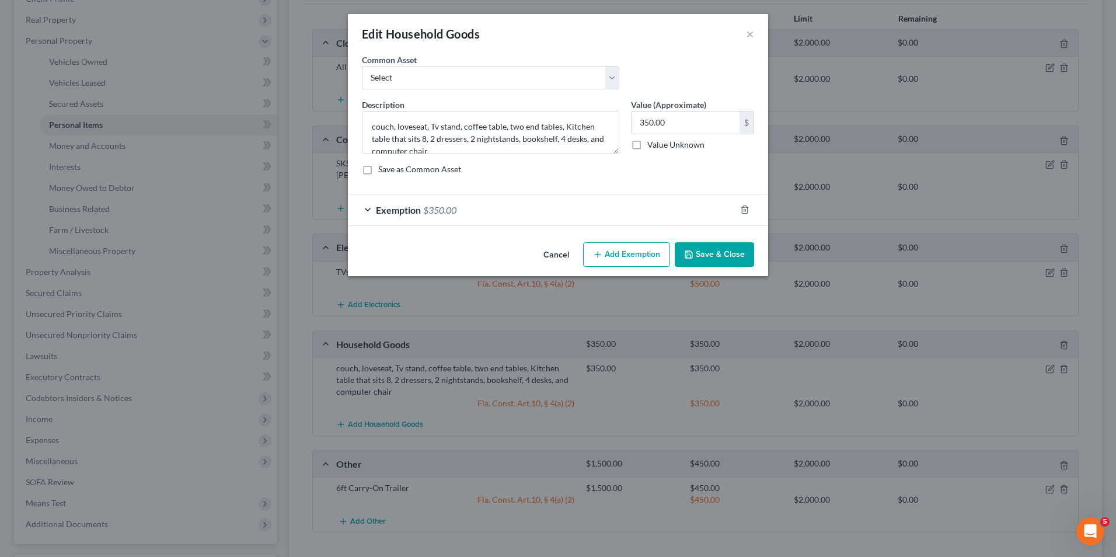
click at [455, 209] on span "$350.00" at bounding box center [439, 209] width 33 height 11
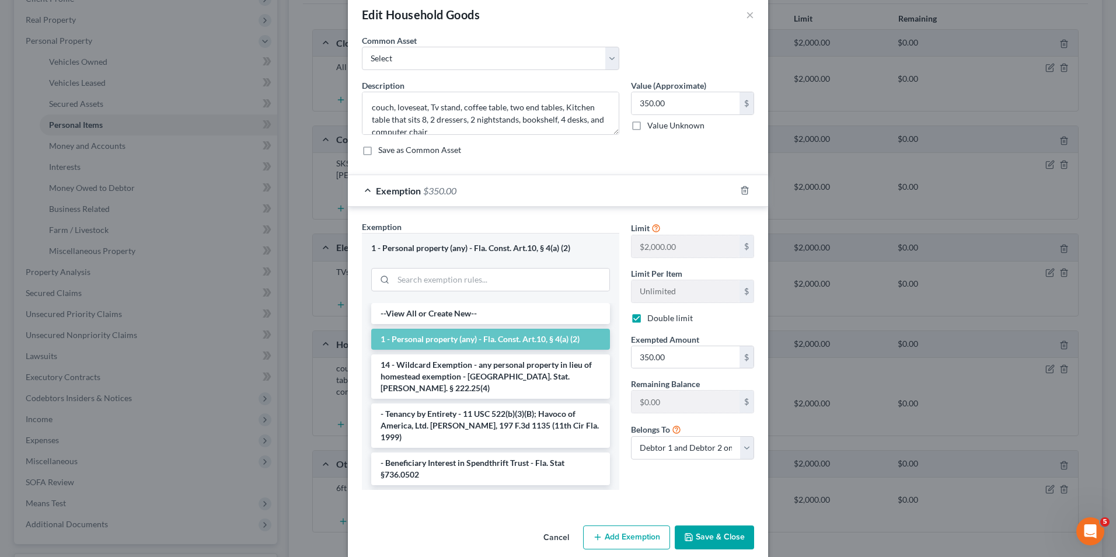
scroll to position [35, 0]
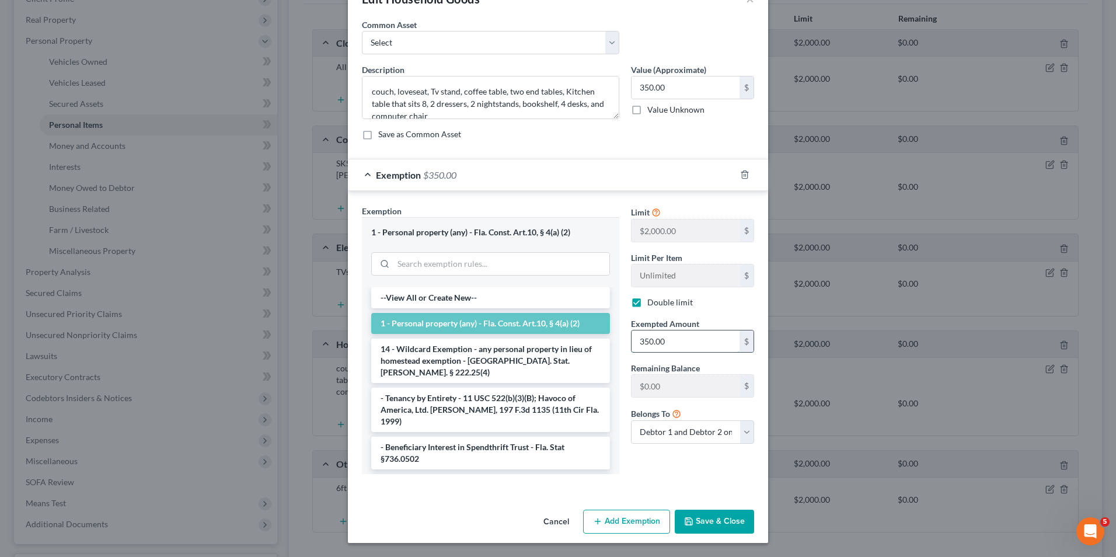
click at [697, 347] on input "350.00" at bounding box center [686, 341] width 108 height 22
click at [491, 264] on input "search" at bounding box center [501, 264] width 216 height 22
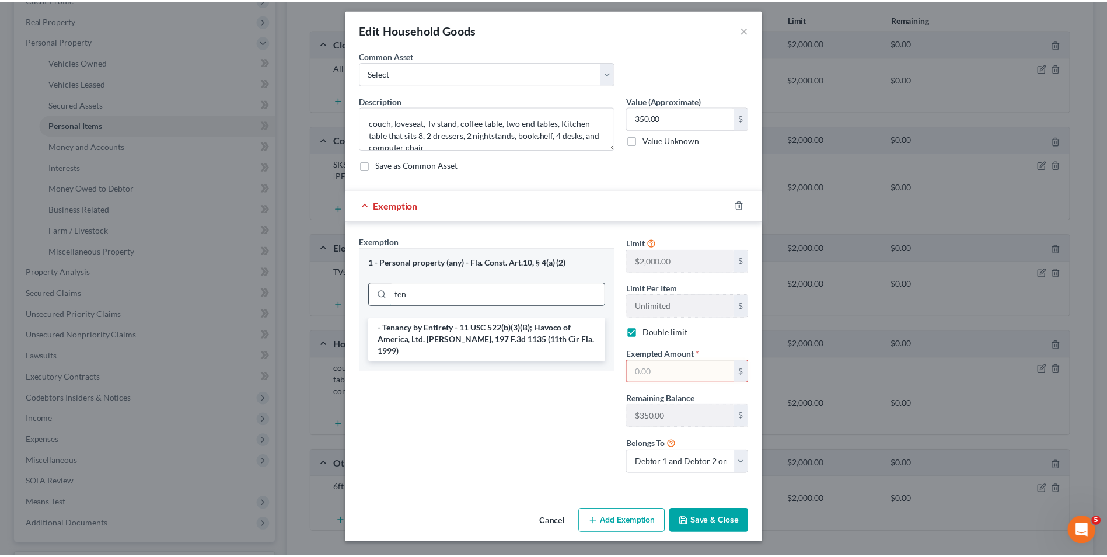
scroll to position [5, 0]
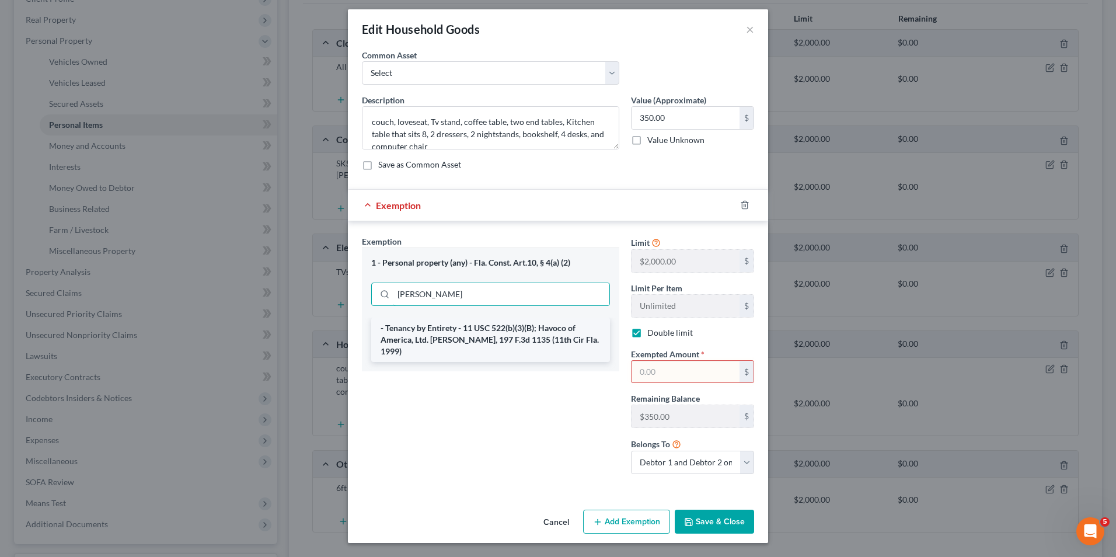
type input "[PERSON_NAME]"
click at [472, 330] on li "- Tenancy by Entirety - 11 USC 522(b)(3)(B); Havoco of America, Ltd. [PERSON_NA…" at bounding box center [490, 340] width 239 height 44
checkbox input "false"
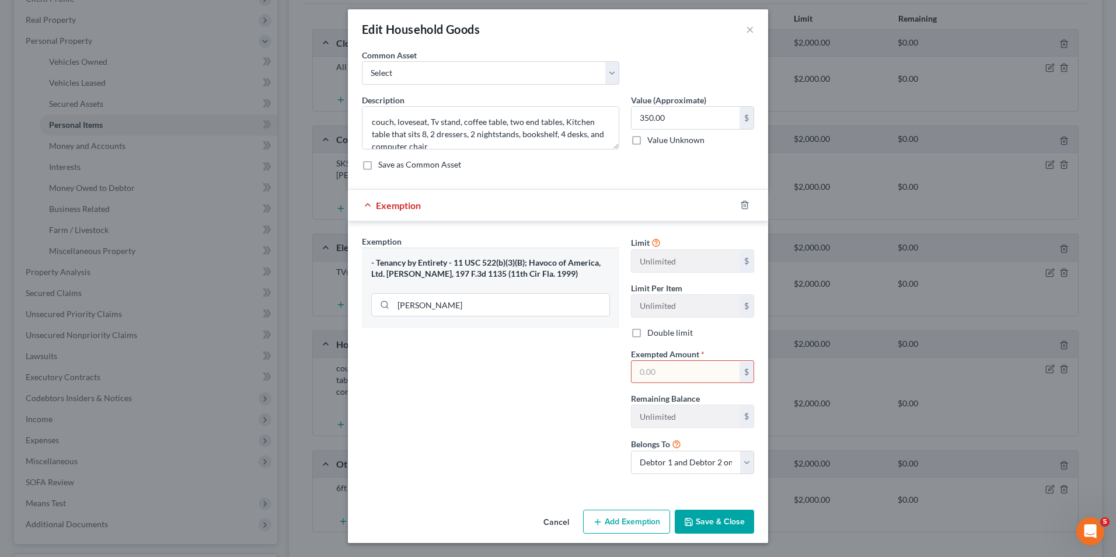
click at [668, 381] on input "text" at bounding box center [686, 372] width 108 height 22
type input "450.00"
click at [685, 117] on input "350.00" at bounding box center [686, 118] width 108 height 22
type input "450.00"
click at [724, 518] on button "Save & Close" at bounding box center [714, 522] width 79 height 25
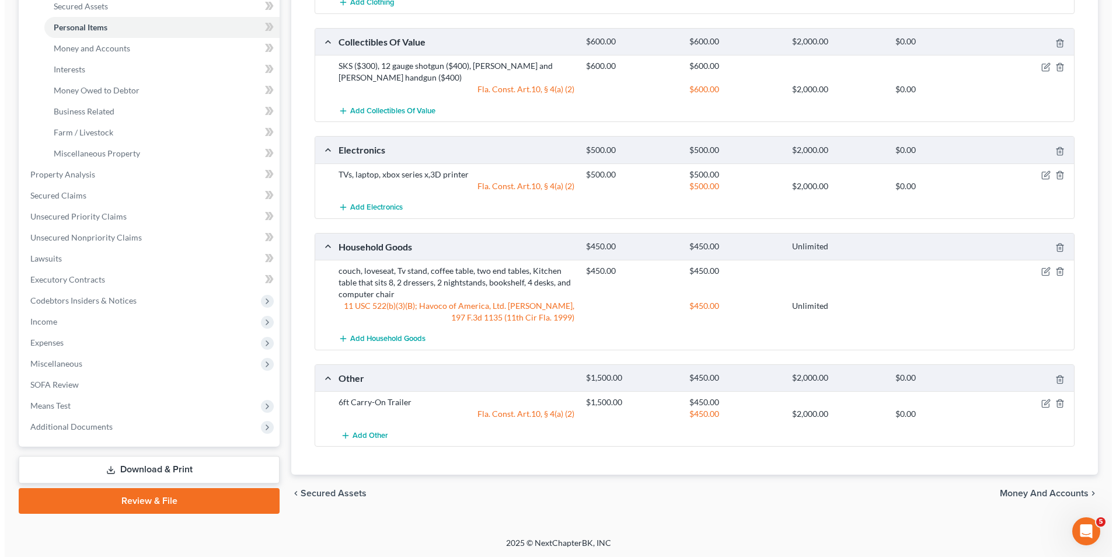
scroll to position [274, 0]
click at [1039, 403] on icon "button" at bounding box center [1041, 402] width 9 height 9
select select "2"
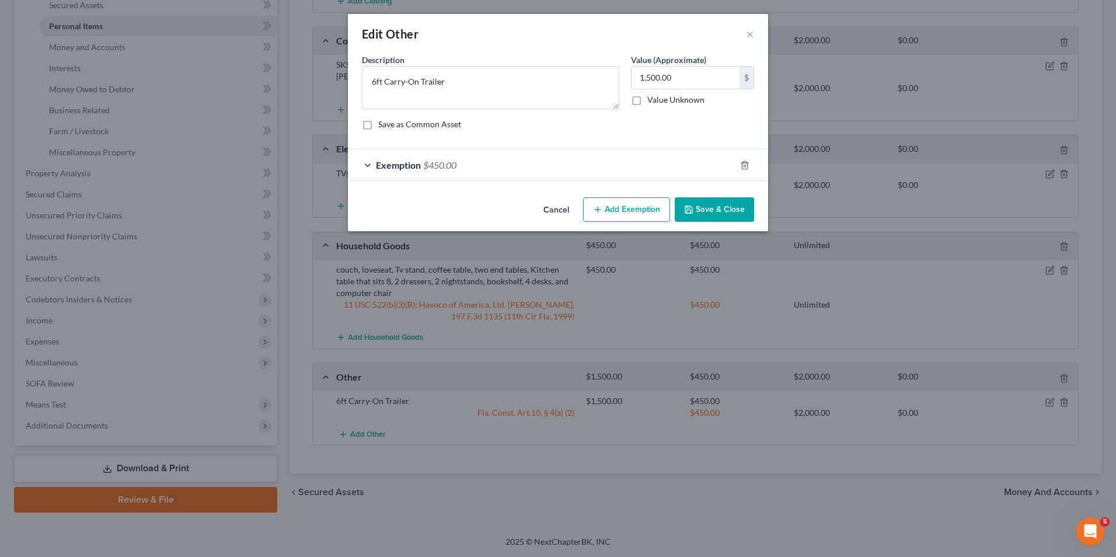
checkbox input "true"
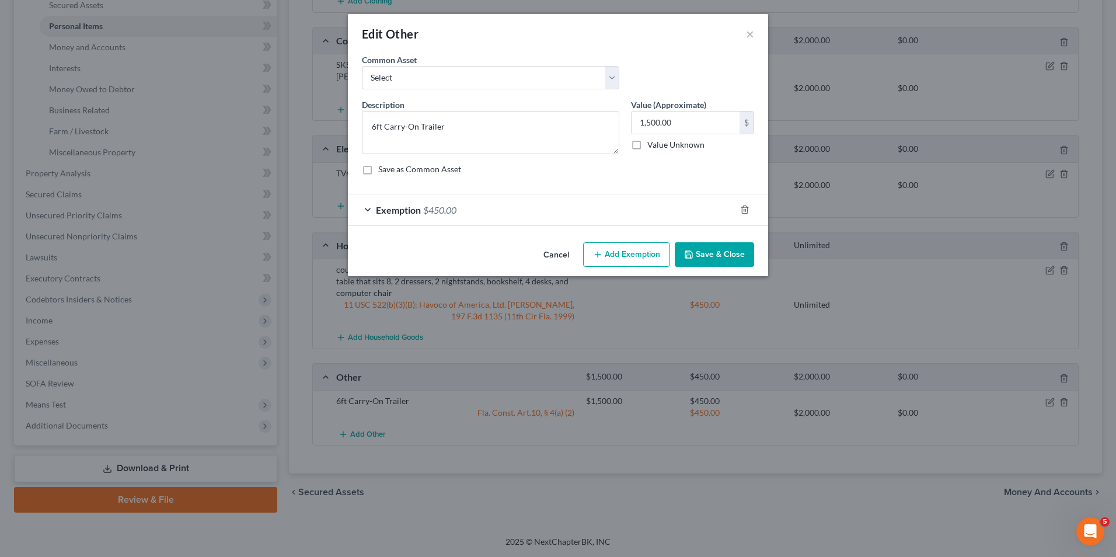
click at [465, 205] on div "Exemption $450.00" at bounding box center [542, 209] width 388 height 31
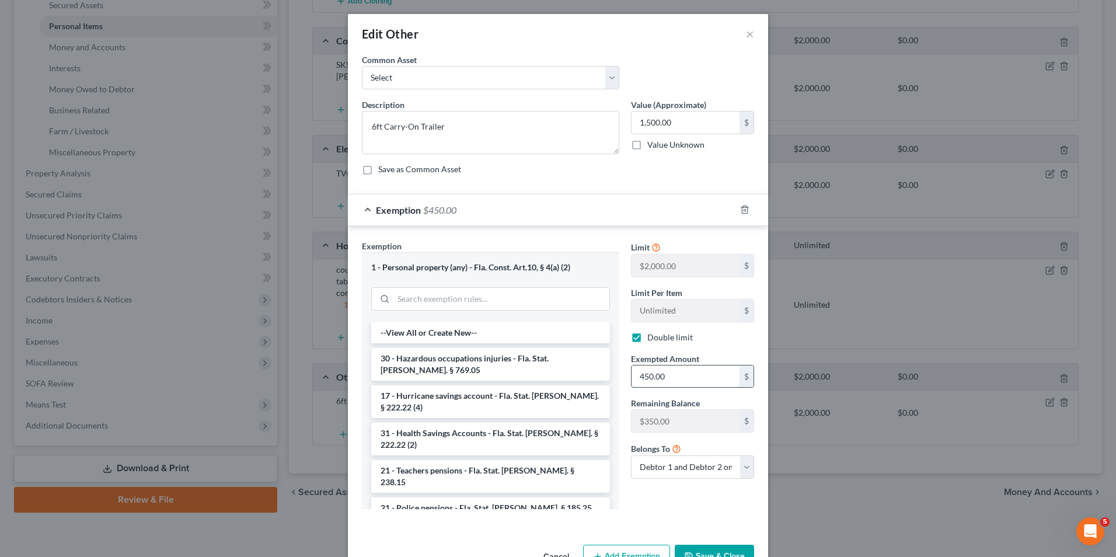
click at [691, 377] on input "450.00" at bounding box center [686, 376] width 108 height 22
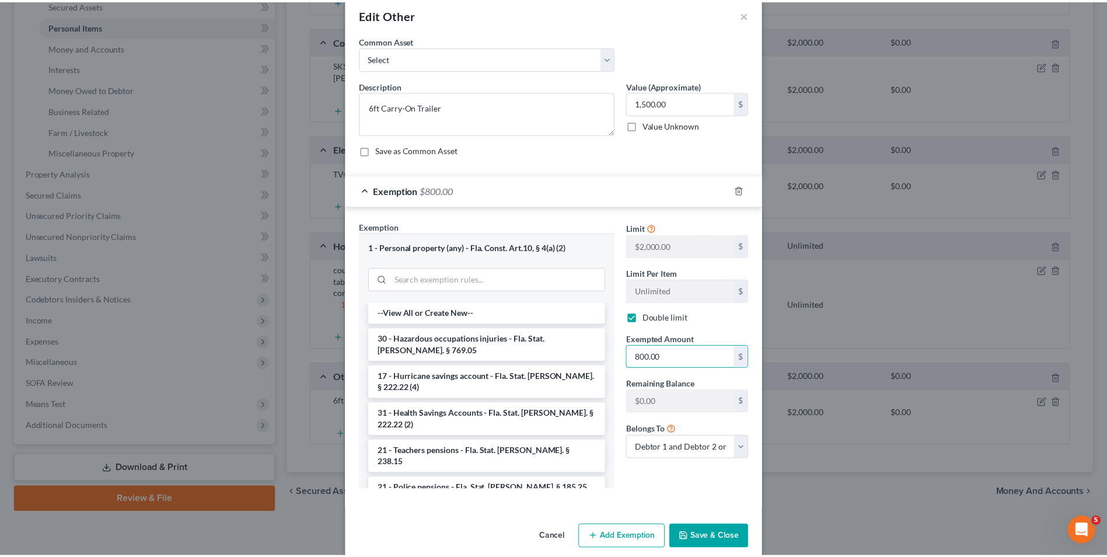
scroll to position [35, 0]
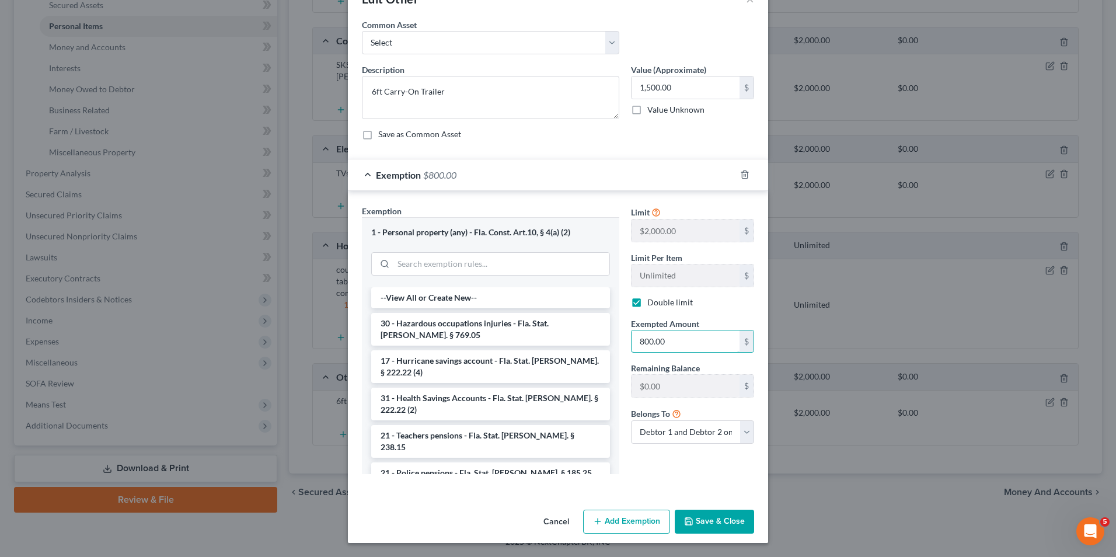
type input "800.00"
click at [722, 524] on button "Save & Close" at bounding box center [714, 522] width 79 height 25
